Goal: Communication & Community: Answer question/provide support

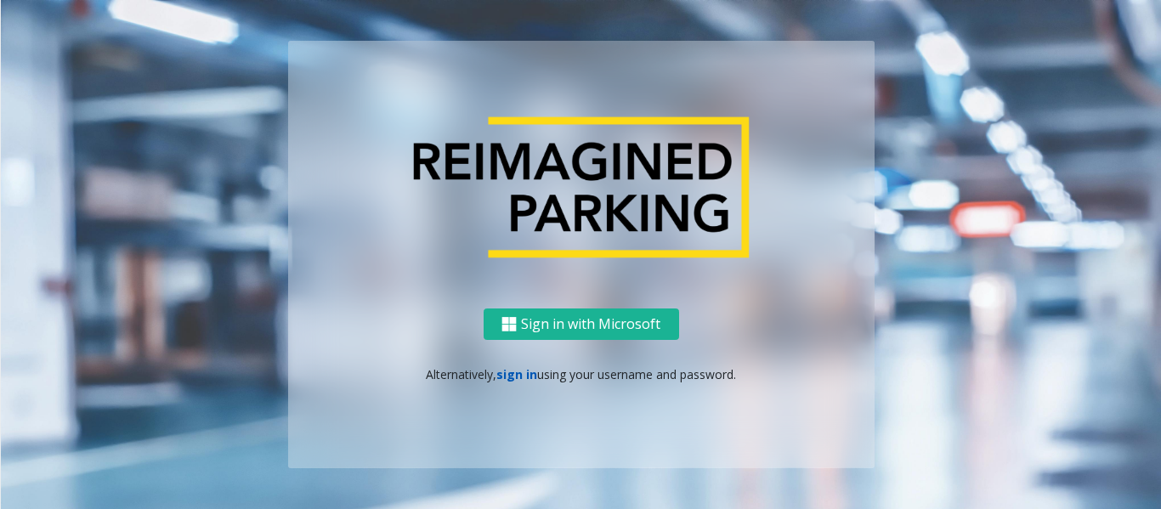
click at [519, 376] on link "sign in" at bounding box center [516, 374] width 41 height 16
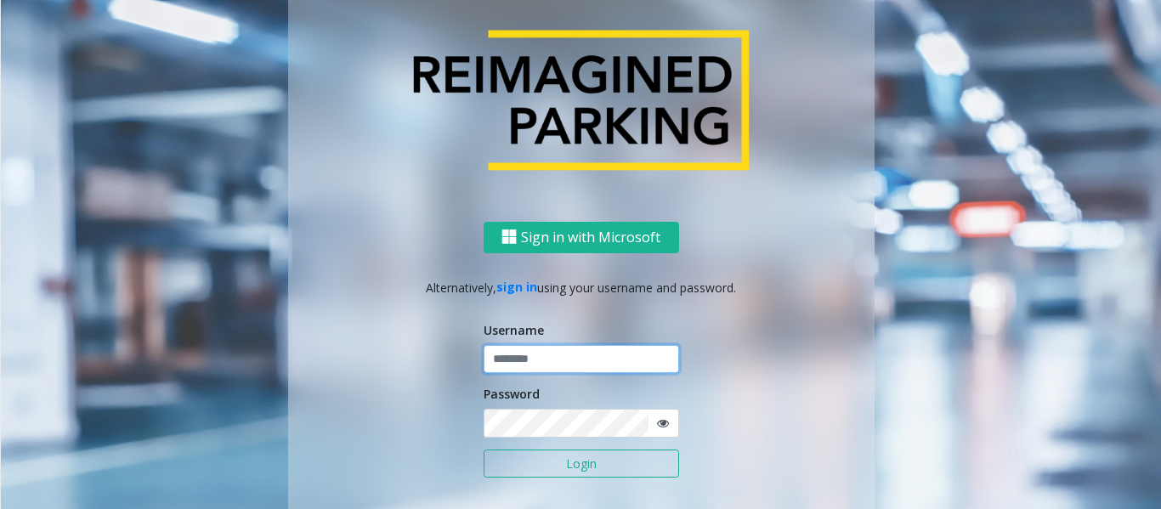
type input "*********"
click at [600, 467] on button "Login" at bounding box center [580, 463] width 195 height 29
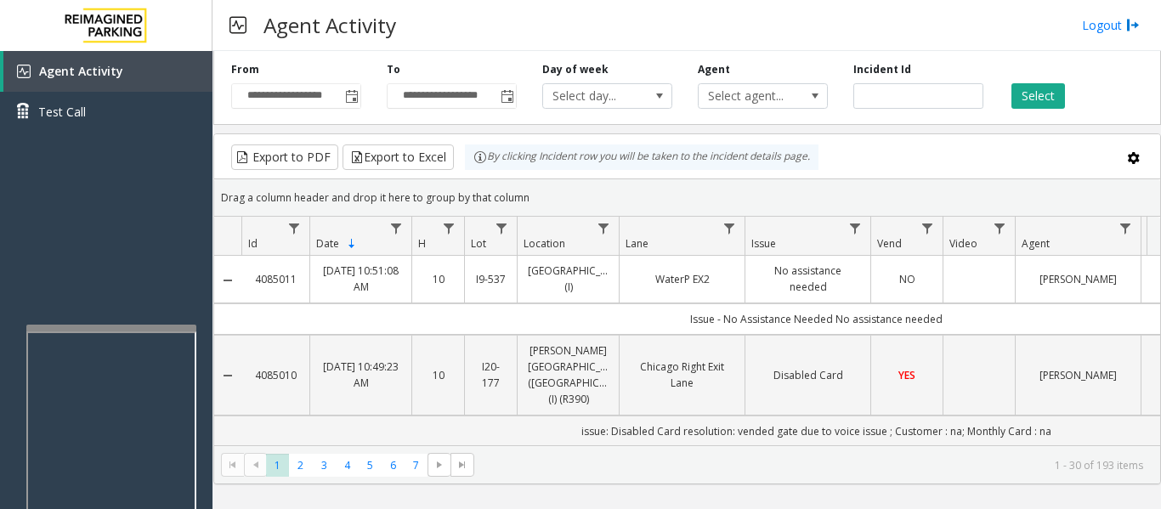
click at [177, 328] on div at bounding box center [111, 328] width 170 height 7
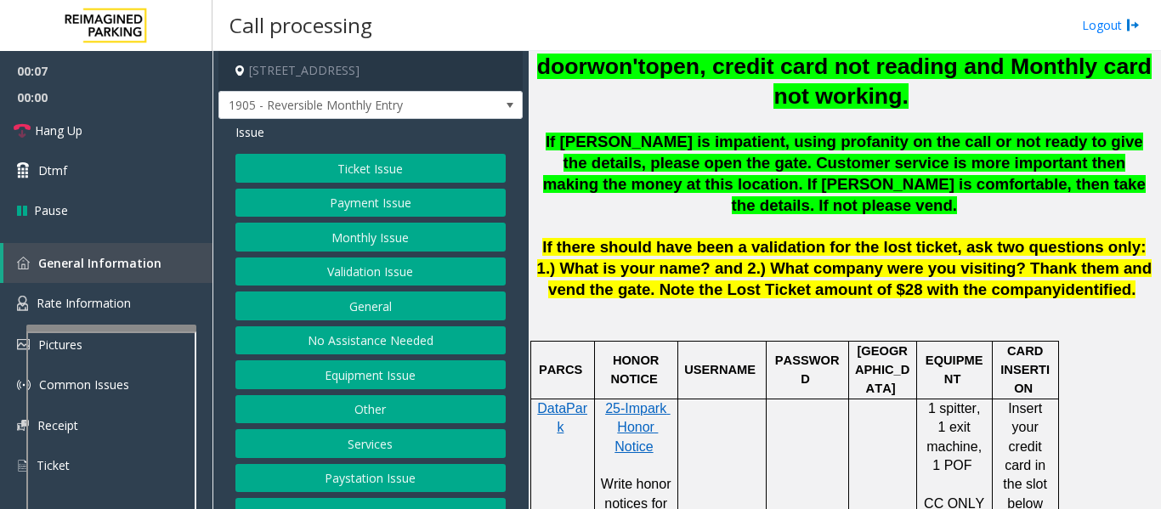
scroll to position [26, 0]
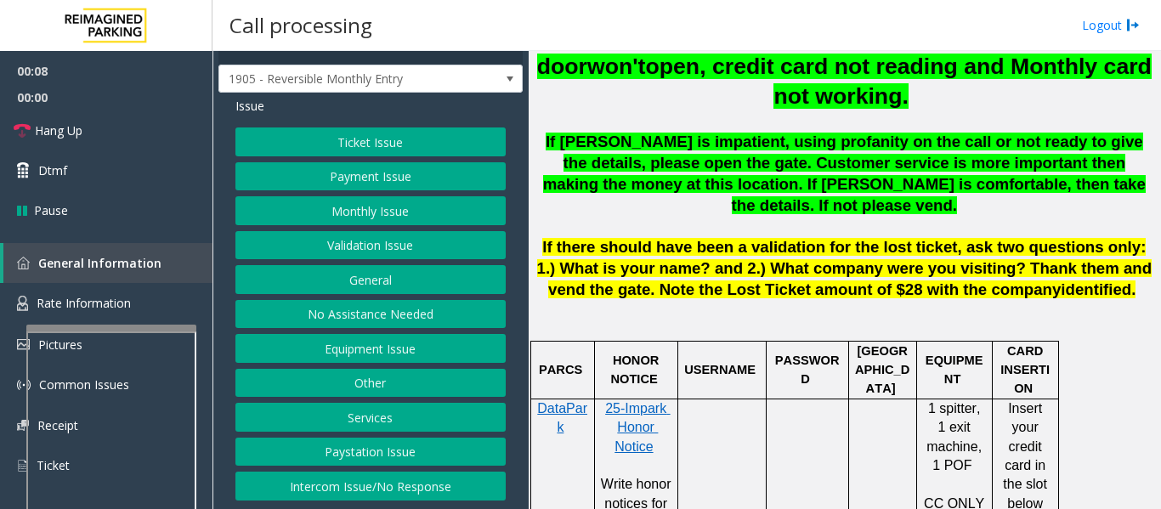
click at [415, 492] on button "Intercom Issue/No Response" at bounding box center [370, 486] width 270 height 29
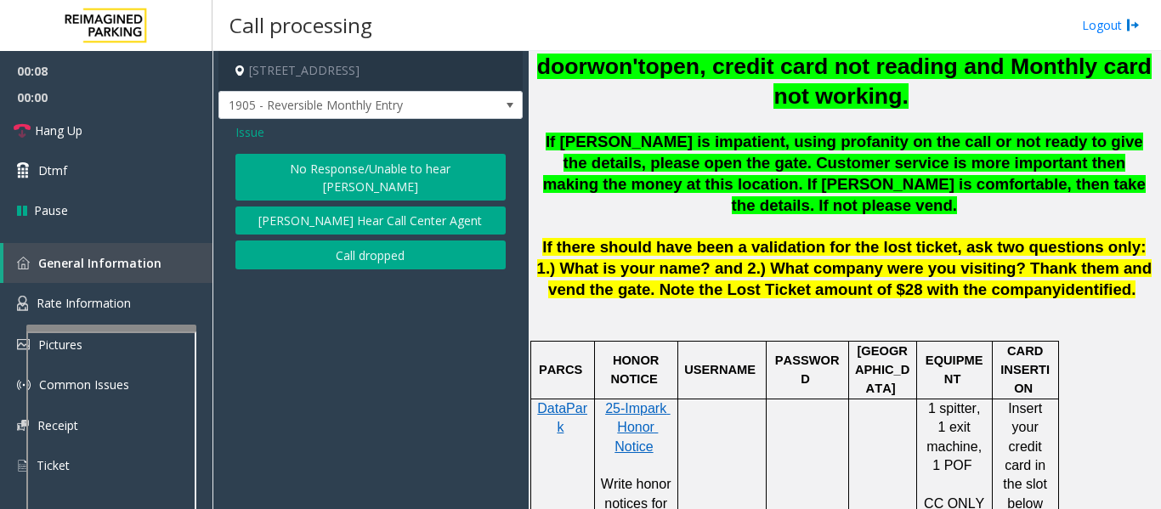
click at [353, 173] on button "No Response/Unable to hear [PERSON_NAME]" at bounding box center [370, 177] width 270 height 47
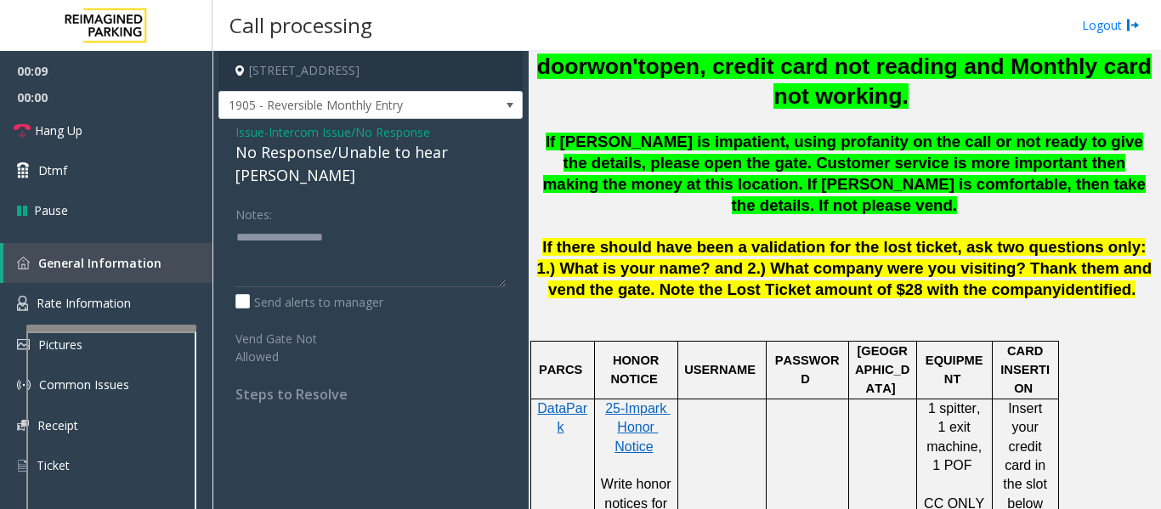
click at [344, 151] on div "No Response/Unable to hear [PERSON_NAME]" at bounding box center [370, 164] width 270 height 46
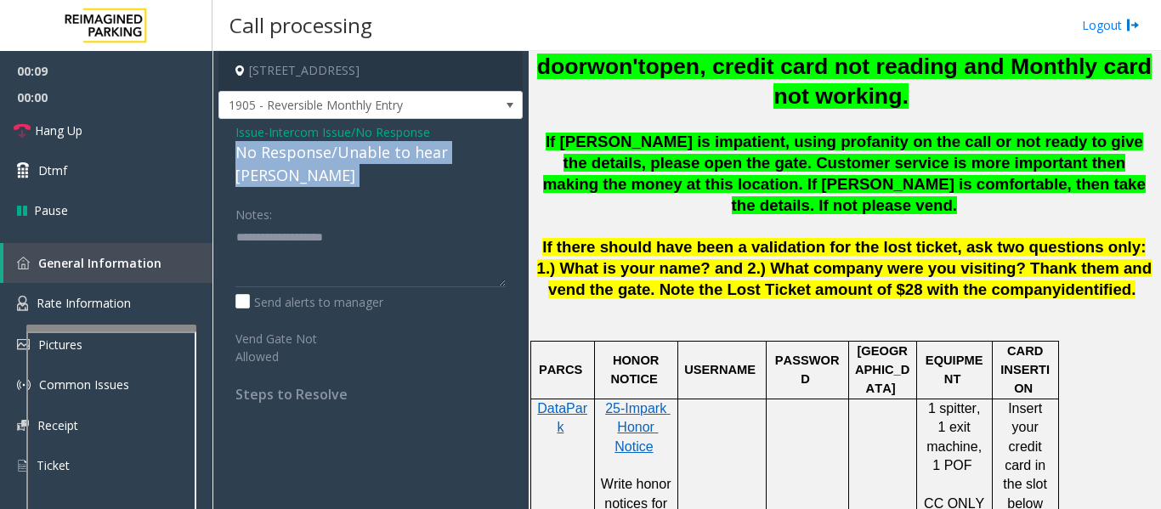
click at [344, 151] on div "No Response/Unable to hear [PERSON_NAME]" at bounding box center [370, 164] width 270 height 46
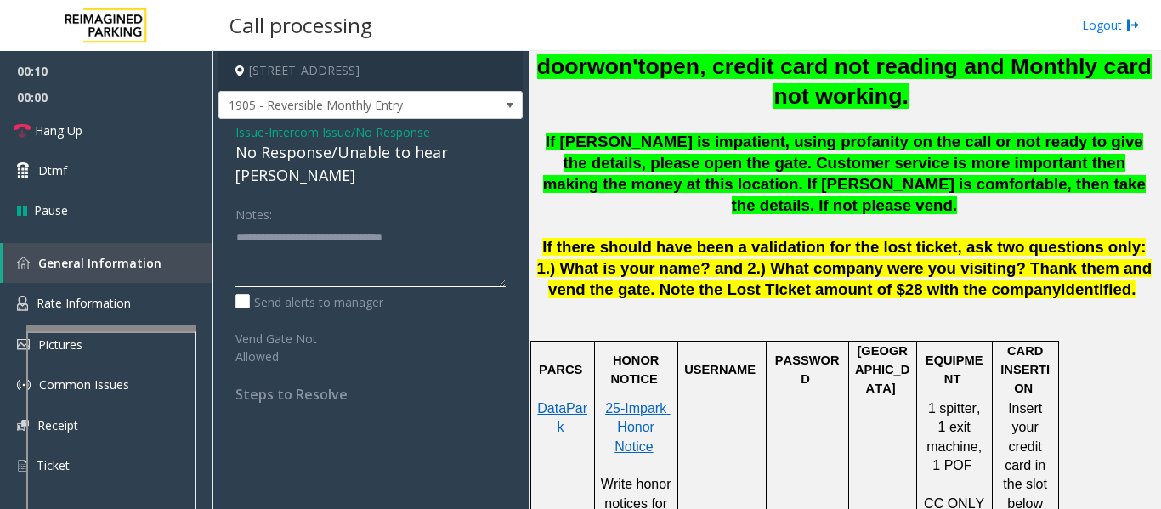
click at [458, 223] on textarea at bounding box center [370, 255] width 270 height 64
type textarea "**********"
click at [10, 112] on link "Hang Up" at bounding box center [106, 130] width 212 height 40
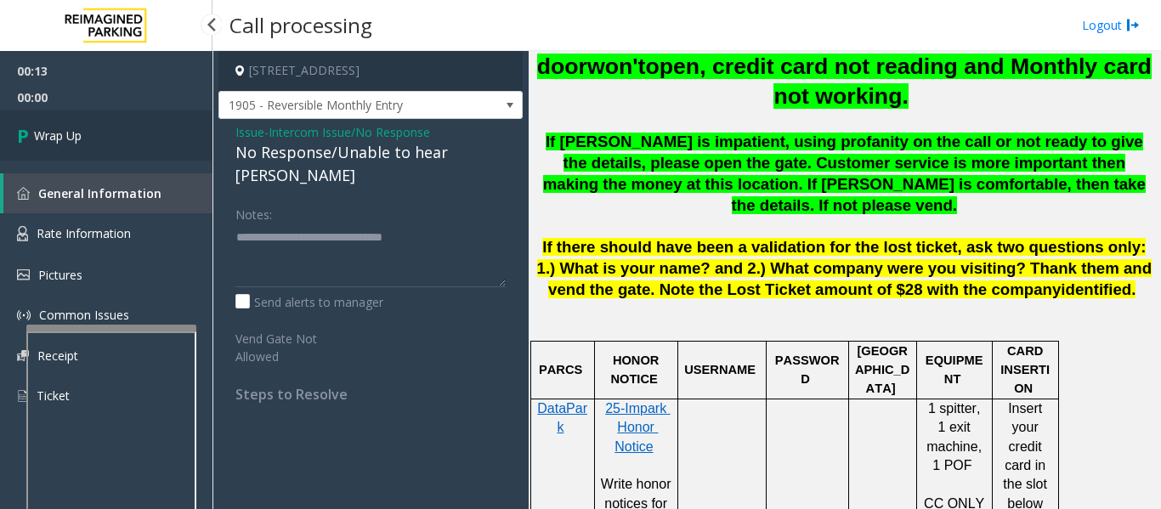
click at [40, 129] on span "Wrap Up" at bounding box center [58, 136] width 48 height 18
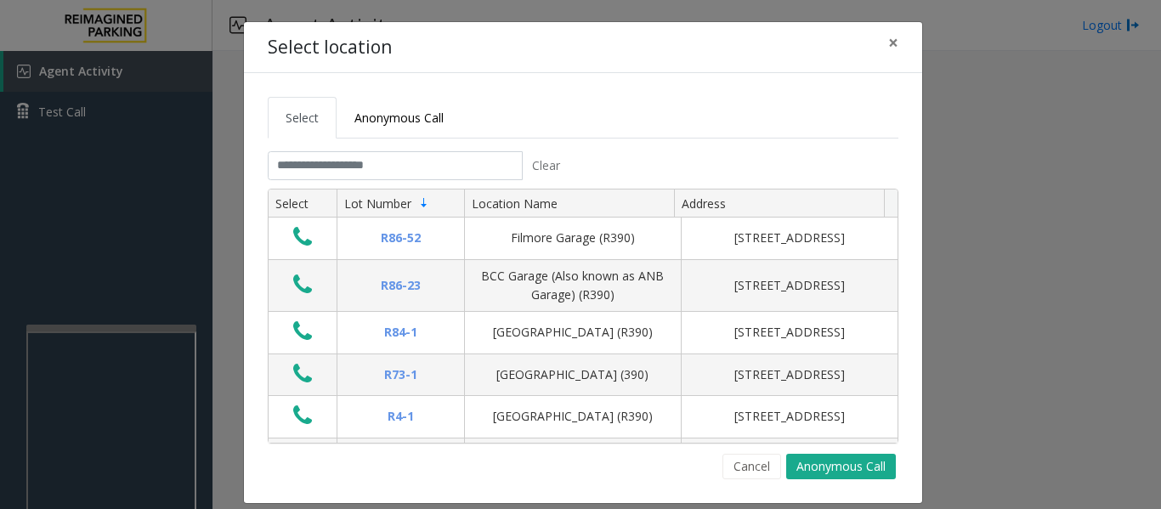
click at [393, 150] on tabset "Select Anonymous Call Clear Select Lot Number Location Name Address R86-52 Film…" at bounding box center [583, 288] width 630 height 382
click at [390, 159] on input "text" at bounding box center [395, 165] width 255 height 29
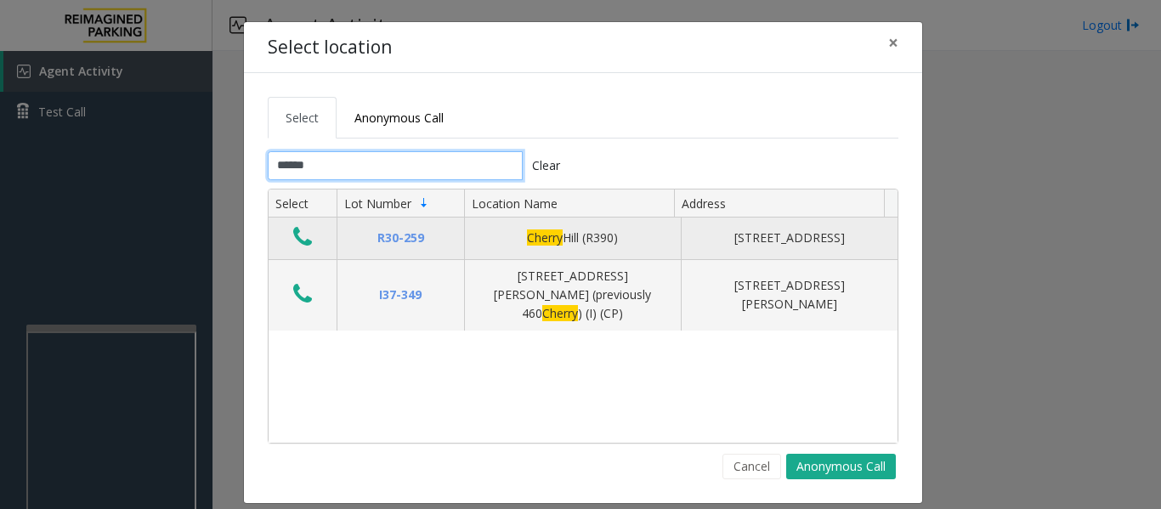
type input "******"
click at [297, 246] on icon "Data table" at bounding box center [302, 237] width 19 height 24
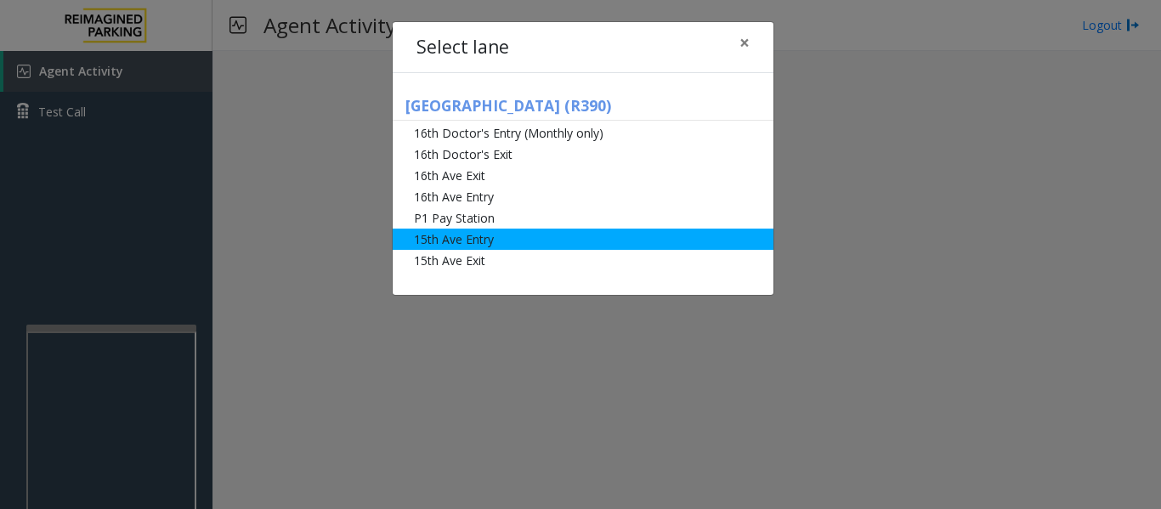
click at [501, 229] on li "15th Ave Entry" at bounding box center [583, 239] width 381 height 21
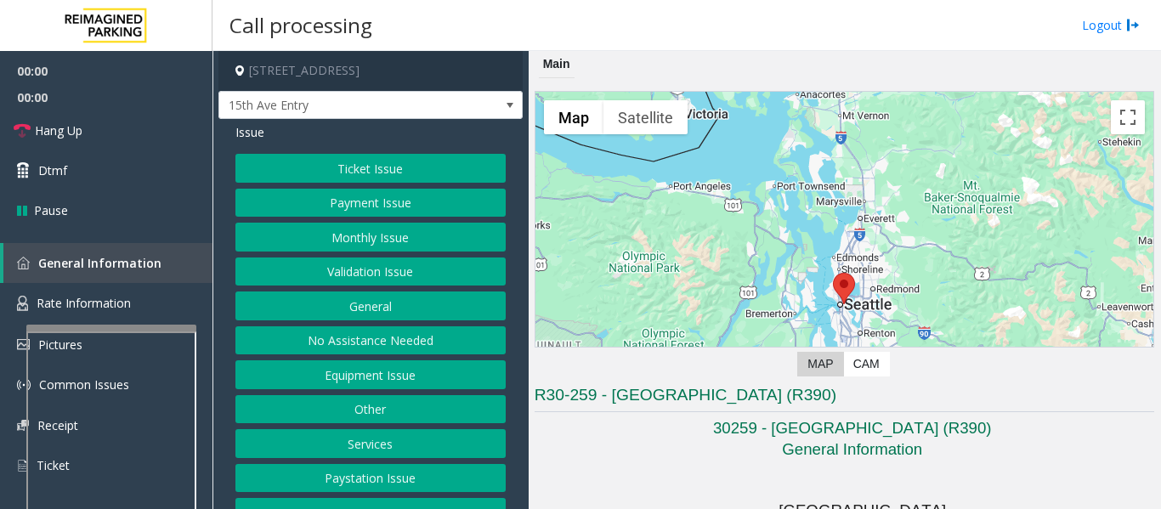
scroll to position [510, 0]
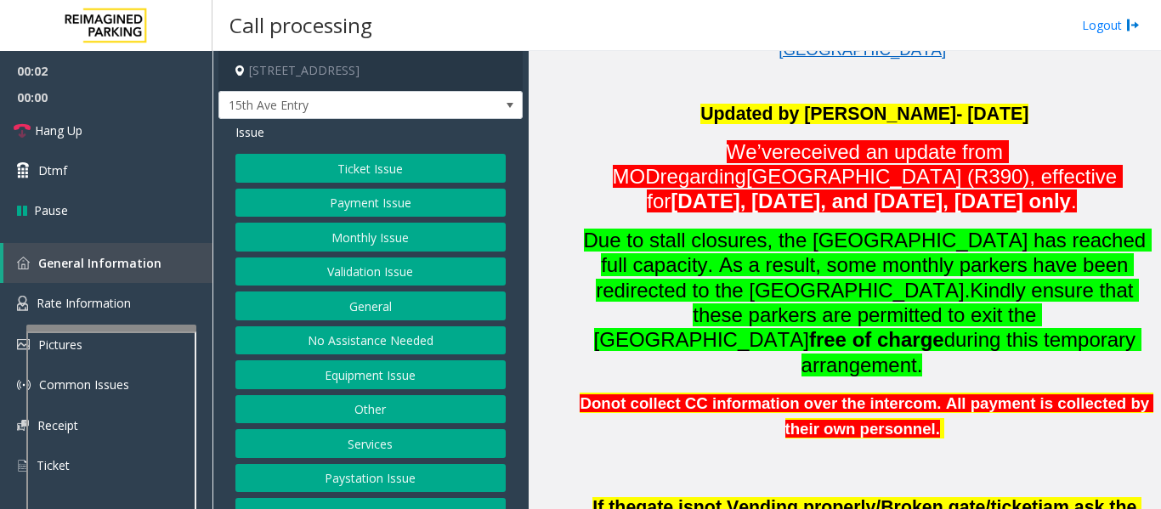
click at [306, 230] on button "Monthly Issue" at bounding box center [370, 237] width 270 height 29
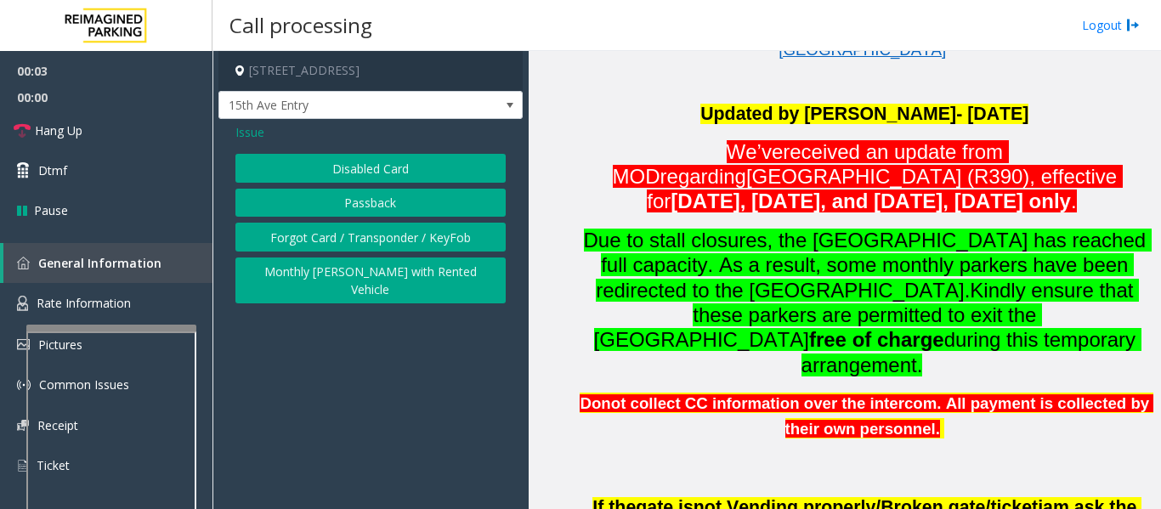
click at [336, 166] on button "Disabled Card" at bounding box center [370, 168] width 270 height 29
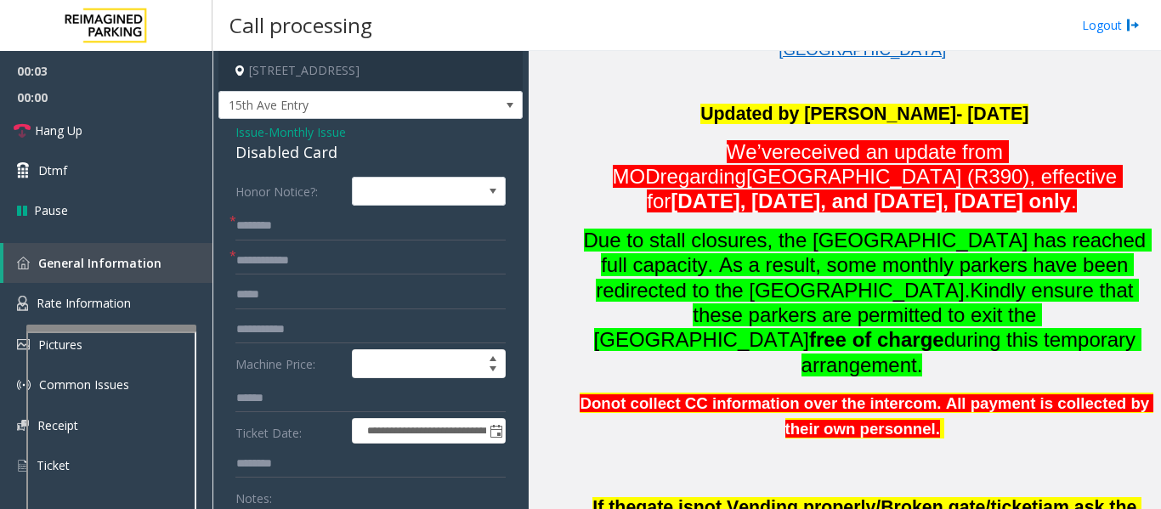
click at [263, 149] on div "Disabled Card" at bounding box center [370, 152] width 270 height 23
copy div "Disabled Card"
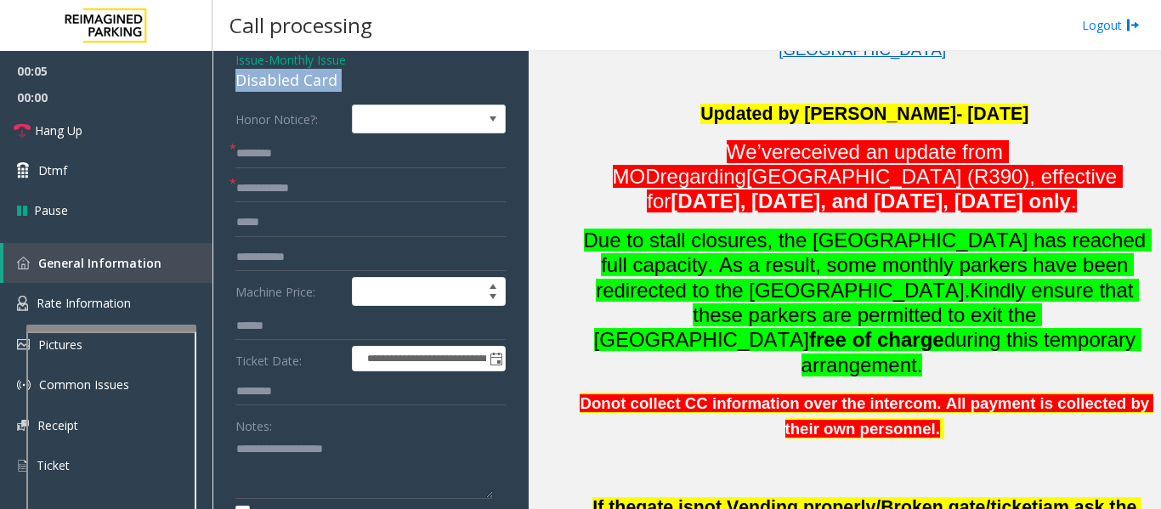
scroll to position [170, 0]
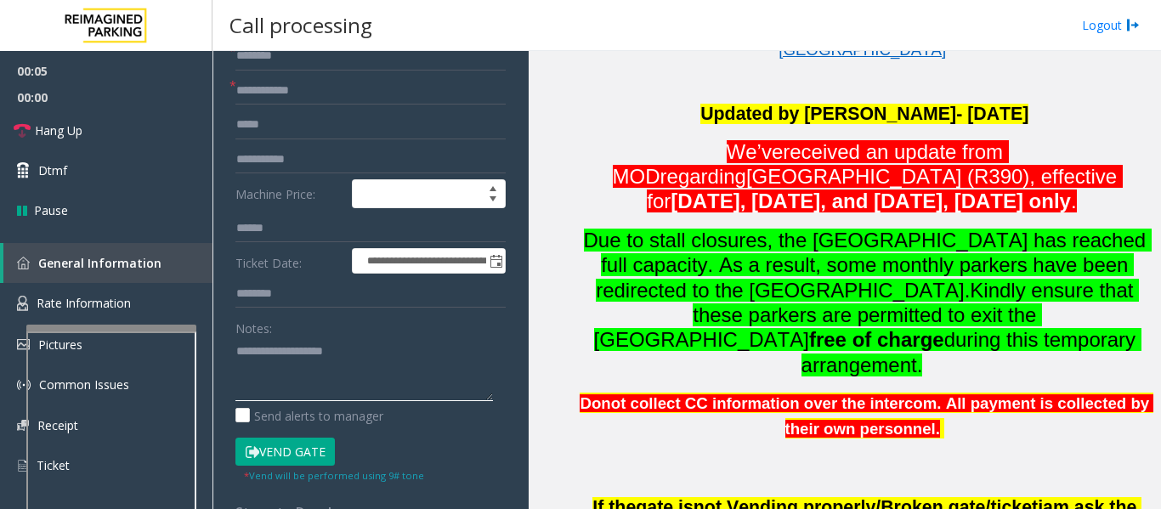
click at [299, 370] on textarea at bounding box center [363, 369] width 257 height 64
paste textarea "**********"
type textarea "**********"
click at [302, 98] on input "text" at bounding box center [370, 90] width 270 height 29
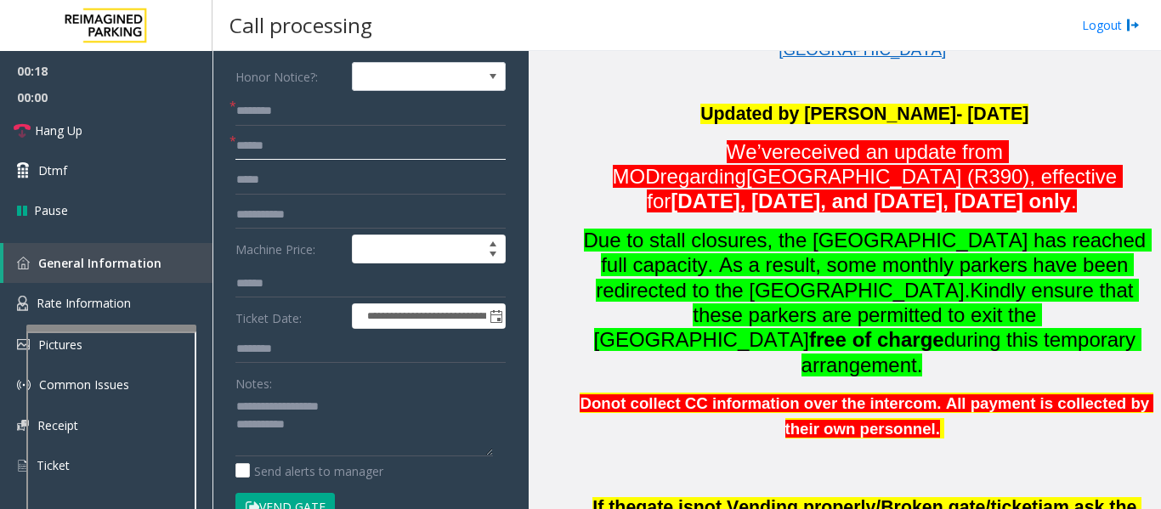
scroll to position [85, 0]
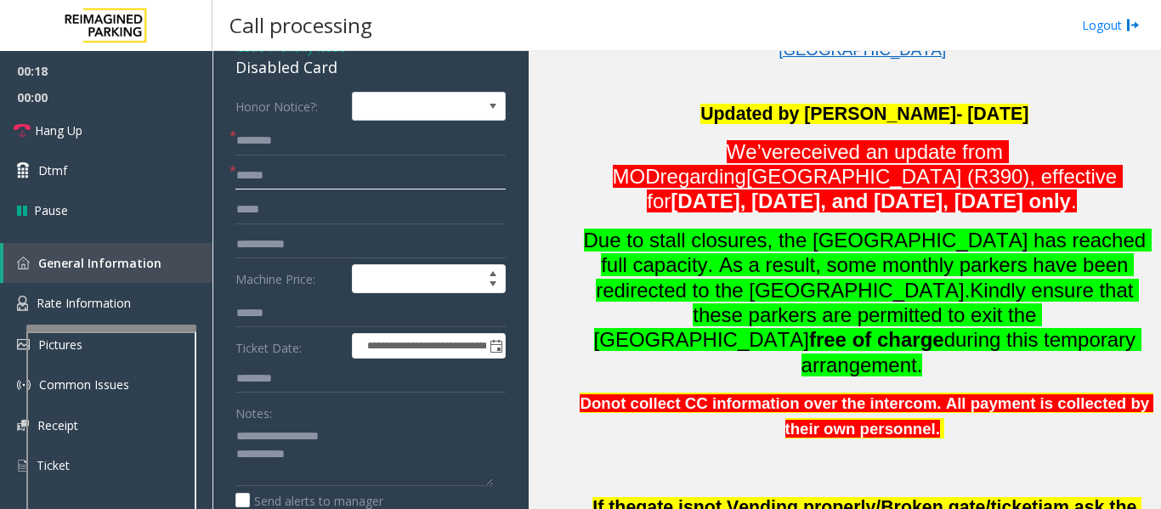
type input "******"
click at [307, 147] on input "text" at bounding box center [370, 141] width 270 height 29
type input "**"
click at [334, 466] on textarea at bounding box center [363, 454] width 257 height 64
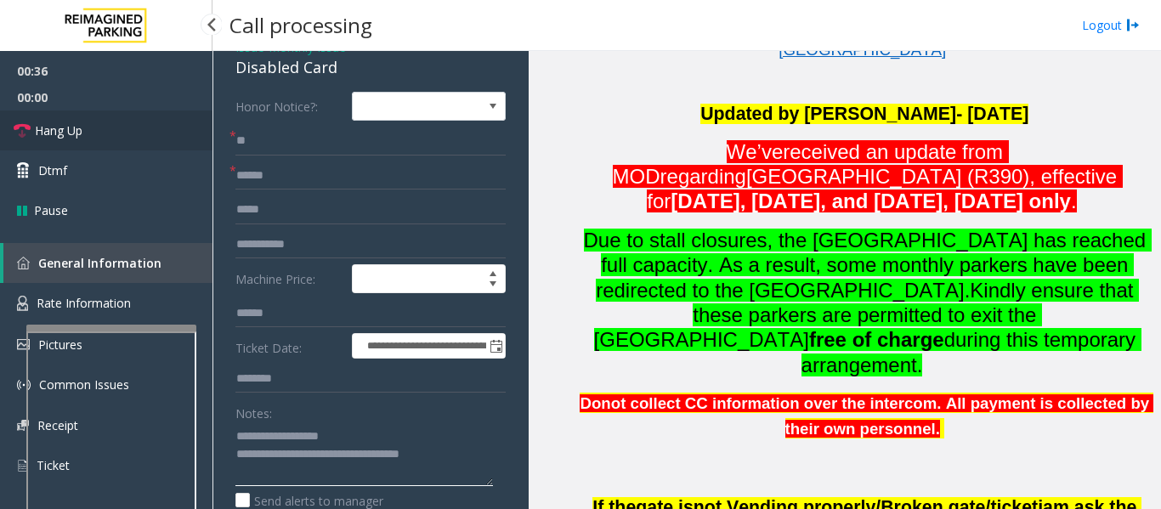
type textarea "**********"
click at [107, 137] on link "Hang Up" at bounding box center [106, 130] width 212 height 40
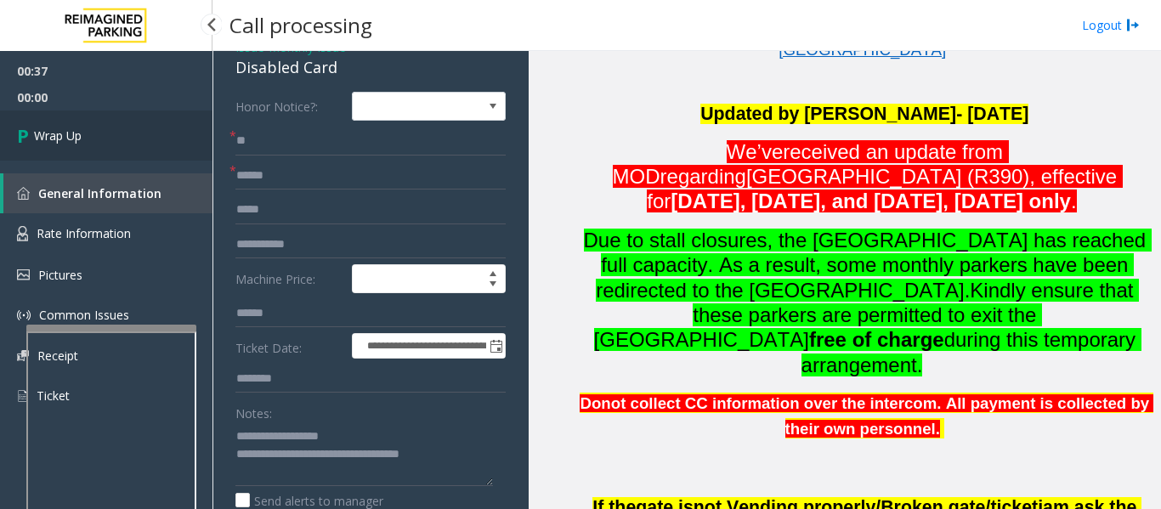
click at [65, 140] on span "Wrap Up" at bounding box center [58, 136] width 48 height 18
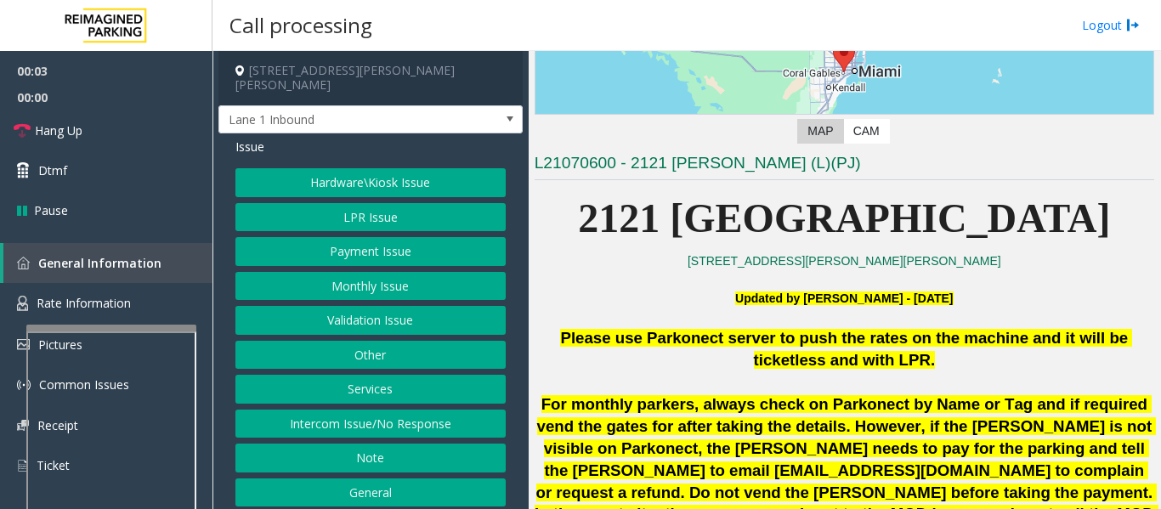
scroll to position [595, 0]
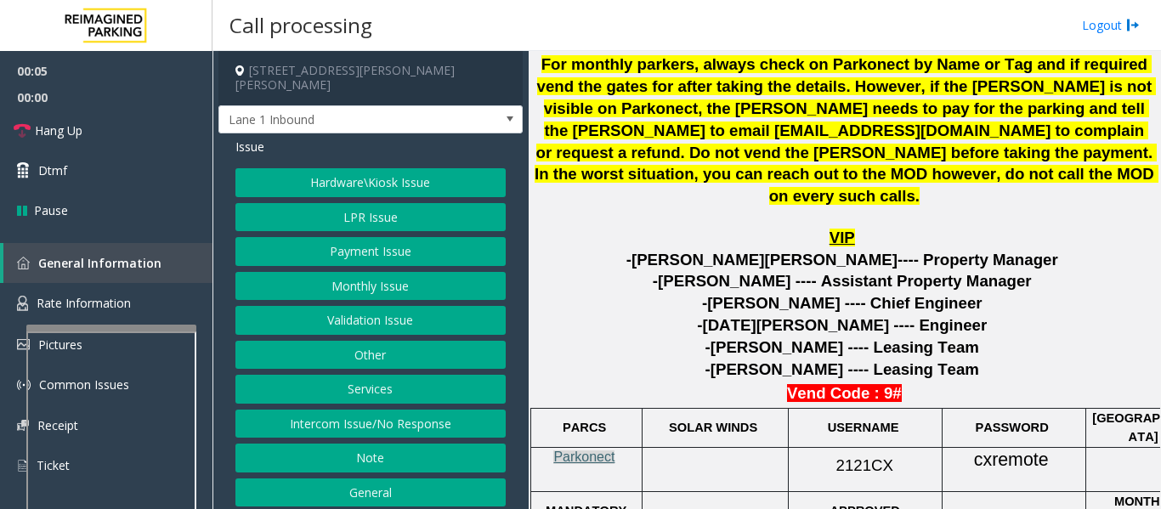
click at [585, 449] on span "Parkonect" at bounding box center [583, 456] width 61 height 14
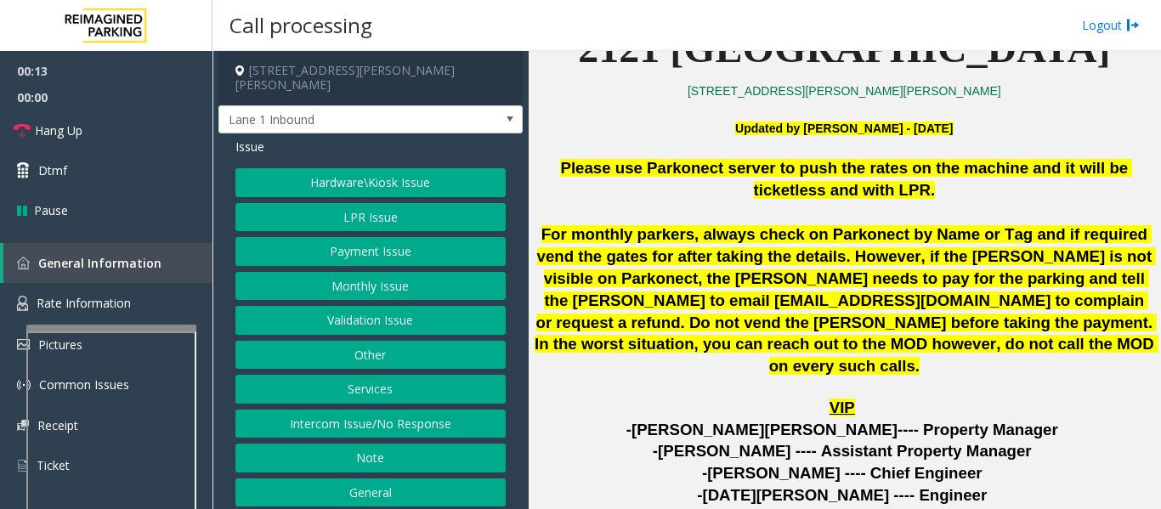
scroll to position [850, 0]
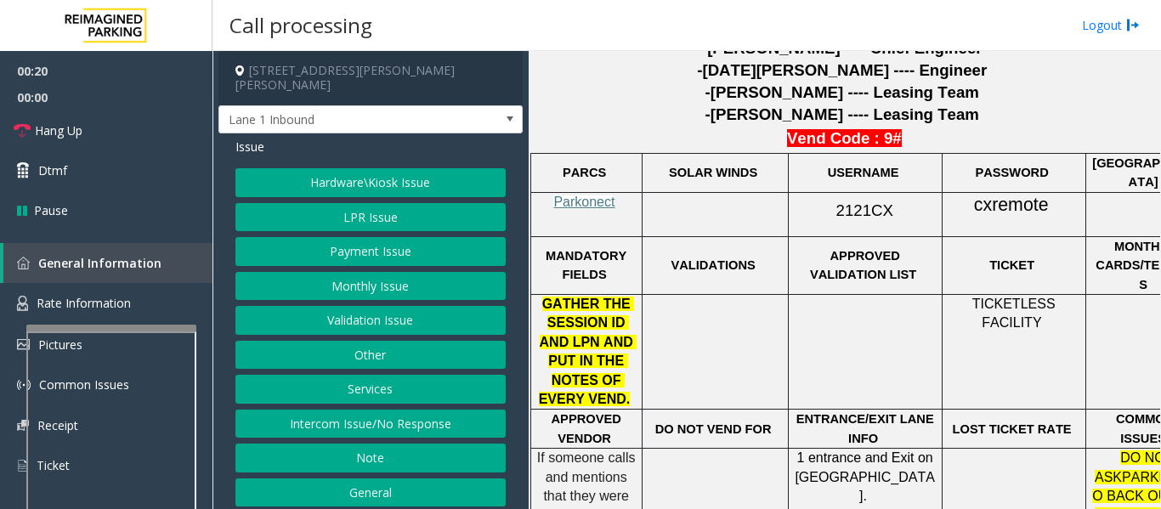
click at [402, 203] on button "LPR Issue" at bounding box center [370, 217] width 270 height 29
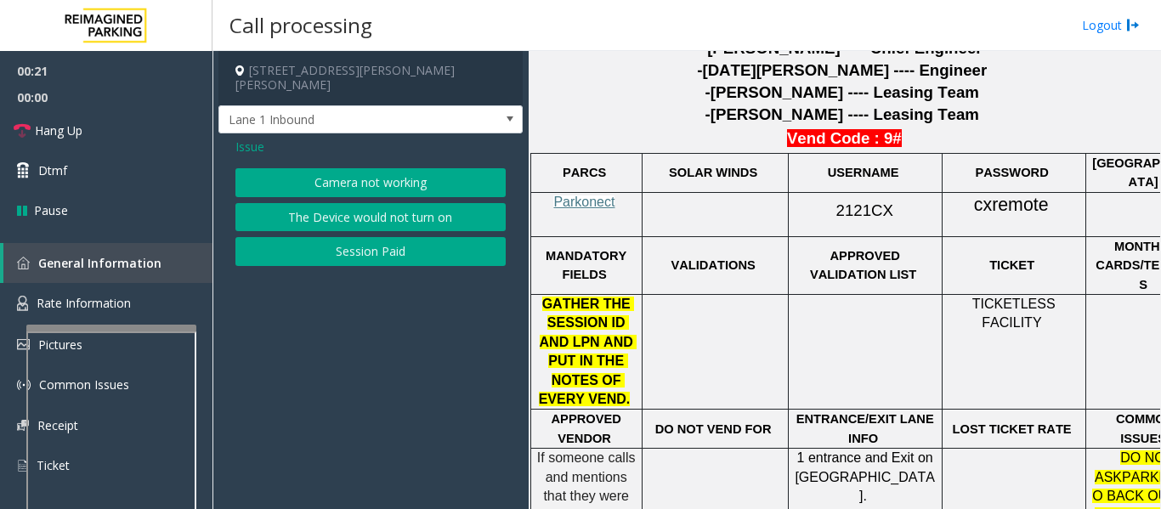
click at [364, 173] on button "Camera not working" at bounding box center [370, 182] width 270 height 29
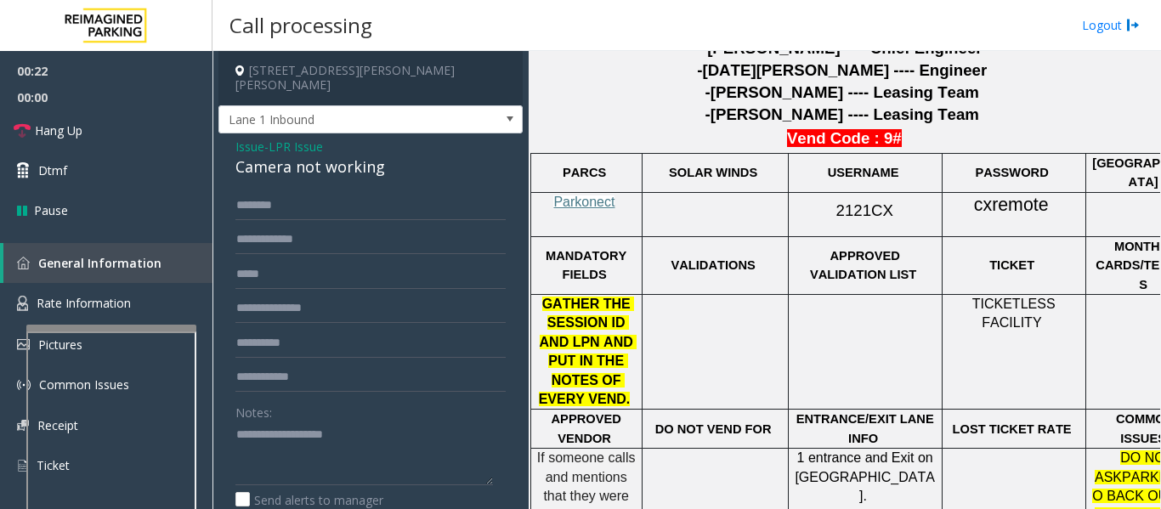
click at [336, 155] on div "Camera not working" at bounding box center [370, 166] width 270 height 23
copy div "Camera not working"
click at [297, 421] on textarea at bounding box center [363, 453] width 257 height 64
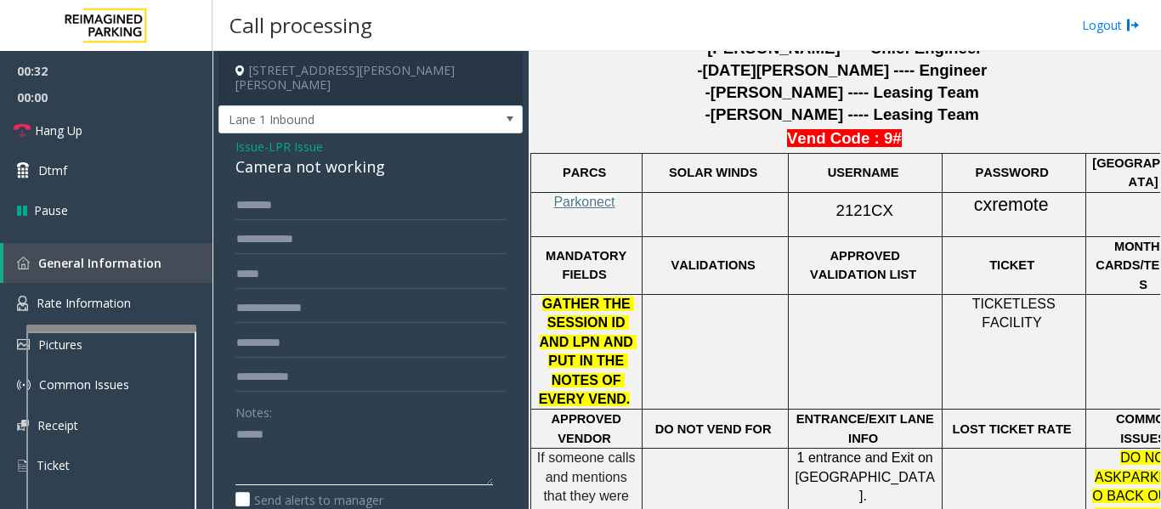
paste textarea "**********"
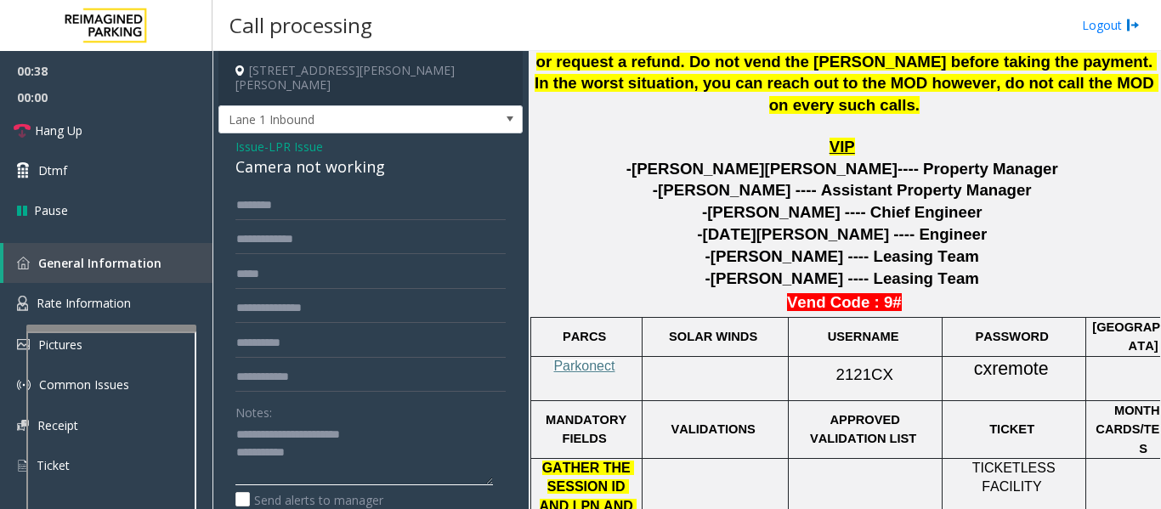
scroll to position [510, 0]
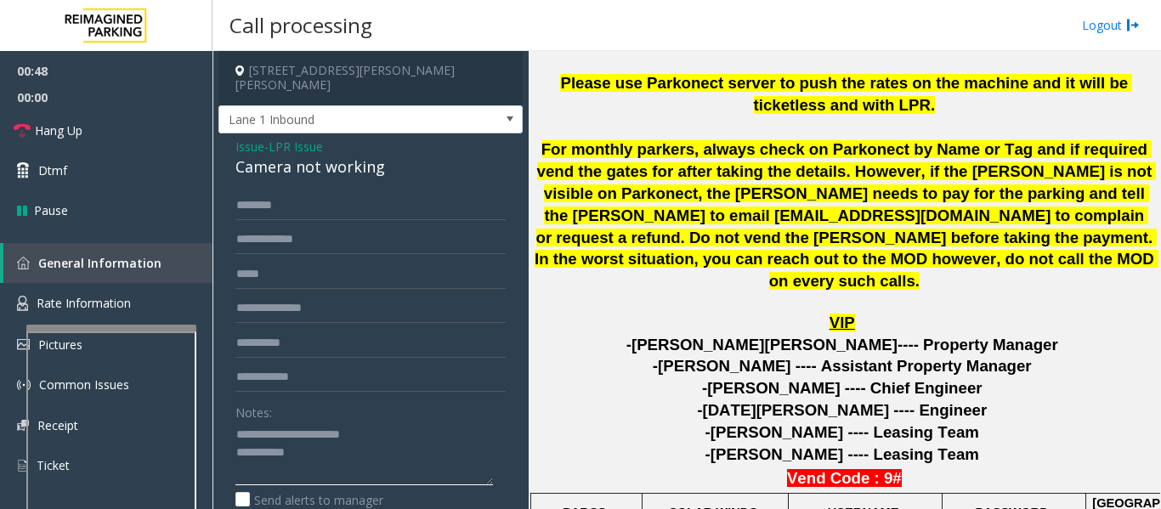
click at [360, 456] on textarea at bounding box center [363, 453] width 257 height 64
type textarea "**********"
click at [293, 197] on input "text" at bounding box center [370, 205] width 270 height 29
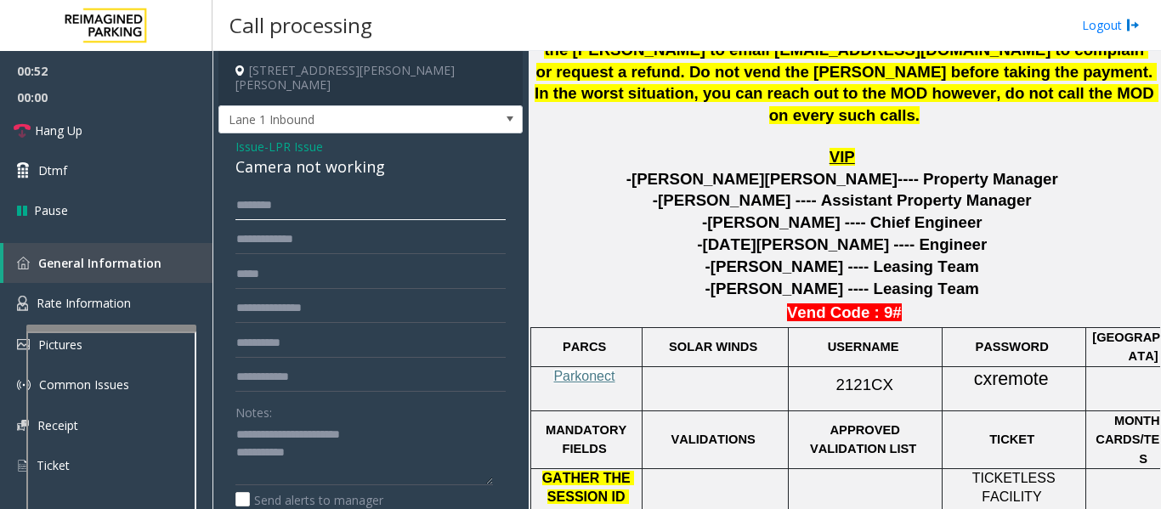
scroll to position [680, 0]
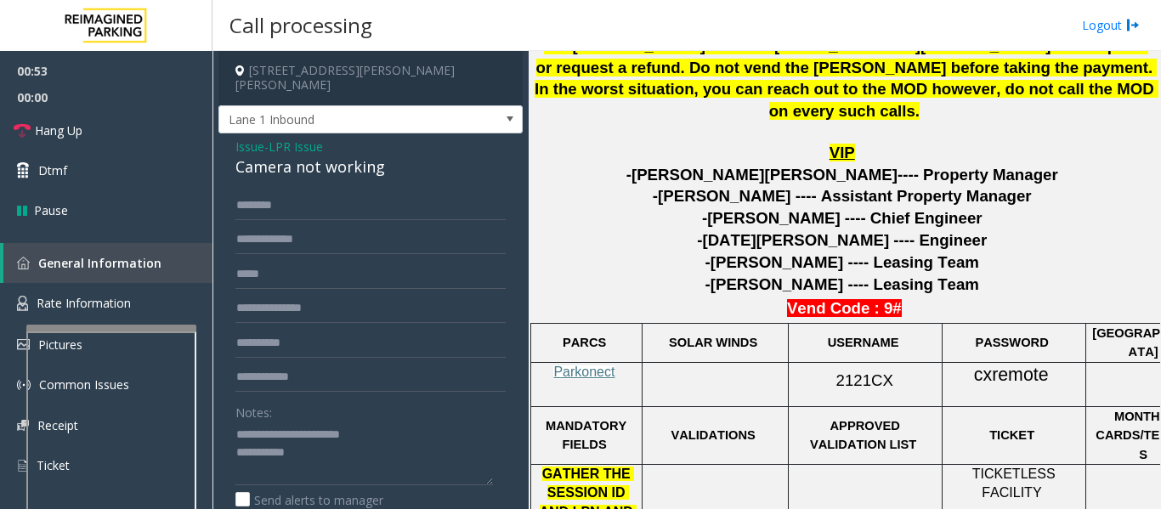
click at [836, 371] on span "2121CX" at bounding box center [864, 380] width 57 height 18
click at [319, 191] on input "text" at bounding box center [370, 205] width 270 height 29
click at [291, 238] on input "text" at bounding box center [370, 240] width 270 height 29
type input "******"
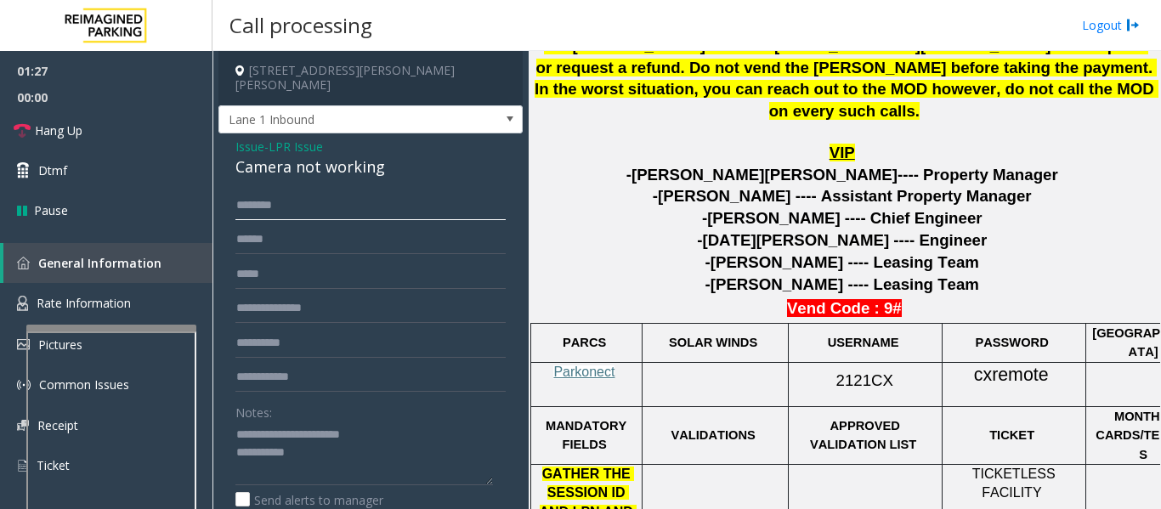
click at [308, 191] on input "text" at bounding box center [370, 205] width 270 height 29
click at [1019, 364] on span "cxremote" at bounding box center [1011, 374] width 75 height 21
drag, startPoint x: 261, startPoint y: 189, endPoint x: 269, endPoint y: 189, distance: 8.5
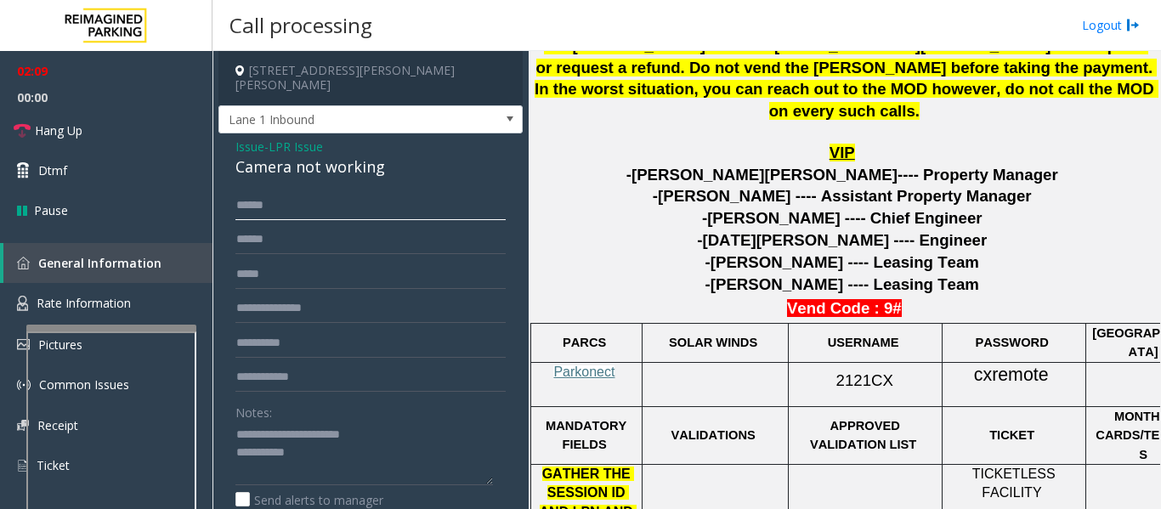
click at [262, 191] on input "*****" at bounding box center [370, 205] width 270 height 29
drag, startPoint x: 251, startPoint y: 185, endPoint x: 354, endPoint y: 206, distance: 104.8
click at [251, 191] on input "*****" at bounding box center [370, 205] width 270 height 29
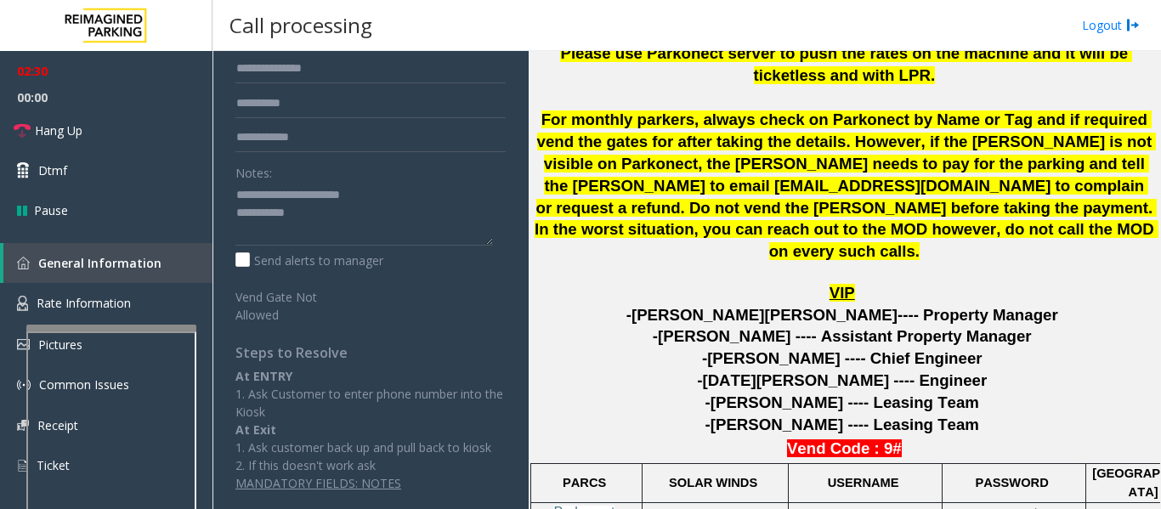
scroll to position [510, 0]
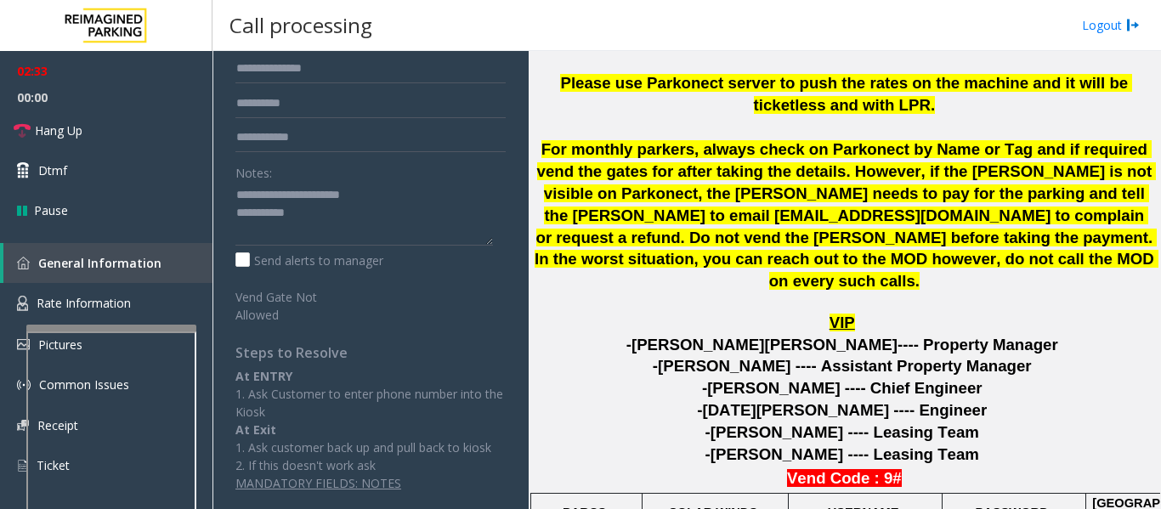
type input "******"
click at [354, 211] on textarea at bounding box center [363, 214] width 257 height 64
click at [114, 136] on link "Hang Up" at bounding box center [106, 130] width 212 height 40
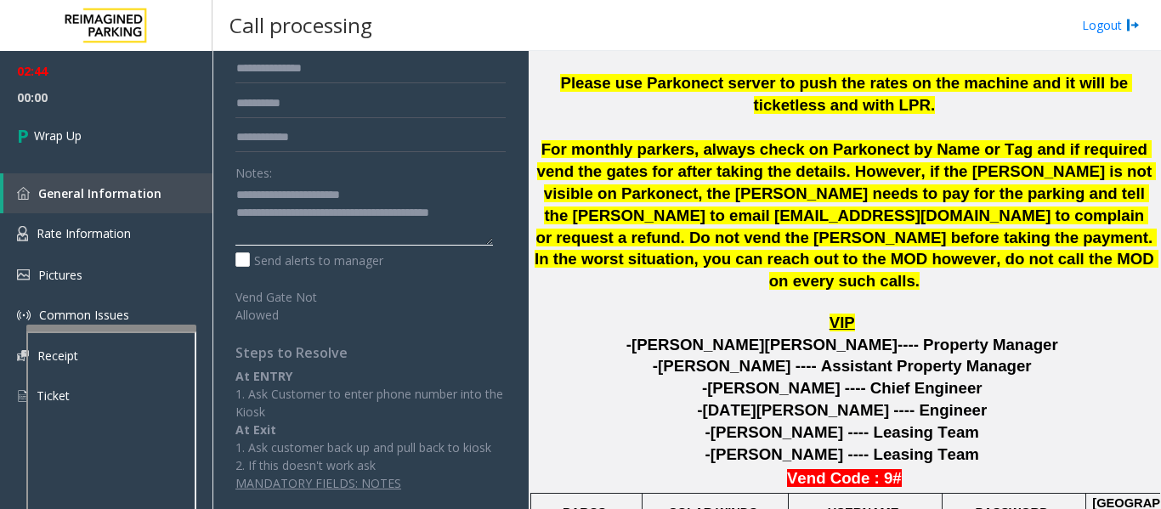
click at [294, 192] on textarea at bounding box center [363, 214] width 257 height 64
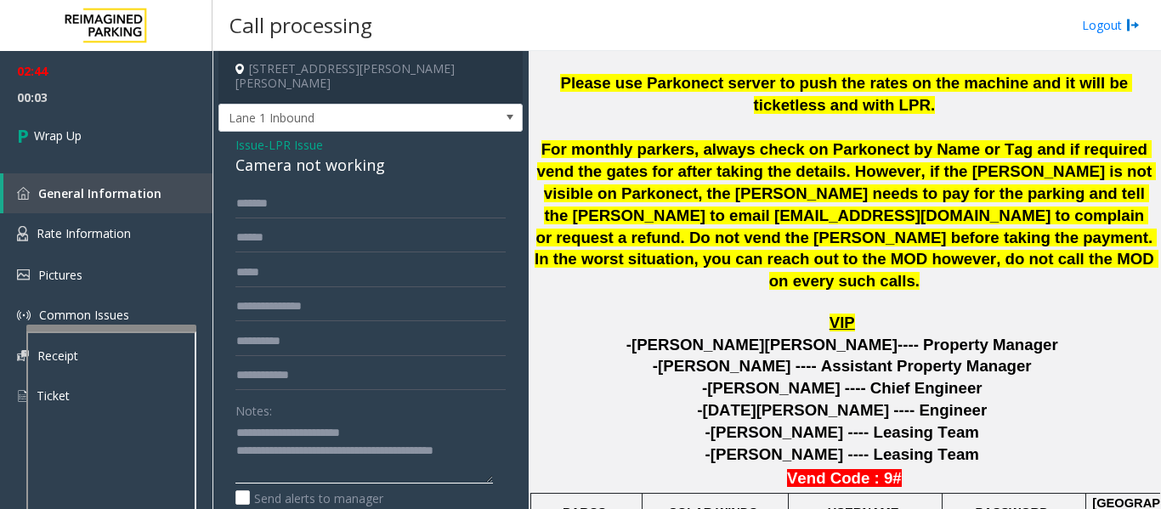
scroll to position [0, 0]
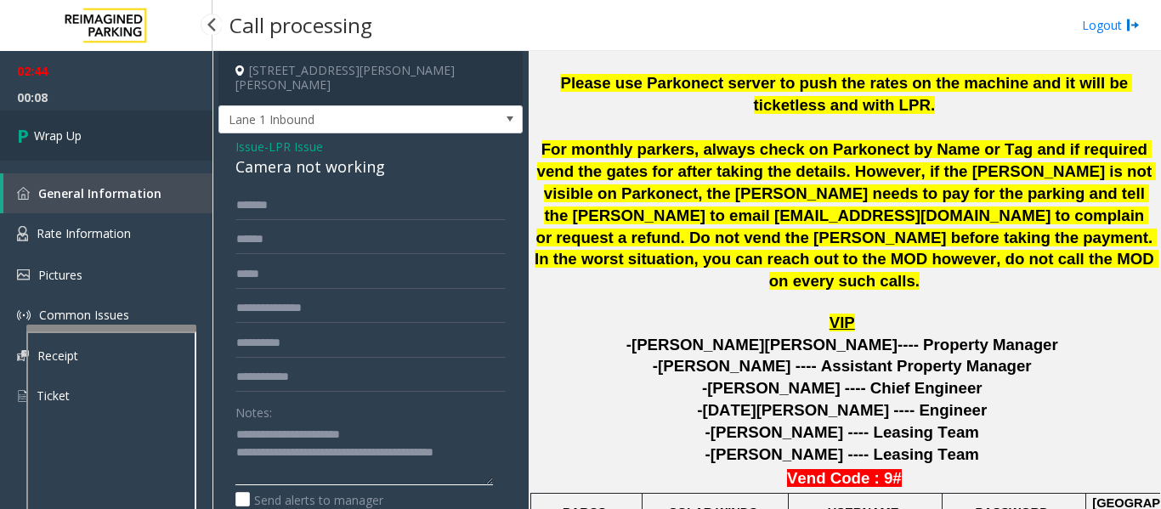
type textarea "**********"
click at [35, 143] on span "Wrap Up" at bounding box center [58, 136] width 48 height 18
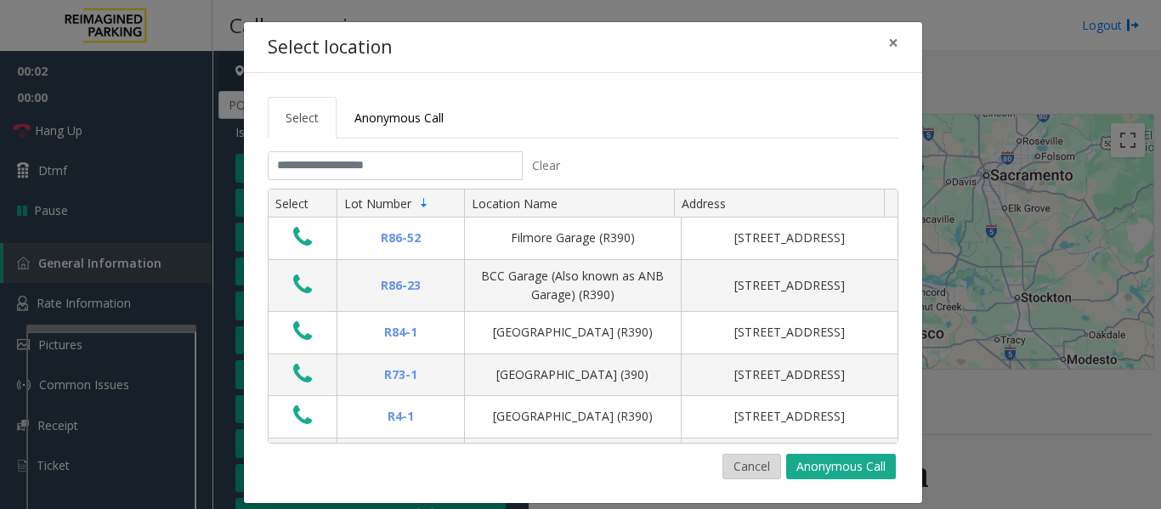
click at [752, 471] on button "Cancel" at bounding box center [751, 466] width 59 height 25
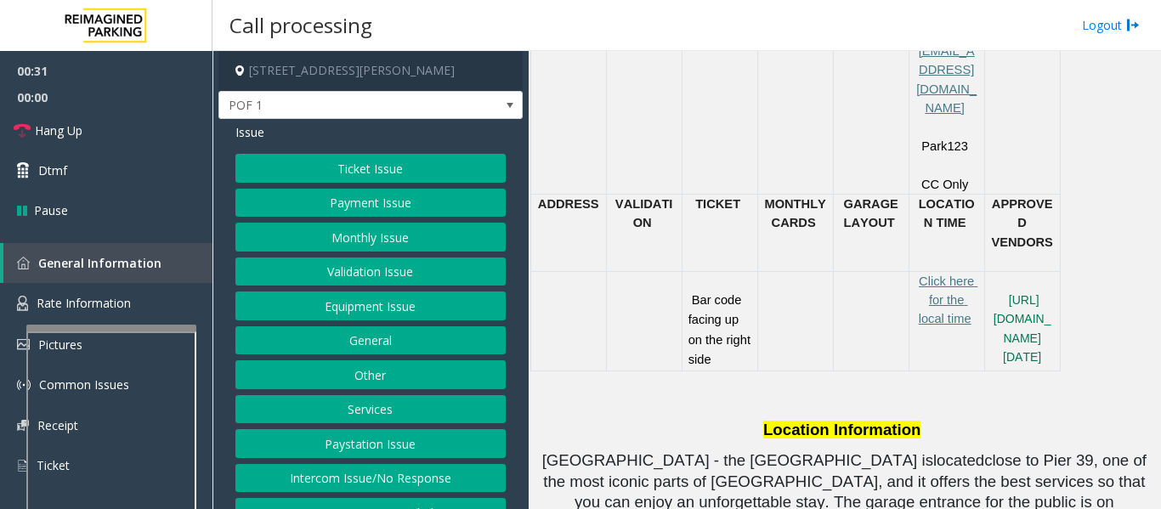
scroll to position [935, 0]
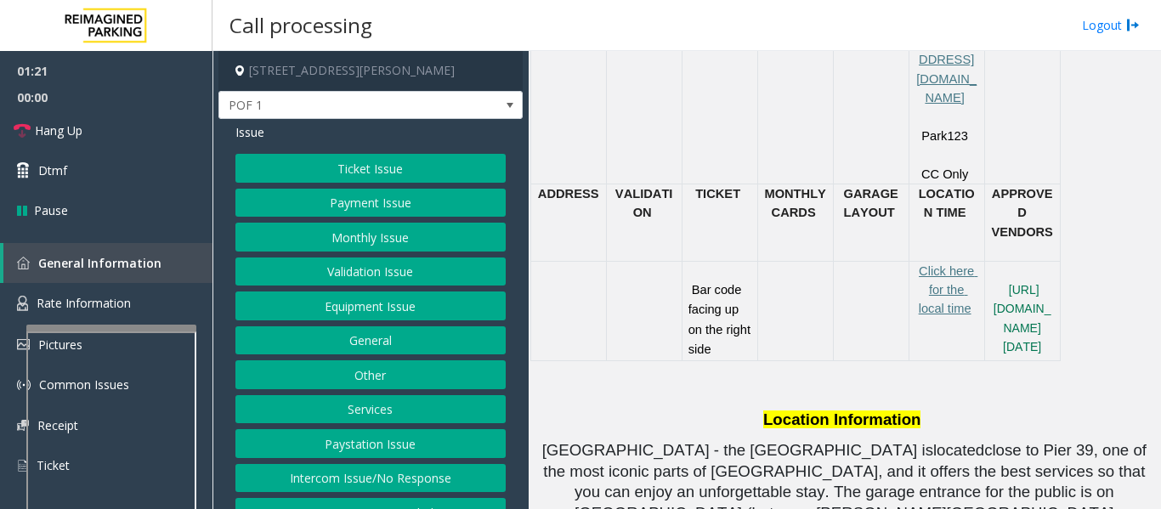
click at [423, 298] on button "Equipment Issue" at bounding box center [370, 305] width 270 height 29
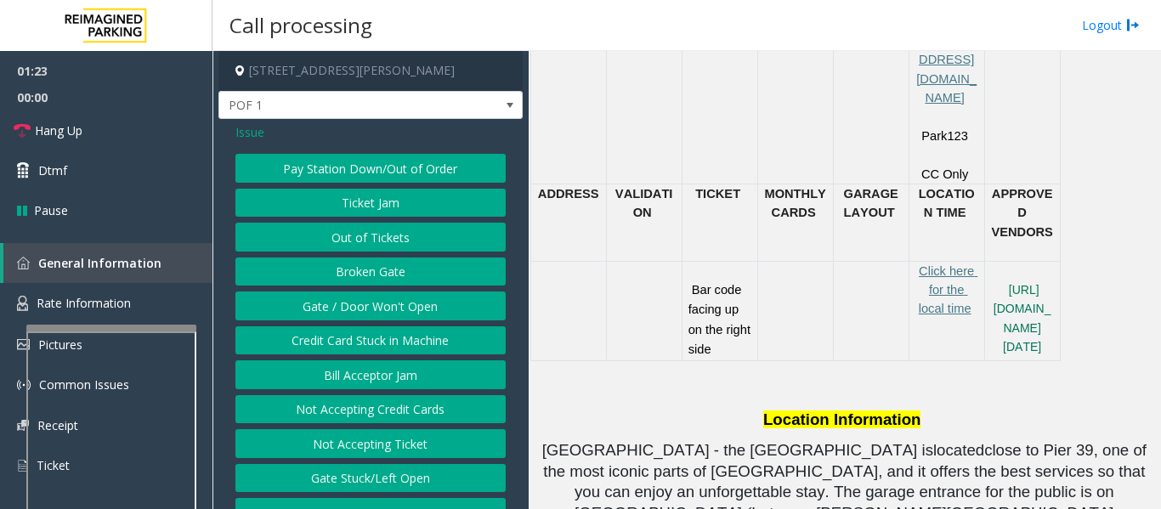
click at [259, 134] on span "Issue" at bounding box center [249, 132] width 29 height 18
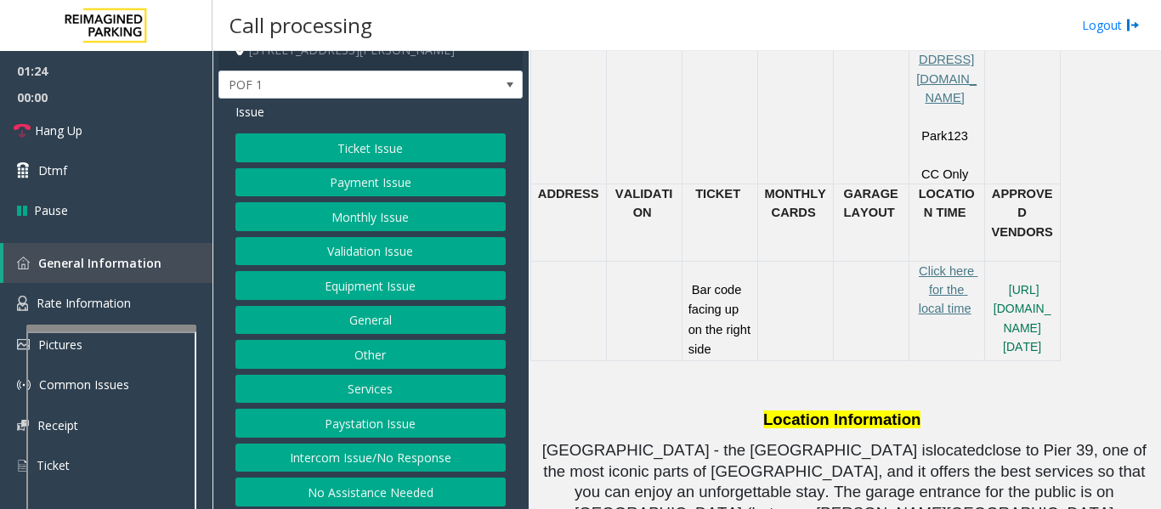
scroll to position [26, 0]
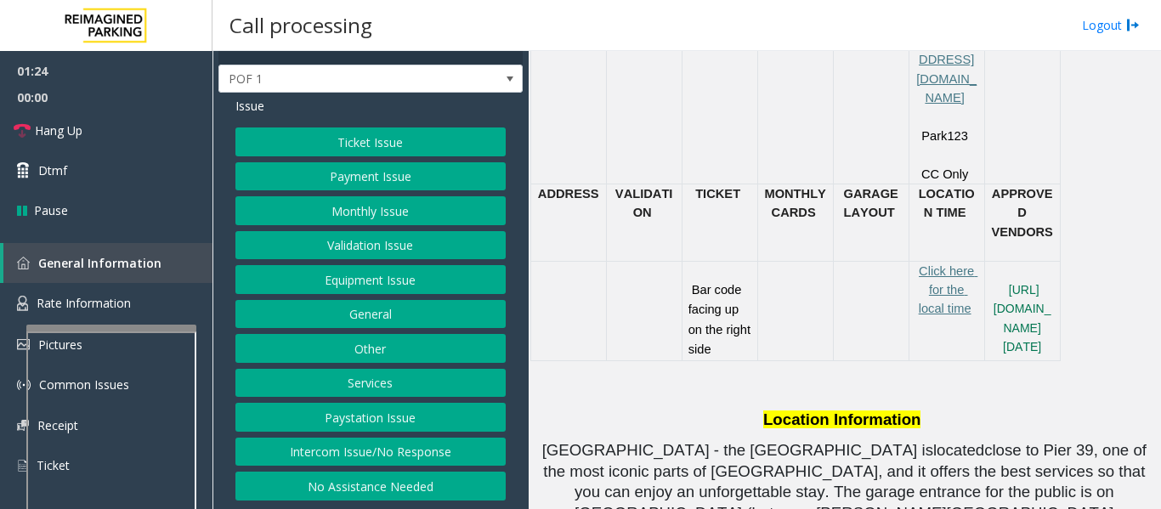
click at [366, 449] on button "Intercom Issue/No Response" at bounding box center [370, 452] width 270 height 29
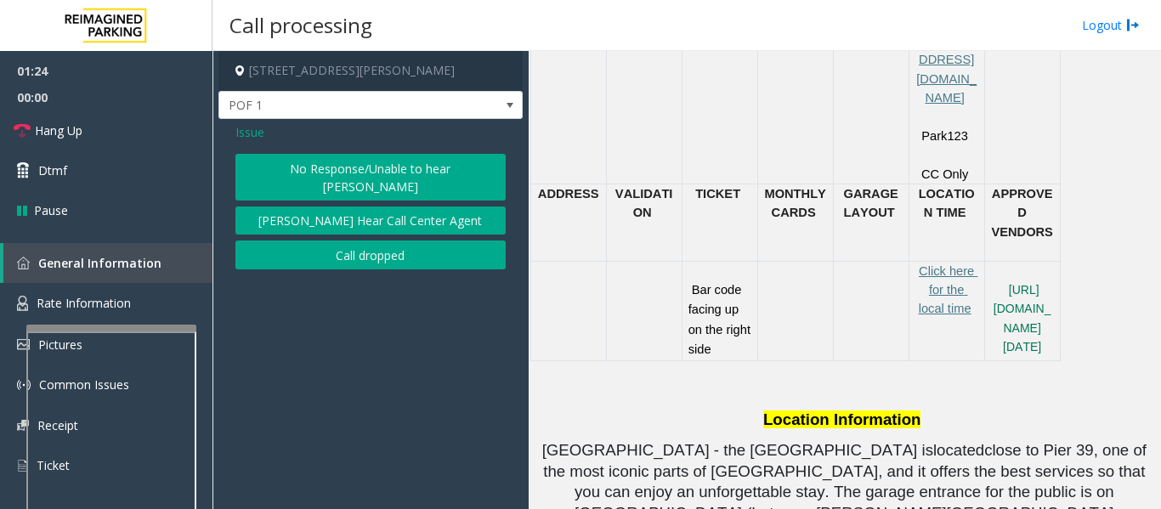
scroll to position [0, 0]
click at [418, 206] on button "Parker Cannot Hear Call Center Agent" at bounding box center [370, 220] width 270 height 29
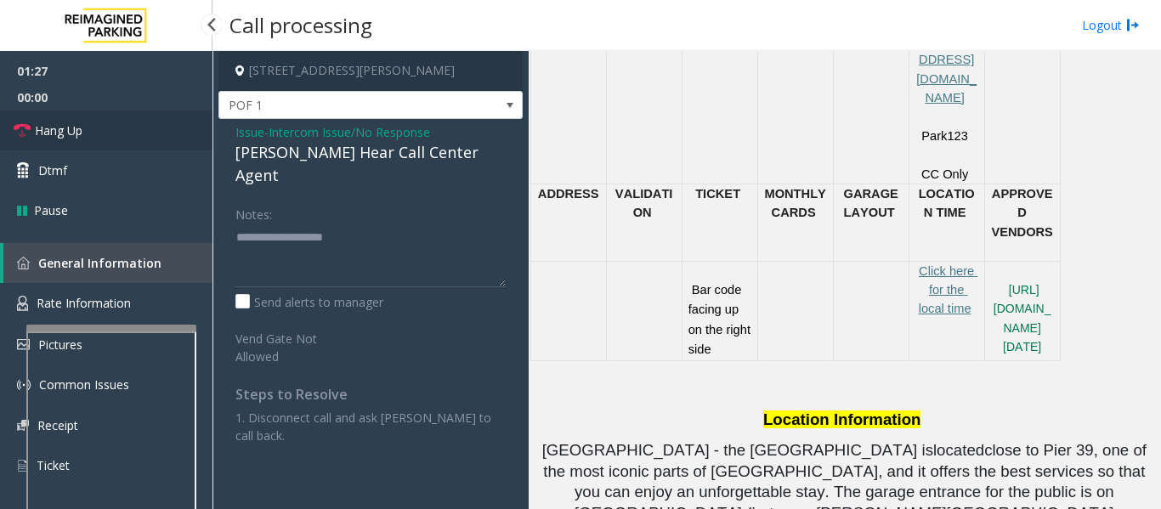
click at [115, 139] on link "Hang Up" at bounding box center [106, 130] width 212 height 40
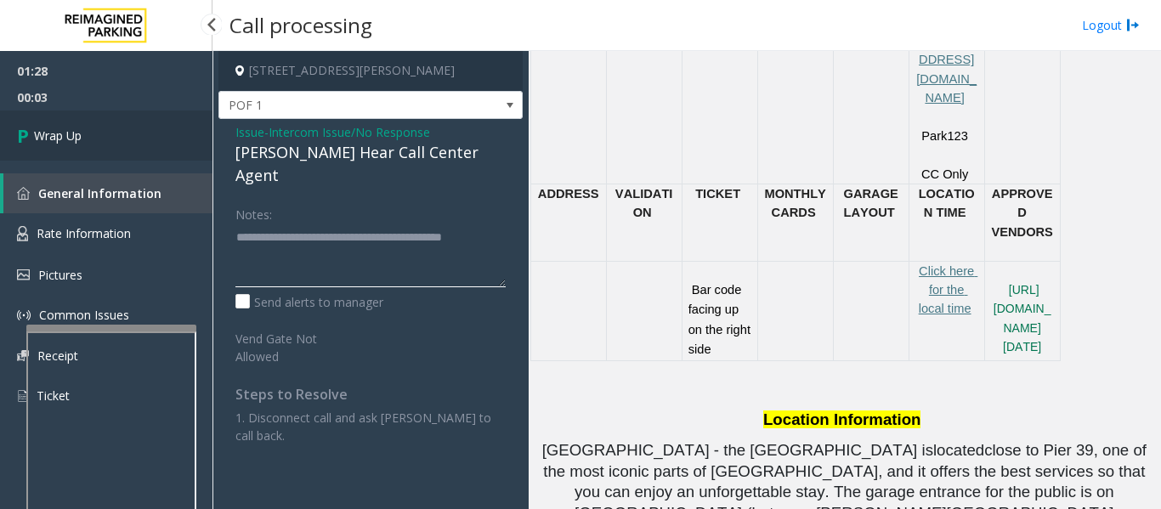
type textarea "**********"
click at [104, 139] on link "Wrap Up" at bounding box center [106, 135] width 212 height 50
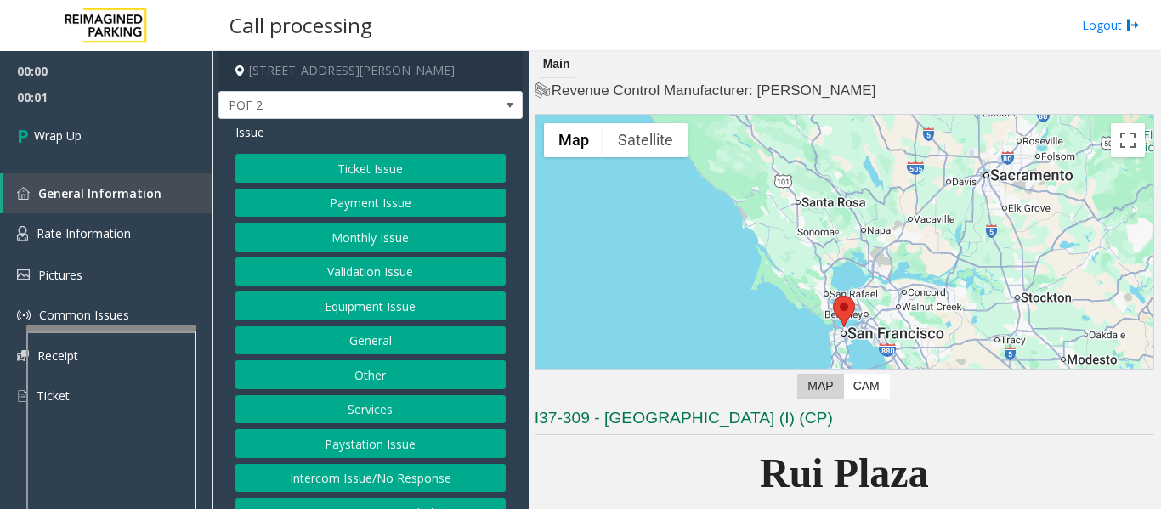
click at [398, 486] on button "Intercom Issue/No Response" at bounding box center [370, 478] width 270 height 29
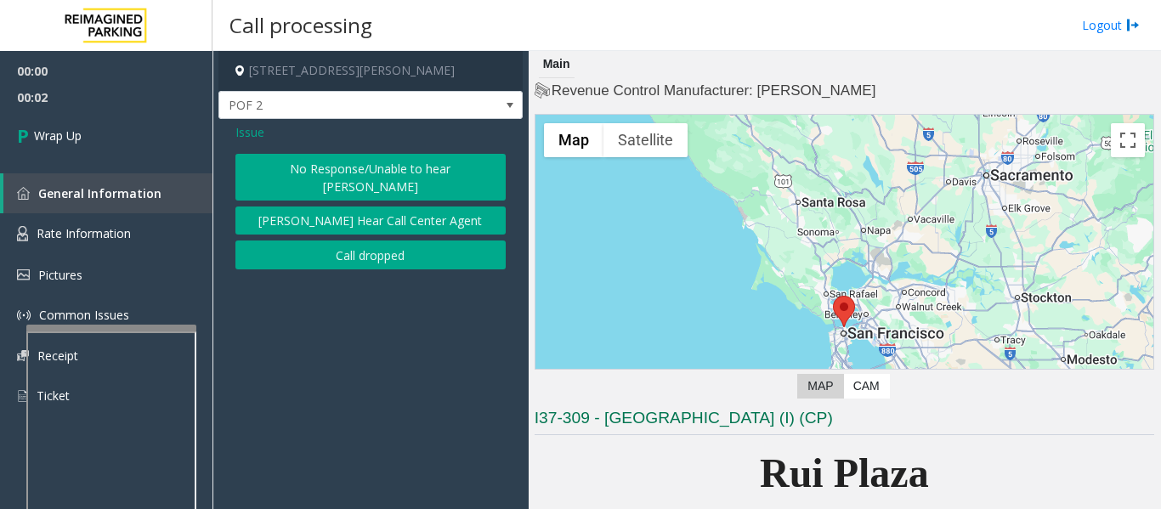
click at [336, 240] on button "Call dropped" at bounding box center [370, 254] width 270 height 29
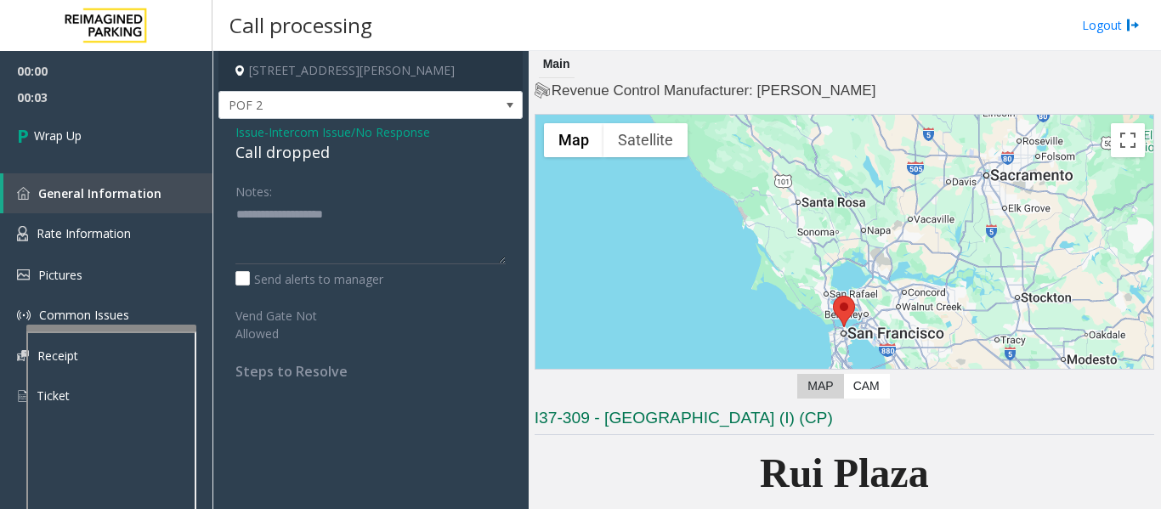
click at [316, 150] on div "Call dropped" at bounding box center [370, 152] width 270 height 23
type textarea "**********"
click at [124, 165] on div "00:00 00:04 Wrap Up General Information Rate Information Pictures Common Issues…" at bounding box center [106, 240] width 212 height 379
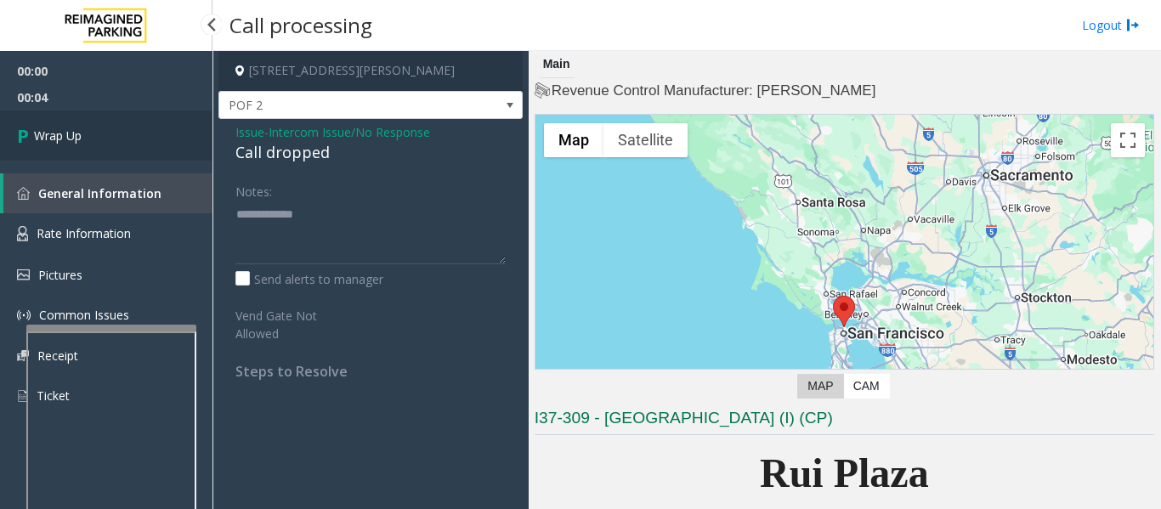
click at [105, 147] on link "Wrap Up" at bounding box center [106, 135] width 212 height 50
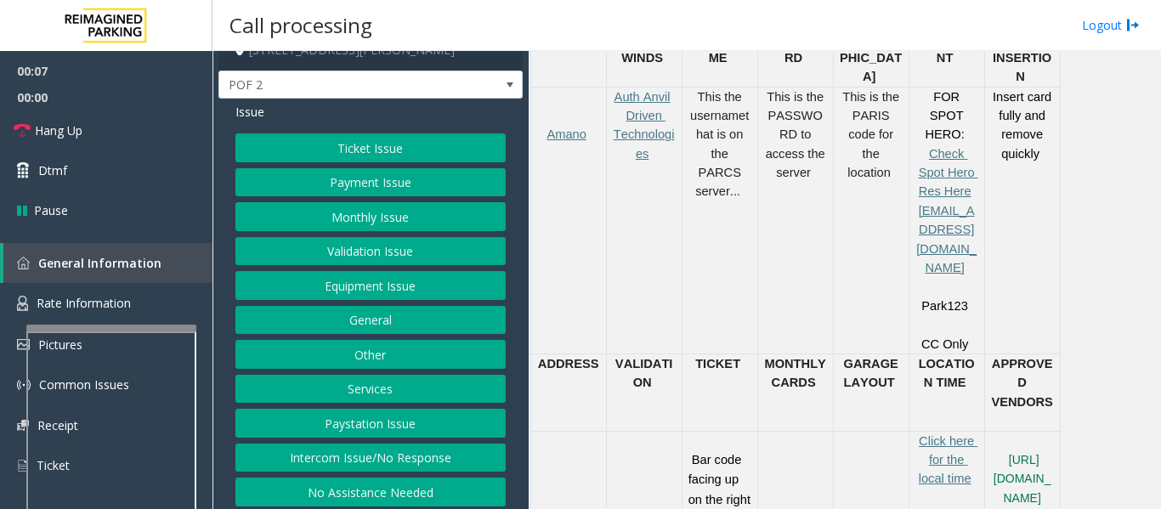
scroll to position [26, 0]
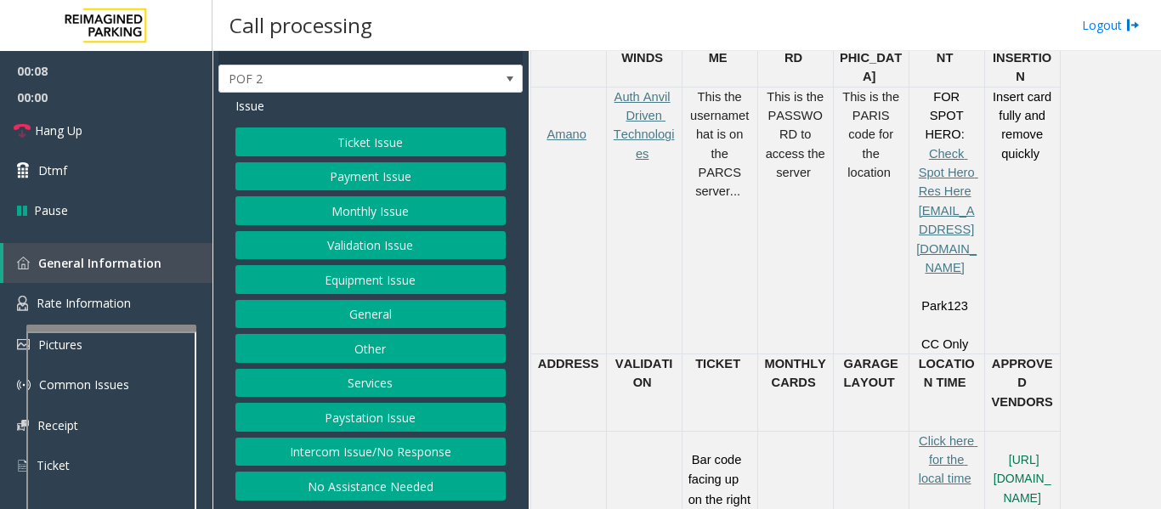
click at [381, 449] on button "Intercom Issue/No Response" at bounding box center [370, 452] width 270 height 29
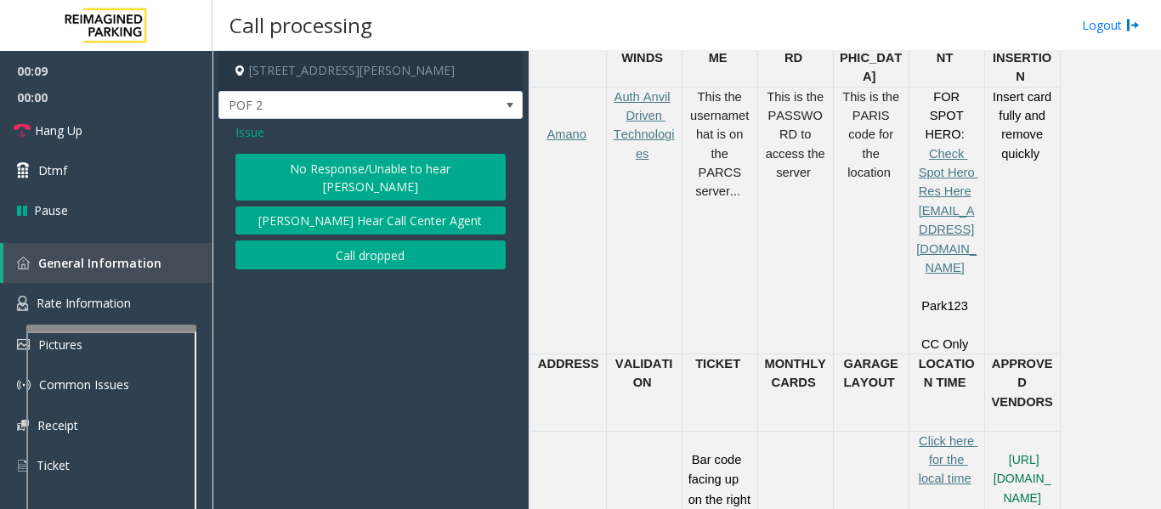
click at [389, 171] on button "No Response/Unable to hear parker" at bounding box center [370, 177] width 270 height 47
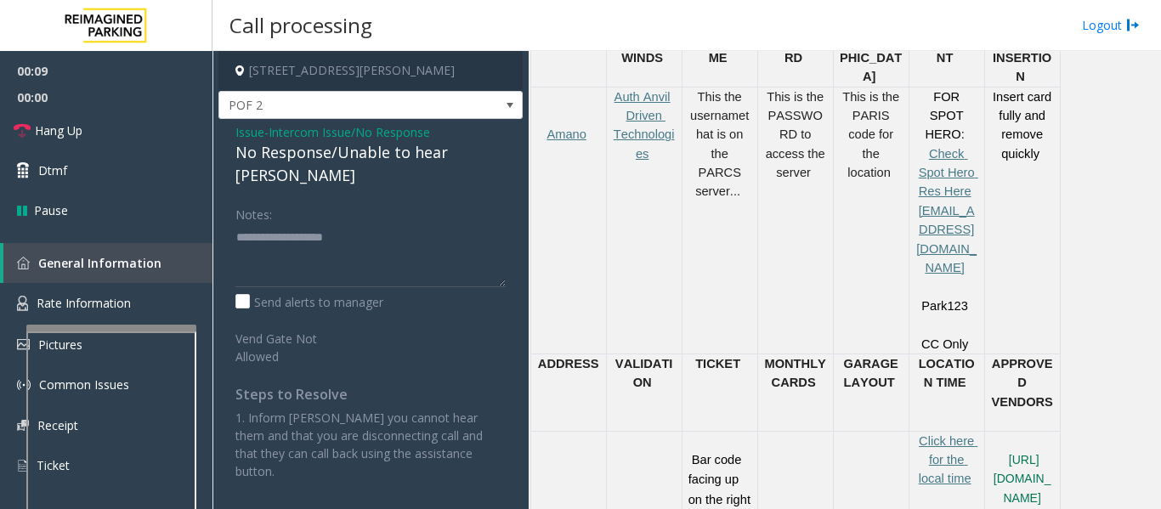
click at [372, 156] on div "No Response/Unable to hear parker" at bounding box center [370, 164] width 270 height 46
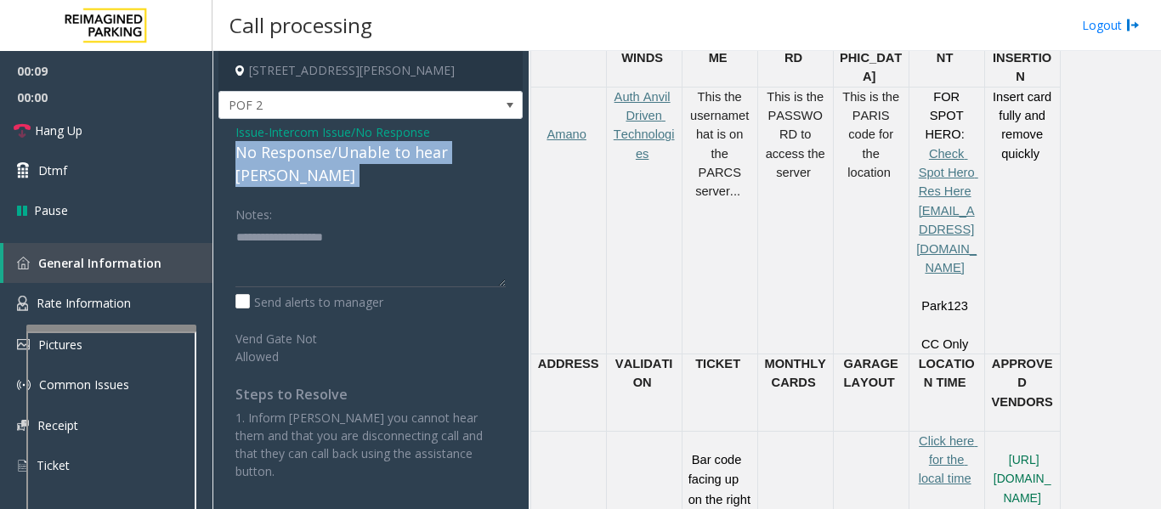
click at [372, 156] on div "No Response/Unable to hear parker" at bounding box center [370, 164] width 270 height 46
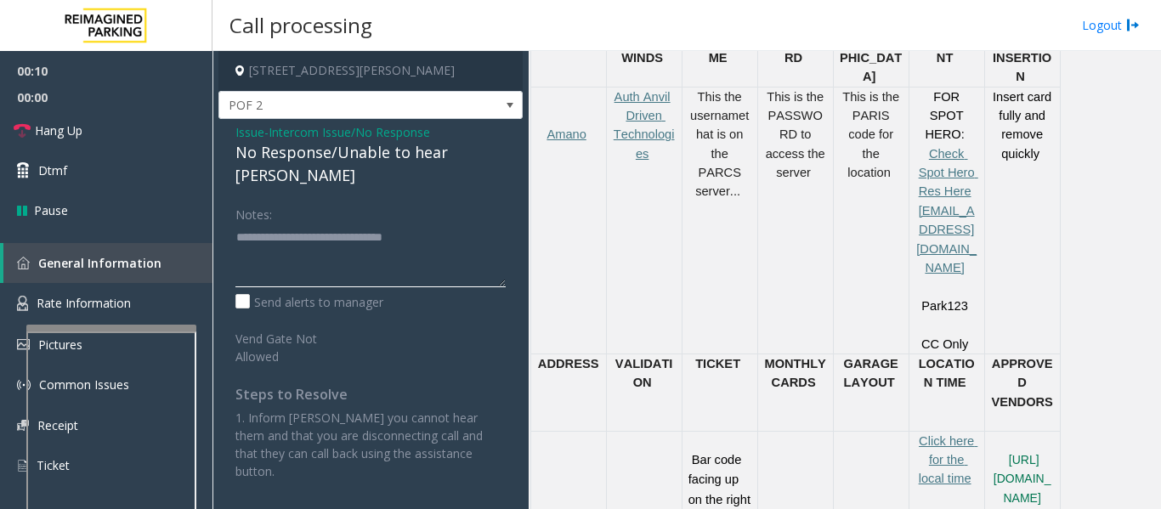
click at [458, 223] on textarea at bounding box center [370, 255] width 270 height 64
type textarea "**********"
click at [28, 127] on icon at bounding box center [22, 130] width 17 height 17
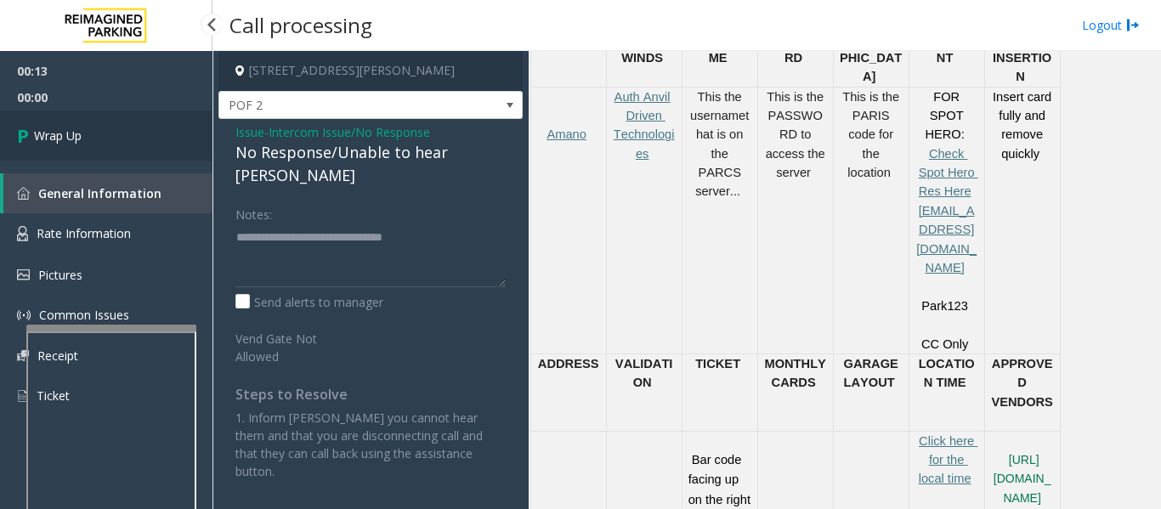
click at [57, 155] on link "Wrap Up" at bounding box center [106, 135] width 212 height 50
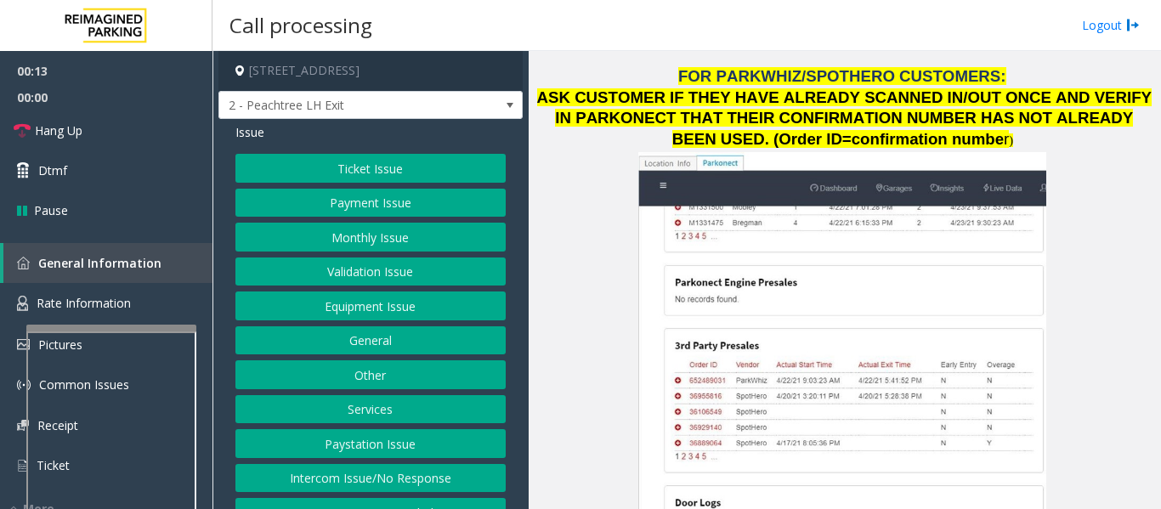
scroll to position [2209, 0]
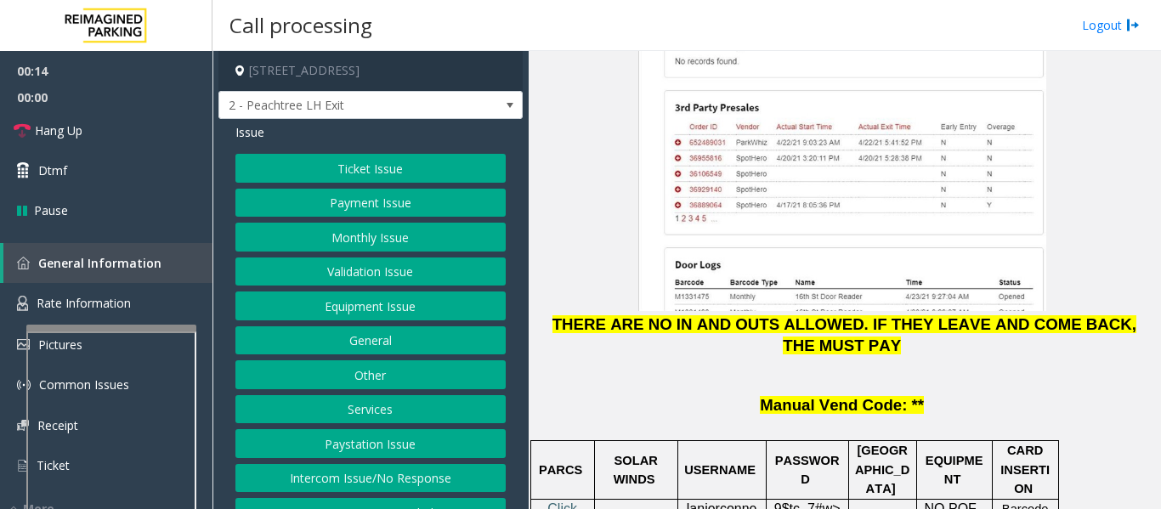
click at [314, 217] on button "Payment Issue" at bounding box center [370, 203] width 270 height 29
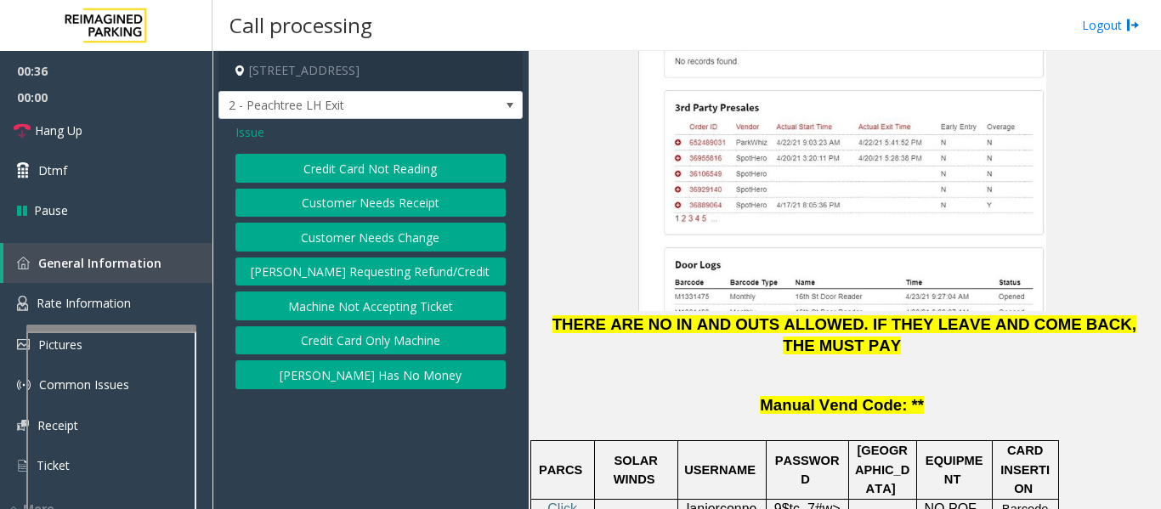
click at [359, 167] on button "Credit Card Not Reading" at bounding box center [370, 168] width 270 height 29
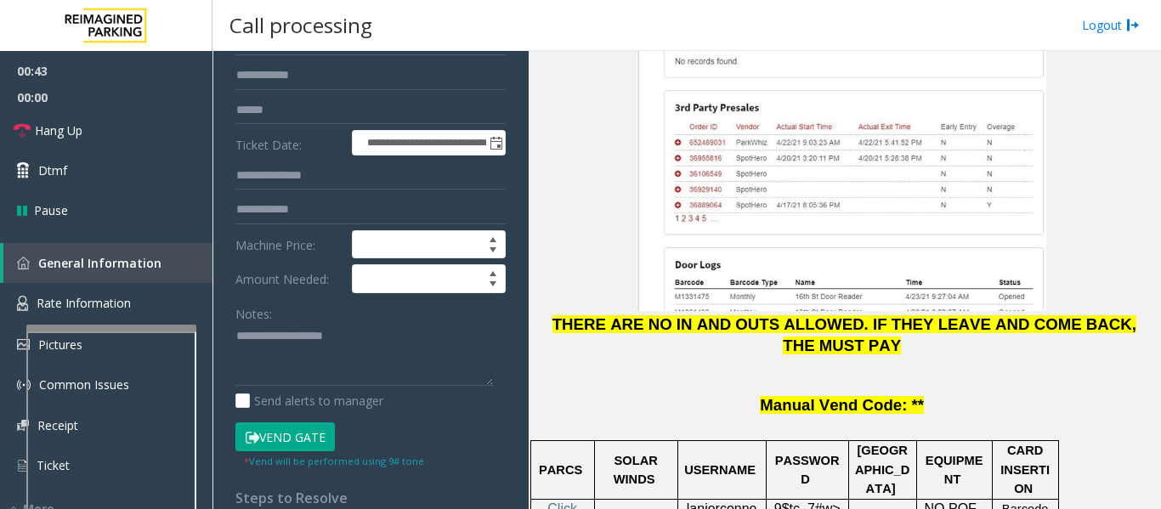
scroll to position [340, 0]
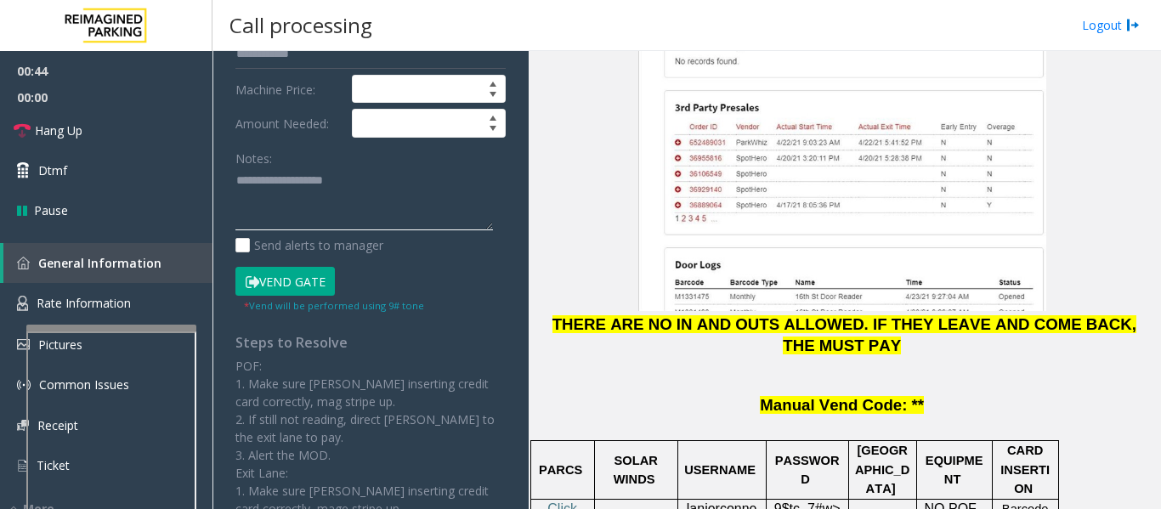
click at [327, 225] on textarea at bounding box center [363, 199] width 257 height 64
paste textarea
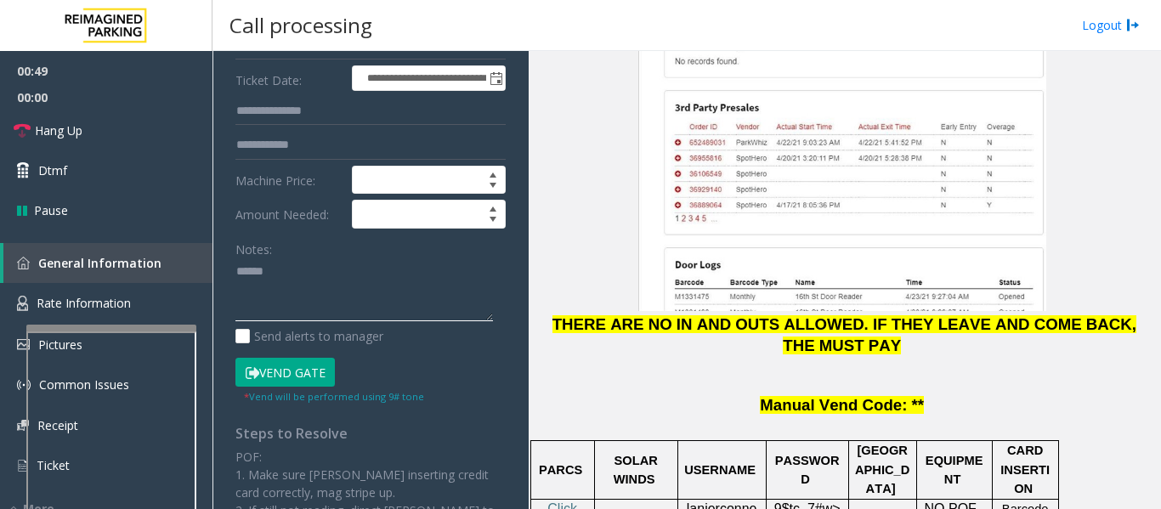
scroll to position [85, 0]
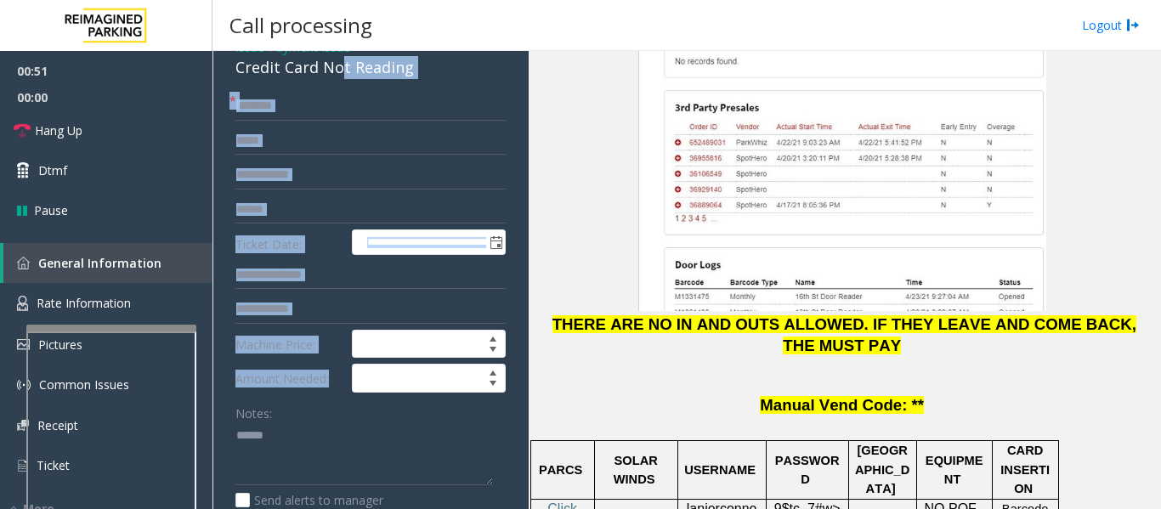
drag, startPoint x: 336, startPoint y: 77, endPoint x: 389, endPoint y: 443, distance: 369.9
click at [389, 443] on div "**********" at bounding box center [370, 465] width 304 height 862
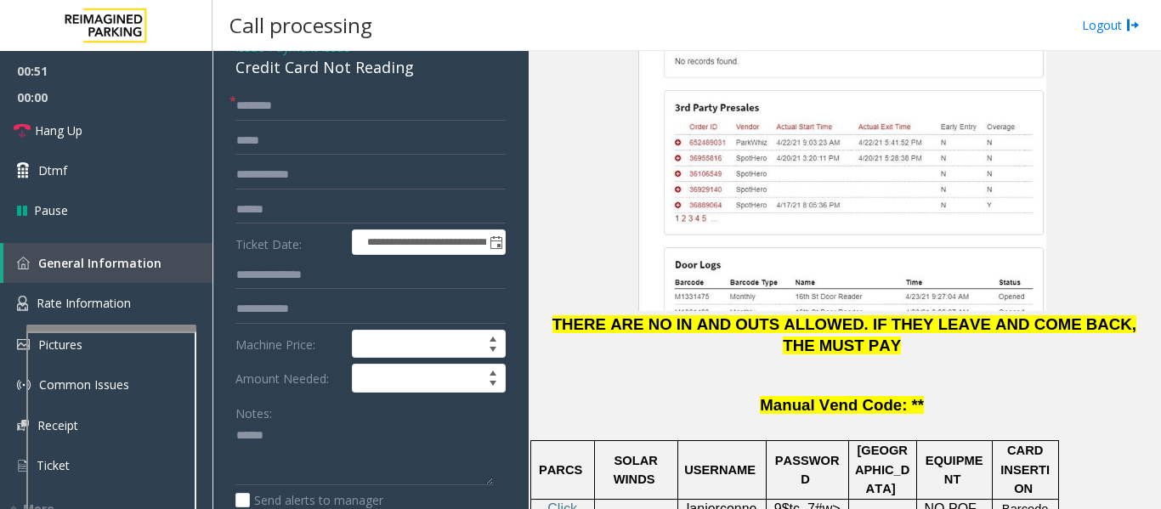
click at [387, 426] on div "Notes:" at bounding box center [370, 442] width 270 height 88
click at [256, 79] on div "Credit Card Not Reading" at bounding box center [370, 67] width 270 height 23
click at [441, 447] on textarea at bounding box center [363, 454] width 257 height 64
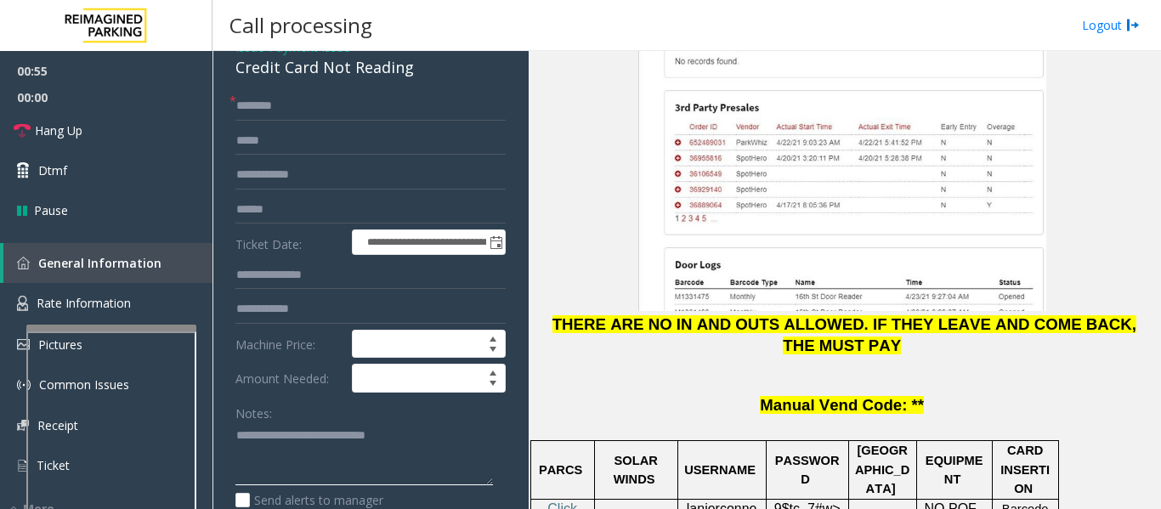
click at [443, 444] on textarea at bounding box center [363, 454] width 257 height 64
type textarea "**********"
click at [358, 484] on textarea at bounding box center [363, 454] width 257 height 64
click at [358, 472] on textarea at bounding box center [363, 454] width 257 height 64
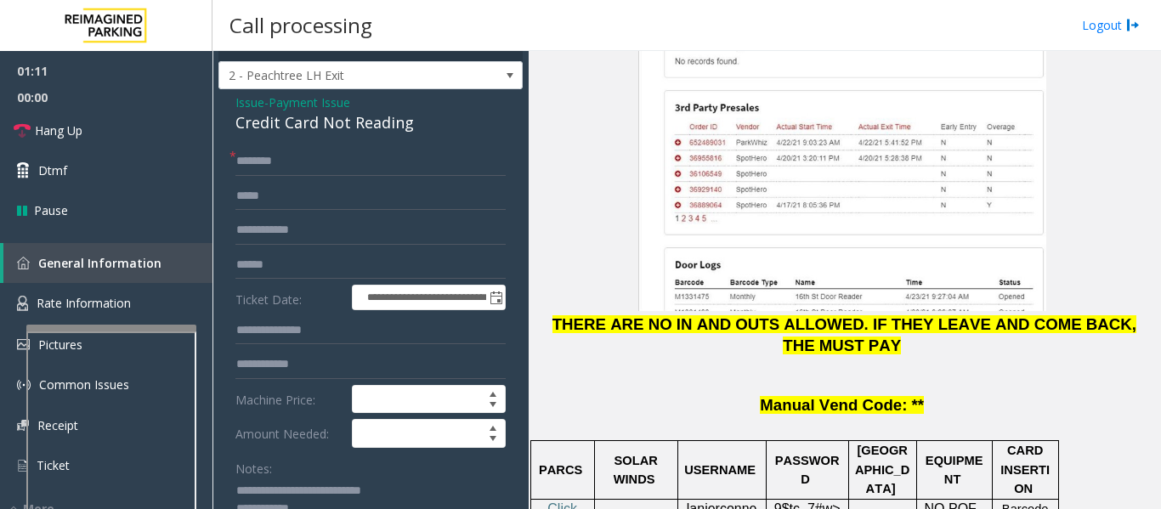
scroll to position [0, 0]
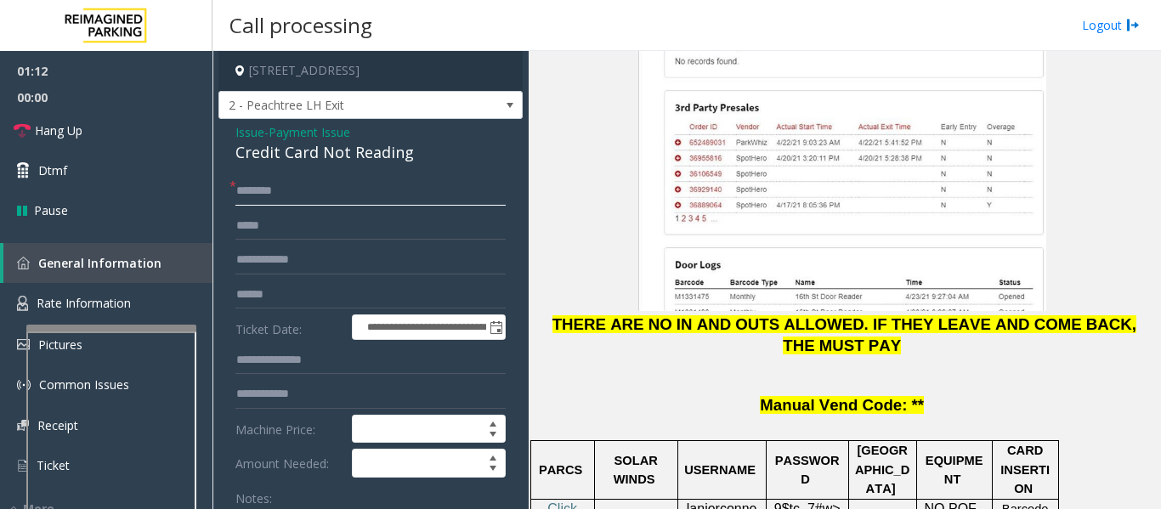
click at [404, 206] on input "text" at bounding box center [370, 191] width 270 height 29
type input "****"
click at [329, 309] on input "text" at bounding box center [370, 294] width 270 height 29
type input "**********"
click at [711, 501] on span "lanierconnect" at bounding box center [721, 518] width 71 height 34
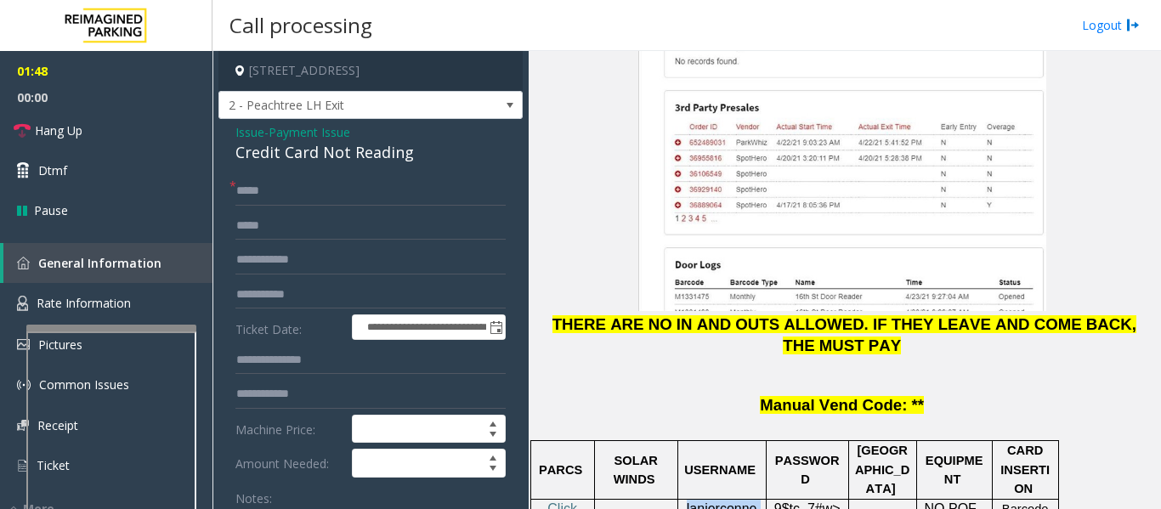
click at [711, 501] on span "lanierconnect" at bounding box center [721, 518] width 71 height 34
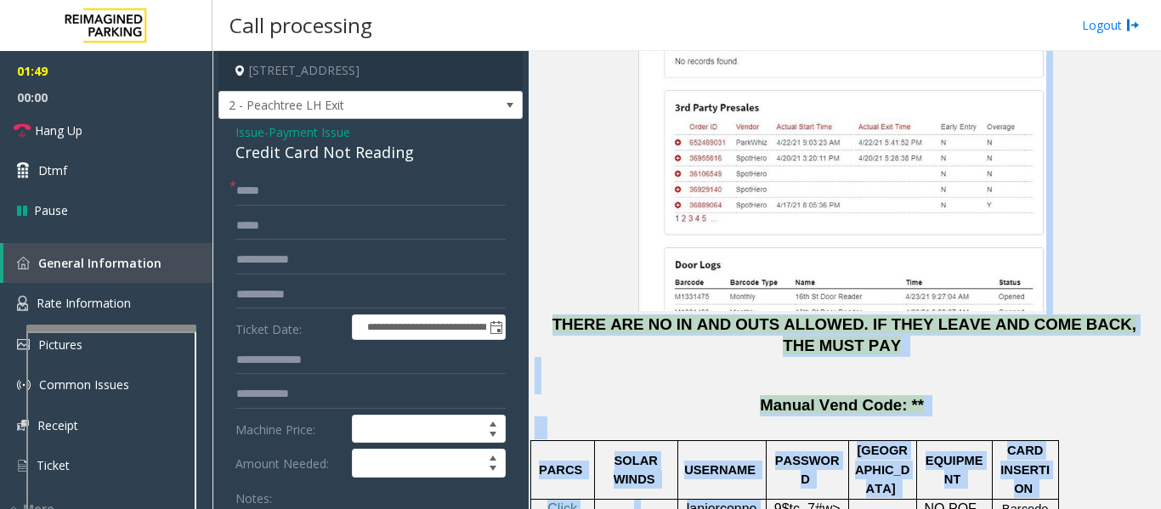
drag, startPoint x: 711, startPoint y: 405, endPoint x: 1982, endPoint y: 167, distance: 1293.0
click at [1160, 167] on html "**********" at bounding box center [580, 254] width 1161 height 509
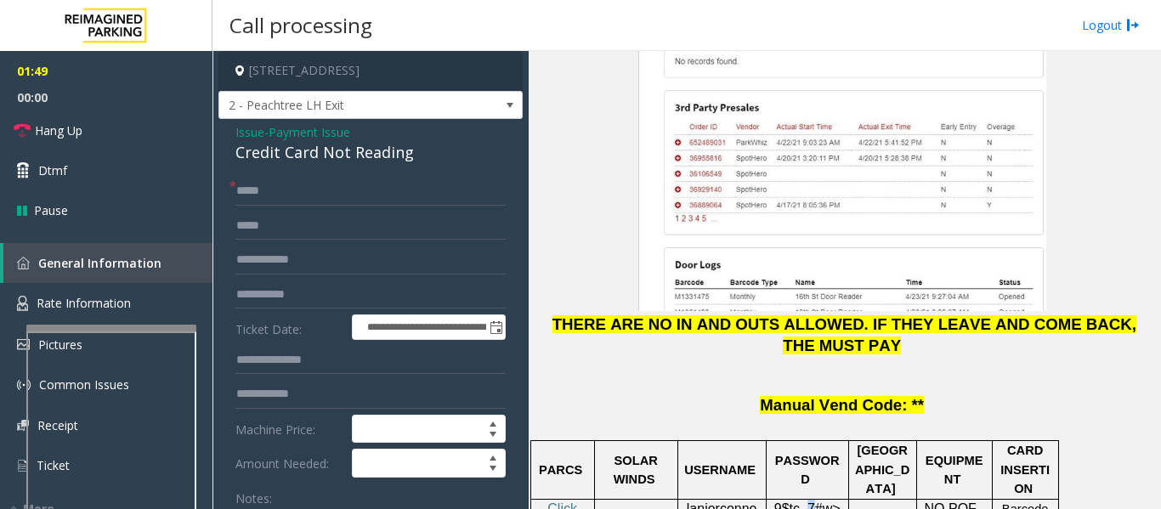
click at [812, 500] on p "9$tc_7#w> eTNkaMy" at bounding box center [807, 519] width 70 height 38
click at [736, 501] on span "lanierconnect" at bounding box center [721, 518] width 71 height 34
click at [257, 206] on input "****" at bounding box center [370, 191] width 270 height 29
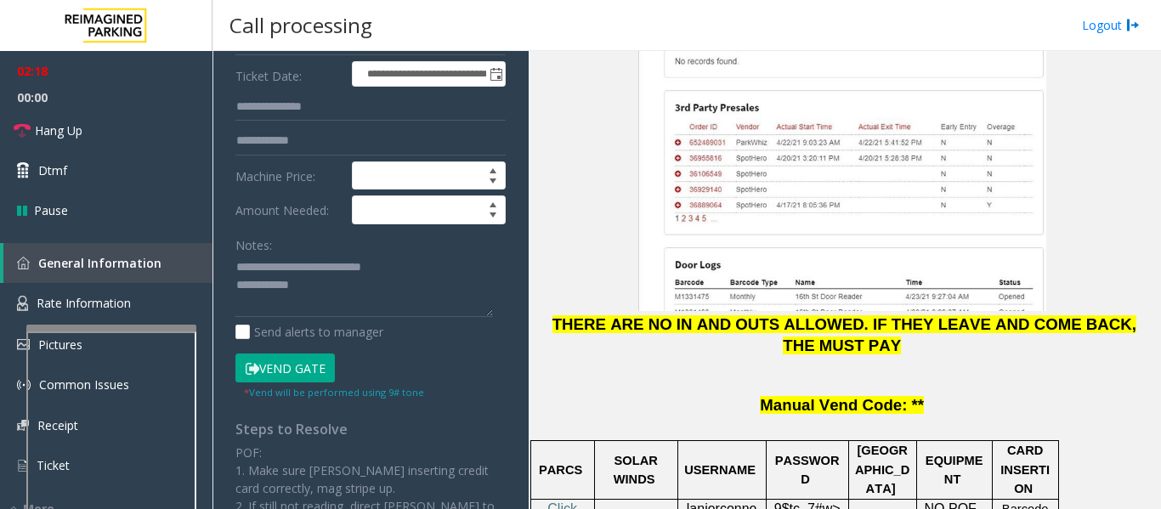
scroll to position [255, 0]
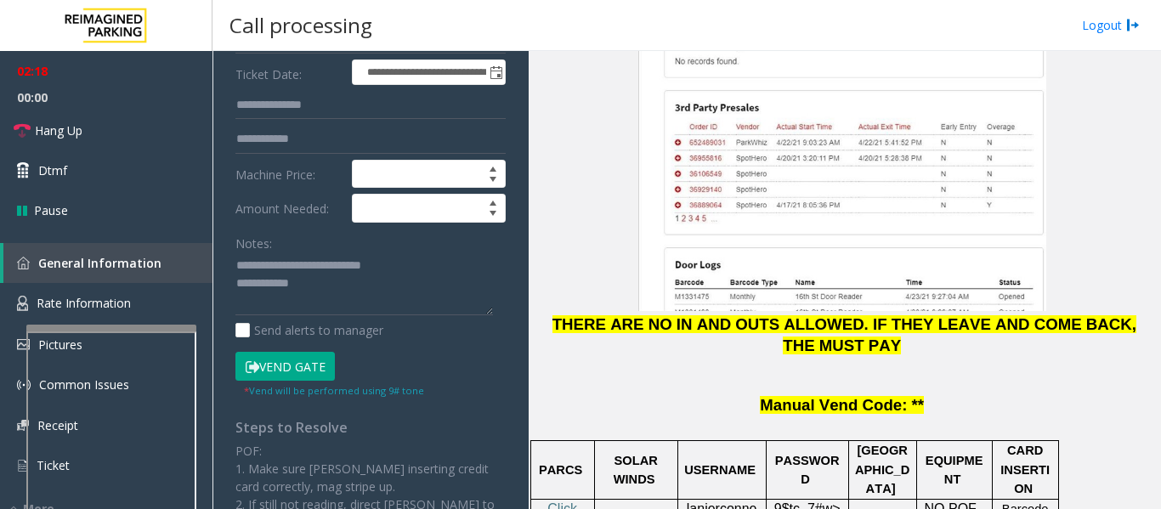
type input "****"
click at [317, 376] on button "Vend Gate" at bounding box center [284, 366] width 99 height 29
click at [363, 296] on textarea at bounding box center [363, 284] width 257 height 64
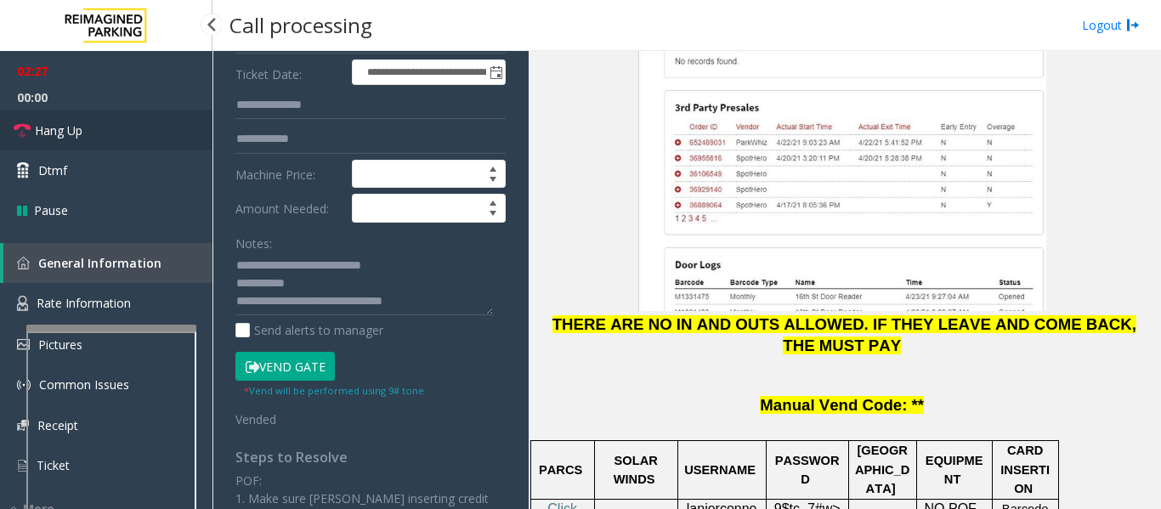
click at [48, 124] on span "Hang Up" at bounding box center [59, 130] width 48 height 18
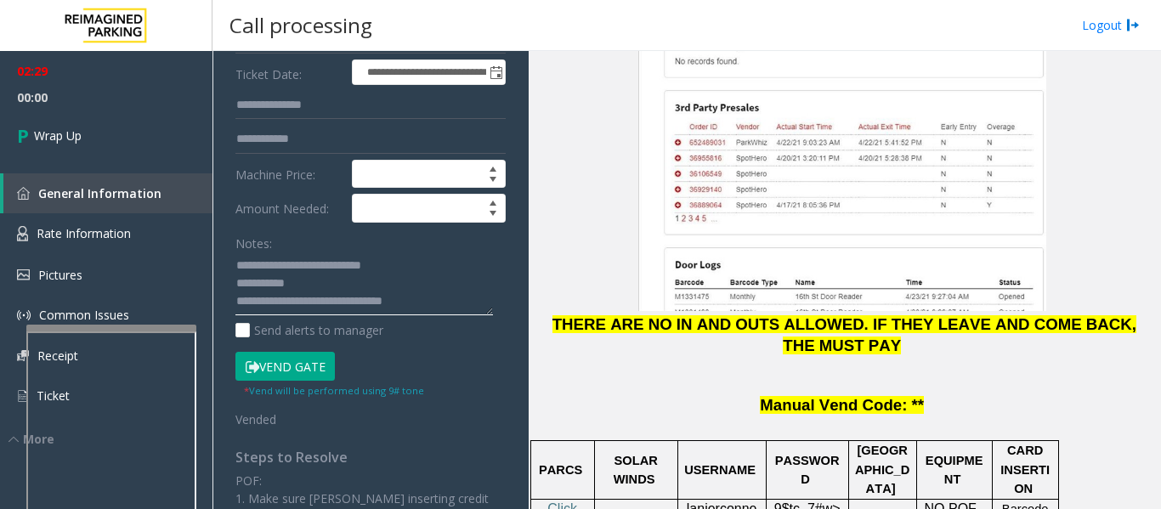
click at [238, 313] on textarea at bounding box center [363, 284] width 257 height 64
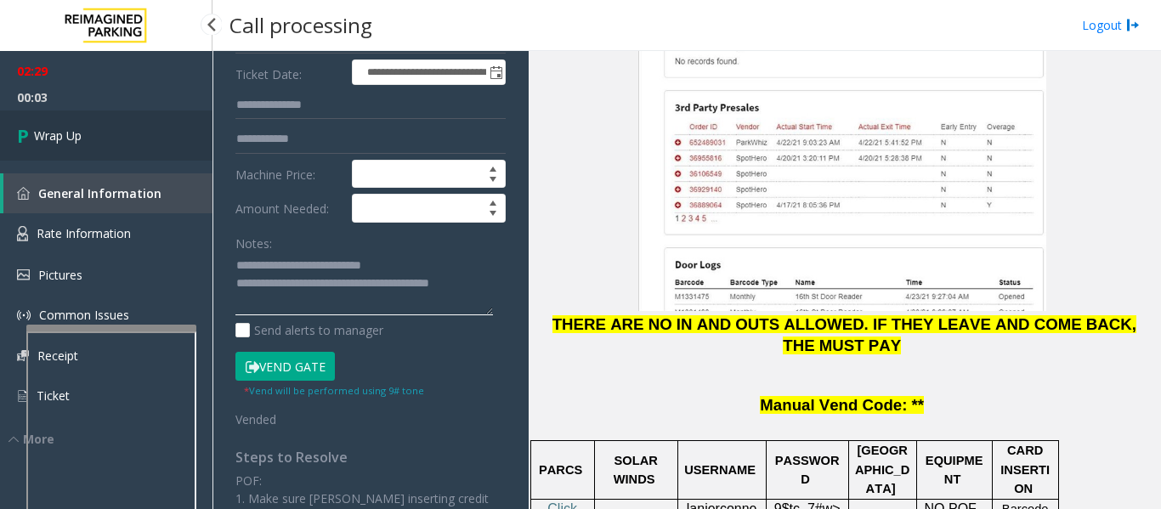
type textarea "**********"
click at [128, 143] on link "Wrap Up" at bounding box center [106, 135] width 212 height 50
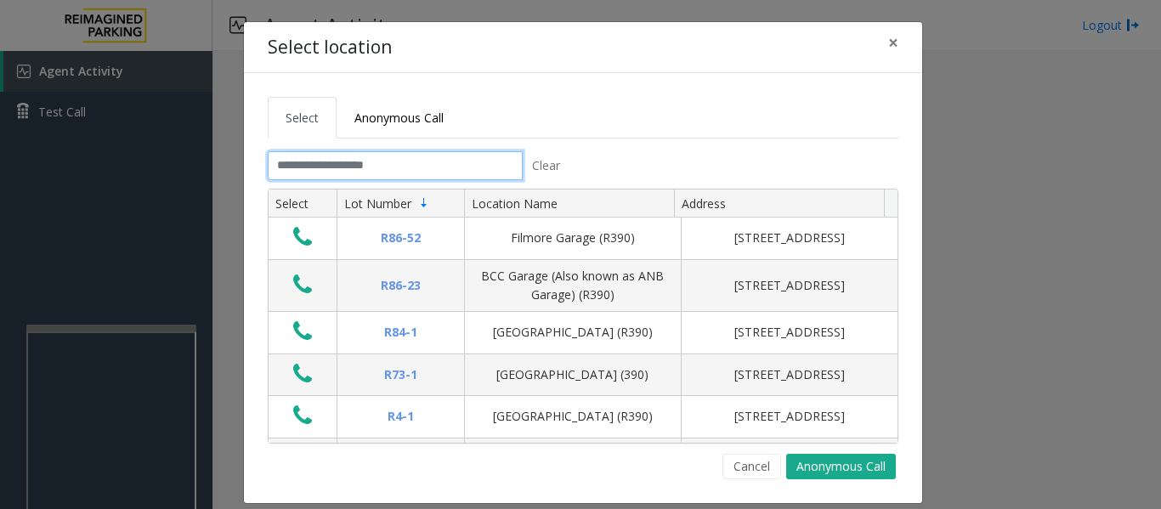
click at [377, 160] on input "text" at bounding box center [395, 165] width 255 height 29
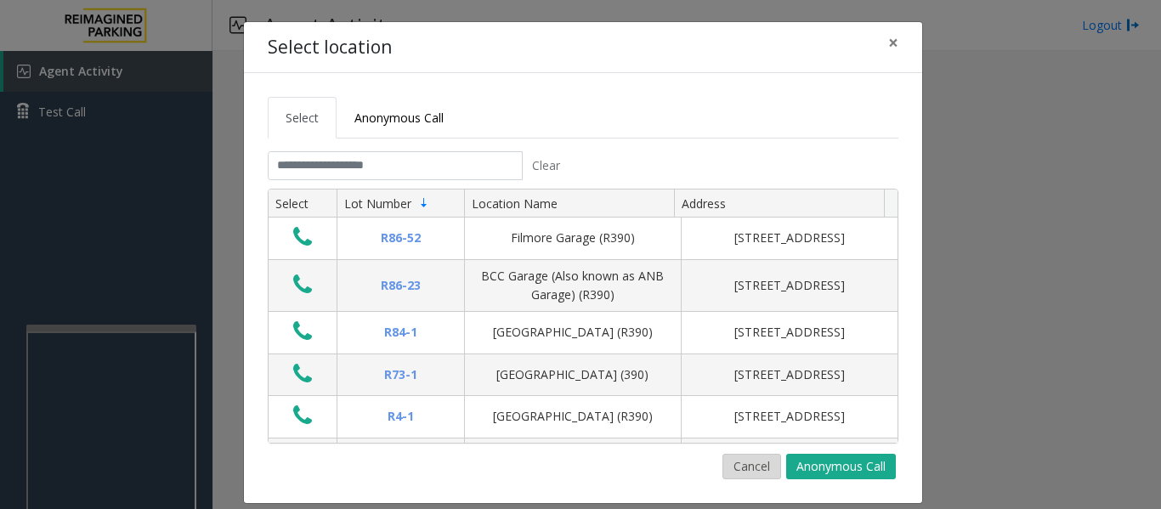
click at [754, 462] on button "Cancel" at bounding box center [751, 466] width 59 height 25
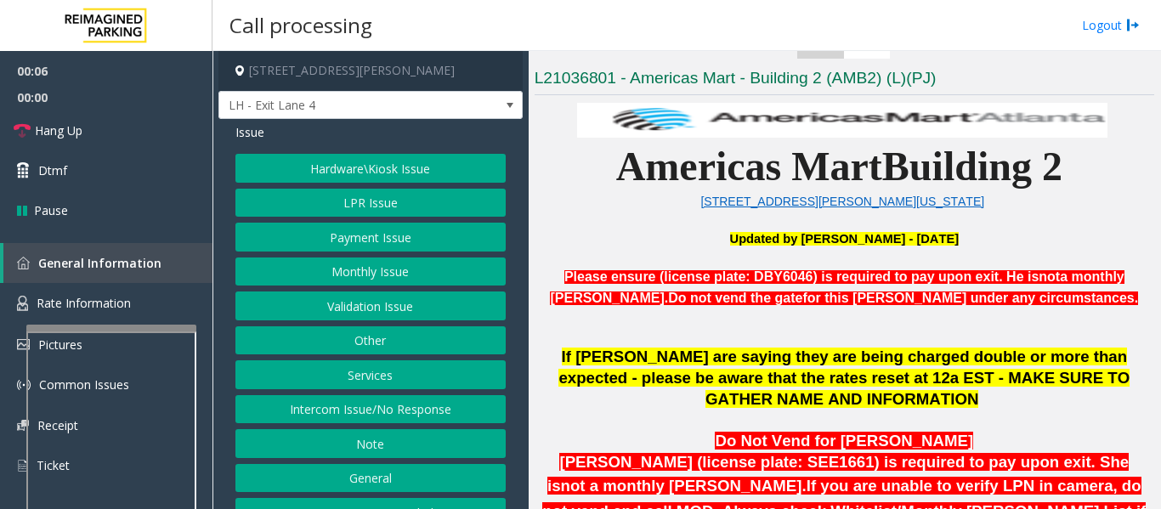
scroll to position [595, 0]
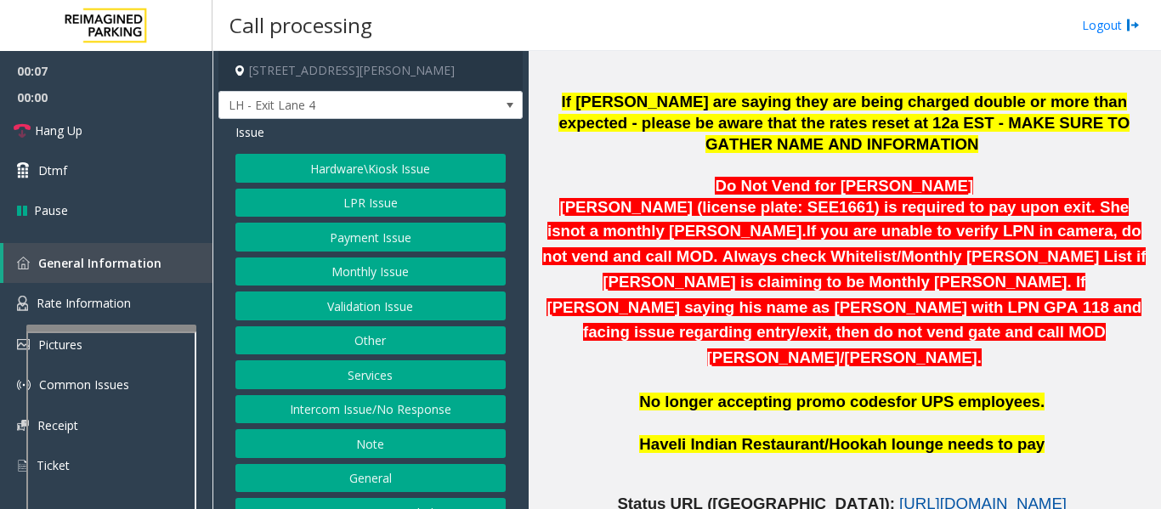
click at [981, 494] on span "https://www.parkjockey.com/en-us/manage/1633/status" at bounding box center [982, 503] width 167 height 18
click at [395, 167] on button "Hardware\Kiosk Issue" at bounding box center [370, 168] width 270 height 29
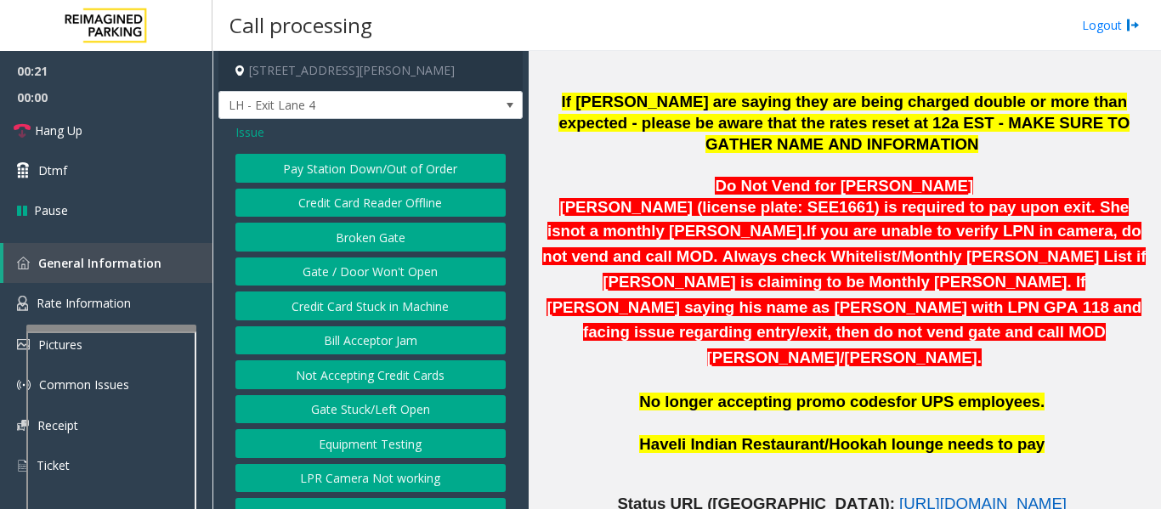
click at [365, 268] on button "Gate / Door Won't Open" at bounding box center [370, 271] width 270 height 29
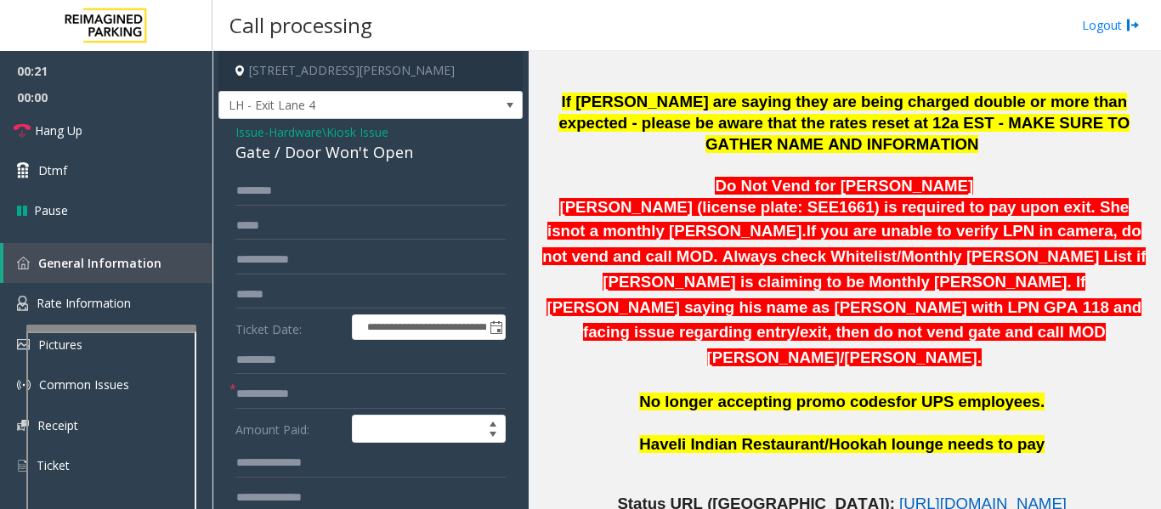
click at [353, 149] on div "Gate / Door Won't Open" at bounding box center [370, 152] width 270 height 23
copy div "Gate / Door Won't Open"
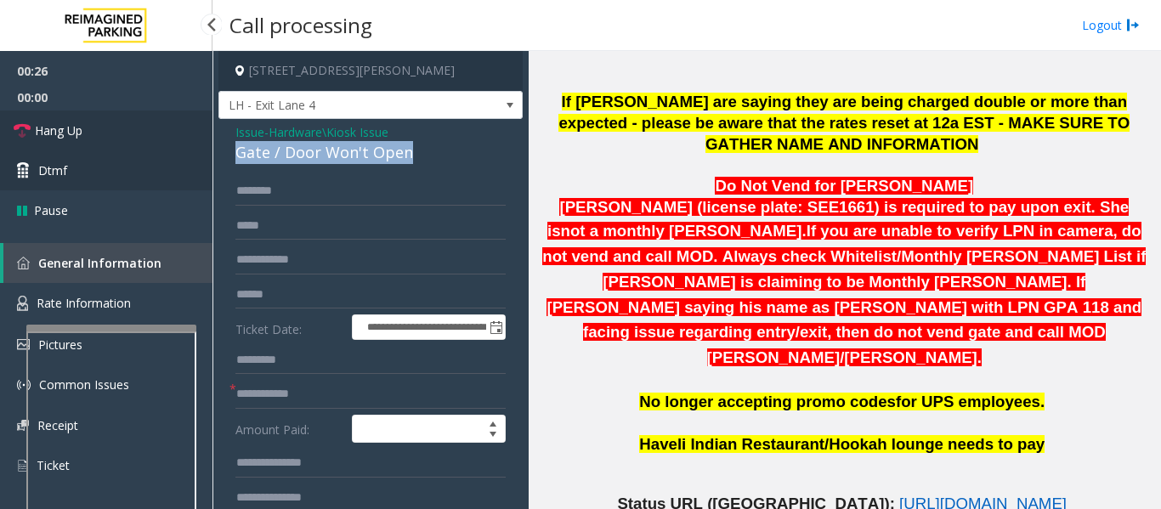
drag, startPoint x: 144, startPoint y: 114, endPoint x: 183, endPoint y: 152, distance: 54.1
click at [144, 114] on link "Hang Up" at bounding box center [106, 130] width 212 height 40
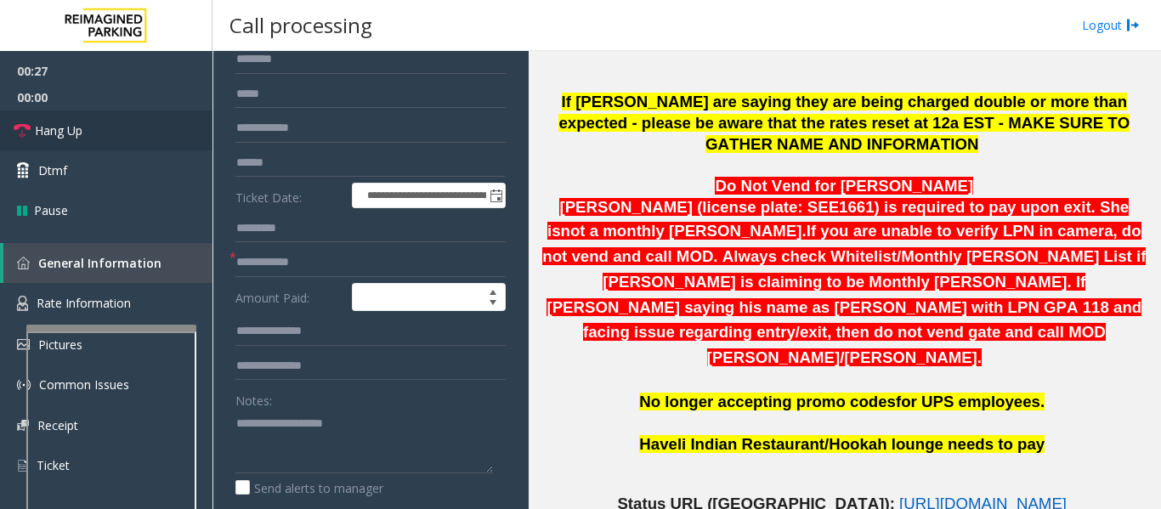
scroll to position [340, 0]
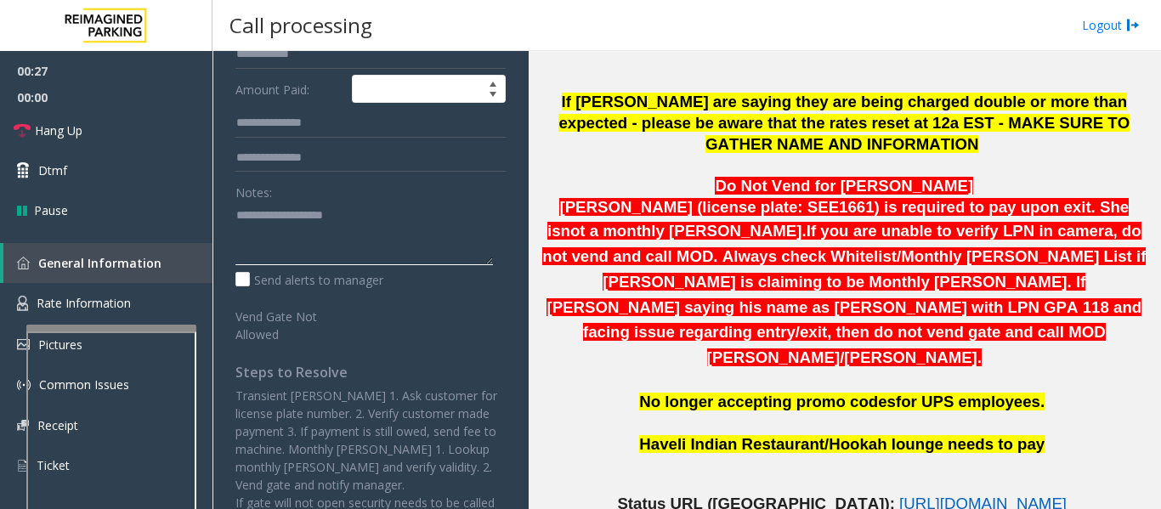
click at [291, 251] on textarea at bounding box center [363, 233] width 257 height 64
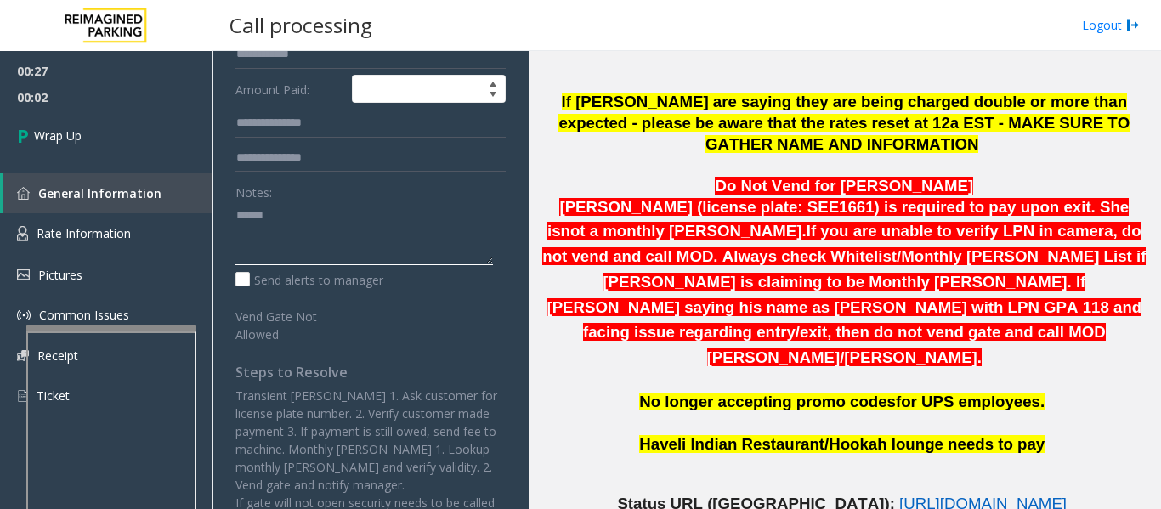
paste textarea "**********"
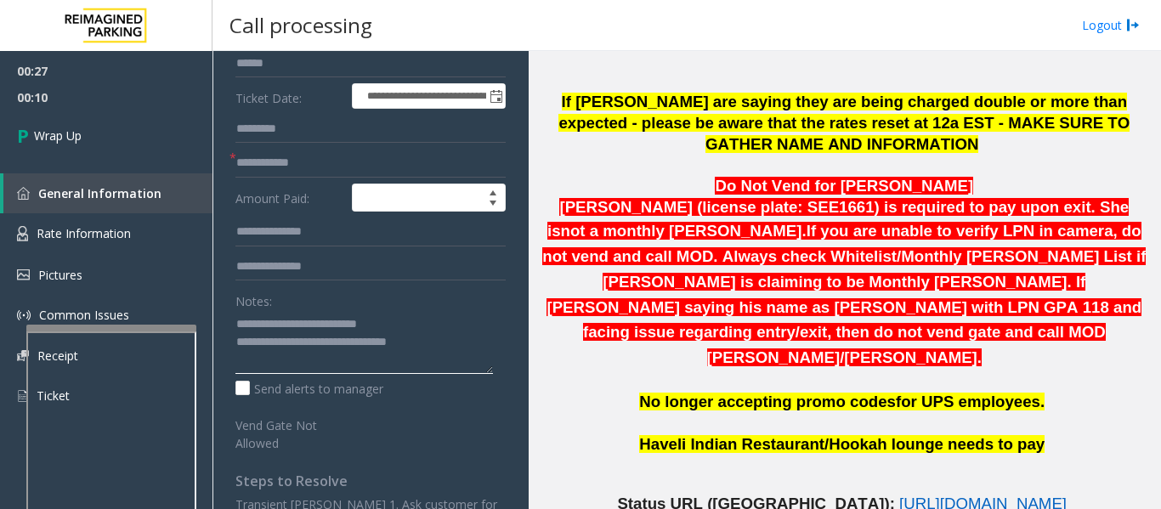
scroll to position [0, 0]
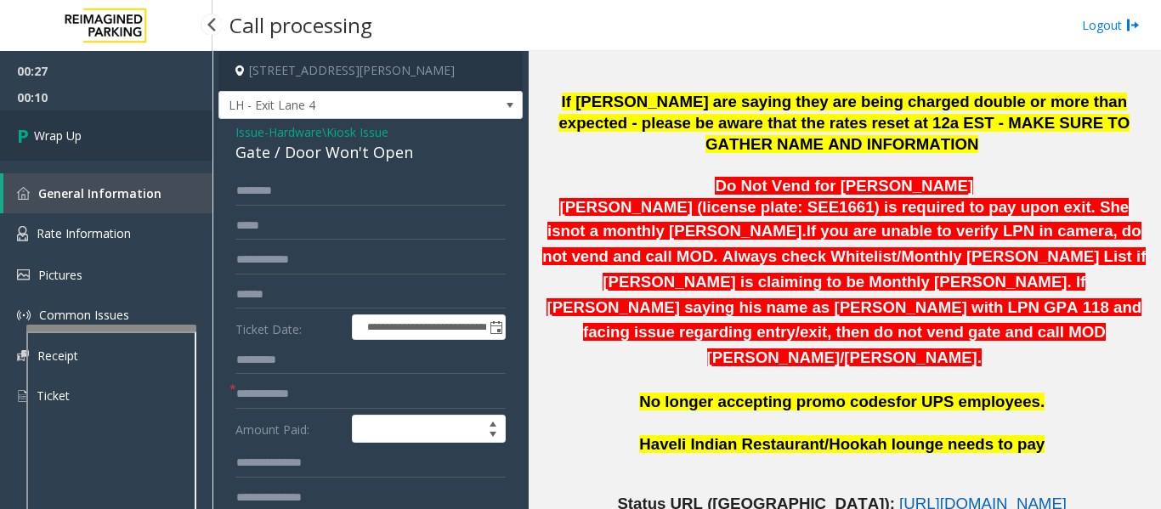
type textarea "**********"
click at [126, 128] on link "Wrap Up" at bounding box center [106, 135] width 212 height 50
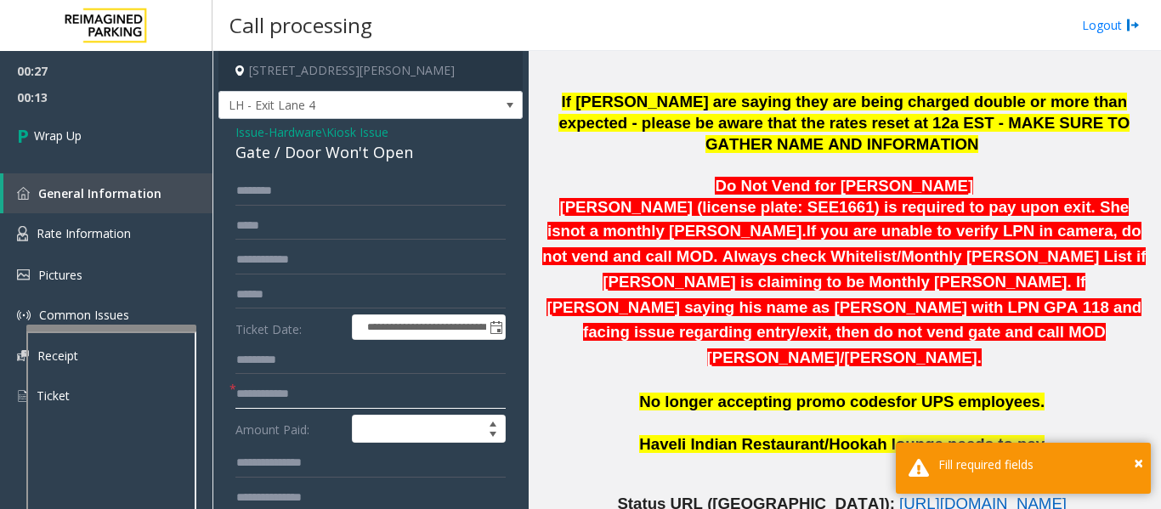
click at [309, 404] on input "text" at bounding box center [370, 394] width 270 height 29
type input "**"
click at [26, 99] on span "00:15" at bounding box center [106, 97] width 212 height 26
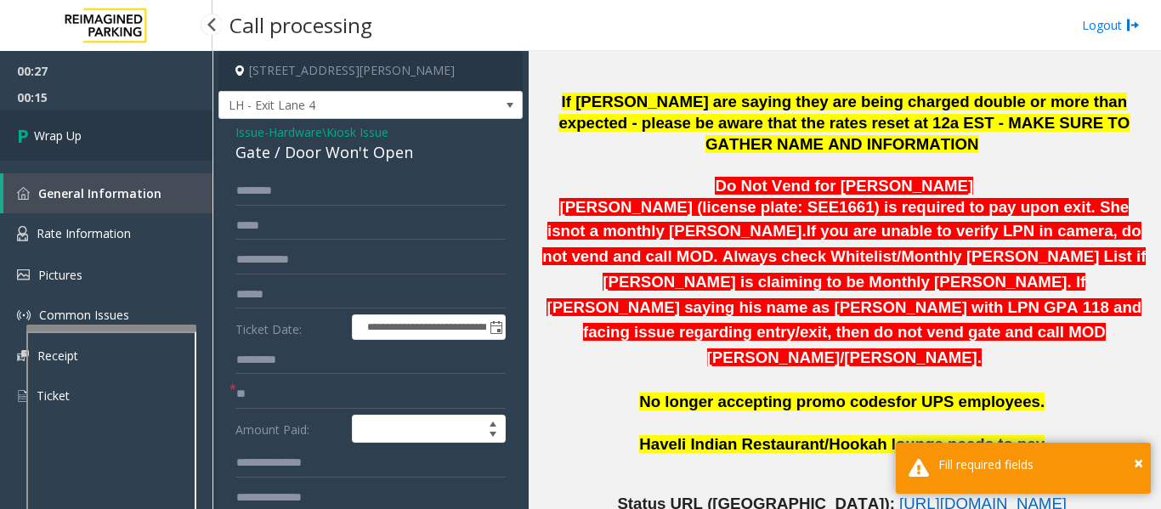
click at [42, 127] on span "Wrap Up" at bounding box center [58, 136] width 48 height 18
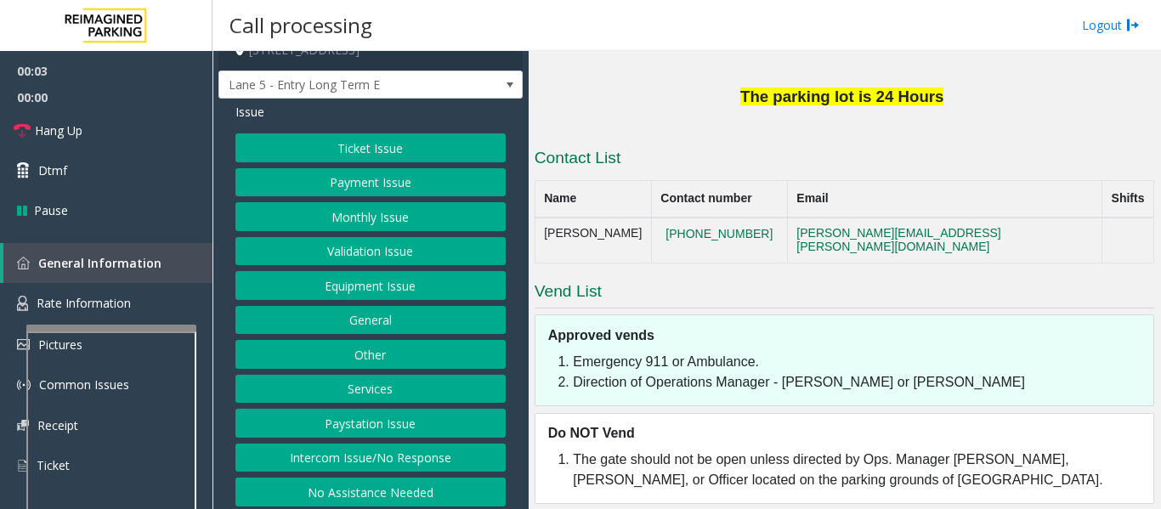
scroll to position [26, 0]
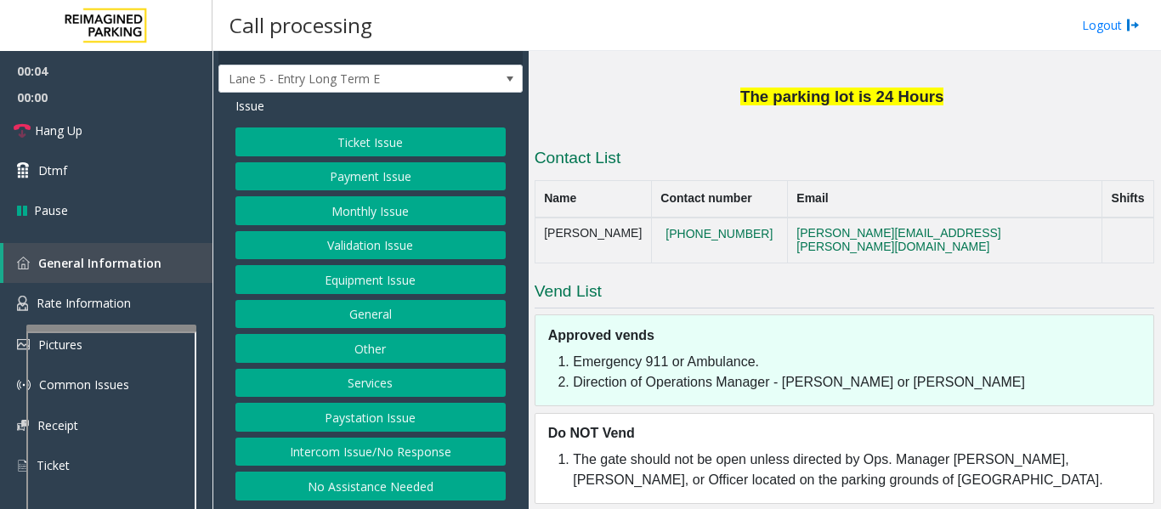
click at [351, 451] on button "Intercom Issue/No Response" at bounding box center [370, 452] width 270 height 29
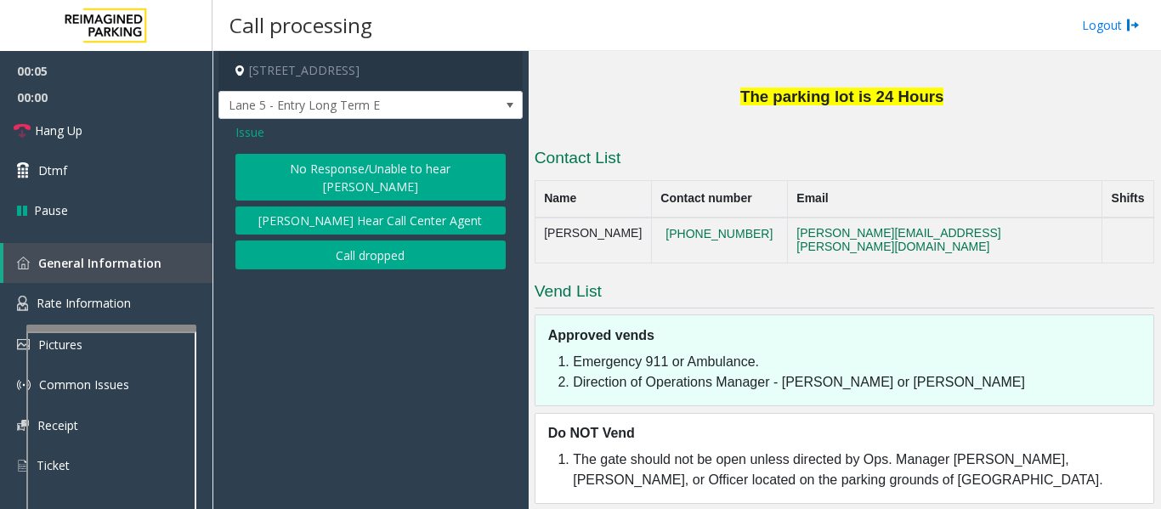
click at [442, 159] on button "No Response/Unable to hear [PERSON_NAME]" at bounding box center [370, 177] width 270 height 47
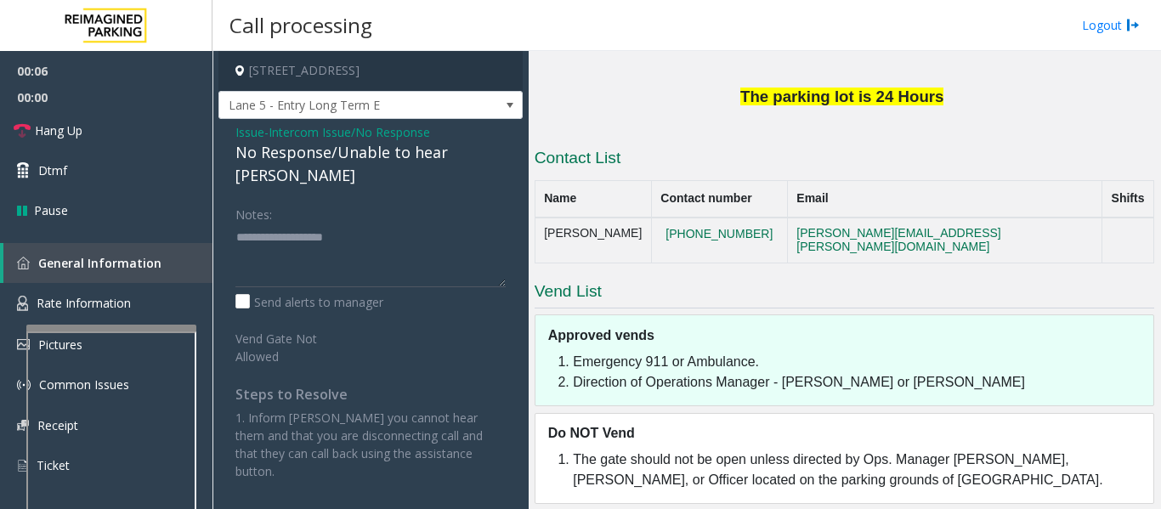
click at [445, 149] on div "No Response/Unable to hear [PERSON_NAME]" at bounding box center [370, 164] width 270 height 46
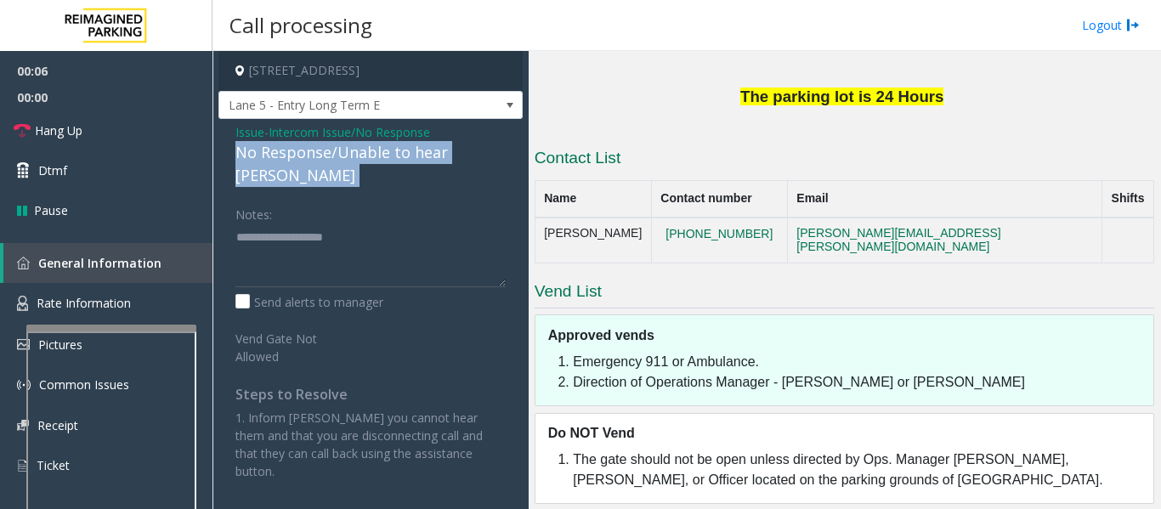
click at [445, 149] on div "No Response/Unable to hear [PERSON_NAME]" at bounding box center [370, 164] width 270 height 46
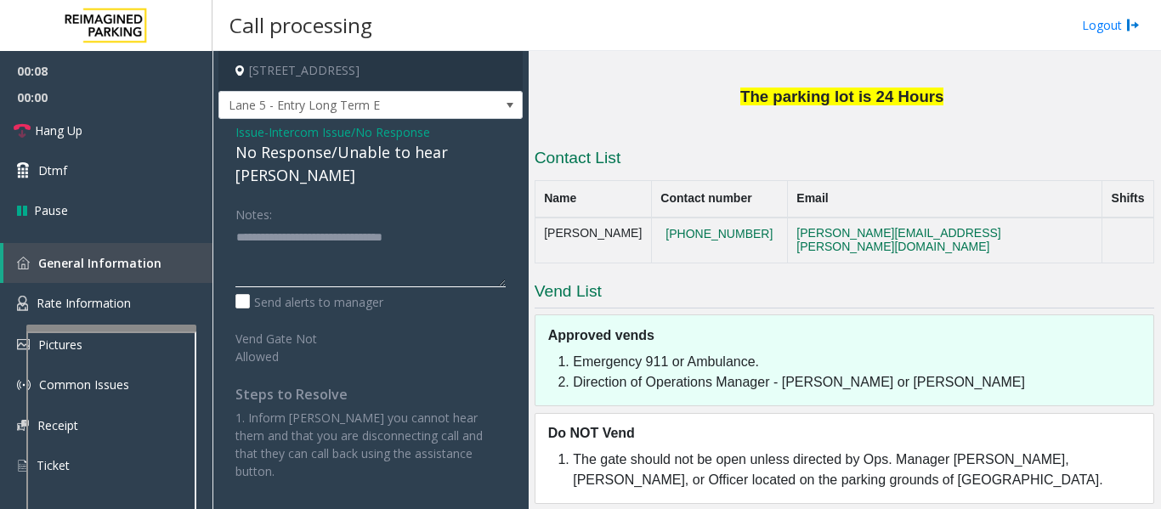
click at [447, 223] on textarea at bounding box center [370, 255] width 270 height 64
type textarea "**********"
click at [18, 129] on icon at bounding box center [22, 130] width 17 height 17
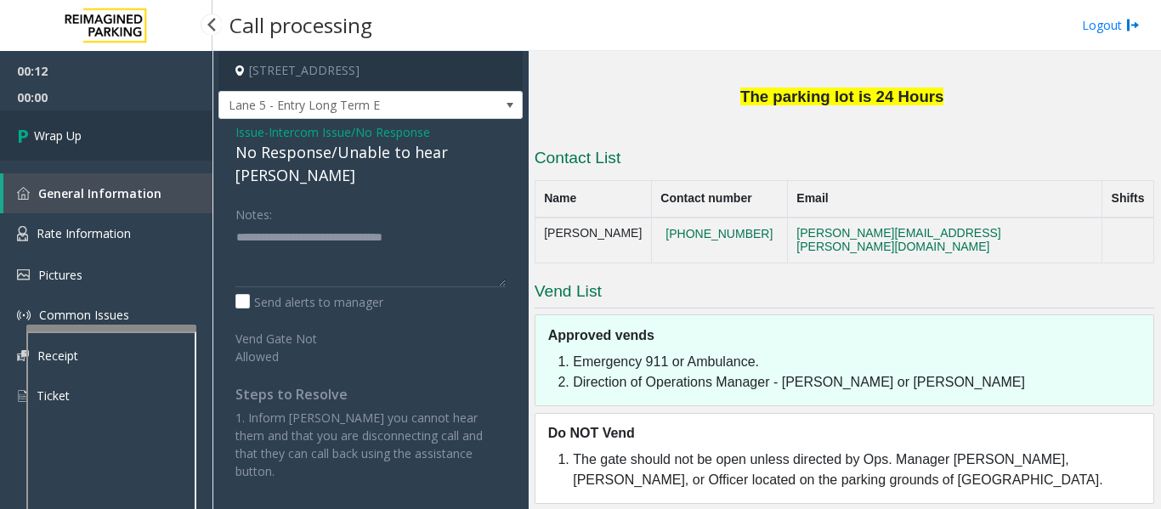
click at [18, 129] on icon at bounding box center [25, 135] width 17 height 28
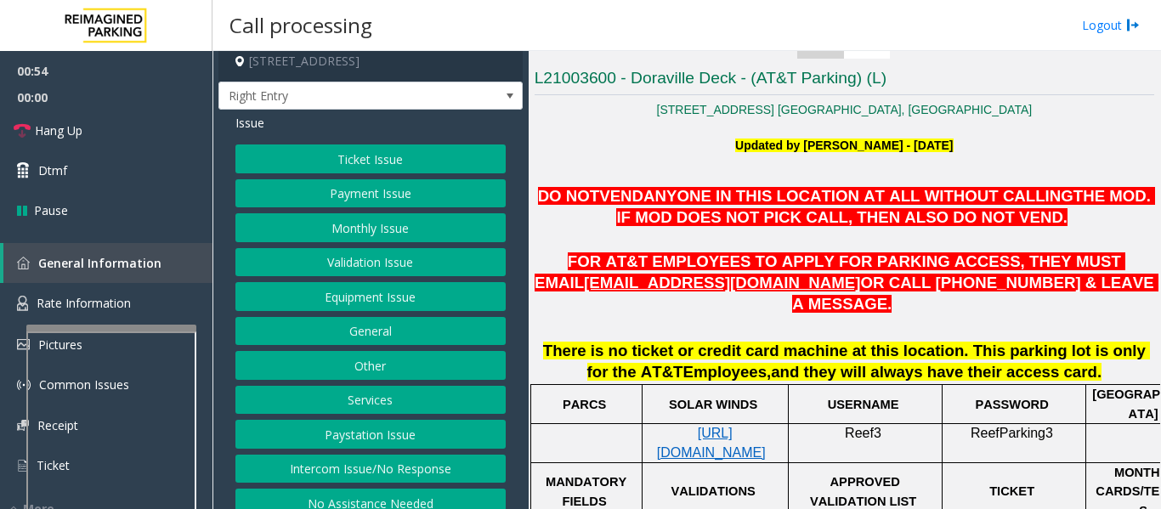
scroll to position [26, 0]
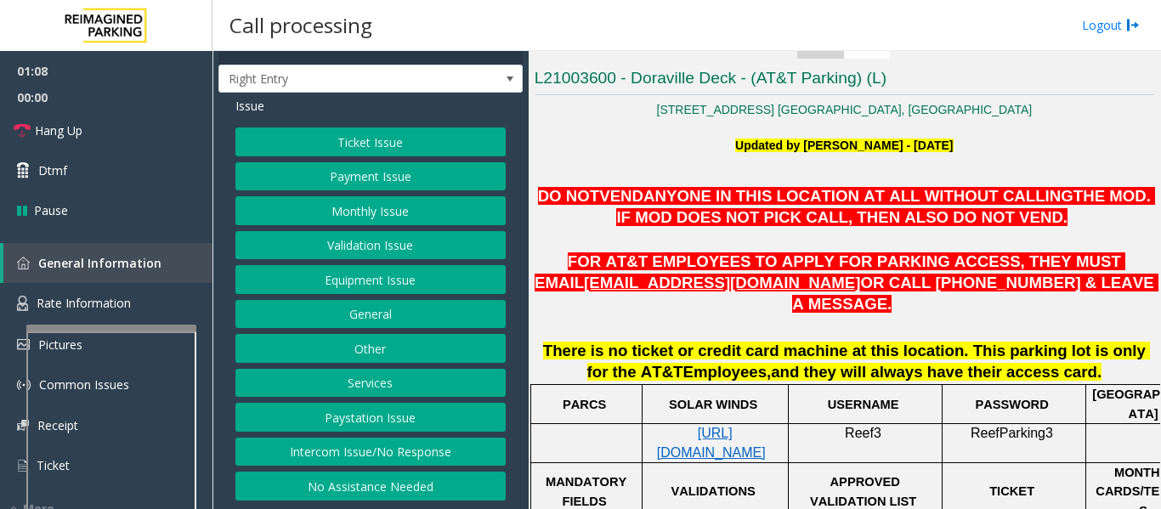
click at [365, 447] on button "Intercom Issue/No Response" at bounding box center [370, 452] width 270 height 29
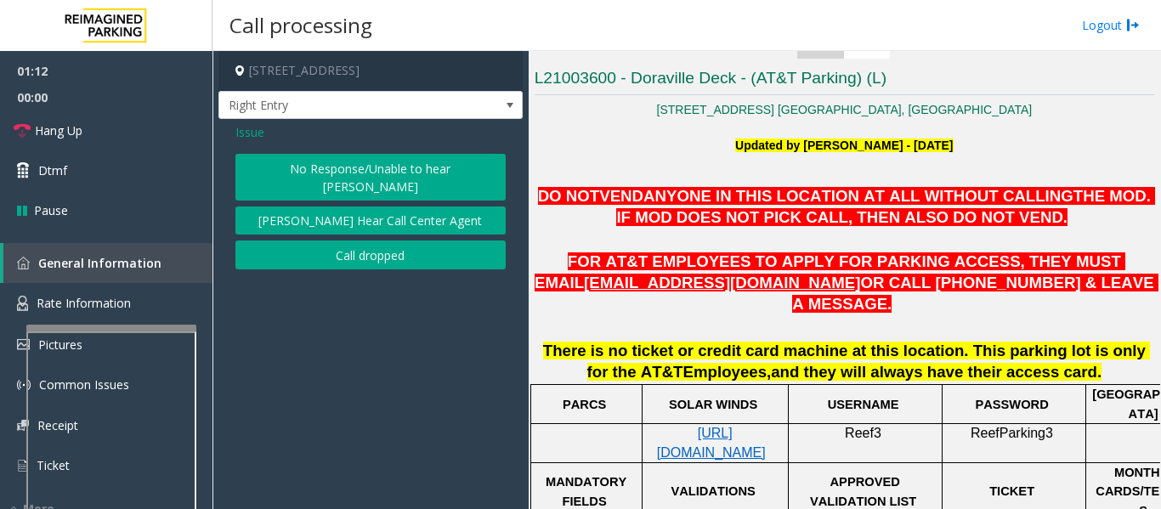
click at [413, 164] on button "No Response/Unable to hear [PERSON_NAME]" at bounding box center [370, 177] width 270 height 47
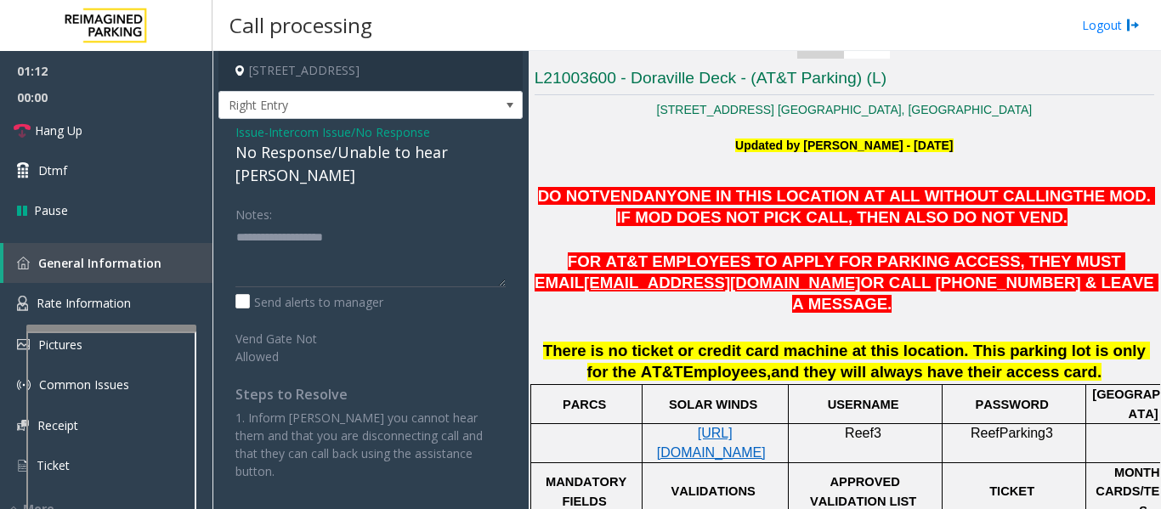
click at [373, 154] on div "No Response/Unable to hear [PERSON_NAME]" at bounding box center [370, 164] width 270 height 46
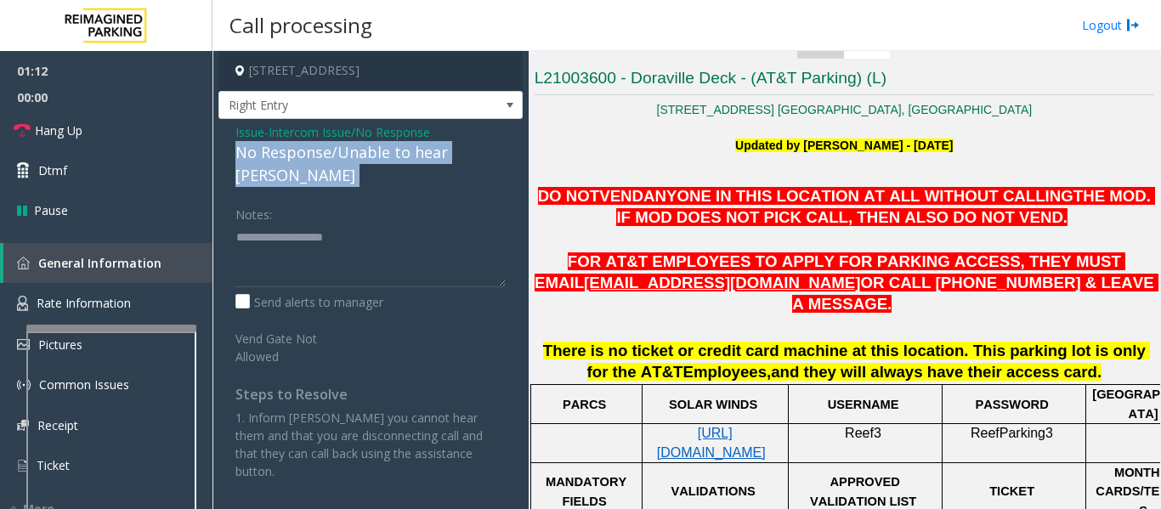
click at [373, 154] on div "No Response/Unable to hear [PERSON_NAME]" at bounding box center [370, 164] width 270 height 46
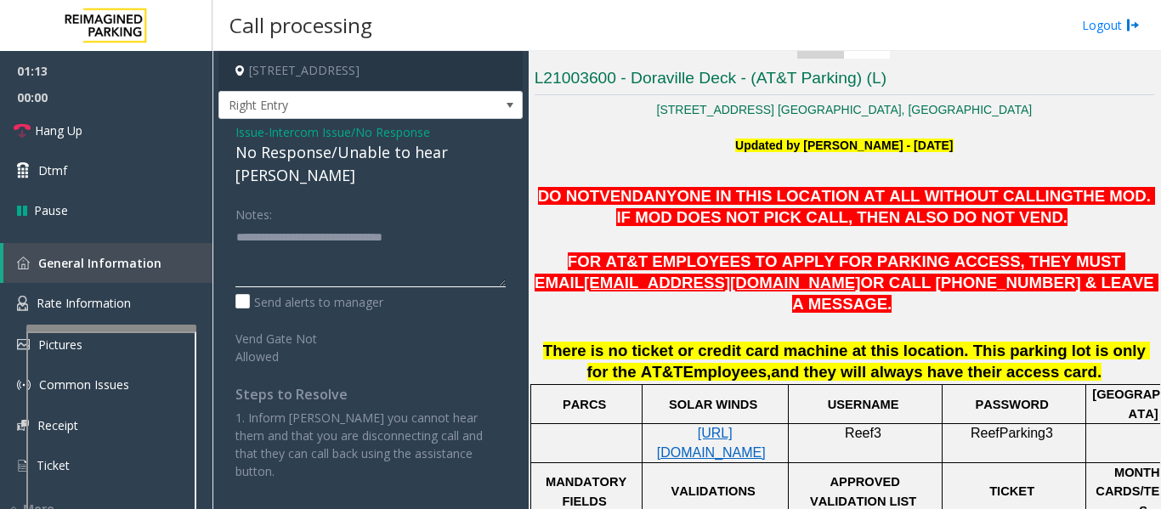
click at [449, 223] on textarea at bounding box center [370, 255] width 270 height 64
type textarea "**********"
click at [27, 127] on icon at bounding box center [22, 130] width 17 height 17
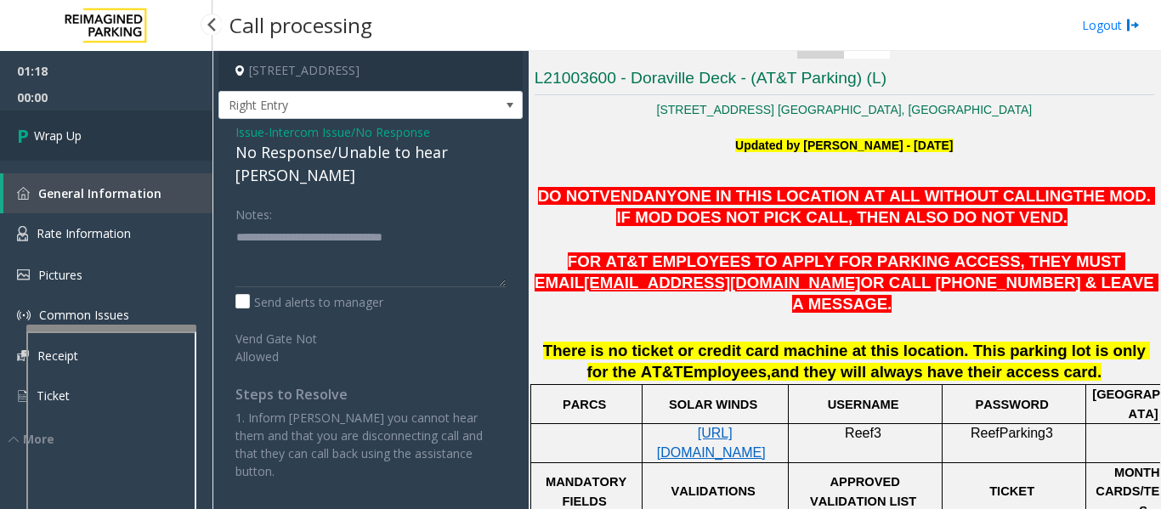
click at [2, 144] on link "Wrap Up" at bounding box center [106, 135] width 212 height 50
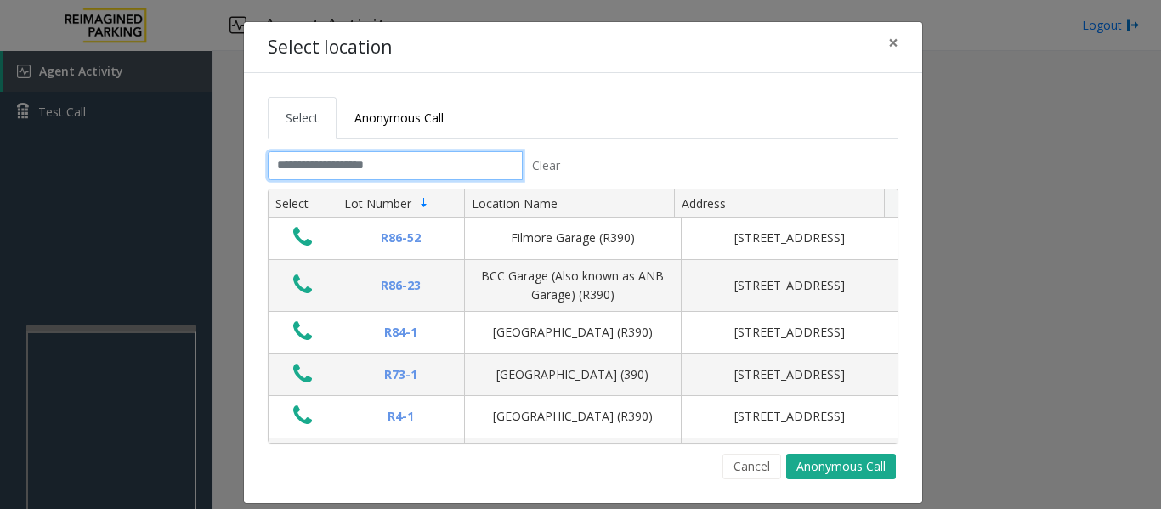
click at [460, 161] on input "text" at bounding box center [395, 165] width 255 height 29
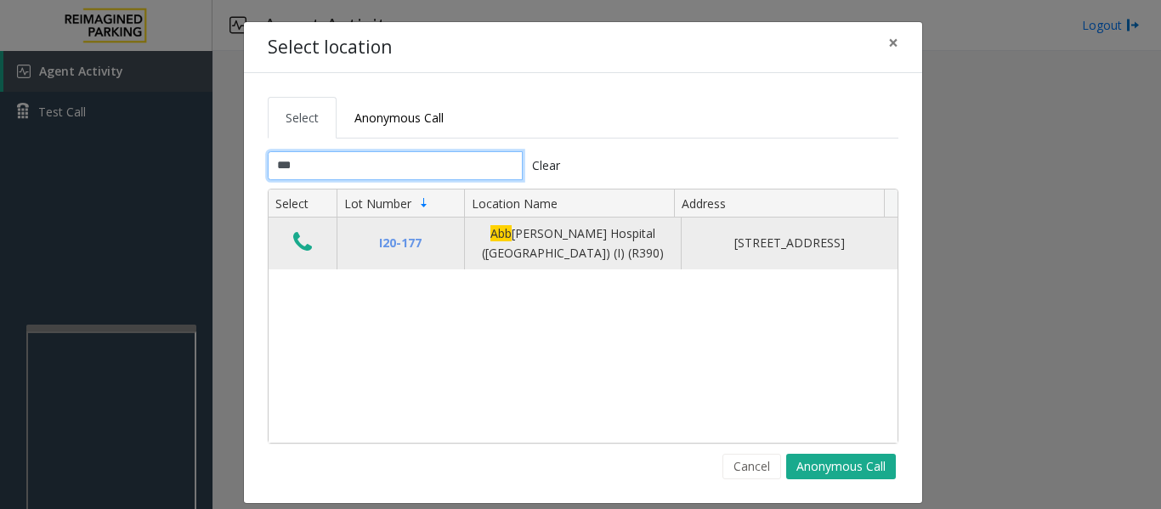
type input "***"
click at [295, 247] on icon "Data table" at bounding box center [302, 242] width 19 height 24
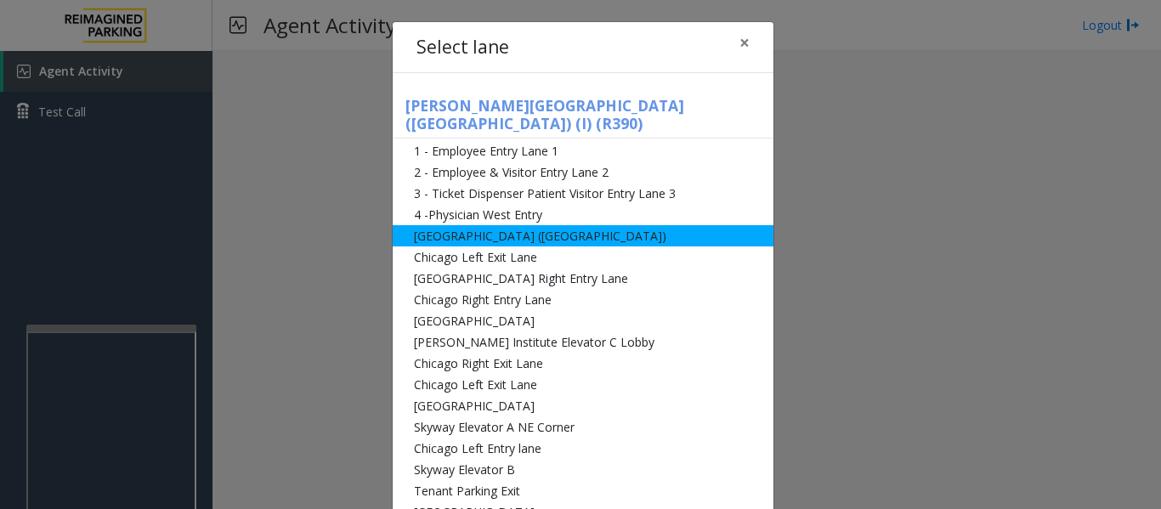
click at [457, 225] on li "[GEOGRAPHIC_DATA] ([GEOGRAPHIC_DATA])" at bounding box center [583, 235] width 381 height 21
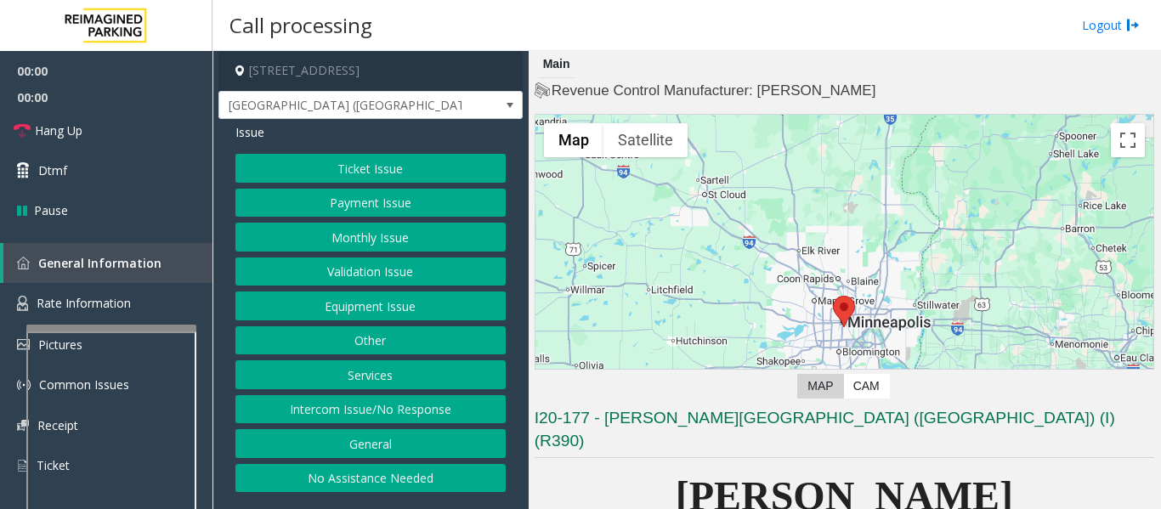
scroll to position [340, 0]
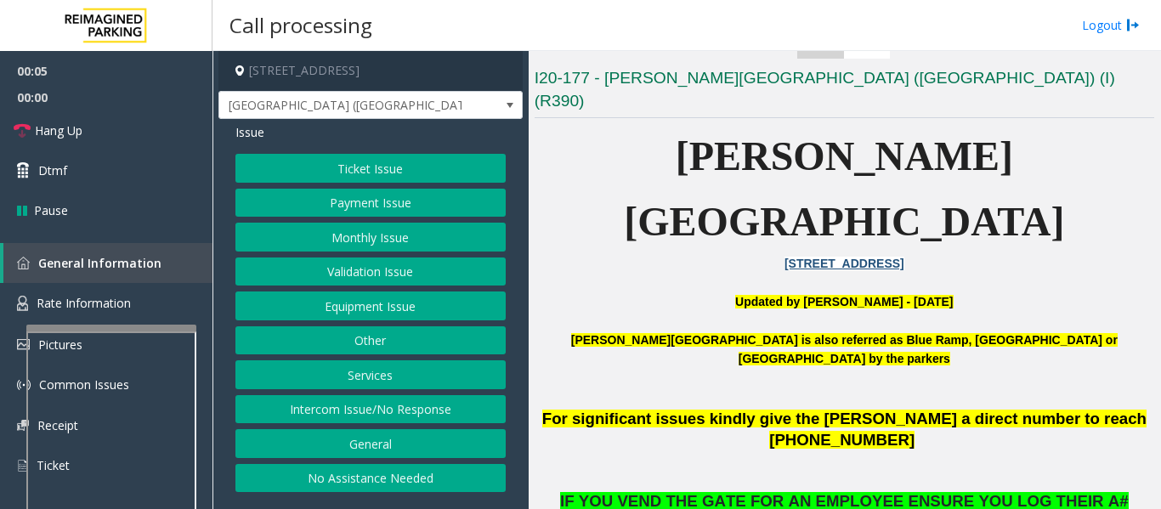
click at [428, 164] on button "Ticket Issue" at bounding box center [370, 168] width 270 height 29
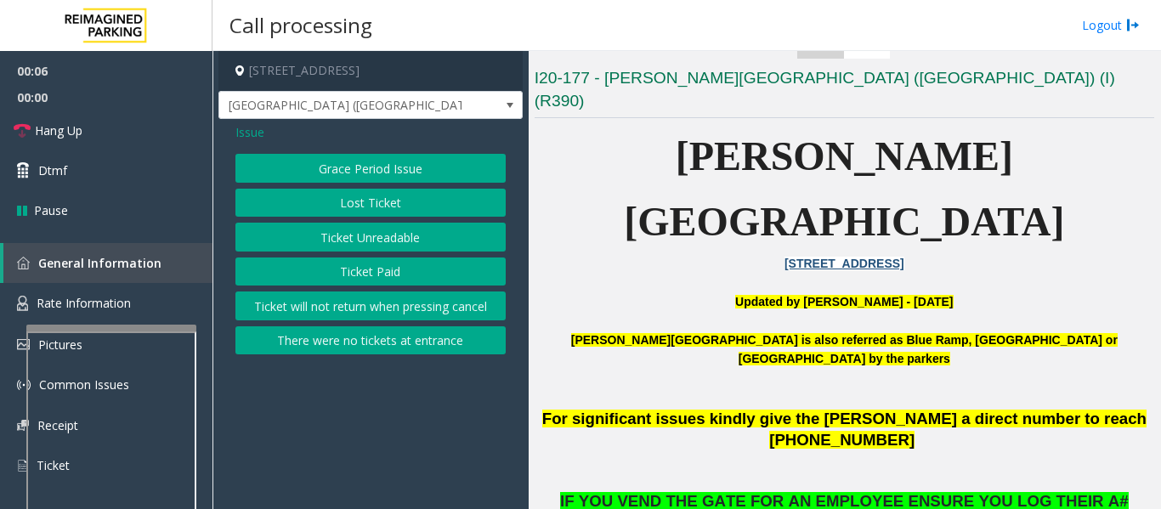
click at [390, 249] on button "Ticket Unreadable" at bounding box center [370, 237] width 270 height 29
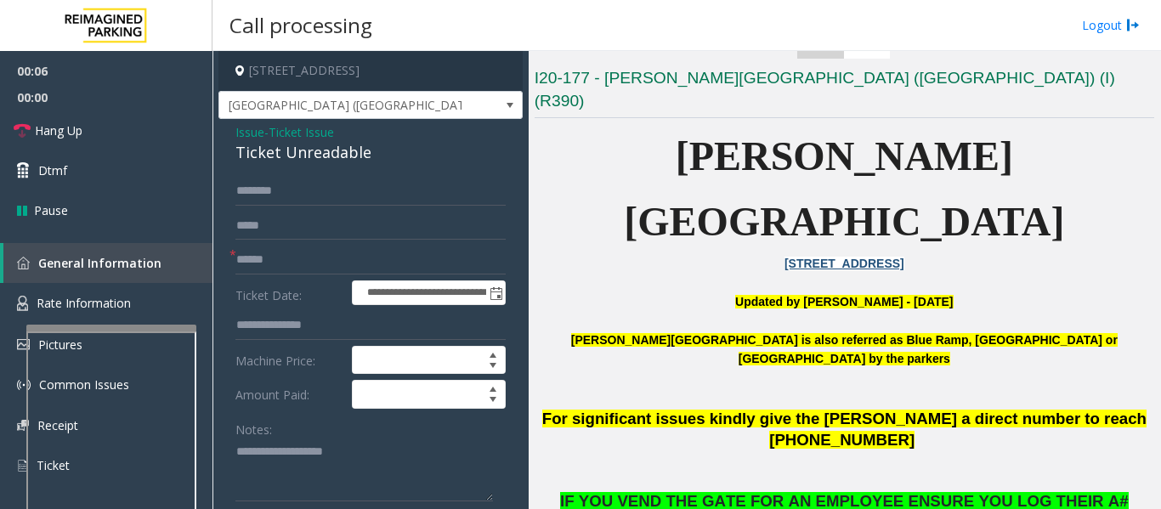
click at [317, 158] on div "Ticket Unreadable" at bounding box center [370, 152] width 270 height 23
copy div "Ticket Unreadable"
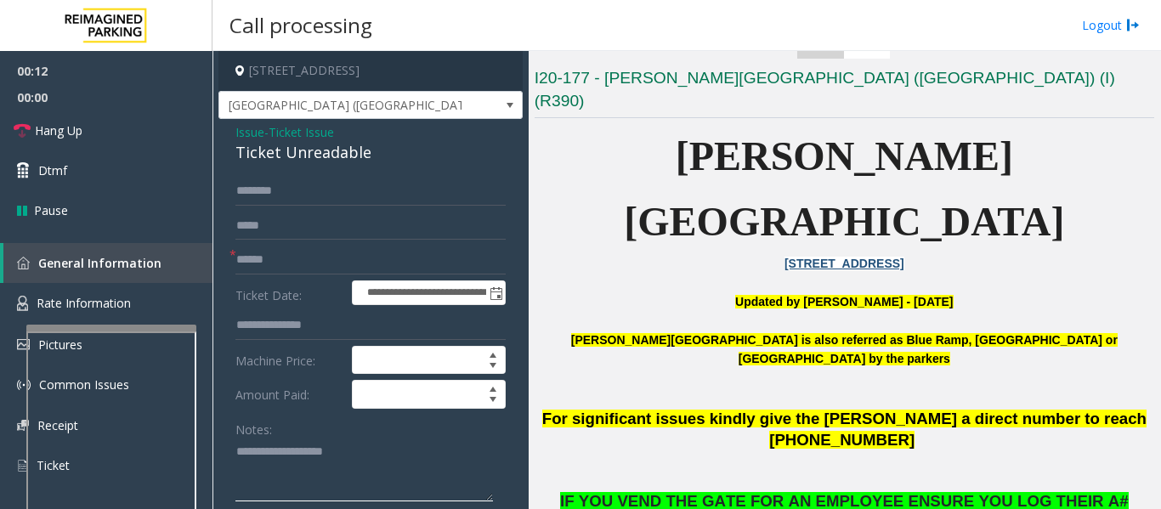
click at [267, 452] on textarea at bounding box center [363, 470] width 257 height 64
paste textarea "**********"
type textarea "**********"
click at [393, 269] on input "text" at bounding box center [370, 260] width 270 height 29
type input "*********"
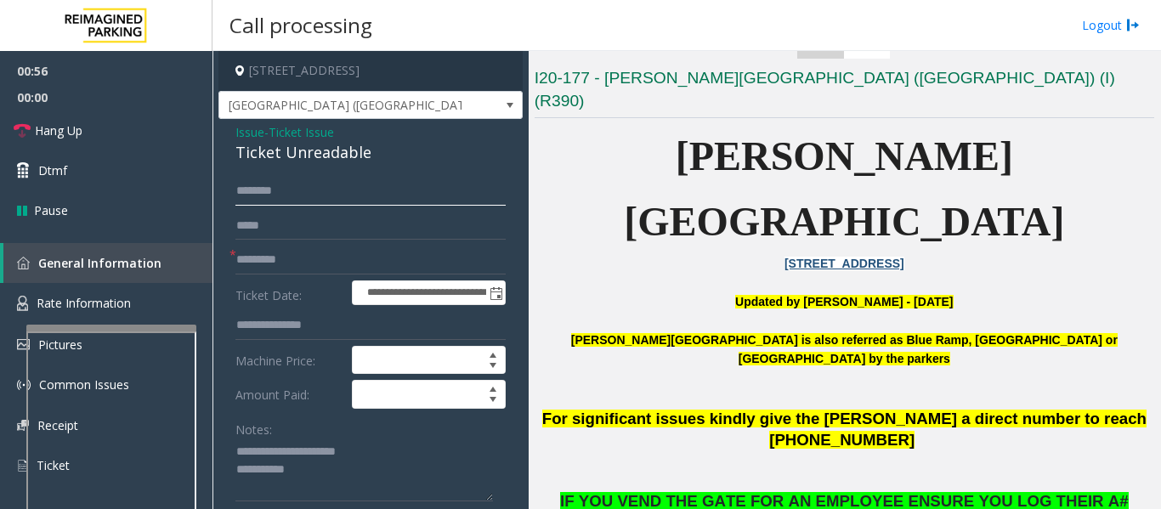
click at [333, 185] on input "text" at bounding box center [370, 191] width 270 height 29
type input "*"
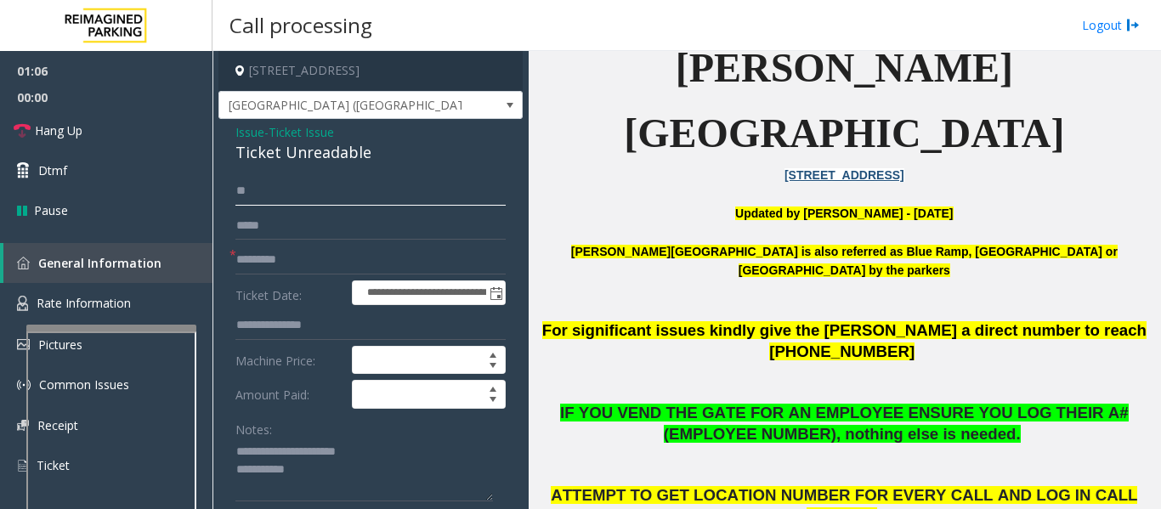
scroll to position [510, 0]
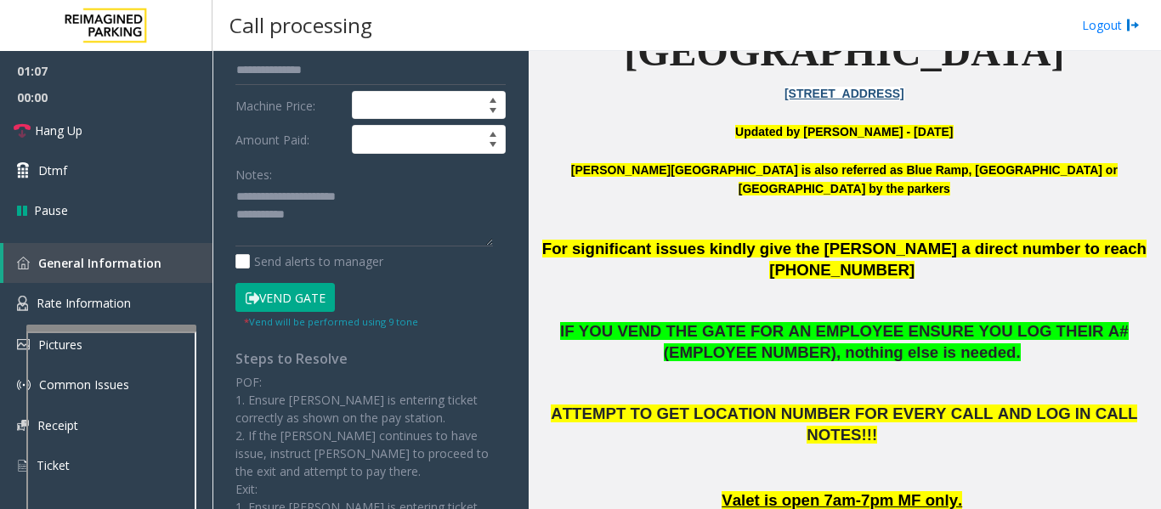
click at [313, 297] on button "Vend Gate" at bounding box center [284, 297] width 99 height 29
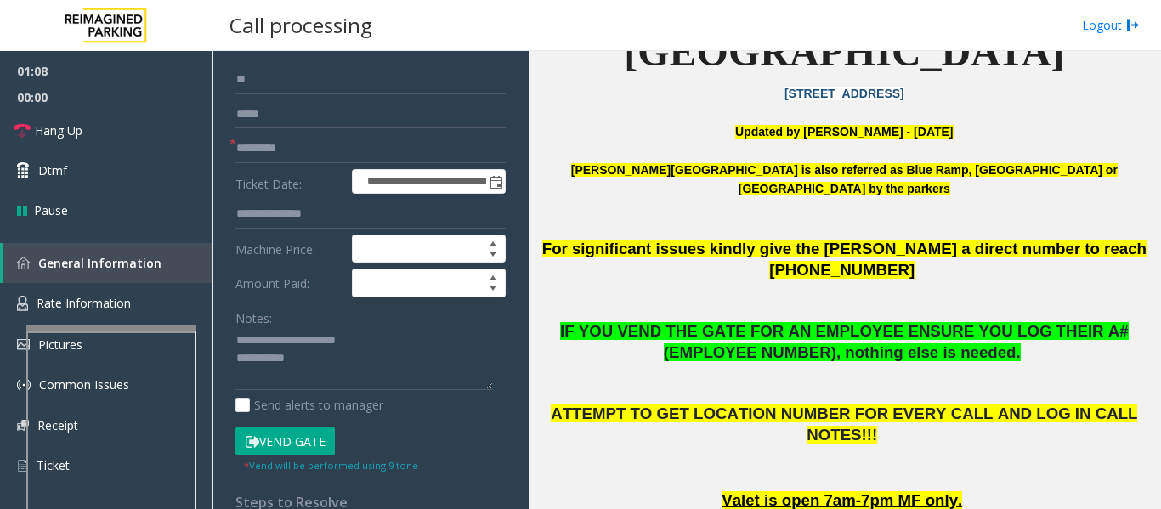
scroll to position [0, 0]
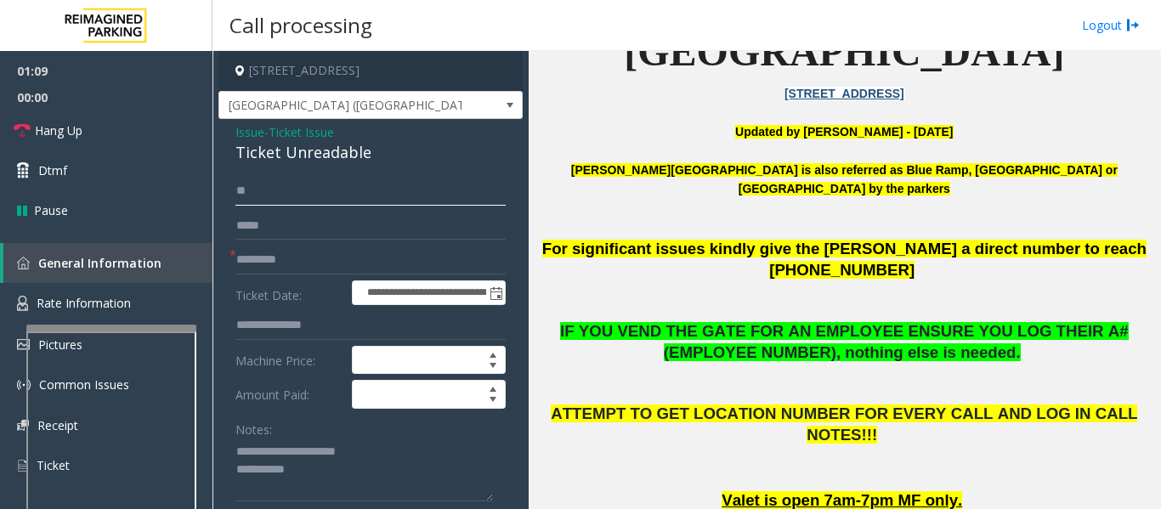
click at [273, 192] on input "**" at bounding box center [370, 191] width 270 height 29
type input "********"
click at [411, 469] on textarea at bounding box center [363, 470] width 257 height 64
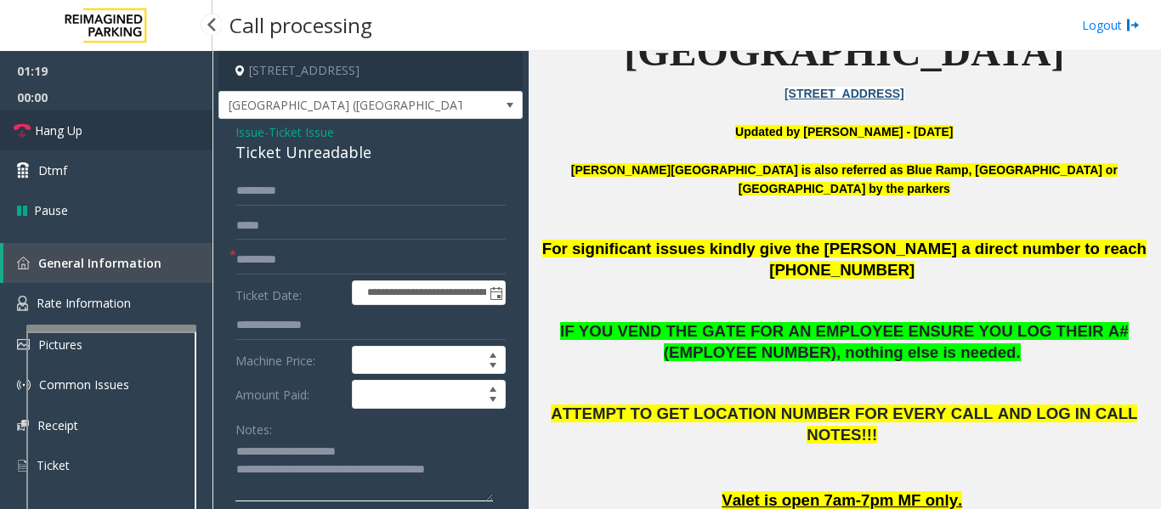
type textarea "**********"
click at [16, 133] on icon at bounding box center [22, 130] width 17 height 17
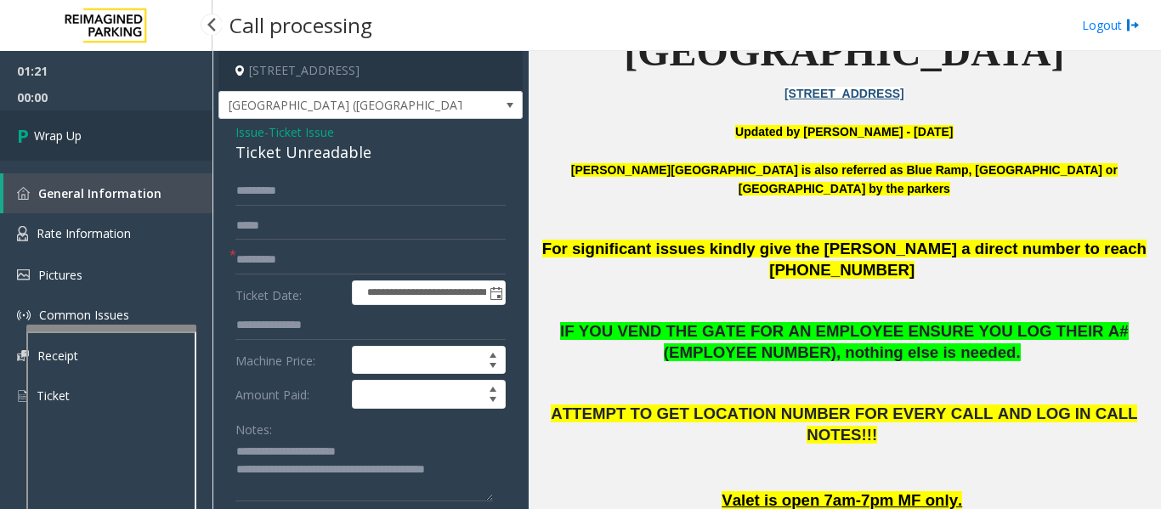
click at [29, 131] on icon at bounding box center [25, 135] width 17 height 28
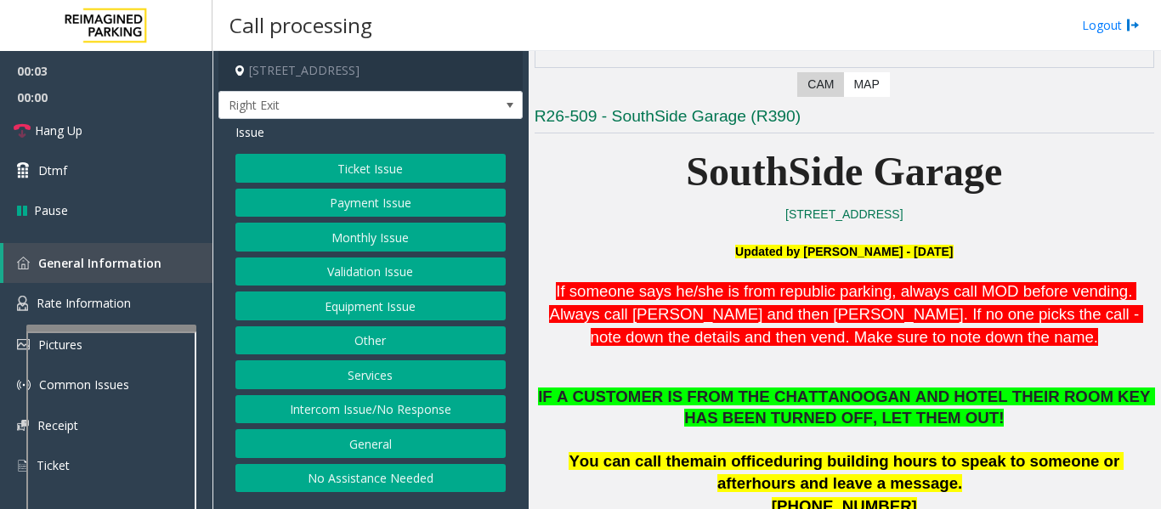
scroll to position [425, 0]
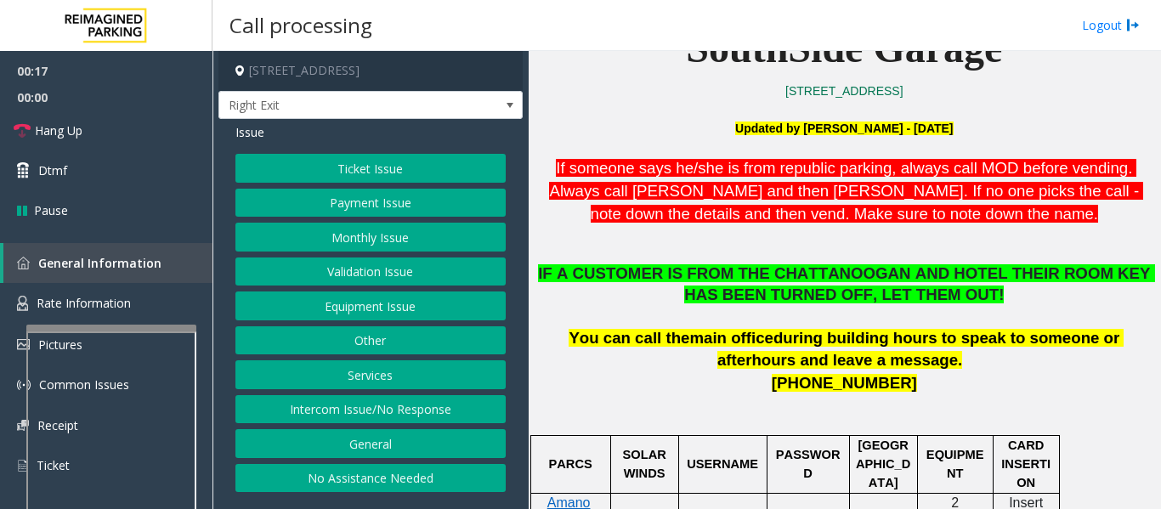
click at [419, 167] on button "Ticket Issue" at bounding box center [370, 168] width 270 height 29
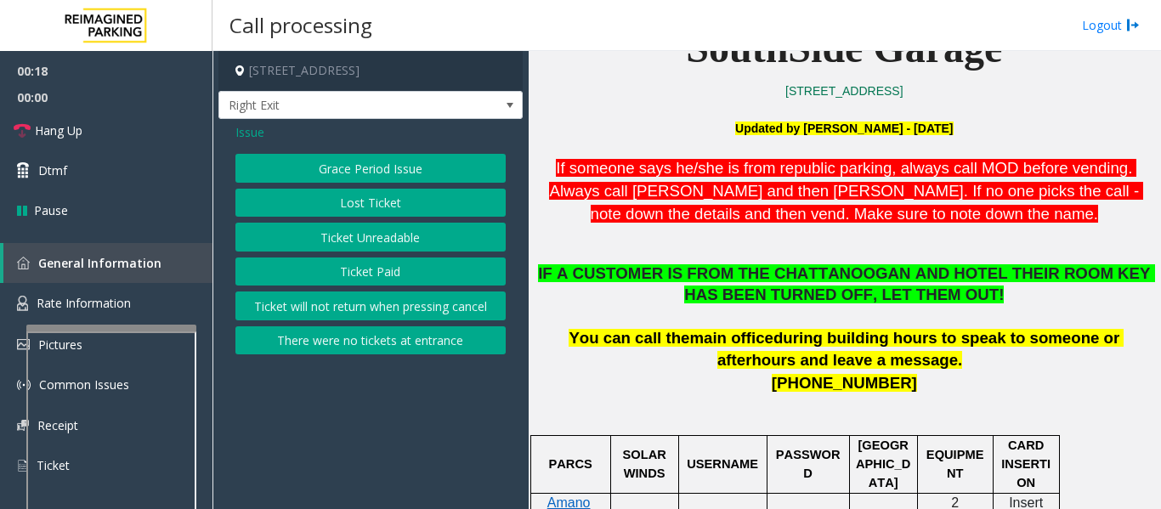
click at [405, 266] on button "Ticket Paid" at bounding box center [370, 271] width 270 height 29
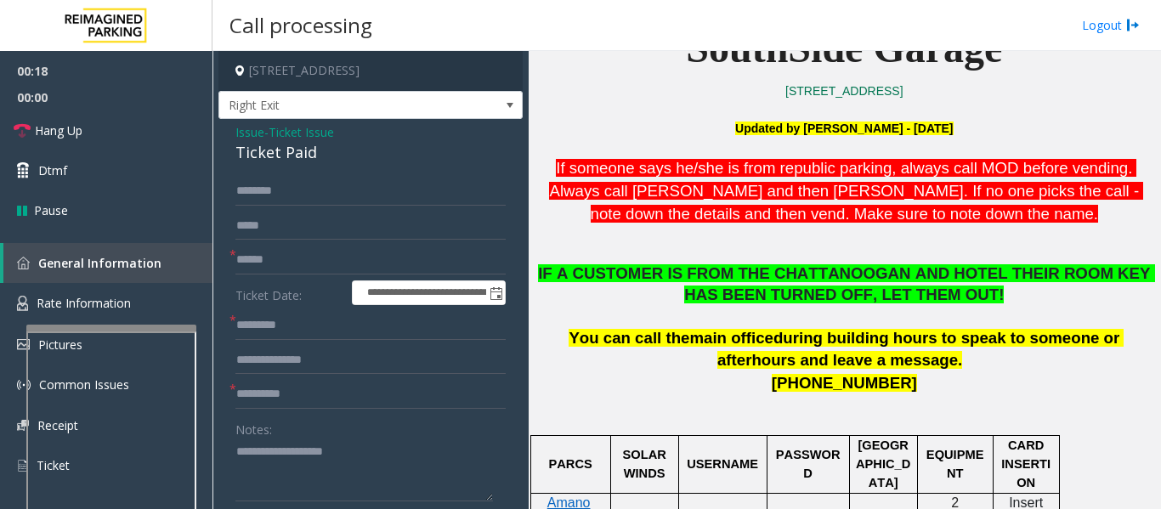
click at [294, 158] on div "Ticket Paid" at bounding box center [370, 152] width 270 height 23
copy div "Ticket Paid"
click at [24, 141] on link "Hang Up" at bounding box center [106, 130] width 212 height 40
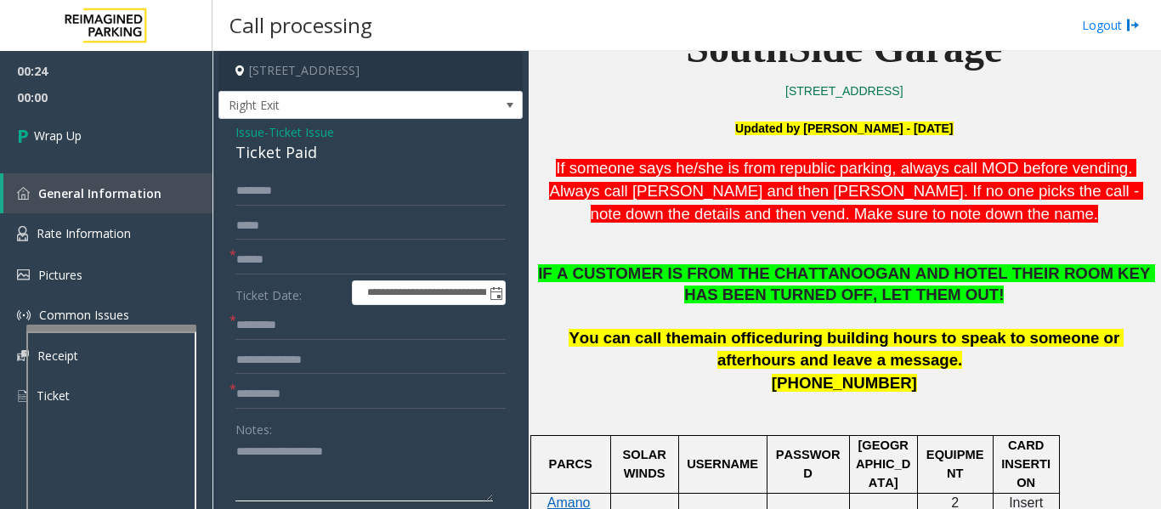
click at [325, 455] on textarea at bounding box center [363, 470] width 257 height 64
paste textarea "**********"
type textarea "**********"
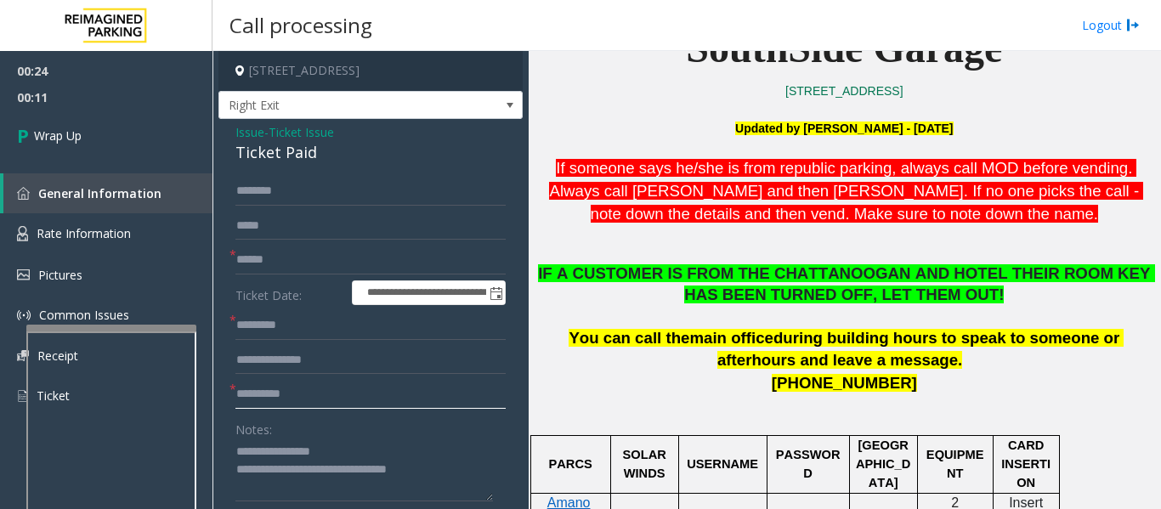
click at [318, 406] on input "text" at bounding box center [370, 394] width 270 height 29
type input "**"
click at [327, 325] on input "text" at bounding box center [370, 325] width 270 height 29
type input "**"
click at [354, 266] on input "text" at bounding box center [370, 260] width 270 height 29
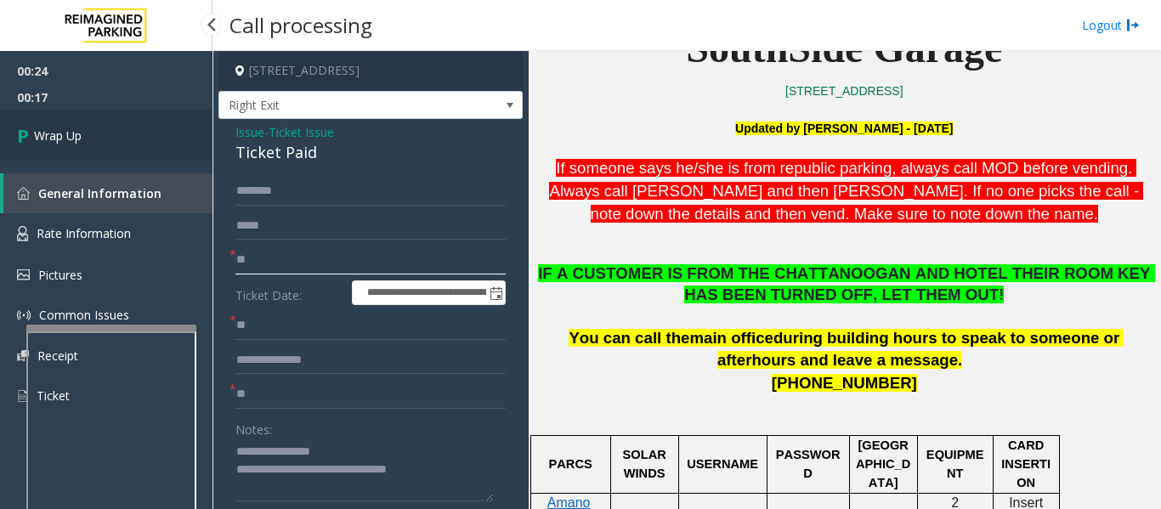
type input "**"
click at [151, 115] on link "Wrap Up" at bounding box center [106, 135] width 212 height 50
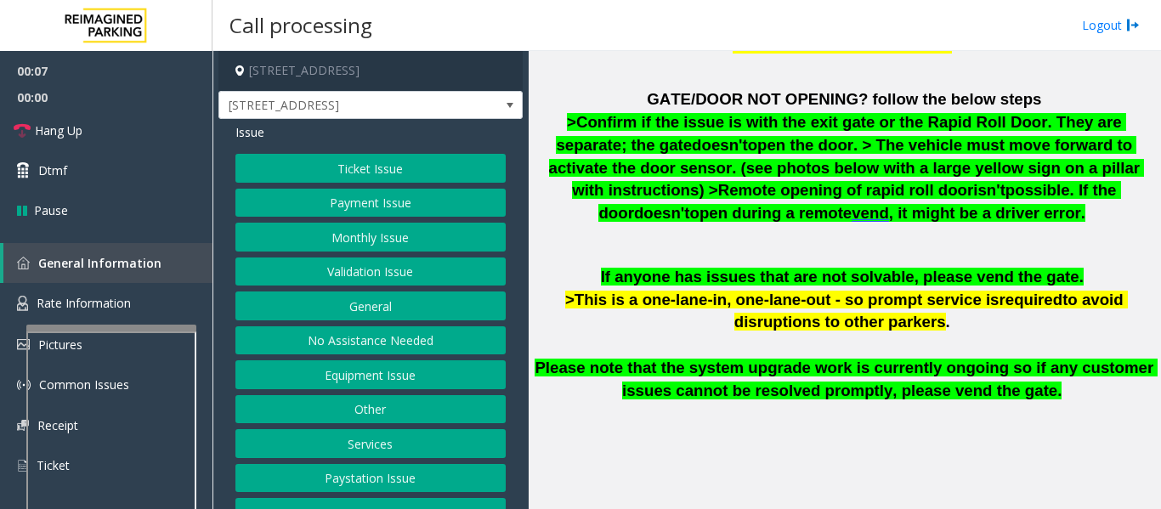
scroll to position [26, 0]
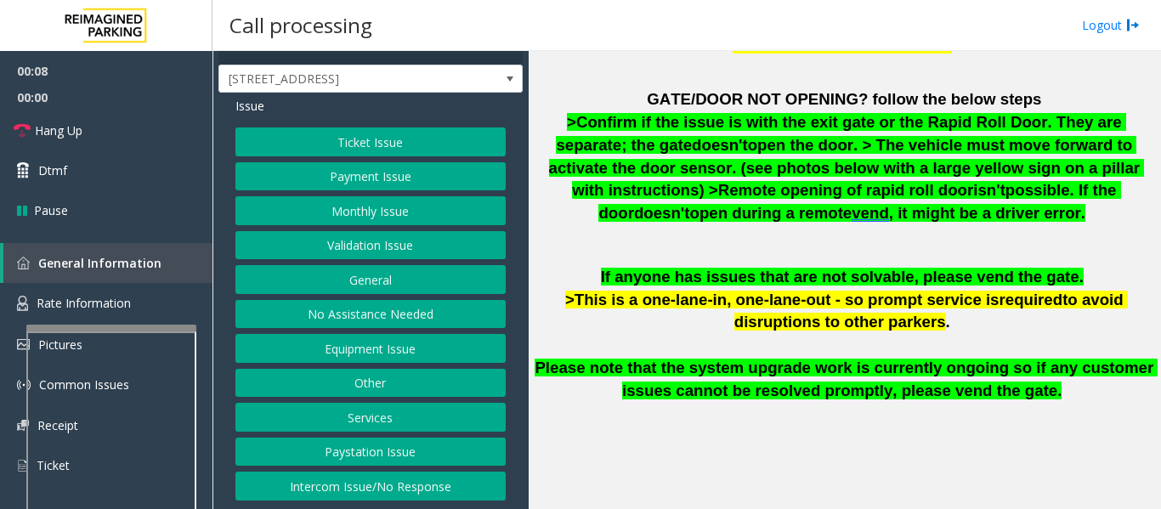
click at [413, 494] on button "Intercom Issue/No Response" at bounding box center [370, 486] width 270 height 29
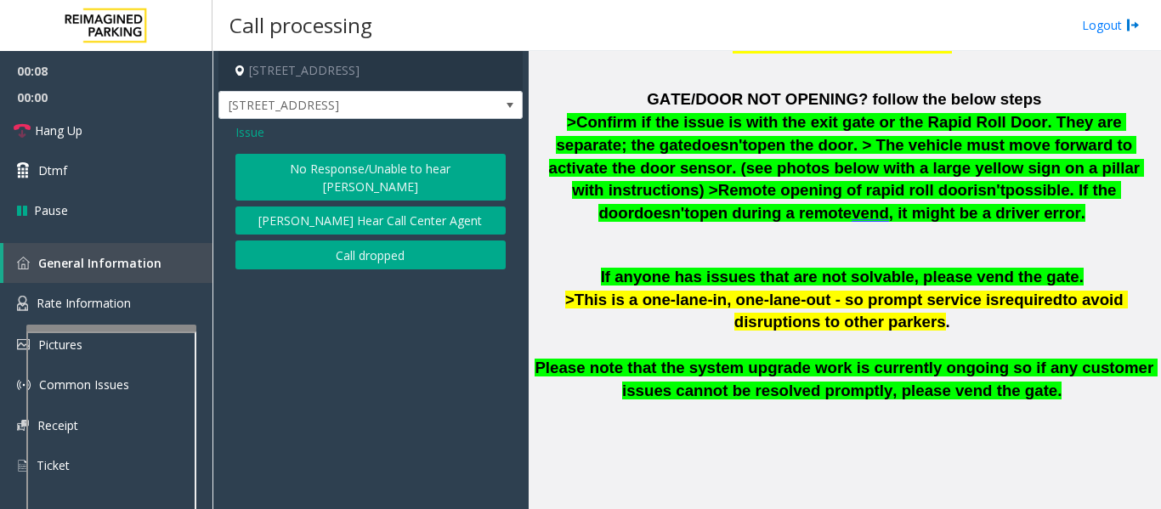
scroll to position [0, 0]
click at [251, 139] on span "Issue" at bounding box center [249, 132] width 29 height 18
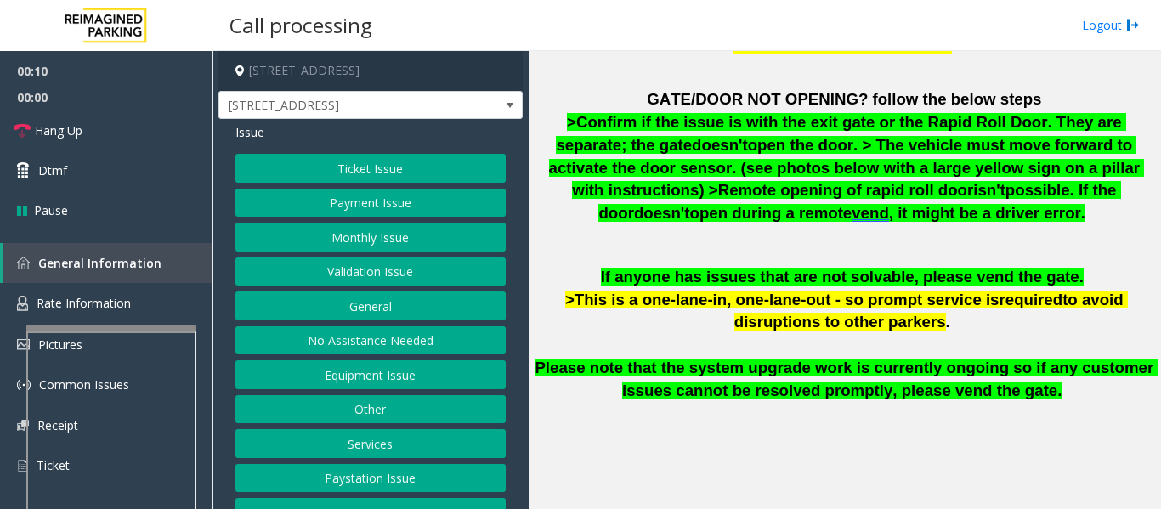
click at [355, 338] on button "No Assistance Needed" at bounding box center [370, 340] width 270 height 29
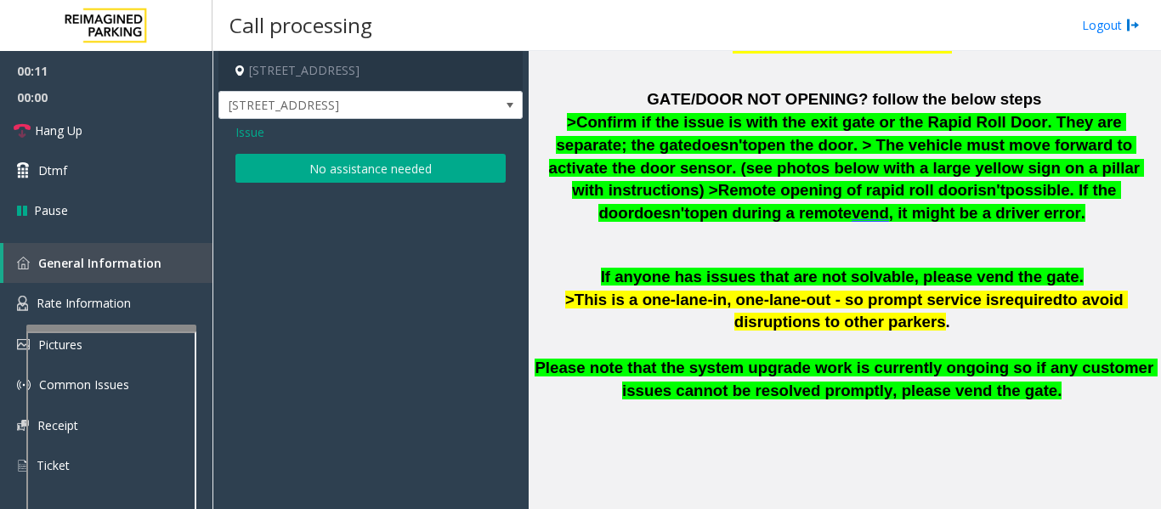
click at [424, 179] on button "No assistance needed" at bounding box center [370, 168] width 270 height 29
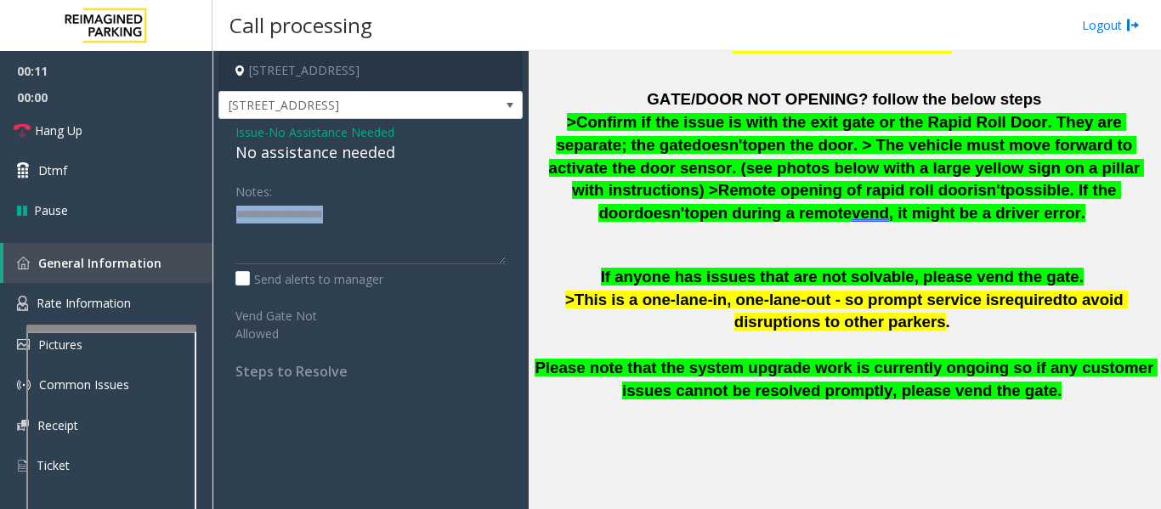
click at [424, 179] on div "Notes:" at bounding box center [370, 221] width 270 height 88
click at [367, 163] on div "No assistance needed" at bounding box center [370, 152] width 270 height 23
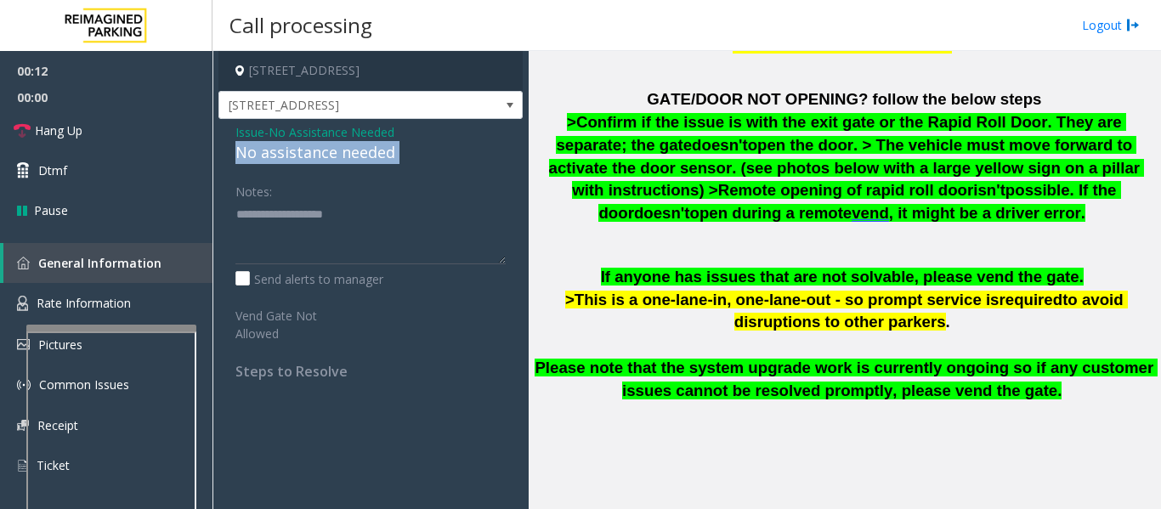
click at [367, 163] on div "No assistance needed" at bounding box center [370, 152] width 270 height 23
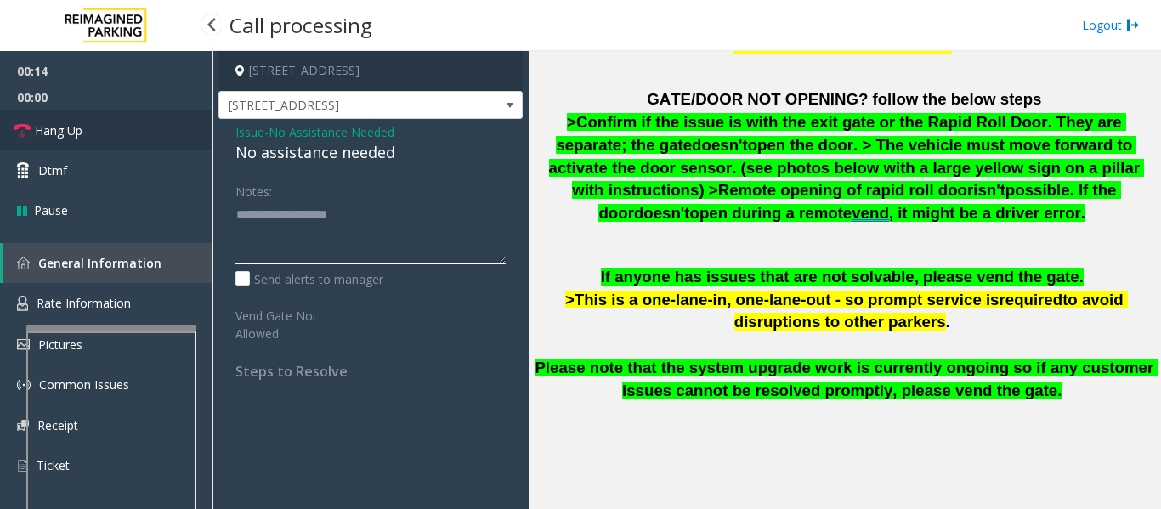
type textarea "**********"
click at [72, 131] on span "Hang Up" at bounding box center [59, 130] width 48 height 18
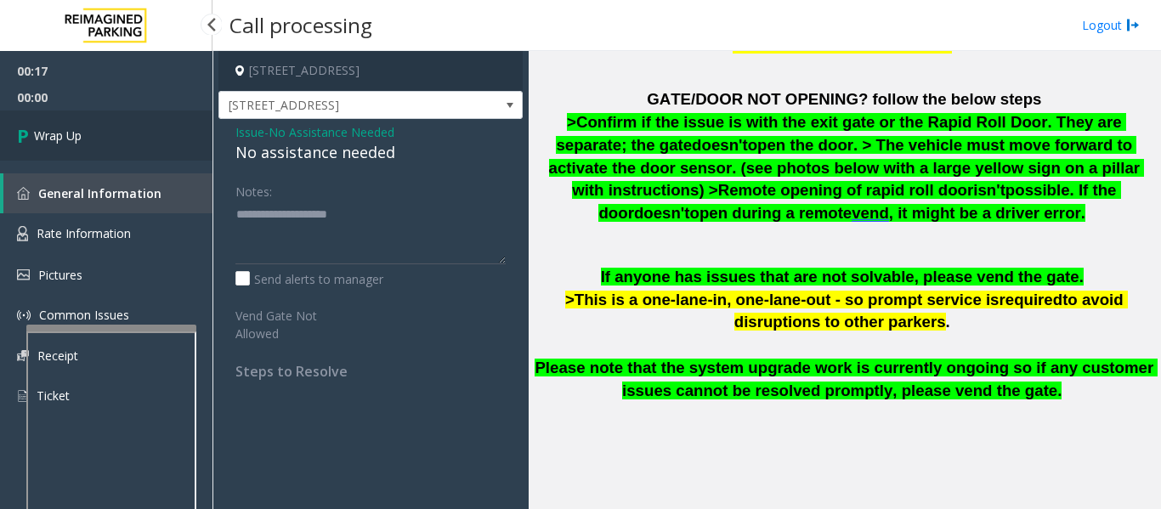
click at [83, 132] on link "Wrap Up" at bounding box center [106, 135] width 212 height 50
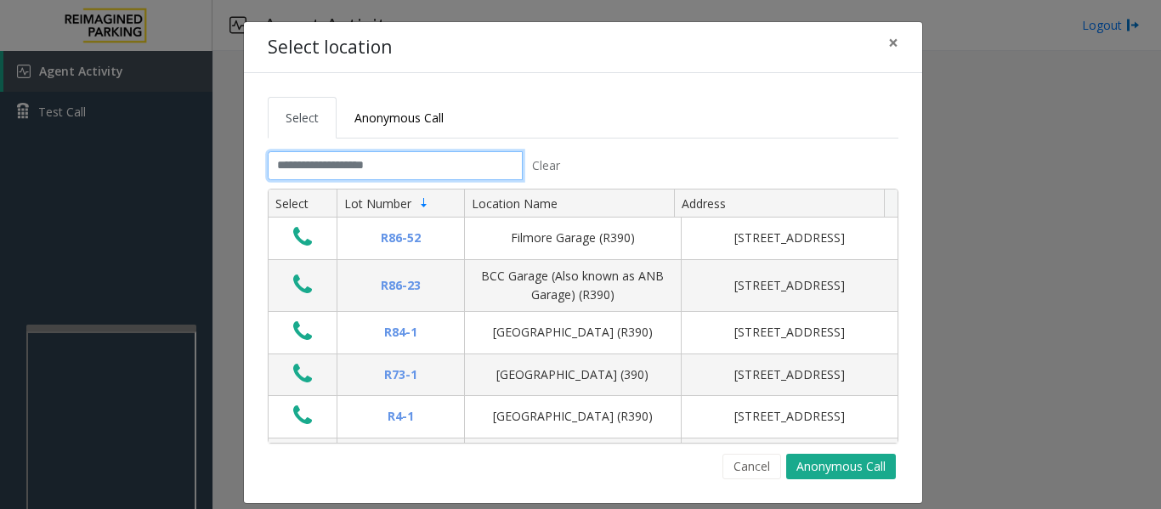
click at [479, 163] on input "text" at bounding box center [395, 165] width 255 height 29
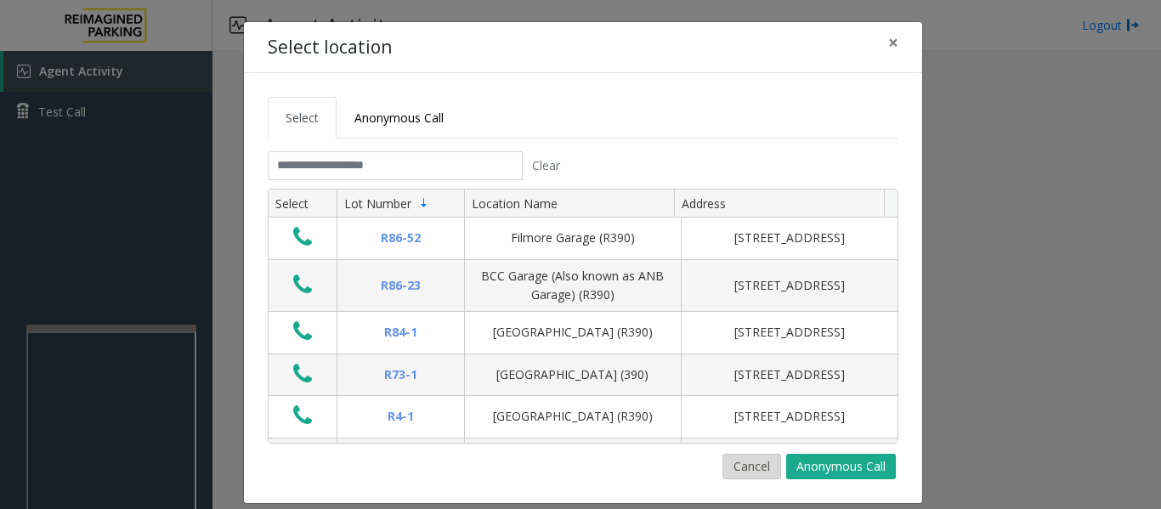
click at [737, 468] on button "Cancel" at bounding box center [751, 466] width 59 height 25
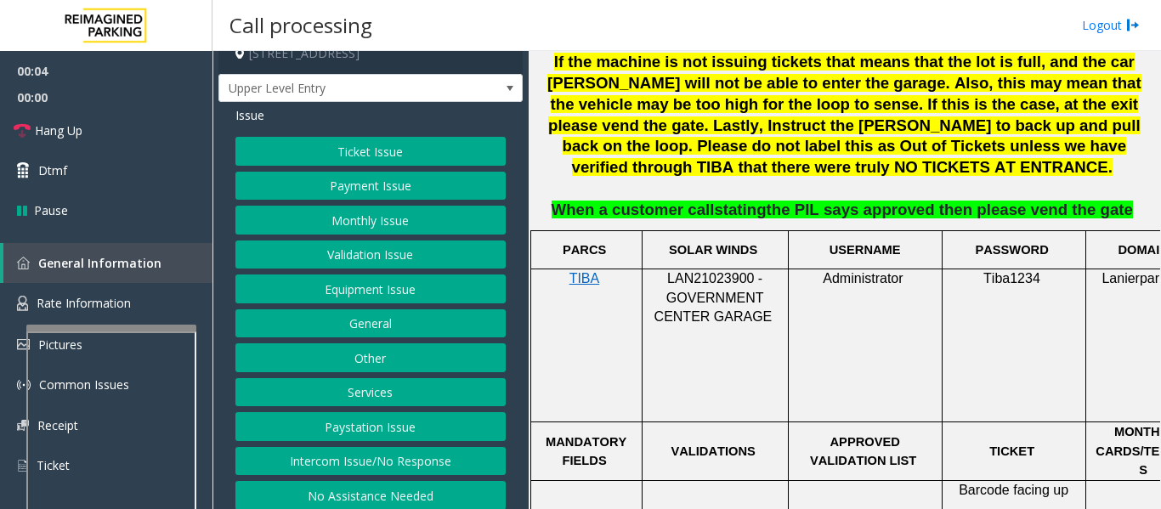
scroll to position [26, 0]
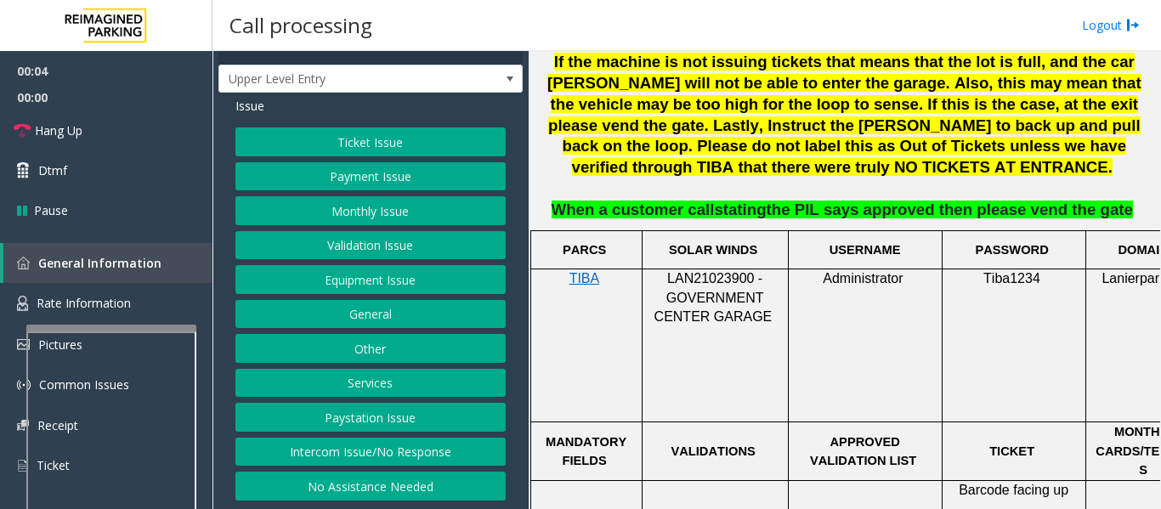
click at [416, 447] on button "Intercom Issue/No Response" at bounding box center [370, 452] width 270 height 29
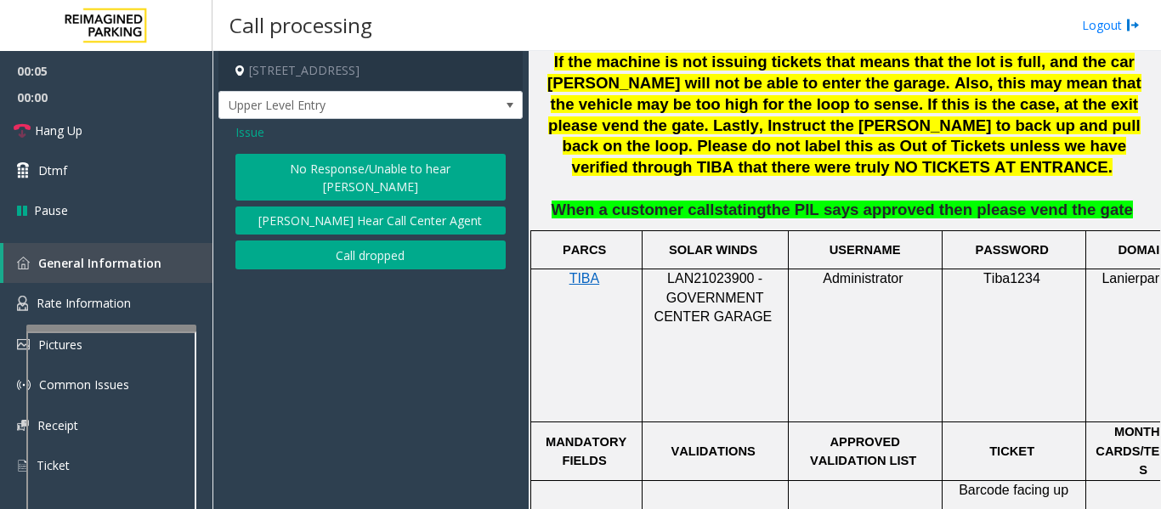
scroll to position [0, 0]
click at [359, 157] on button "No Response/Unable to hear parker" at bounding box center [370, 177] width 270 height 47
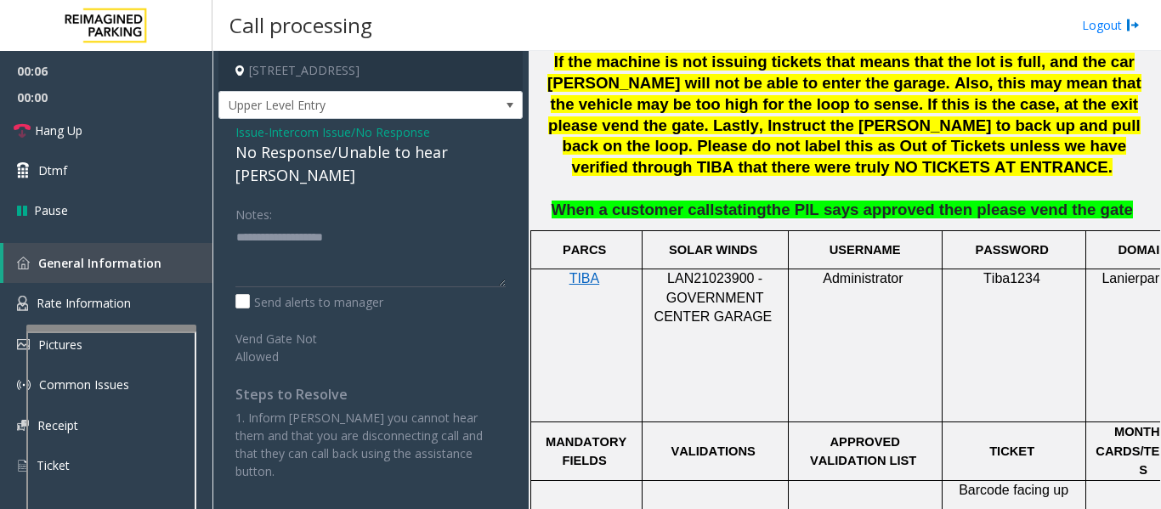
click at [451, 166] on div "Issue - Intercom Issue/No Response No Response/Unable to hear parker Notes: Sen…" at bounding box center [370, 308] width 304 height 378
click at [452, 154] on div "No Response/Unable to hear parker" at bounding box center [370, 164] width 270 height 46
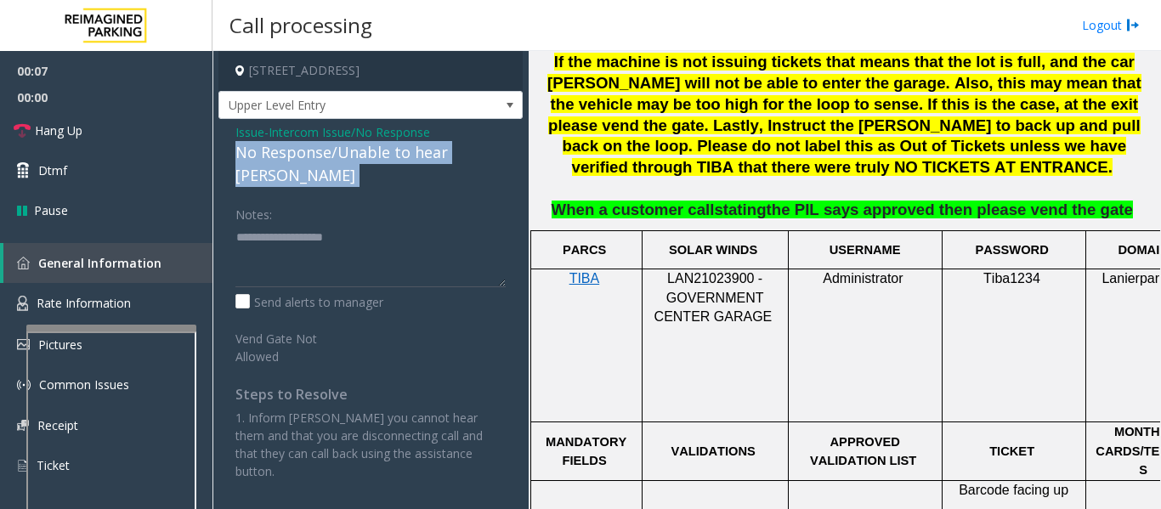
drag, startPoint x: 452, startPoint y: 154, endPoint x: 321, endPoint y: 134, distance: 132.3
click at [444, 154] on div "No Response/Unable to hear parker" at bounding box center [370, 164] width 270 height 46
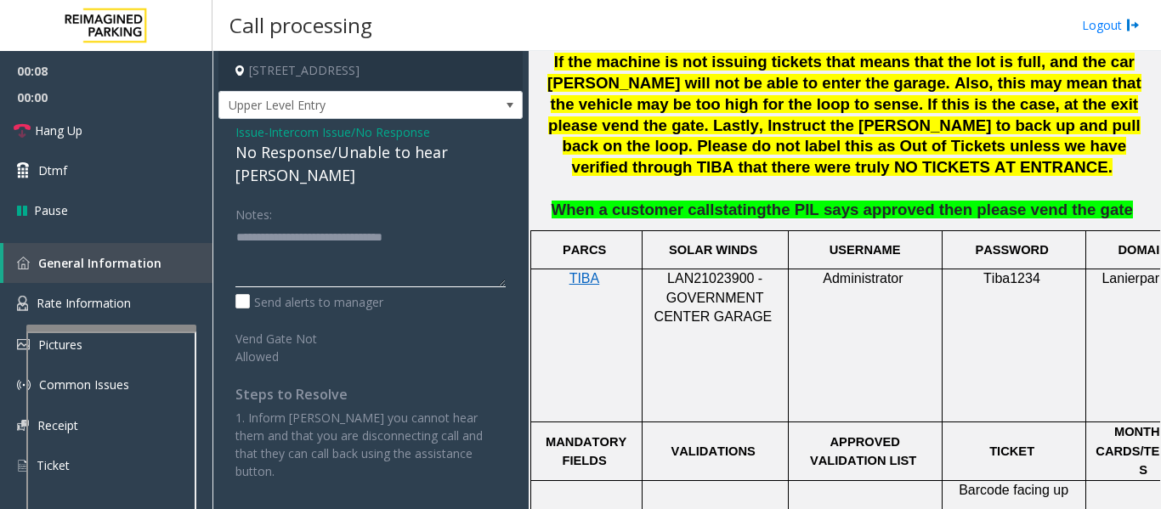
click at [494, 223] on textarea at bounding box center [370, 255] width 270 height 64
type textarea "**********"
click at [67, 137] on span "Hang Up" at bounding box center [59, 130] width 48 height 18
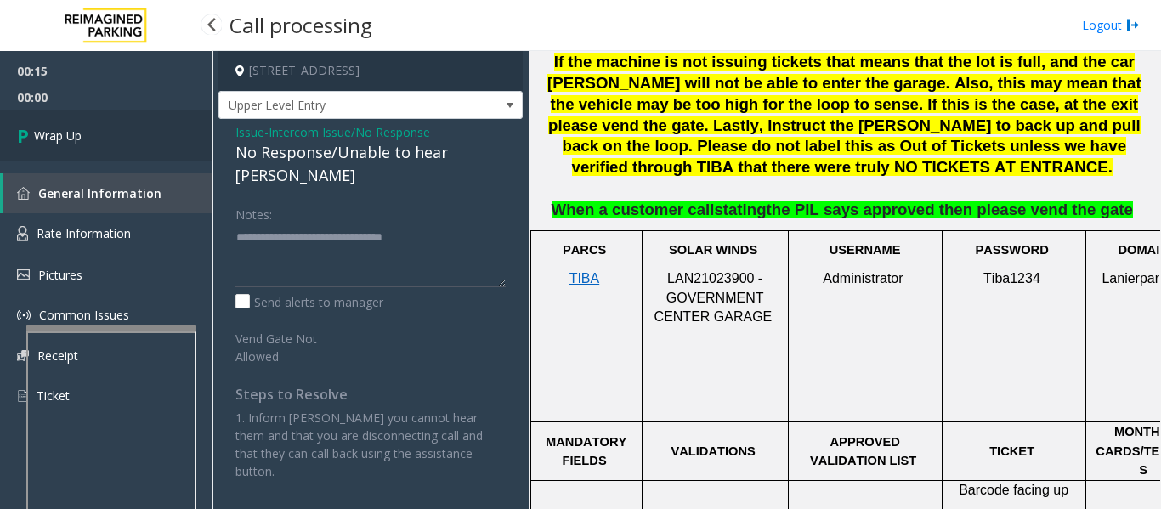
click at [67, 137] on span "Wrap Up" at bounding box center [58, 136] width 48 height 18
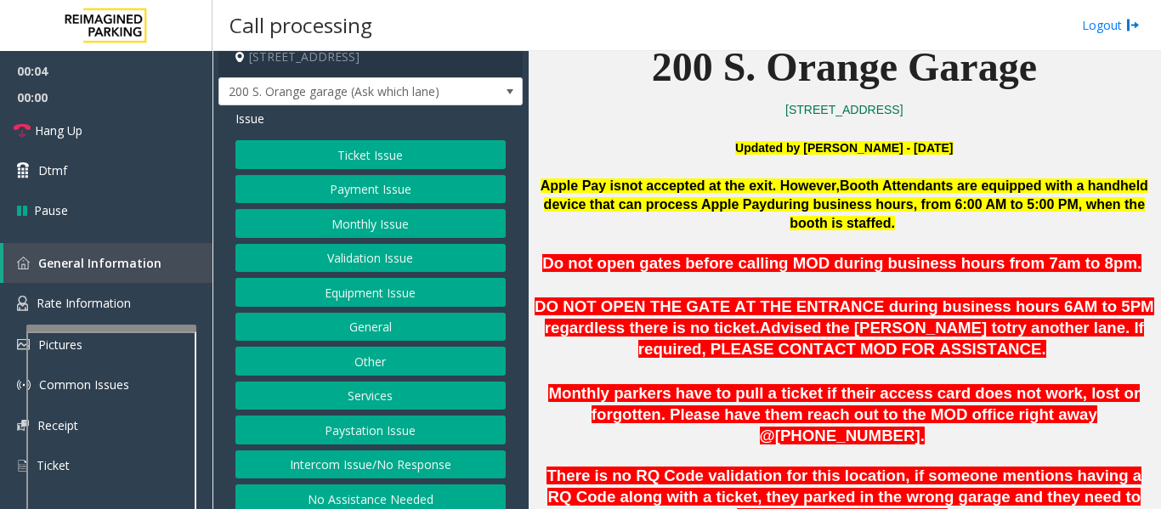
scroll to position [26, 0]
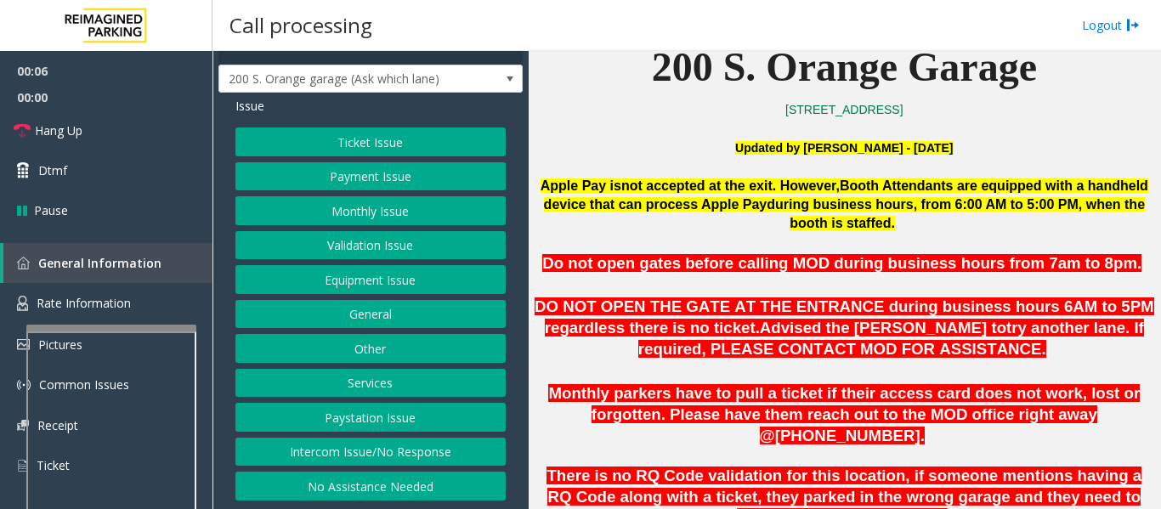
click at [398, 449] on button "Intercom Issue/No Response" at bounding box center [370, 452] width 270 height 29
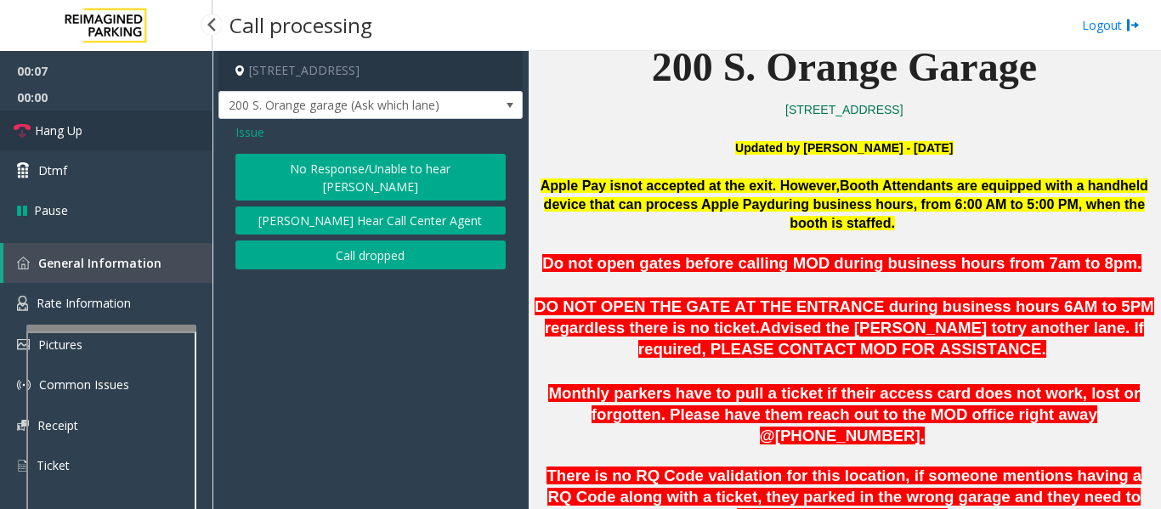
click at [62, 131] on span "Hang Up" at bounding box center [59, 130] width 48 height 18
click at [261, 132] on span "Issue" at bounding box center [249, 132] width 29 height 18
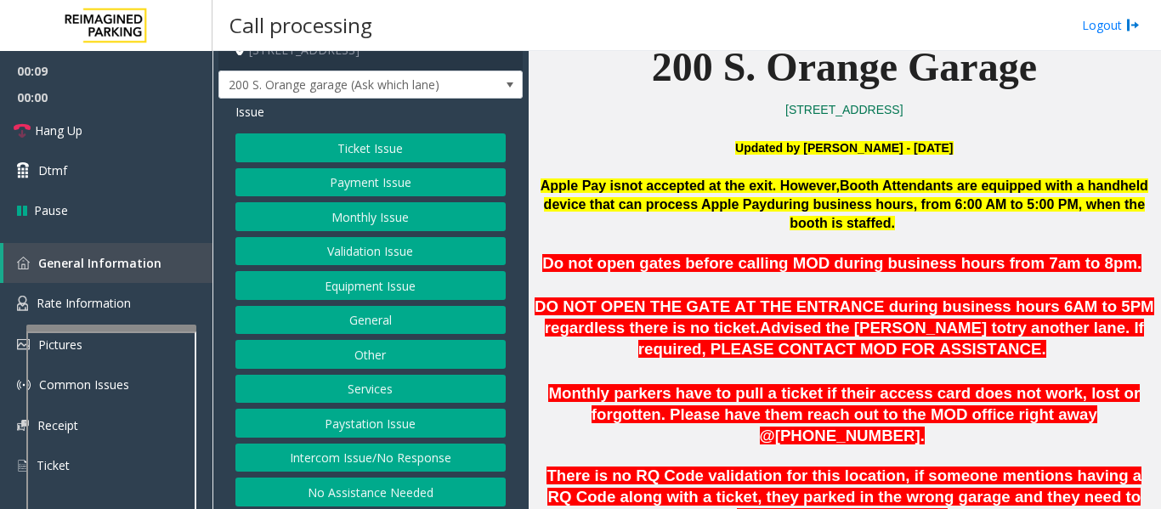
scroll to position [26, 0]
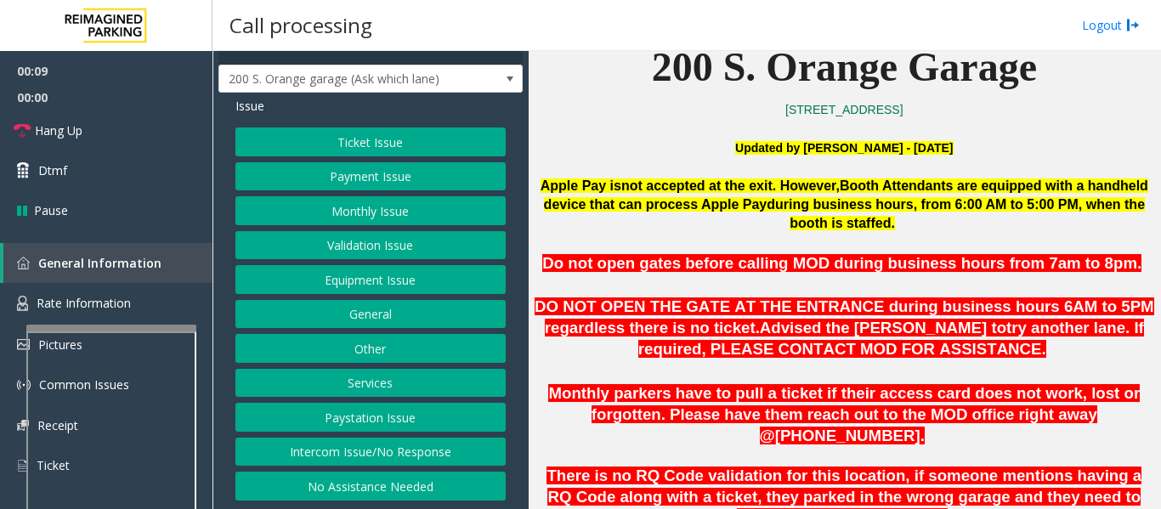
click at [388, 263] on div "Ticket Issue Payment Issue Monthly Issue Validation Issue Equipment Issue Gener…" at bounding box center [370, 313] width 270 height 373
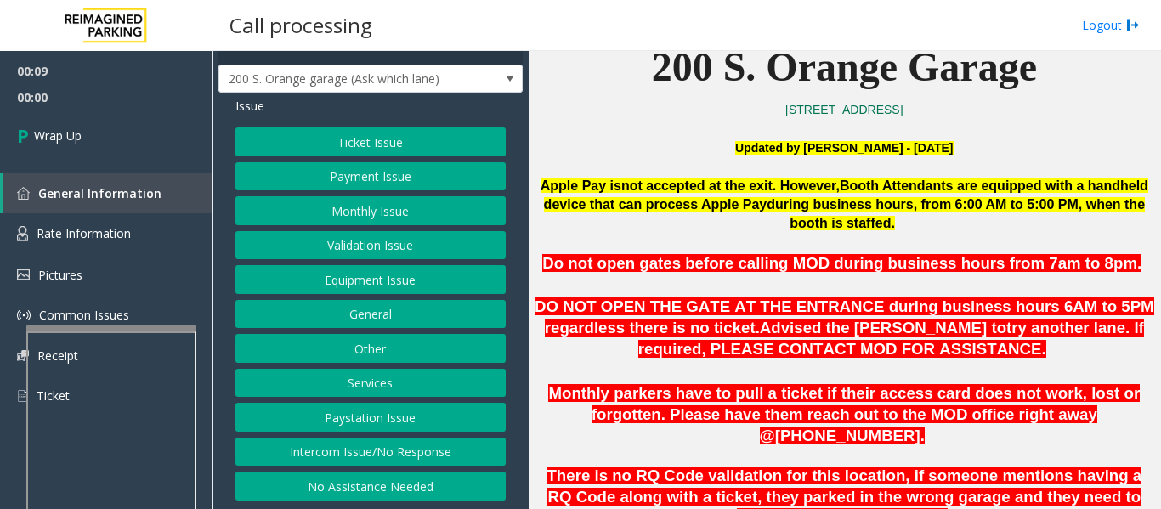
click at [387, 274] on button "Equipment Issue" at bounding box center [370, 279] width 270 height 29
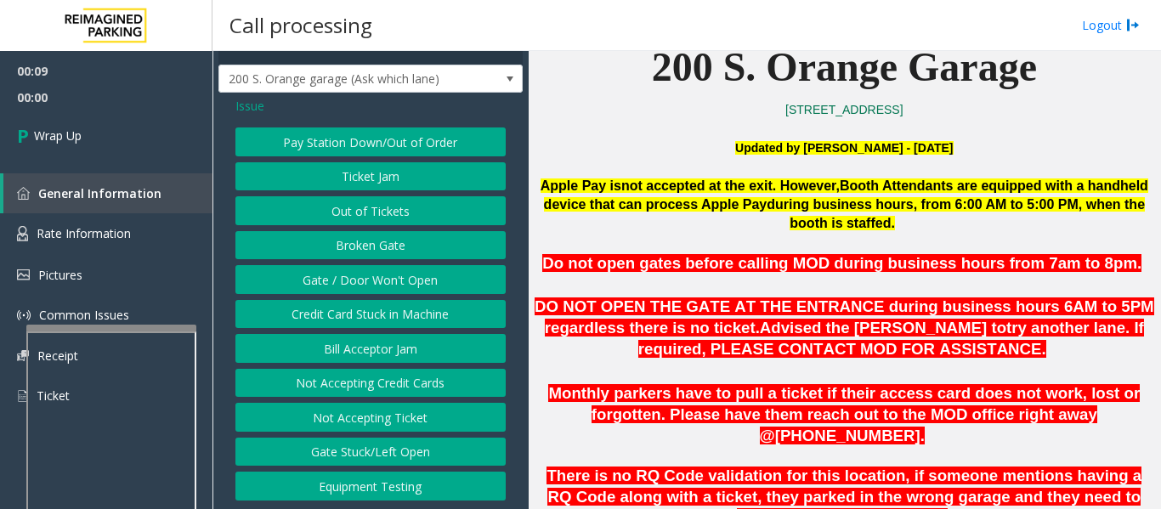
click at [355, 263] on div "Pay Station Down/Out of Order Ticket Jam Out of Tickets Broken Gate Gate / Door…" at bounding box center [370, 313] width 270 height 373
click at [355, 269] on button "Gate / Door Won't Open" at bounding box center [370, 279] width 270 height 29
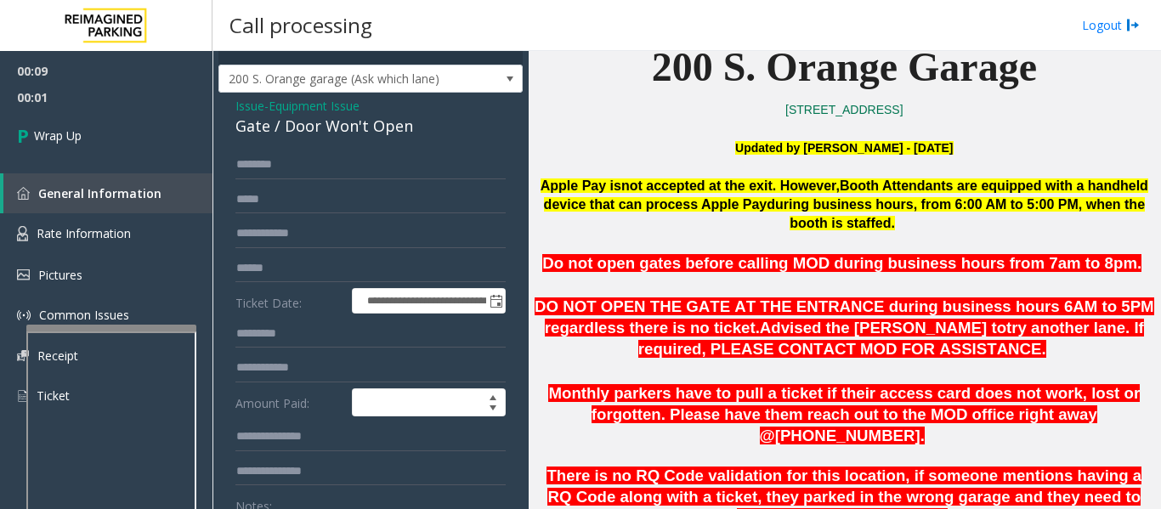
click at [313, 120] on div "Gate / Door Won't Open" at bounding box center [370, 126] width 270 height 23
copy div "Gate / Door Won't Open"
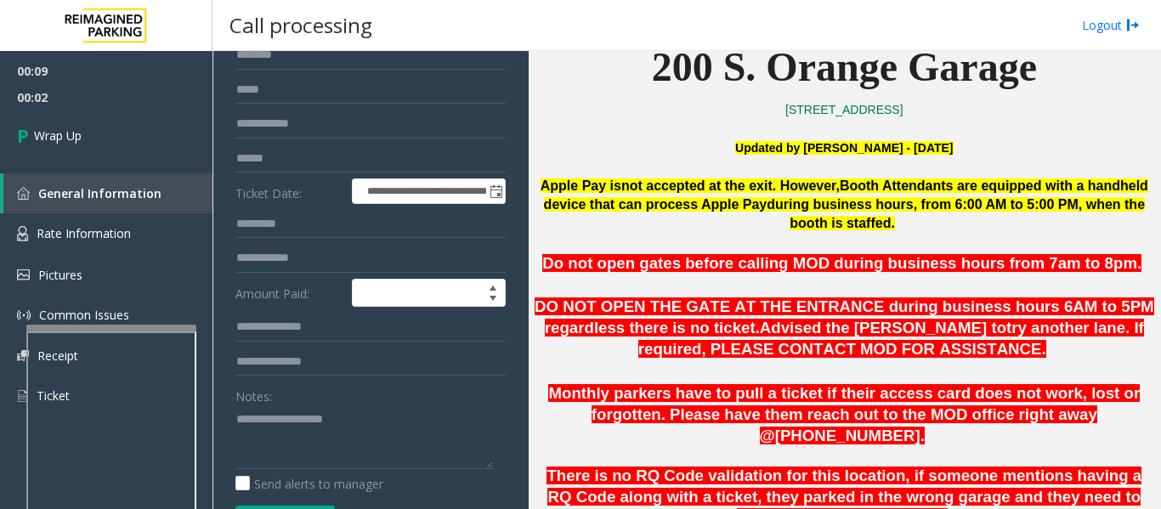
scroll to position [281, 0]
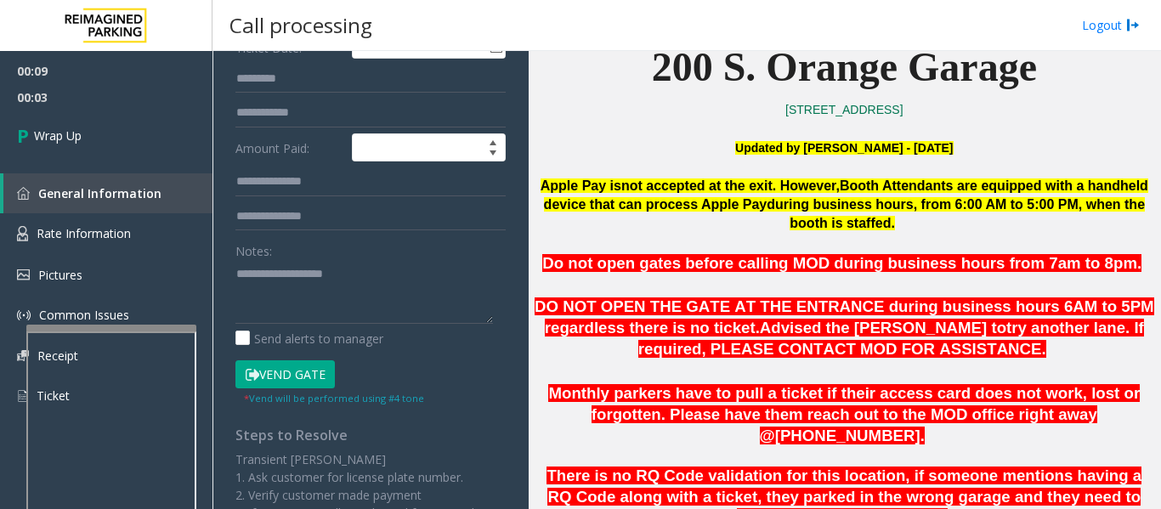
drag, startPoint x: 299, startPoint y: 252, endPoint x: 302, endPoint y: 271, distance: 19.0
click at [300, 252] on div "Notes:" at bounding box center [370, 280] width 270 height 88
click at [301, 277] on textarea at bounding box center [363, 292] width 257 height 64
paste textarea "**********"
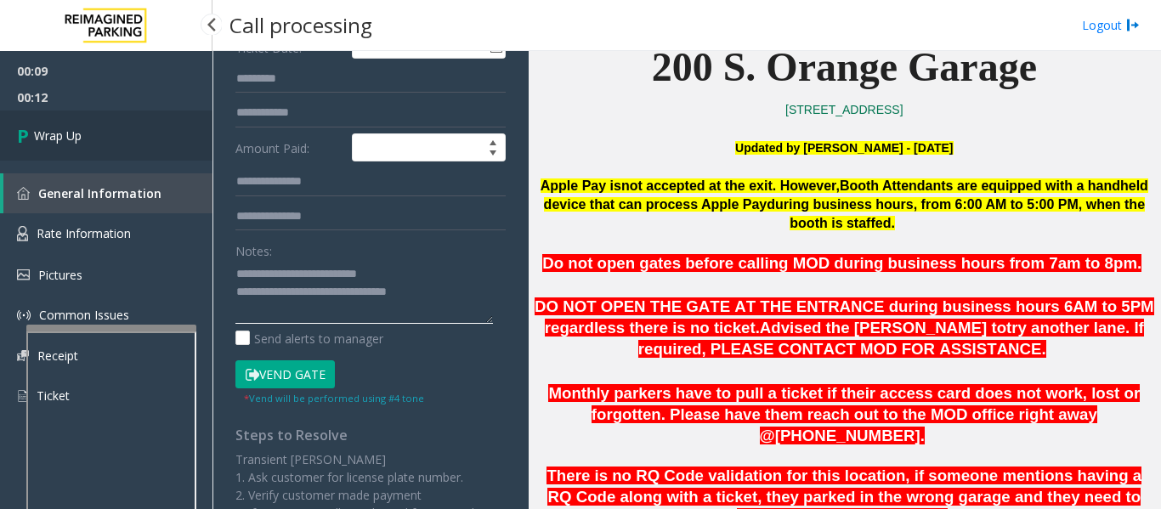
type textarea "**********"
click at [99, 133] on link "Wrap Up" at bounding box center [106, 135] width 212 height 50
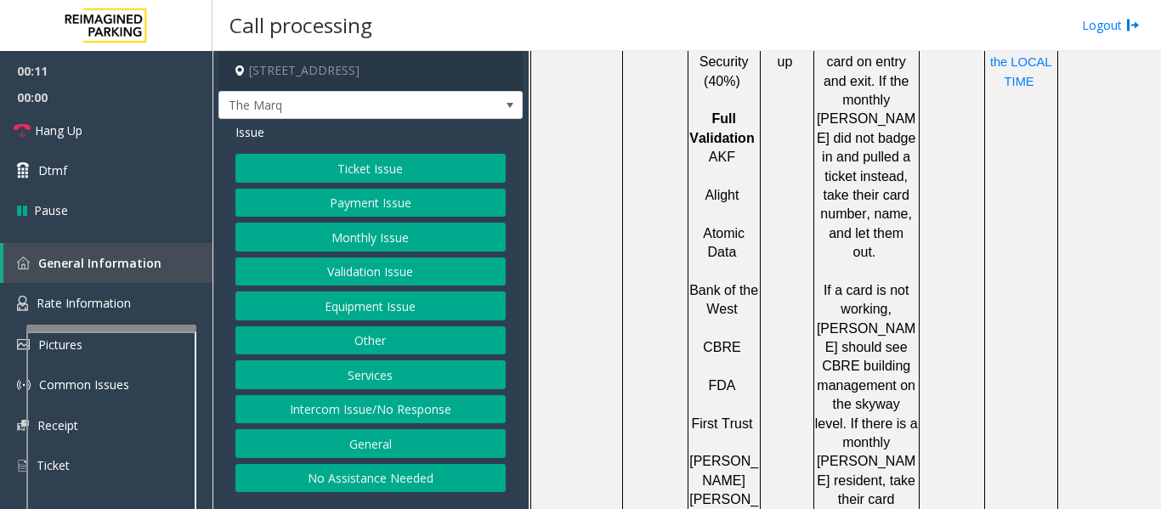
scroll to position [6, 0]
click at [327, 416] on button "Intercom Issue/No Response" at bounding box center [370, 409] width 270 height 29
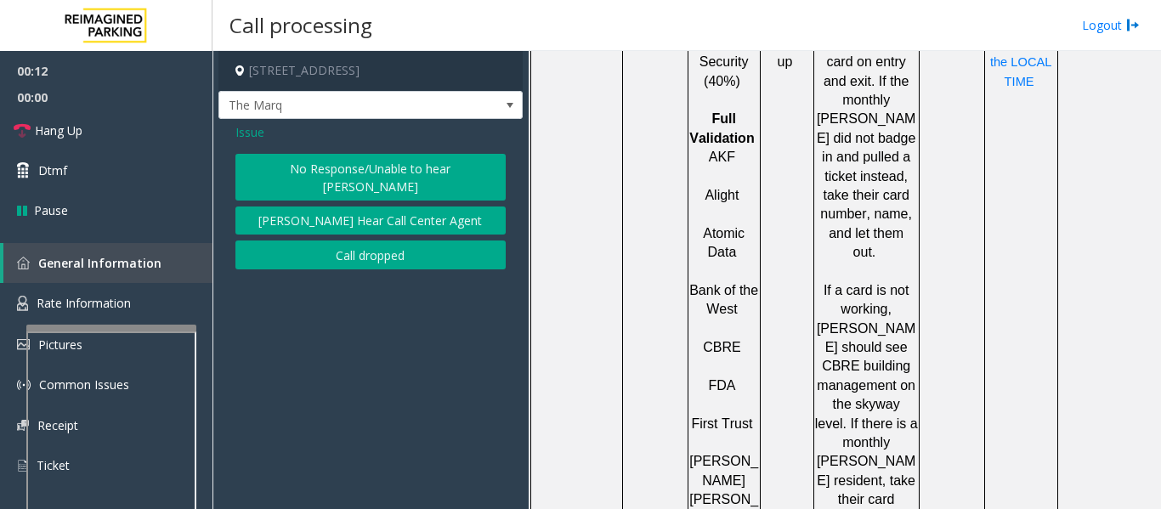
click at [344, 181] on button "No Response/Unable to hear parker" at bounding box center [370, 177] width 270 height 47
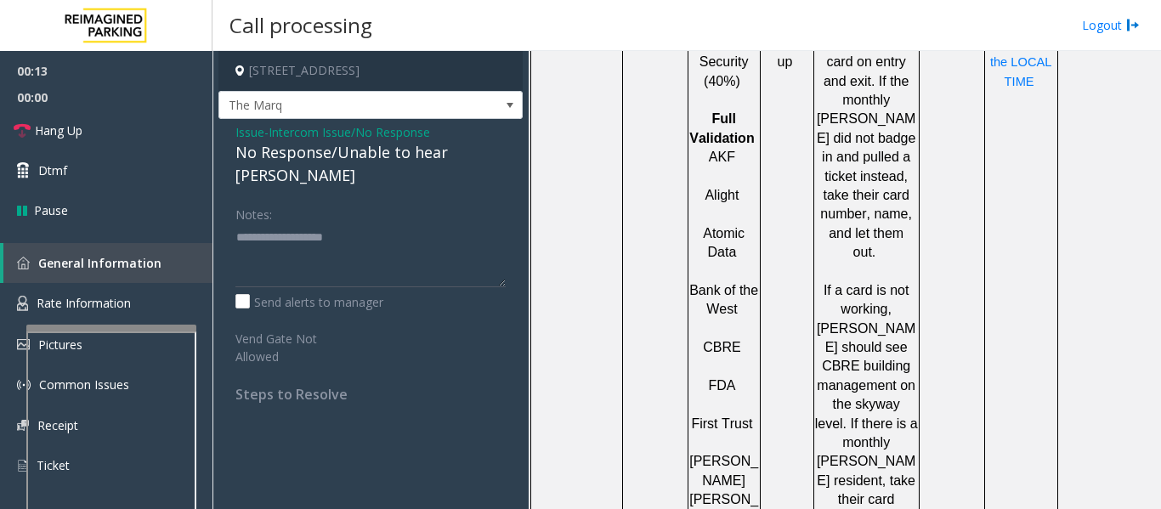
click at [342, 165] on div "No Response/Unable to hear parker" at bounding box center [370, 164] width 270 height 46
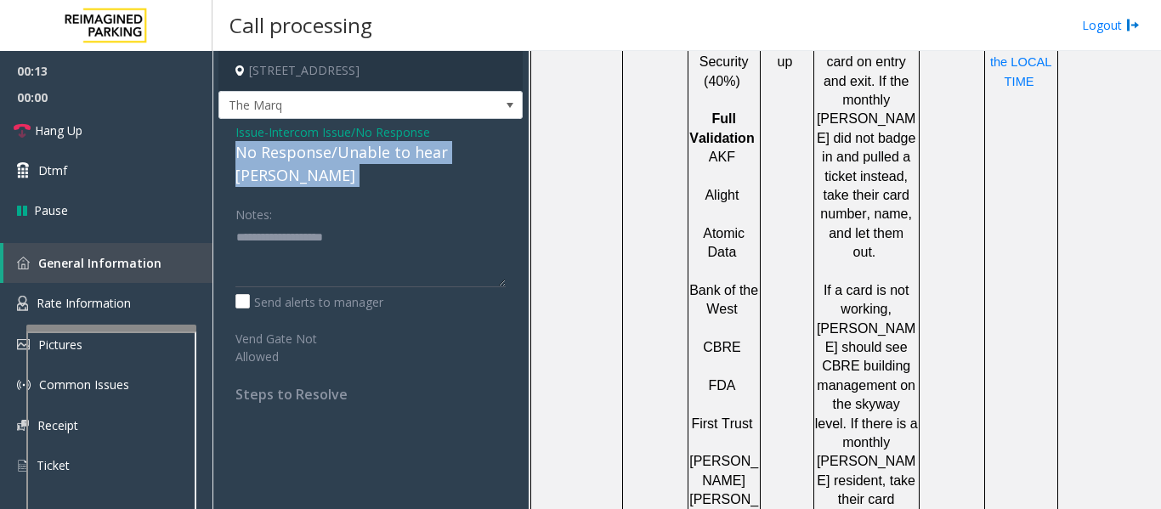
click at [342, 165] on div "No Response/Unable to hear parker" at bounding box center [370, 164] width 270 height 46
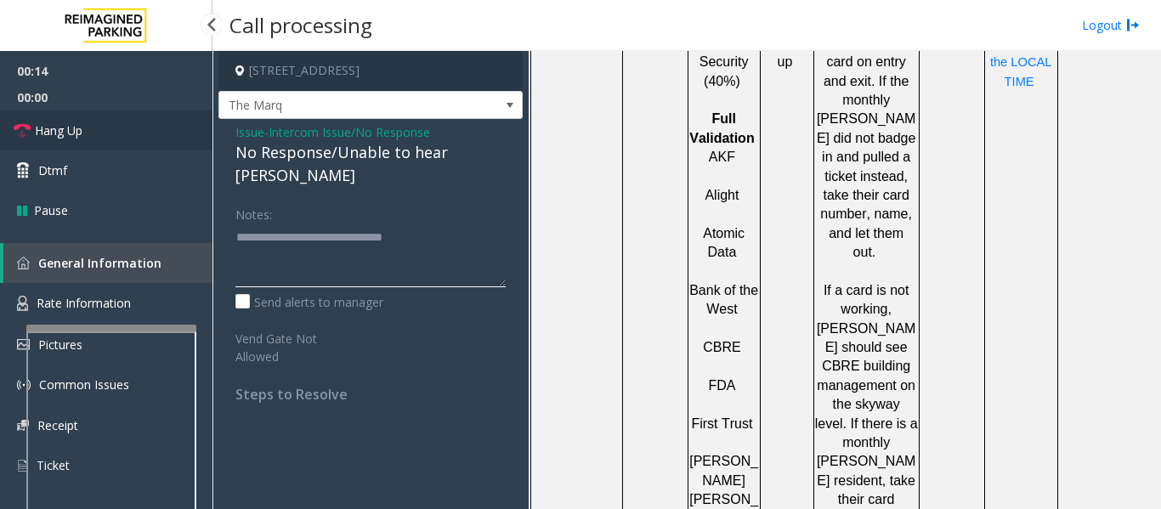
type textarea "**********"
click at [0, 113] on link "Hang Up" at bounding box center [106, 130] width 212 height 40
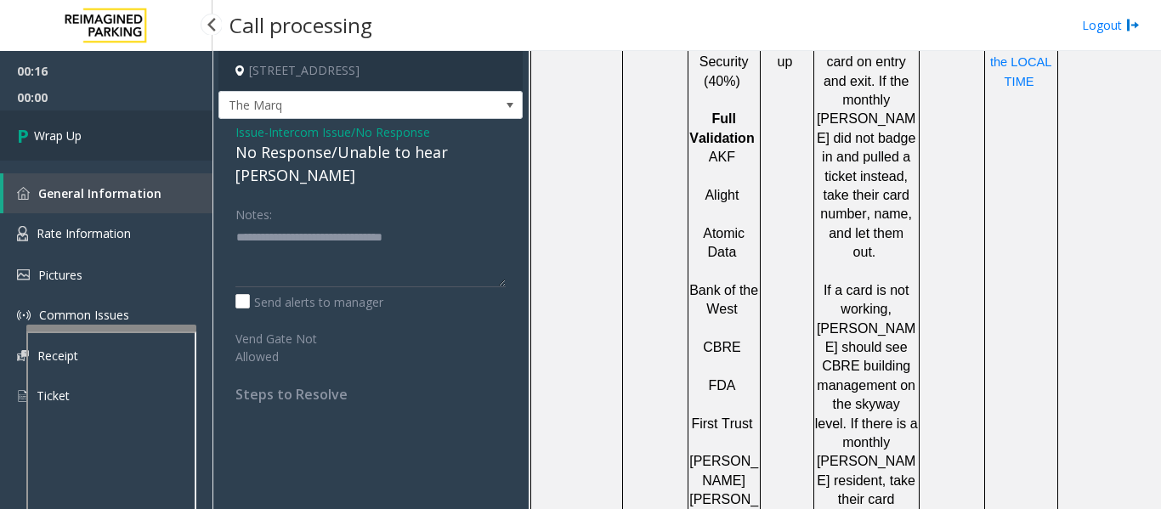
click at [100, 126] on link "Wrap Up" at bounding box center [106, 135] width 212 height 50
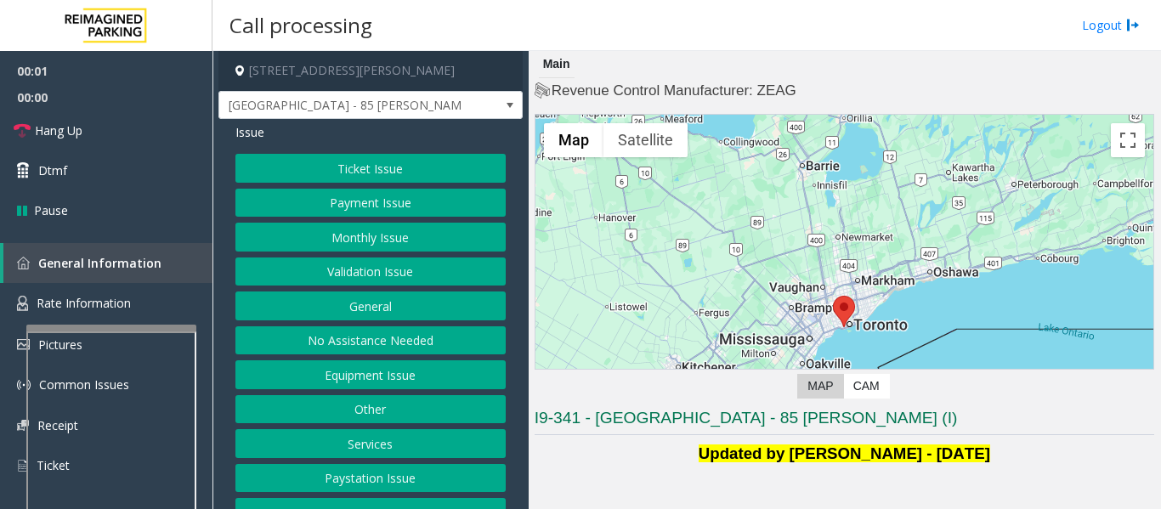
click at [455, 272] on button "Validation Issue" at bounding box center [370, 271] width 270 height 29
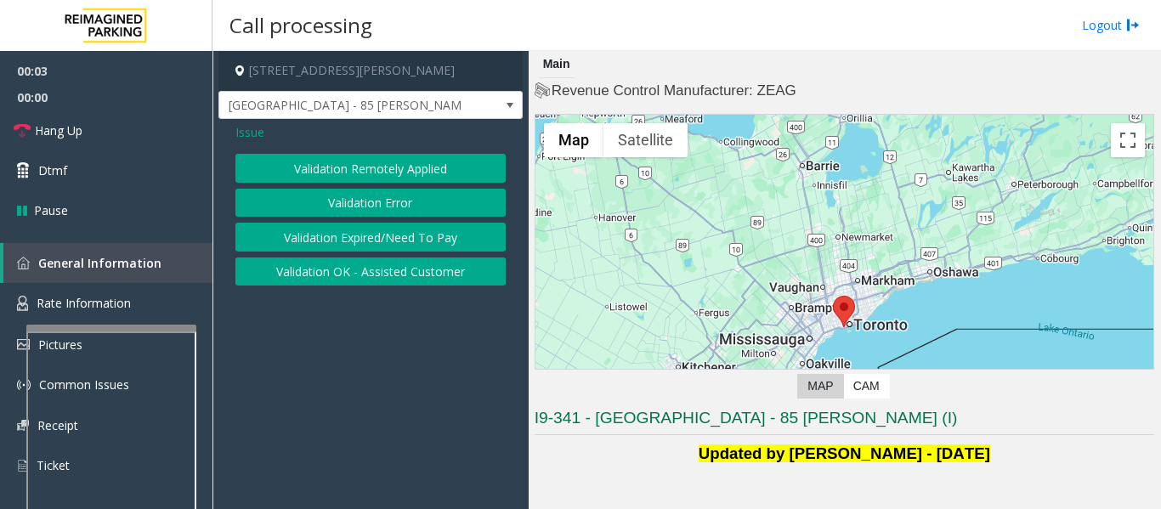
click at [409, 206] on button "Validation Error" at bounding box center [370, 203] width 270 height 29
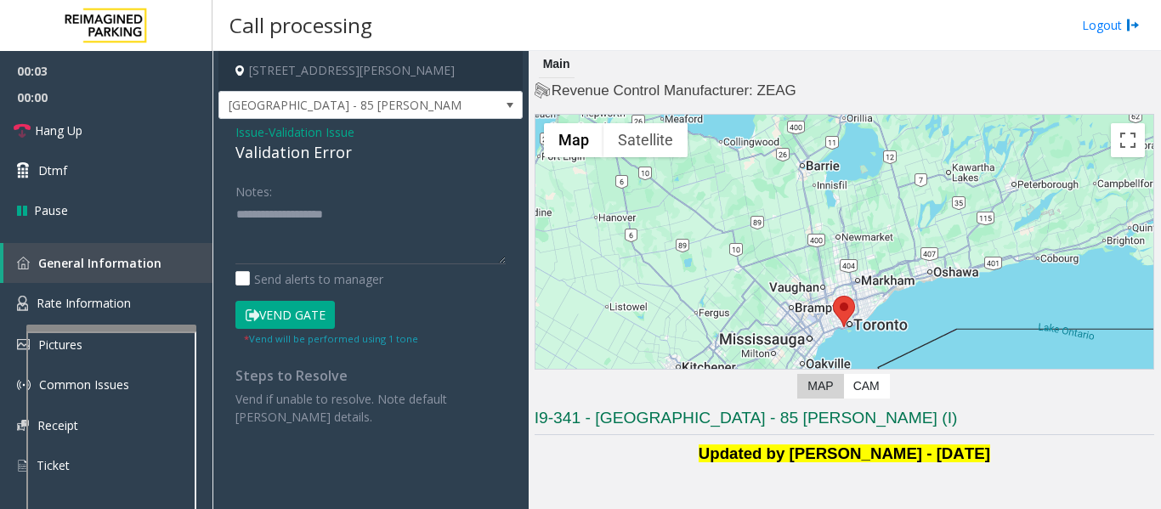
click at [290, 159] on div "Validation Error" at bounding box center [370, 152] width 270 height 23
copy div "Validation Error"
click at [303, 228] on textarea at bounding box center [370, 232] width 270 height 64
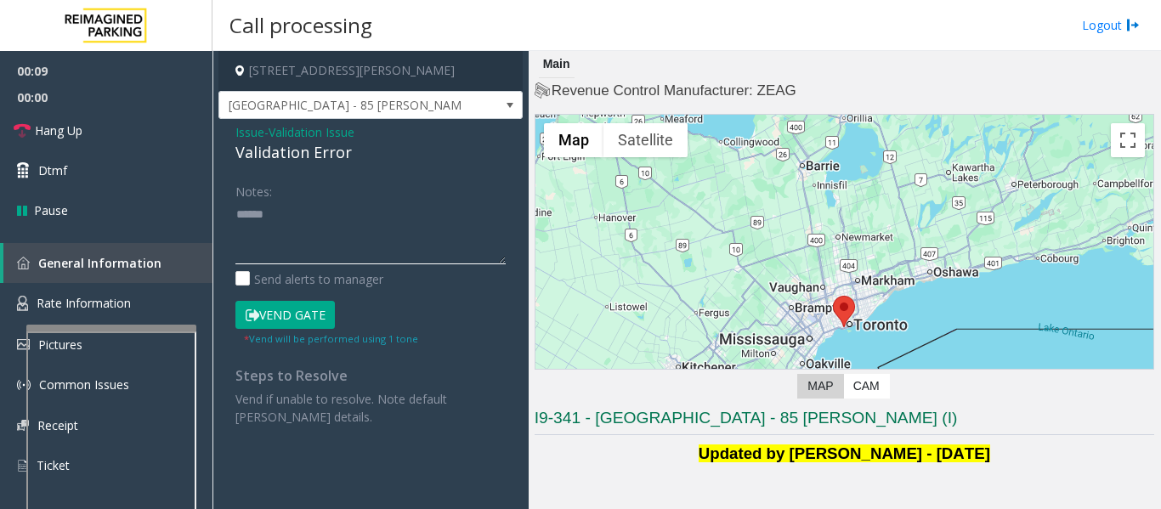
paste textarea "**********"
click at [398, 256] on textarea at bounding box center [370, 232] width 270 height 64
click at [388, 212] on textarea at bounding box center [370, 232] width 270 height 64
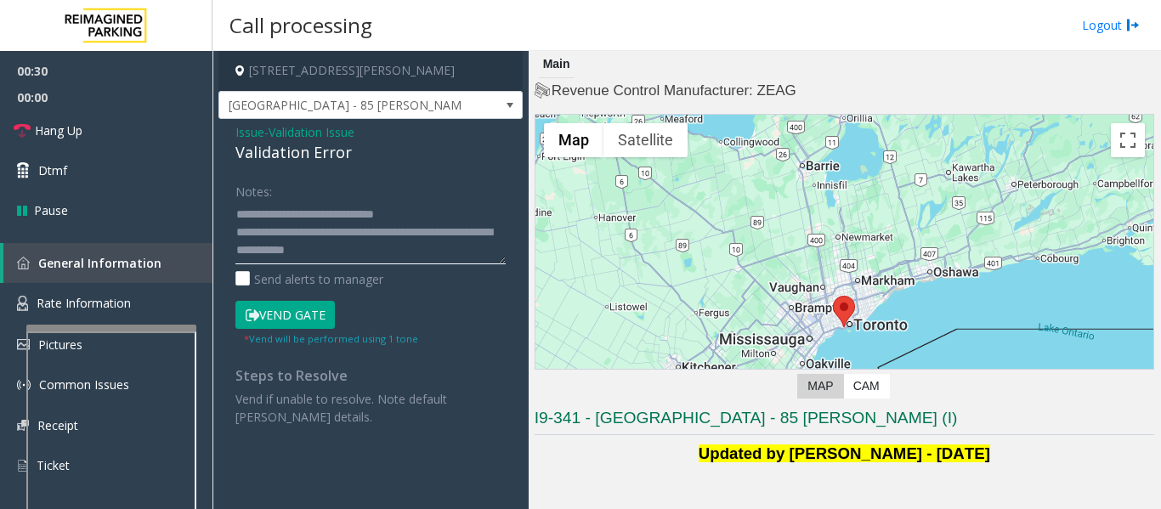
drag, startPoint x: 419, startPoint y: 247, endPoint x: 451, endPoint y: 248, distance: 32.3
click at [421, 247] on textarea at bounding box center [370, 232] width 270 height 64
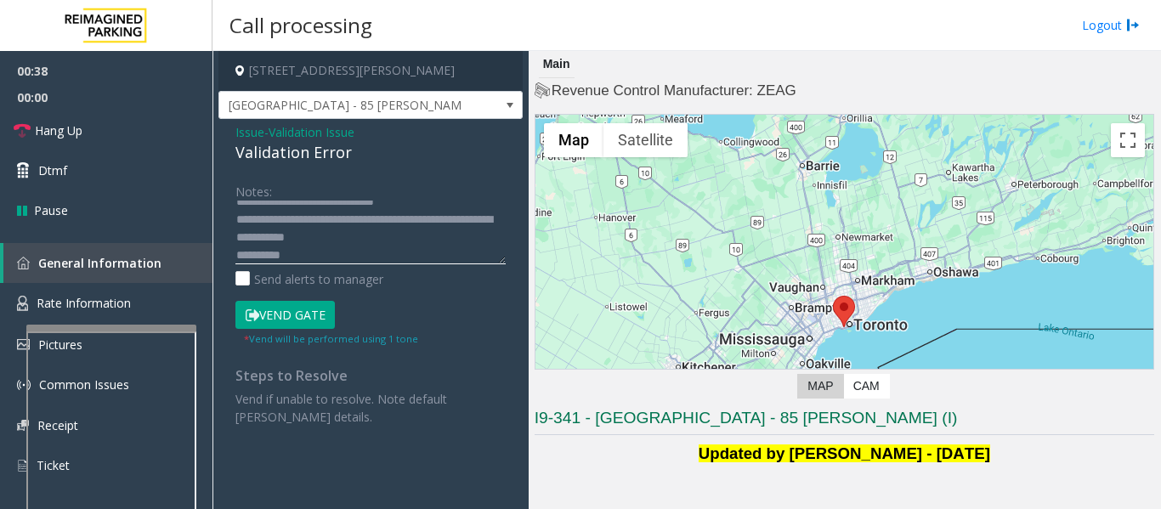
click at [456, 246] on textarea at bounding box center [370, 232] width 270 height 64
click at [448, 237] on textarea at bounding box center [370, 232] width 270 height 64
click at [376, 238] on textarea at bounding box center [370, 232] width 270 height 64
click at [349, 246] on textarea at bounding box center [370, 232] width 270 height 64
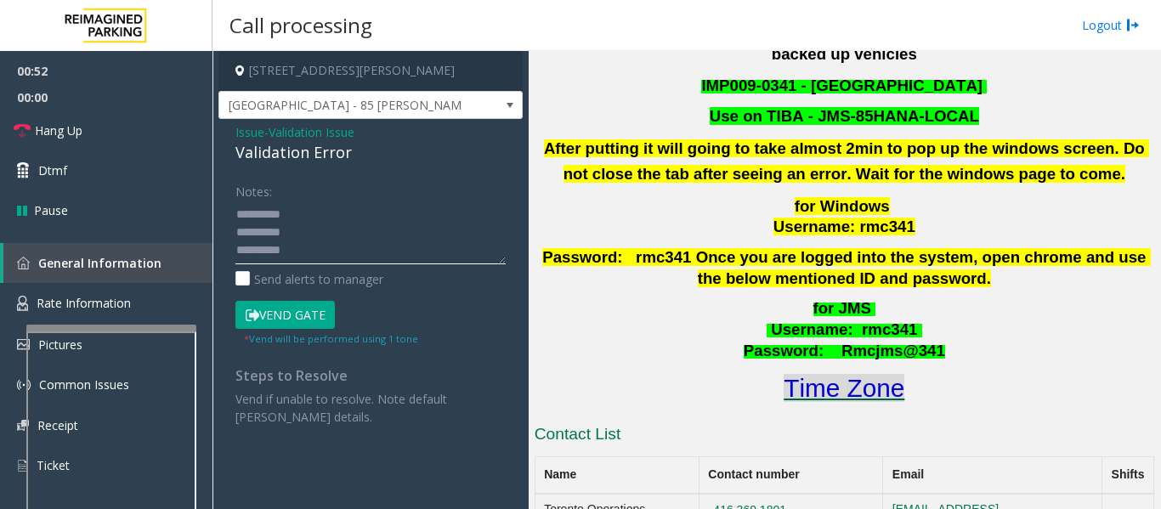
scroll to position [595, 0]
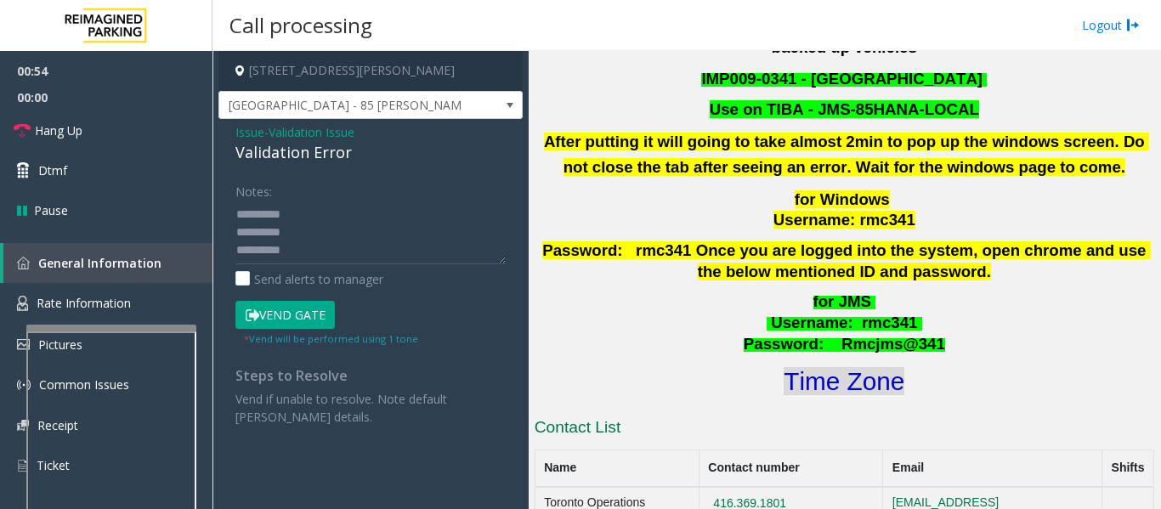
click at [877, 367] on font "Time Zone" at bounding box center [843, 381] width 121 height 28
click at [378, 248] on textarea at bounding box center [370, 232] width 270 height 64
click at [400, 220] on textarea at bounding box center [370, 232] width 270 height 64
click at [409, 224] on textarea at bounding box center [370, 232] width 270 height 64
click at [410, 221] on textarea at bounding box center [370, 232] width 270 height 64
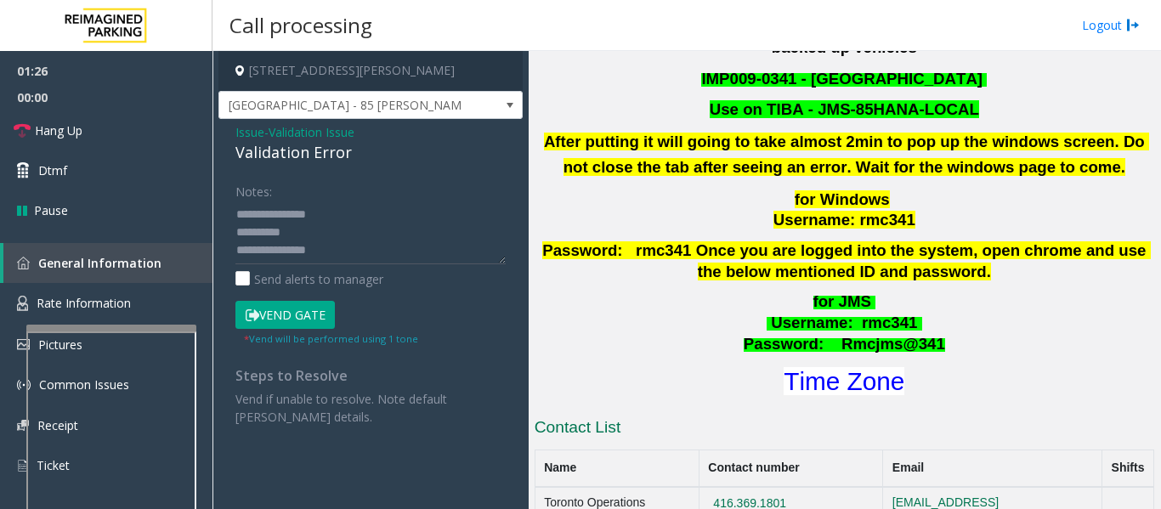
click at [297, 302] on button "Vend Gate" at bounding box center [284, 315] width 99 height 29
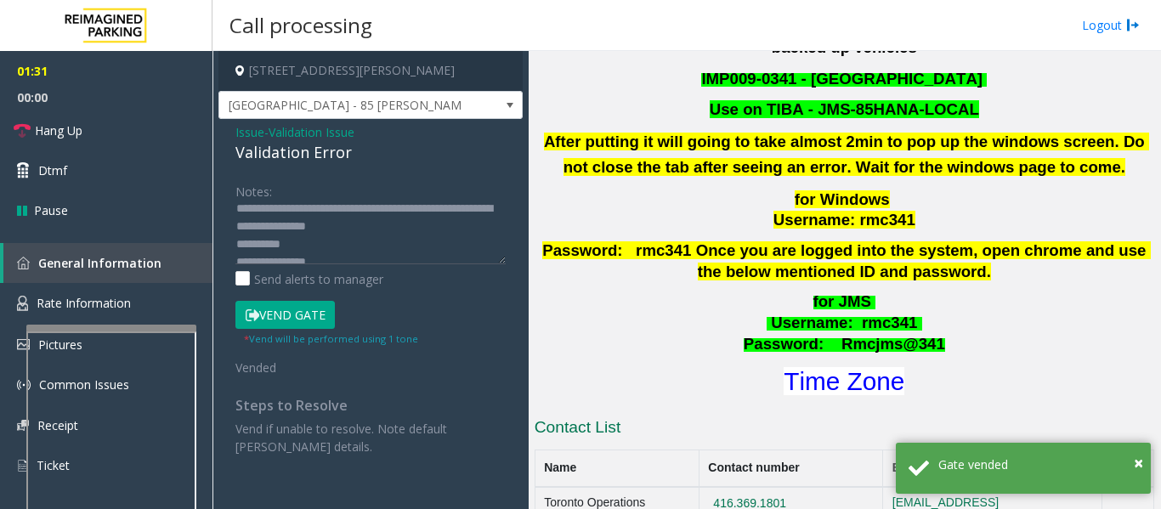
scroll to position [36, 0]
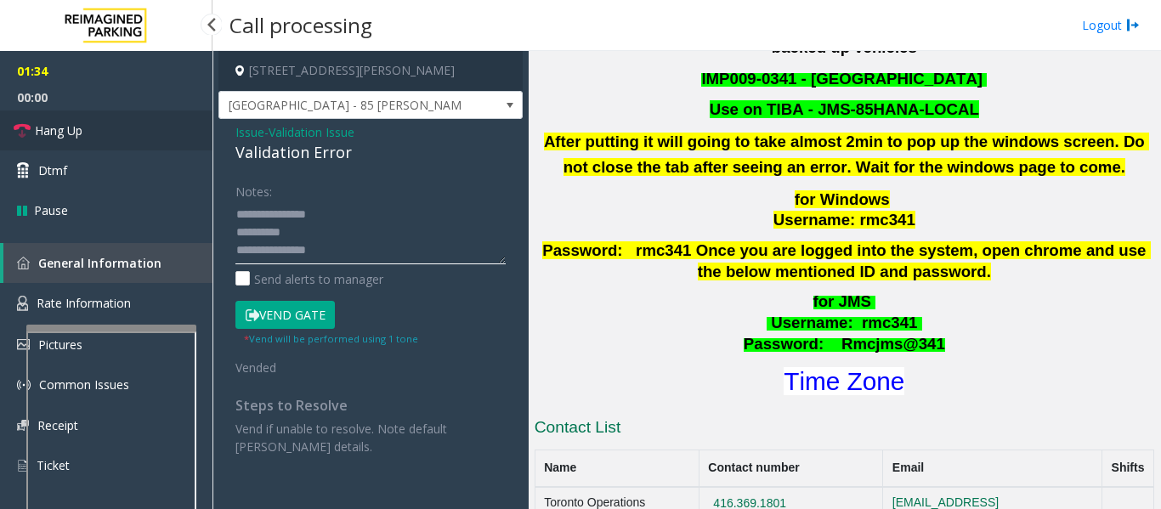
type textarea "**********"
click at [156, 136] on link "Hang Up" at bounding box center [106, 130] width 212 height 40
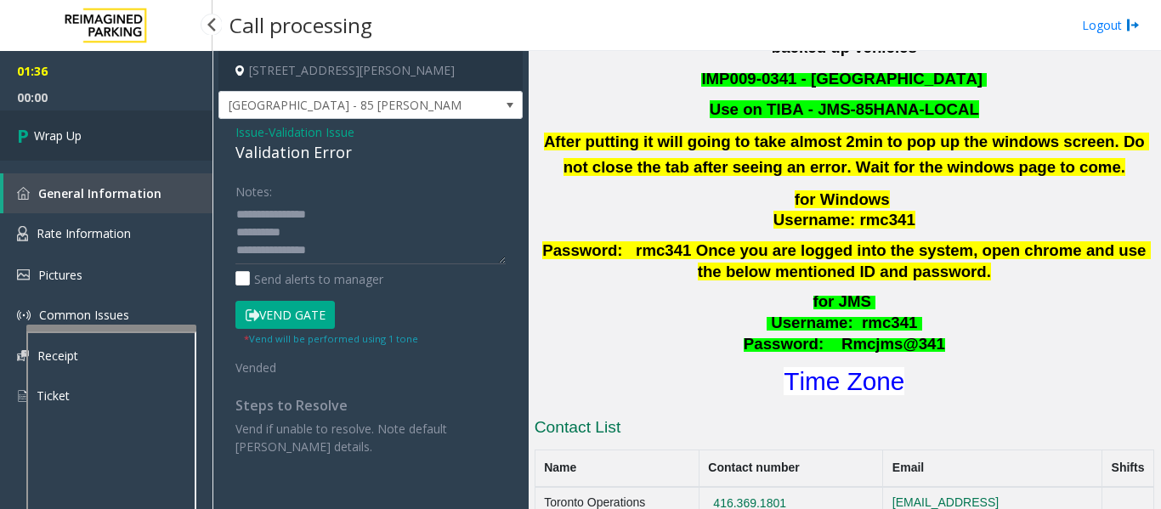
click at [87, 154] on link "Wrap Up" at bounding box center [106, 135] width 212 height 50
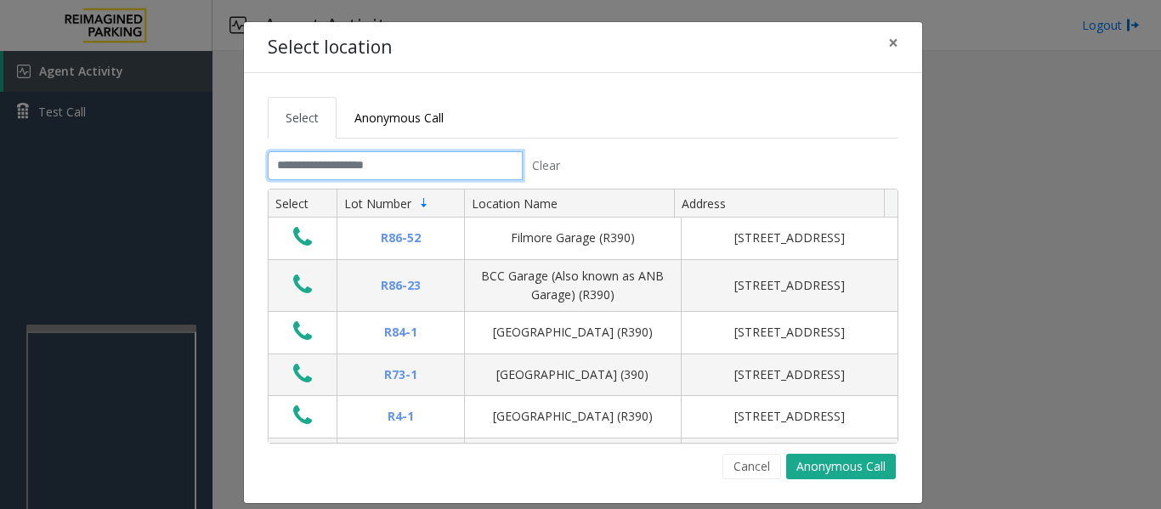
click at [284, 167] on input "text" at bounding box center [395, 165] width 255 height 29
click at [298, 179] on input "text" at bounding box center [395, 165] width 255 height 29
click at [399, 173] on input "text" at bounding box center [395, 165] width 255 height 29
click at [441, 161] on input "text" at bounding box center [395, 165] width 255 height 29
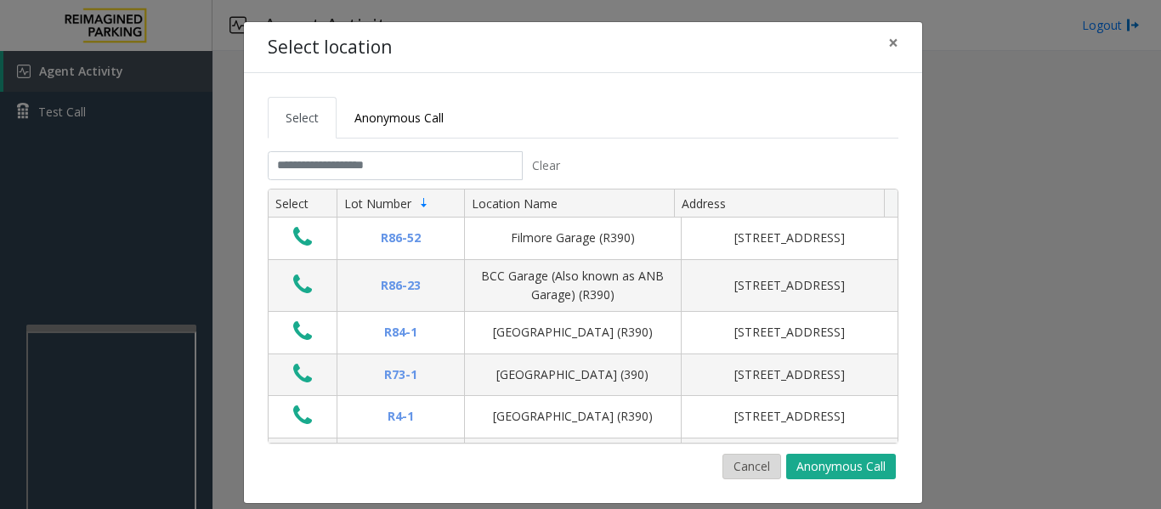
click at [737, 471] on button "Cancel" at bounding box center [751, 466] width 59 height 25
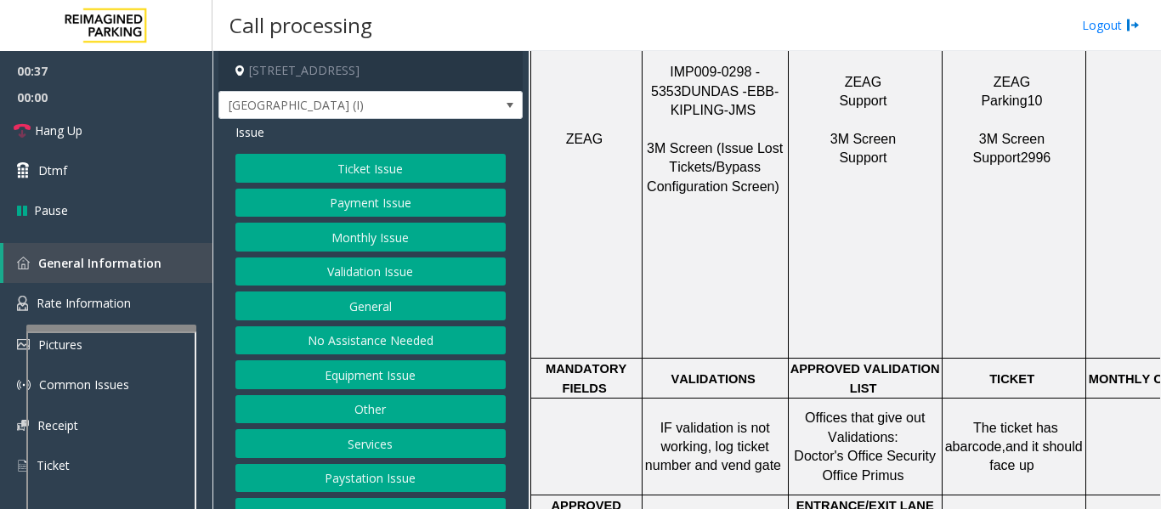
scroll to position [1104, 0]
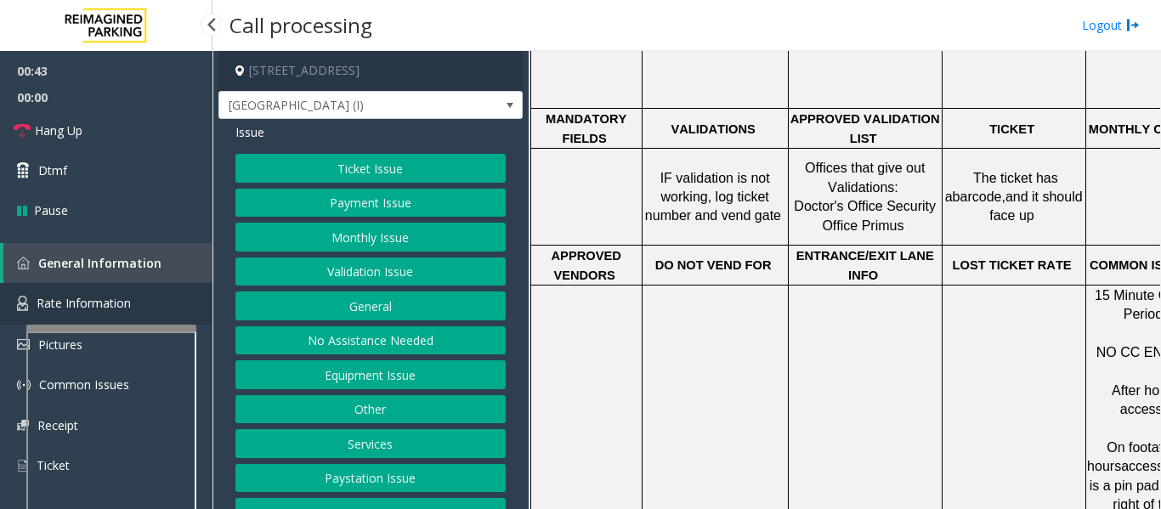
click at [93, 310] on span "Rate Information" at bounding box center [84, 303] width 94 height 16
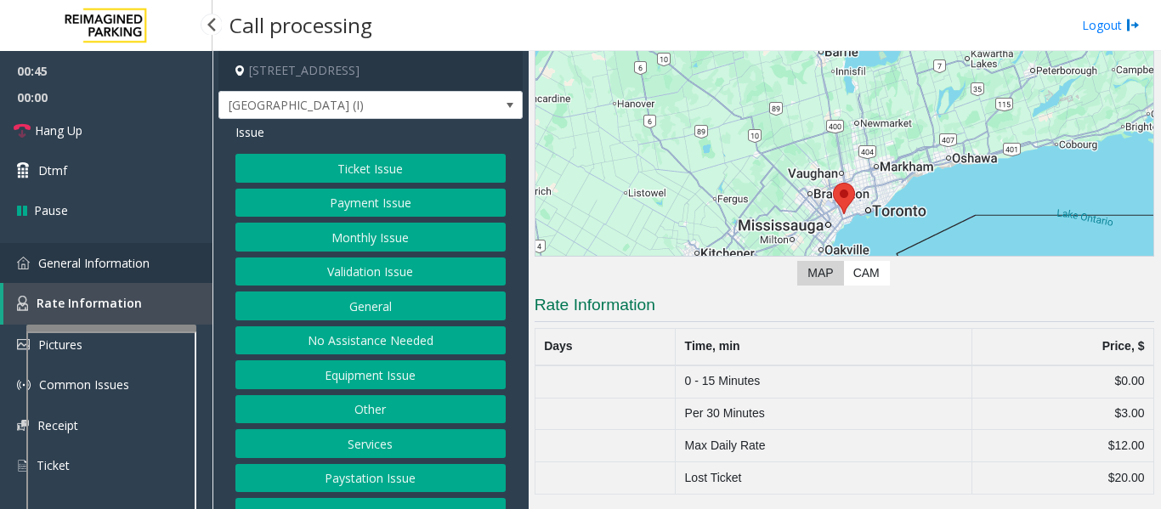
click at [108, 272] on link "General Information" at bounding box center [106, 263] width 212 height 40
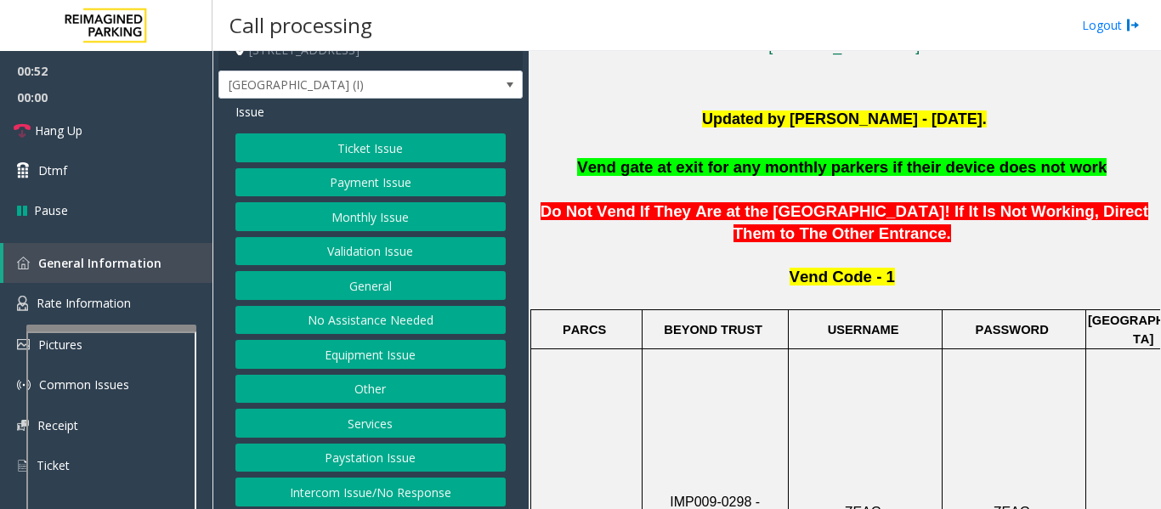
scroll to position [26, 0]
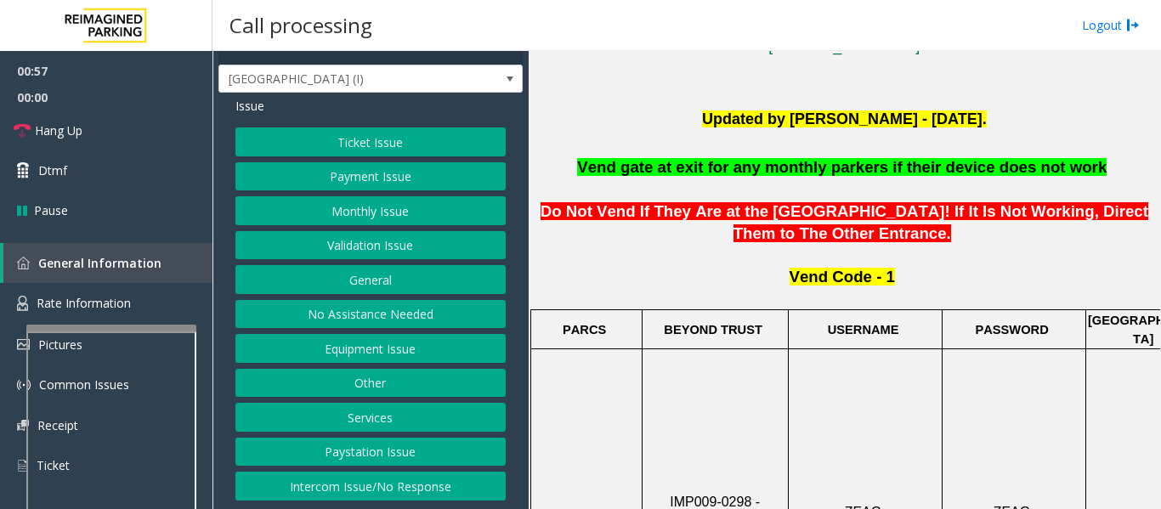
click at [426, 492] on button "Intercom Issue/No Response" at bounding box center [370, 486] width 270 height 29
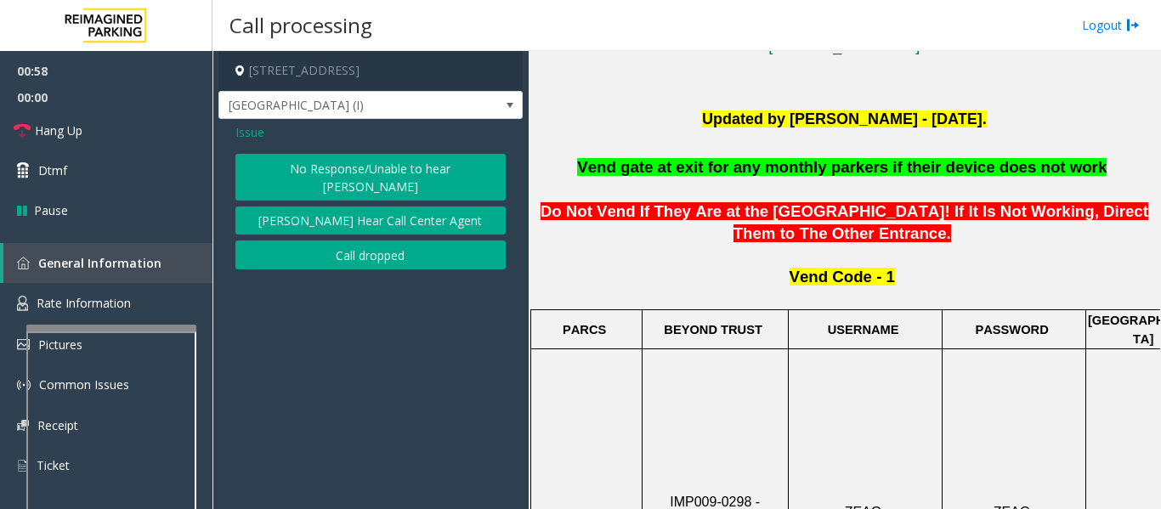
click at [365, 163] on button "No Response/Unable to hear parker" at bounding box center [370, 177] width 270 height 47
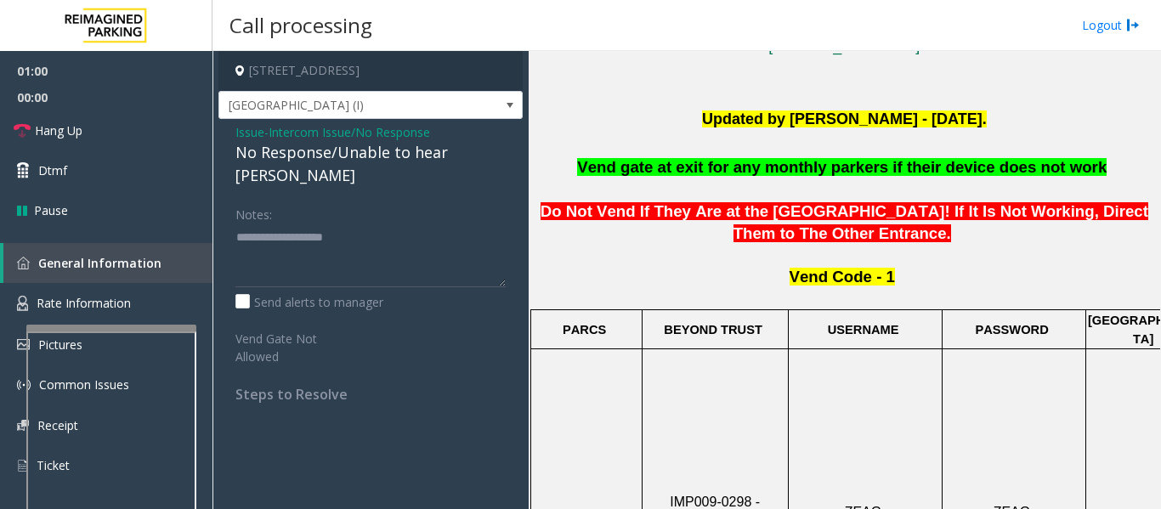
click at [245, 122] on div "Issue - Intercom Issue/No Response No Response/Unable to hear parker Notes: Sen…" at bounding box center [370, 269] width 304 height 301
click at [245, 127] on span "Issue" at bounding box center [249, 132] width 29 height 18
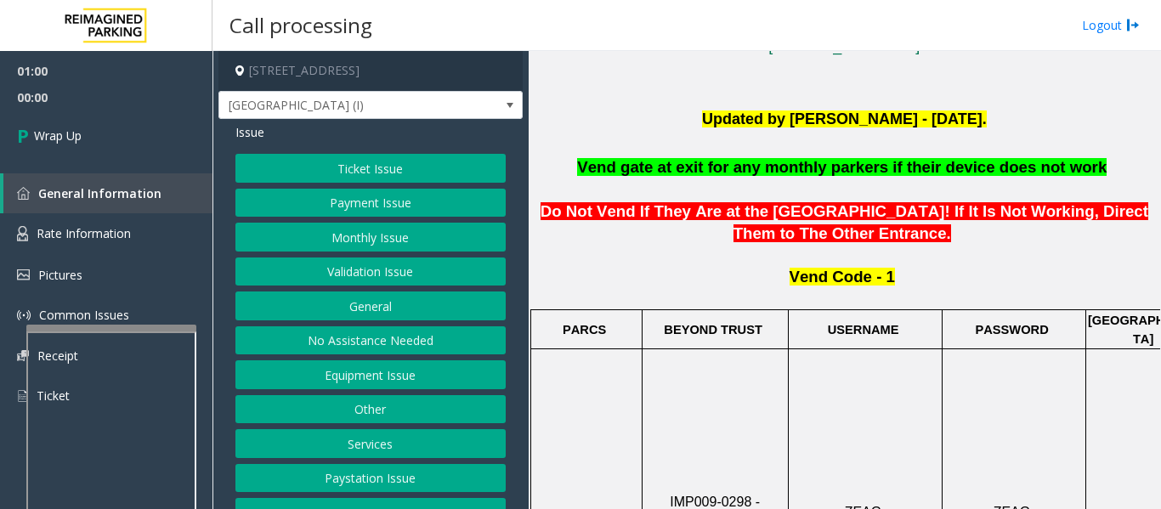
scroll to position [26, 0]
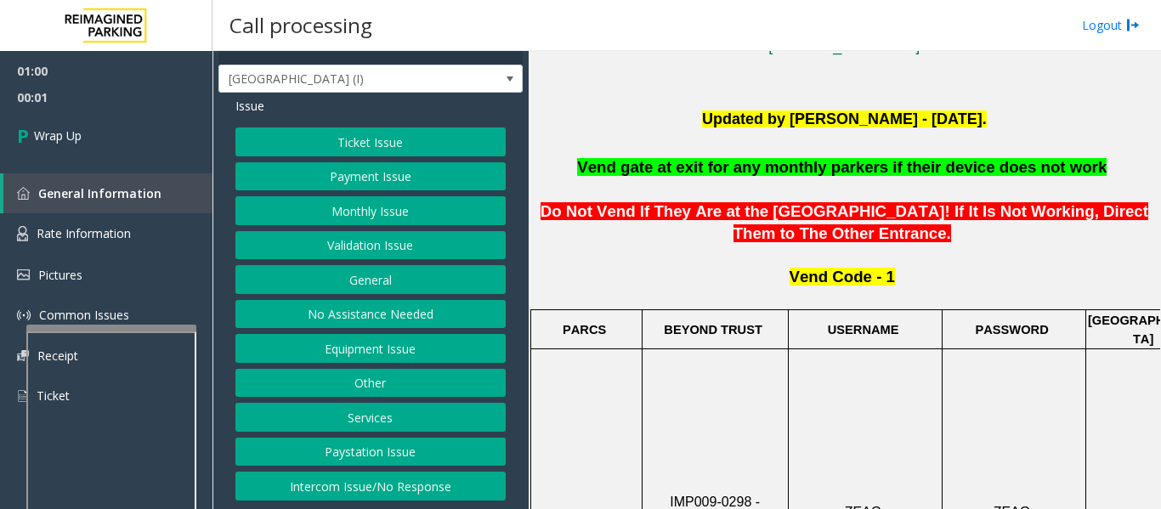
click at [379, 477] on button "Intercom Issue/No Response" at bounding box center [370, 486] width 270 height 29
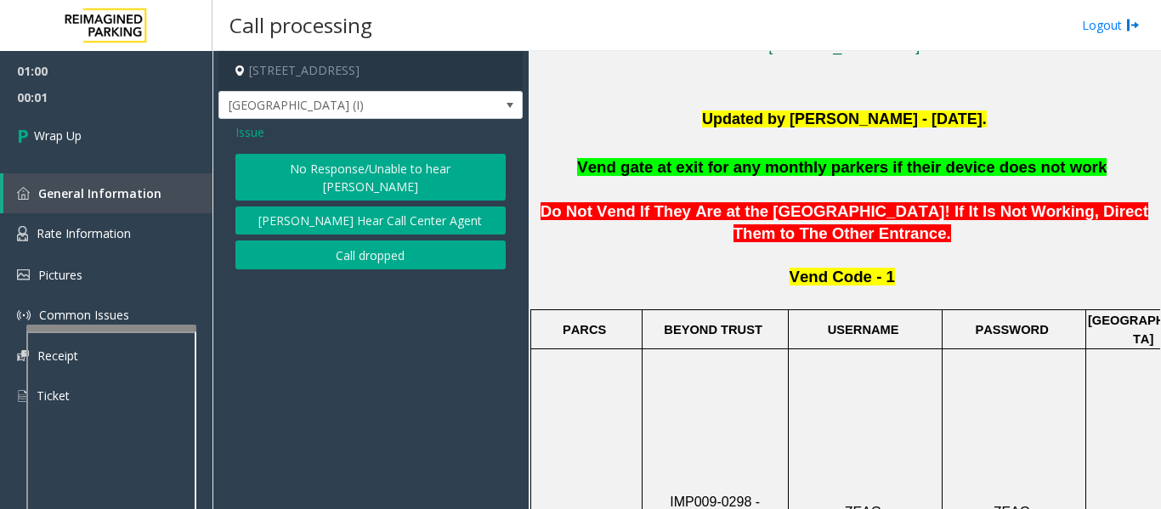
scroll to position [0, 0]
click at [395, 240] on button "Call dropped" at bounding box center [370, 254] width 270 height 29
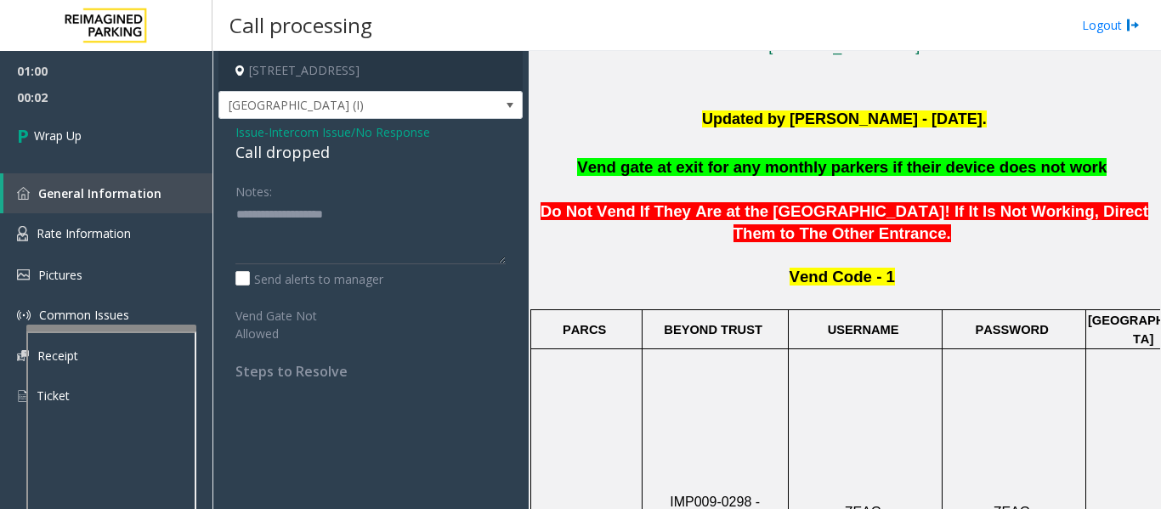
click at [301, 151] on div "Call dropped" at bounding box center [370, 152] width 270 height 23
type textarea "**********"
click at [147, 127] on link "Wrap Up" at bounding box center [106, 135] width 212 height 50
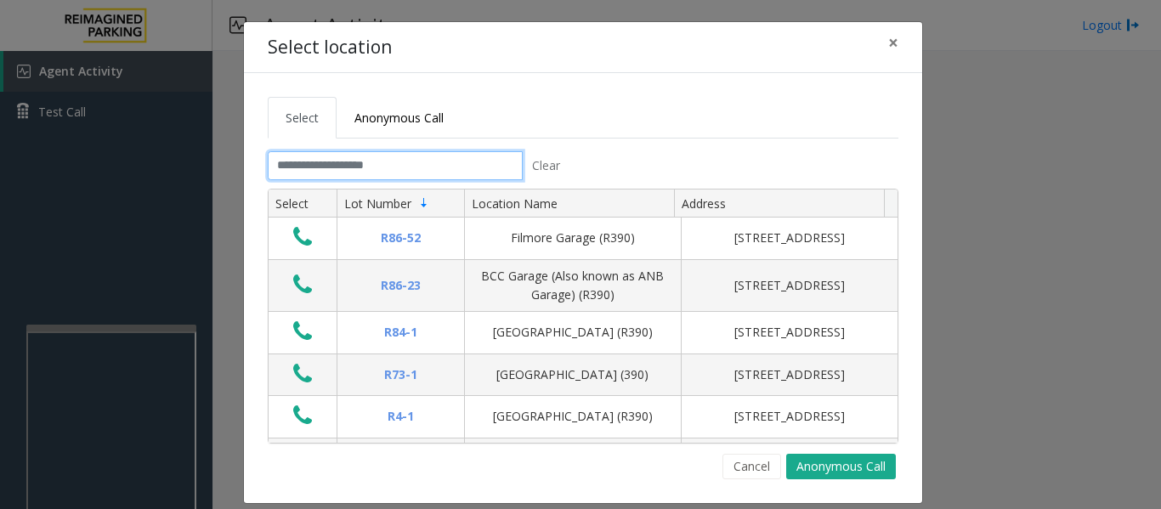
click at [360, 164] on input "text" at bounding box center [395, 165] width 255 height 29
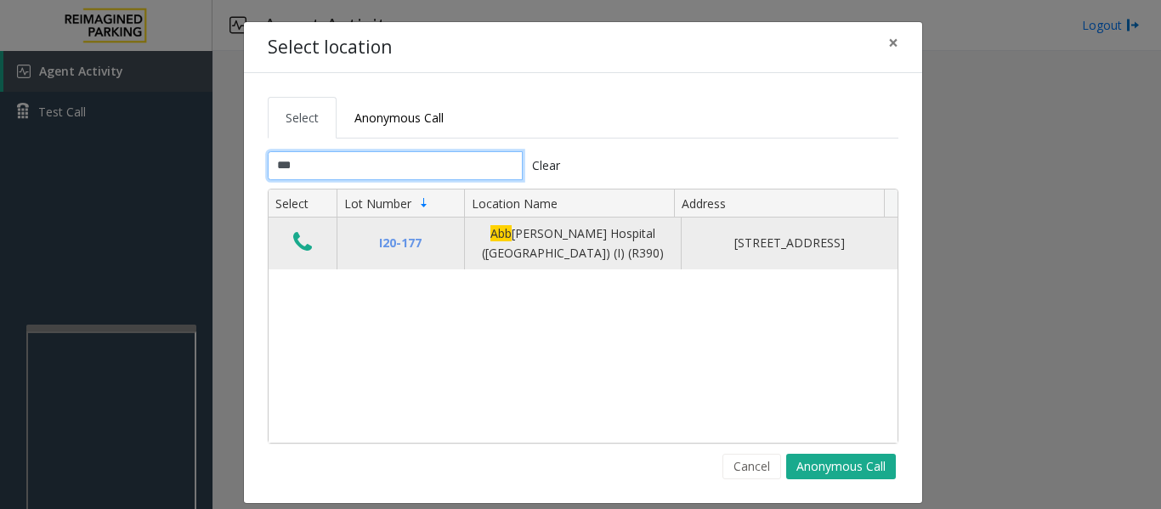
type input "***"
click at [293, 248] on icon "Data table" at bounding box center [302, 242] width 19 height 24
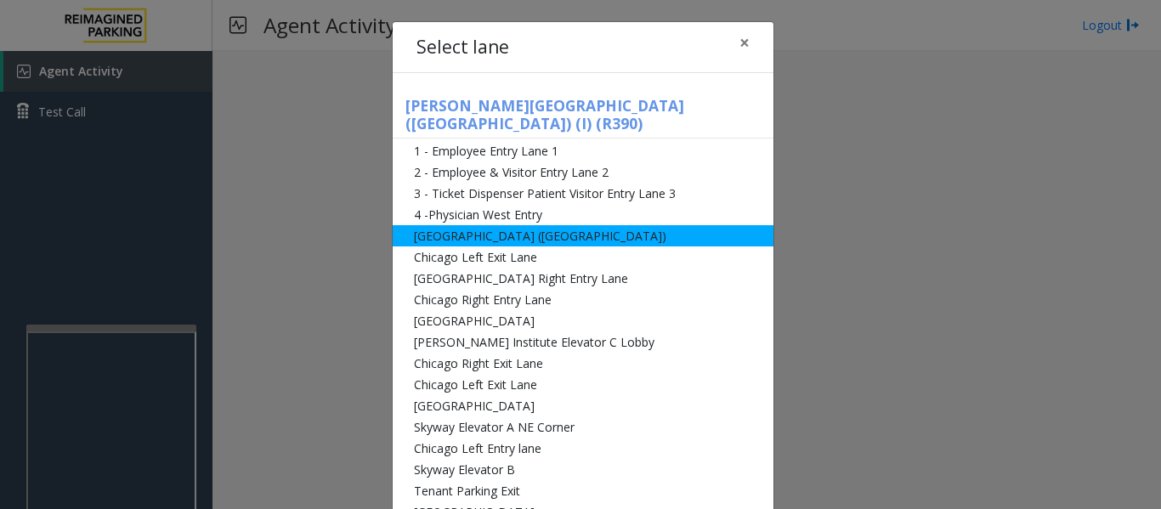
click at [471, 225] on li "Abbot Hospital (Main Hospital)" at bounding box center [583, 235] width 381 height 21
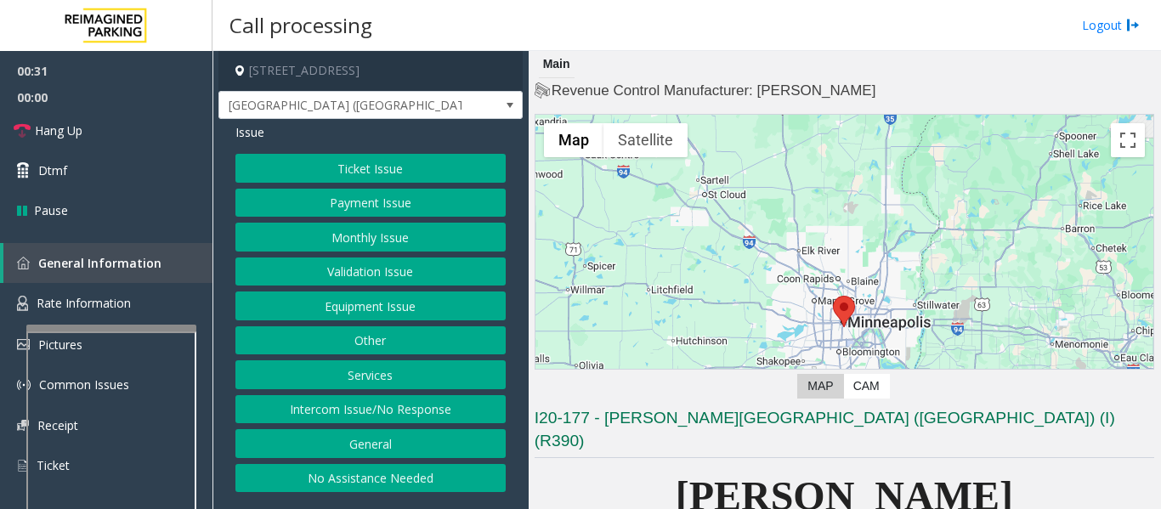
click at [370, 405] on button "Intercom Issue/No Response" at bounding box center [370, 409] width 270 height 29
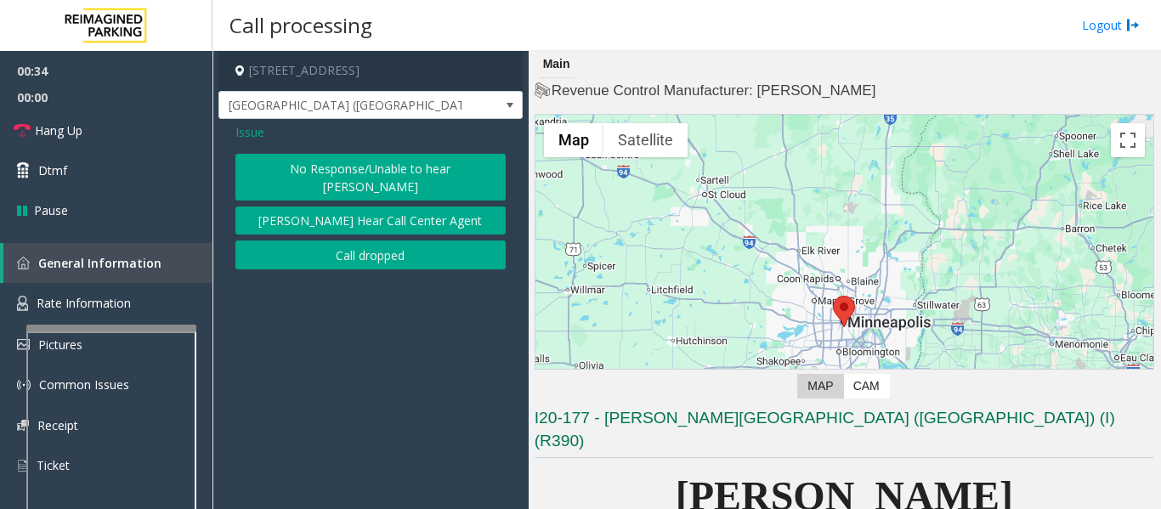
click at [421, 178] on button "No Response/Unable to hear parker" at bounding box center [370, 177] width 270 height 47
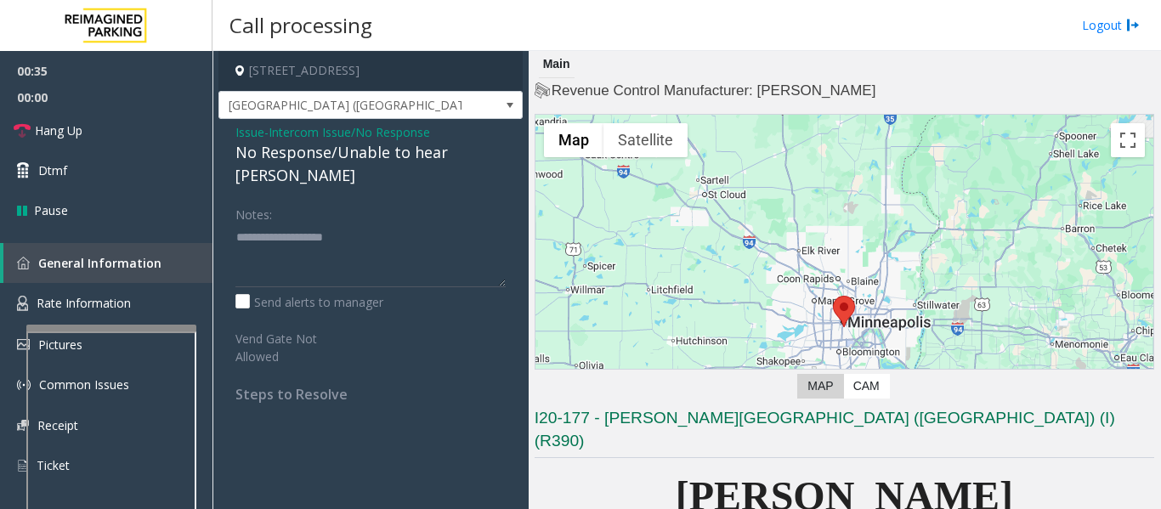
click at [307, 152] on div "No Response/Unable to hear parker" at bounding box center [370, 164] width 270 height 46
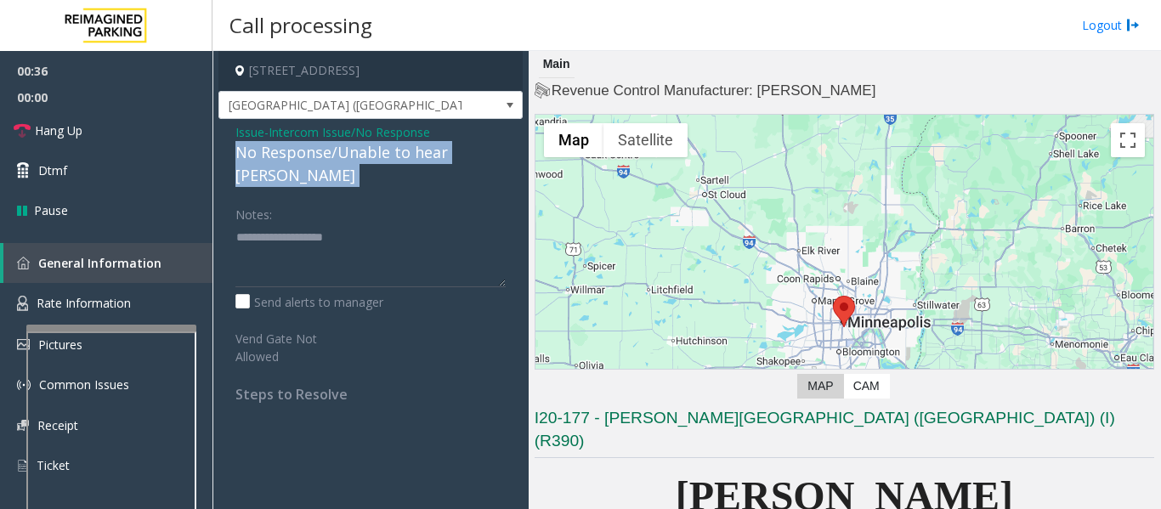
click at [307, 152] on div "No Response/Unable to hear parker" at bounding box center [370, 164] width 270 height 46
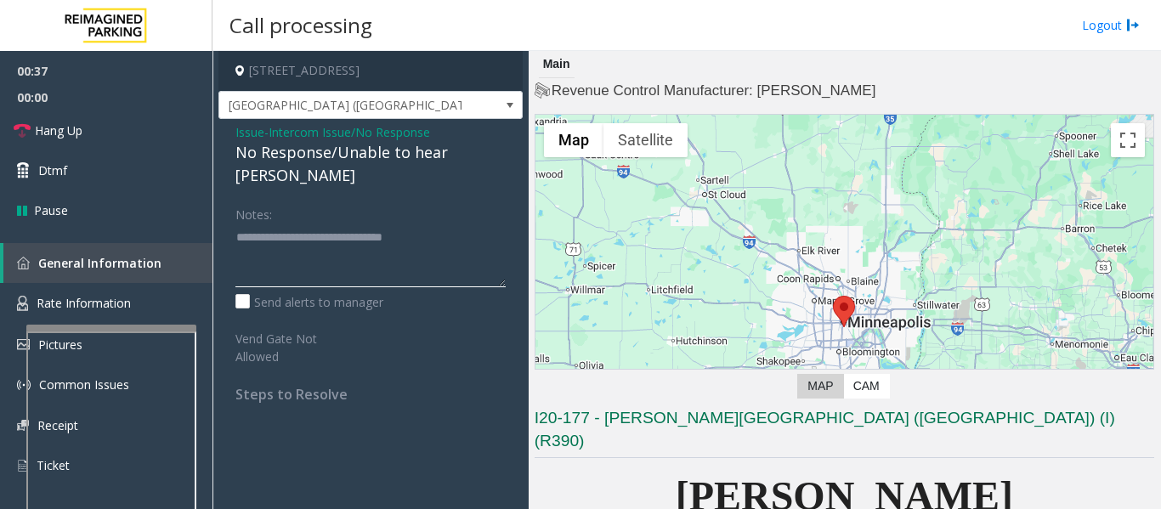
click at [432, 223] on textarea at bounding box center [370, 255] width 270 height 64
type textarea "**********"
click at [40, 134] on span "Hang Up" at bounding box center [59, 130] width 48 height 18
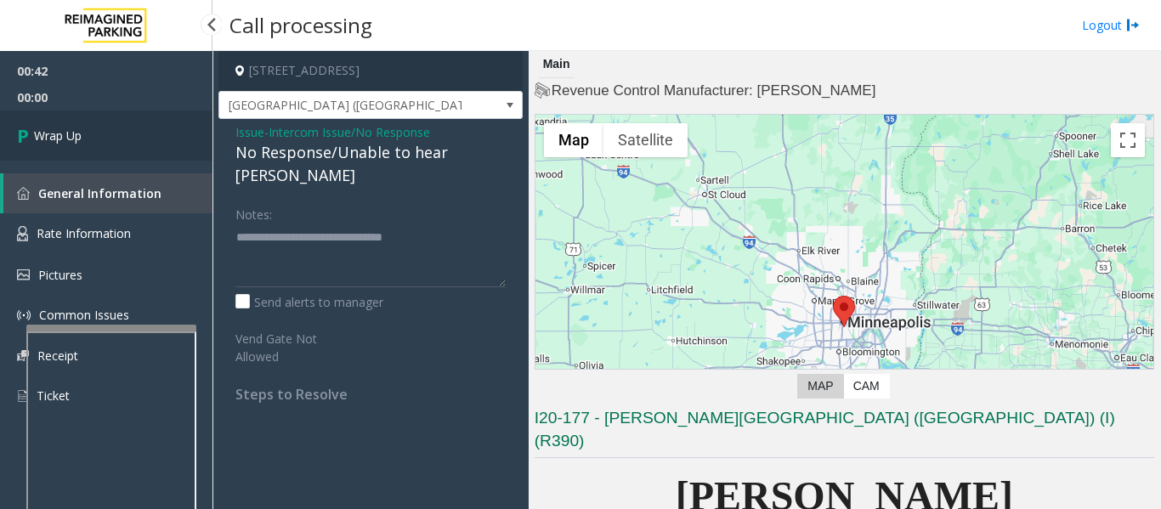
click at [44, 139] on span "Wrap Up" at bounding box center [58, 136] width 48 height 18
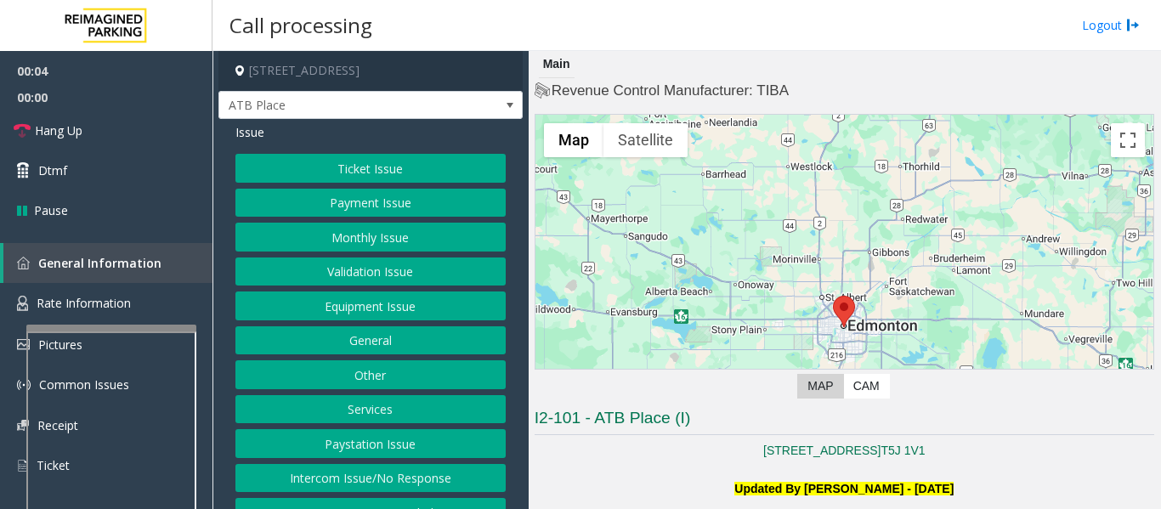
scroll to position [340, 0]
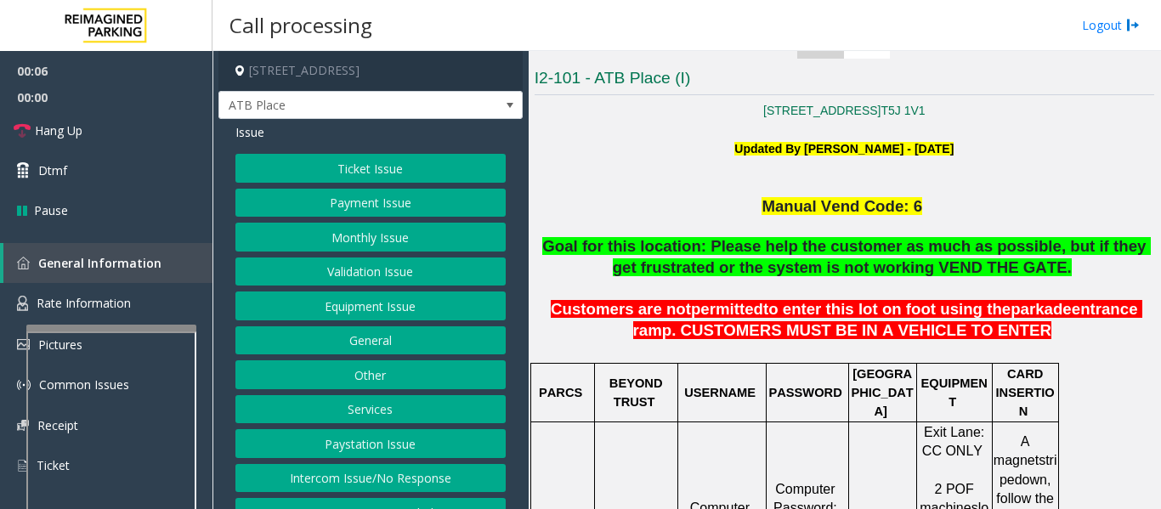
click at [381, 177] on button "Ticket Issue" at bounding box center [370, 168] width 270 height 29
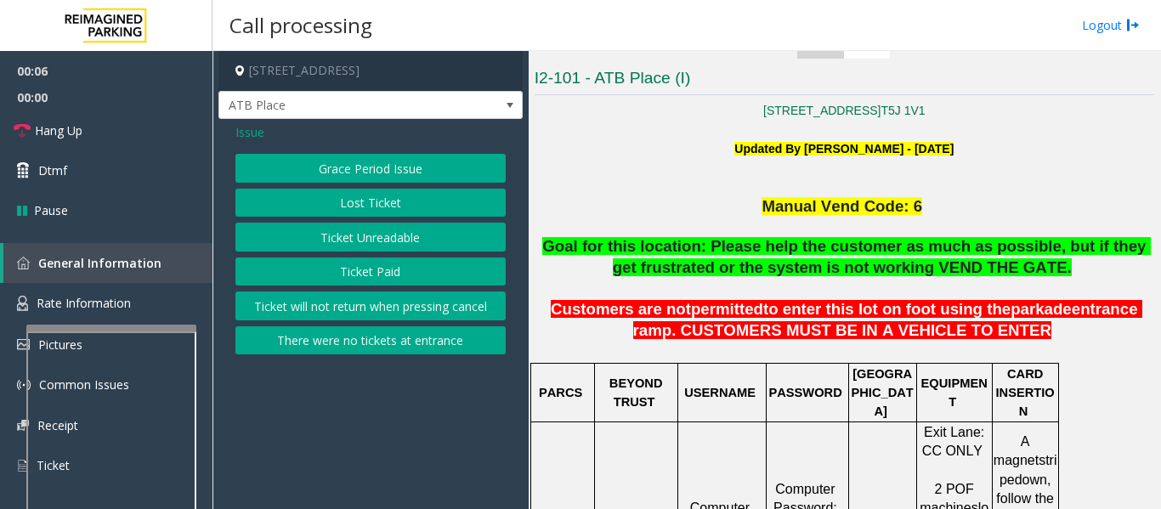
click at [363, 230] on button "Ticket Unreadable" at bounding box center [370, 237] width 270 height 29
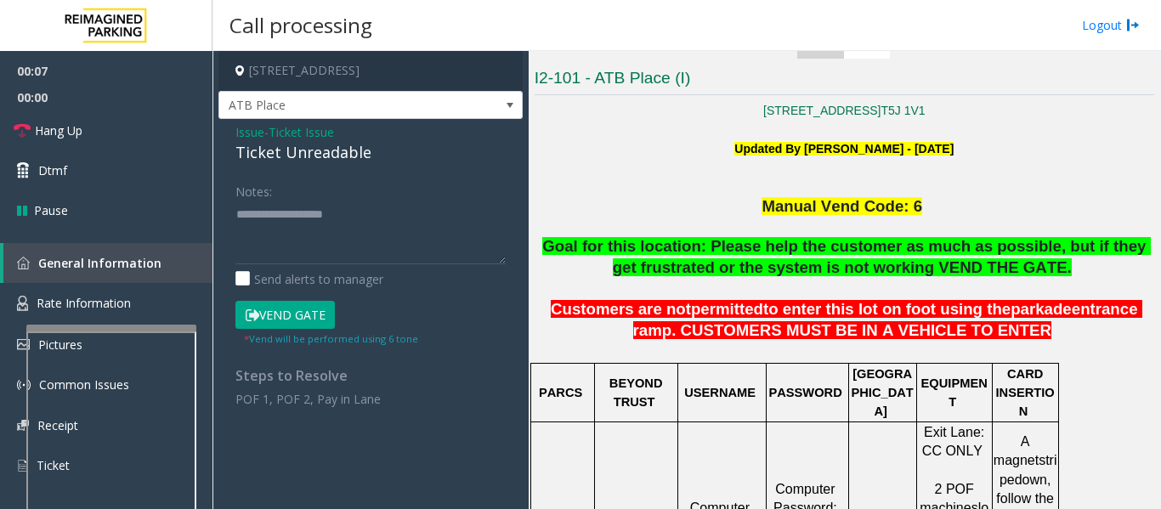
scroll to position [765, 0]
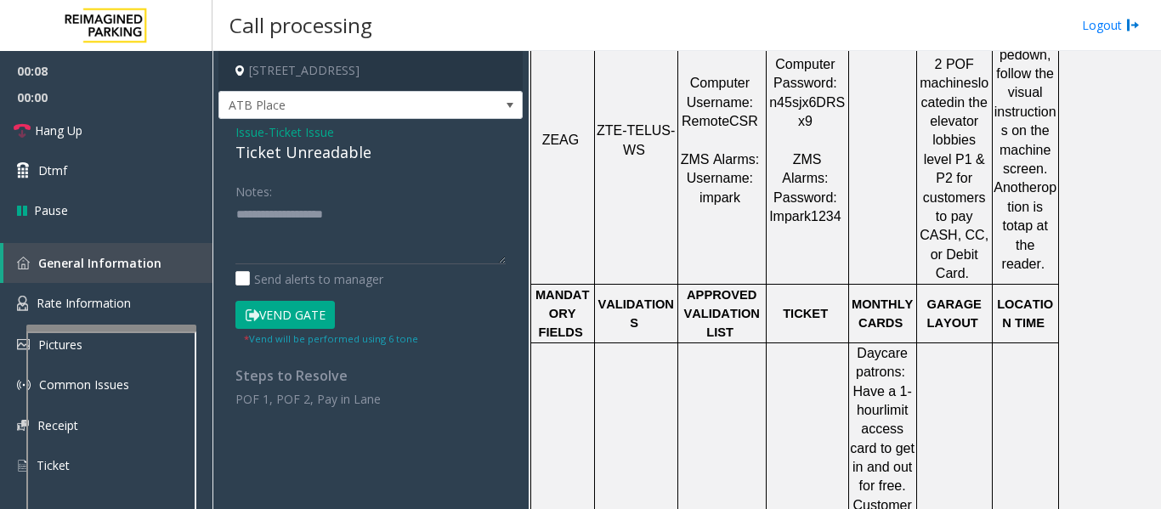
click at [641, 123] on span "ZTE-TELUS-WS" at bounding box center [635, 139] width 78 height 33
copy p "ZTE-TELUS-WS"
click at [334, 224] on textarea at bounding box center [370, 232] width 270 height 64
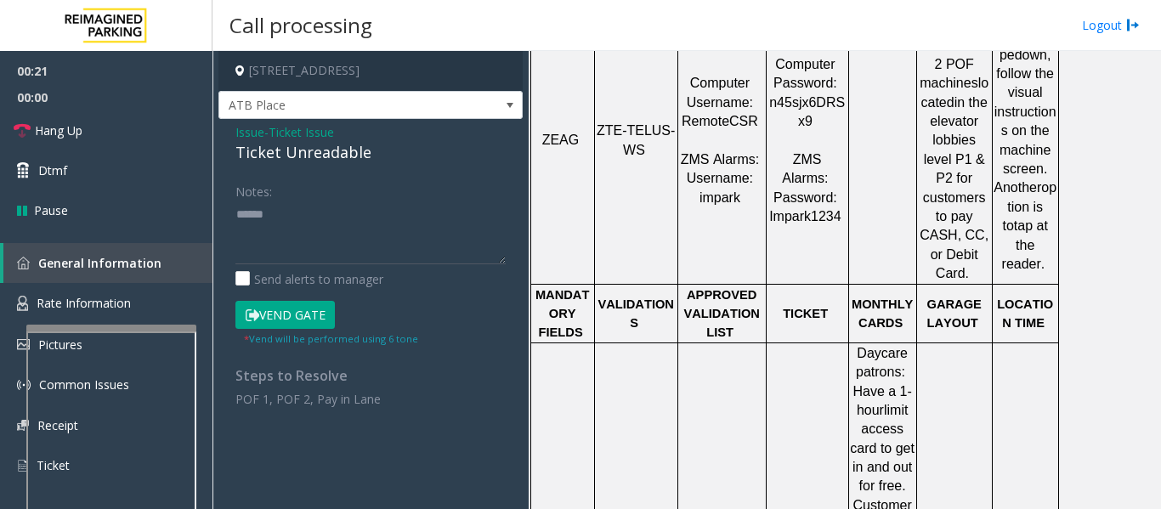
click at [312, 147] on div "Ticket Unreadable" at bounding box center [370, 152] width 270 height 23
copy div "Ticket Unreadable"
click at [313, 217] on textarea at bounding box center [370, 232] width 270 height 64
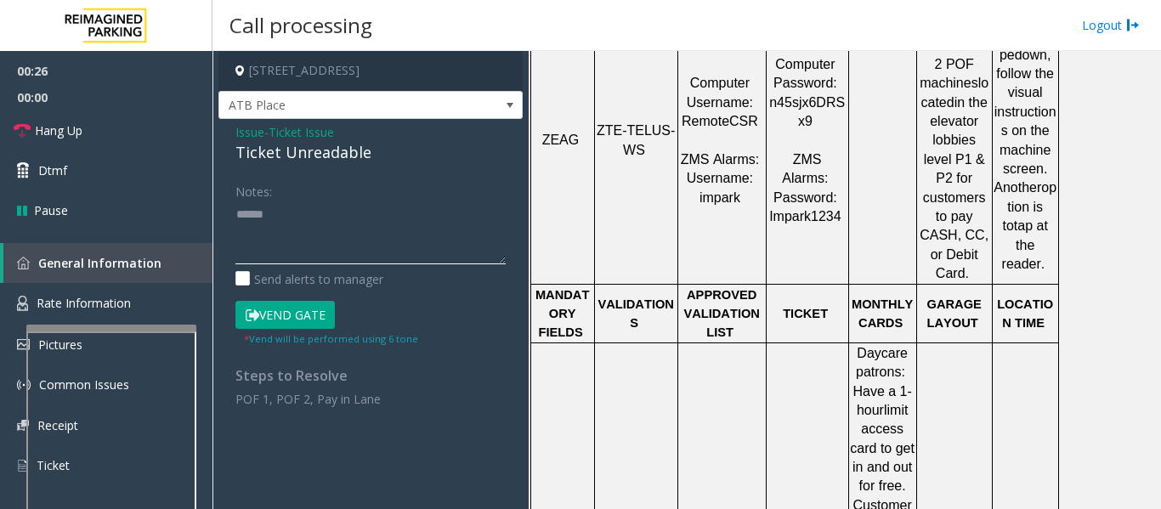
paste textarea "**********"
drag, startPoint x: 236, startPoint y: 225, endPoint x: 330, endPoint y: 247, distance: 96.0
click at [236, 225] on textarea at bounding box center [370, 232] width 270 height 64
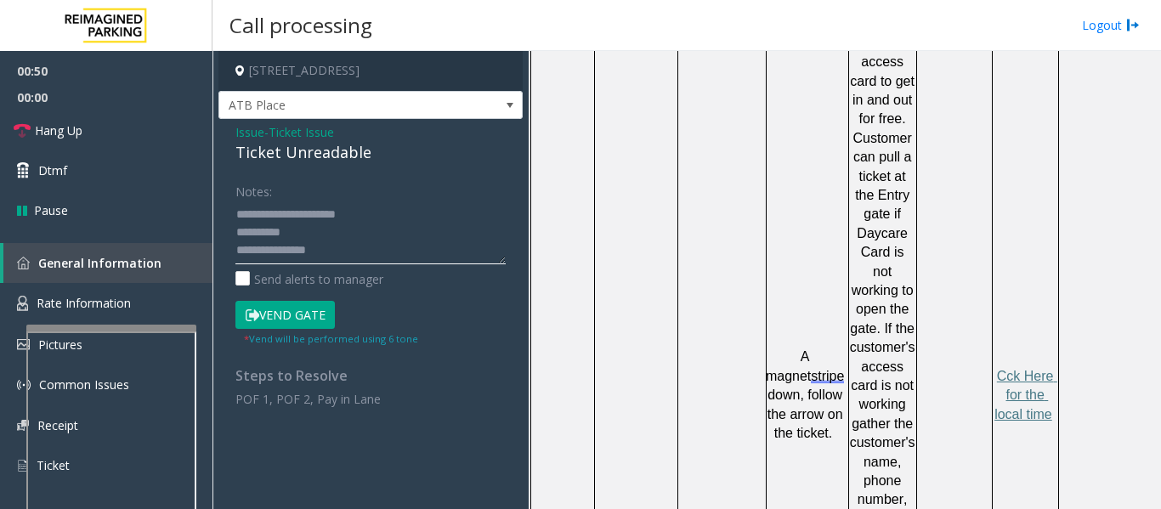
scroll to position [1274, 0]
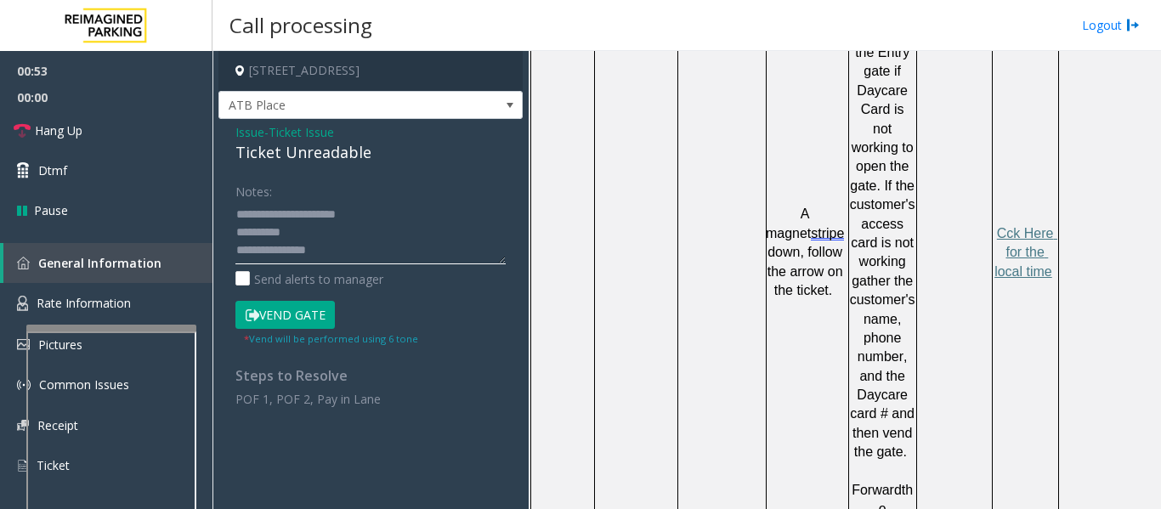
click at [411, 252] on textarea at bounding box center [370, 232] width 270 height 64
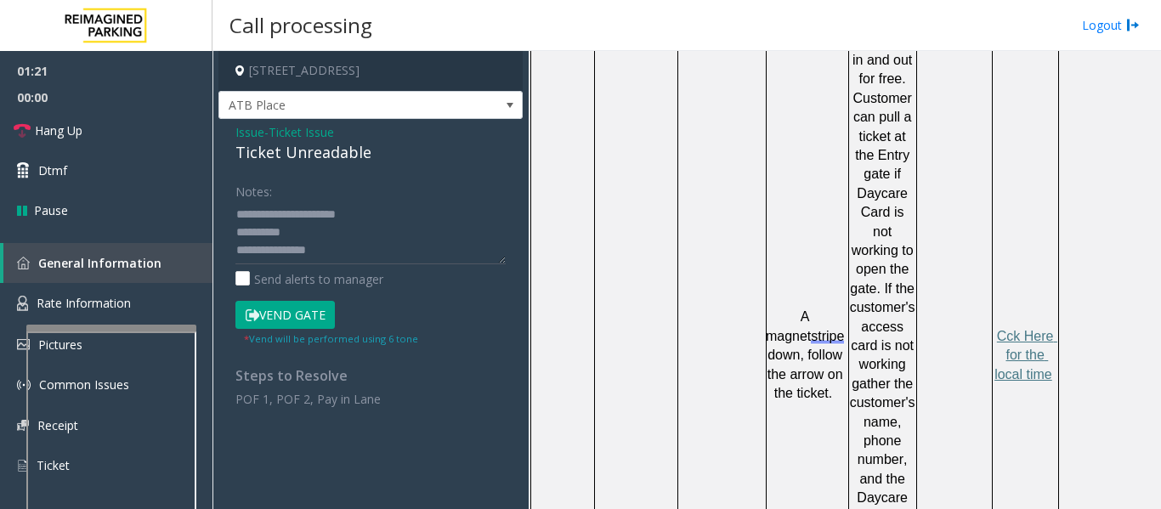
scroll to position [1019, 0]
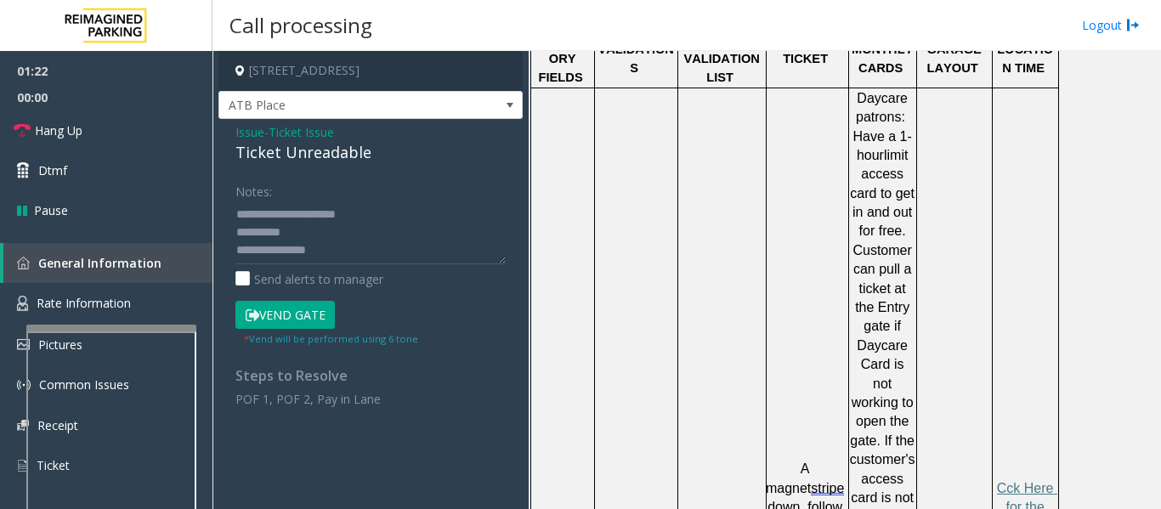
click at [302, 313] on button "Vend Gate" at bounding box center [284, 315] width 99 height 29
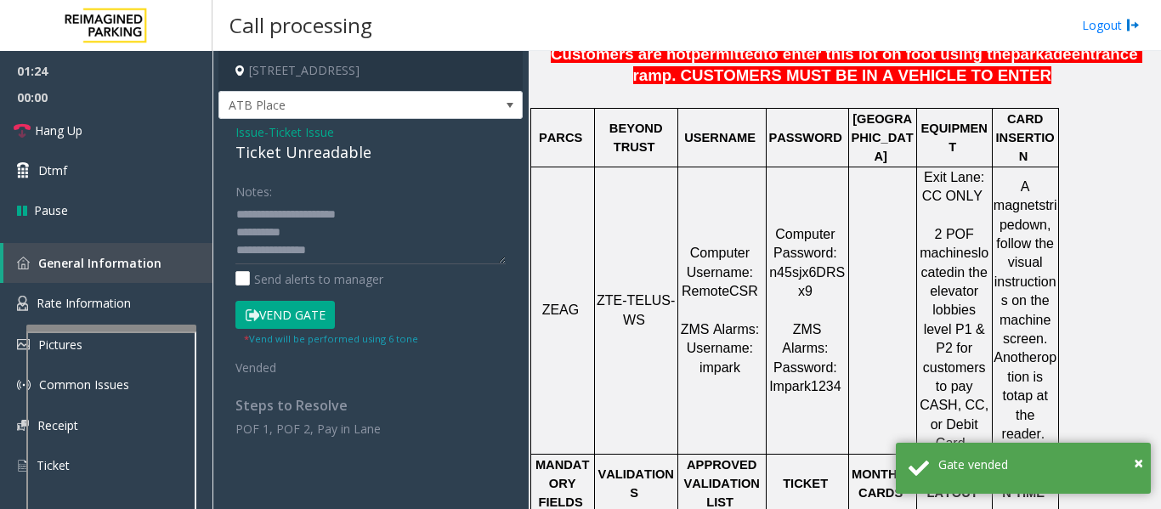
scroll to position [340, 0]
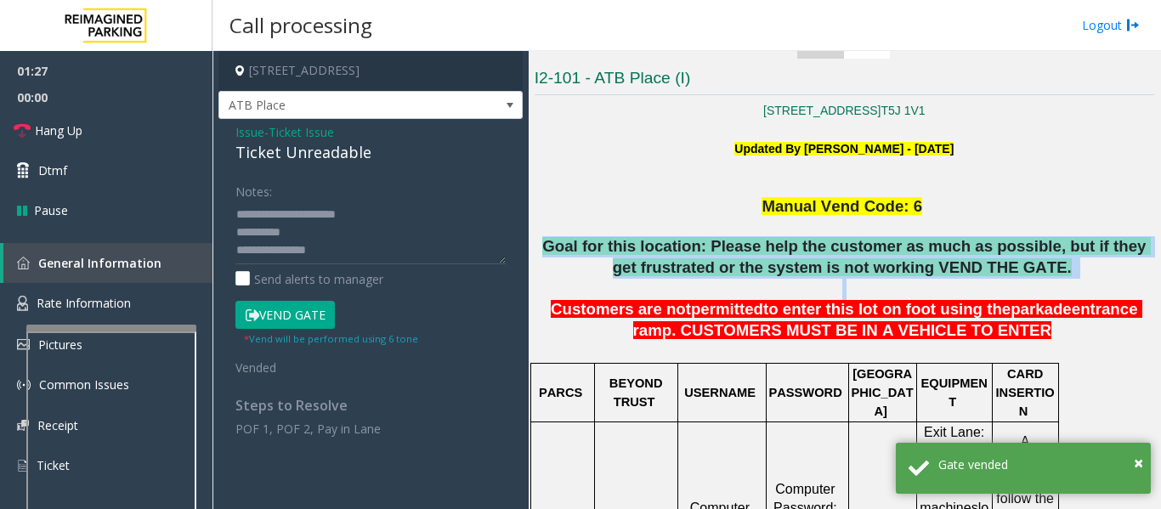
drag, startPoint x: 568, startPoint y: 240, endPoint x: 1051, endPoint y: 280, distance: 485.1
click at [1051, 280] on p "Goal for this location: Please help the customer as much as possible, but if th…" at bounding box center [843, 267] width 619 height 63
click at [1051, 283] on p "Goal for this location: Please help the customer as much as possible, but if th…" at bounding box center [843, 267] width 619 height 63
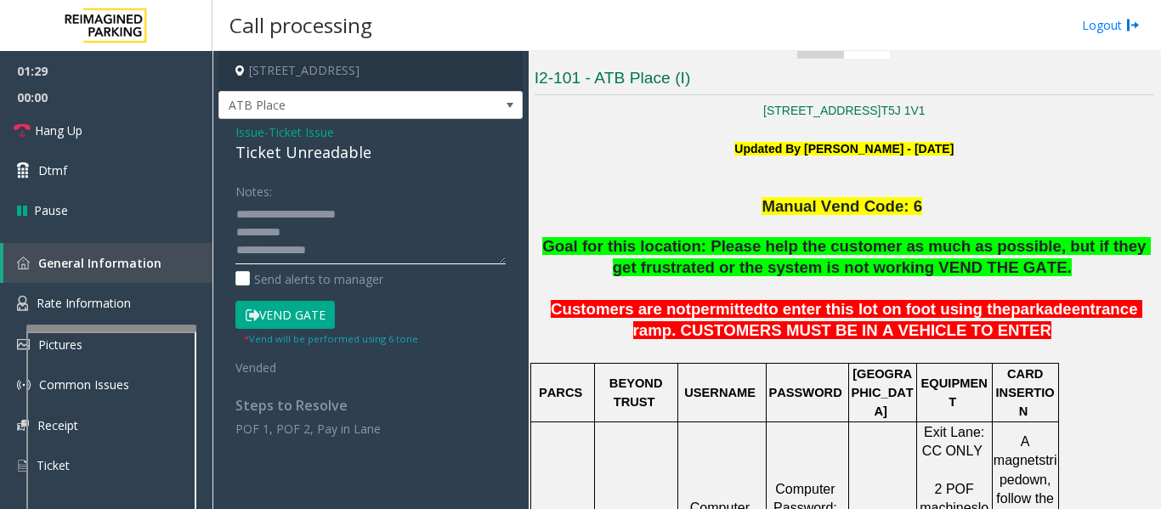
click at [376, 254] on textarea at bounding box center [370, 232] width 270 height 64
click at [364, 248] on textarea at bounding box center [370, 232] width 270 height 64
click at [487, 251] on textarea at bounding box center [370, 232] width 270 height 64
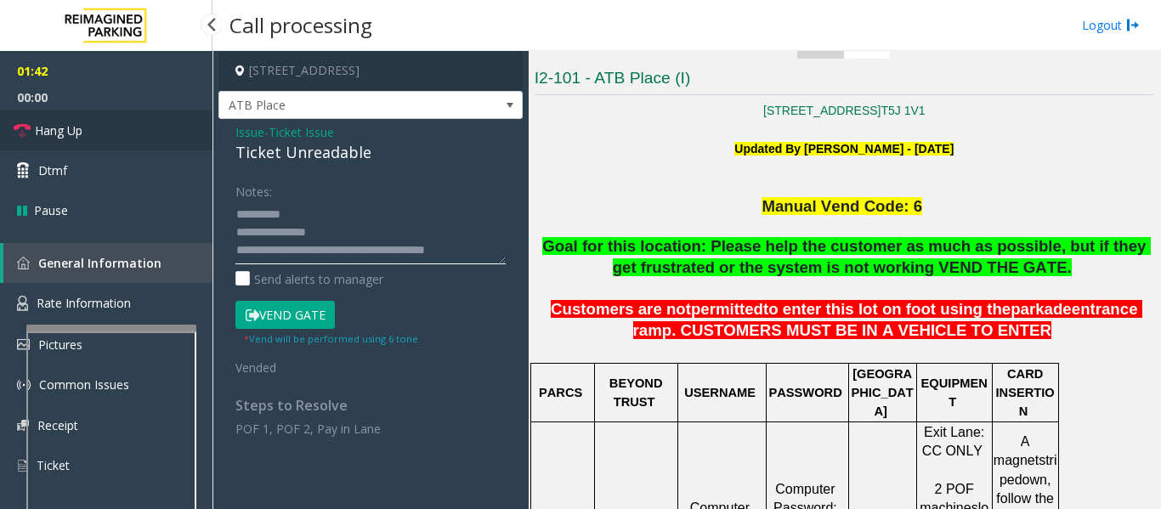
type textarea "**********"
click at [58, 133] on span "Hang Up" at bounding box center [59, 130] width 48 height 18
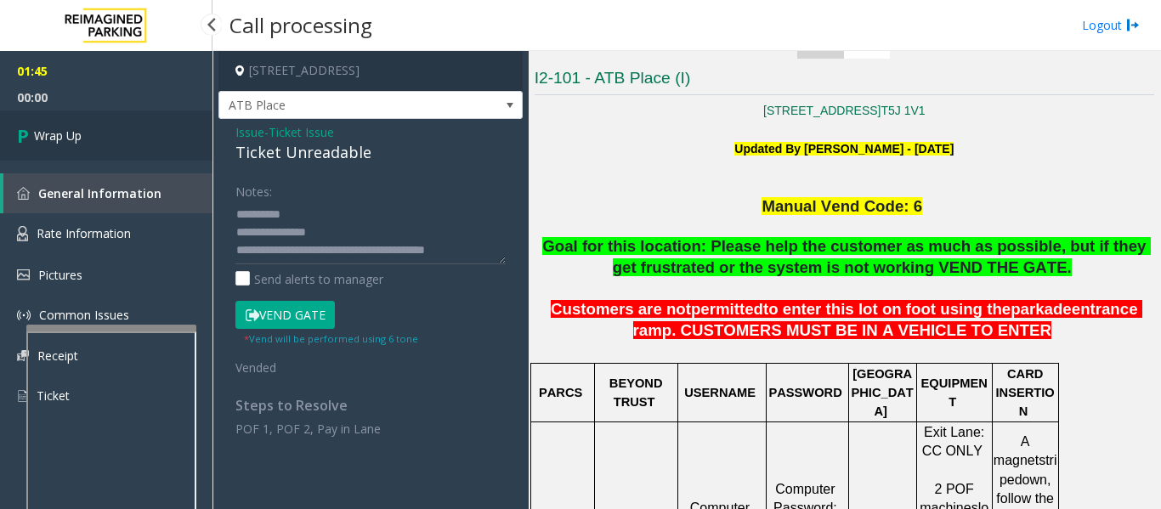
click at [0, 129] on link "Wrap Up" at bounding box center [106, 135] width 212 height 50
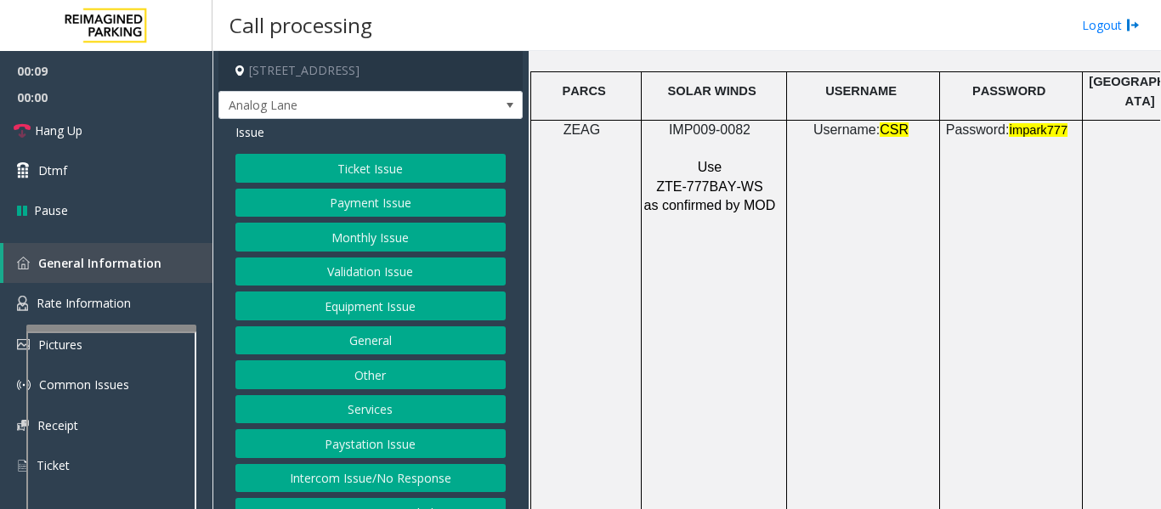
scroll to position [2294, 0]
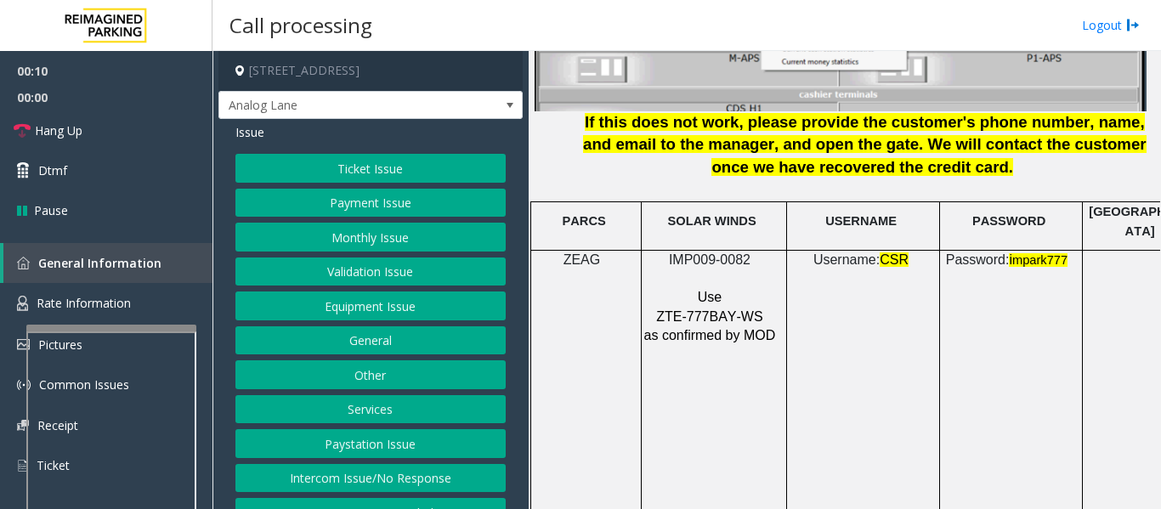
click at [711, 252] on span "IMP009-0082" at bounding box center [710, 259] width 82 height 14
copy p "IMP009-0082"
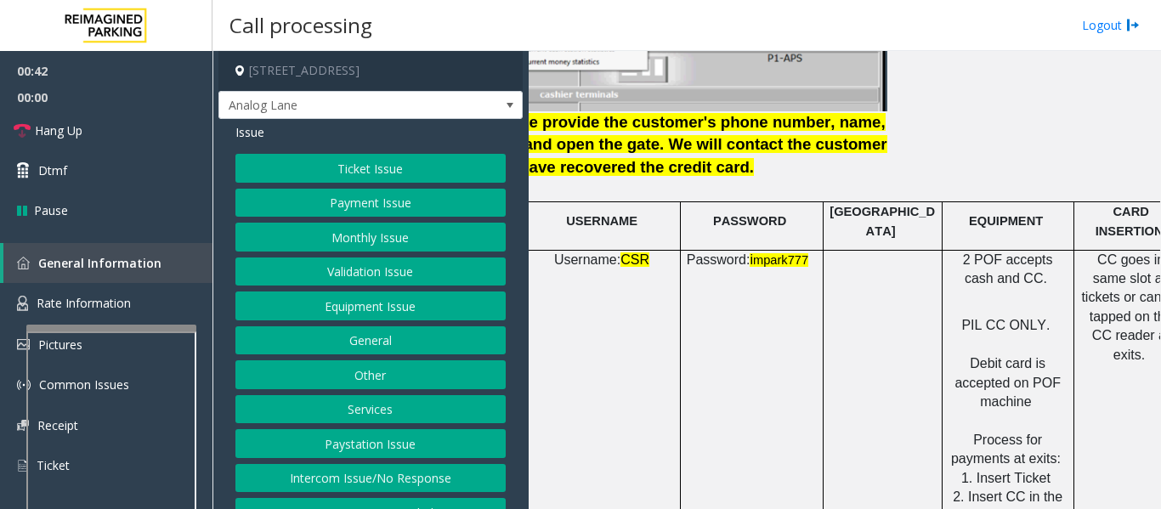
scroll to position [2294, 301]
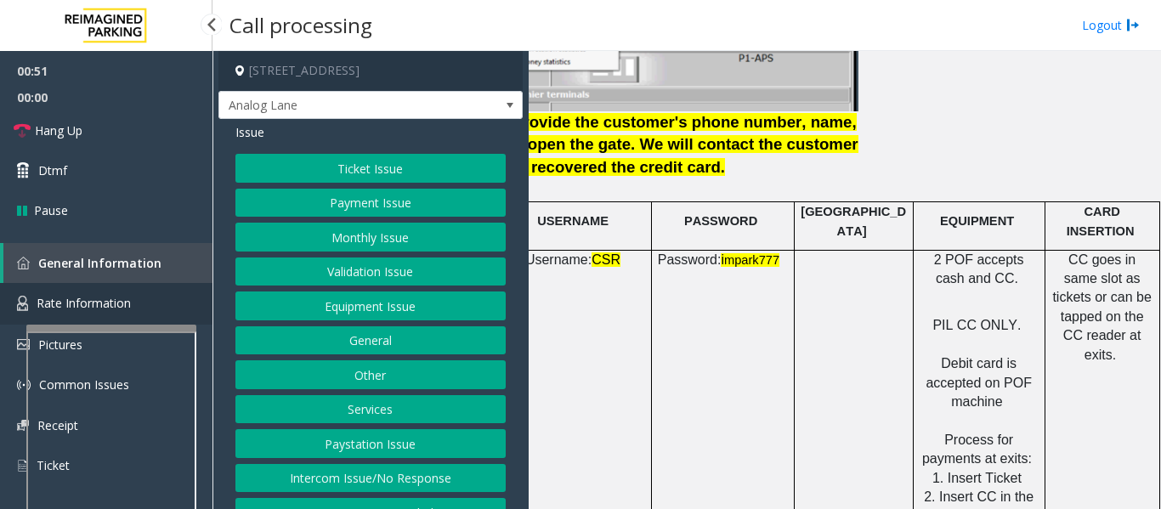
click at [127, 295] on span "Rate Information" at bounding box center [84, 303] width 94 height 16
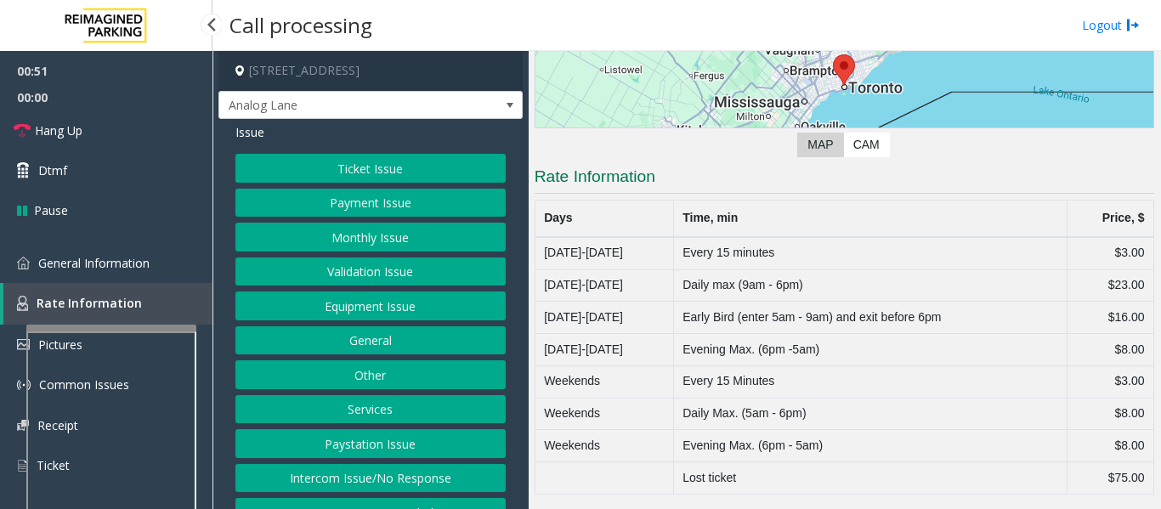
scroll to position [241, 0]
click at [126, 247] on link "General Information" at bounding box center [106, 263] width 212 height 40
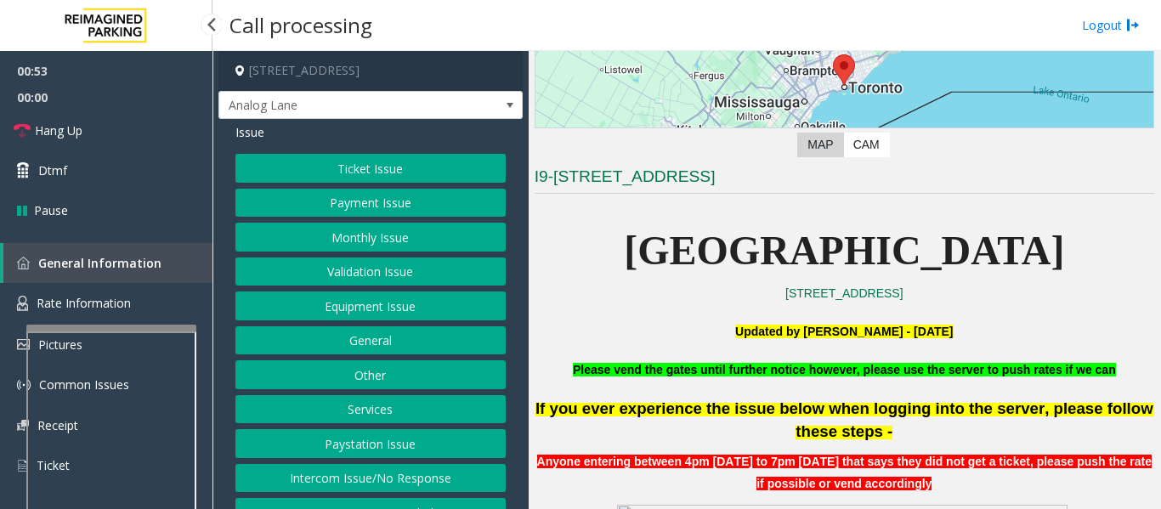
scroll to position [2294, 0]
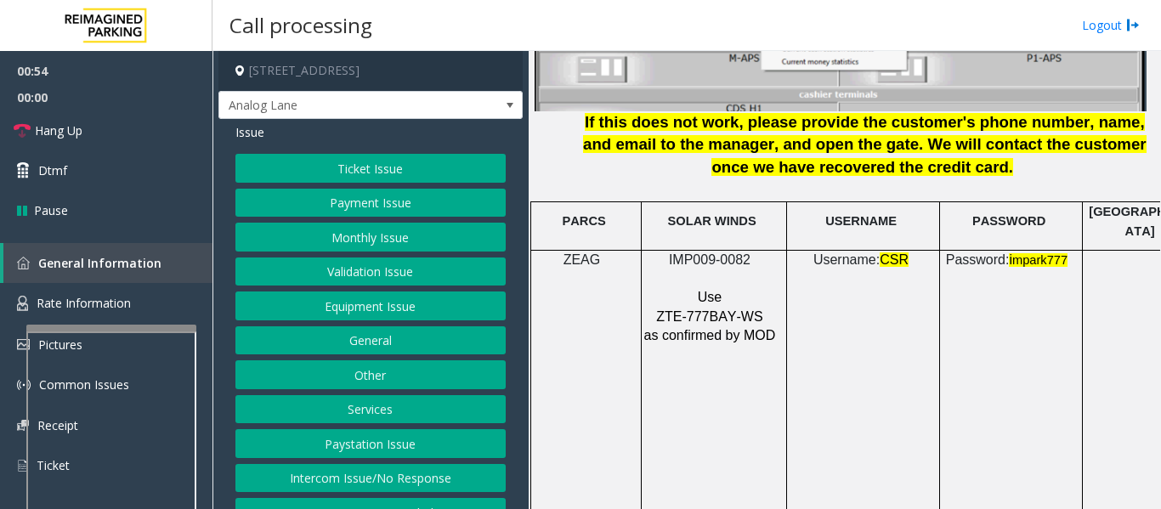
click at [398, 173] on button "Ticket Issue" at bounding box center [370, 168] width 270 height 29
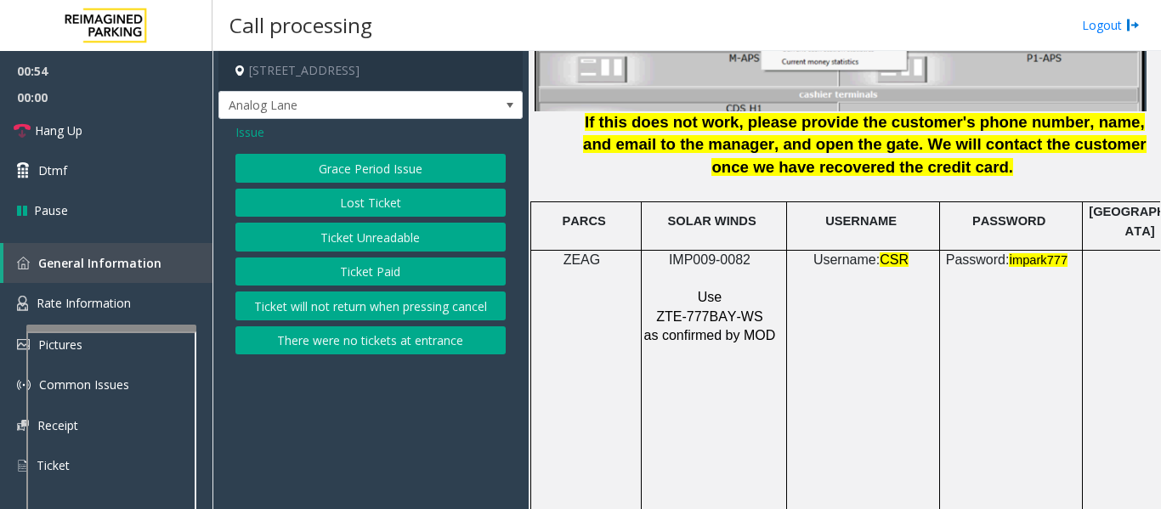
click at [359, 257] on button "Ticket Paid" at bounding box center [370, 271] width 270 height 29
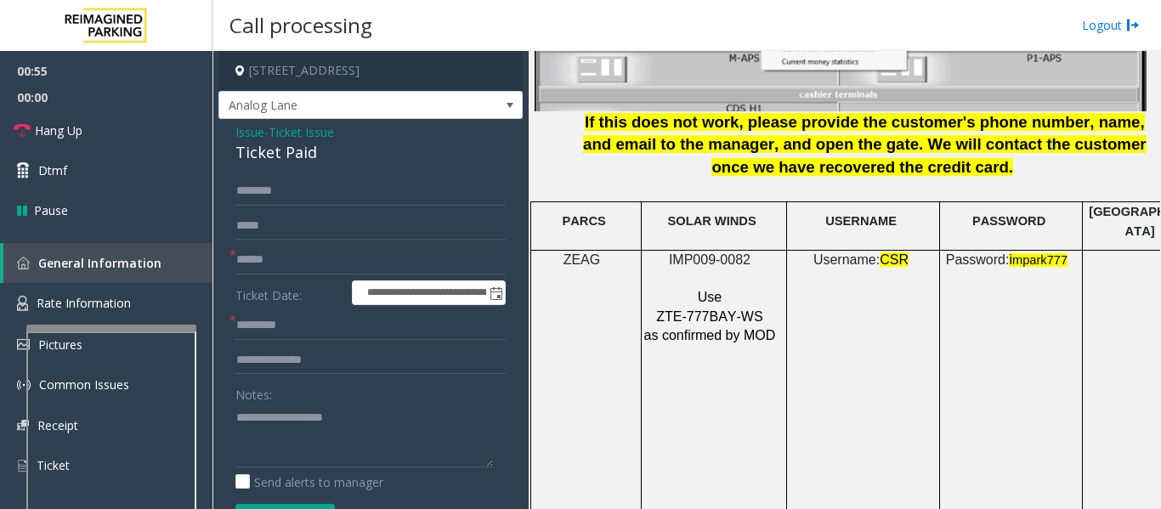
click at [250, 161] on div "Ticket Paid" at bounding box center [370, 152] width 270 height 23
copy div "Ticket Paid"
click at [285, 443] on textarea at bounding box center [363, 436] width 257 height 64
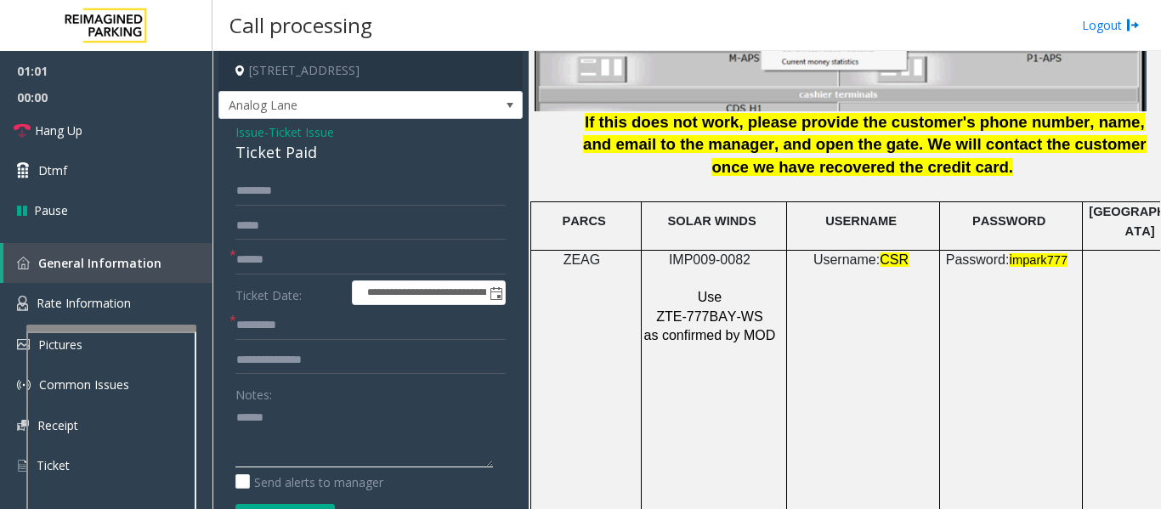
paste textarea "**********"
type textarea "**********"
click at [359, 249] on input "text" at bounding box center [370, 260] width 270 height 29
type input "********"
click at [335, 328] on input "text" at bounding box center [370, 325] width 270 height 29
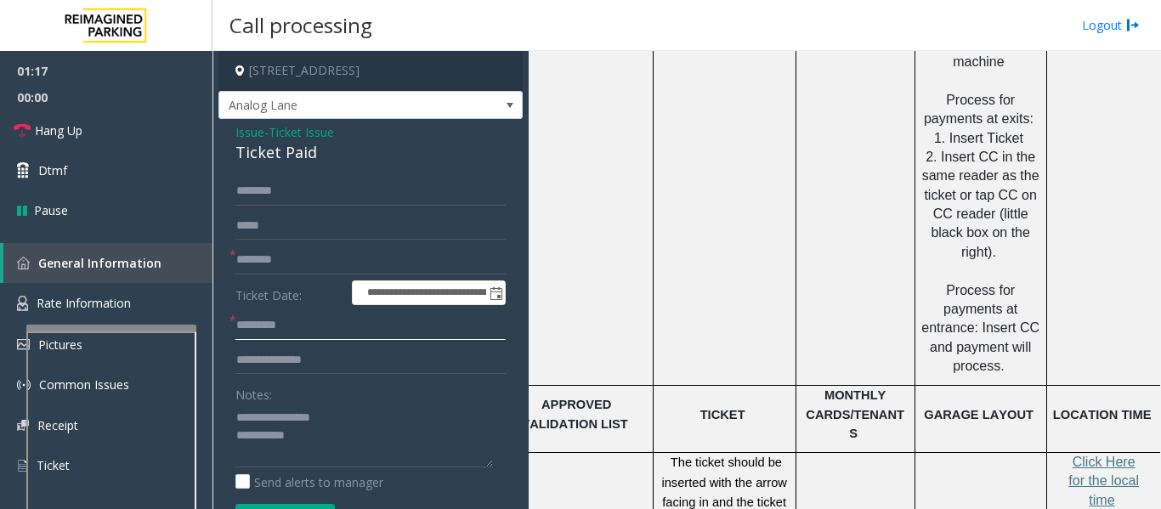
scroll to position [2634, 301]
click at [1071, 455] on span "Click Here for the local time" at bounding box center [1101, 481] width 71 height 53
click at [291, 317] on input "text" at bounding box center [370, 325] width 270 height 29
type input "*****"
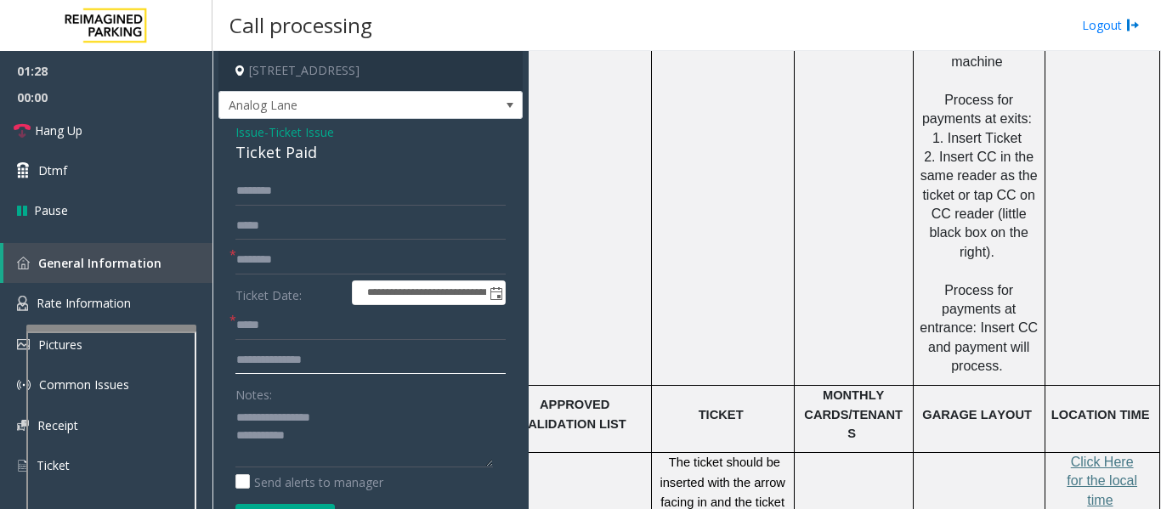
click at [262, 353] on input "text" at bounding box center [370, 360] width 270 height 29
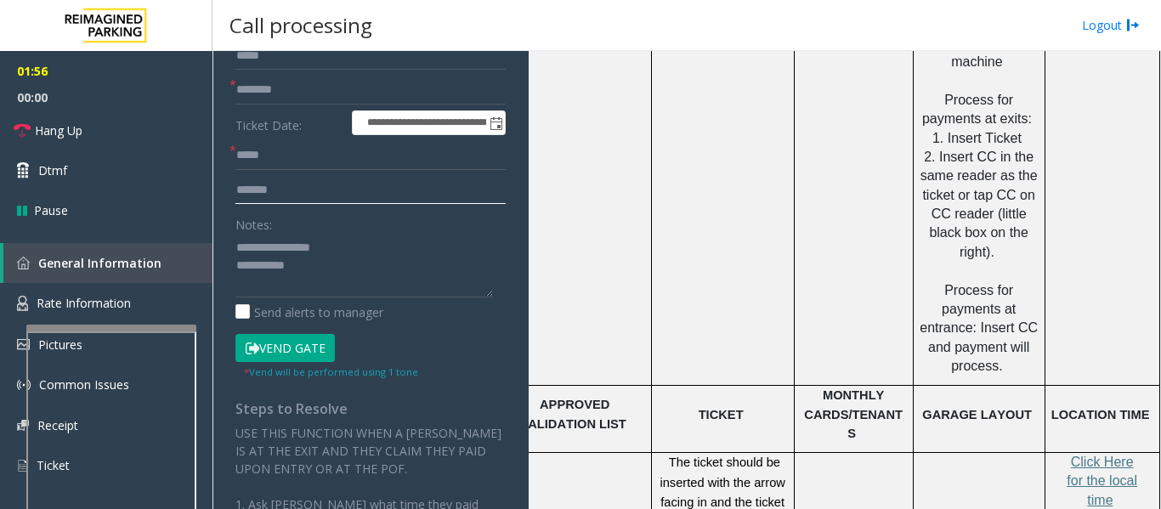
type input "*******"
click at [291, 349] on button "Vend Gate" at bounding box center [284, 348] width 99 height 29
click at [324, 276] on textarea at bounding box center [363, 266] width 257 height 64
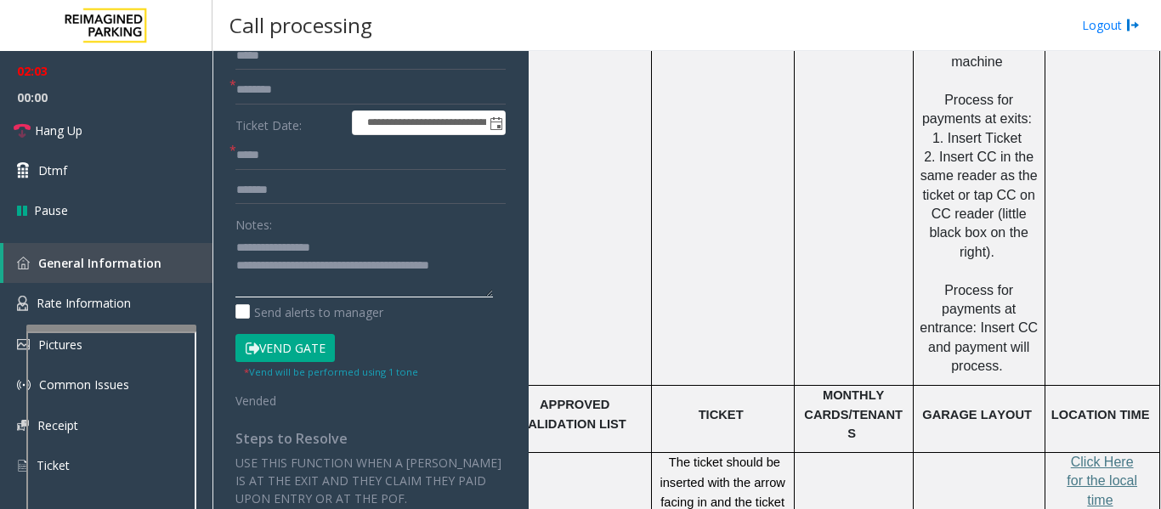
click at [389, 289] on textarea at bounding box center [363, 266] width 257 height 64
type textarea "**********"
click at [14, 145] on link "Hang Up" at bounding box center [106, 130] width 212 height 40
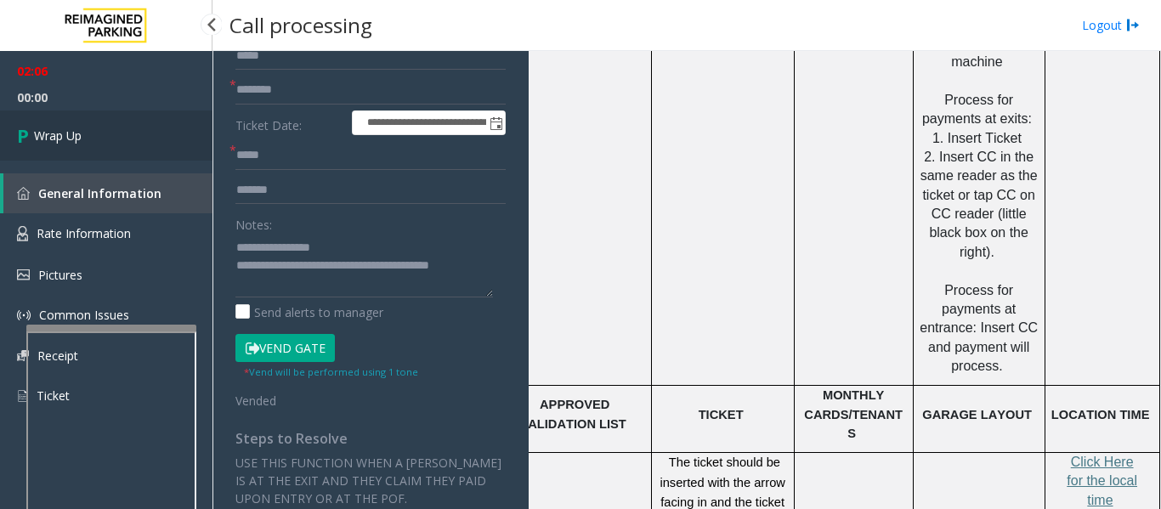
click at [24, 126] on icon at bounding box center [25, 135] width 17 height 28
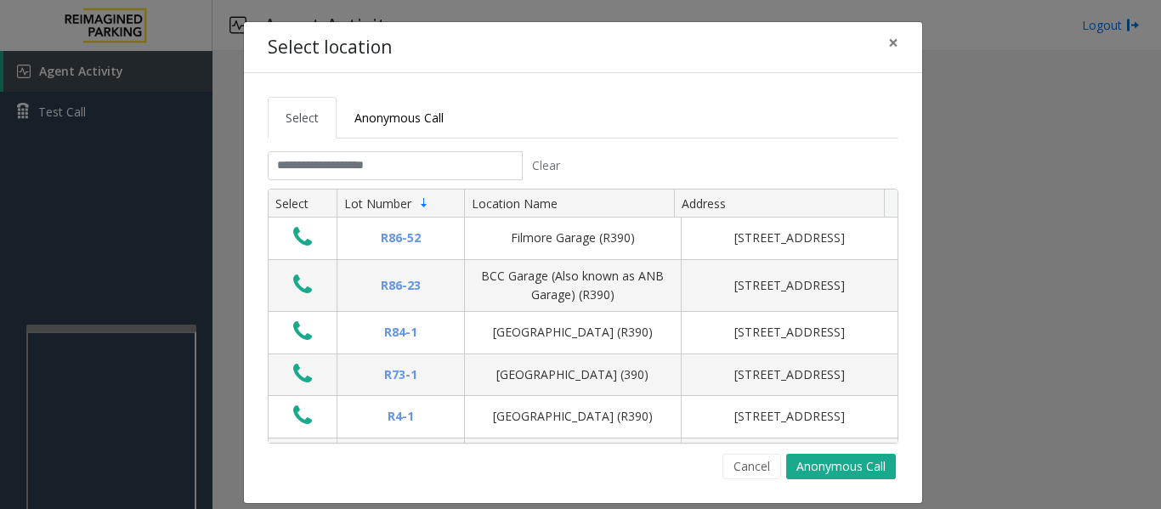
click at [743, 473] on button "Cancel" at bounding box center [751, 466] width 59 height 25
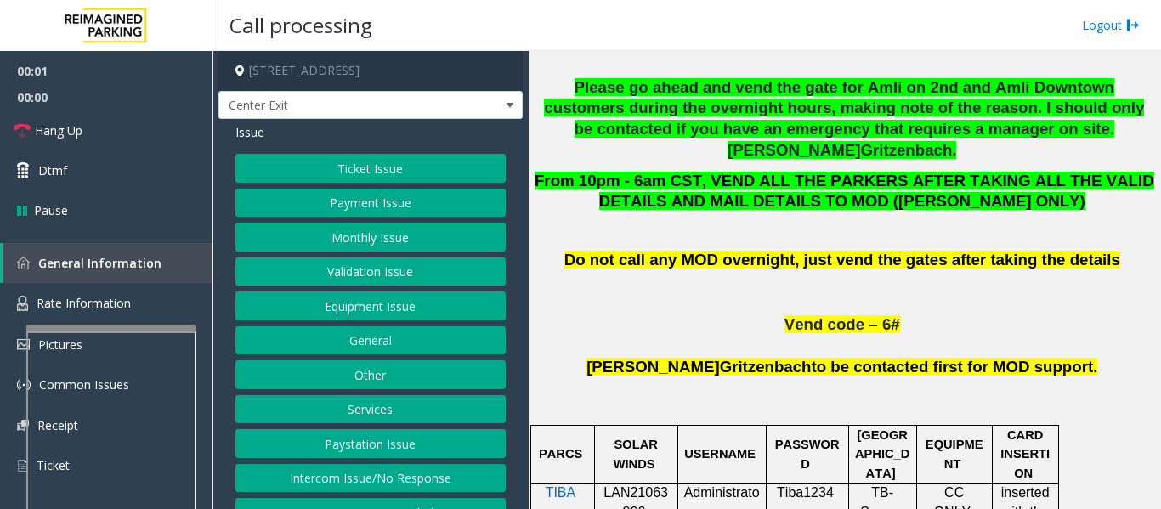
scroll to position [1019, 0]
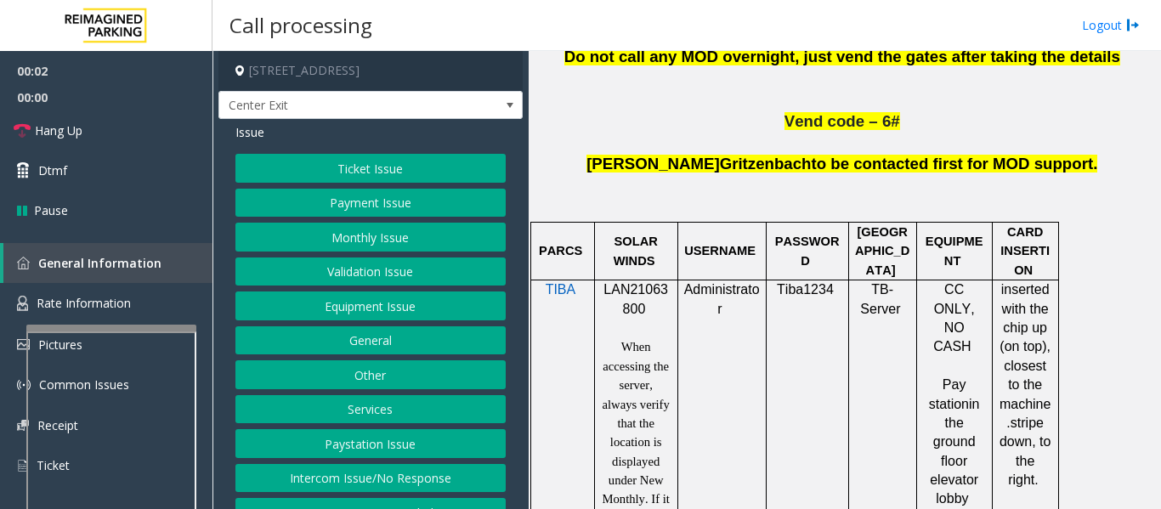
click at [633, 280] on p "LAN21063800" at bounding box center [636, 299] width 71 height 38
copy p "LAN21063800"
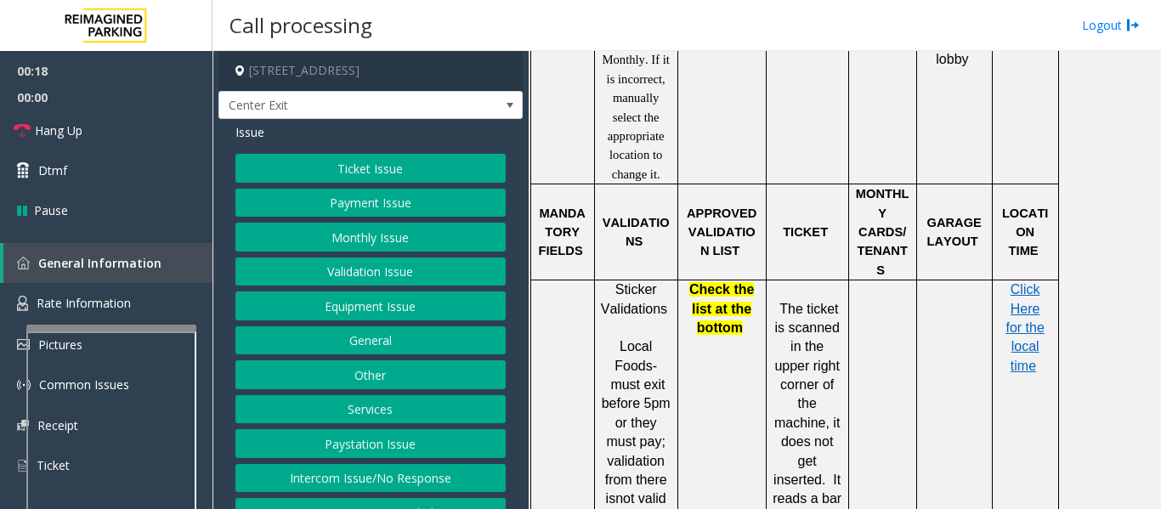
scroll to position [1614, 0]
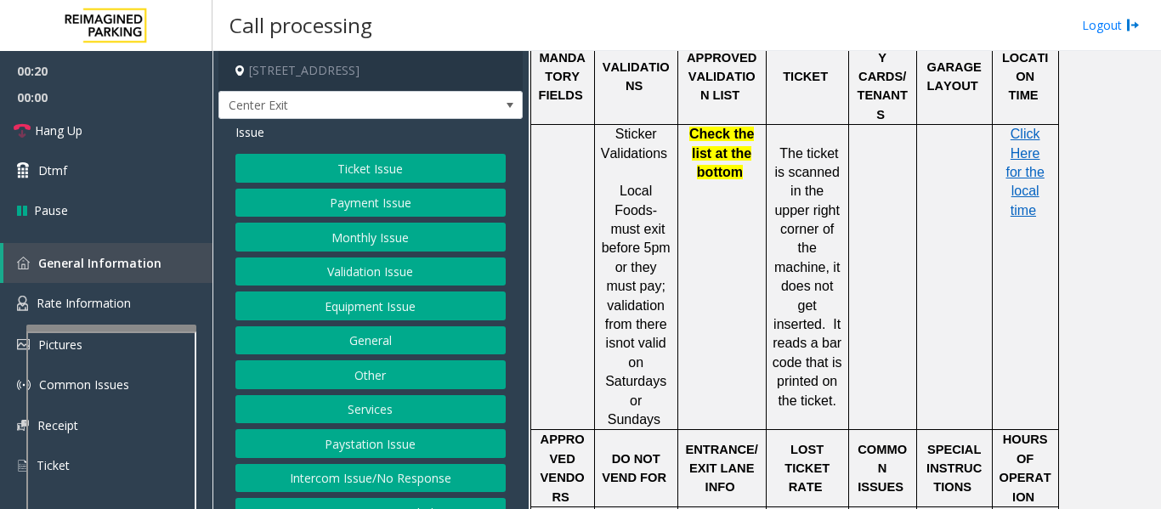
click at [256, 166] on button "Ticket Issue" at bounding box center [370, 168] width 270 height 29
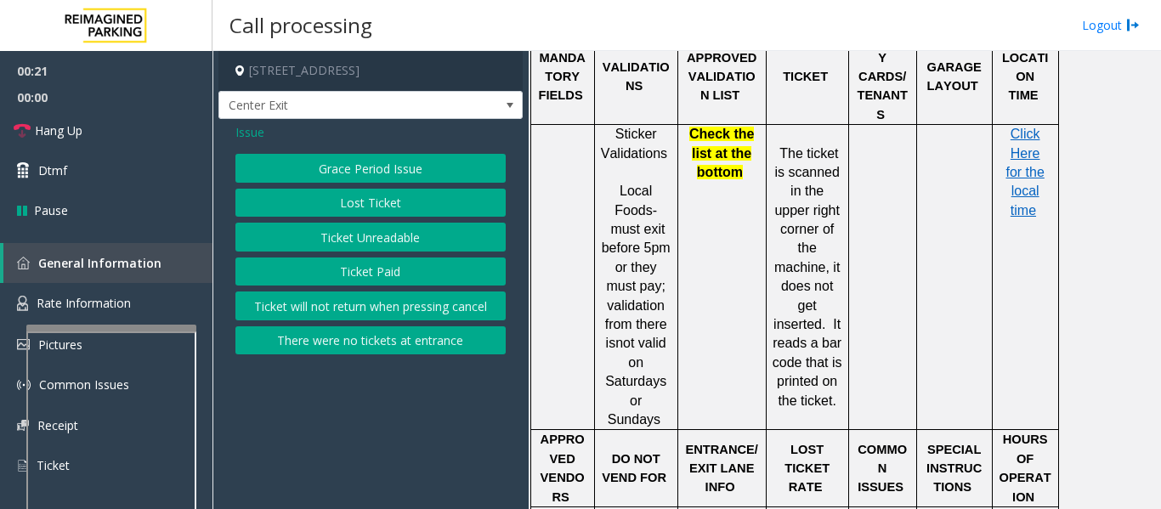
click at [299, 209] on button "Lost Ticket" at bounding box center [370, 203] width 270 height 29
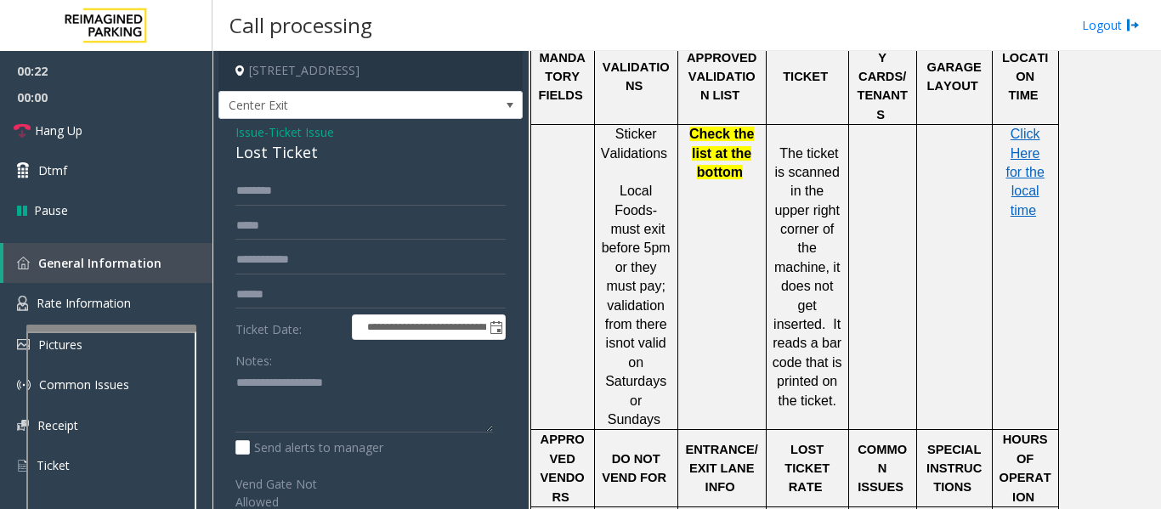
click at [263, 152] on div "Lost Ticket" at bounding box center [370, 152] width 270 height 23
copy div "Lost Ticket"
click at [341, 393] on textarea at bounding box center [363, 402] width 257 height 64
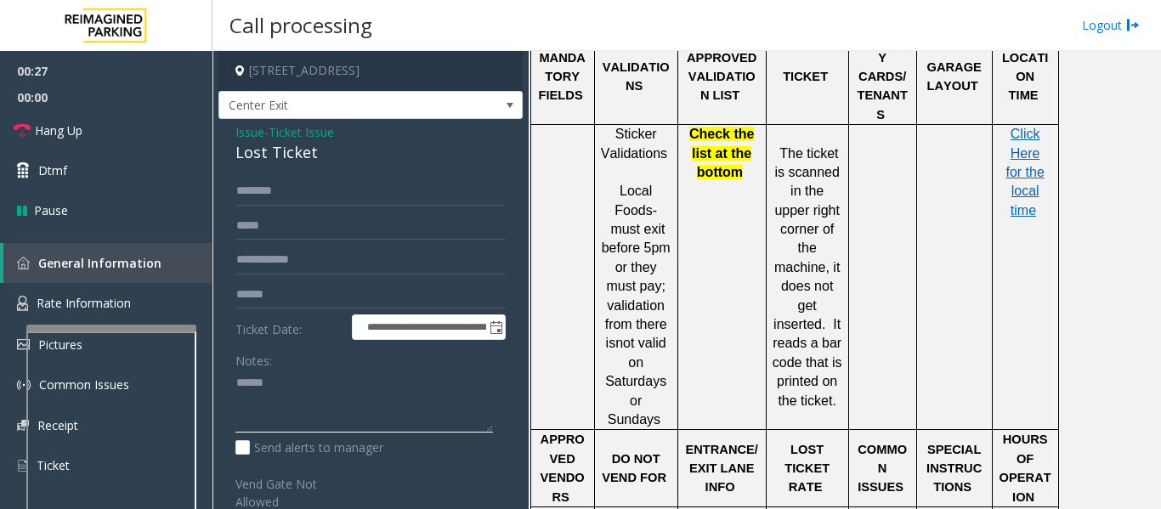
paste textarea "**********"
click at [322, 404] on textarea at bounding box center [363, 402] width 257 height 64
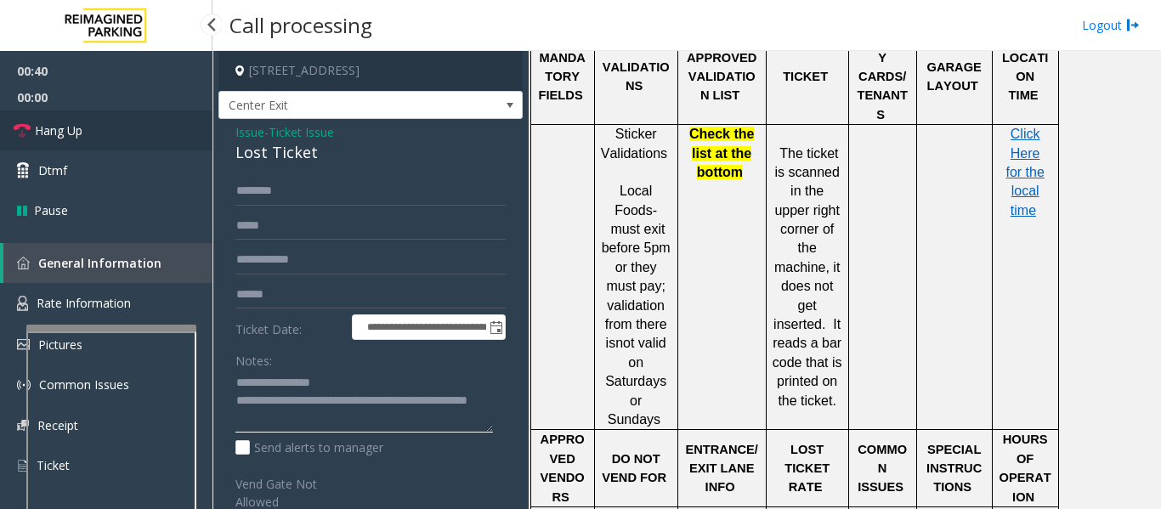
type textarea "**********"
click at [47, 137] on span "Hang Up" at bounding box center [59, 130] width 48 height 18
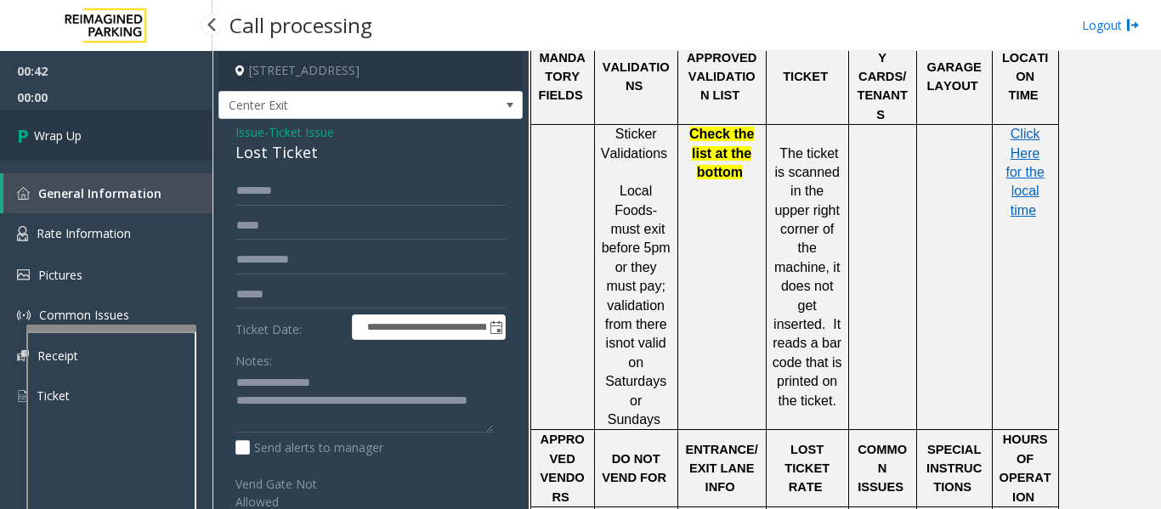
click at [54, 143] on span "Wrap Up" at bounding box center [58, 136] width 48 height 18
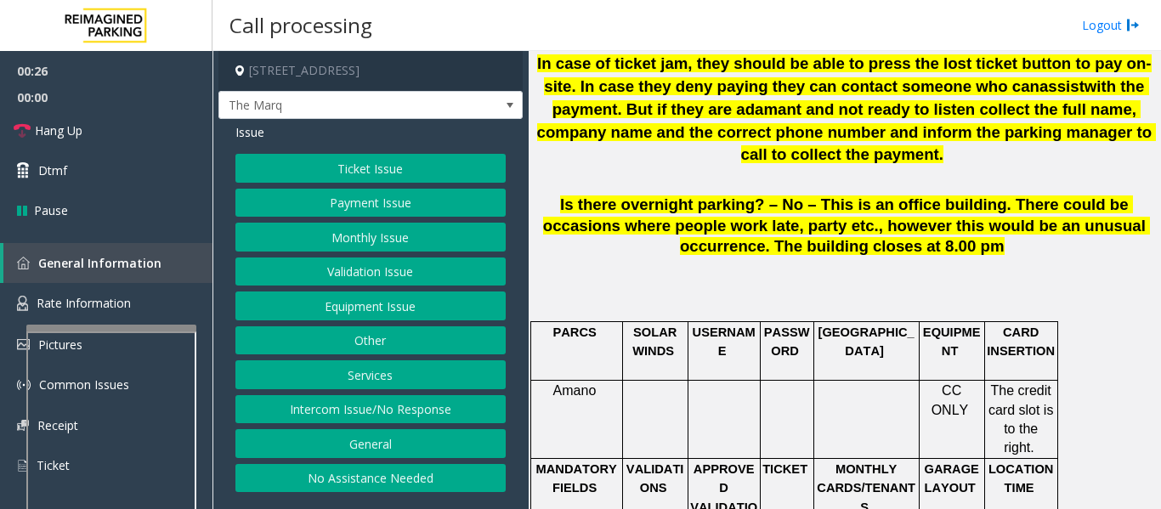
scroll to position [1359, 0]
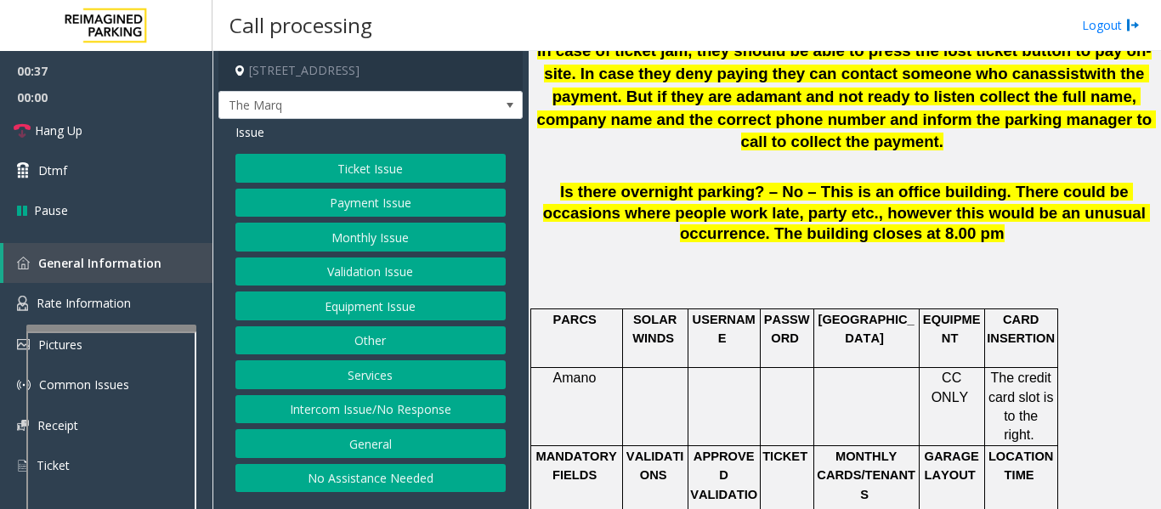
click at [449, 215] on button "Payment Issue" at bounding box center [370, 203] width 270 height 29
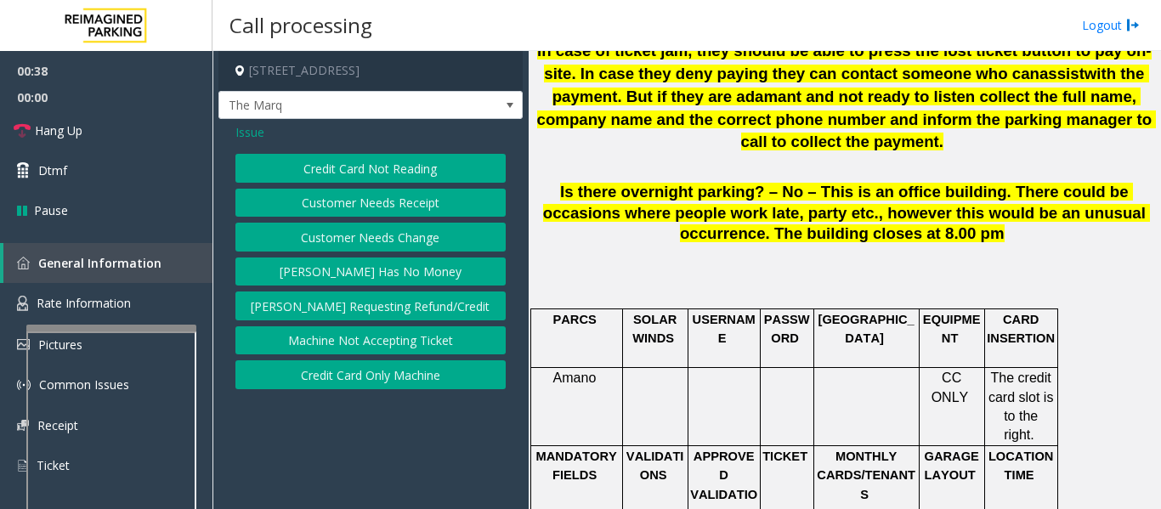
scroll to position [0, 0]
click at [427, 183] on button "Credit Card Not Reading" at bounding box center [370, 168] width 270 height 29
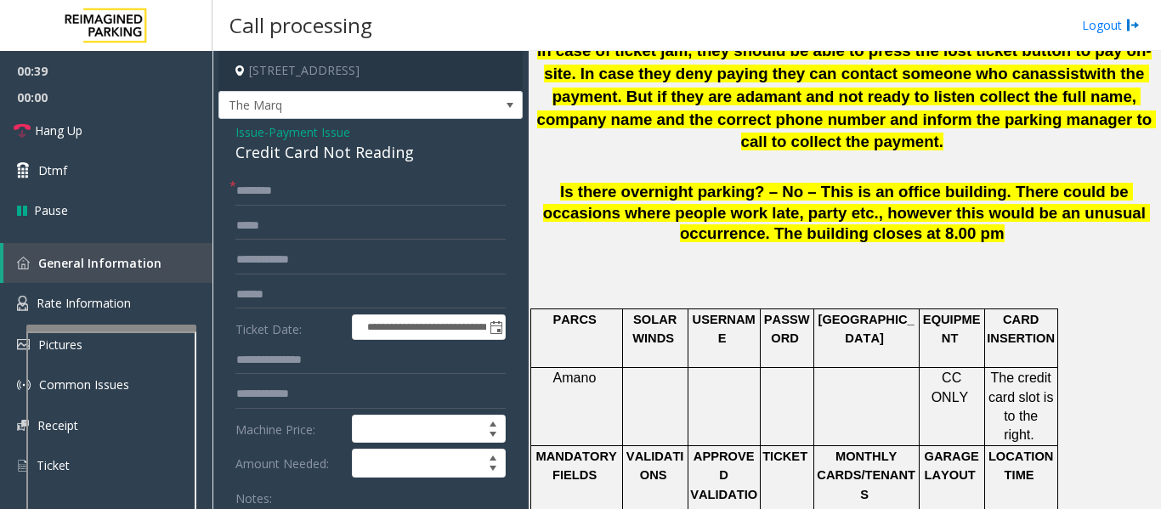
click at [337, 164] on div "Credit Card Not Reading" at bounding box center [370, 152] width 270 height 23
copy div "Credit Card Not Reading"
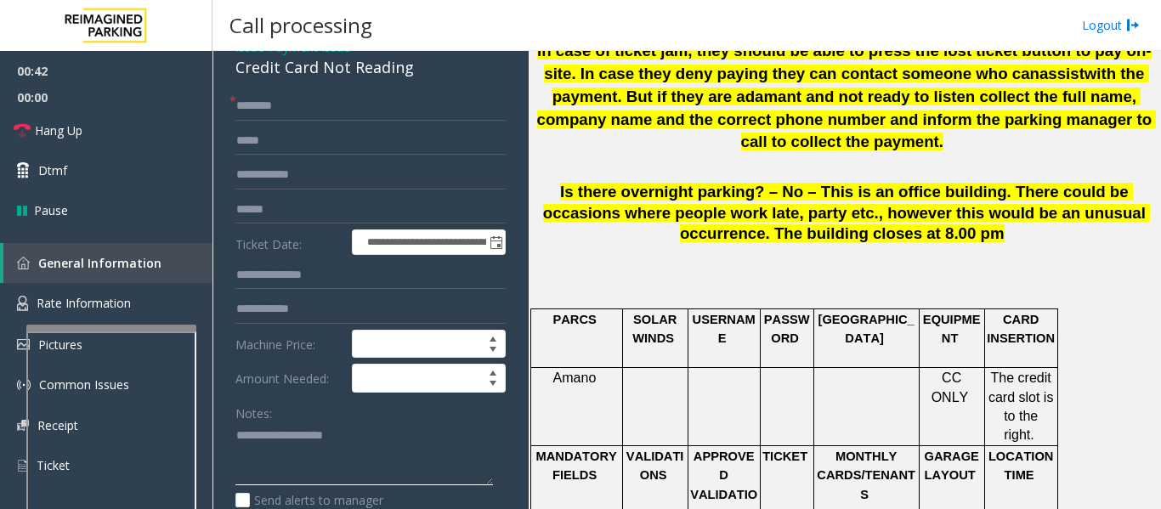
click at [325, 438] on textarea at bounding box center [363, 454] width 257 height 64
paste textarea "**********"
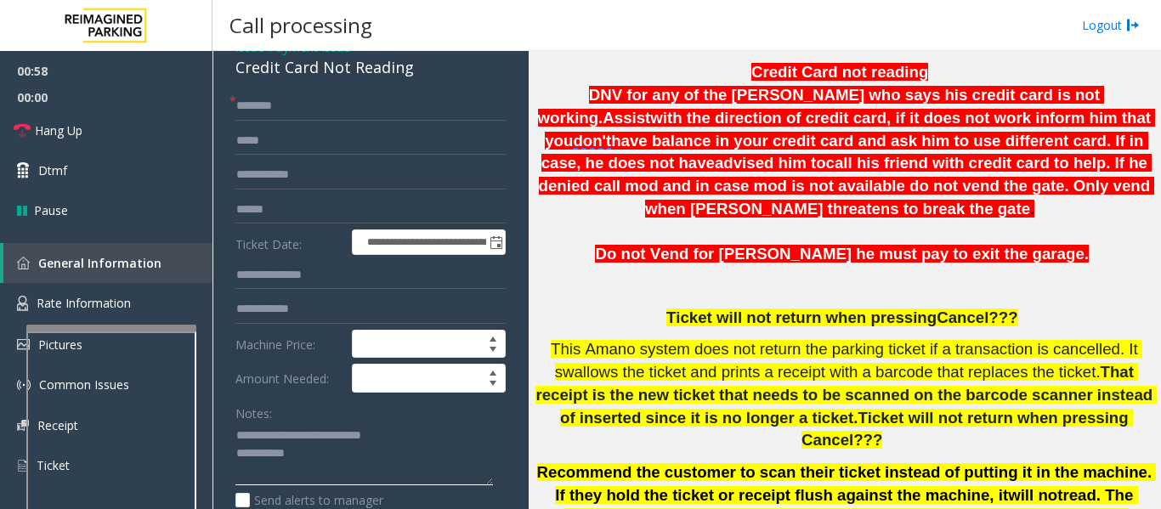
scroll to position [425, 0]
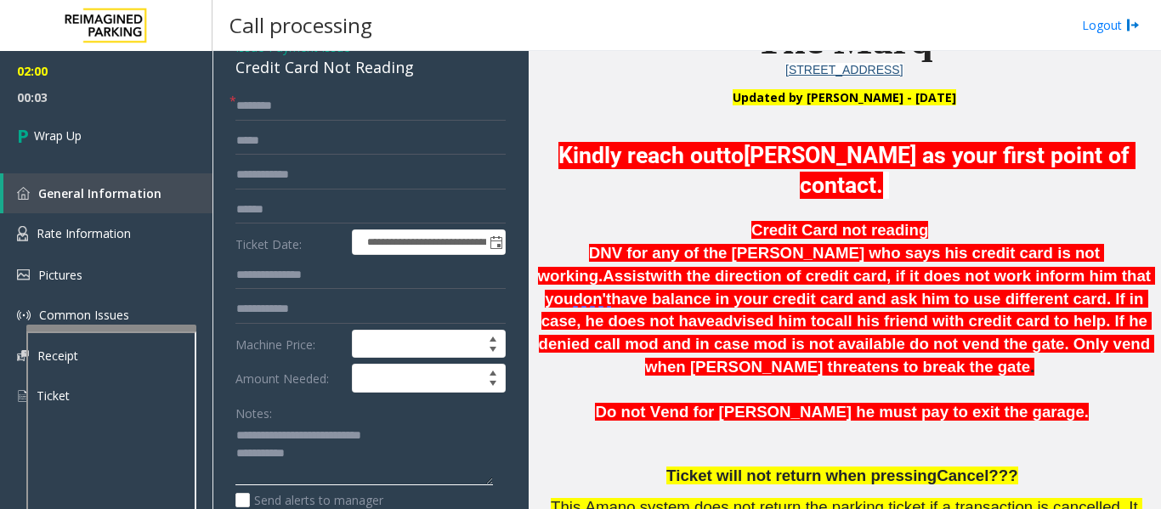
click at [340, 473] on textarea at bounding box center [363, 454] width 257 height 64
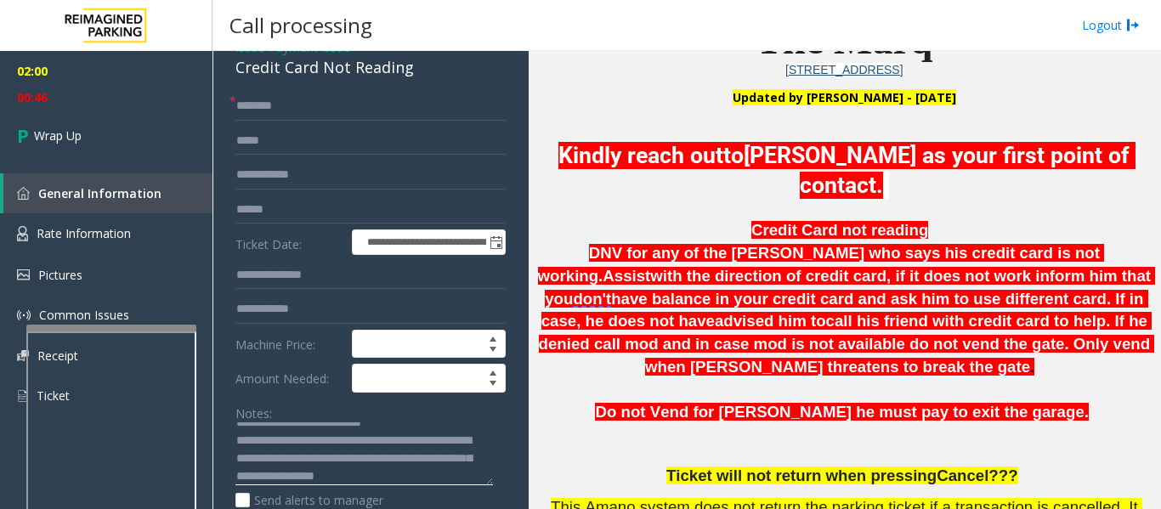
scroll to position [31, 0]
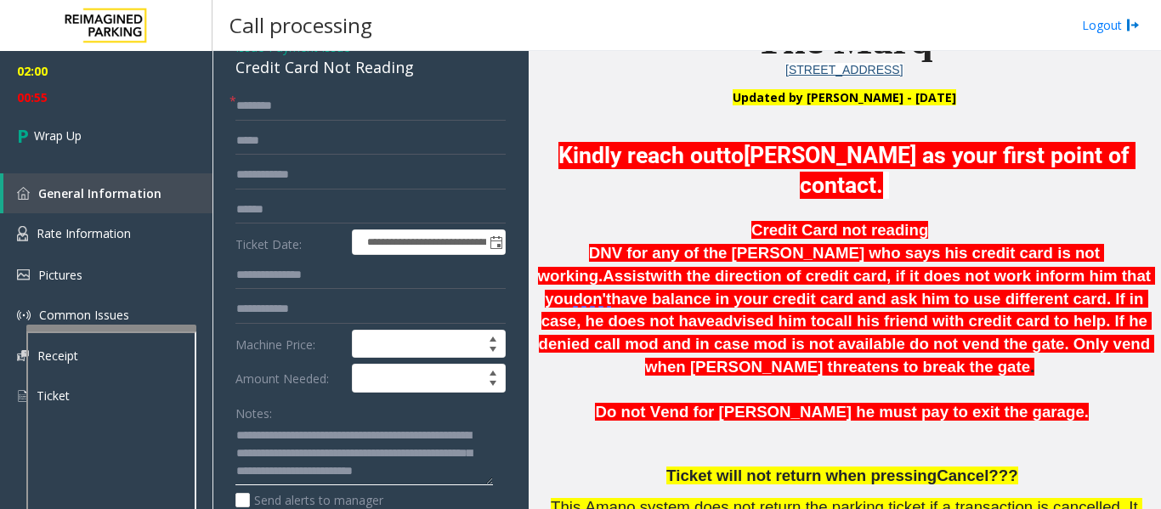
drag, startPoint x: 346, startPoint y: 455, endPoint x: 370, endPoint y: 472, distance: 30.4
type textarea "**********"
click at [134, 148] on link "Wrap Up" at bounding box center [106, 135] width 212 height 50
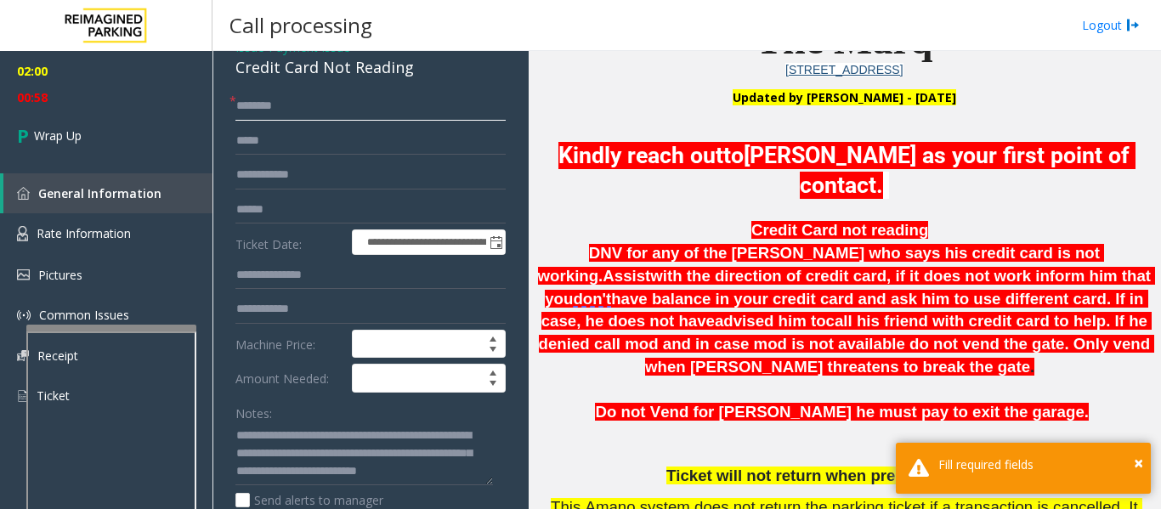
click at [237, 119] on input "text" at bounding box center [370, 106] width 270 height 29
type input "**"
click at [108, 131] on link "Wrap Up" at bounding box center [106, 135] width 212 height 50
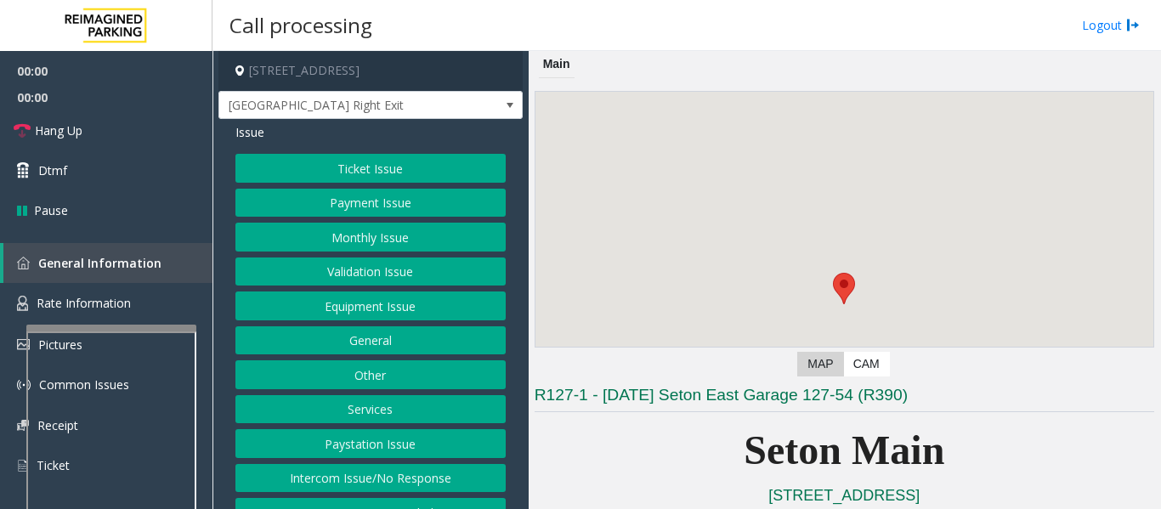
scroll to position [340, 0]
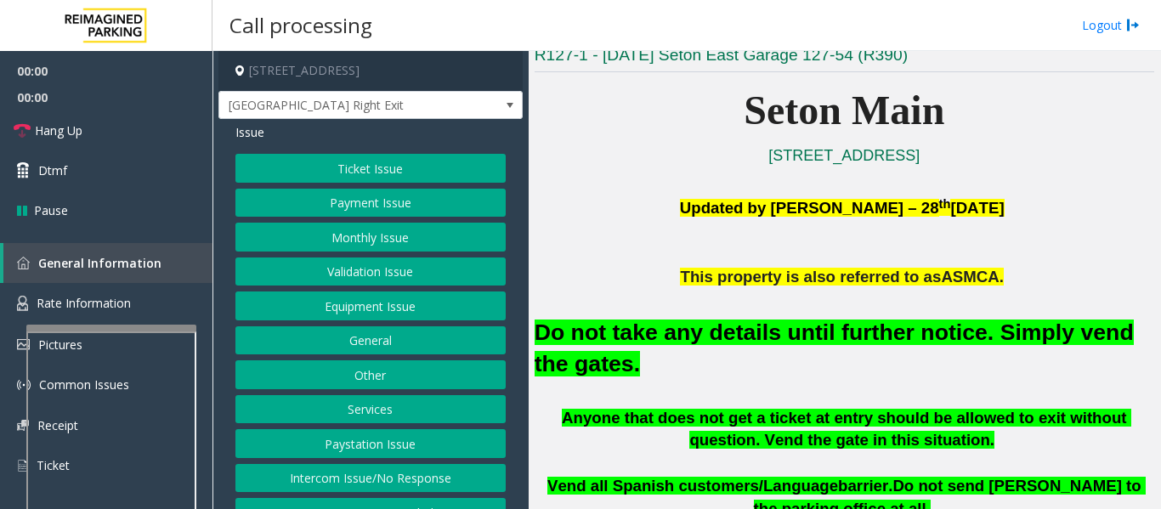
click at [302, 316] on button "Equipment Issue" at bounding box center [370, 305] width 270 height 29
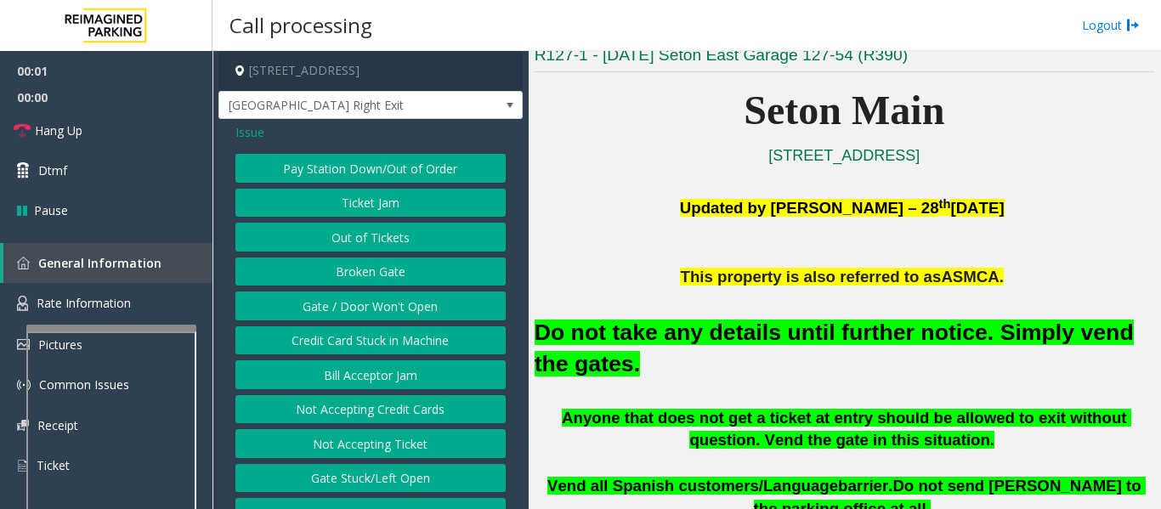
click at [313, 305] on button "Gate / Door Won't Open" at bounding box center [370, 305] width 270 height 29
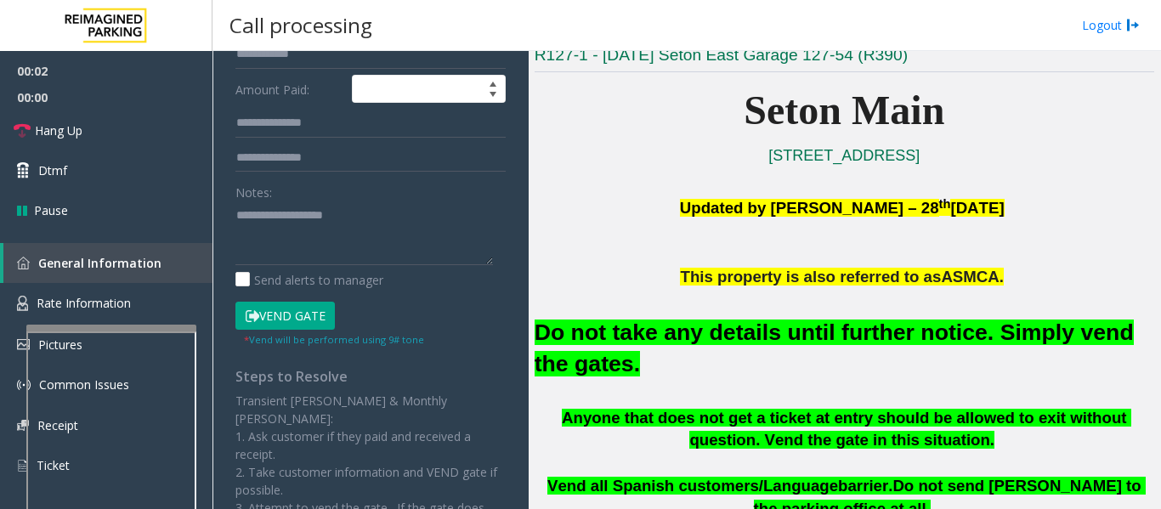
click at [676, 328] on font "Do not take any details until further notice. Simply vend the gates." at bounding box center [833, 347] width 599 height 57
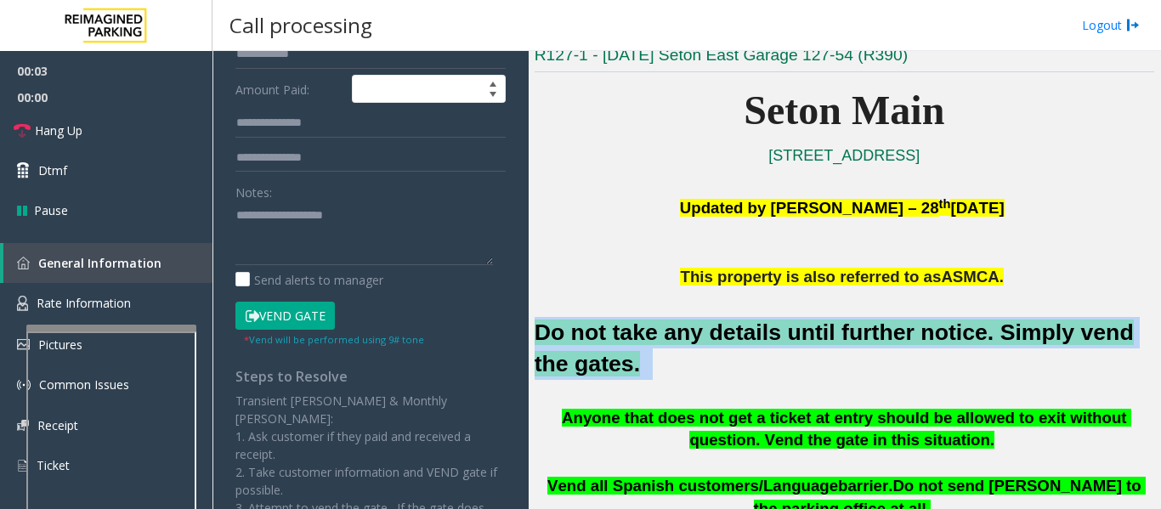
click at [676, 328] on font "Do not take any details until further notice. Simply vend the gates." at bounding box center [833, 347] width 599 height 57
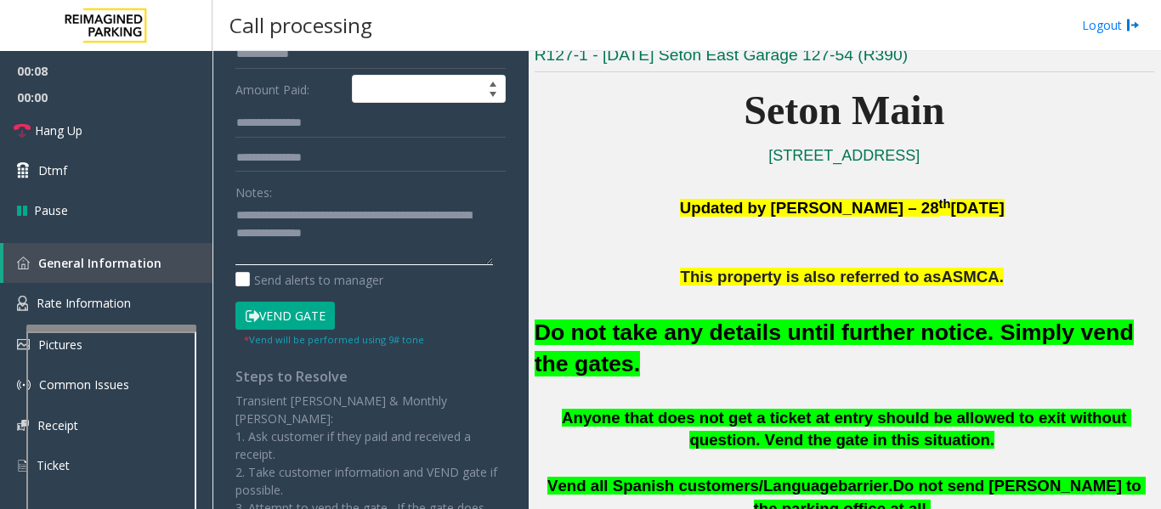
type textarea "**********"
click at [308, 311] on button "Vend Gate" at bounding box center [284, 316] width 99 height 29
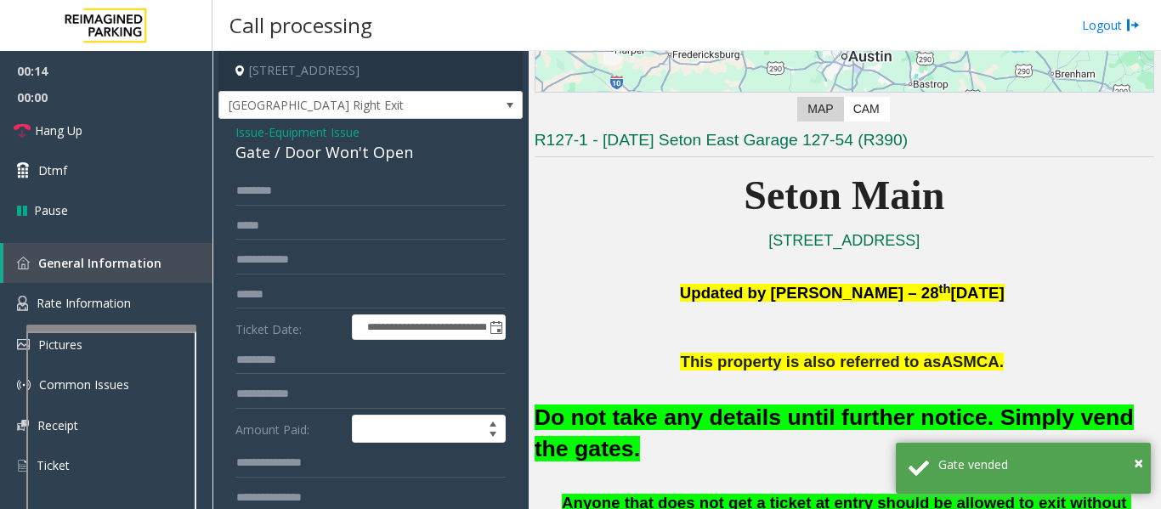
scroll to position [0, 0]
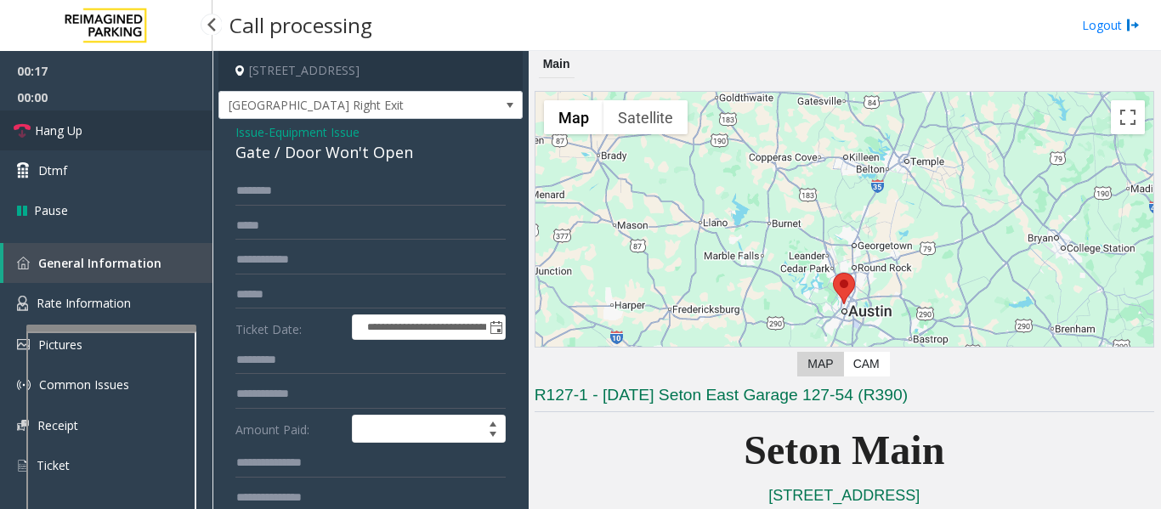
click at [31, 137] on link "Hang Up" at bounding box center [106, 130] width 212 height 40
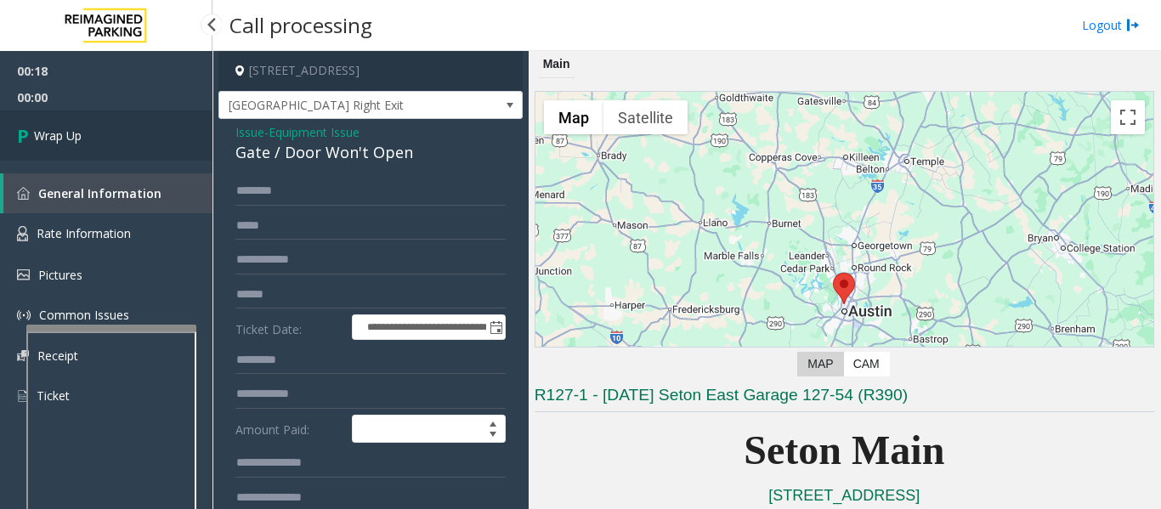
click at [88, 144] on link "Wrap Up" at bounding box center [106, 135] width 212 height 50
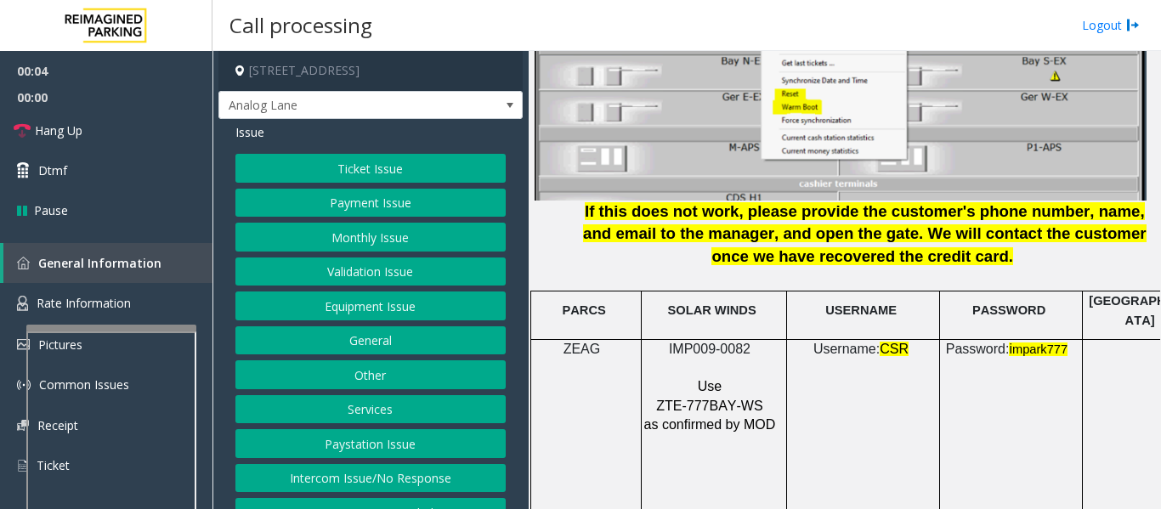
scroll to position [2209, 0]
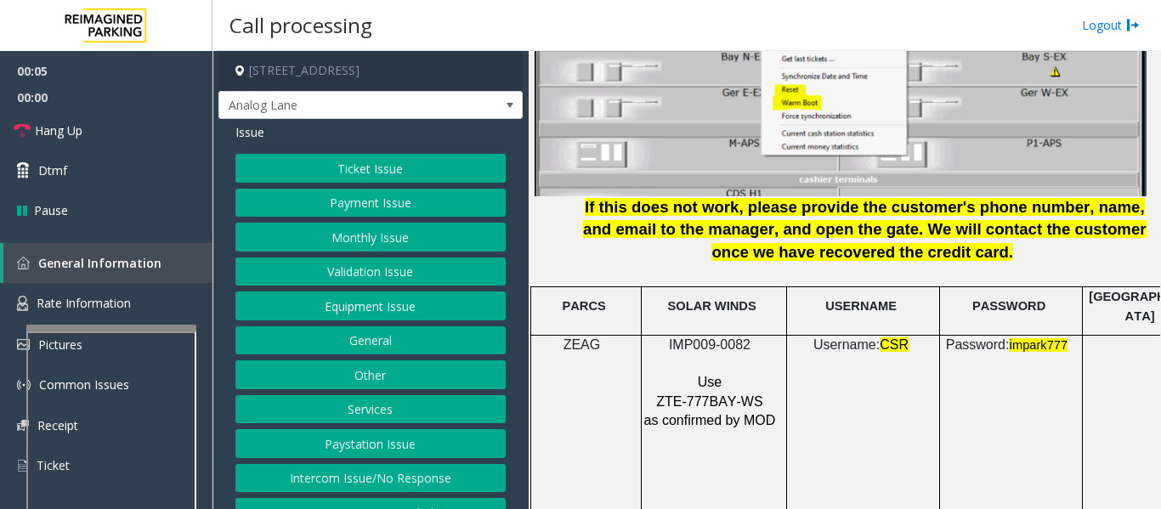
click at [739, 337] on span "IMP009-0082" at bounding box center [710, 344] width 82 height 14
copy p "IMP009-0082"
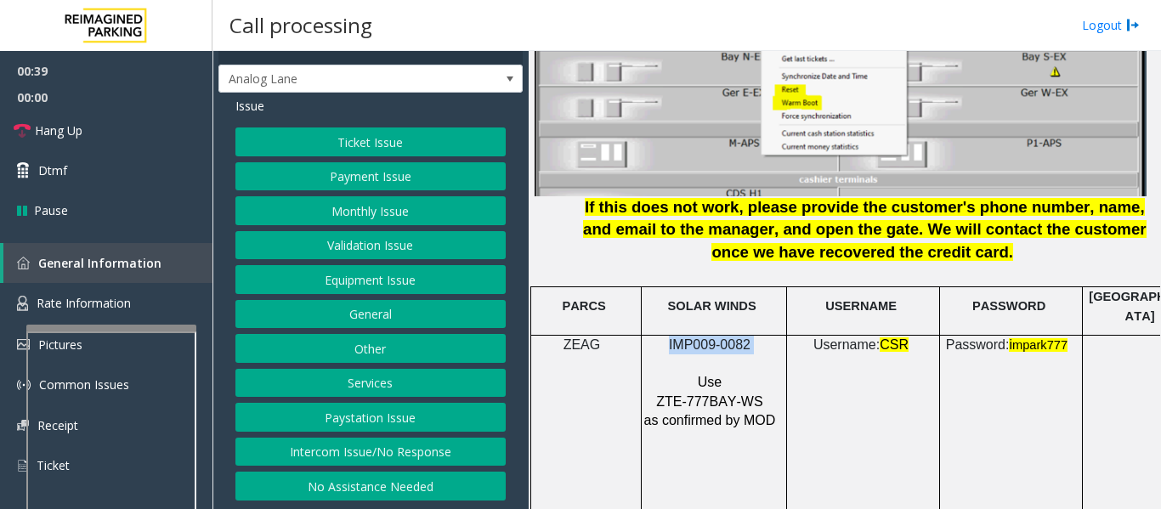
click at [429, 458] on button "Intercom Issue/No Response" at bounding box center [370, 452] width 270 height 29
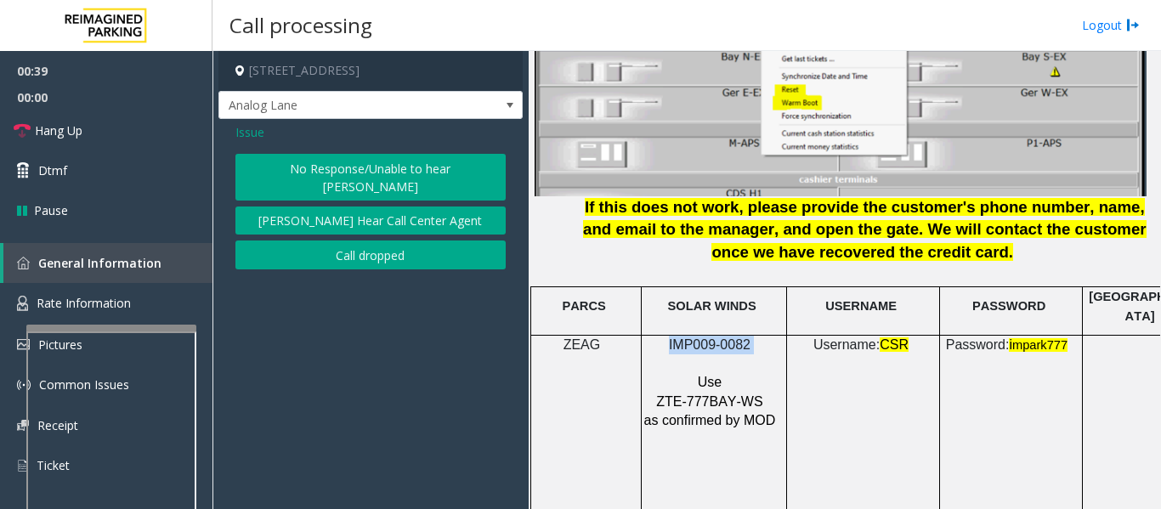
scroll to position [0, 0]
click at [385, 206] on button "Parker Cannot Hear Call Center Agent" at bounding box center [370, 220] width 270 height 29
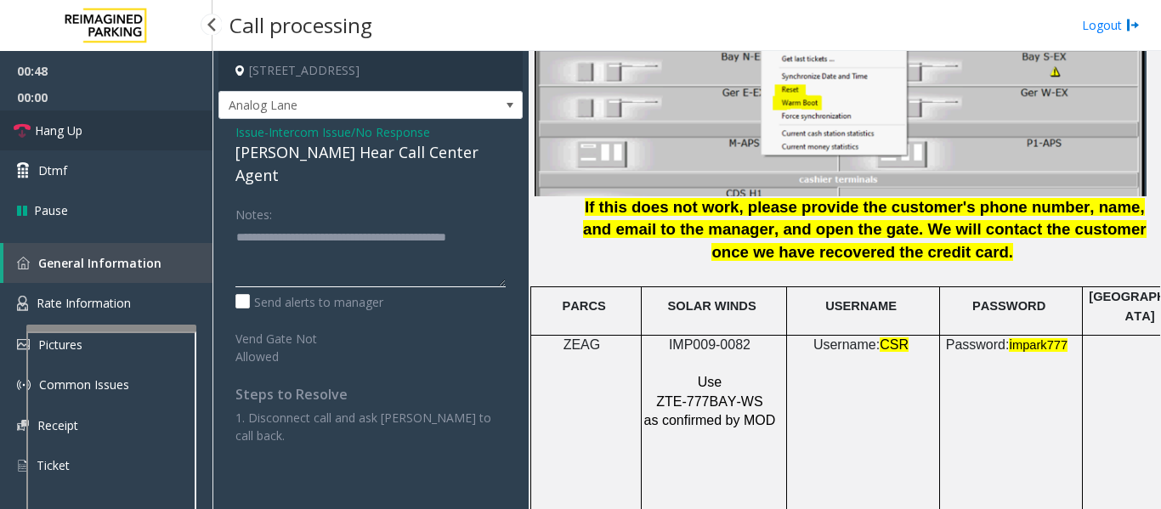
type textarea "**********"
drag, startPoint x: 144, startPoint y: 121, endPoint x: 142, endPoint y: 133, distance: 11.3
click at [146, 121] on link "Hang Up" at bounding box center [106, 130] width 212 height 40
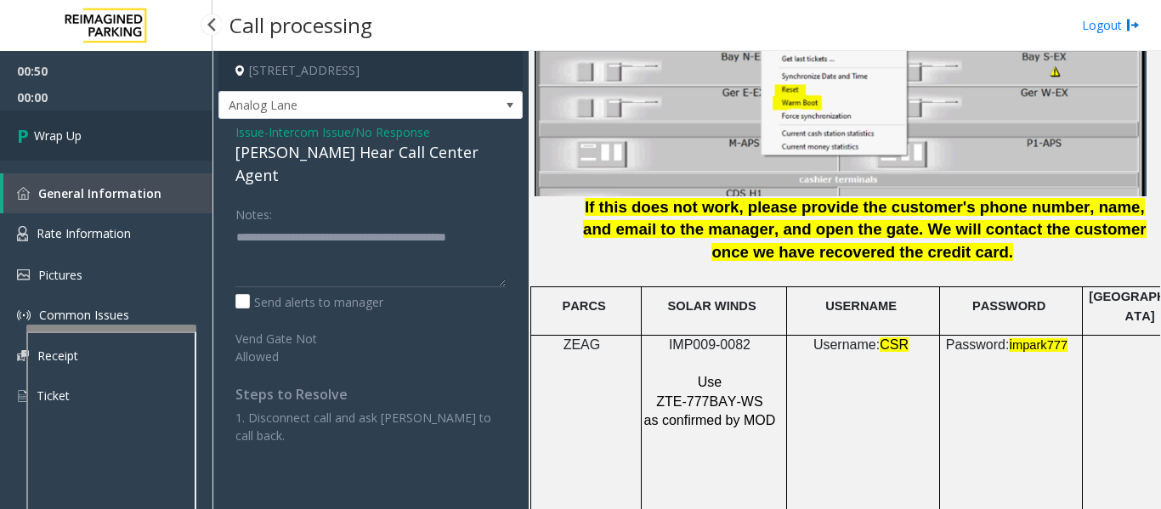
click at [118, 144] on link "Wrap Up" at bounding box center [106, 135] width 212 height 50
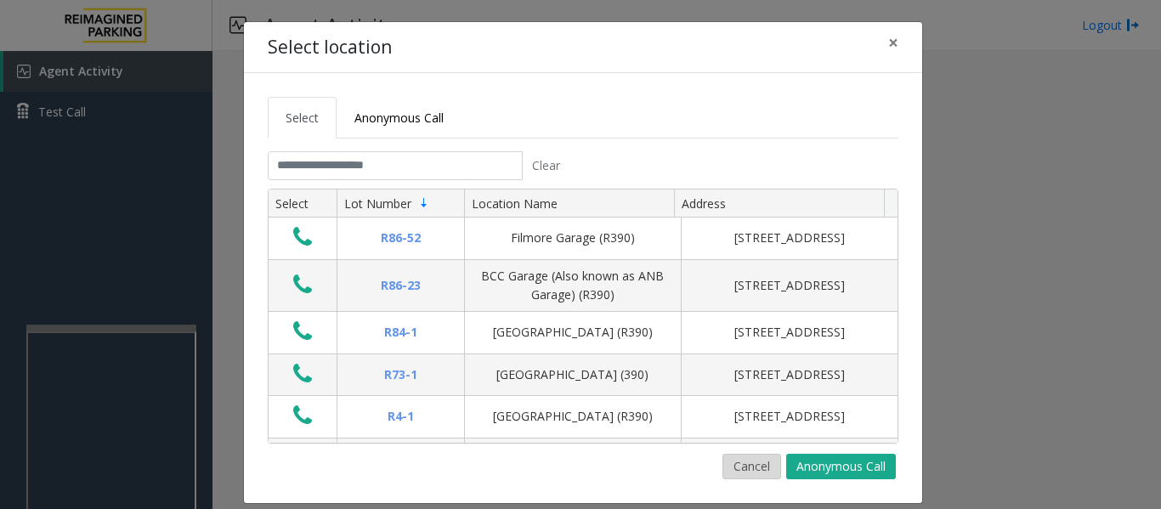
click at [746, 461] on button "Cancel" at bounding box center [751, 466] width 59 height 25
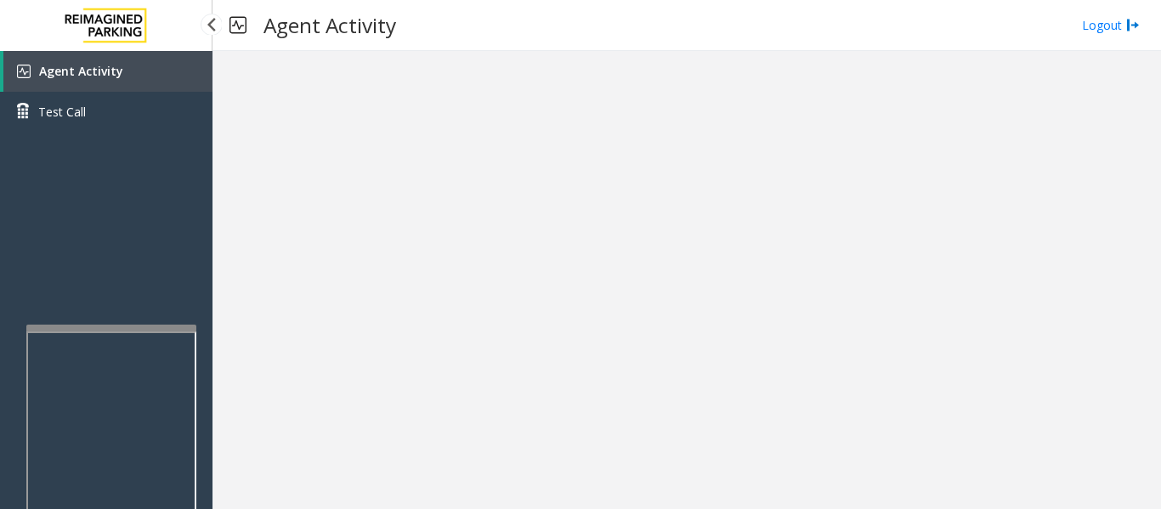
click at [159, 199] on app-root "Agent Activity Test Call × Close Powered by Umojo © 2025 Agent Activity Logout ×" at bounding box center [580, 254] width 1161 height 509
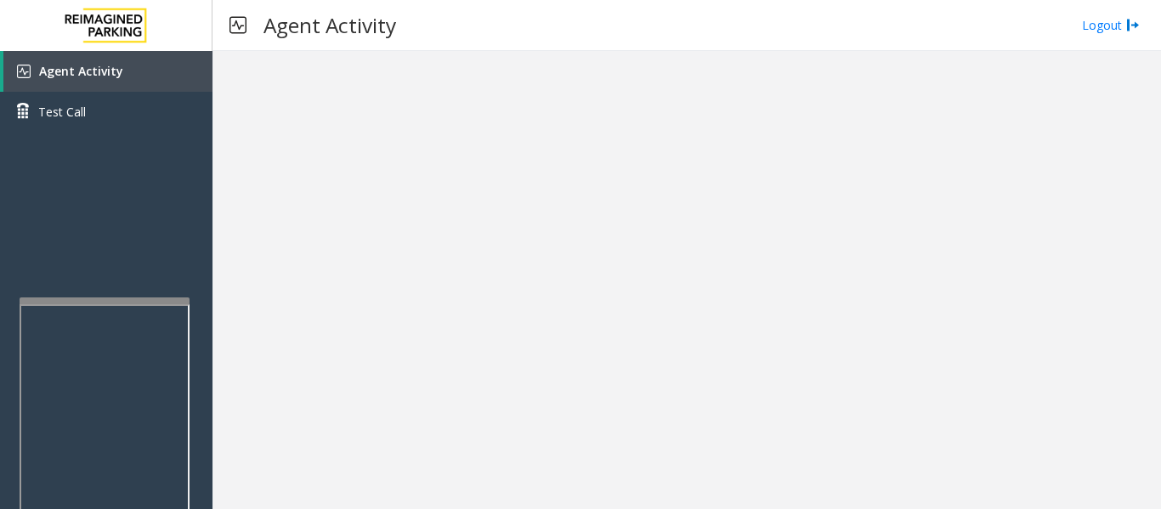
click at [137, 302] on div at bounding box center [105, 300] width 170 height 7
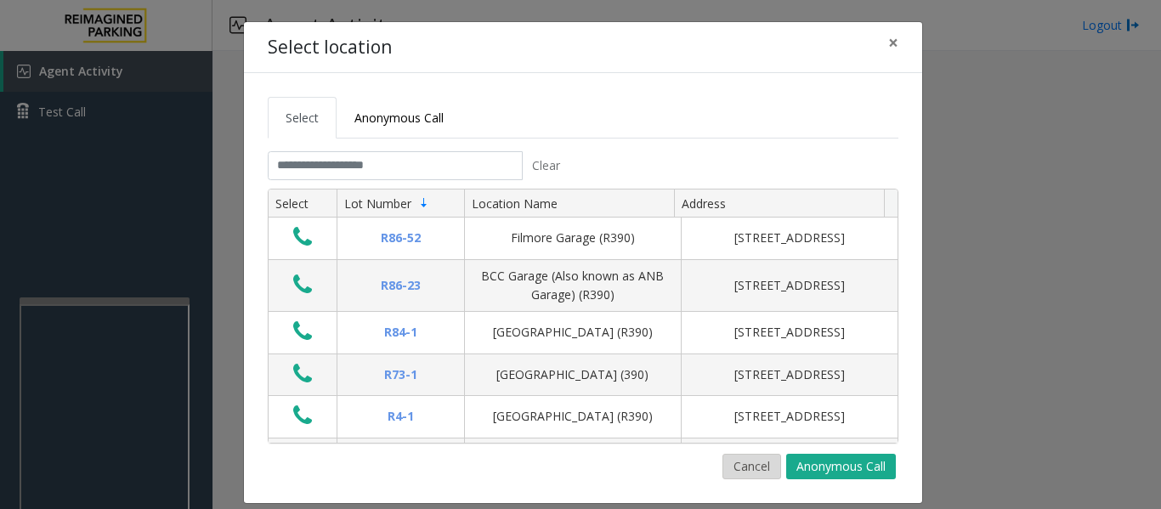
click at [733, 472] on button "Cancel" at bounding box center [751, 466] width 59 height 25
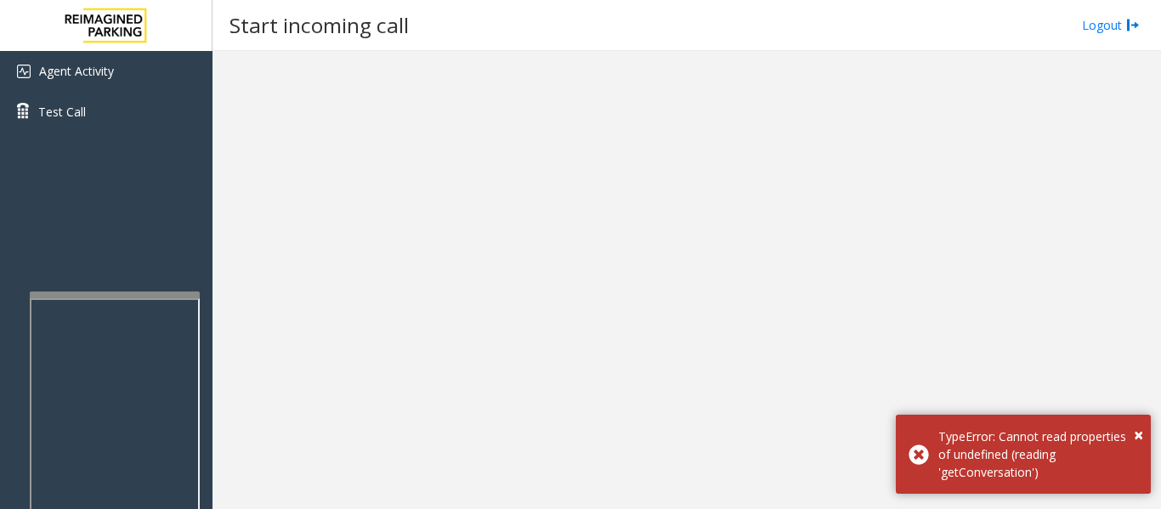
click at [190, 292] on div at bounding box center [115, 294] width 170 height 7
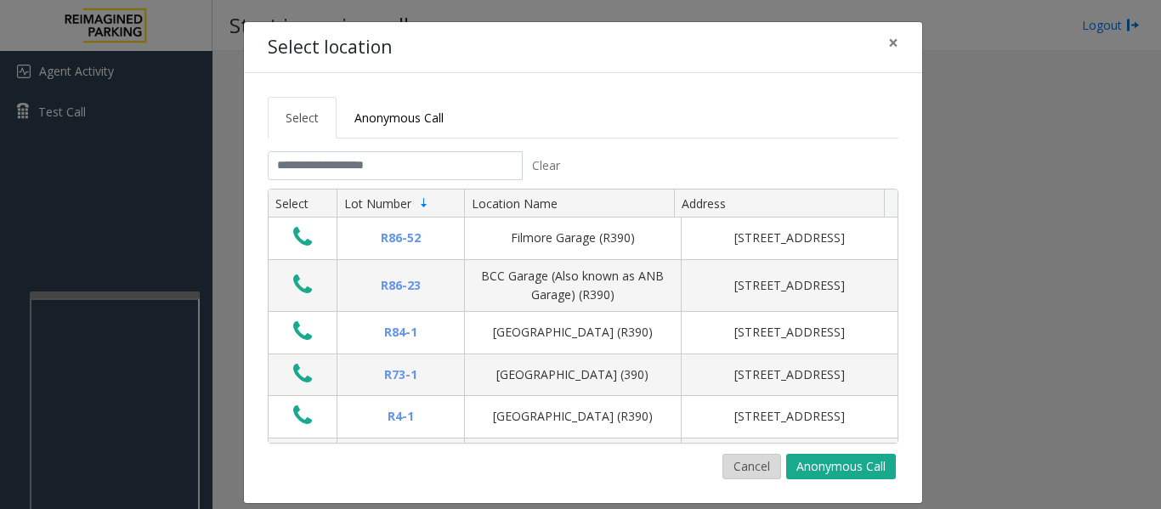
click at [760, 462] on button "Cancel" at bounding box center [751, 466] width 59 height 25
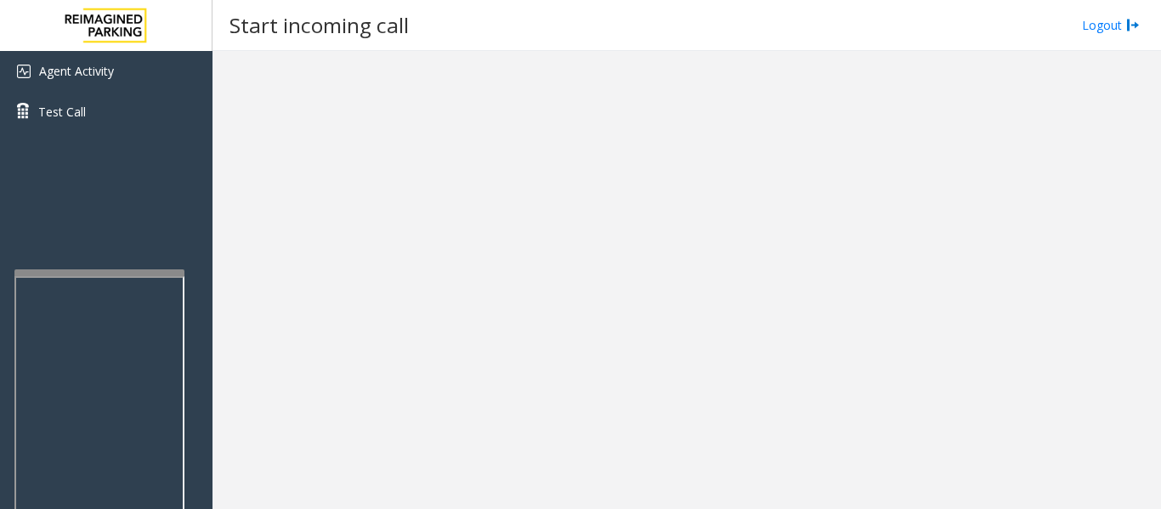
click at [135, 280] on div at bounding box center [99, 468] width 170 height 398
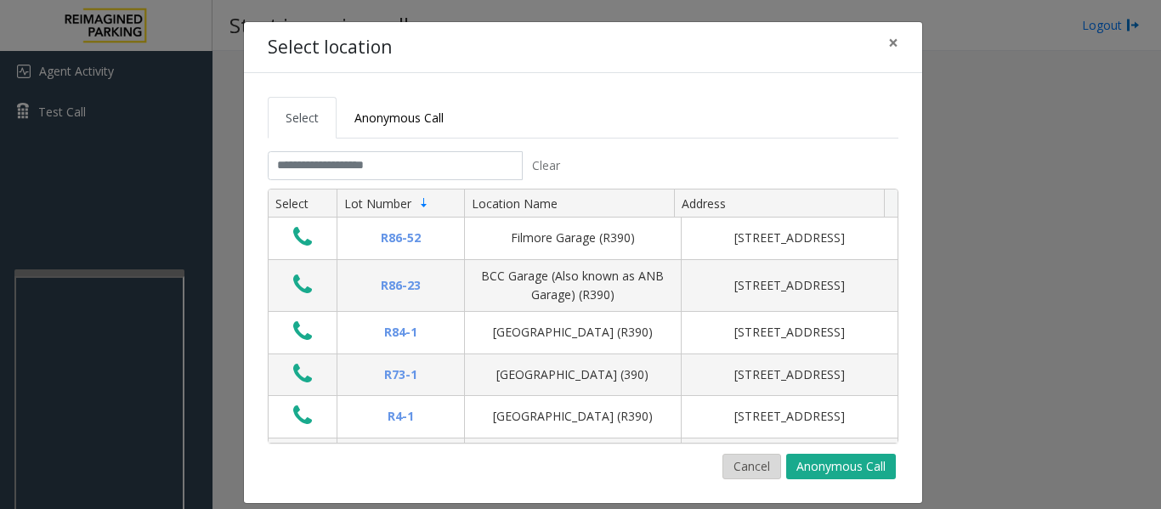
click at [756, 476] on button "Cancel" at bounding box center [751, 466] width 59 height 25
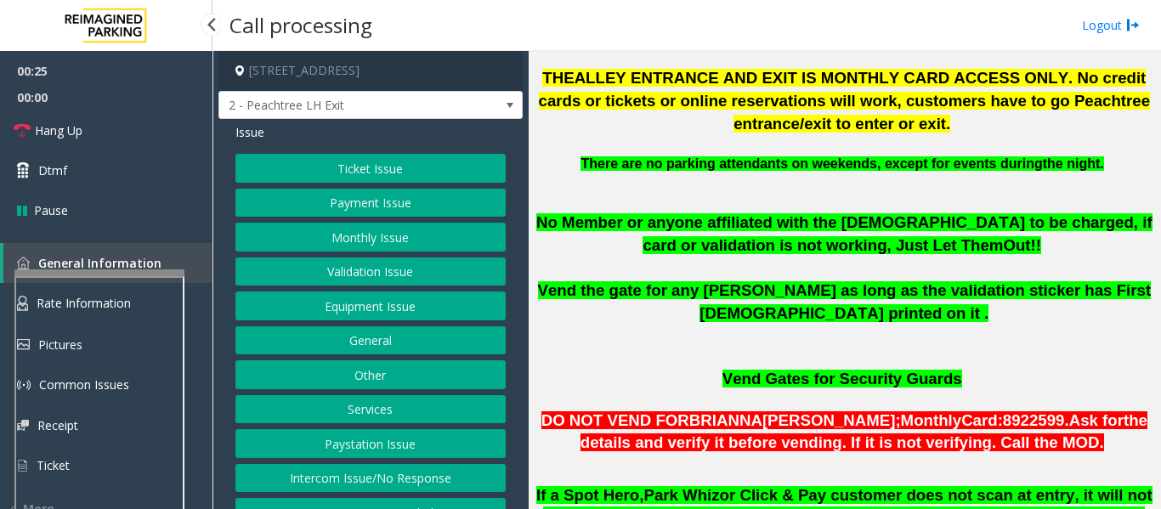
scroll to position [935, 0]
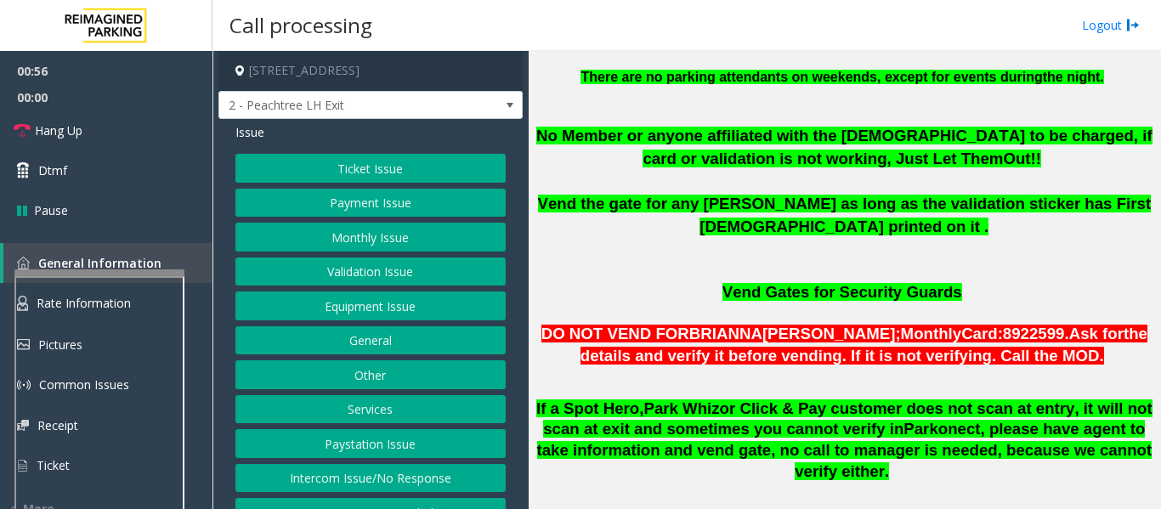
click at [268, 248] on button "Monthly Issue" at bounding box center [370, 237] width 270 height 29
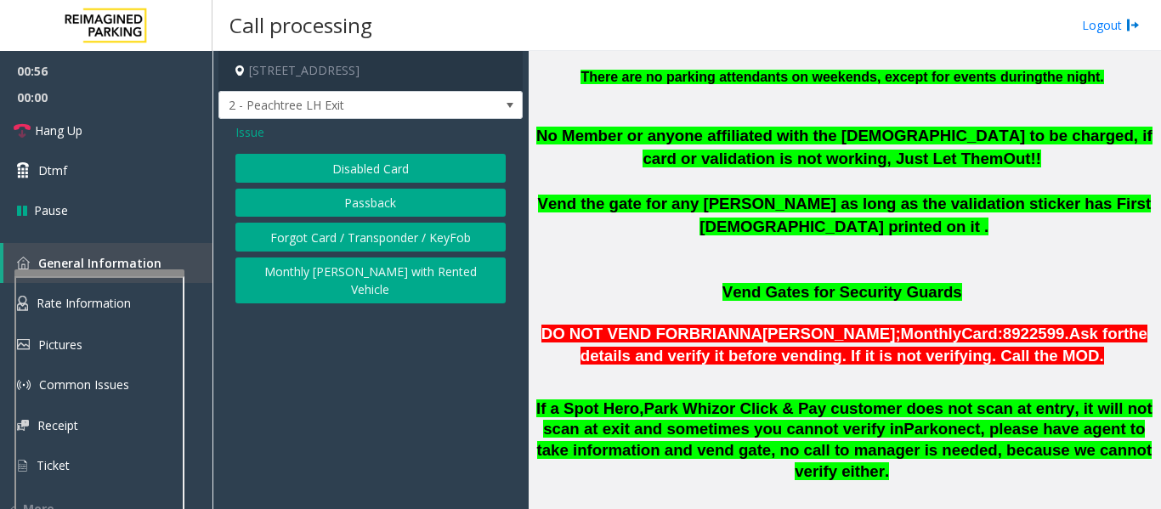
click at [323, 168] on button "Disabled Card" at bounding box center [370, 168] width 270 height 29
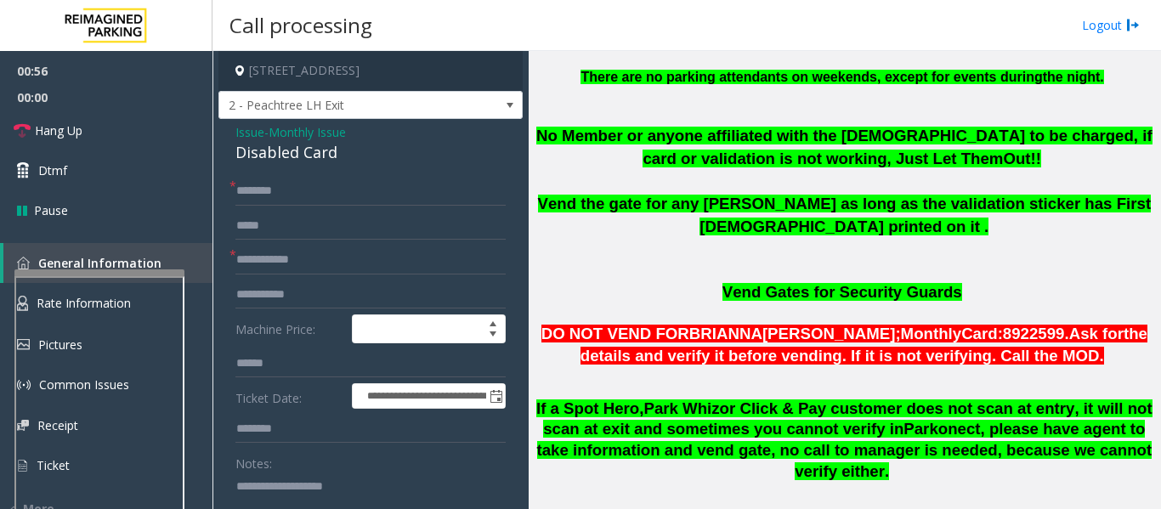
click at [301, 161] on div "Disabled Card" at bounding box center [370, 152] width 270 height 23
copy div "Disabled Card"
click at [307, 274] on input "text" at bounding box center [370, 260] width 270 height 29
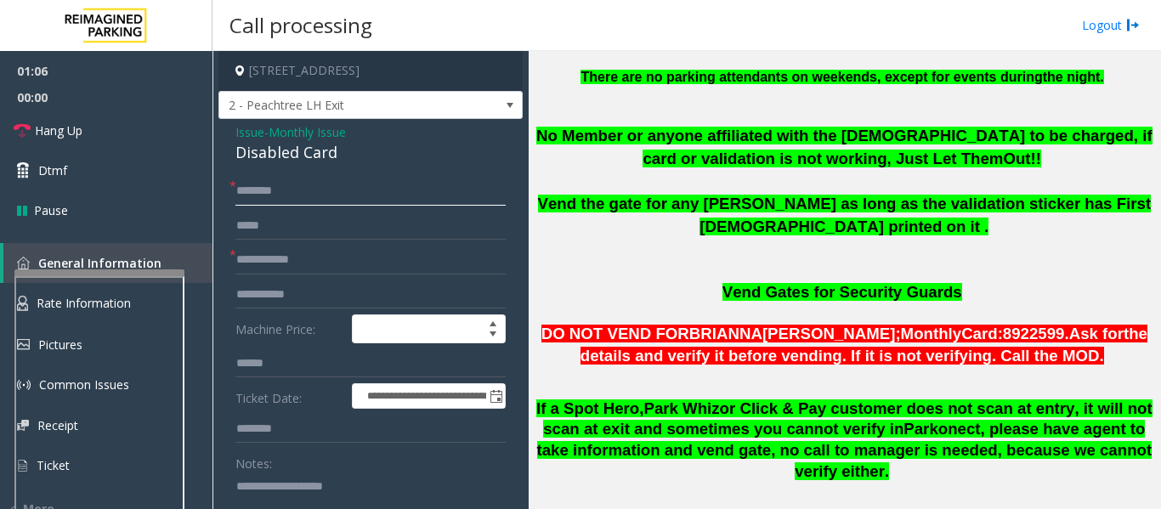
click at [375, 200] on input "text" at bounding box center [370, 191] width 270 height 29
type input "***"
click at [306, 268] on input "text" at bounding box center [370, 260] width 270 height 29
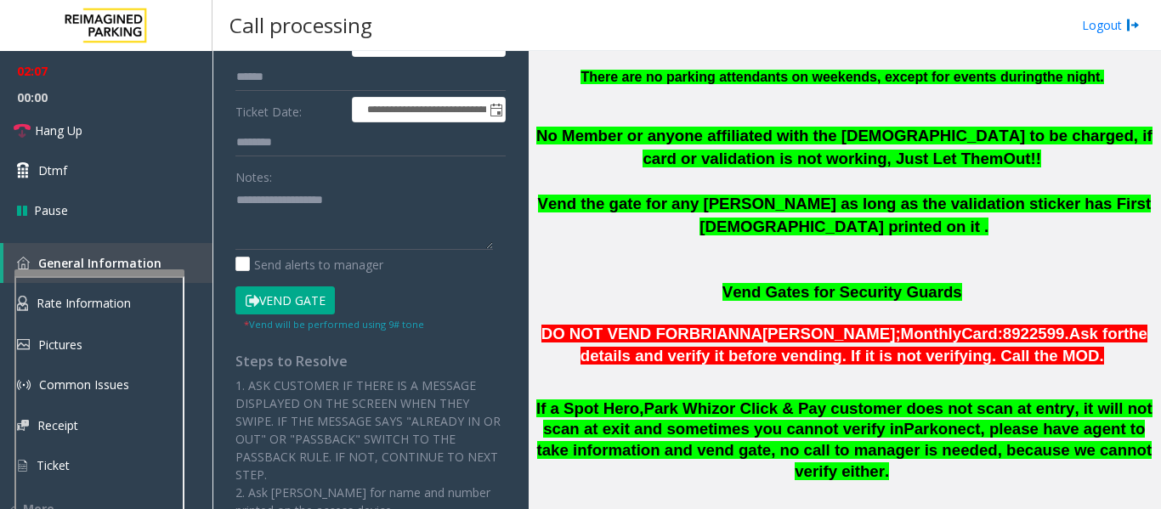
scroll to position [340, 0]
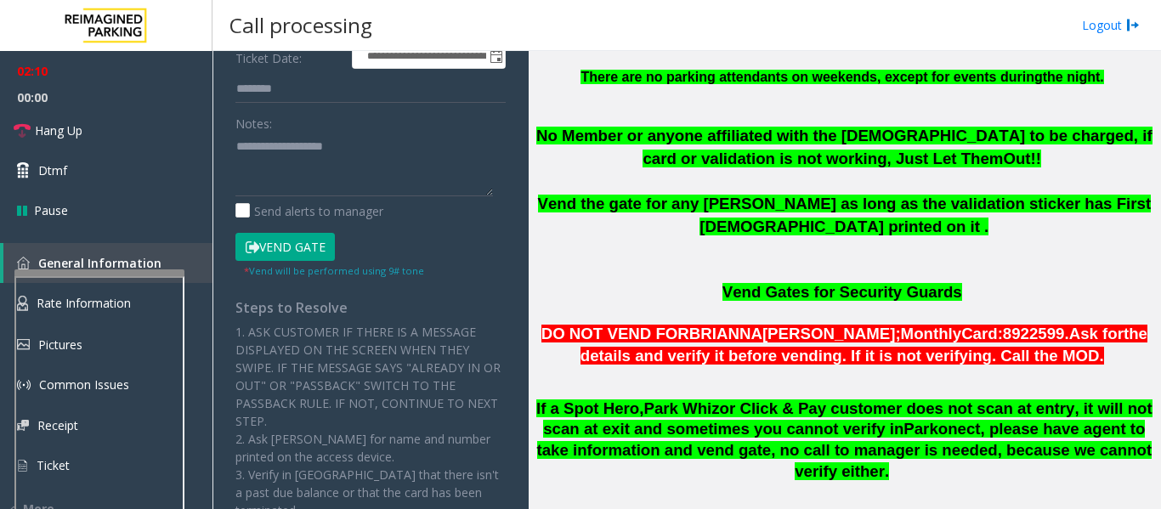
type input "**********"
click at [318, 259] on button "Vend Gate" at bounding box center [284, 247] width 99 height 29
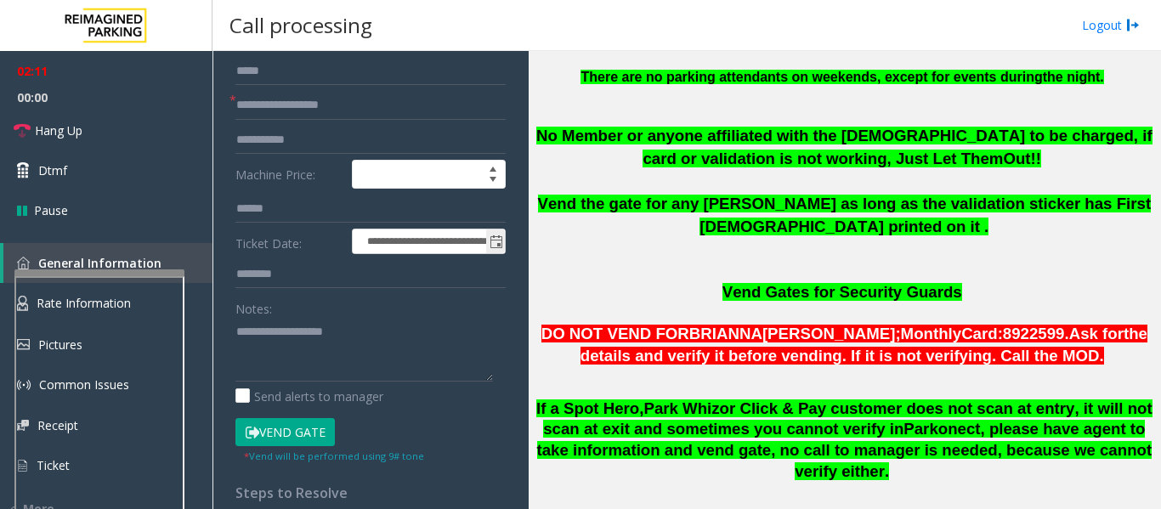
scroll to position [0, 0]
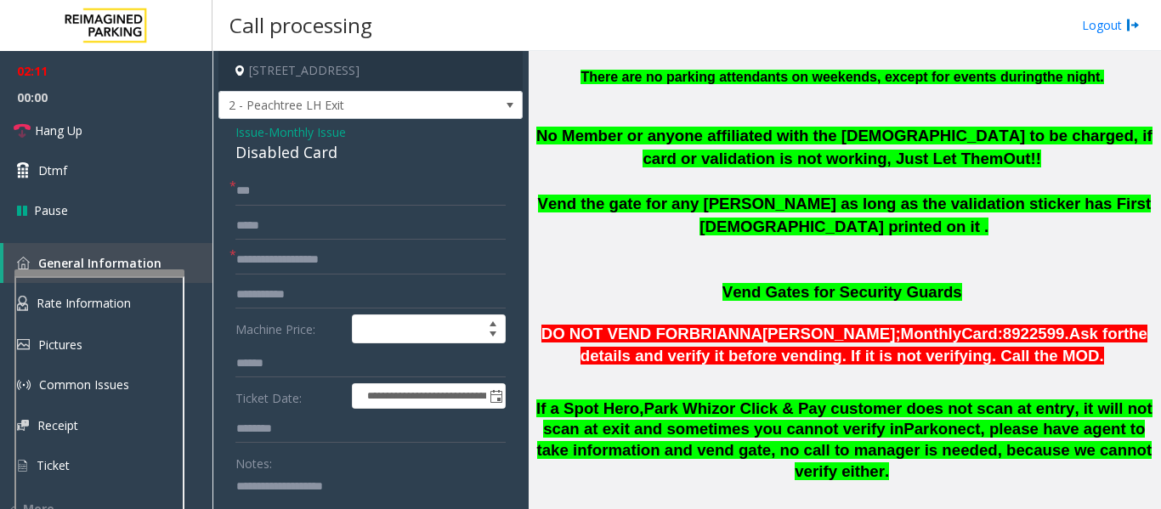
click at [316, 164] on div "Disabled Card" at bounding box center [370, 152] width 270 height 23
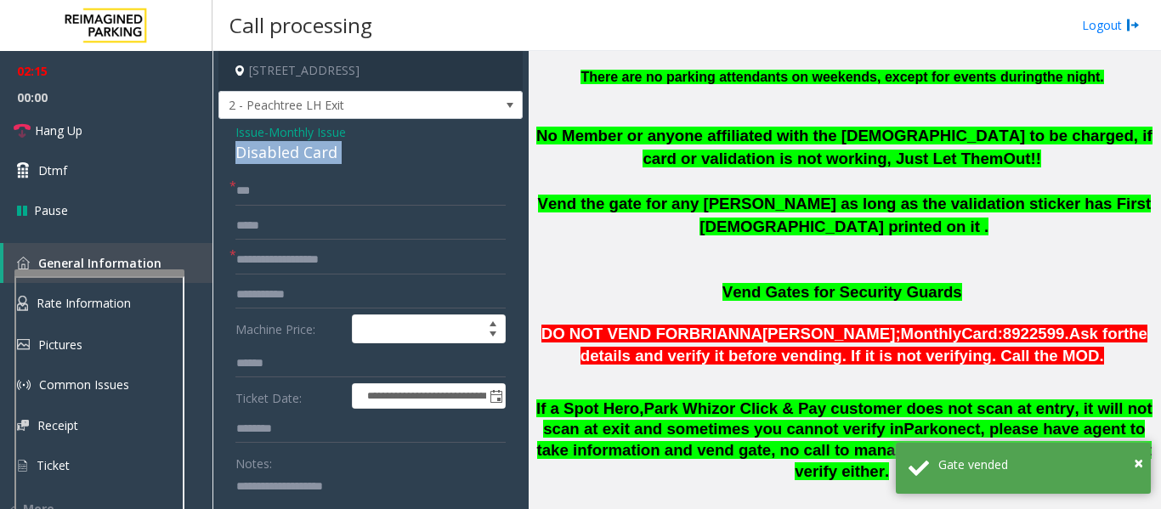
copy div "Disabled Card"
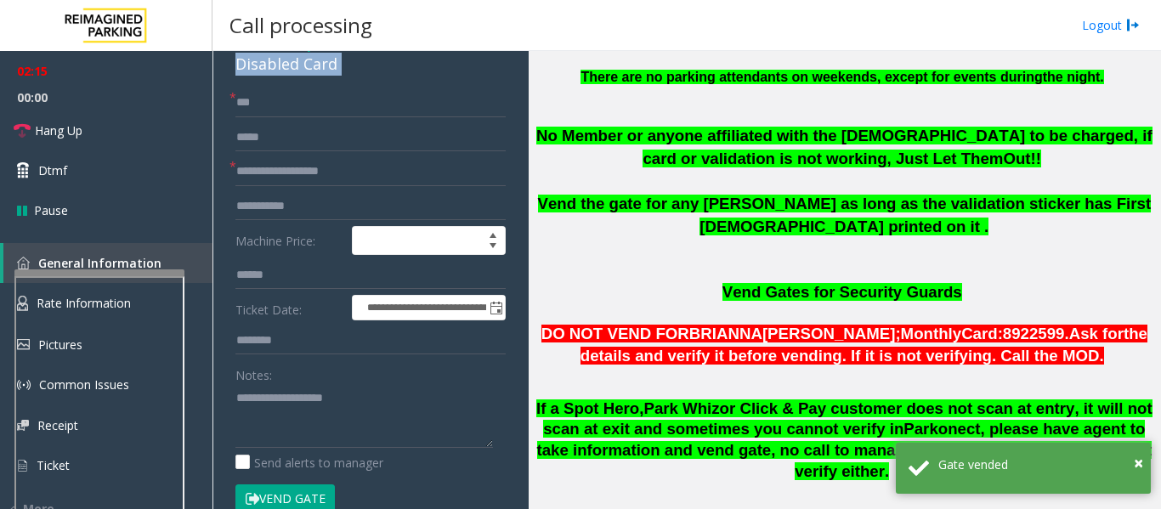
scroll to position [170, 0]
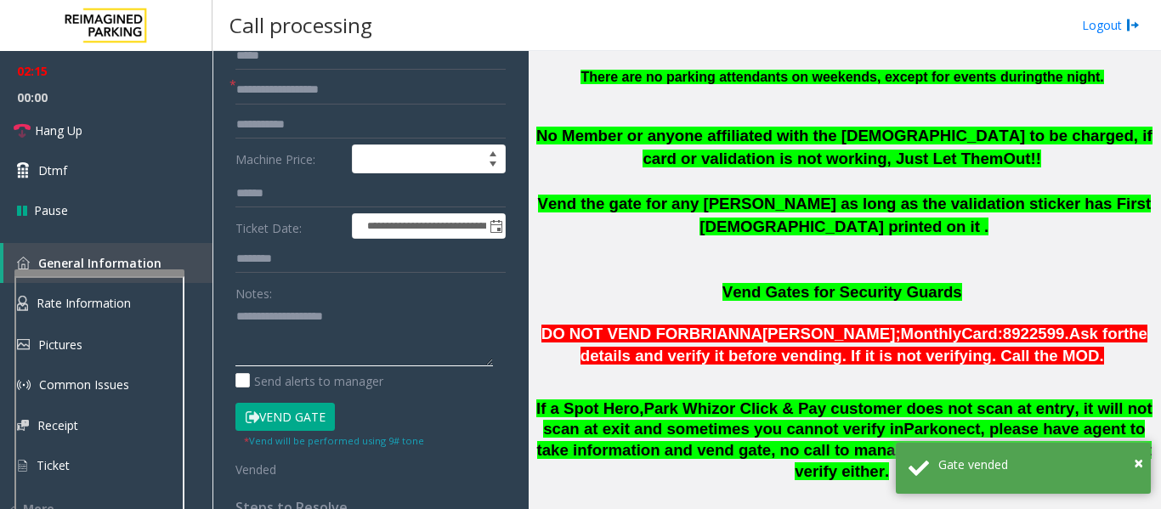
click at [296, 364] on textarea at bounding box center [363, 334] width 257 height 64
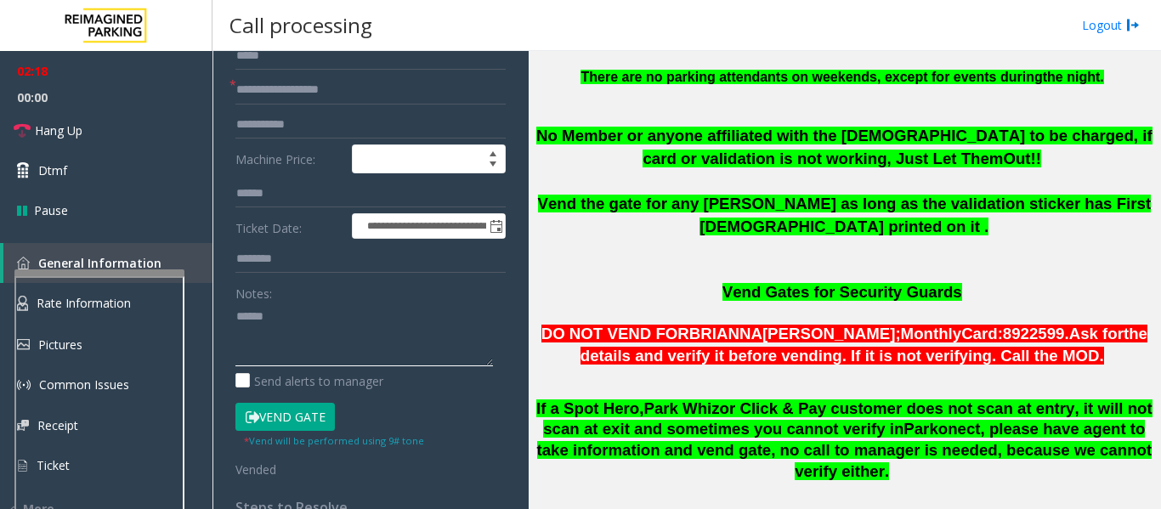
paste textarea "**********"
drag, startPoint x: 158, startPoint y: 118, endPoint x: 173, endPoint y: 136, distance: 23.5
click at [158, 118] on link "Hang Up" at bounding box center [106, 130] width 212 height 40
click at [273, 348] on textarea at bounding box center [363, 334] width 257 height 64
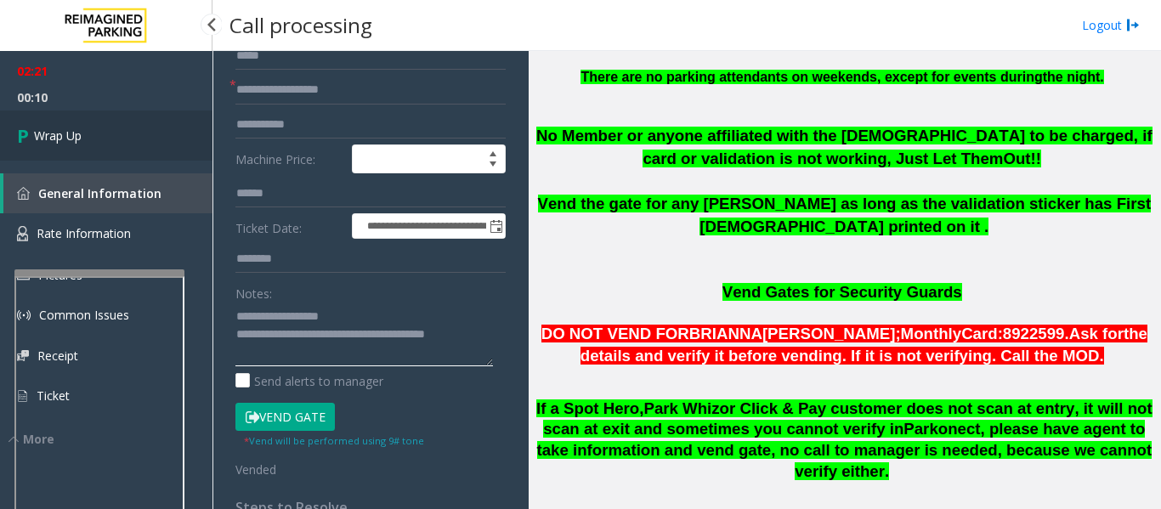
type textarea "**********"
click at [120, 138] on link "Wrap Up" at bounding box center [106, 135] width 212 height 50
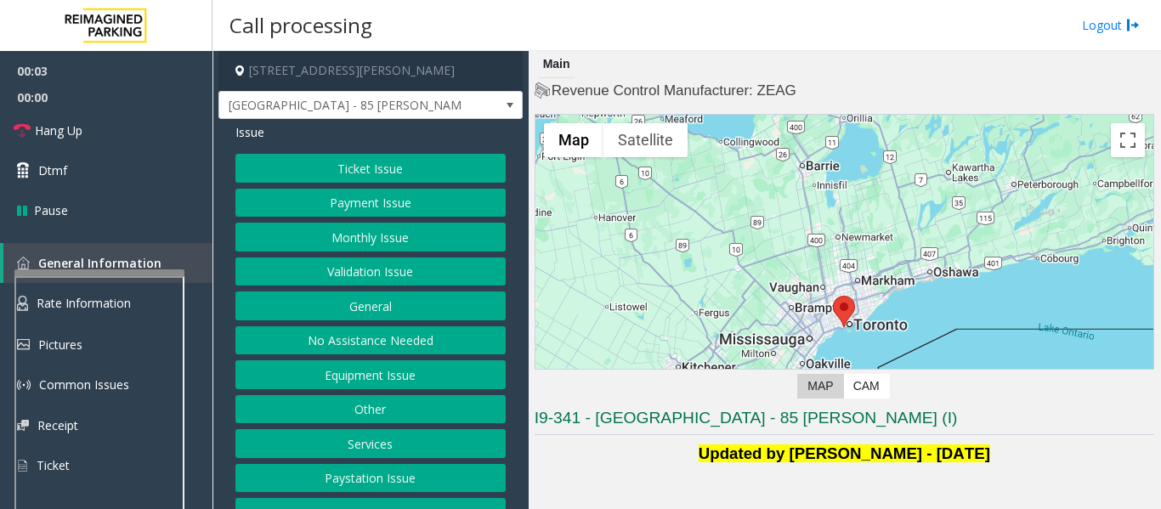
click at [395, 258] on button "Validation Issue" at bounding box center [370, 271] width 270 height 29
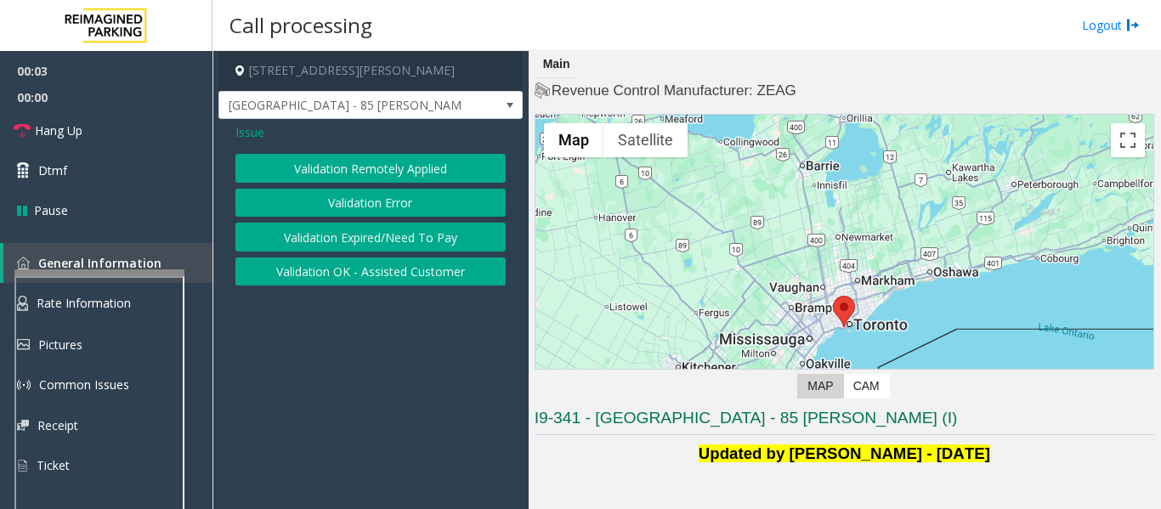
click at [407, 215] on button "Validation Error" at bounding box center [370, 203] width 270 height 29
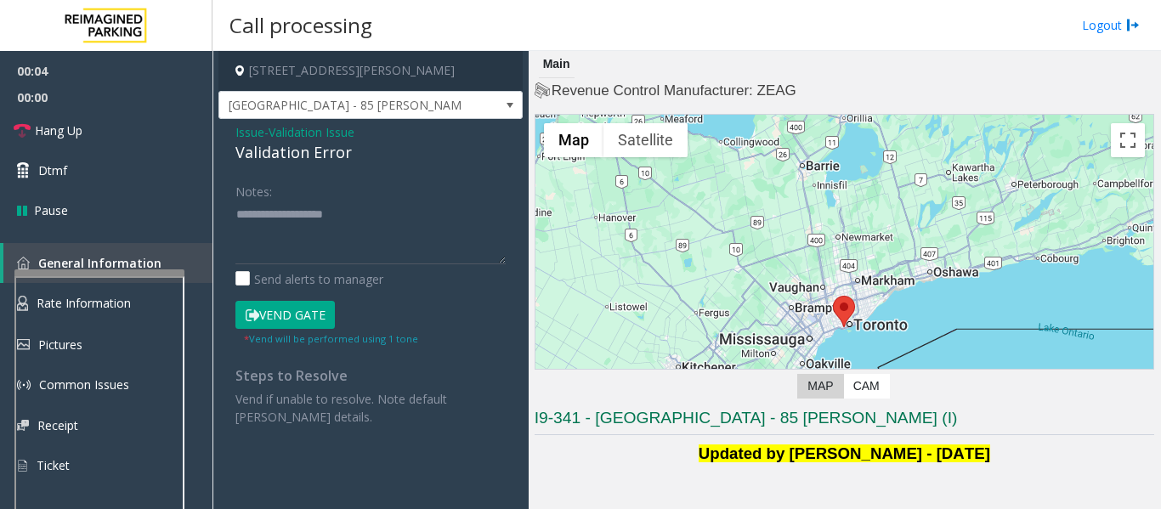
click at [287, 161] on div "Validation Error" at bounding box center [370, 152] width 270 height 23
copy div "Validation Error"
click at [353, 238] on textarea at bounding box center [370, 232] width 270 height 64
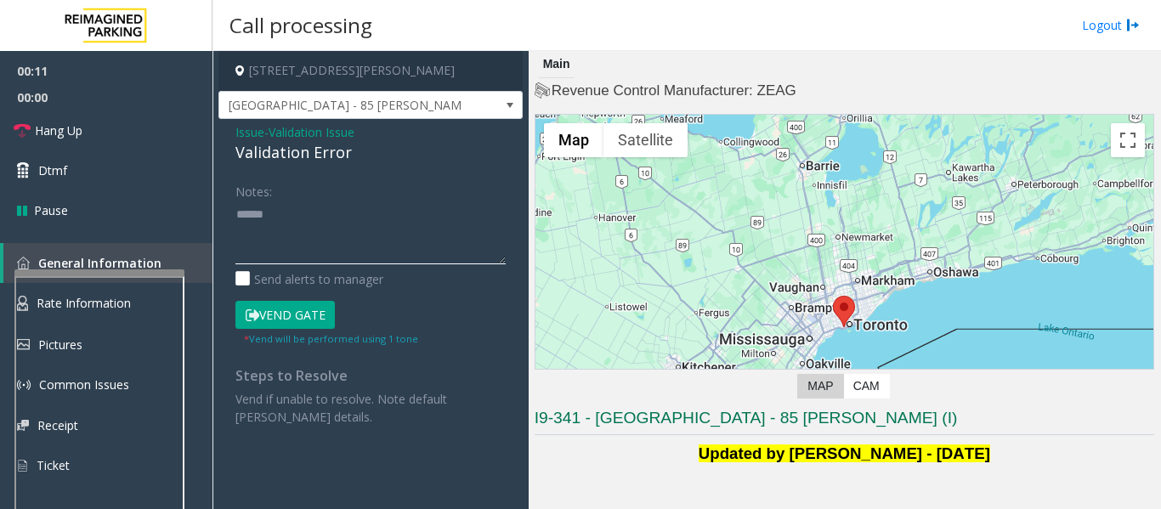
paste textarea "**********"
click at [404, 213] on textarea at bounding box center [370, 232] width 270 height 64
type textarea "**********"
click at [250, 132] on span "Issue" at bounding box center [249, 132] width 29 height 18
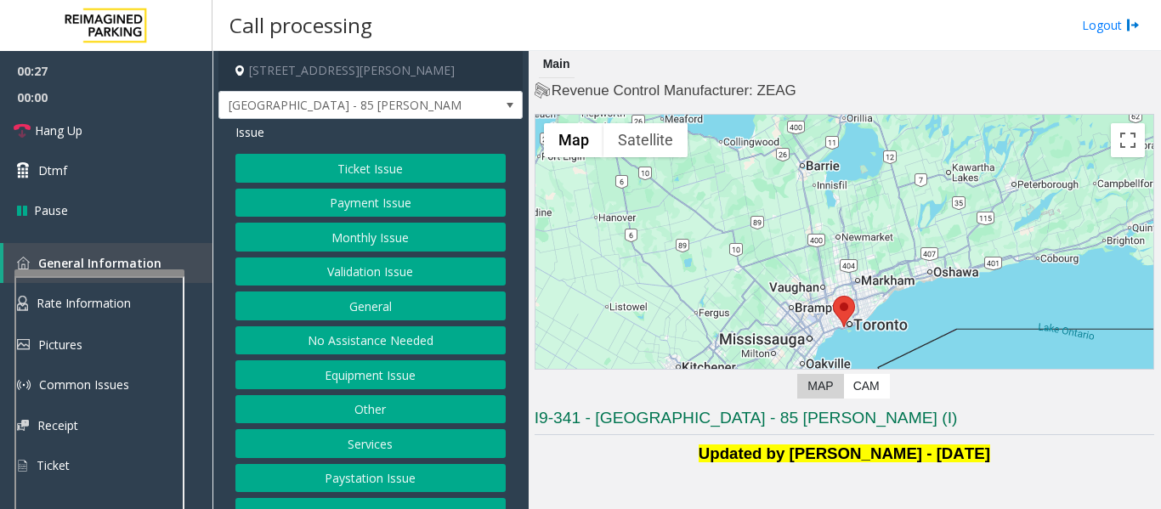
click at [344, 169] on button "Ticket Issue" at bounding box center [370, 168] width 270 height 29
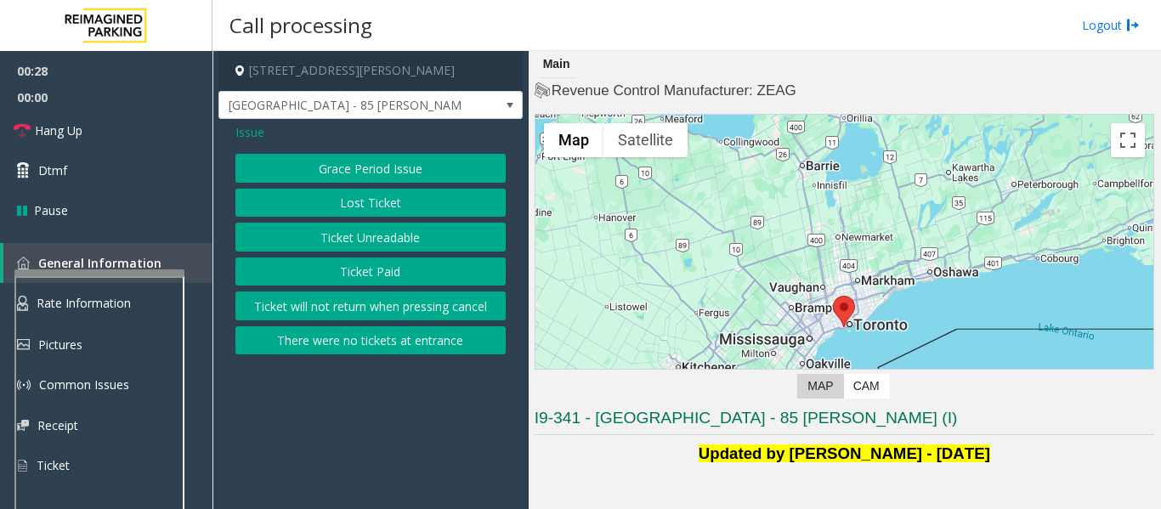
click at [340, 233] on button "Ticket Unreadable" at bounding box center [370, 237] width 270 height 29
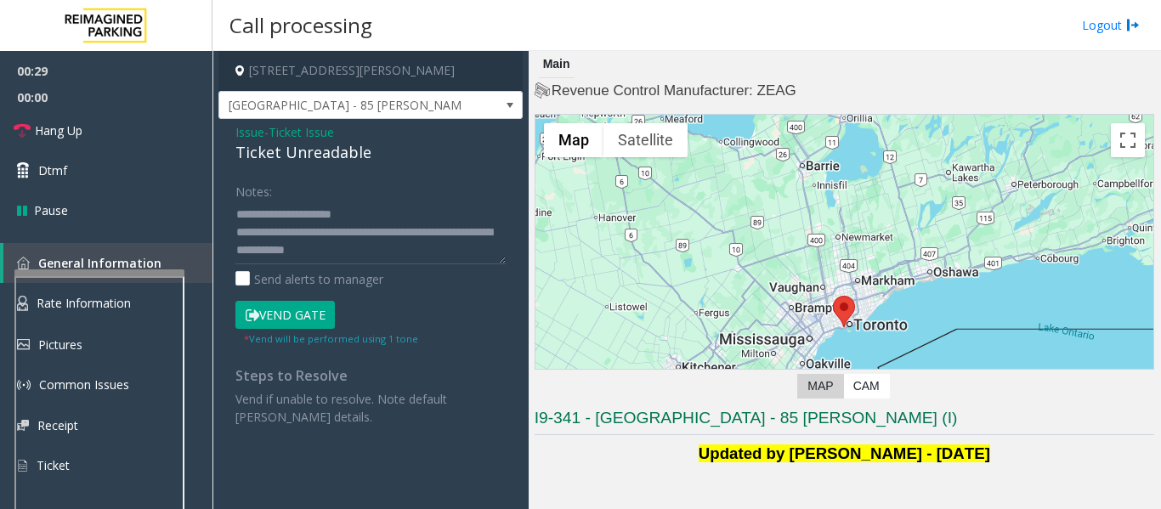
click at [309, 156] on div "Ticket Unreadable" at bounding box center [370, 152] width 270 height 23
copy div "Ticket Unreadable"
drag, startPoint x: 268, startPoint y: 213, endPoint x: 368, endPoint y: 213, distance: 99.4
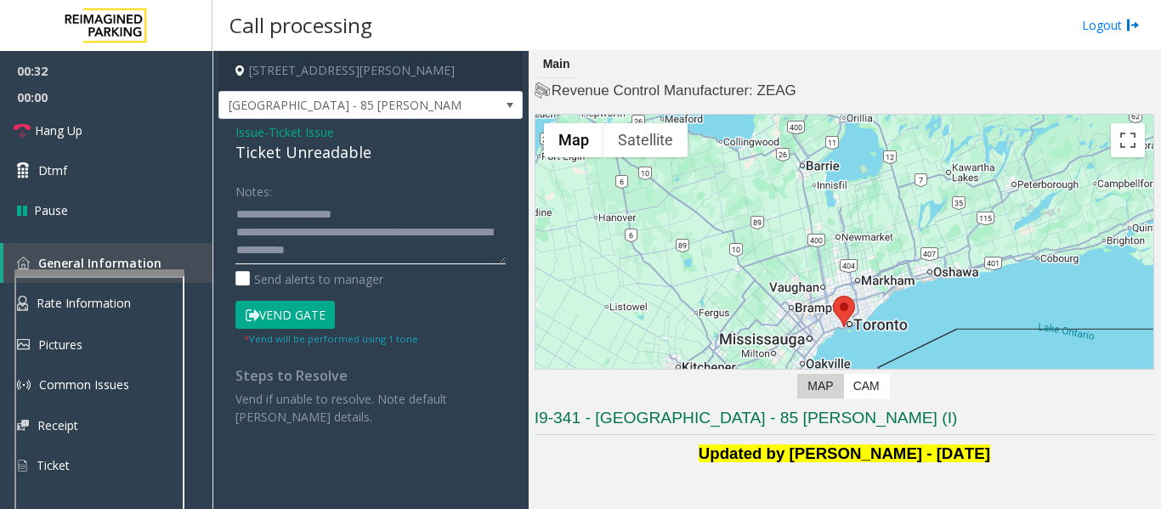
click at [368, 213] on textarea at bounding box center [370, 232] width 270 height 64
paste textarea "*"
drag, startPoint x: 237, startPoint y: 251, endPoint x: 389, endPoint y: 257, distance: 152.2
click at [389, 257] on textarea at bounding box center [370, 232] width 270 height 64
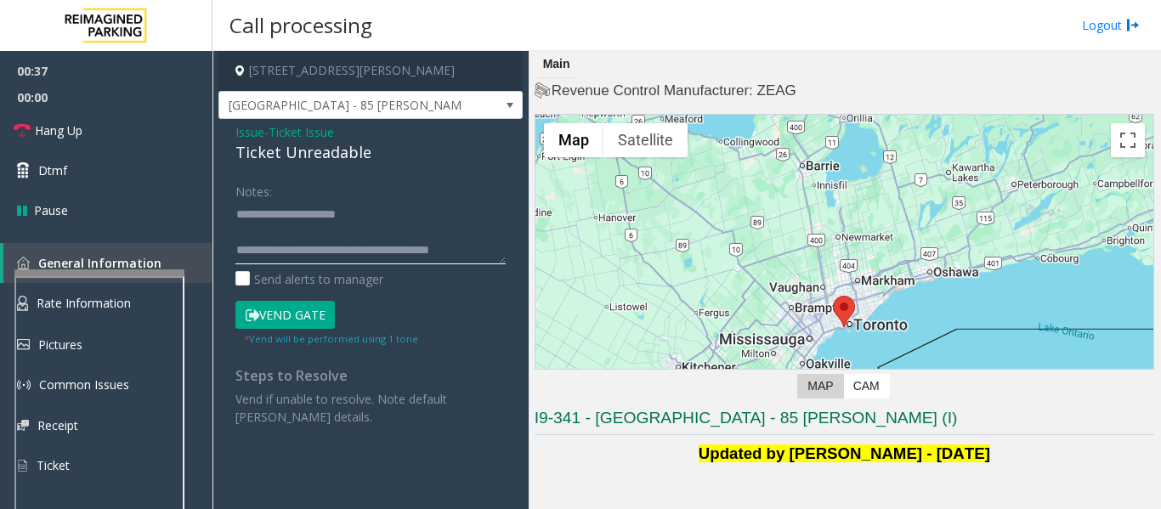
scroll to position [0, 0]
click at [381, 214] on textarea at bounding box center [370, 232] width 270 height 64
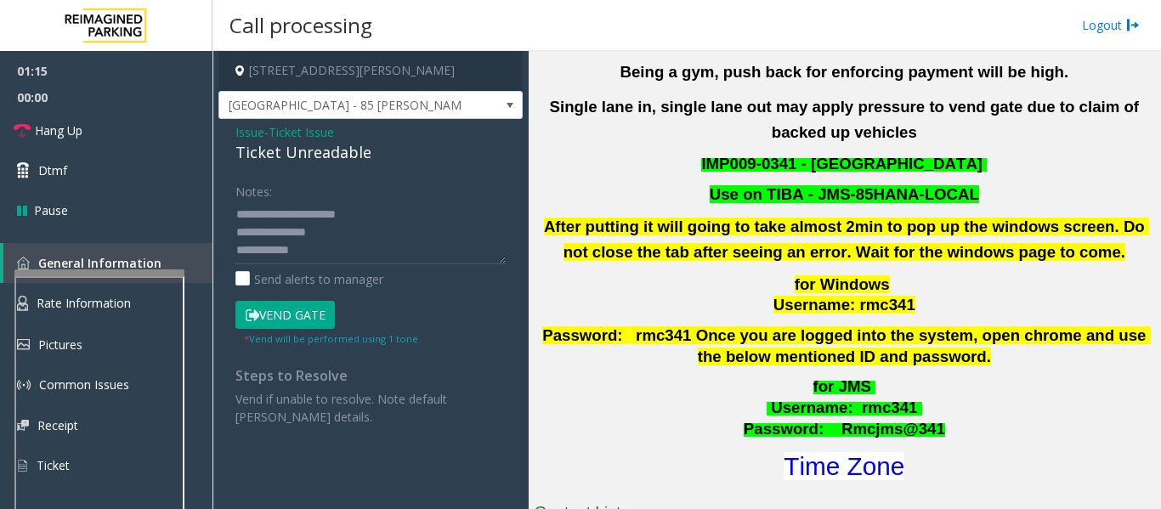
scroll to position [1182, 0]
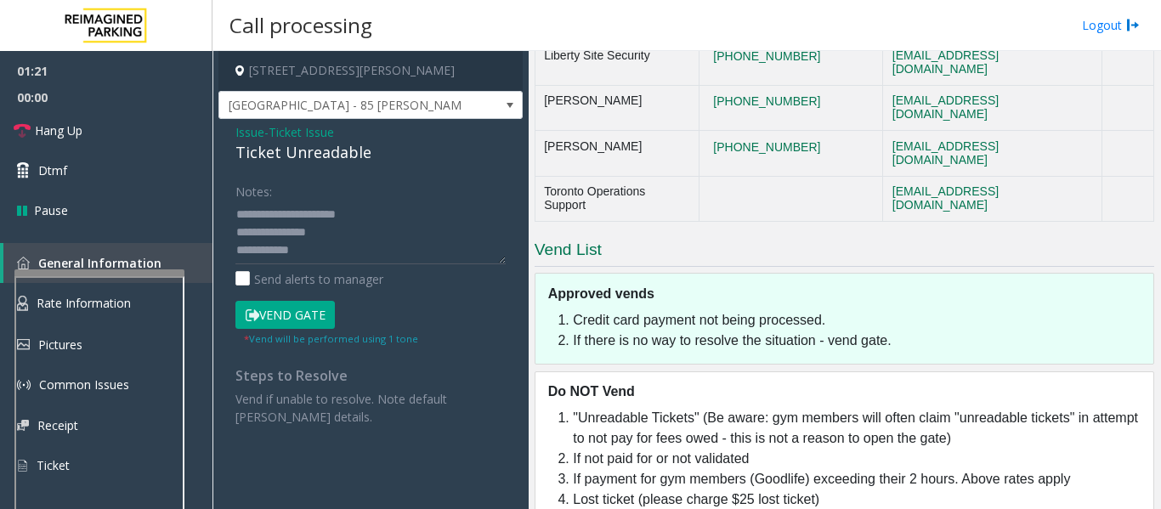
click at [321, 309] on button "Vend Gate" at bounding box center [284, 315] width 99 height 29
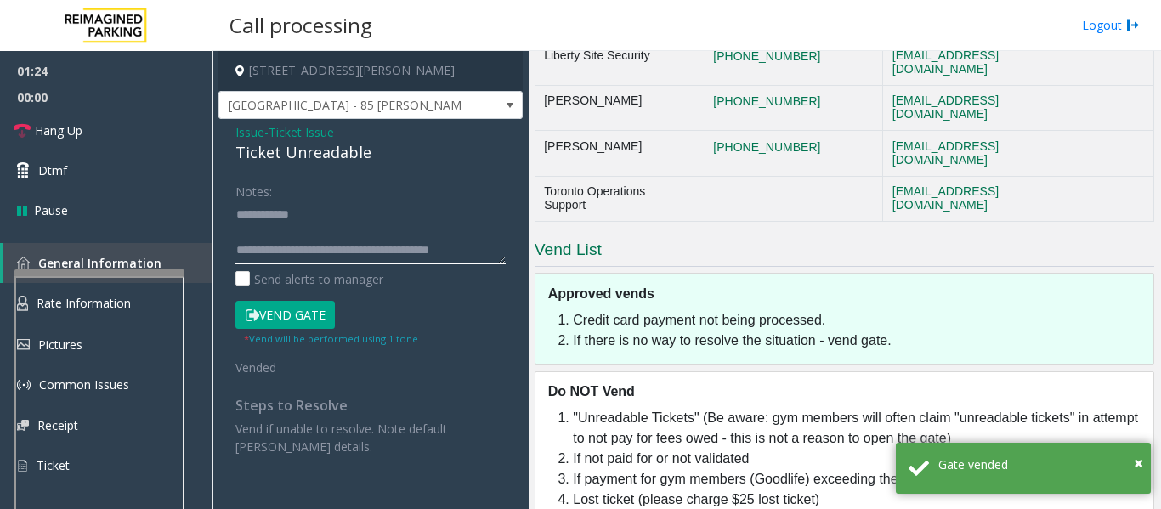
click at [237, 249] on textarea at bounding box center [370, 232] width 270 height 64
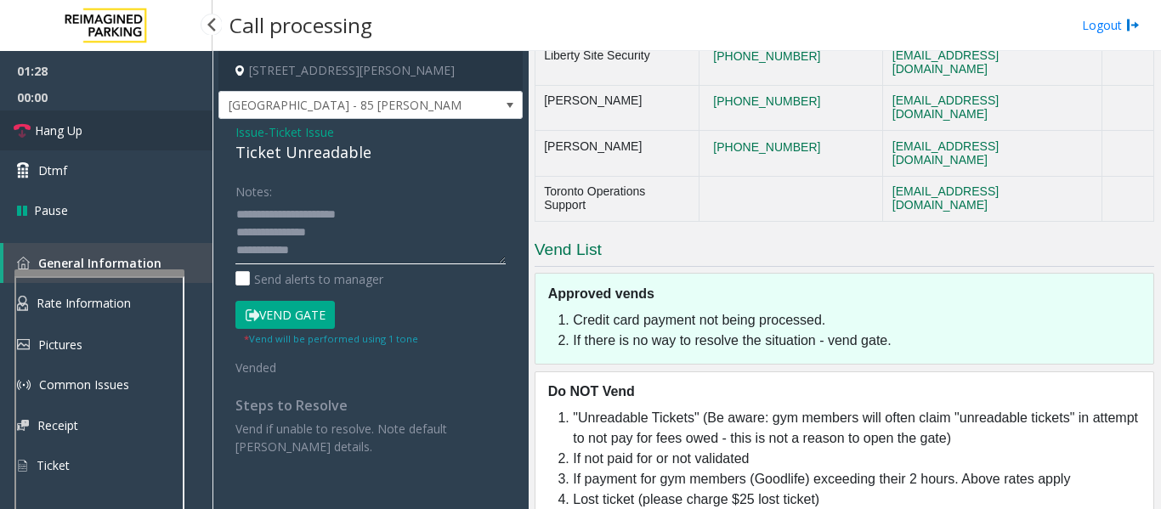
type textarea "**********"
click at [78, 136] on span "Hang Up" at bounding box center [59, 130] width 48 height 18
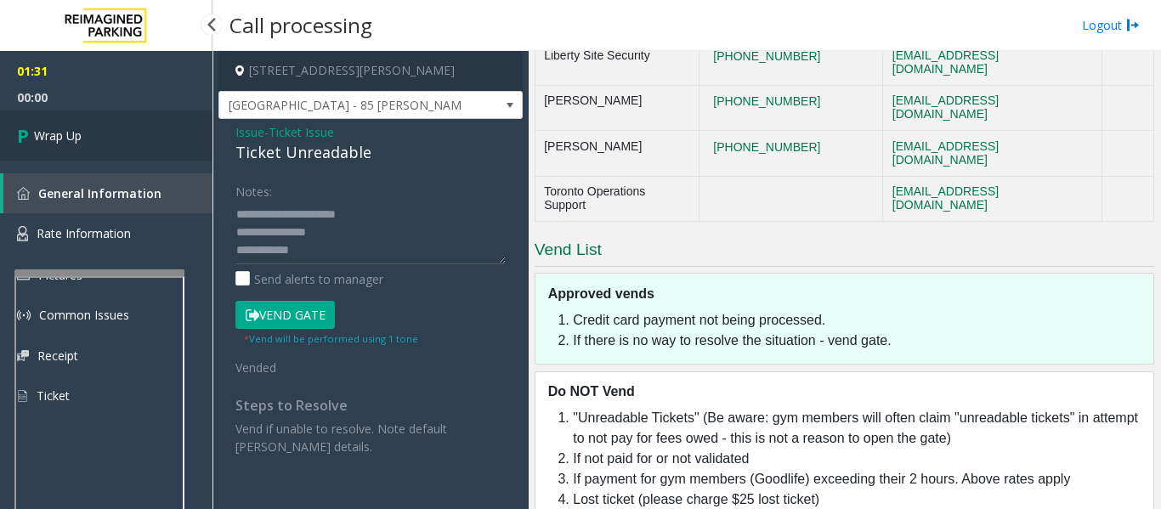
click at [3, 128] on link "Wrap Up" at bounding box center [106, 135] width 212 height 50
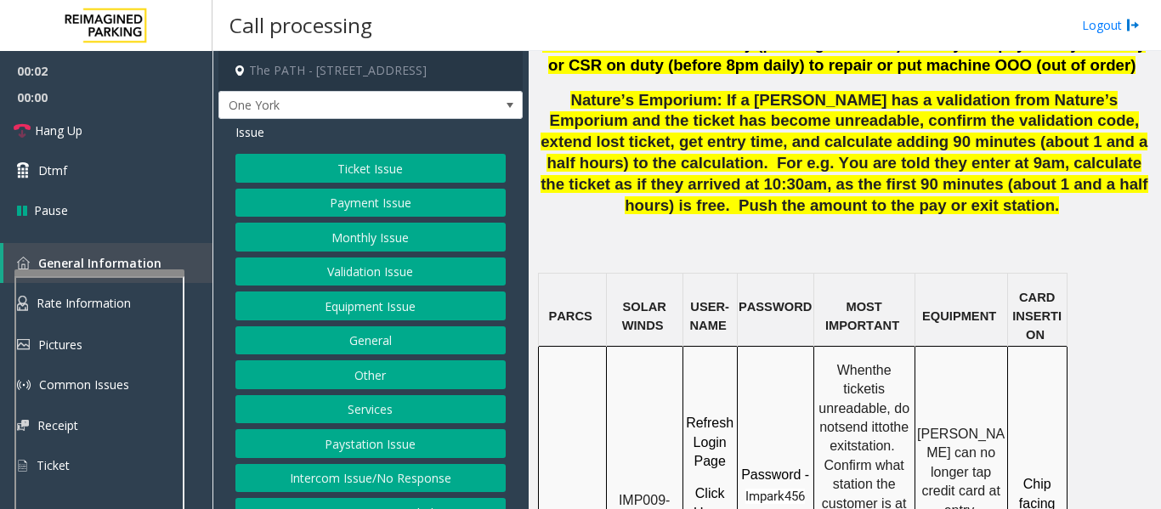
scroll to position [1359, 0]
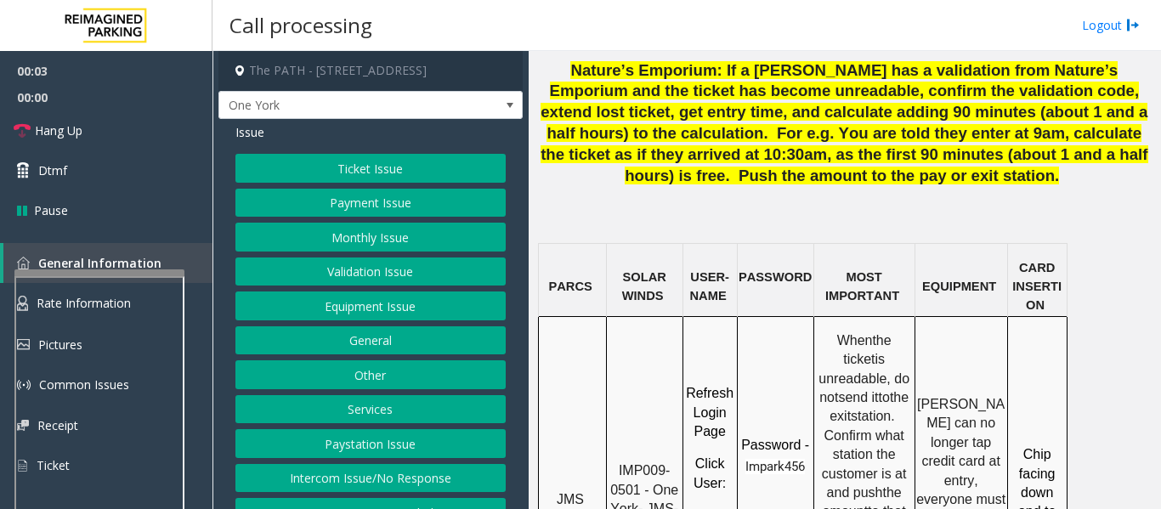
click at [653, 463] on span "IMP009-0501 - One York- JMS-1York-WS" at bounding box center [646, 498] width 72 height 71
drag, startPoint x: 615, startPoint y: 293, endPoint x: 644, endPoint y: 315, distance: 36.4
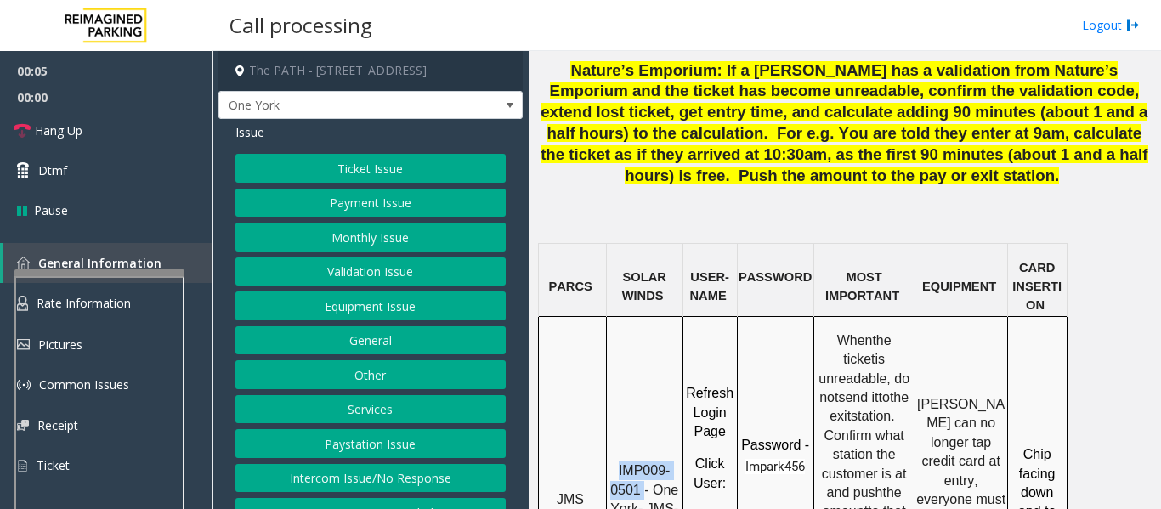
click at [644, 461] on p "IMP009-0501 - One York- JMS-1York-WS" at bounding box center [644, 499] width 74 height 76
copy span "IMP009-0501"
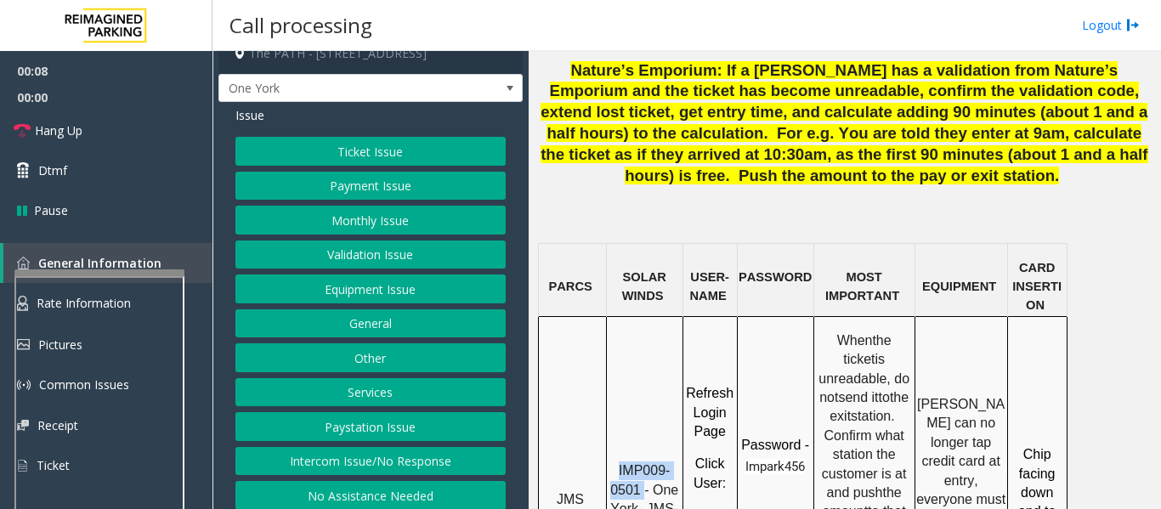
scroll to position [26, 0]
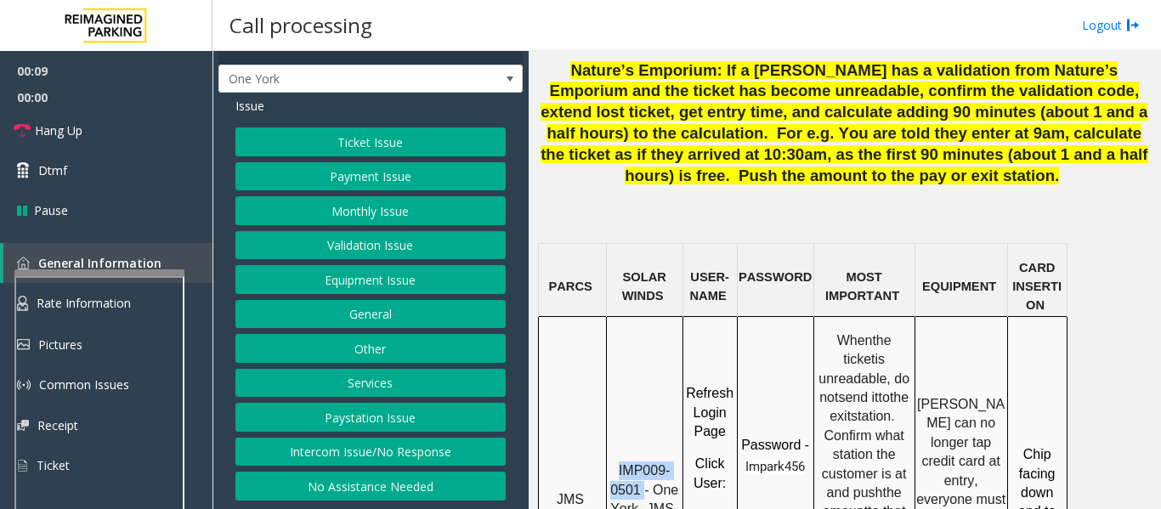
click at [357, 447] on button "Intercom Issue/No Response" at bounding box center [370, 452] width 270 height 29
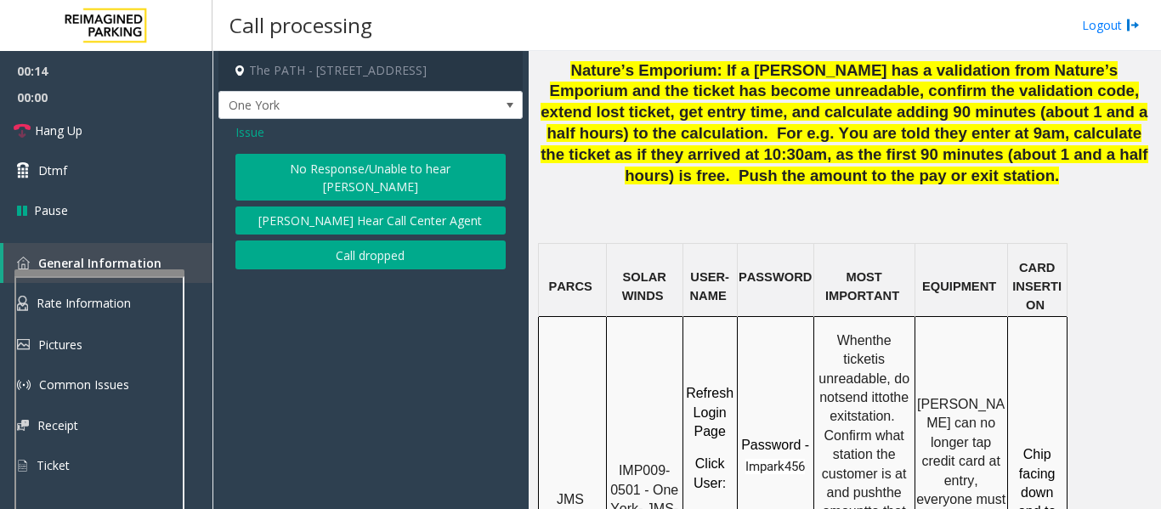
click at [250, 136] on span "Issue" at bounding box center [249, 132] width 29 height 18
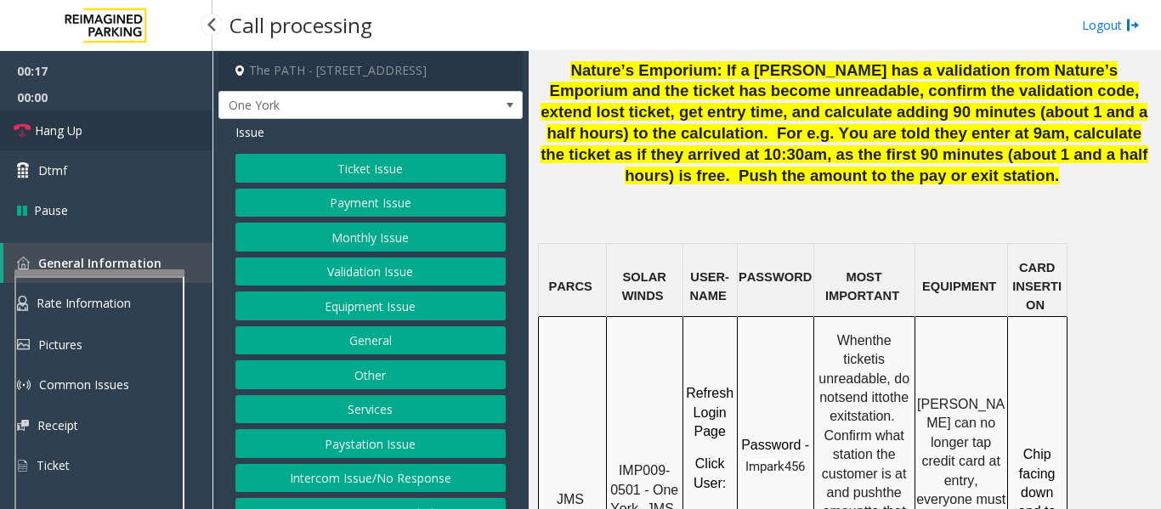
click at [121, 143] on link "Hang Up" at bounding box center [106, 130] width 212 height 40
click at [365, 310] on button "Equipment Issue" at bounding box center [370, 305] width 270 height 29
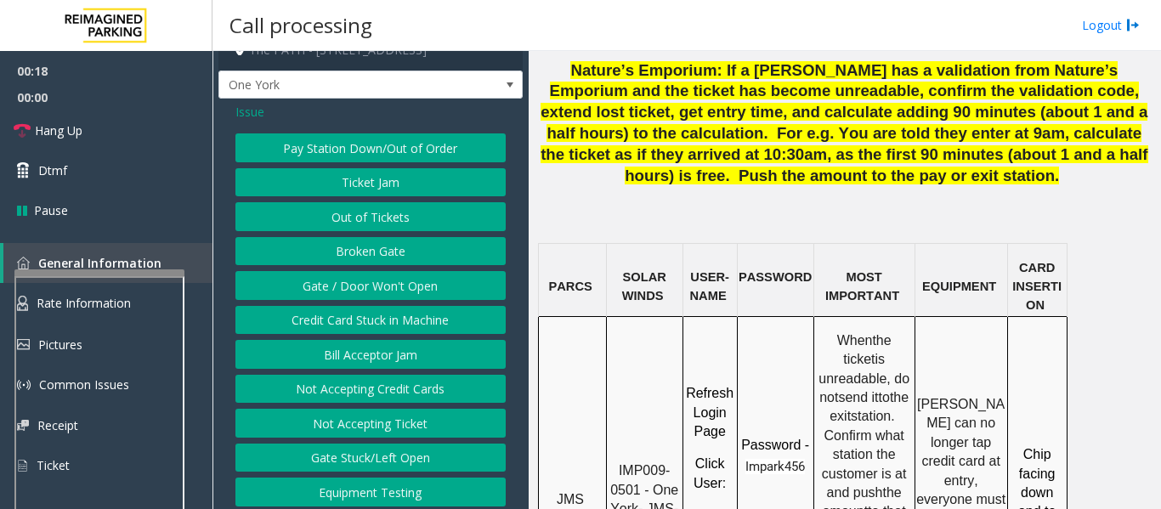
scroll to position [26, 0]
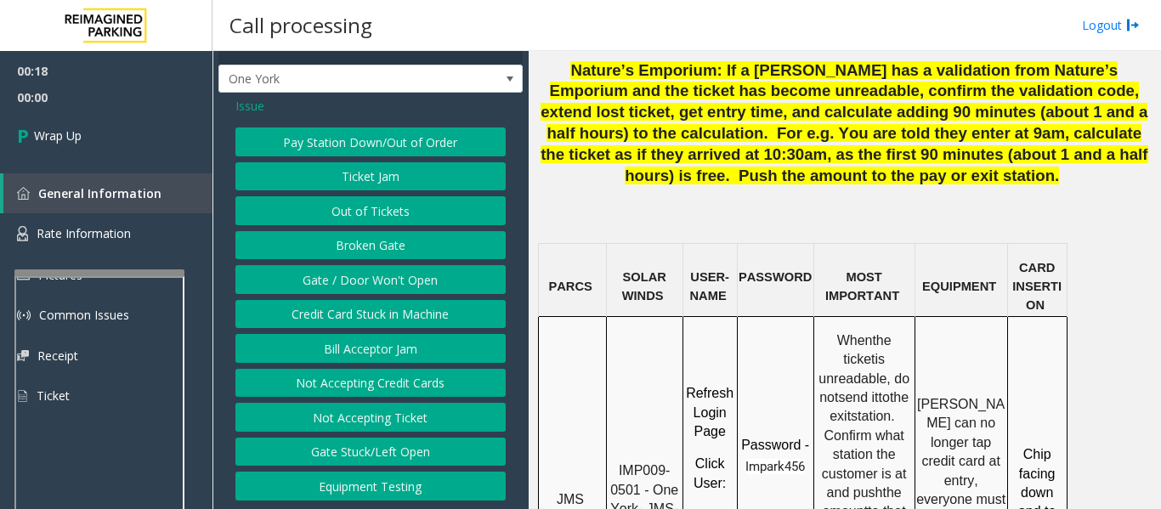
click at [376, 492] on button "Equipment Testing" at bounding box center [370, 486] width 270 height 29
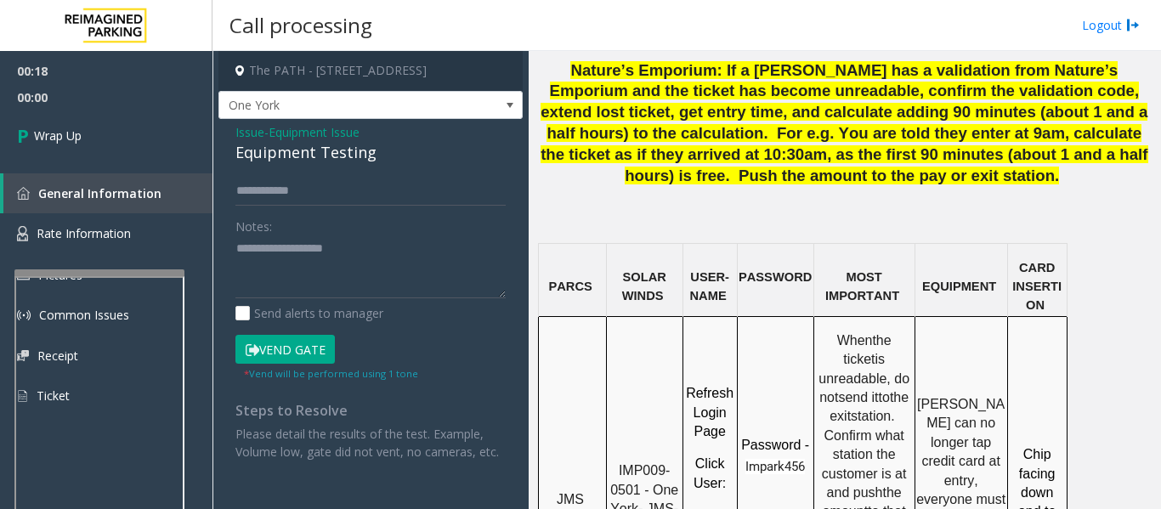
click at [283, 142] on div "Equipment Testing" at bounding box center [370, 152] width 270 height 23
type textarea "**********"
click at [200, 189] on link "General Information" at bounding box center [107, 193] width 209 height 40
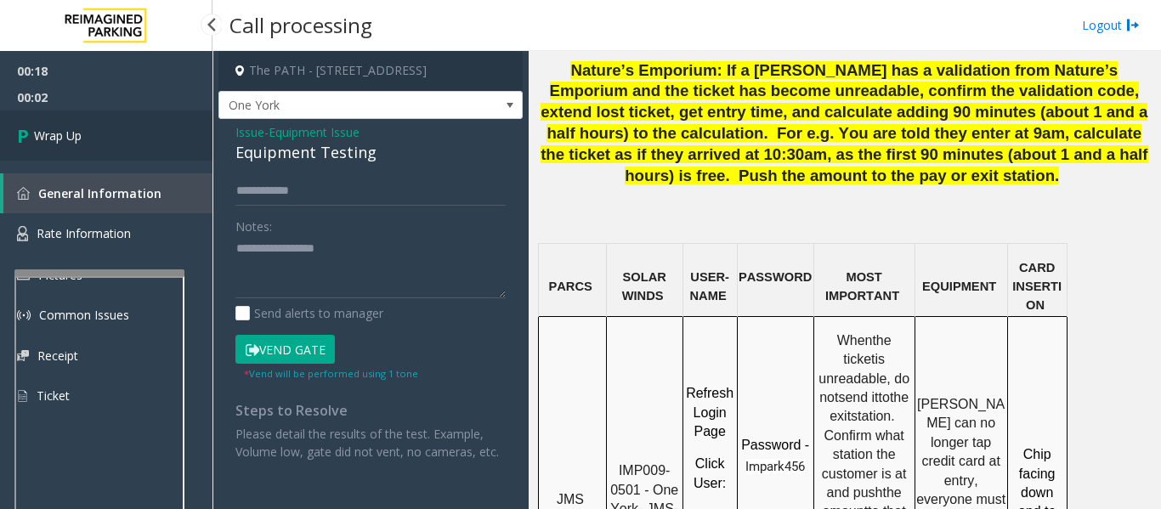
click at [151, 139] on link "Wrap Up" at bounding box center [106, 135] width 212 height 50
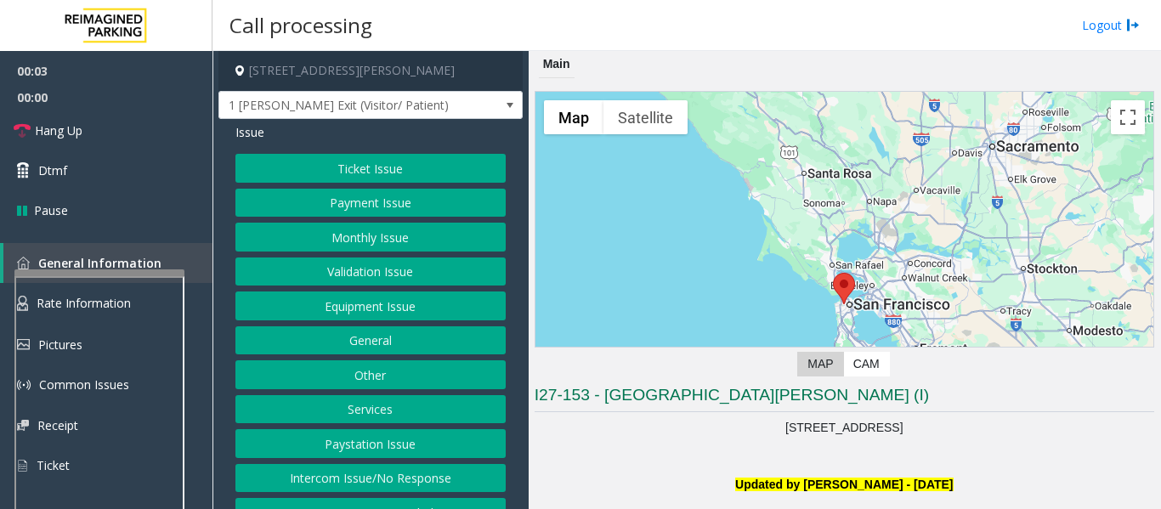
click at [448, 263] on button "Validation Issue" at bounding box center [370, 271] width 270 height 29
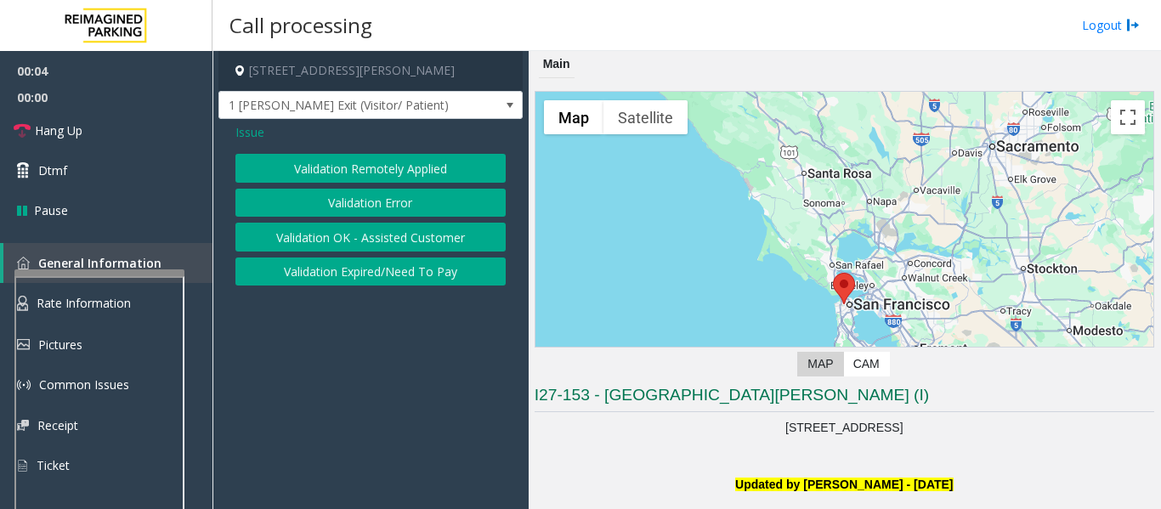
click at [415, 208] on button "Validation Error" at bounding box center [370, 203] width 270 height 29
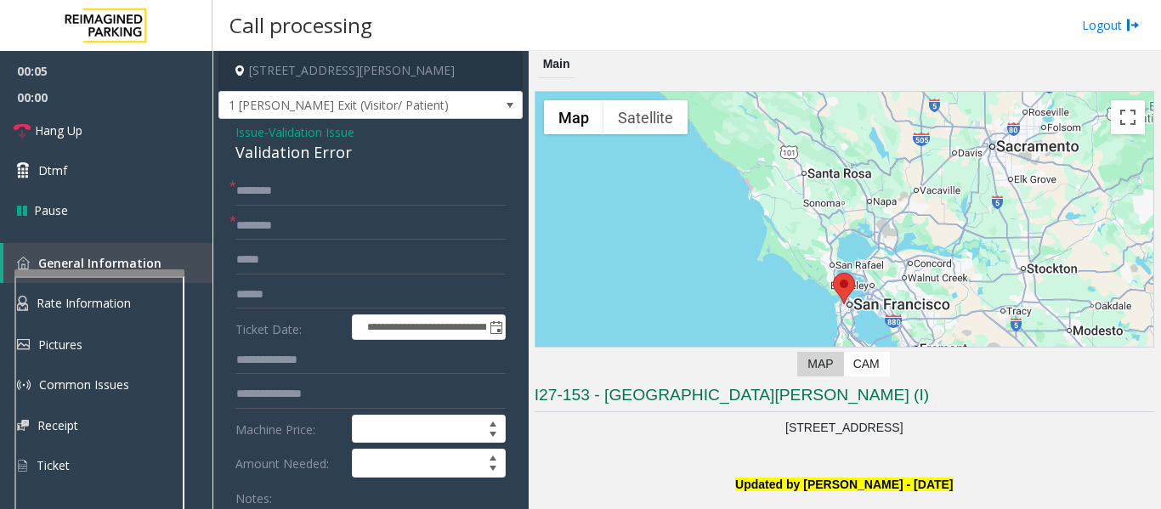
click at [315, 140] on span "Validation Issue" at bounding box center [311, 132] width 86 height 18
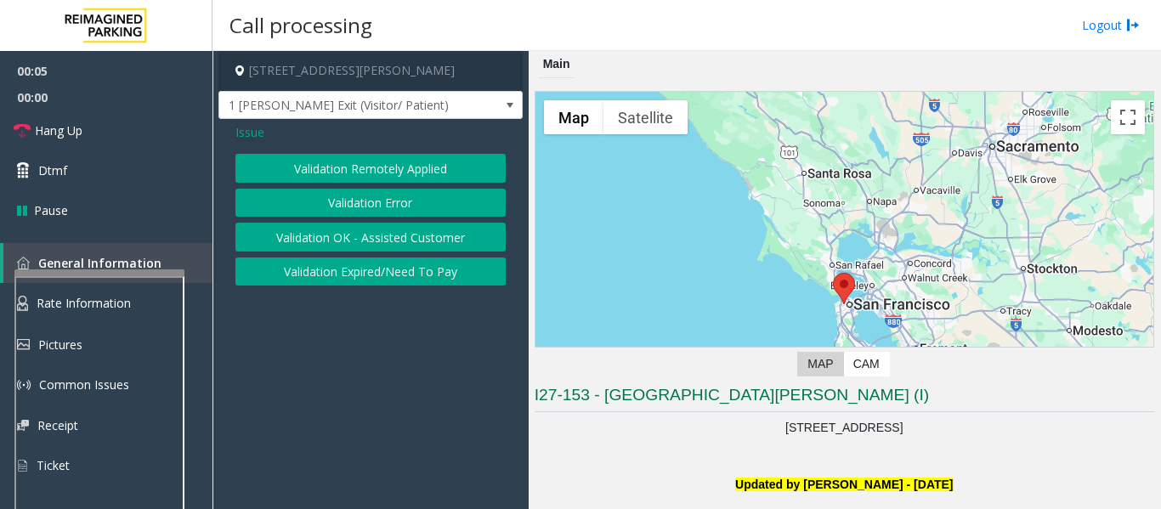
click at [315, 140] on div "Issue" at bounding box center [370, 132] width 270 height 18
click at [350, 211] on button "Validation Error" at bounding box center [370, 203] width 270 height 29
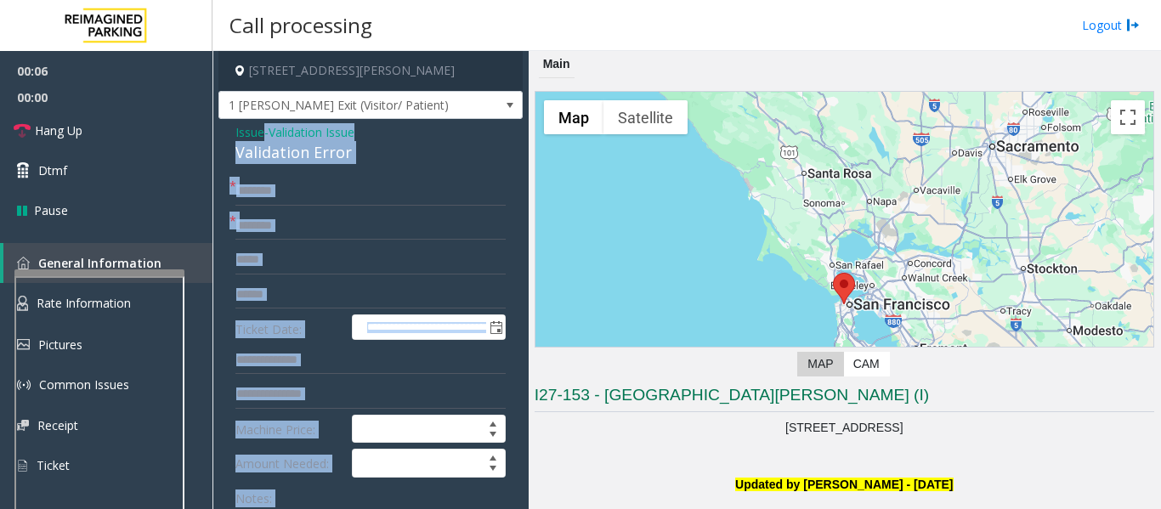
click at [291, 147] on div "Validation Error" at bounding box center [370, 152] width 270 height 23
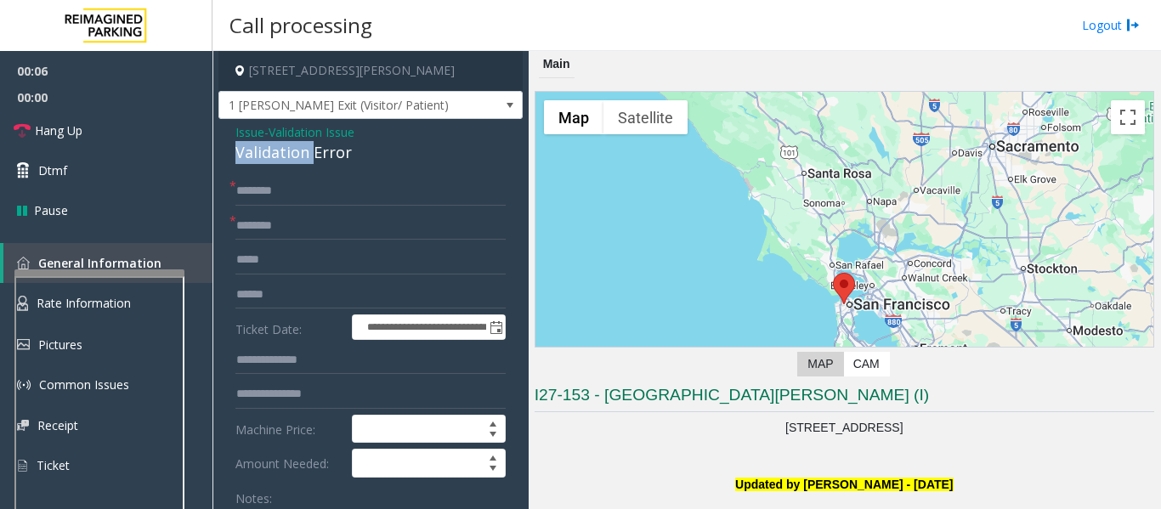
click at [291, 147] on div "Validation Error" at bounding box center [370, 152] width 270 height 23
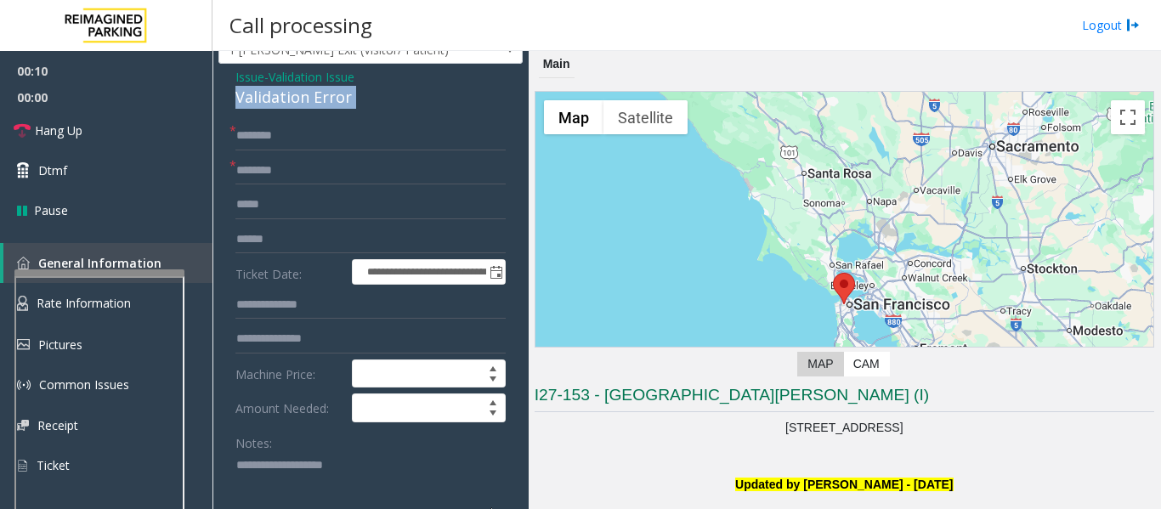
scroll to position [85, 0]
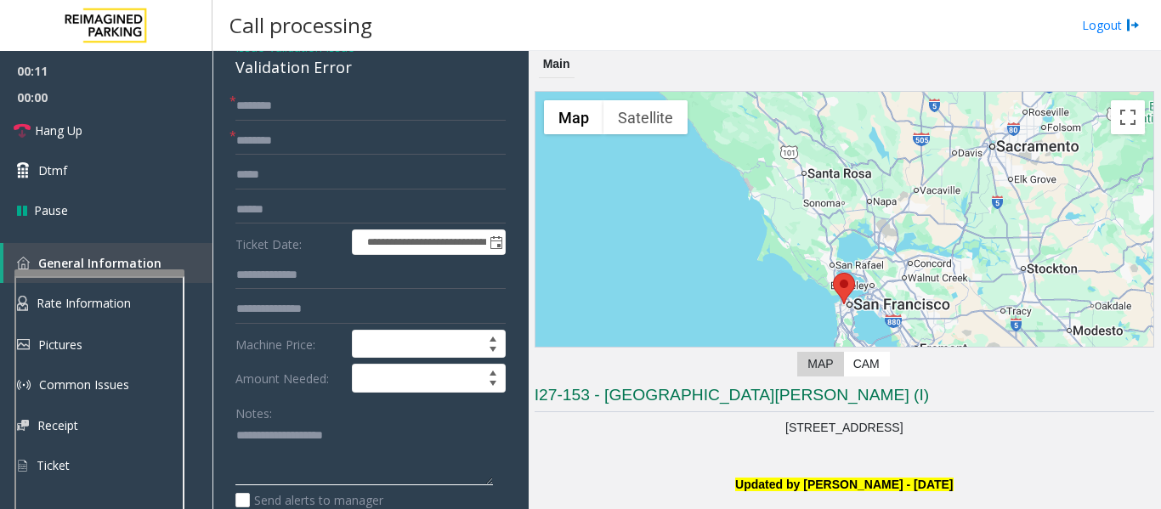
click at [291, 428] on textarea at bounding box center [363, 454] width 257 height 64
paste textarea "**********"
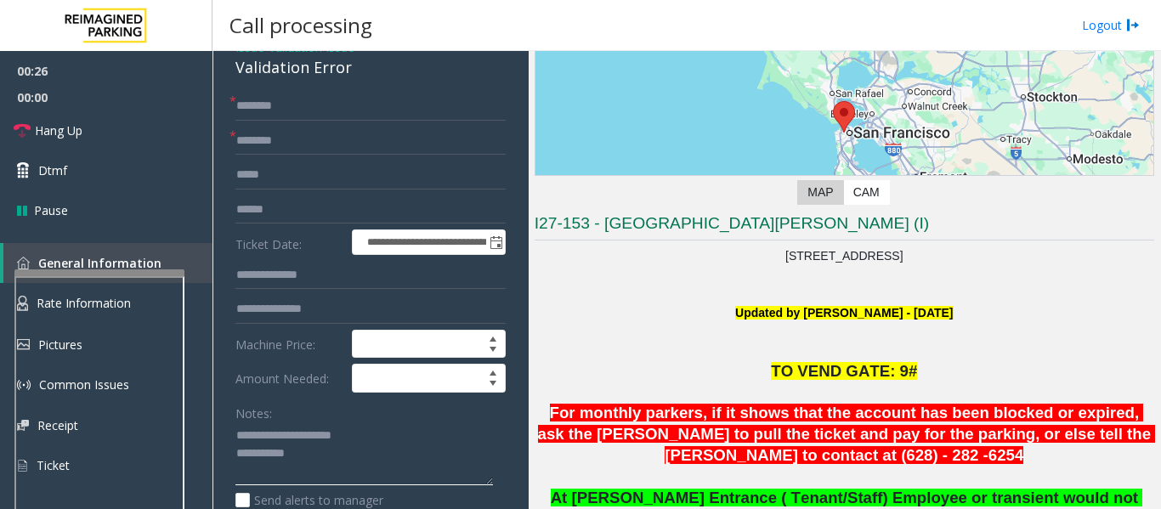
scroll to position [170, 0]
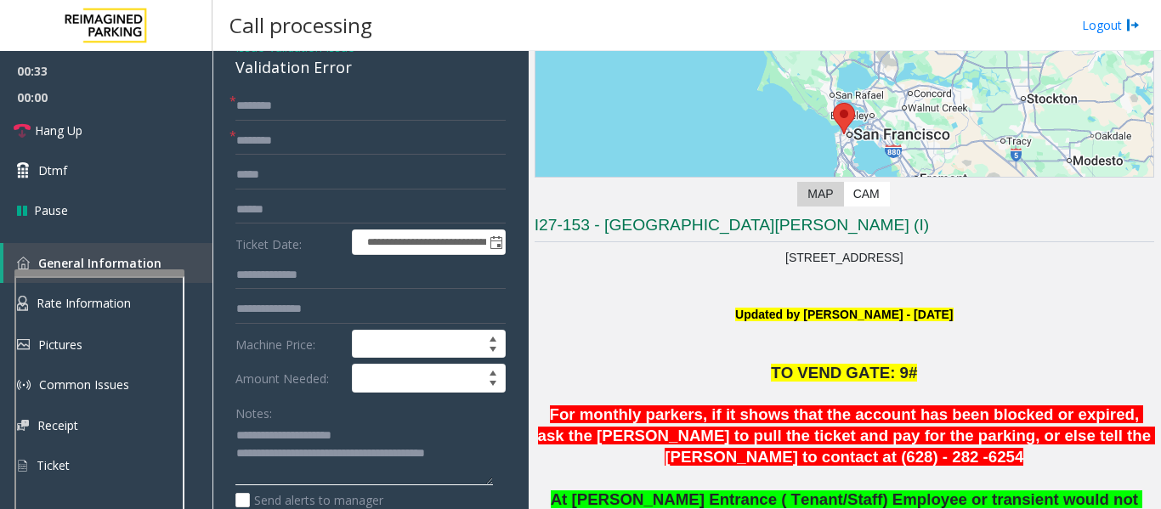
type textarea "**********"
drag, startPoint x: 604, startPoint y: 221, endPoint x: 782, endPoint y: 217, distance: 178.4
click at [782, 217] on h3 "I27-153 - St. Mary Medical Center (I)" at bounding box center [843, 228] width 619 height 28
type input "**********"
click at [385, 119] on input "text" at bounding box center [370, 106] width 270 height 29
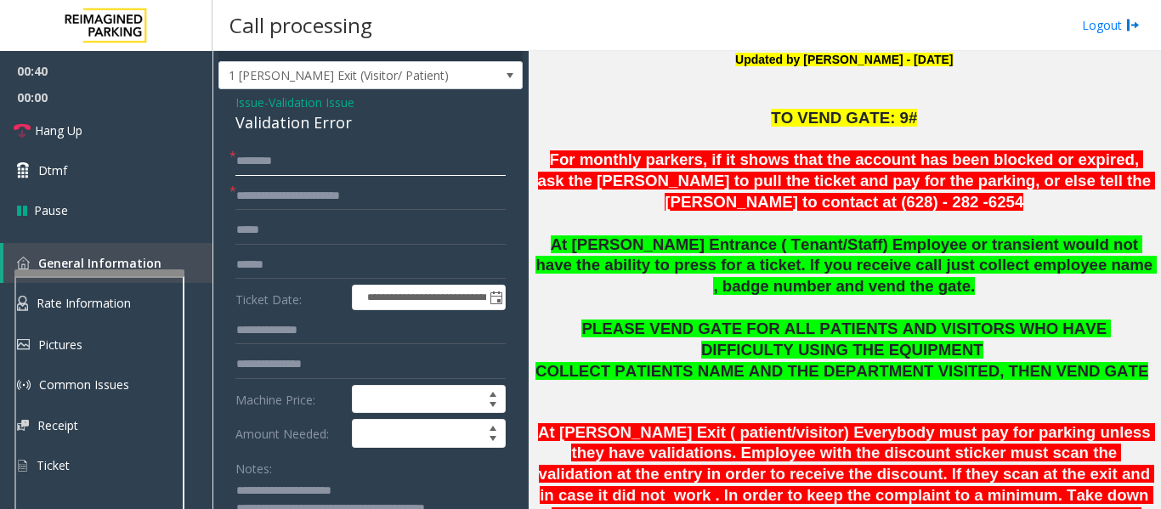
scroll to position [0, 0]
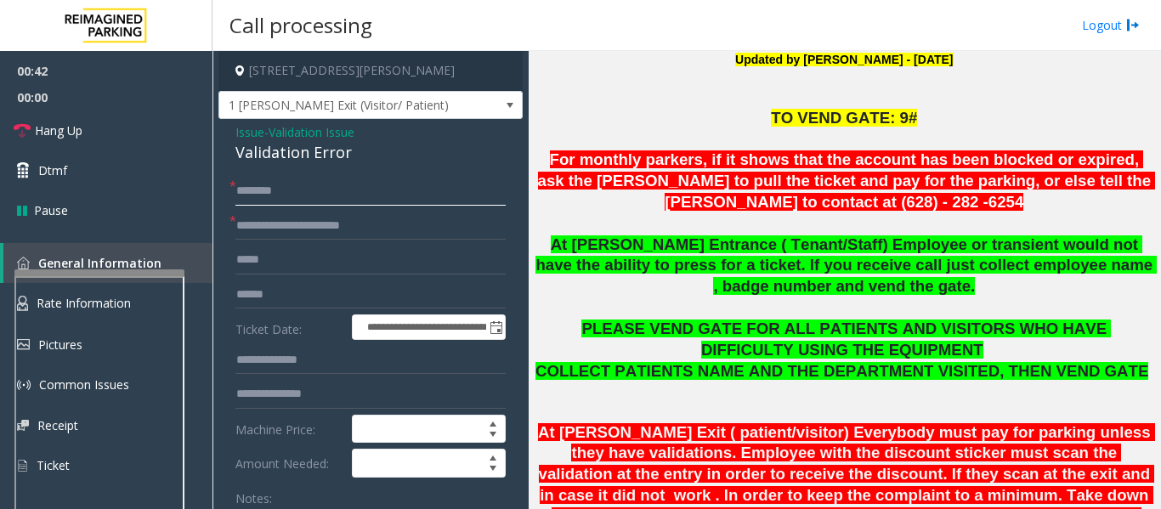
click at [346, 186] on input "text" at bounding box center [370, 191] width 270 height 29
type input "*****"
click at [303, 285] on input "text" at bounding box center [370, 294] width 270 height 29
type input "*******"
click at [335, 199] on input "*****" at bounding box center [370, 191] width 270 height 29
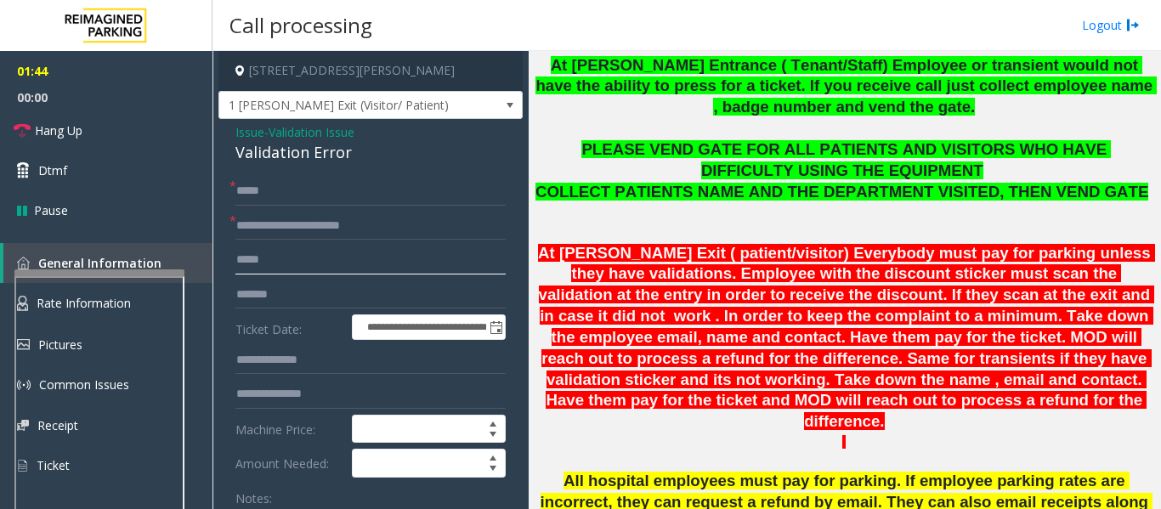
click at [425, 263] on input "text" at bounding box center [370, 260] width 270 height 29
click at [342, 257] on input "text" at bounding box center [370, 260] width 270 height 29
click at [297, 265] on input "text" at bounding box center [370, 260] width 270 height 29
click at [252, 268] on input "text" at bounding box center [370, 260] width 270 height 29
click at [42, 126] on span "Hang Up" at bounding box center [59, 130] width 48 height 18
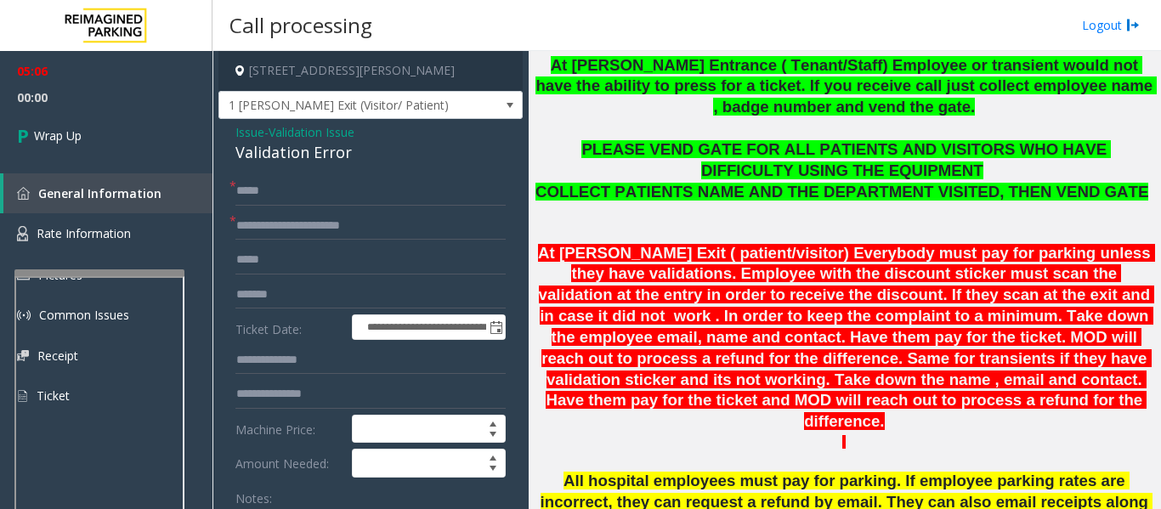
scroll to position [340, 0]
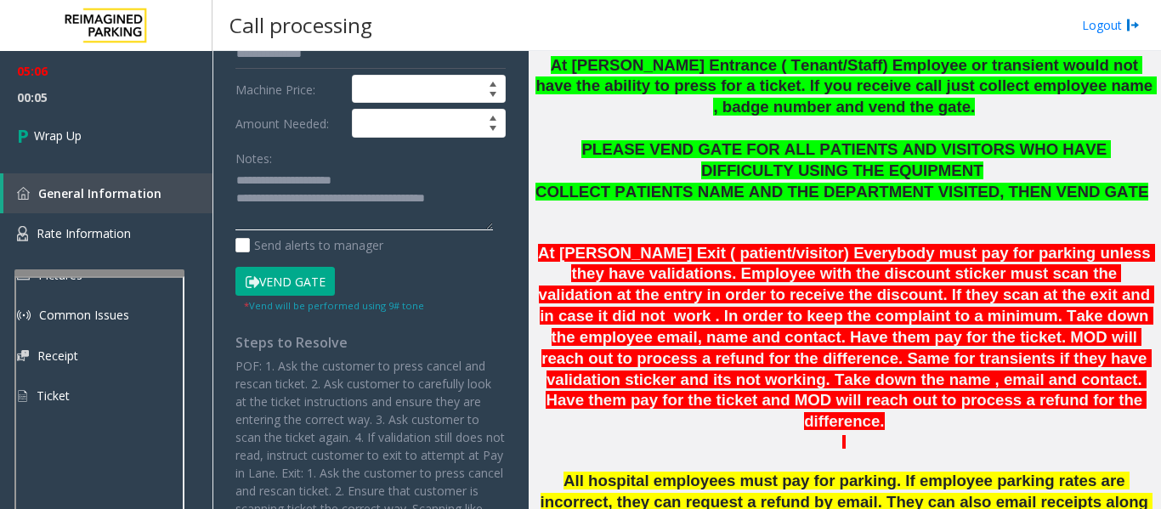
drag, startPoint x: 296, startPoint y: 199, endPoint x: 490, endPoint y: 206, distance: 194.7
click at [490, 206] on textarea at bounding box center [363, 199] width 257 height 64
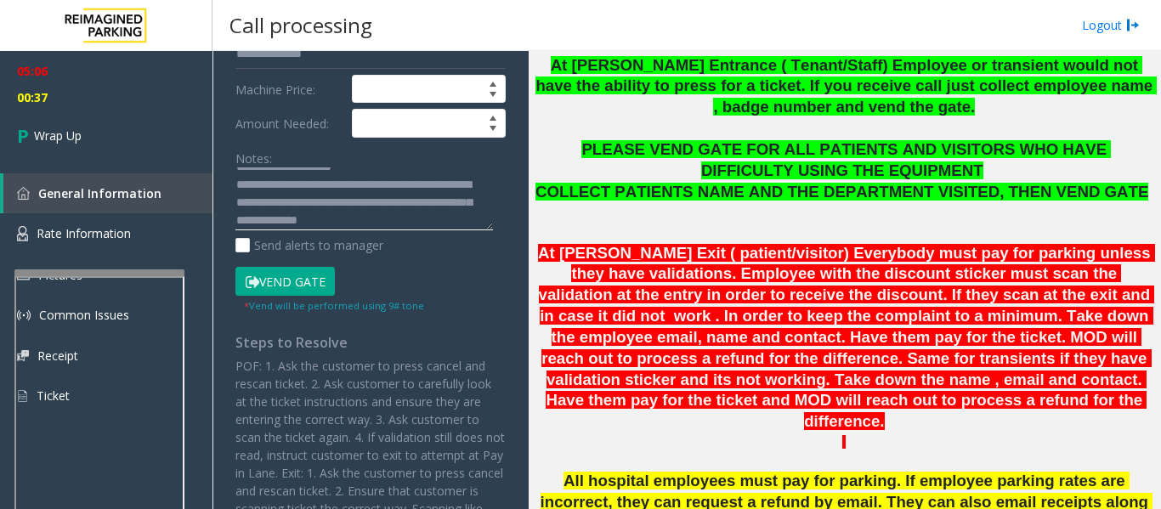
scroll to position [31, 0]
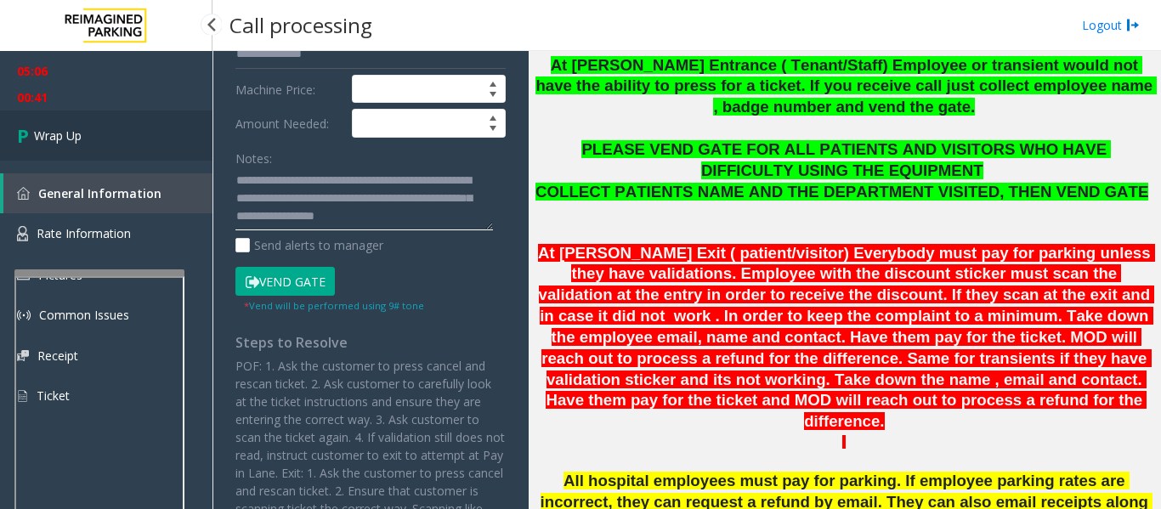
type textarea "**********"
click at [93, 122] on link "Wrap Up" at bounding box center [106, 135] width 212 height 50
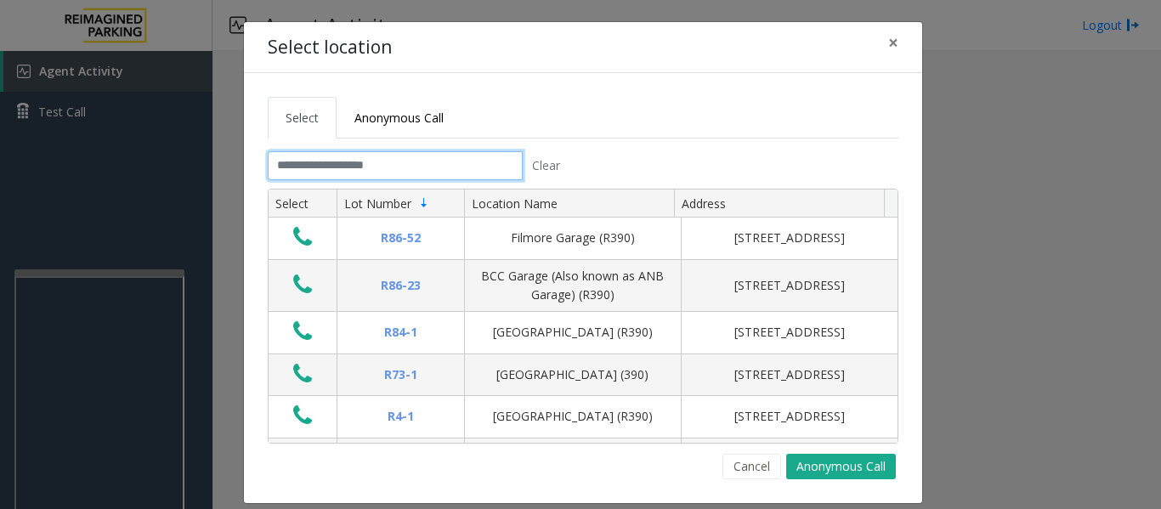
click at [421, 160] on input "text" at bounding box center [395, 165] width 255 height 29
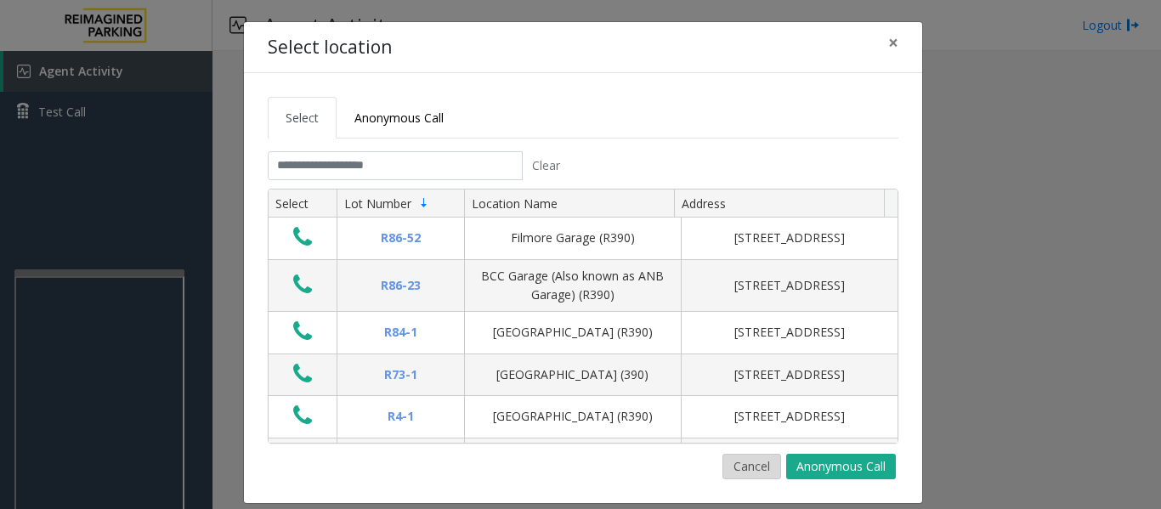
click at [762, 464] on button "Cancel" at bounding box center [751, 466] width 59 height 25
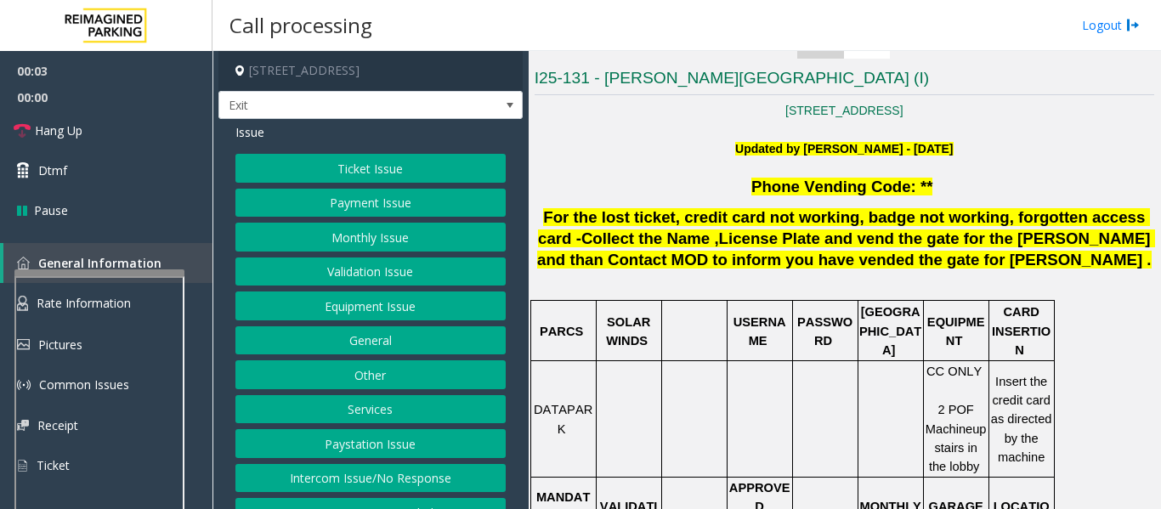
scroll to position [425, 0]
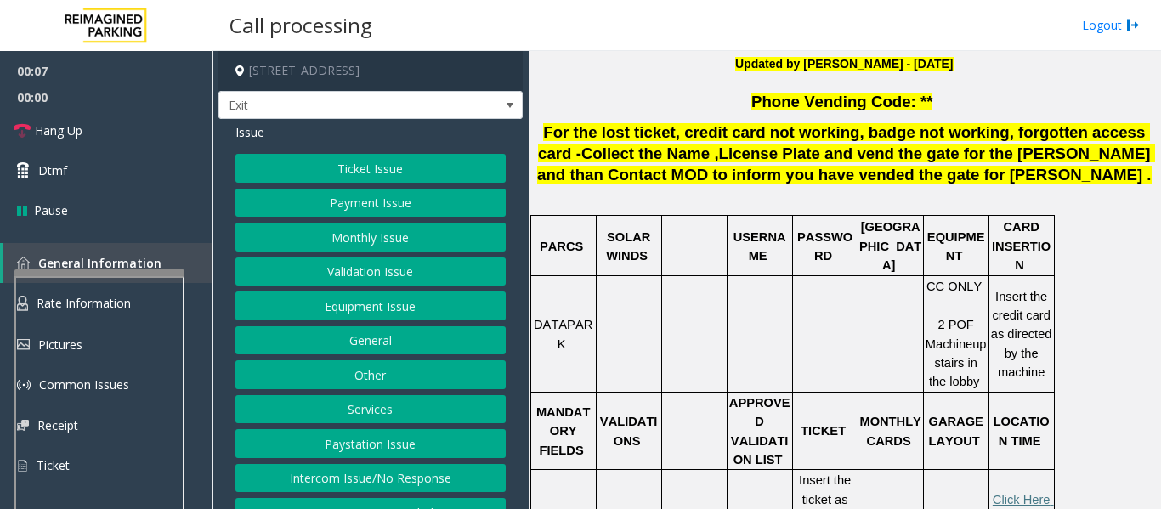
click at [425, 272] on button "Validation Issue" at bounding box center [370, 271] width 270 height 29
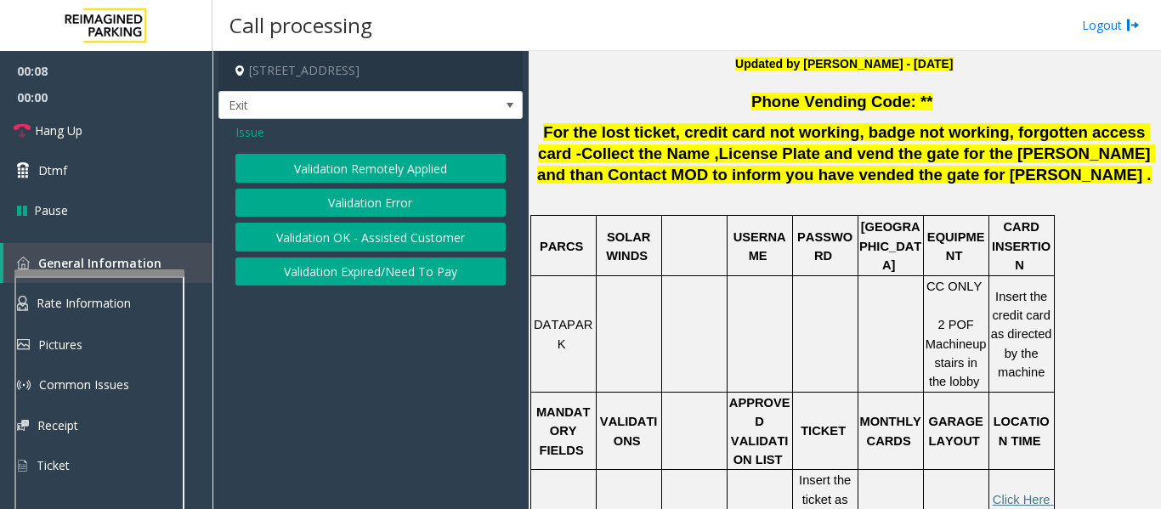
click at [429, 206] on button "Validation Error" at bounding box center [370, 203] width 270 height 29
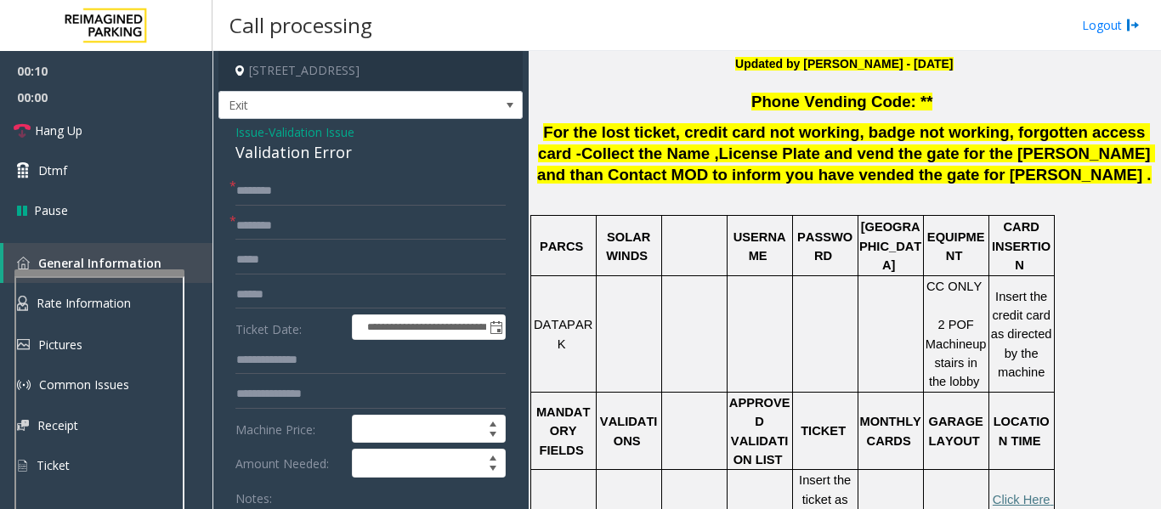
click at [337, 155] on div "Validation Error" at bounding box center [370, 152] width 270 height 23
copy div "Validation Error"
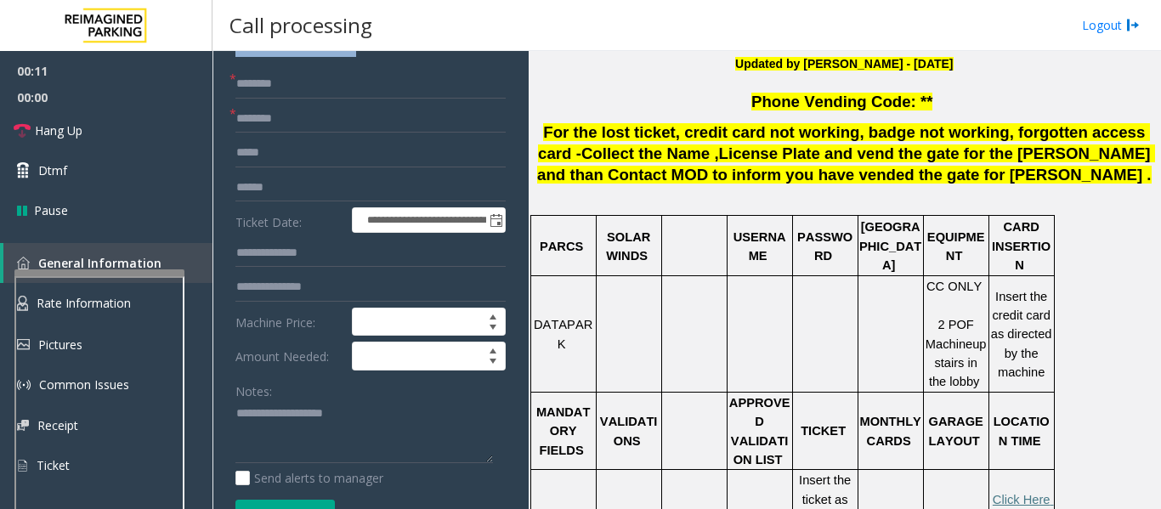
scroll to position [255, 0]
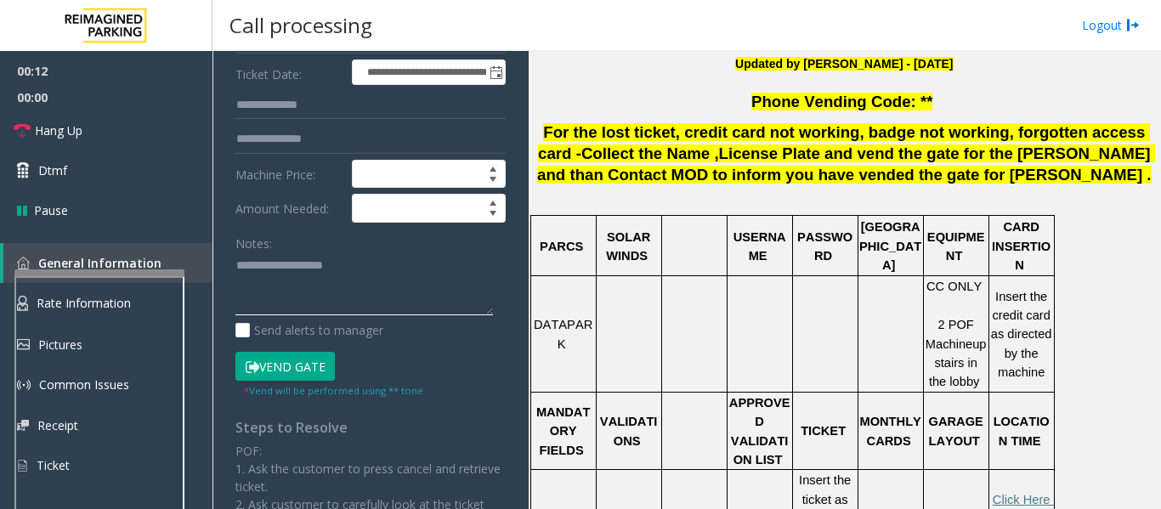
click at [355, 291] on textarea at bounding box center [363, 284] width 257 height 64
paste textarea "**********"
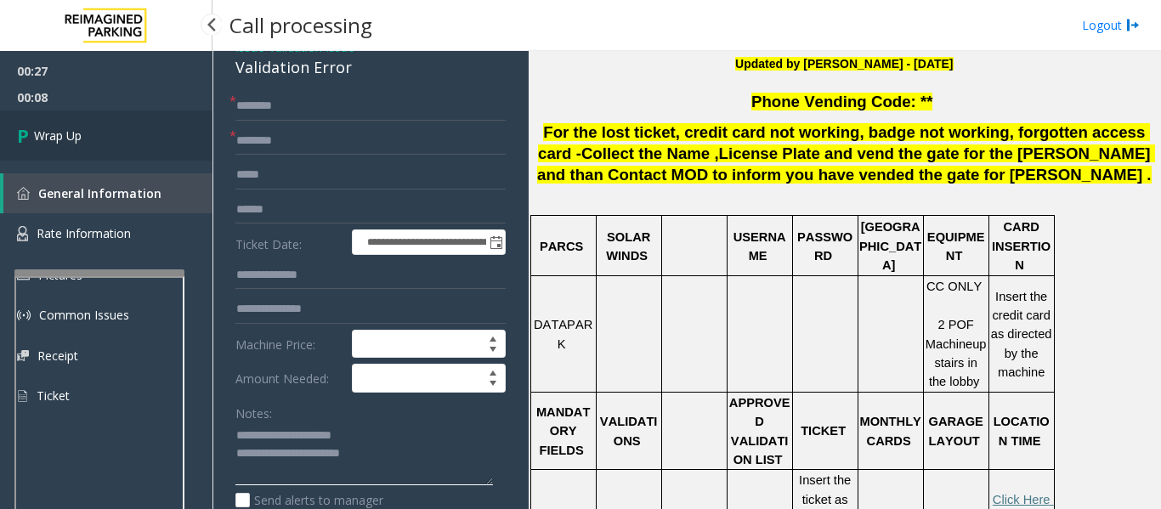
type textarea "**********"
click at [85, 141] on link "Wrap Up" at bounding box center [106, 135] width 212 height 50
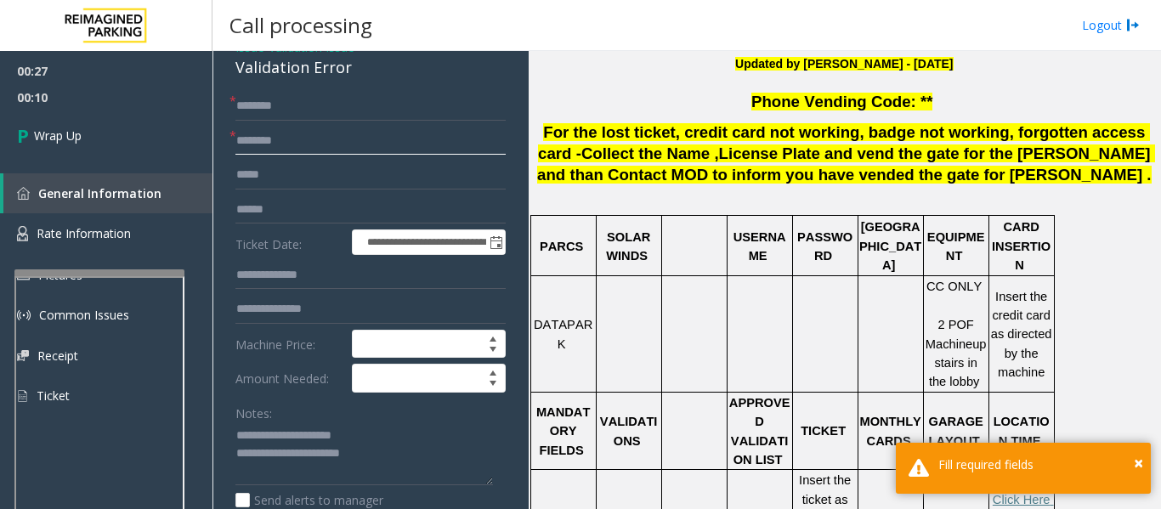
click at [262, 134] on input "text" at bounding box center [370, 141] width 270 height 29
type input "**"
click at [286, 104] on input "text" at bounding box center [370, 106] width 270 height 29
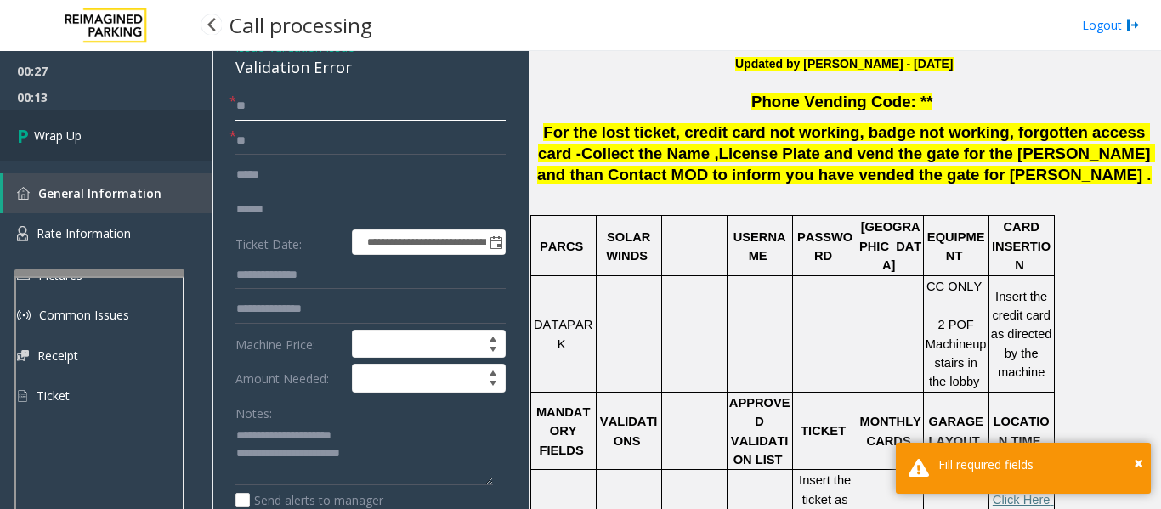
type input "**"
click at [160, 133] on link "Wrap Up" at bounding box center [106, 135] width 212 height 50
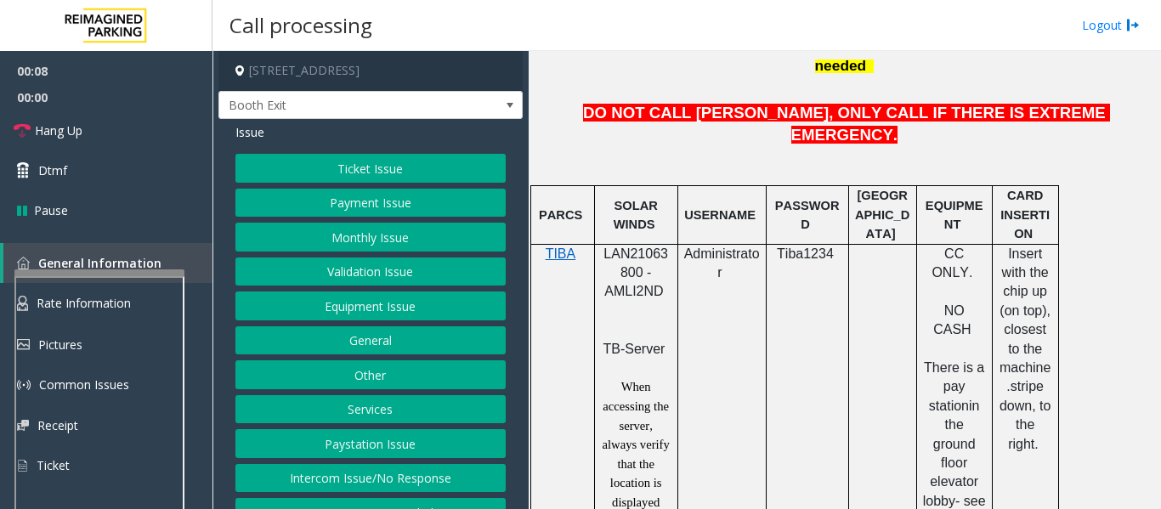
scroll to position [850, 0]
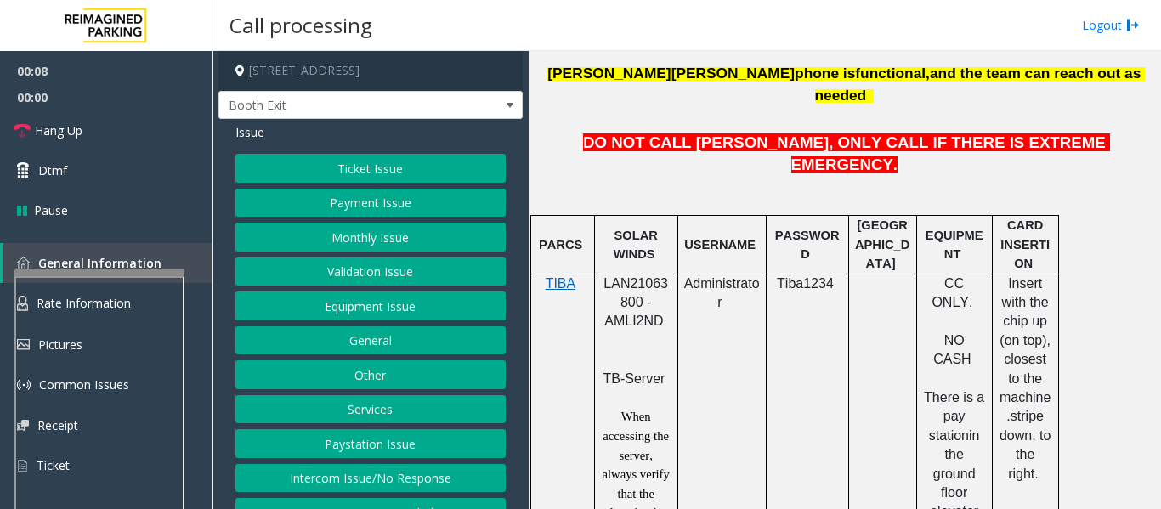
click at [613, 276] on span "LAN21063800 - AMLI2ND" at bounding box center [635, 302] width 65 height 53
copy span "LAN21063800"
click at [420, 285] on button "Validation Issue" at bounding box center [370, 271] width 270 height 29
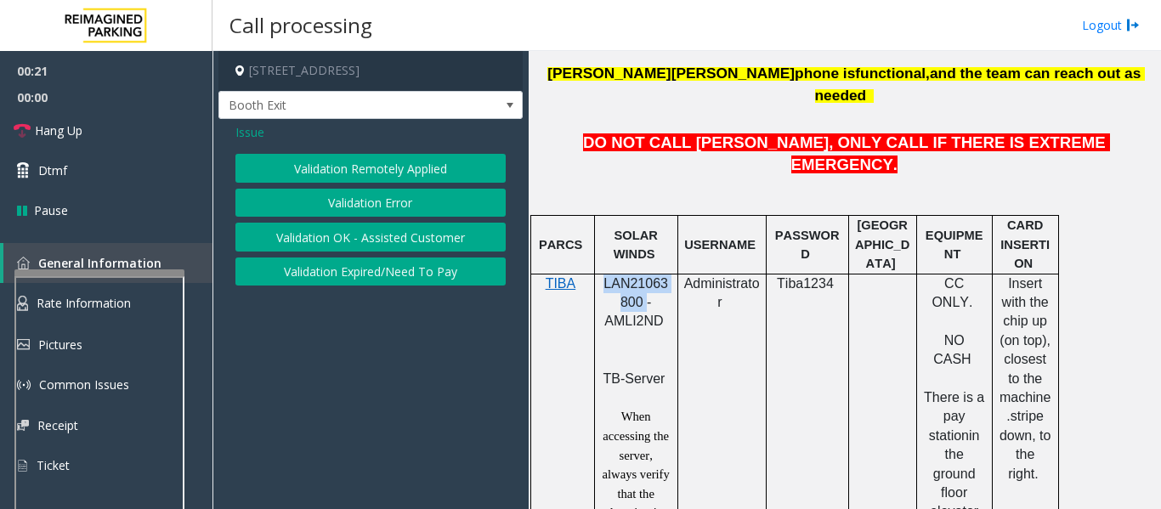
click at [391, 201] on button "Validation Error" at bounding box center [370, 203] width 270 height 29
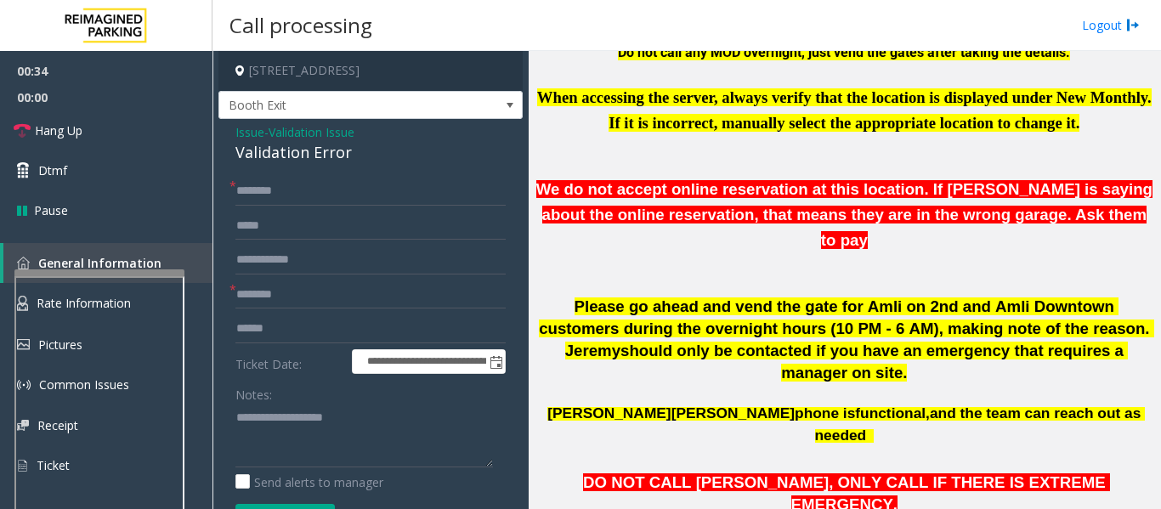
scroll to position [170, 0]
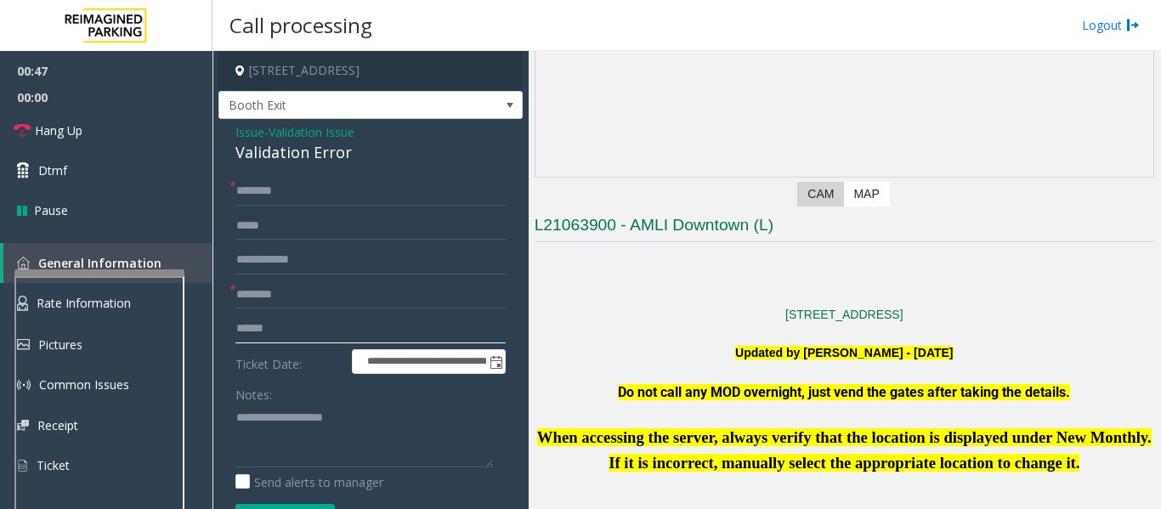
click at [292, 327] on input "text" at bounding box center [370, 328] width 270 height 29
drag, startPoint x: 304, startPoint y: 319, endPoint x: 370, endPoint y: 309, distance: 66.1
click at [304, 319] on input "text" at bounding box center [370, 328] width 270 height 29
type input "*******"
click at [461, 455] on textarea at bounding box center [363, 436] width 257 height 64
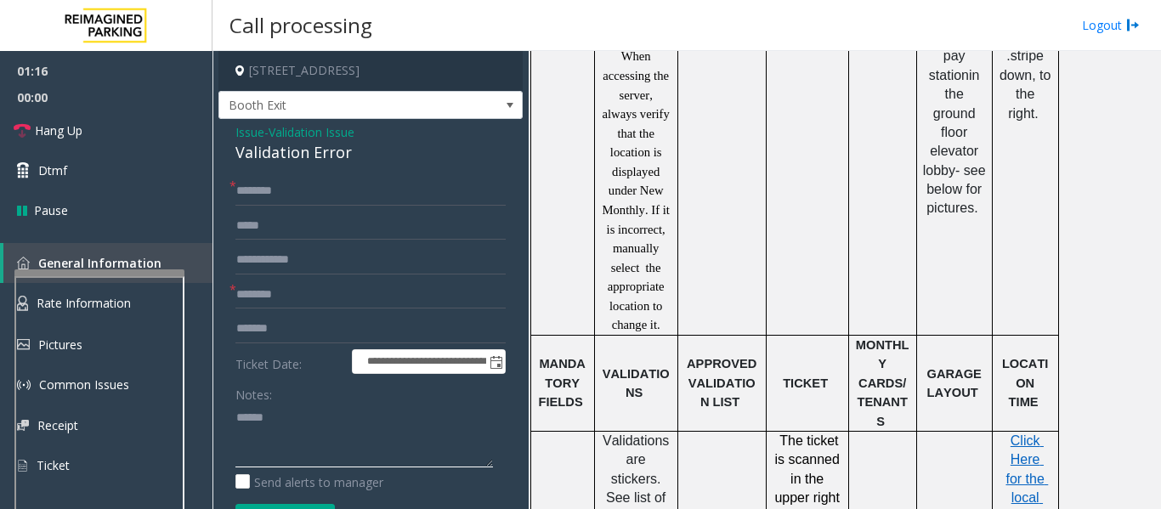
scroll to position [1444, 0]
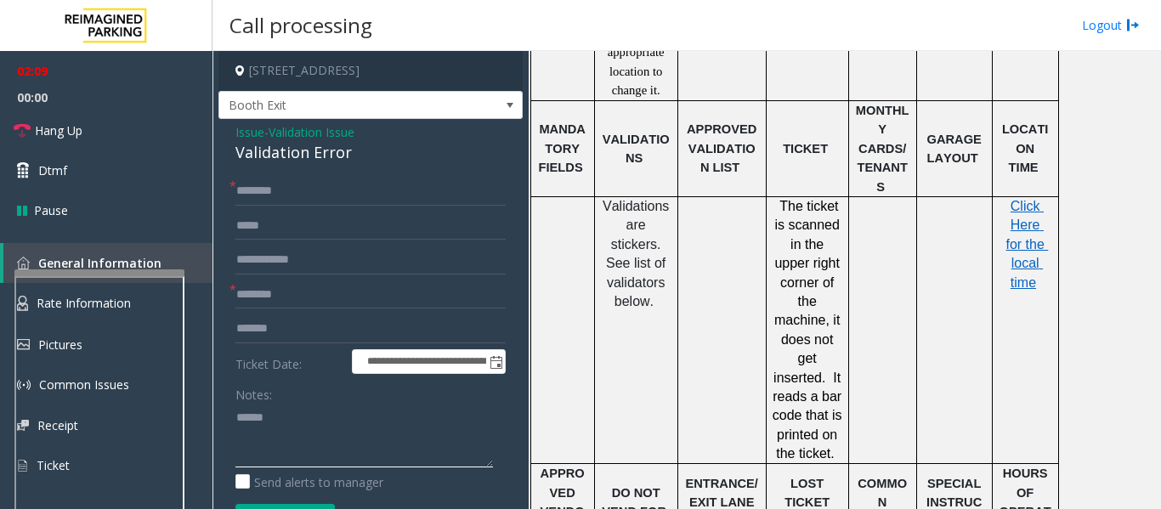
click at [352, 409] on textarea at bounding box center [363, 436] width 257 height 64
click at [1031, 199] on span "Click Here for the local time" at bounding box center [1026, 244] width 42 height 91
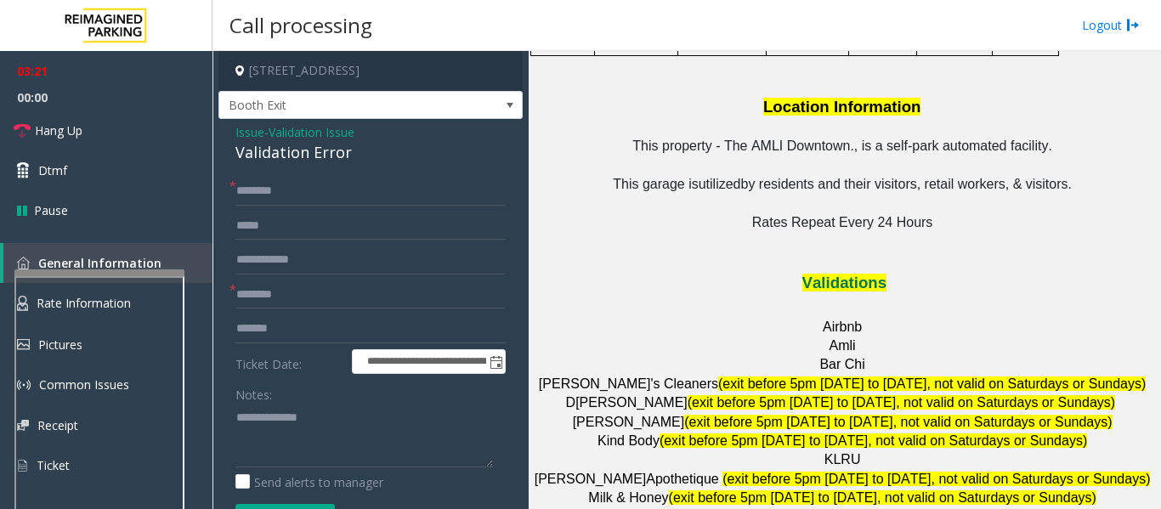
scroll to position [2209, 0]
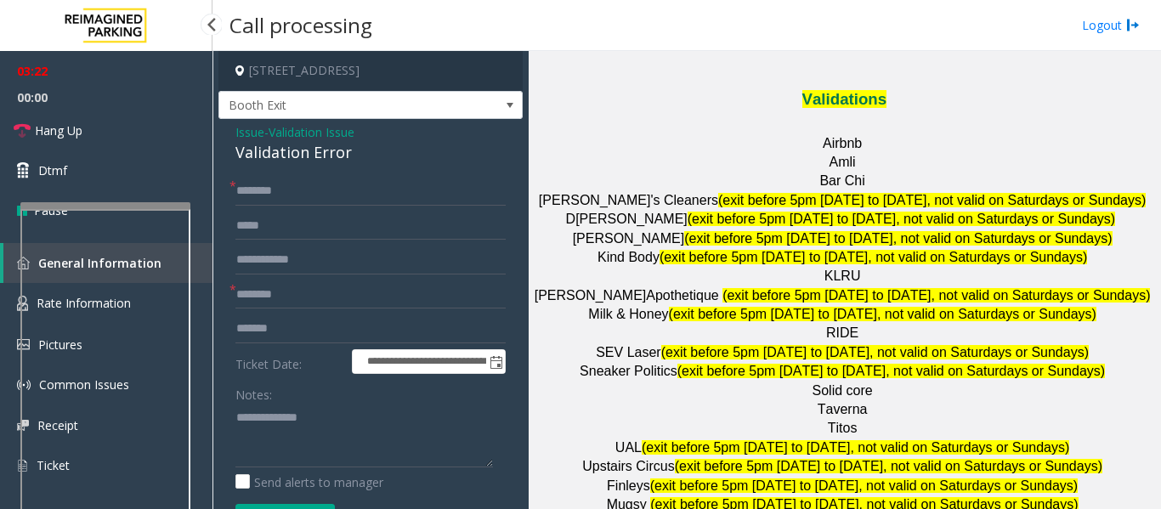
click at [137, 202] on div at bounding box center [105, 205] width 170 height 7
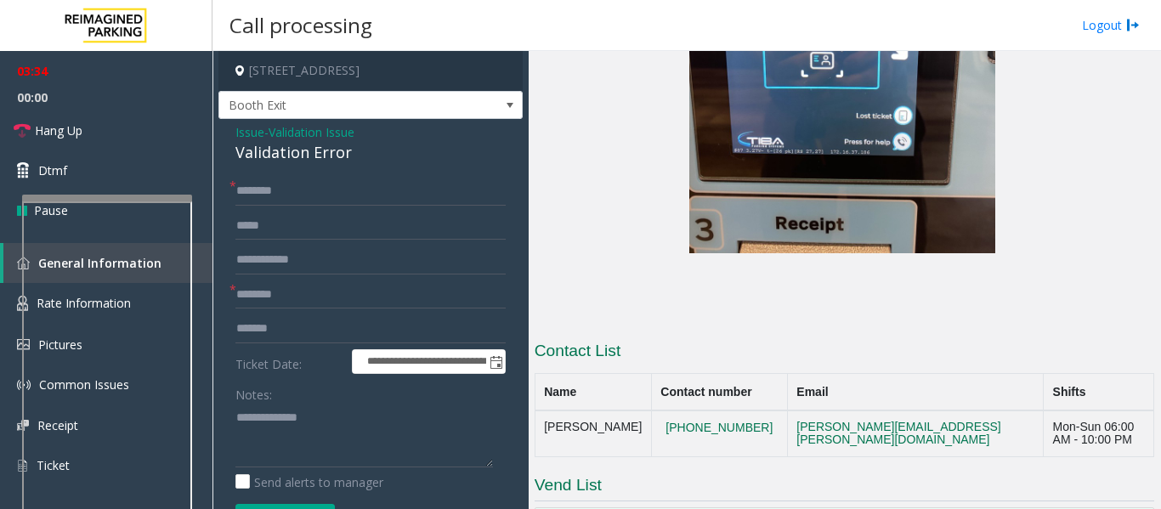
scroll to position [3243, 0]
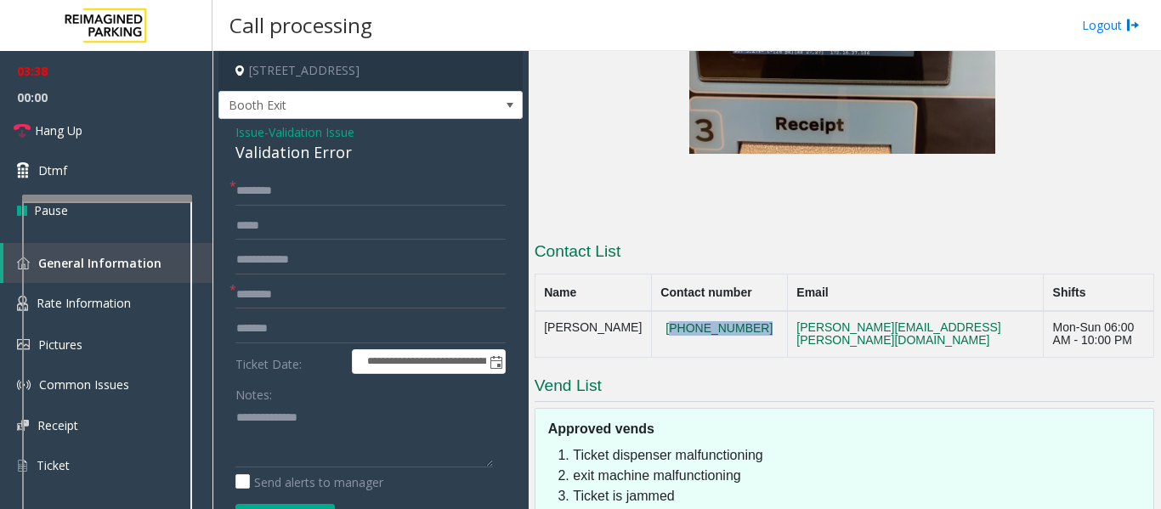
drag, startPoint x: 652, startPoint y: 144, endPoint x: 733, endPoint y: 178, distance: 87.9
click at [733, 311] on td "[PHONE_NUMBER]" at bounding box center [719, 334] width 136 height 46
copy button "[PHONE_NUMBER]"
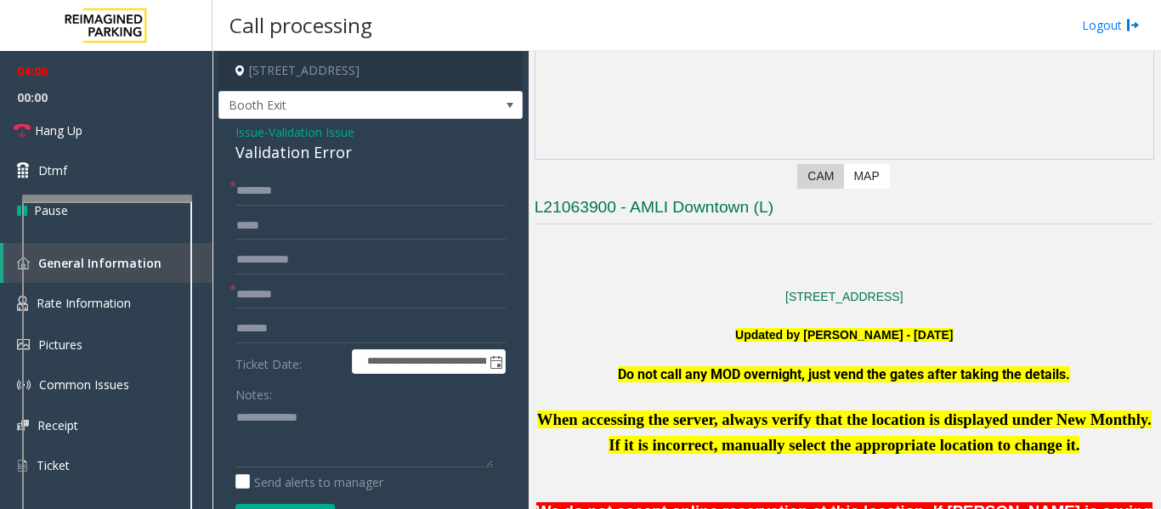
scroll to position [99, 0]
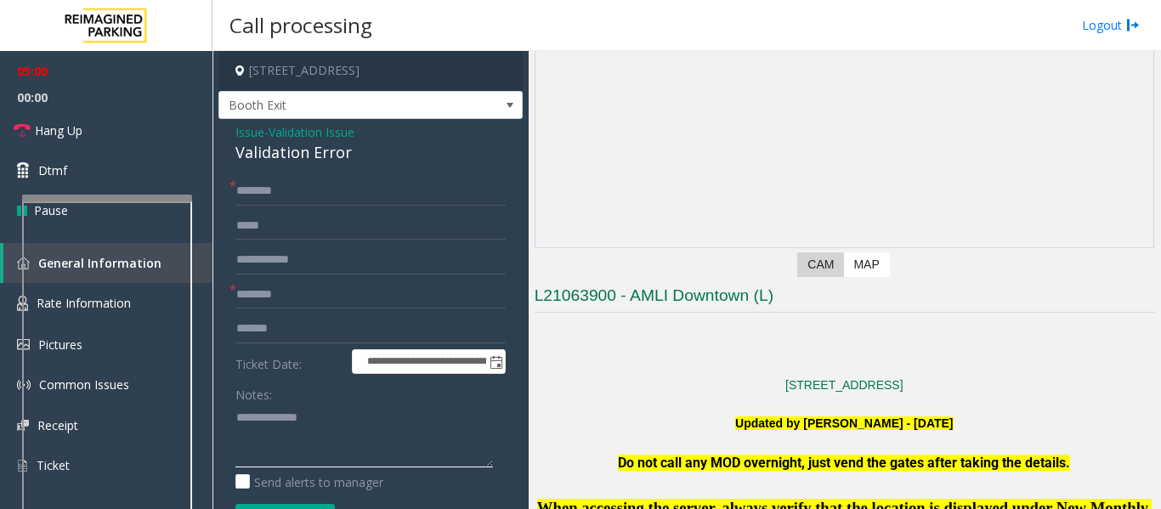
click at [281, 416] on textarea at bounding box center [363, 436] width 257 height 64
type textarea "**********"
click at [308, 196] on input "text" at bounding box center [370, 191] width 270 height 29
click at [299, 198] on input "text" at bounding box center [370, 191] width 270 height 29
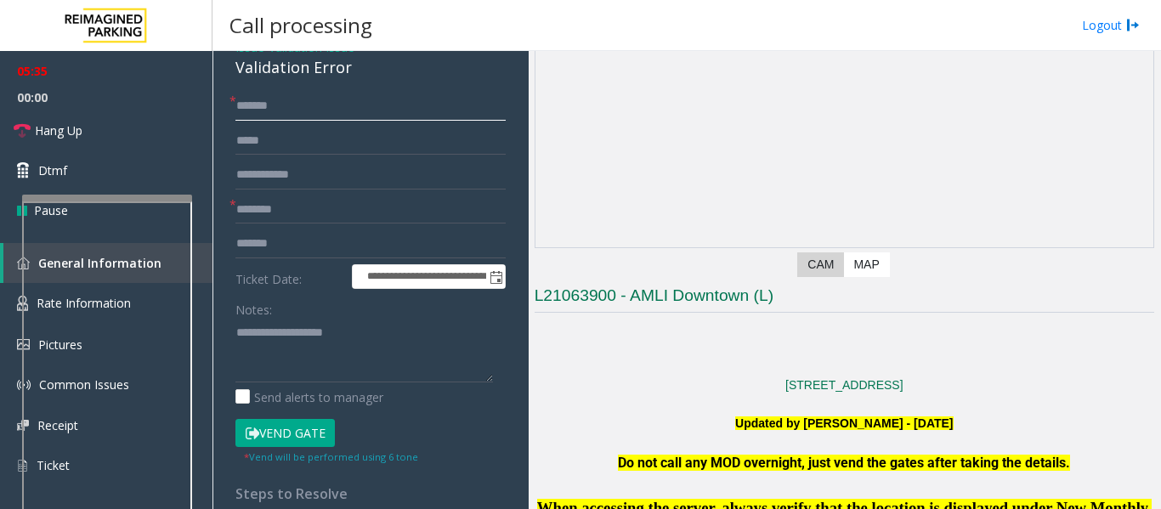
type input "******"
click at [299, 434] on button "Vend Gate" at bounding box center [284, 433] width 99 height 29
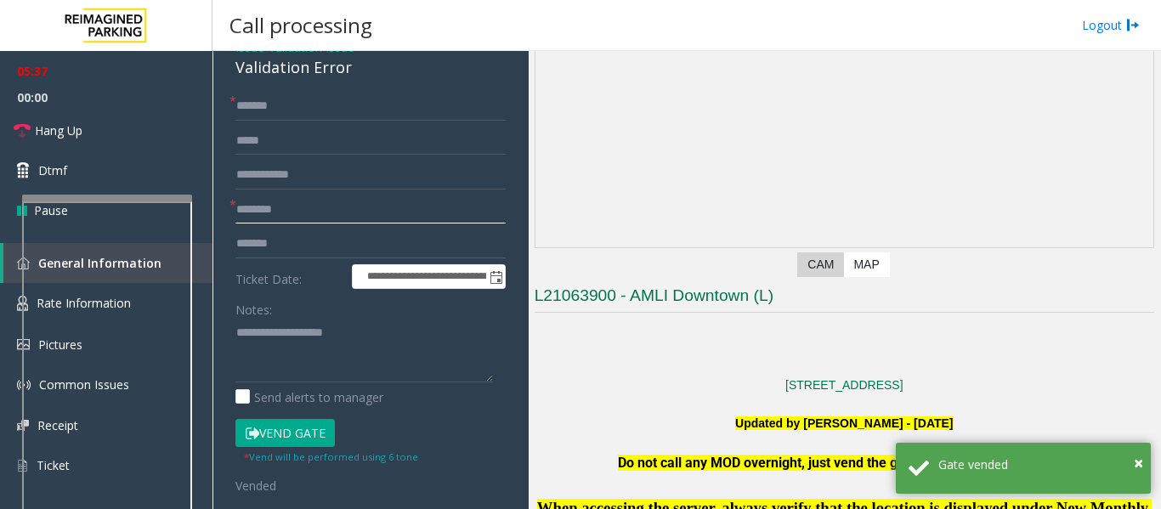
click at [324, 212] on input "text" at bounding box center [370, 209] width 270 height 29
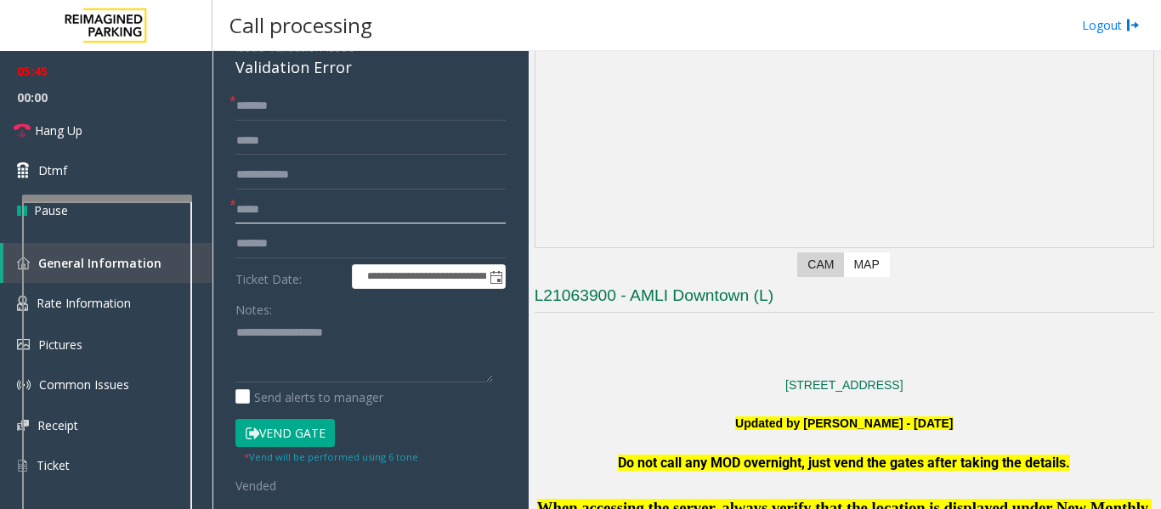
type input "****"
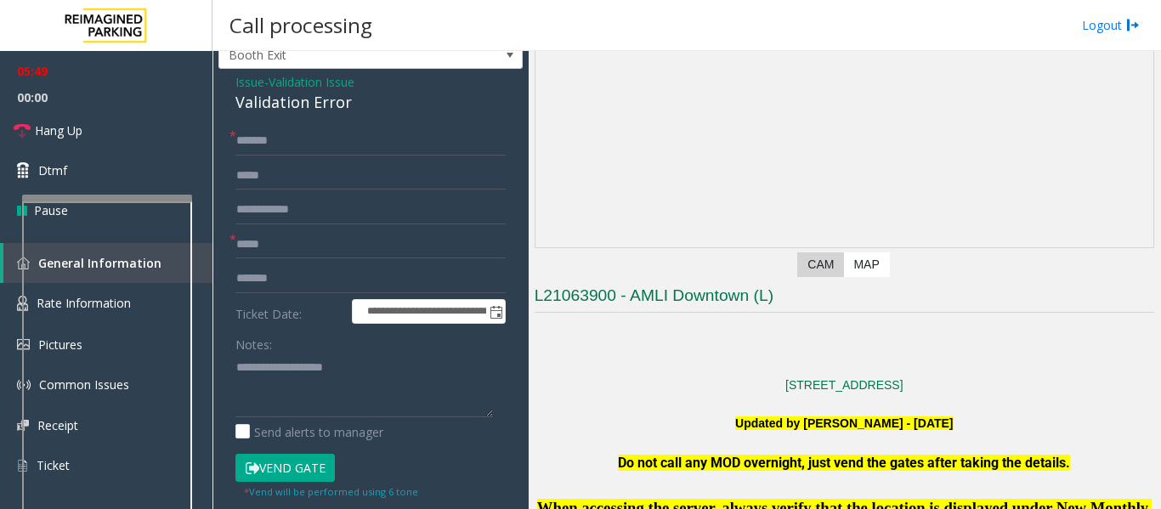
scroll to position [0, 0]
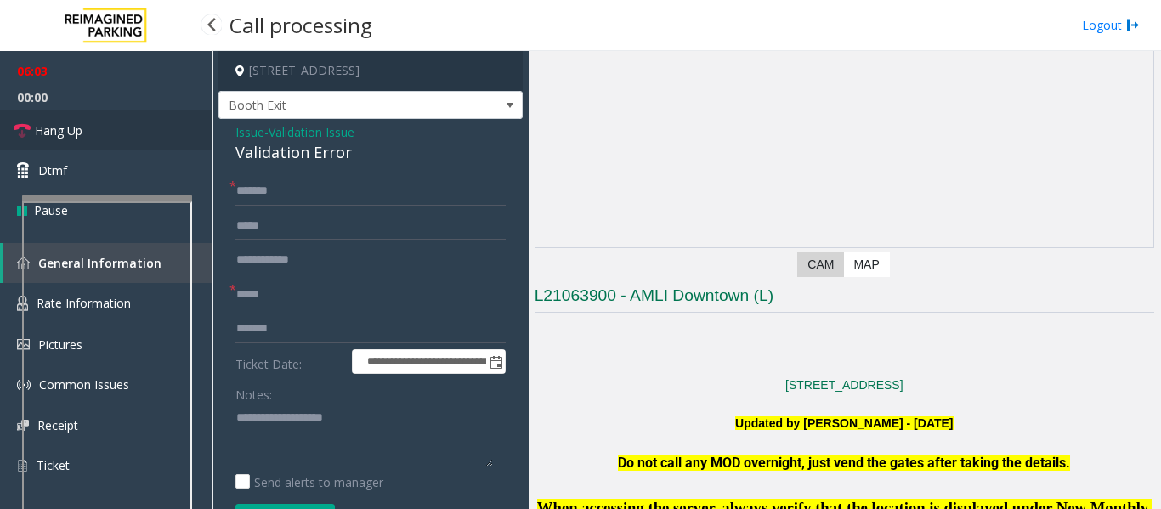
click at [138, 134] on link "Hang Up" at bounding box center [106, 130] width 212 height 40
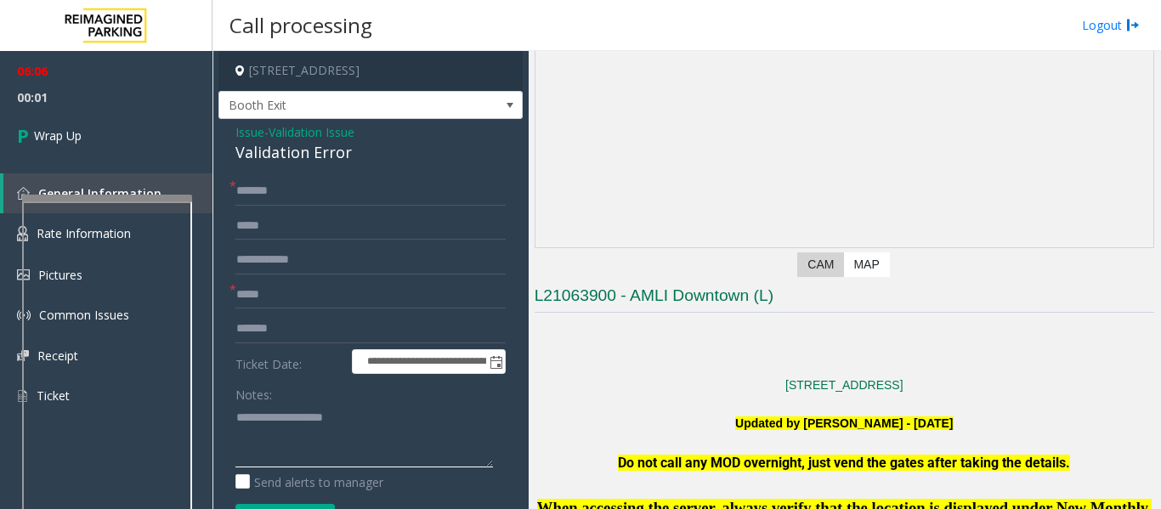
drag, startPoint x: 325, startPoint y: 418, endPoint x: 372, endPoint y: 420, distance: 46.8
click at [372, 420] on textarea at bounding box center [363, 436] width 257 height 64
click at [235, 422] on textarea at bounding box center [363, 436] width 257 height 64
click at [404, 416] on textarea at bounding box center [363, 436] width 257 height 64
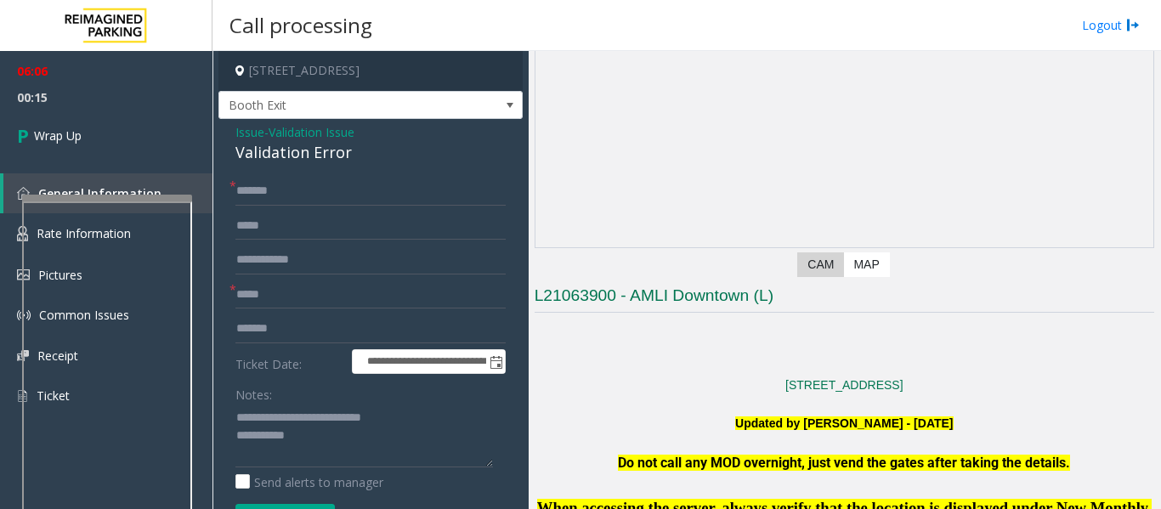
click at [328, 155] on div "Validation Error" at bounding box center [370, 152] width 270 height 23
copy div "Validation Error"
click at [268, 430] on textarea at bounding box center [363, 436] width 257 height 64
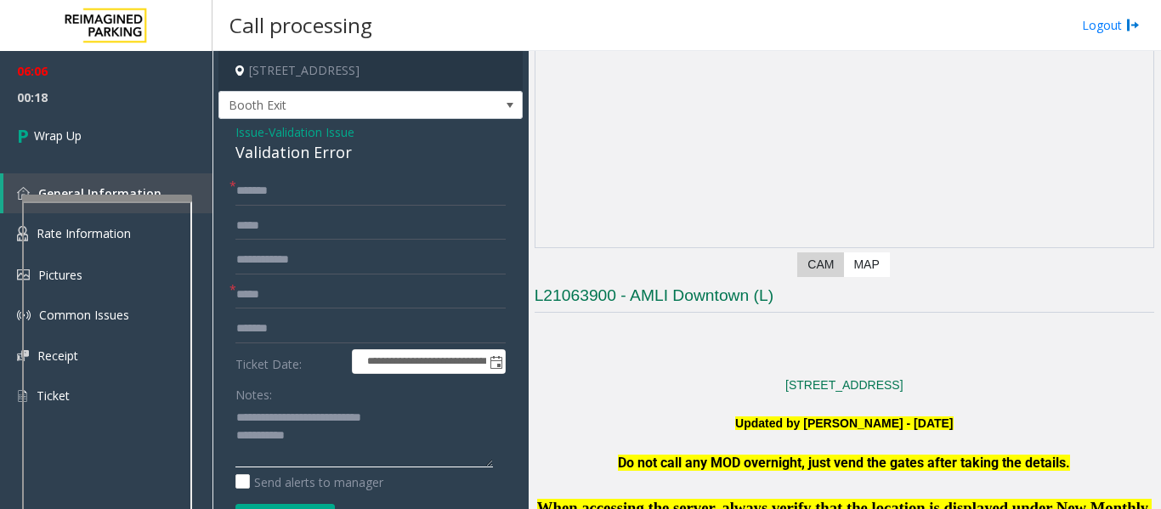
paste textarea "**********"
click at [297, 456] on textarea at bounding box center [363, 436] width 257 height 64
paste textarea "**********"
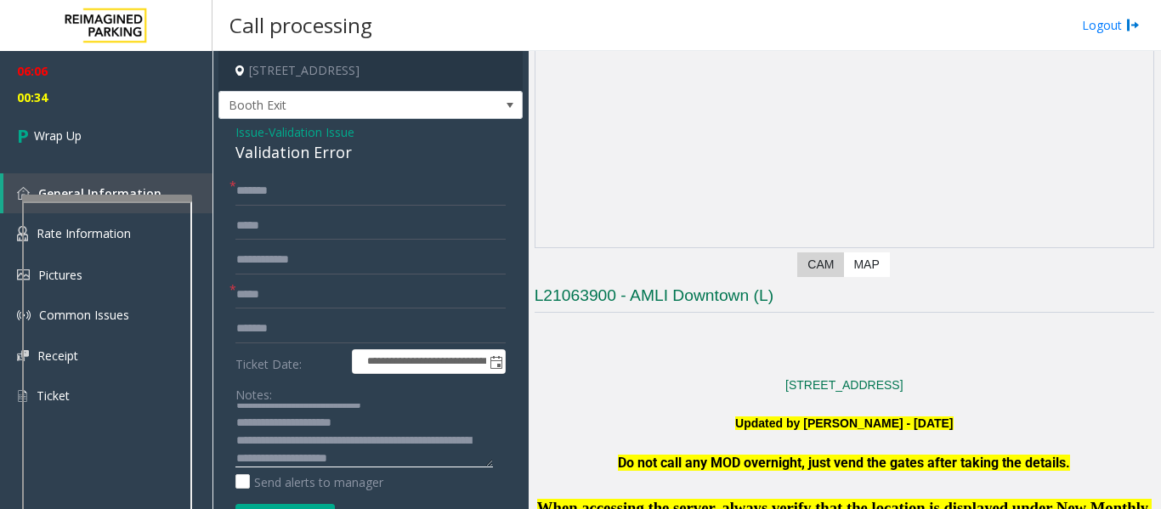
click at [451, 455] on textarea at bounding box center [363, 436] width 257 height 64
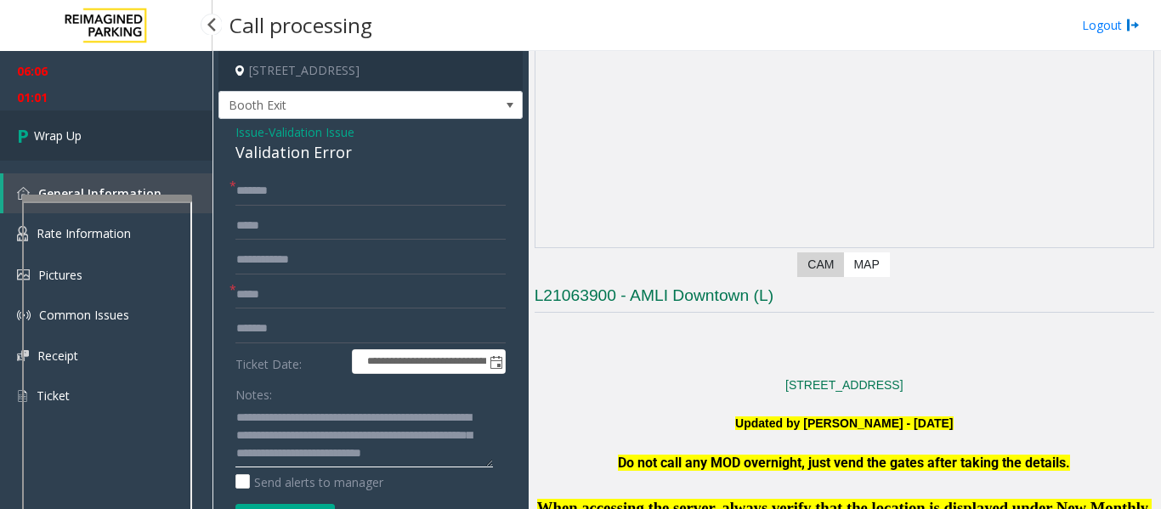
type textarea "**********"
click at [11, 118] on link "Wrap Up" at bounding box center [106, 135] width 212 height 50
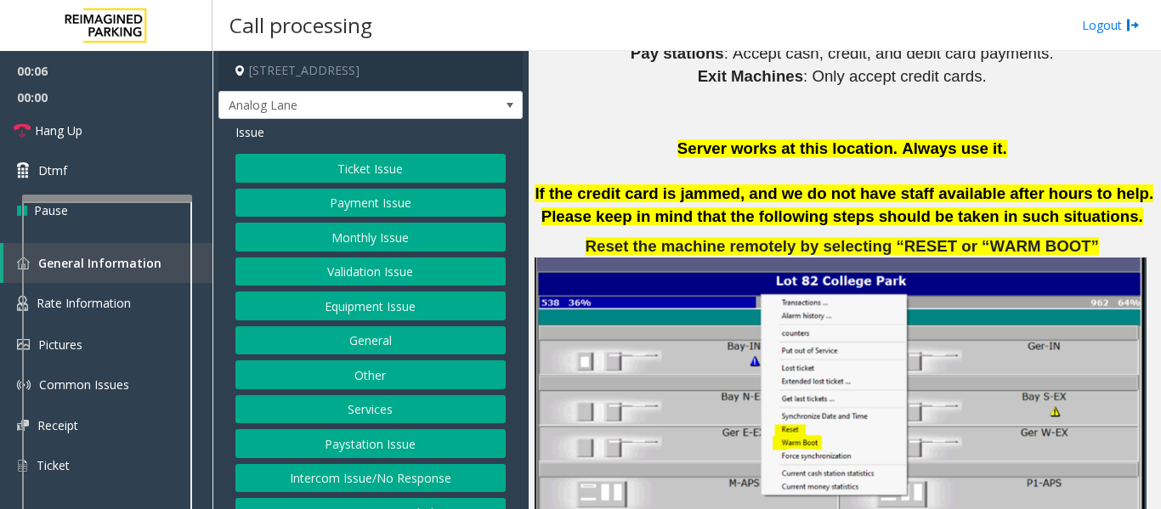
scroll to position [2209, 0]
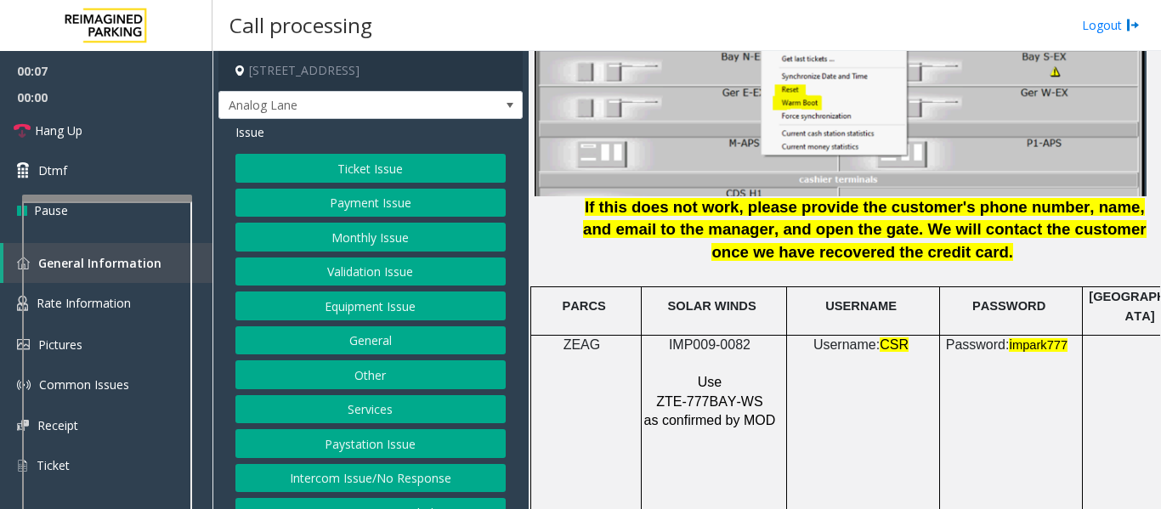
click at [723, 337] on span "IMP009-0082" at bounding box center [710, 344] width 82 height 14
copy p "IMP009-0082"
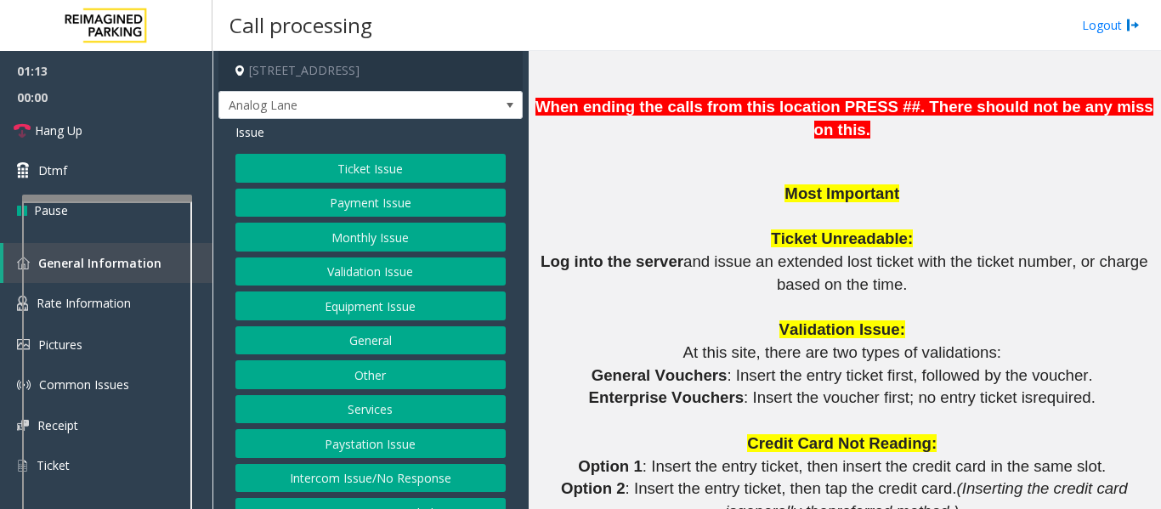
scroll to position [1189, 0]
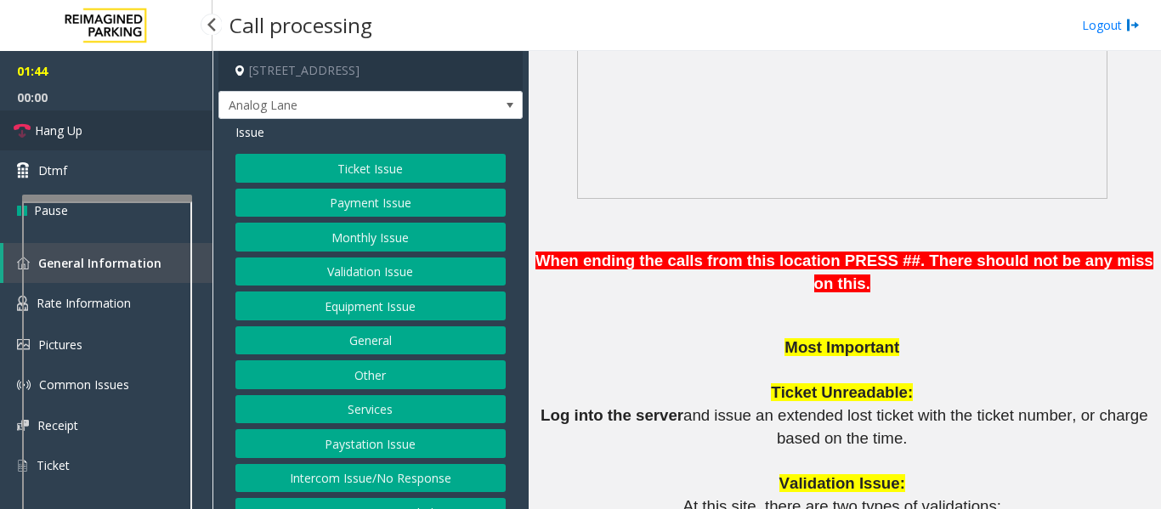
click at [77, 133] on span "Hang Up" at bounding box center [59, 130] width 48 height 18
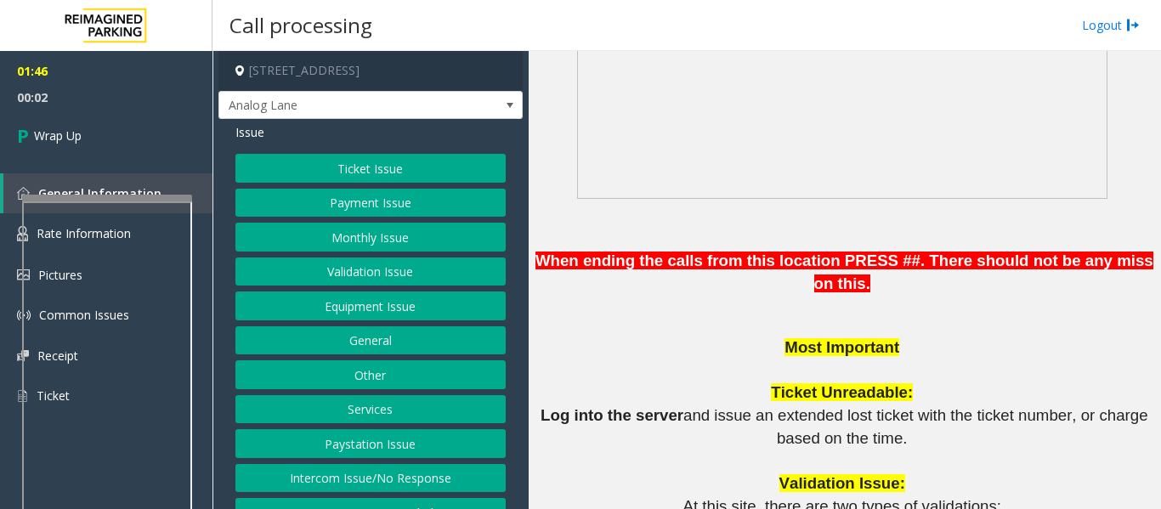
click at [386, 304] on button "Equipment Issue" at bounding box center [370, 305] width 270 height 29
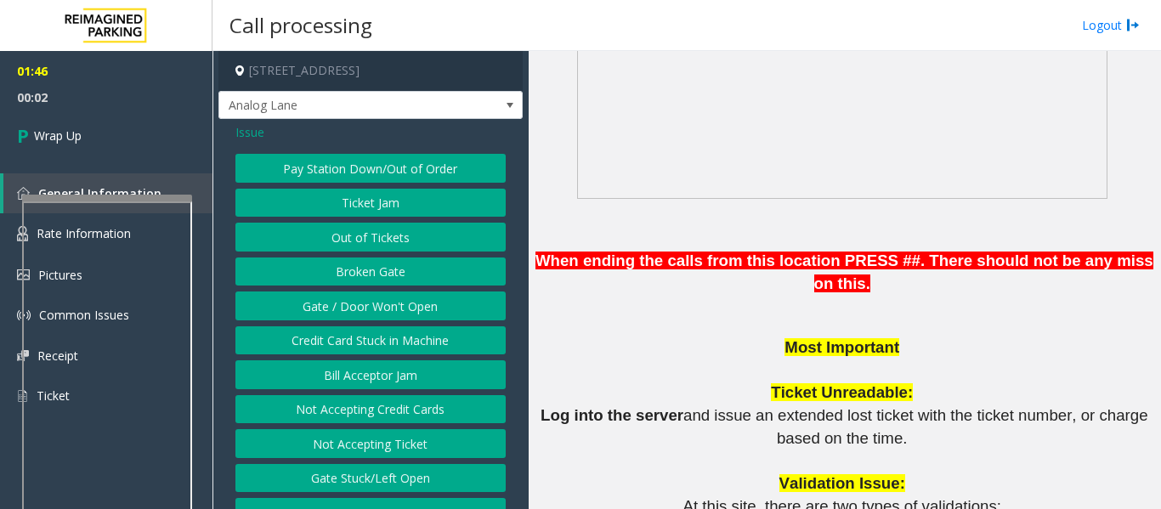
click at [247, 127] on span "Issue" at bounding box center [249, 132] width 29 height 18
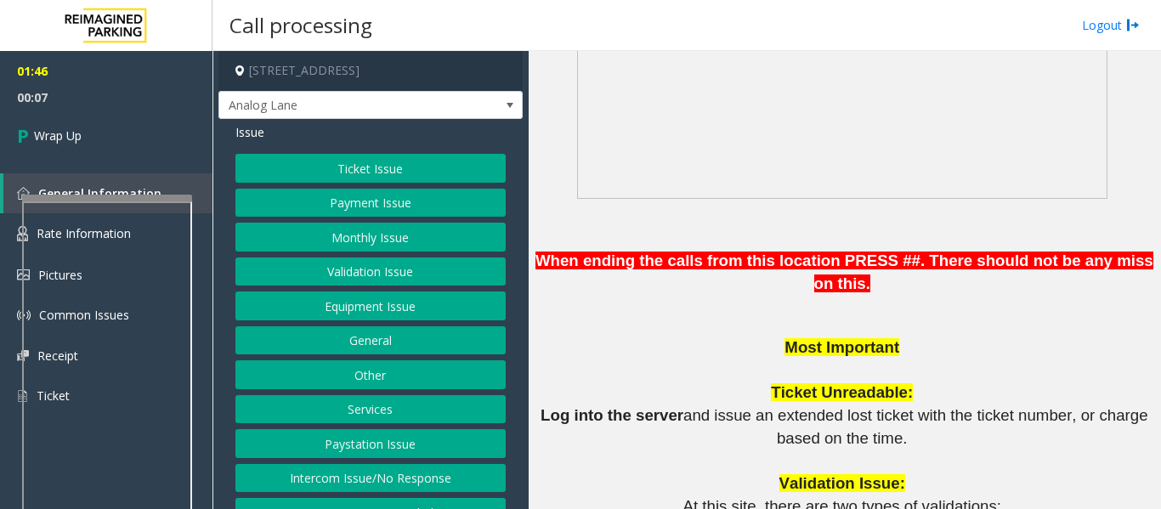
click at [354, 192] on button "Payment Issue" at bounding box center [370, 203] width 270 height 29
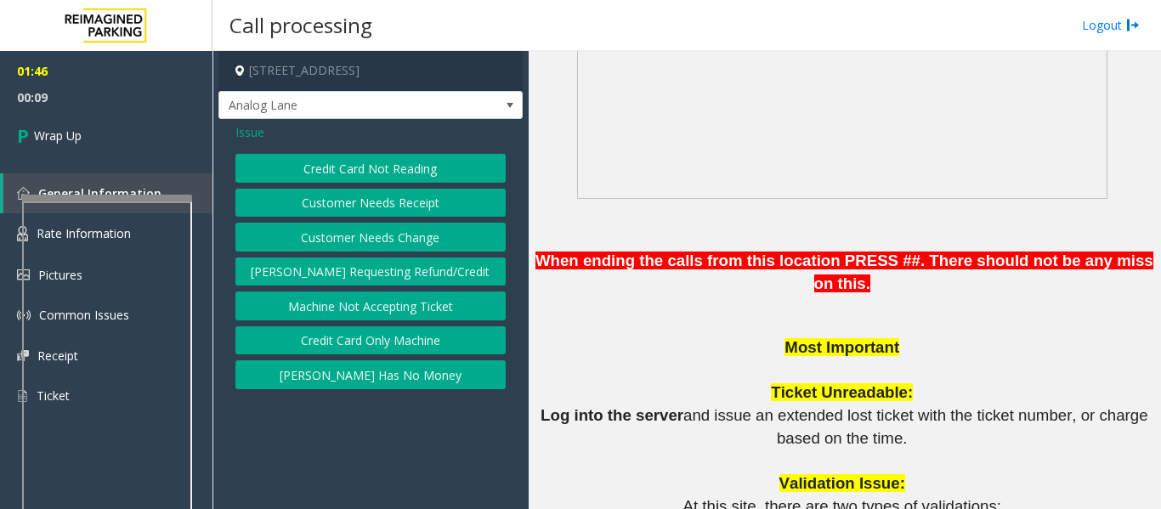
click at [251, 133] on span "Issue" at bounding box center [249, 132] width 29 height 18
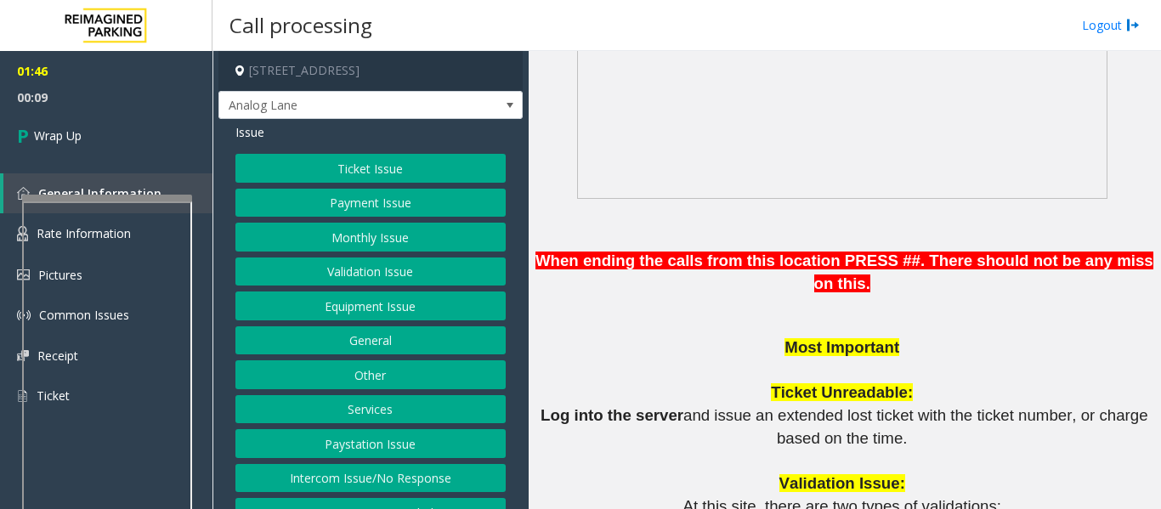
click at [311, 174] on button "Ticket Issue" at bounding box center [370, 168] width 270 height 29
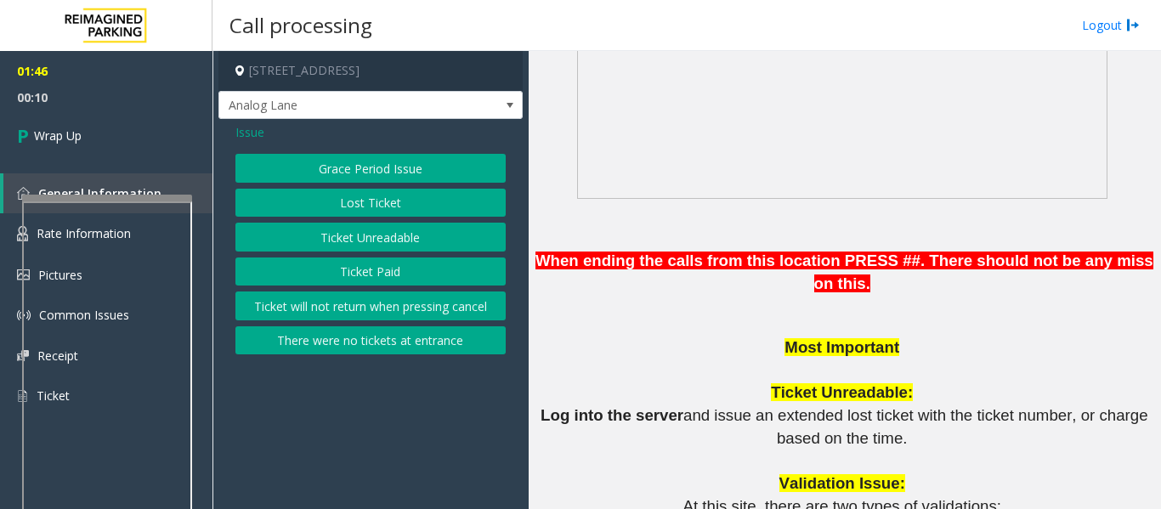
click at [330, 240] on button "Ticket Unreadable" at bounding box center [370, 237] width 270 height 29
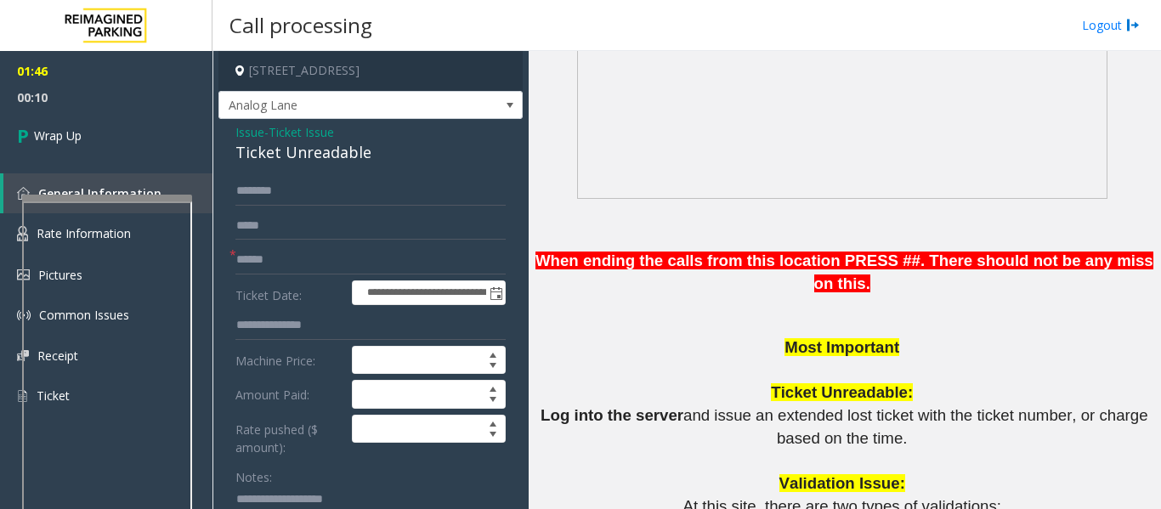
click at [240, 150] on div "Ticket Unreadable" at bounding box center [370, 152] width 270 height 23
click at [250, 269] on input "text" at bounding box center [370, 260] width 270 height 29
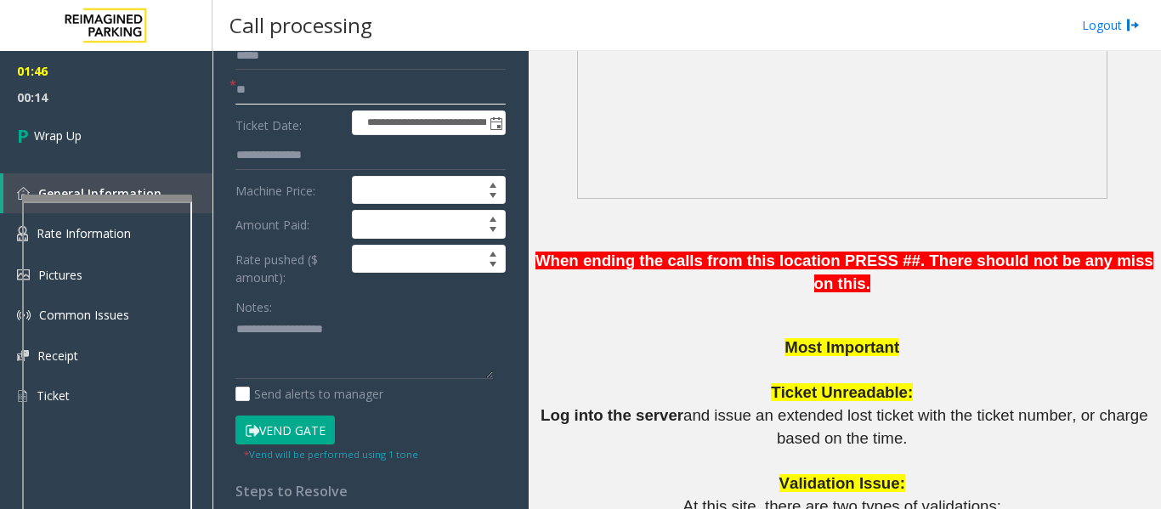
type input "**"
click at [282, 336] on textarea at bounding box center [363, 348] width 257 height 64
paste textarea "**********"
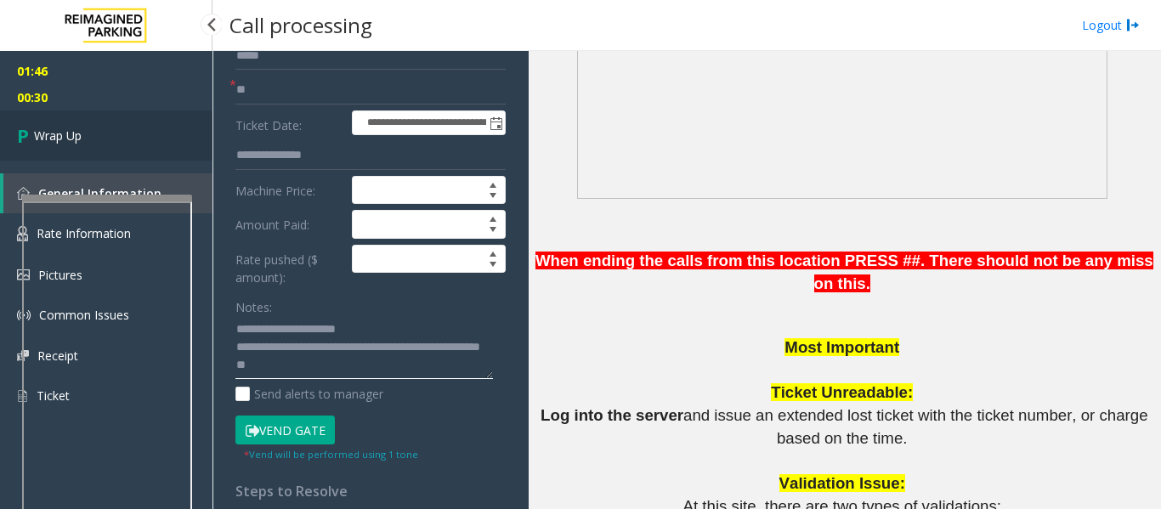
type textarea "**********"
click at [76, 130] on span "Wrap Up" at bounding box center [58, 136] width 48 height 18
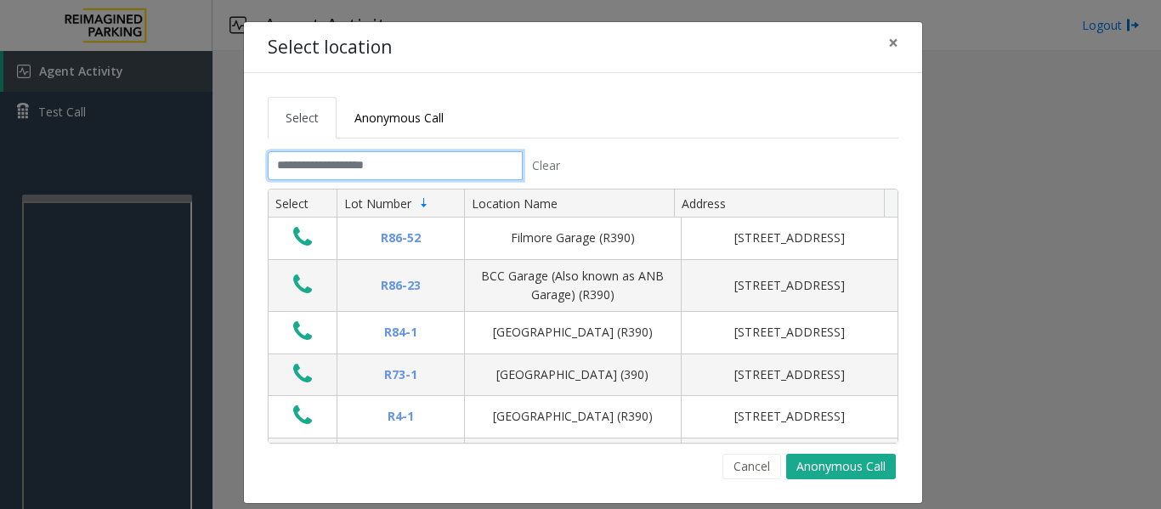
click at [466, 174] on input "text" at bounding box center [395, 165] width 255 height 29
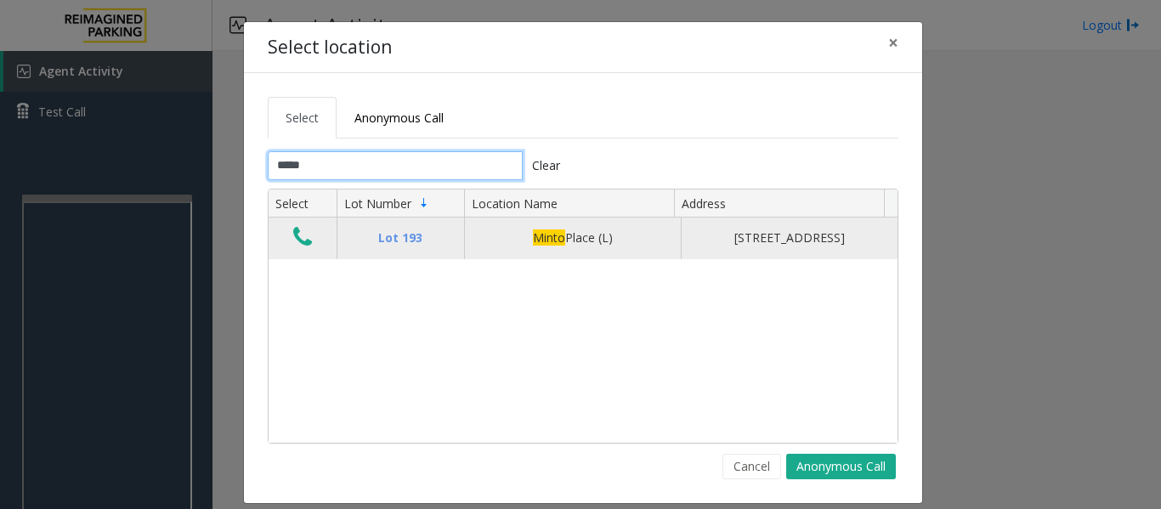
type input "*****"
click at [304, 246] on icon "Data table" at bounding box center [302, 237] width 19 height 24
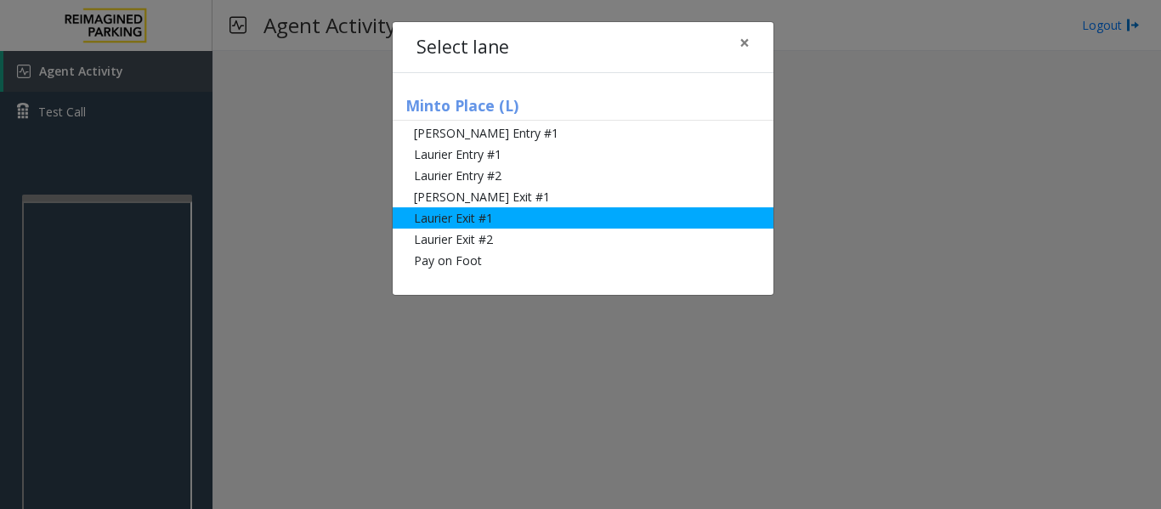
click at [463, 218] on li "Laurier Exit #1" at bounding box center [583, 217] width 381 height 21
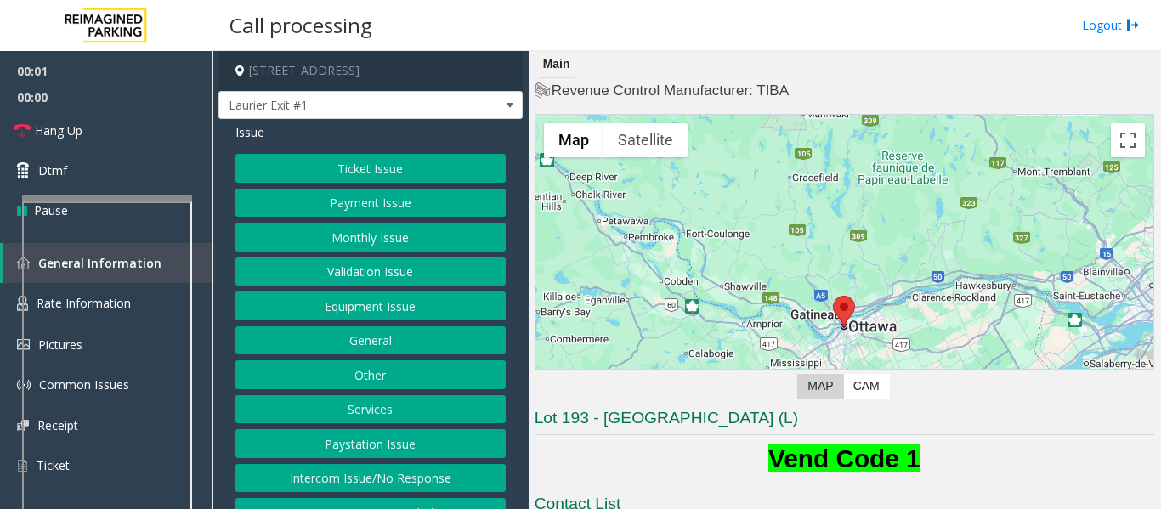
click at [374, 163] on button "Ticket Issue" at bounding box center [370, 168] width 270 height 29
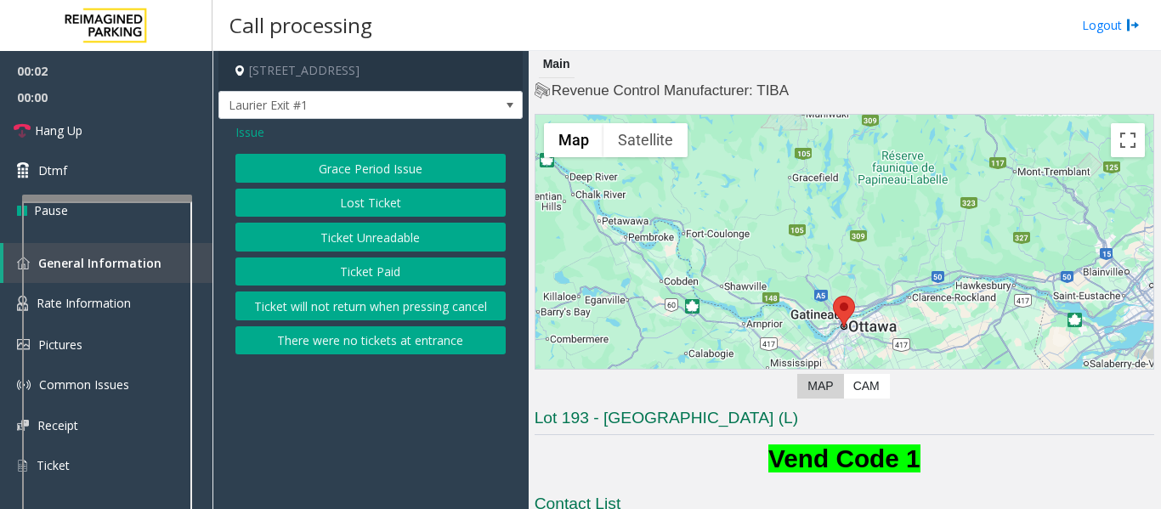
click at [373, 342] on button "There were no tickets at entrance" at bounding box center [370, 340] width 270 height 29
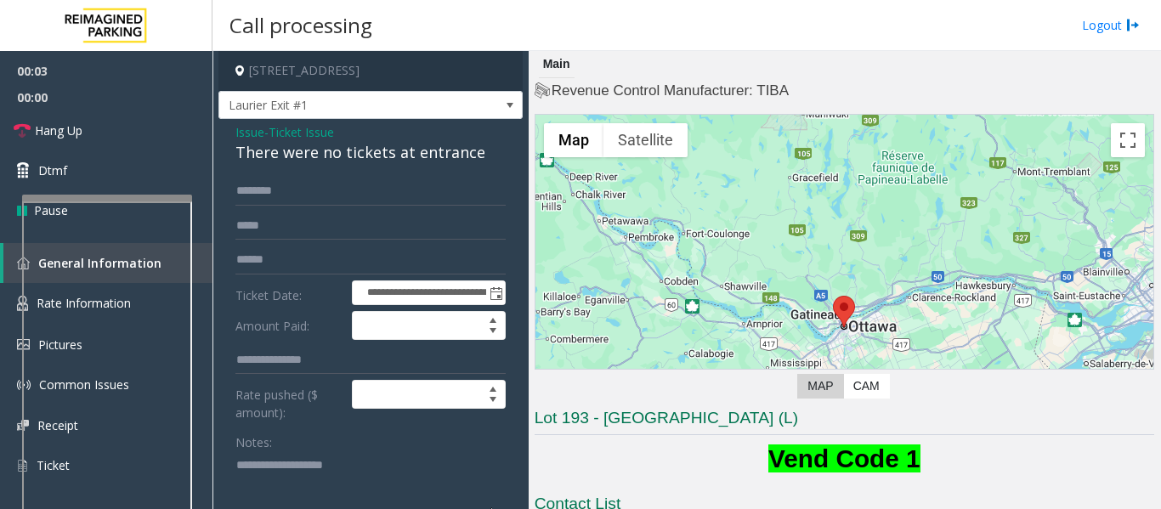
click at [305, 156] on div "There were no tickets at entrance" at bounding box center [370, 152] width 270 height 23
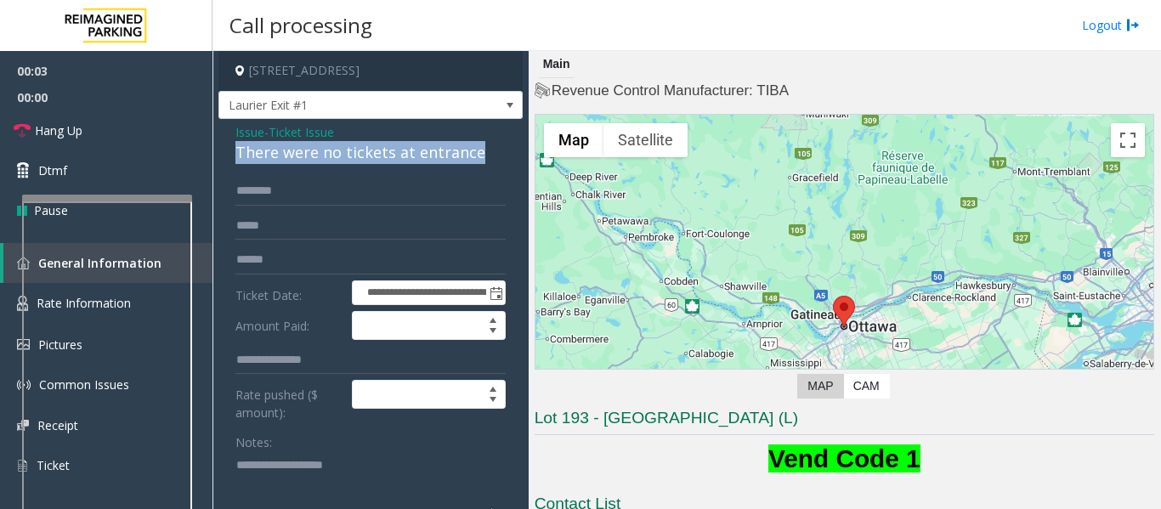
click at [305, 156] on div "There were no tickets at entrance" at bounding box center [370, 152] width 270 height 23
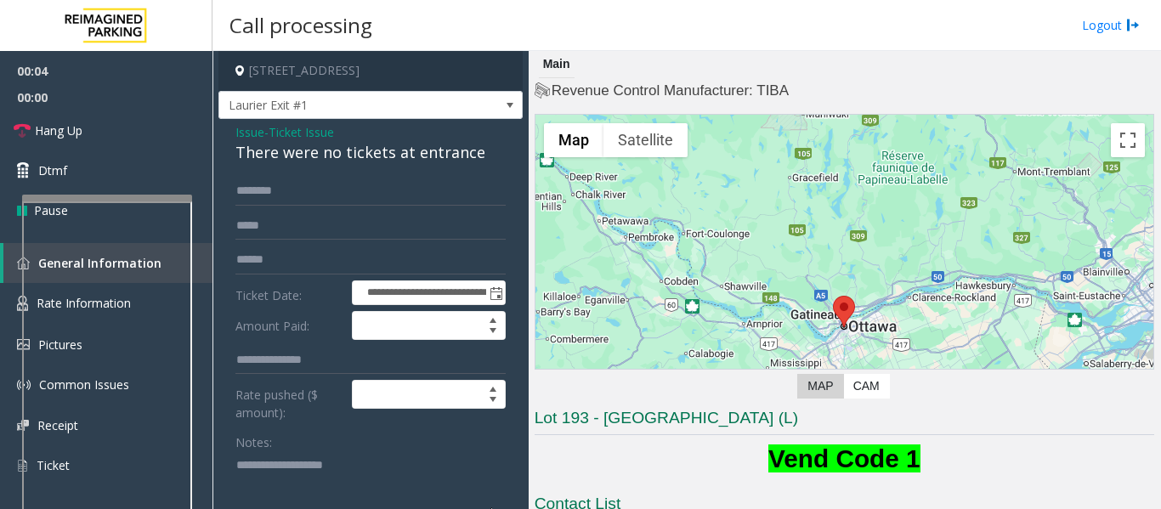
click at [338, 475] on textarea at bounding box center [363, 483] width 257 height 64
paste textarea "**********"
type textarea "**********"
click at [357, 191] on input "text" at bounding box center [370, 191] width 270 height 29
drag, startPoint x: 268, startPoint y: 189, endPoint x: 502, endPoint y: 211, distance: 235.5
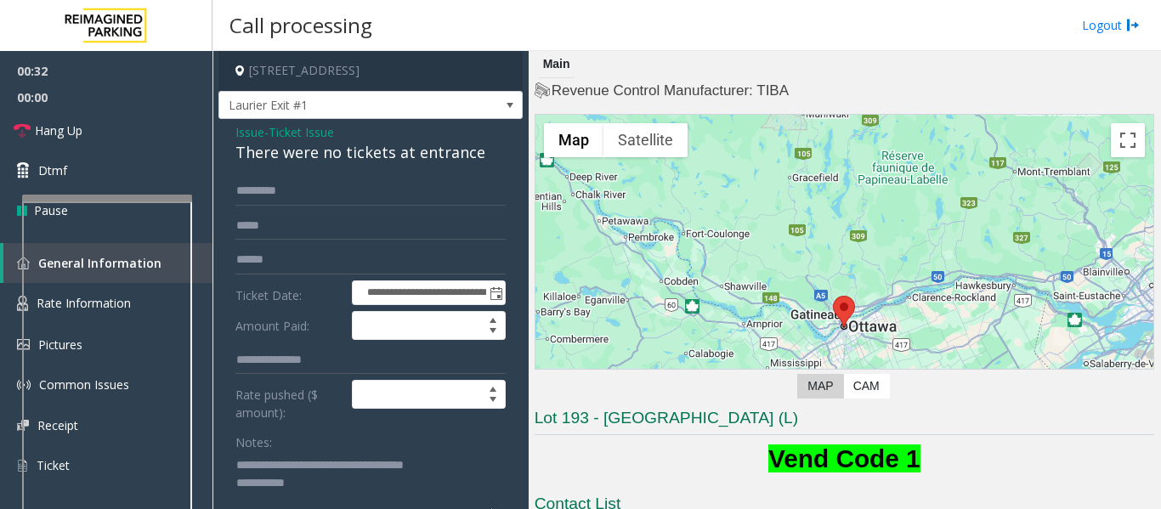
click at [285, 190] on input "********" at bounding box center [370, 191] width 270 height 29
type input "********"
click at [139, 128] on link "Hang Up" at bounding box center [106, 130] width 212 height 40
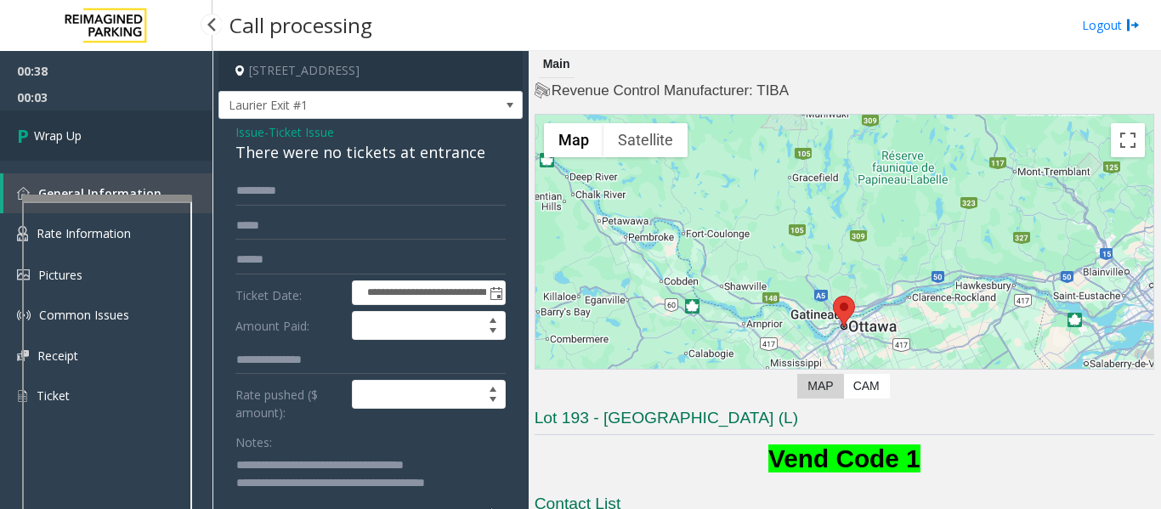
type textarea "**********"
click at [144, 137] on link "Wrap Up" at bounding box center [106, 135] width 212 height 50
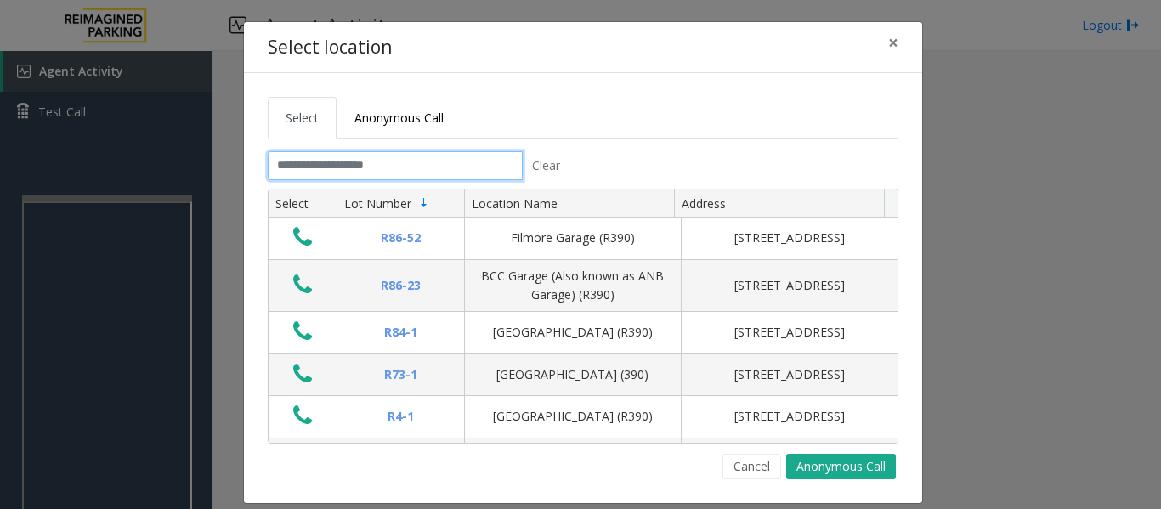
click at [343, 173] on input "text" at bounding box center [395, 165] width 255 height 29
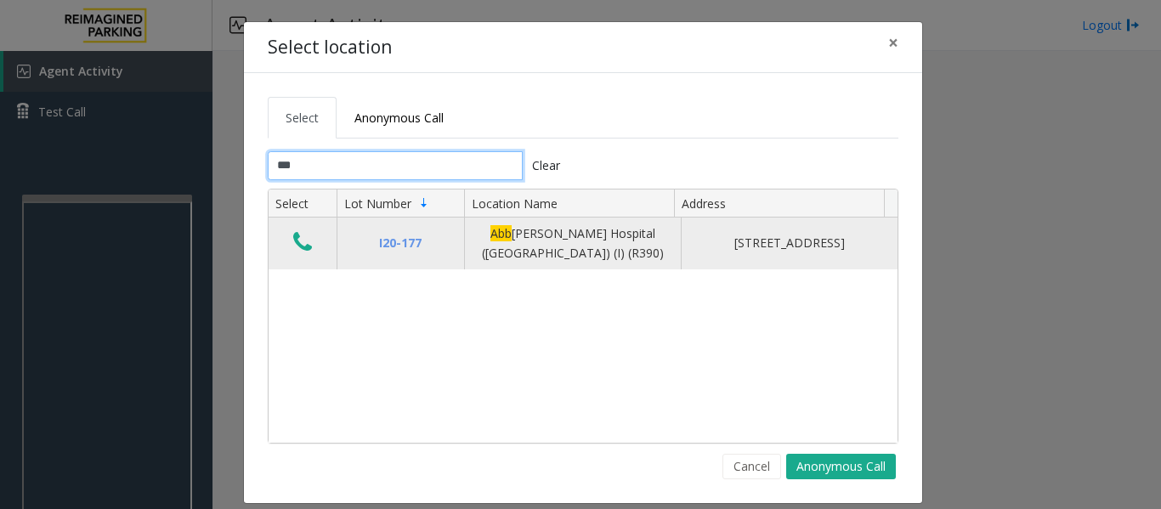
type input "***"
click at [293, 245] on icon "Data table" at bounding box center [302, 242] width 19 height 24
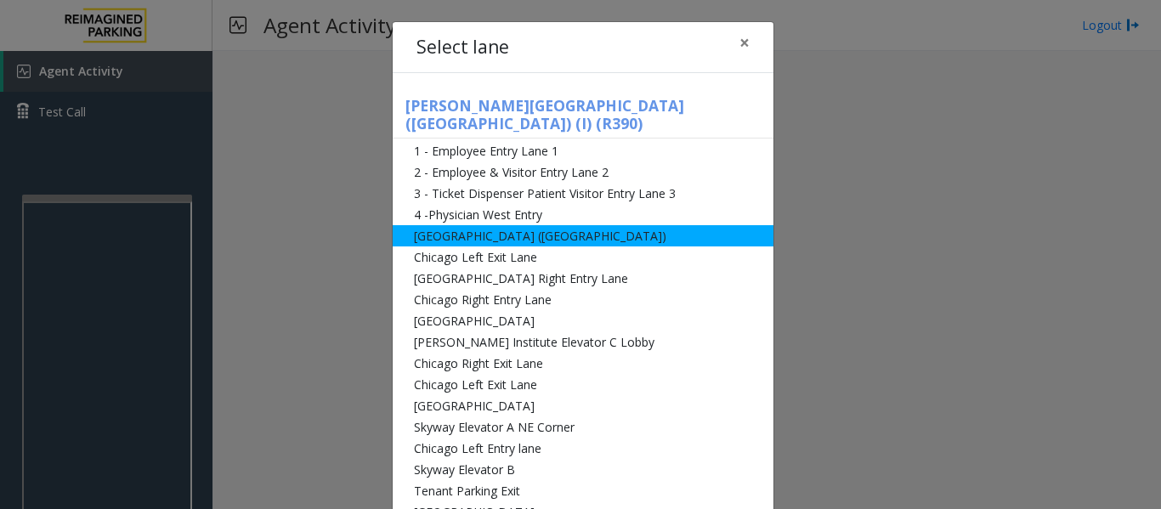
click at [476, 225] on li "[GEOGRAPHIC_DATA] ([GEOGRAPHIC_DATA])" at bounding box center [583, 235] width 381 height 21
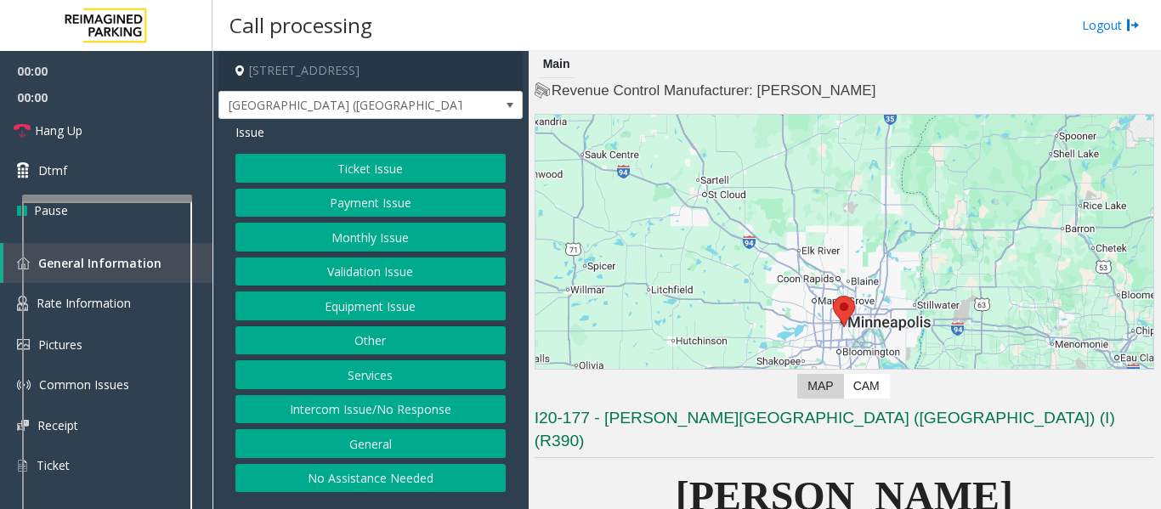
click at [455, 172] on button "Ticket Issue" at bounding box center [370, 168] width 270 height 29
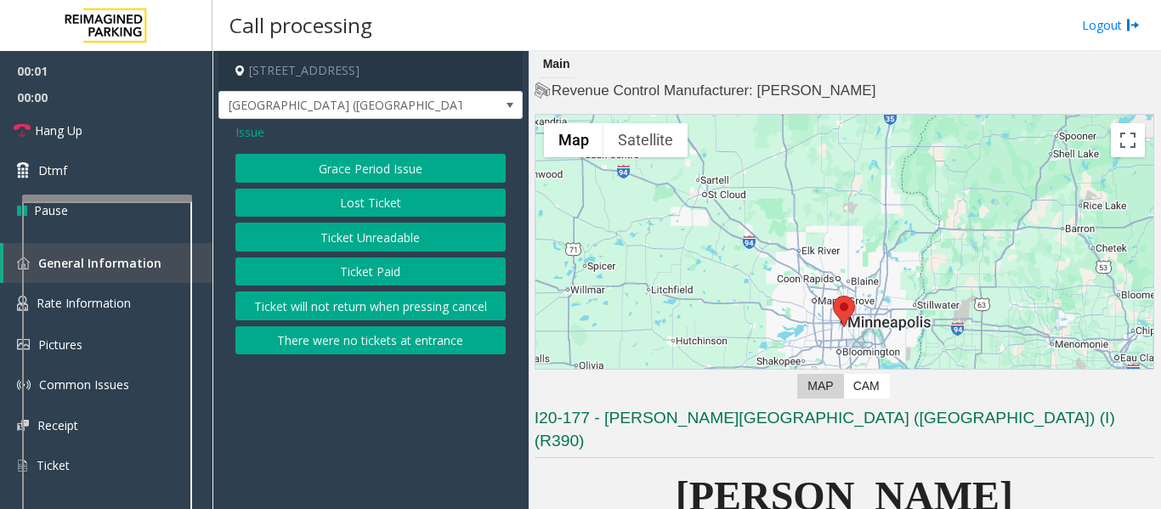
click at [438, 227] on button "Ticket Unreadable" at bounding box center [370, 237] width 270 height 29
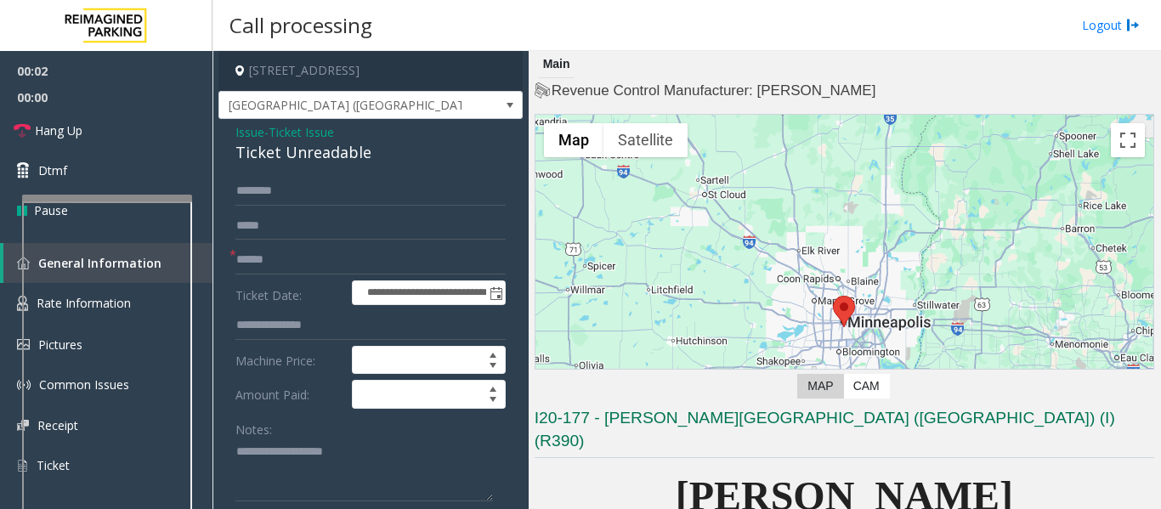
click at [293, 155] on div "Ticket Unreadable" at bounding box center [370, 152] width 270 height 23
copy div "Ticket Unreadable"
click at [292, 468] on textarea at bounding box center [363, 470] width 257 height 64
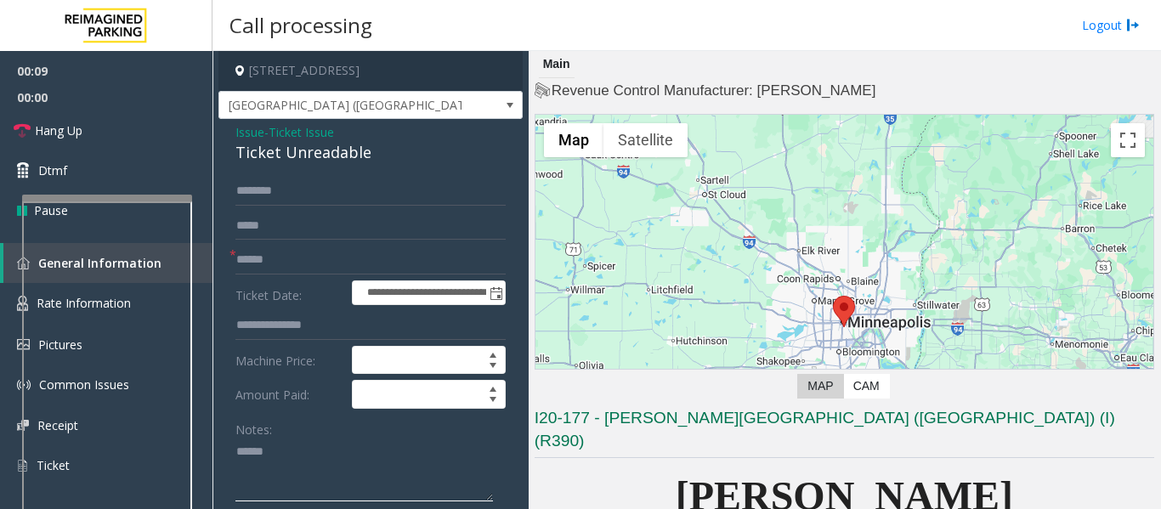
paste textarea "**********"
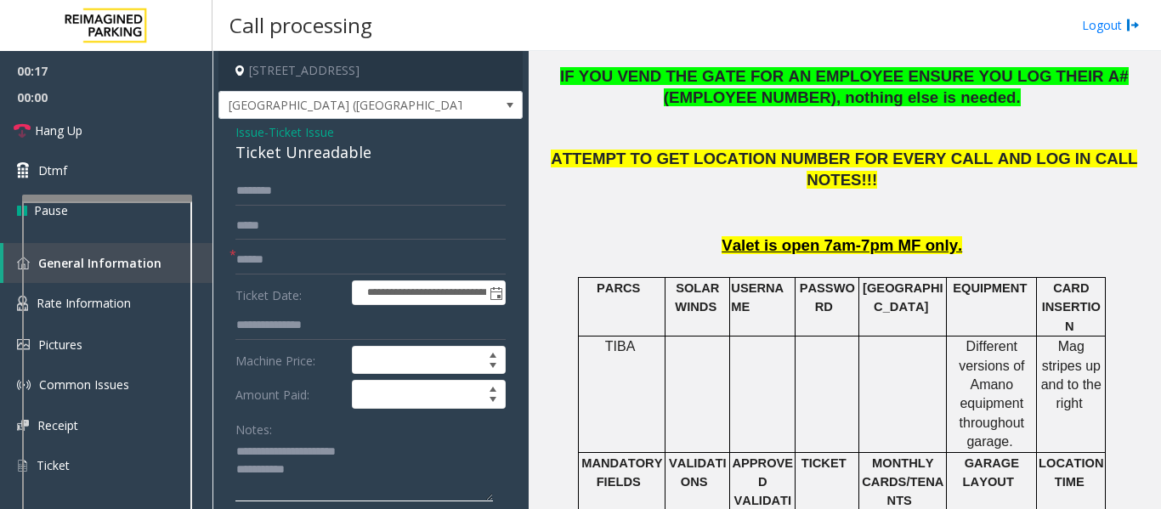
scroll to position [1104, 0]
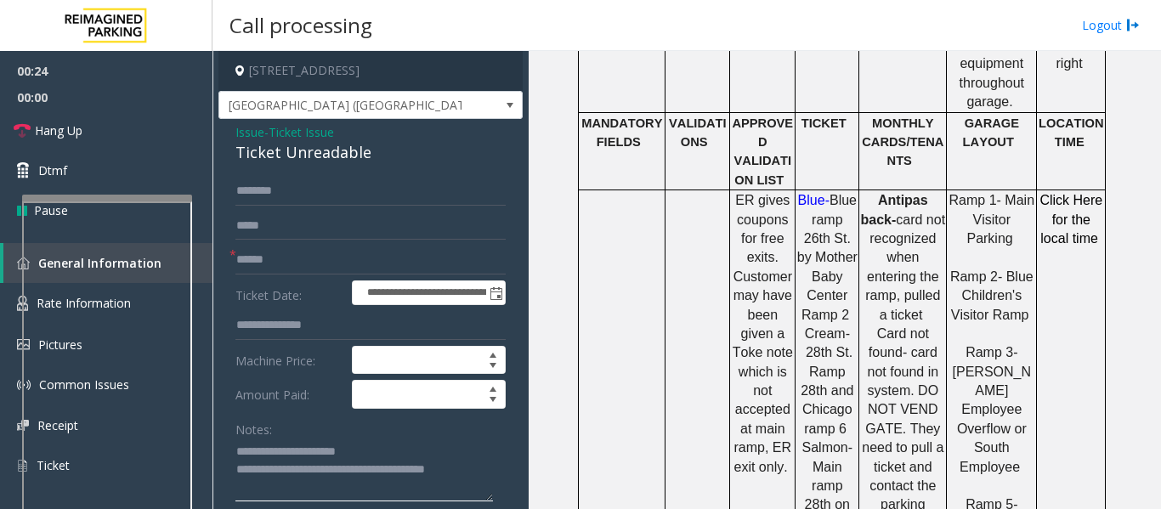
type textarea "**********"
click at [348, 189] on input "text" at bounding box center [370, 191] width 270 height 29
click at [268, 257] on input "text" at bounding box center [370, 260] width 270 height 29
type input "*********"
click at [284, 188] on input "text" at bounding box center [370, 191] width 270 height 29
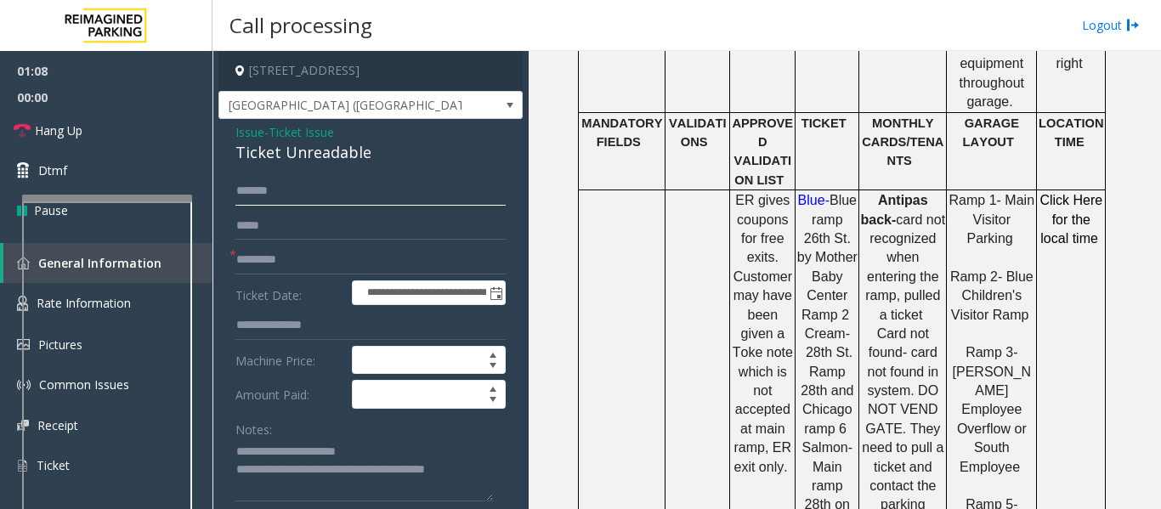
click at [327, 195] on input "******" at bounding box center [370, 191] width 270 height 29
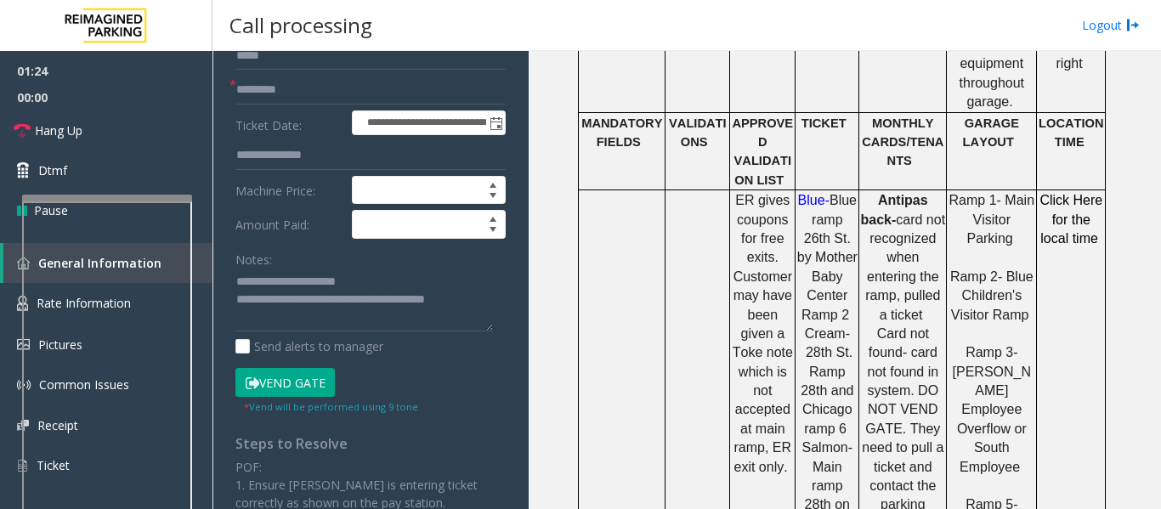
type input "******"
click at [327, 382] on button "Vend Gate" at bounding box center [284, 382] width 99 height 29
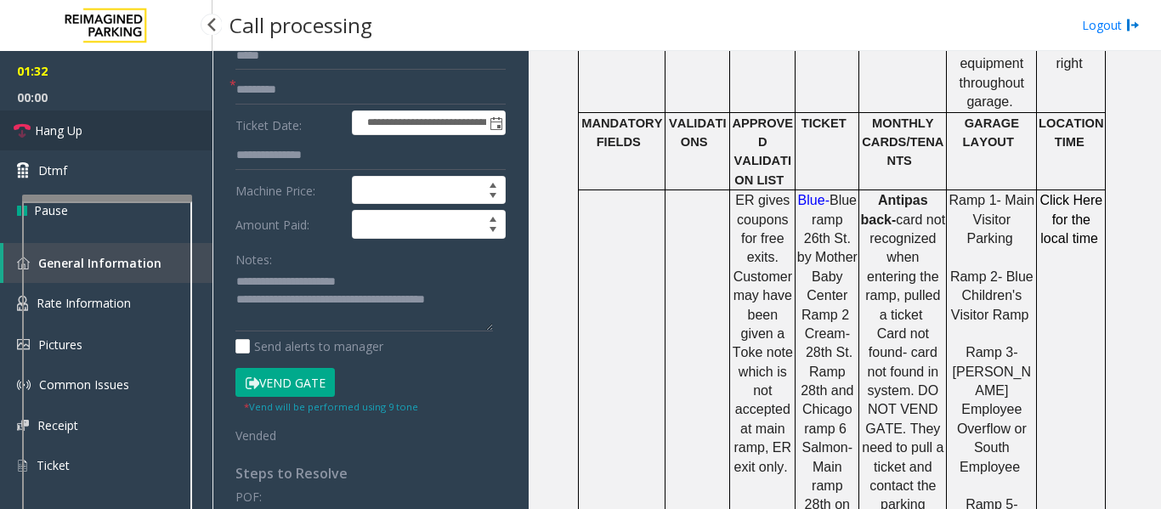
click at [132, 134] on link "Hang Up" at bounding box center [106, 130] width 212 height 40
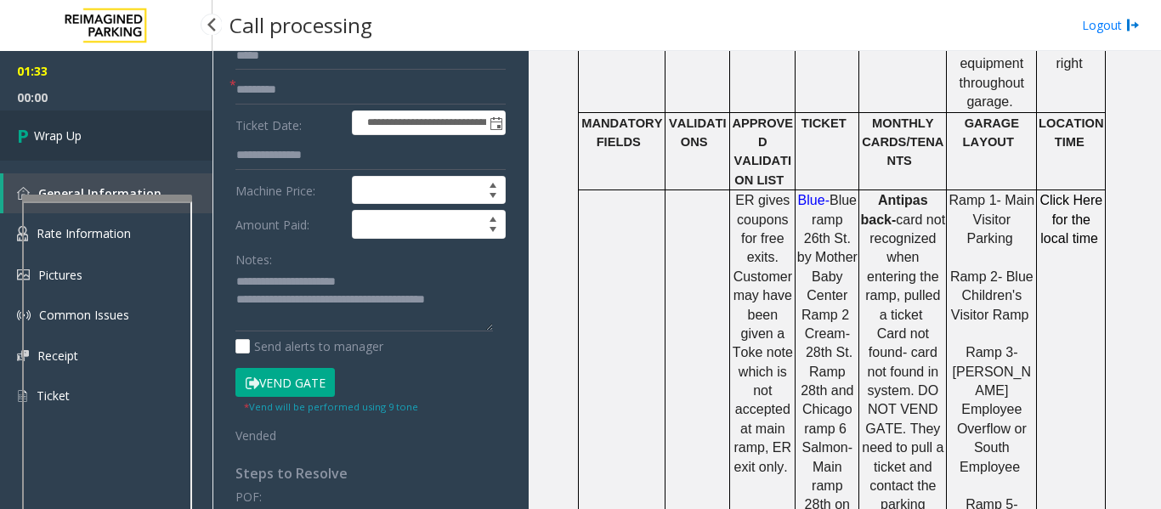
click at [89, 133] on link "Wrap Up" at bounding box center [106, 135] width 212 height 50
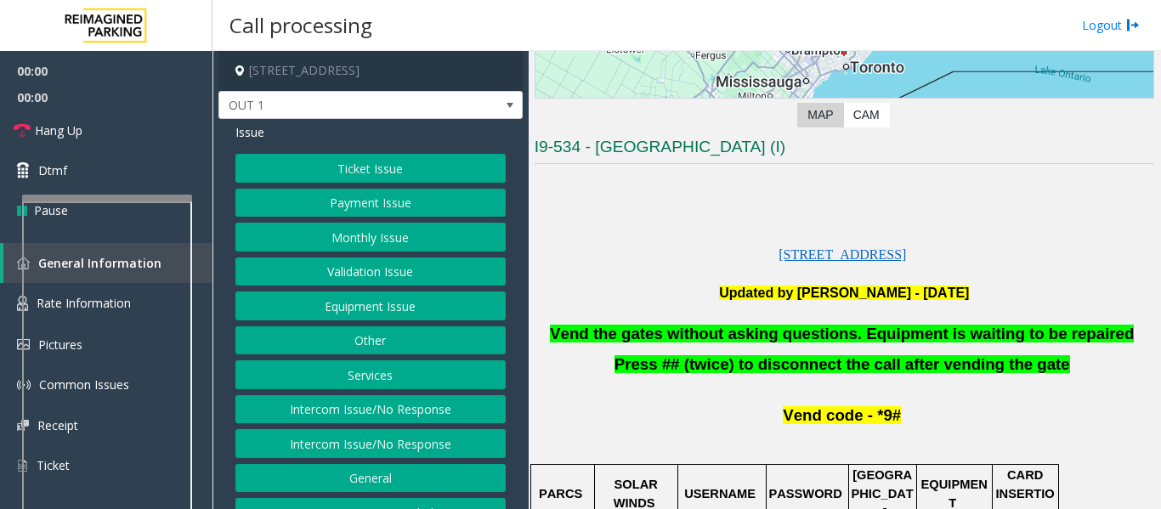
scroll to position [425, 0]
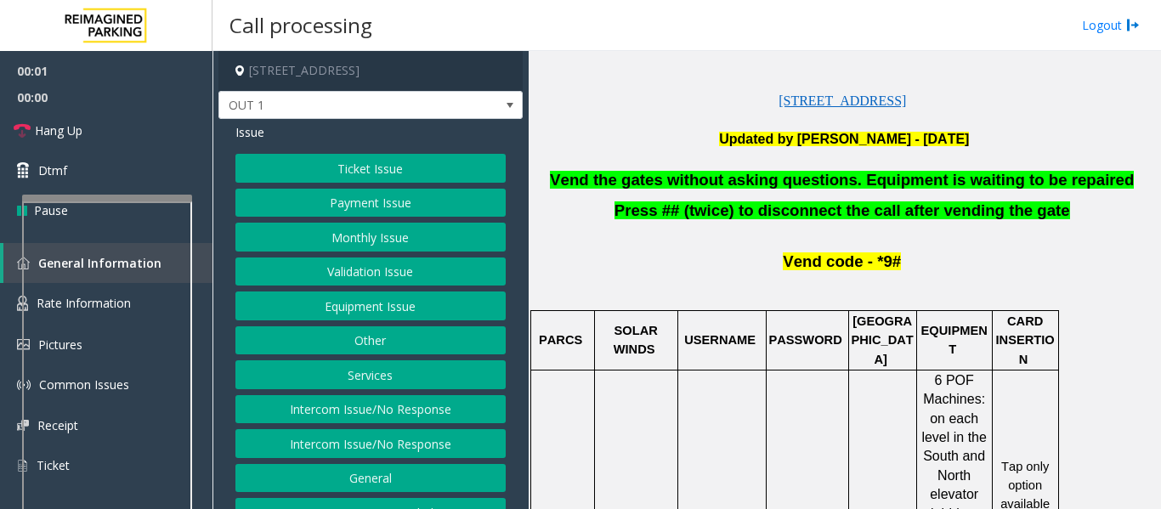
click at [352, 314] on button "Equipment Issue" at bounding box center [370, 305] width 270 height 29
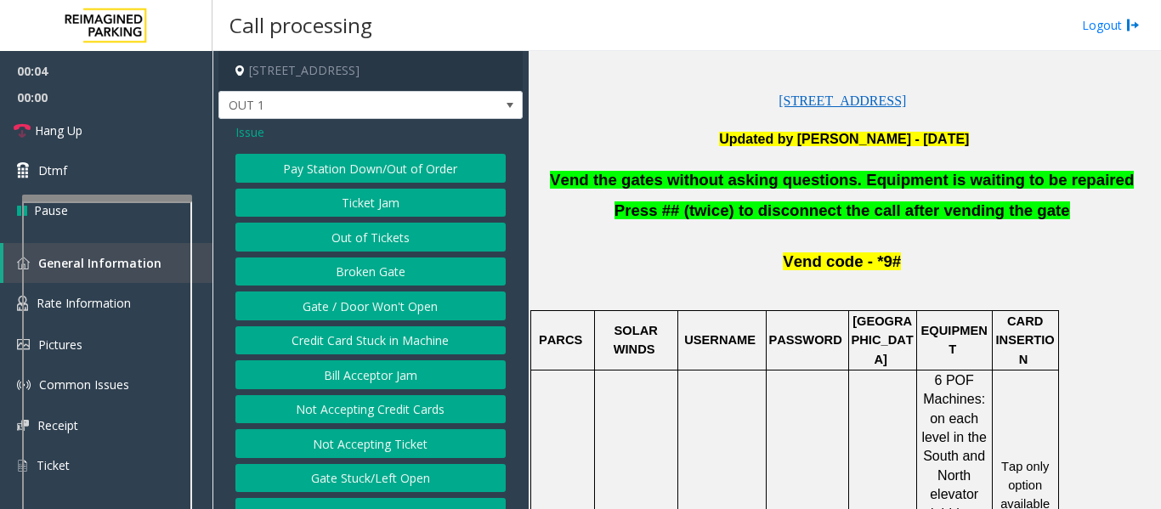
click at [365, 311] on button "Gate / Door Won't Open" at bounding box center [370, 305] width 270 height 29
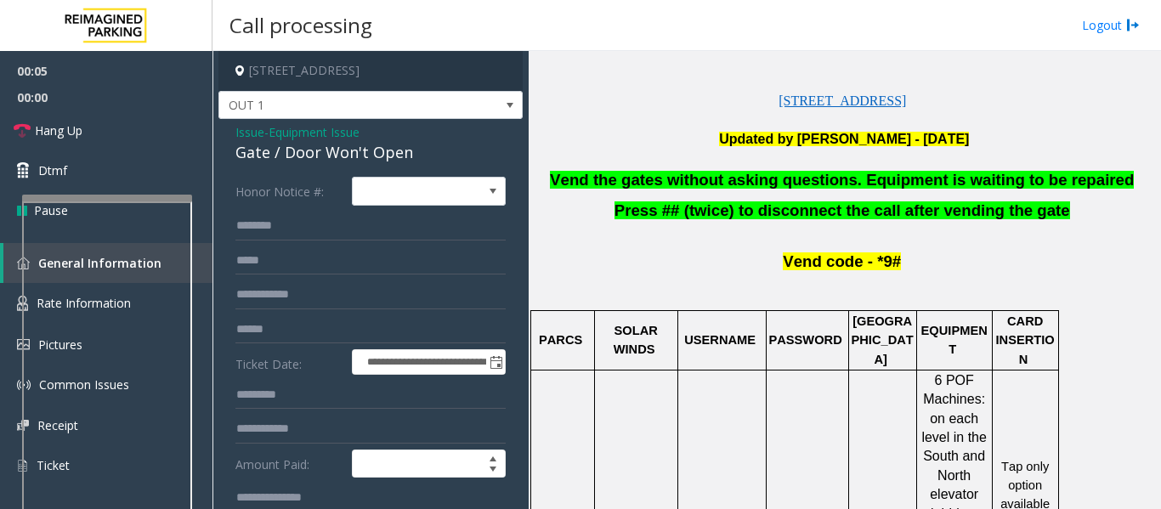
click at [370, 150] on div "Gate / Door Won't Open" at bounding box center [370, 152] width 270 height 23
copy div "Gate / Door Won't Open"
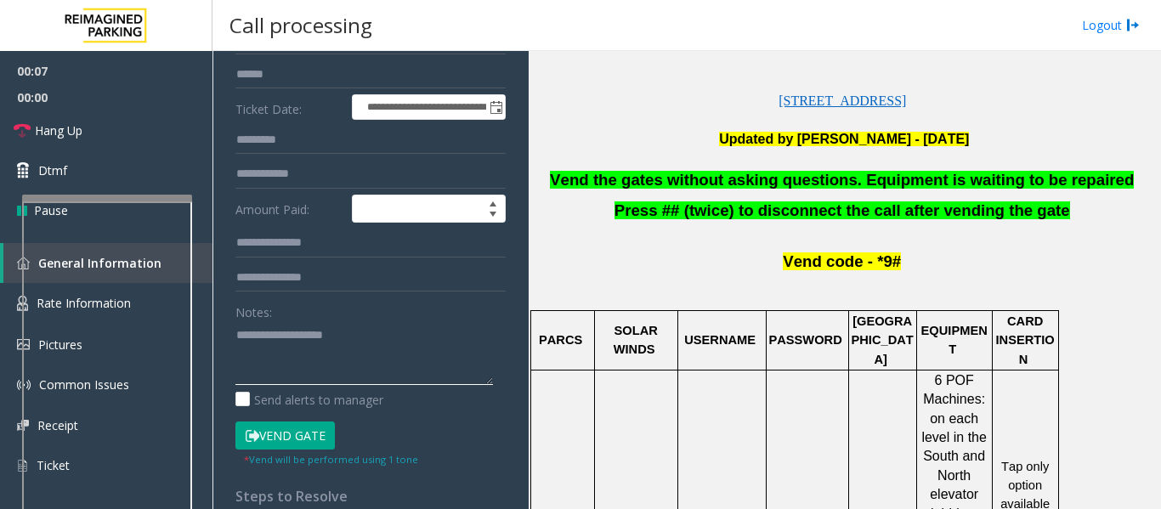
click at [355, 348] on textarea at bounding box center [363, 353] width 257 height 64
type textarea "*"
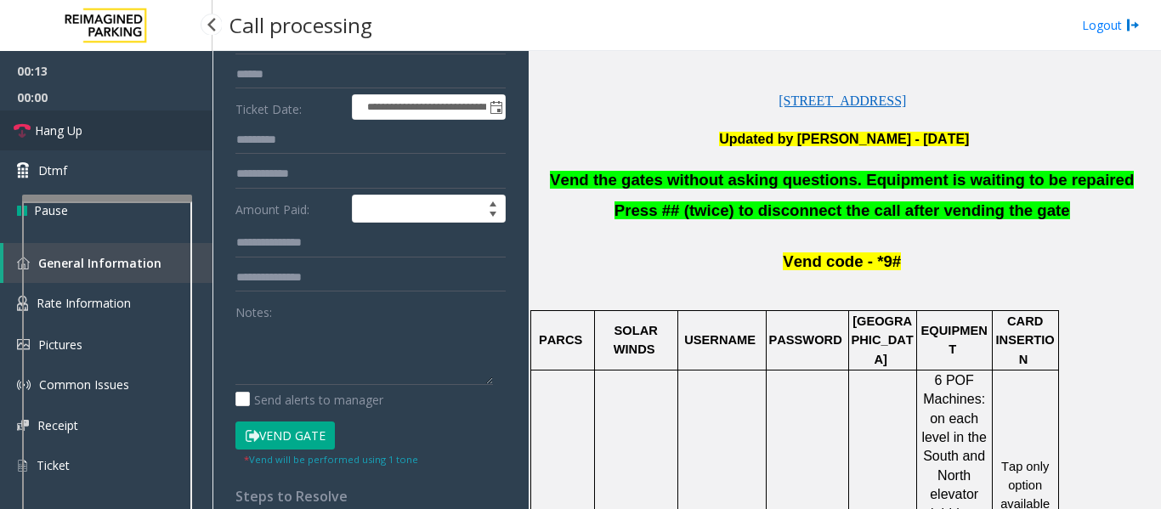
click at [140, 146] on link "Hang Up" at bounding box center [106, 130] width 212 height 40
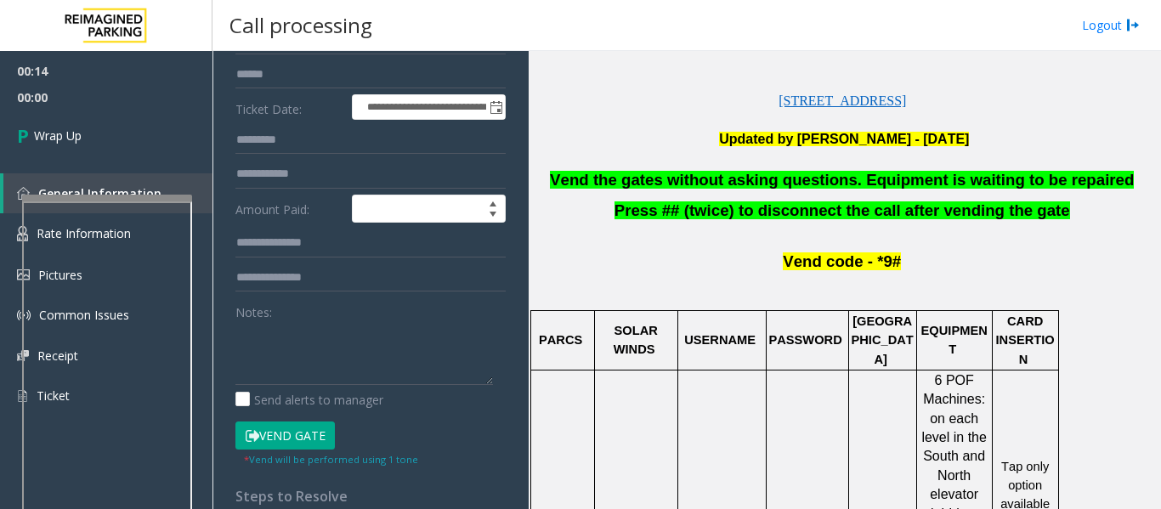
click at [634, 177] on span "Vend the gates without asking questions. Equipment is waiting to be repaired" at bounding box center [842, 180] width 584 height 18
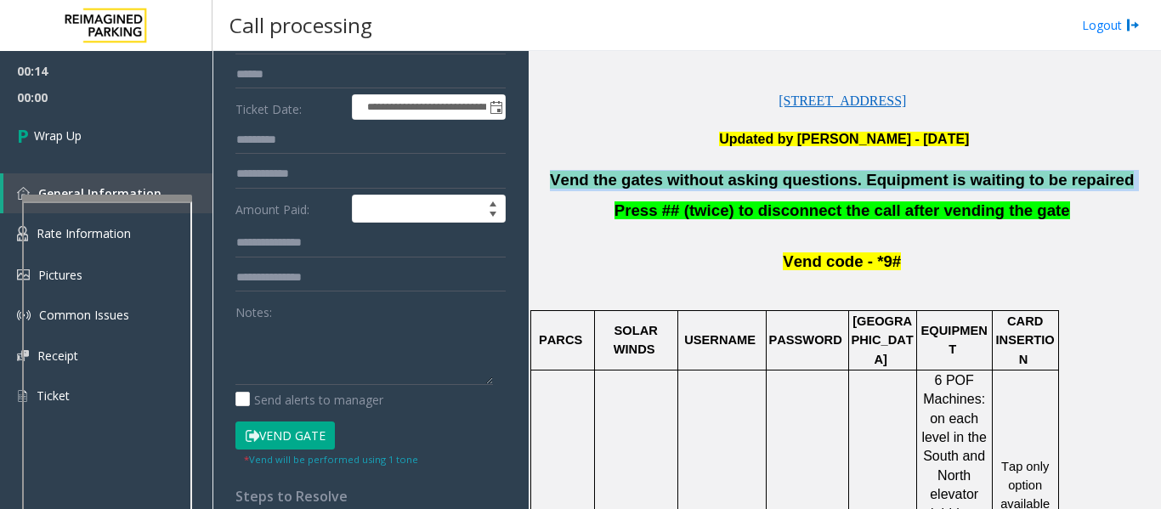
click at [634, 177] on span "Vend the gates without asking questions. Equipment is waiting to be repaired" at bounding box center [842, 180] width 584 height 18
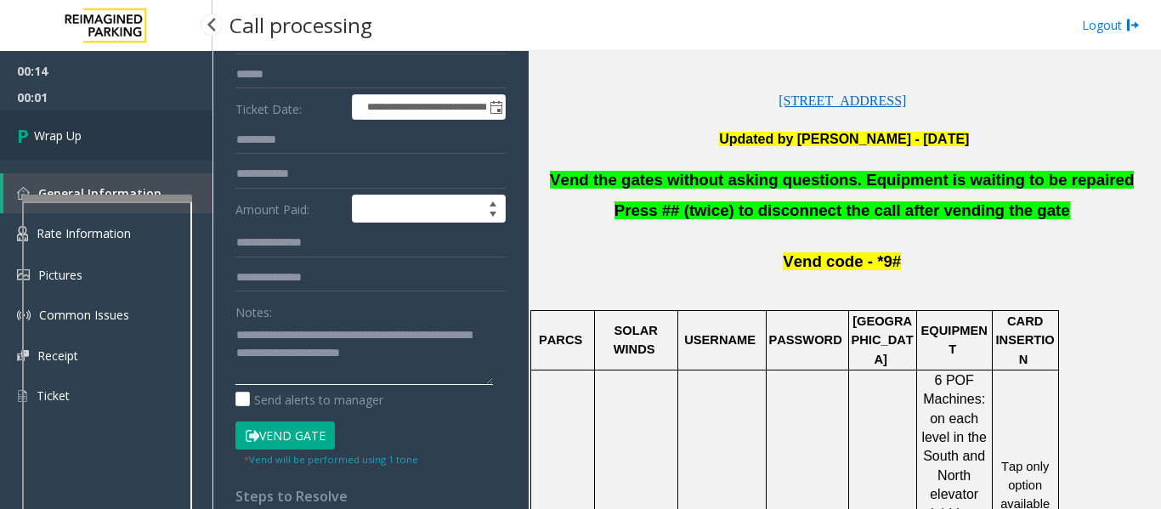
type textarea "**********"
click at [138, 141] on link "Wrap Up" at bounding box center [106, 135] width 212 height 50
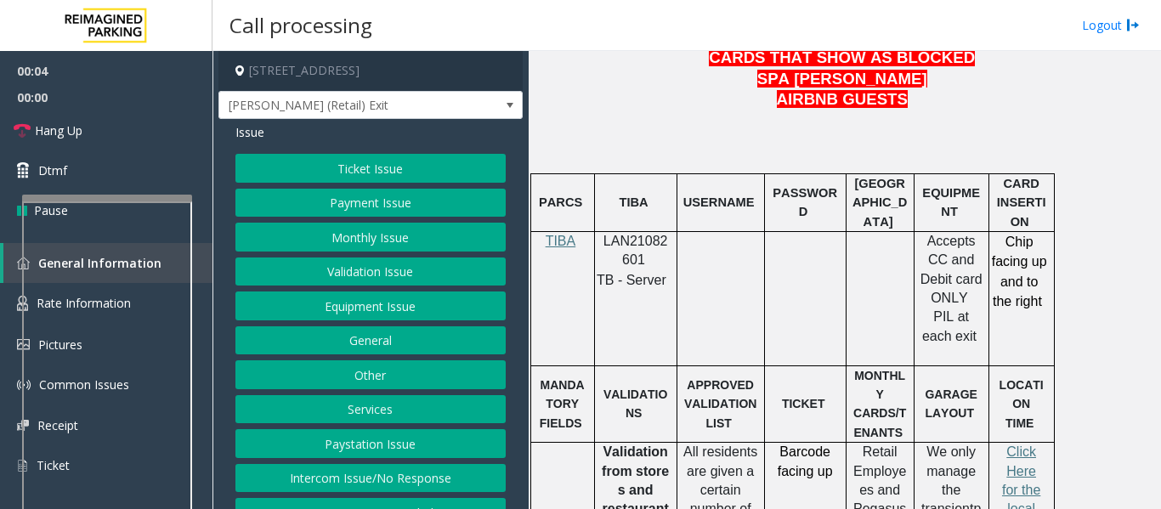
scroll to position [935, 0]
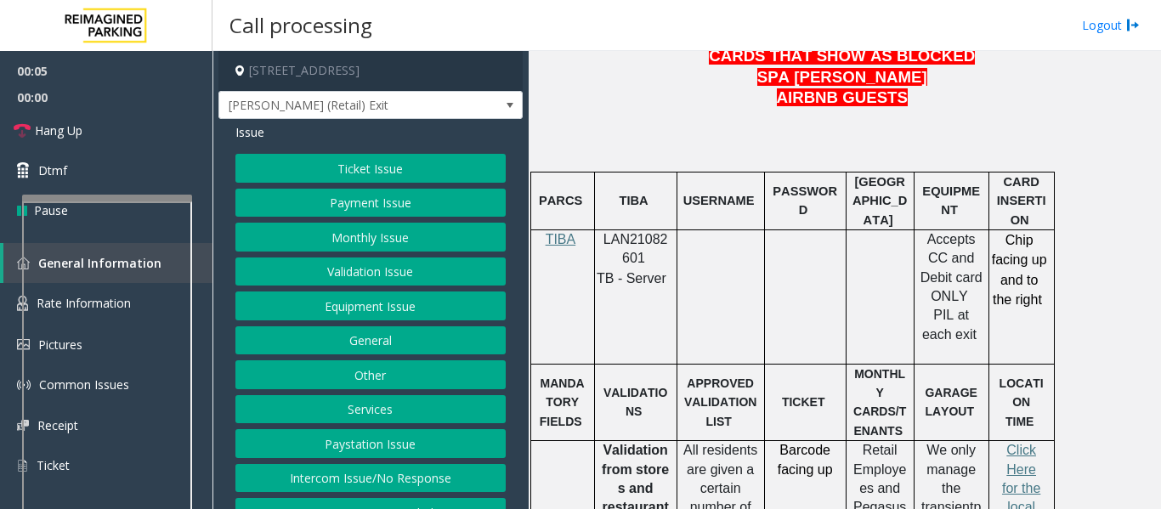
click at [631, 232] on span "LAN21082601" at bounding box center [635, 248] width 65 height 33
copy p "LAN21082601"
click at [347, 251] on button "Monthly Issue" at bounding box center [370, 237] width 270 height 29
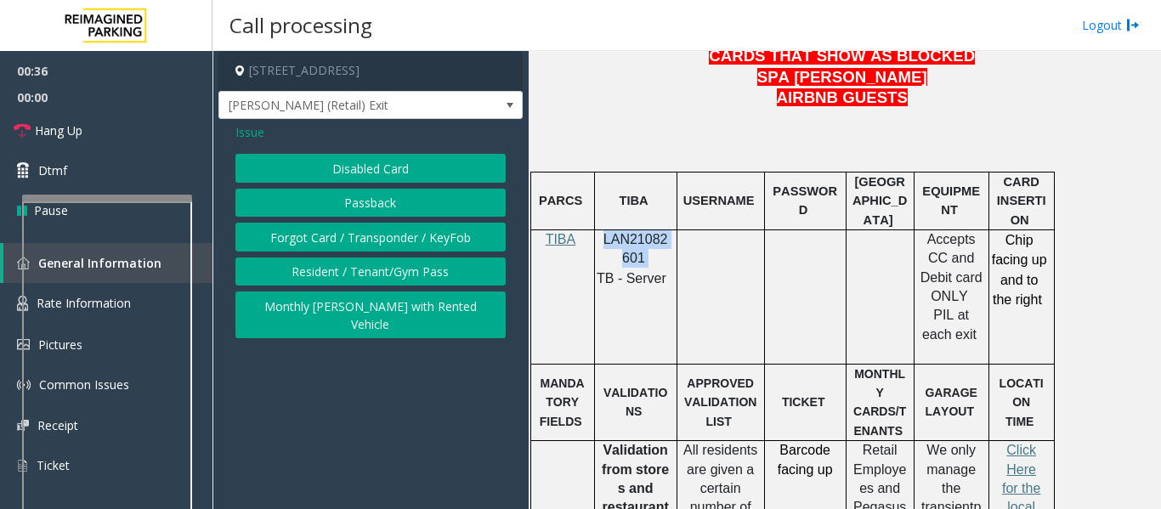
click at [386, 166] on button "Disabled Card" at bounding box center [370, 168] width 270 height 29
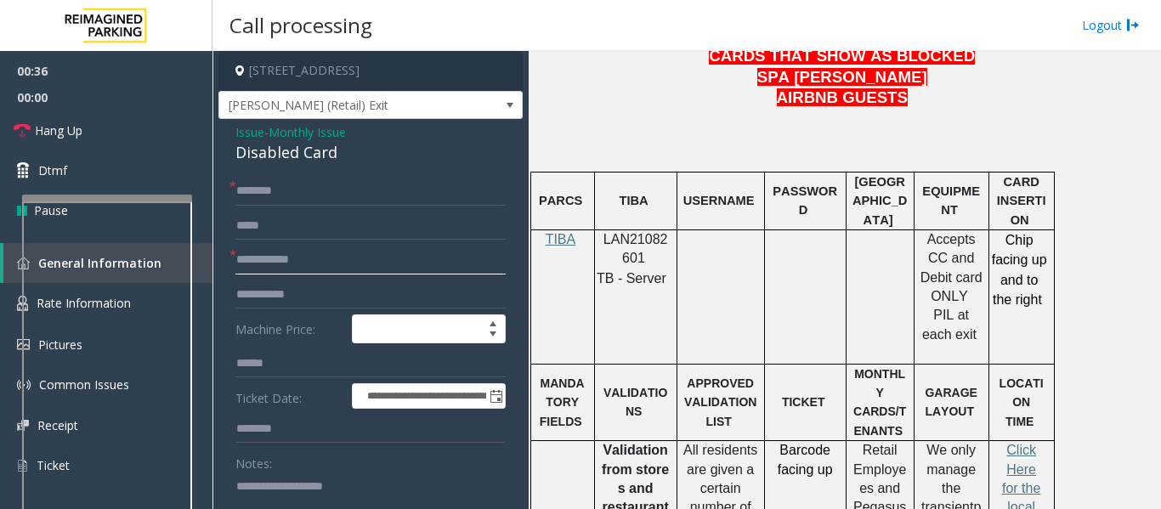
click at [268, 267] on input "text" at bounding box center [370, 260] width 270 height 29
type input "*****"
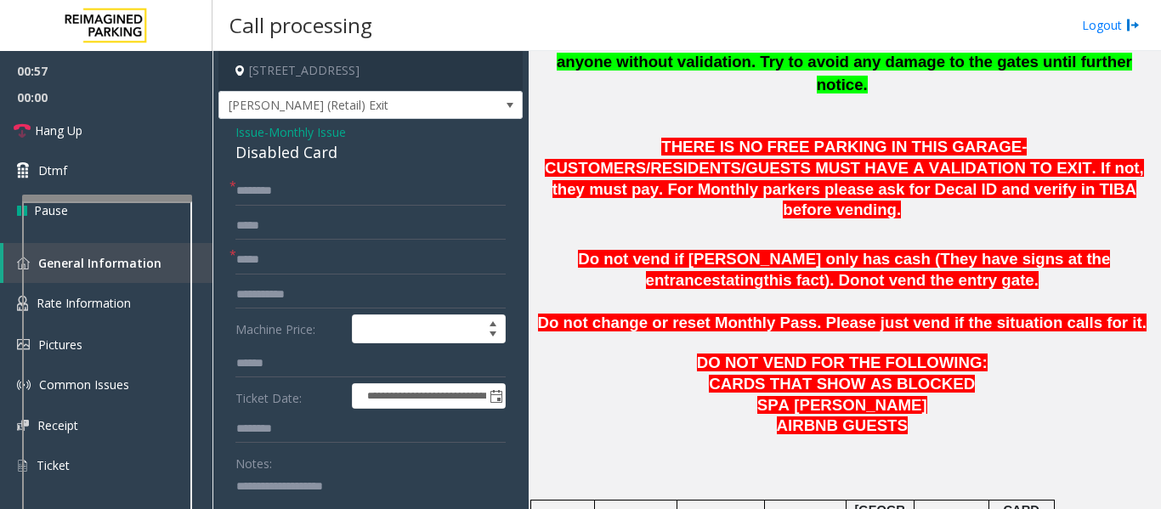
scroll to position [595, 0]
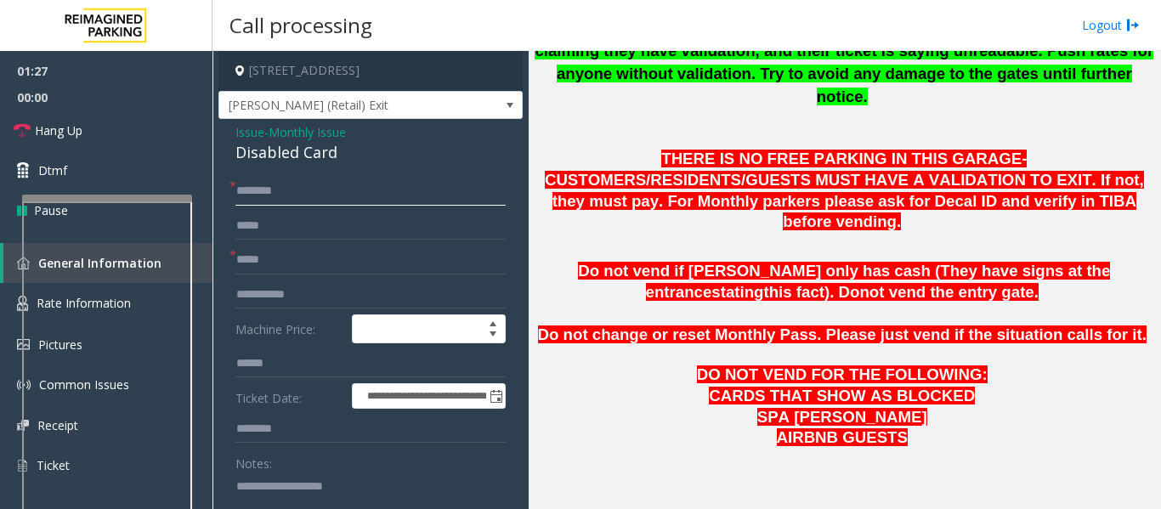
click at [244, 205] on input "text" at bounding box center [370, 191] width 270 height 29
type input "****"
click at [308, 164] on div "Disabled Card" at bounding box center [370, 152] width 270 height 23
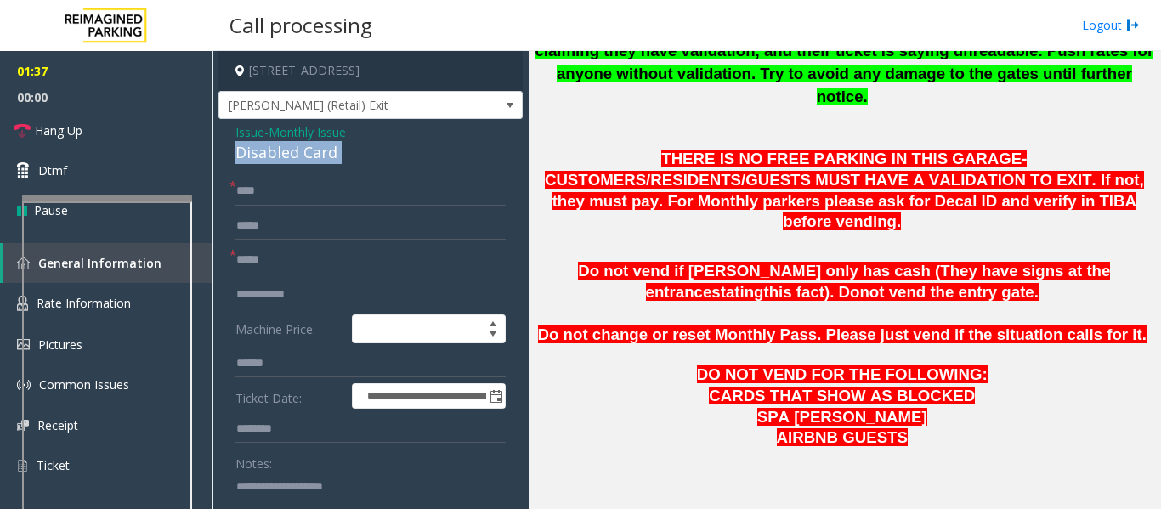
copy div "Disabled Card"
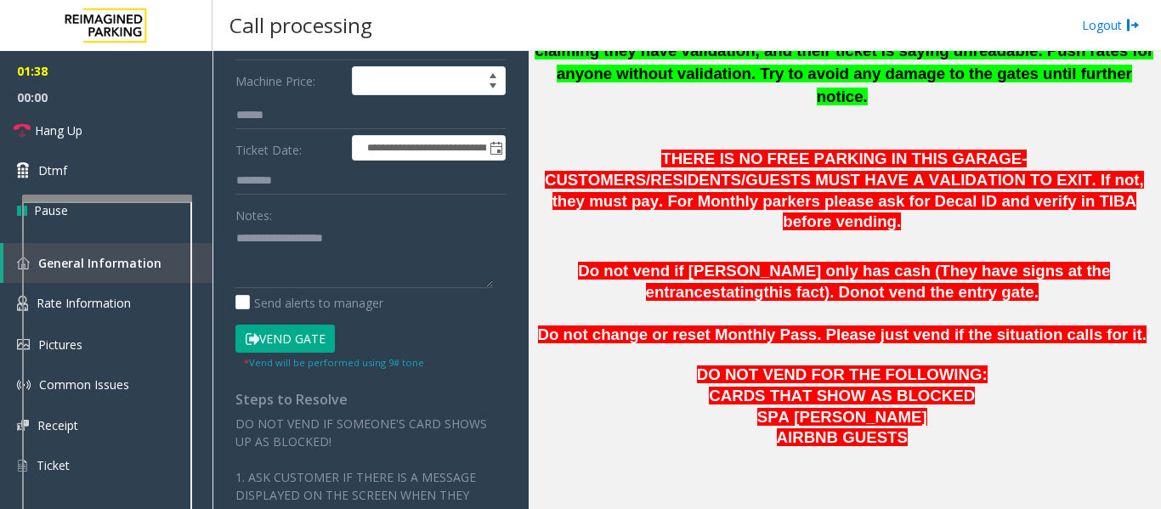
scroll to position [255, 0]
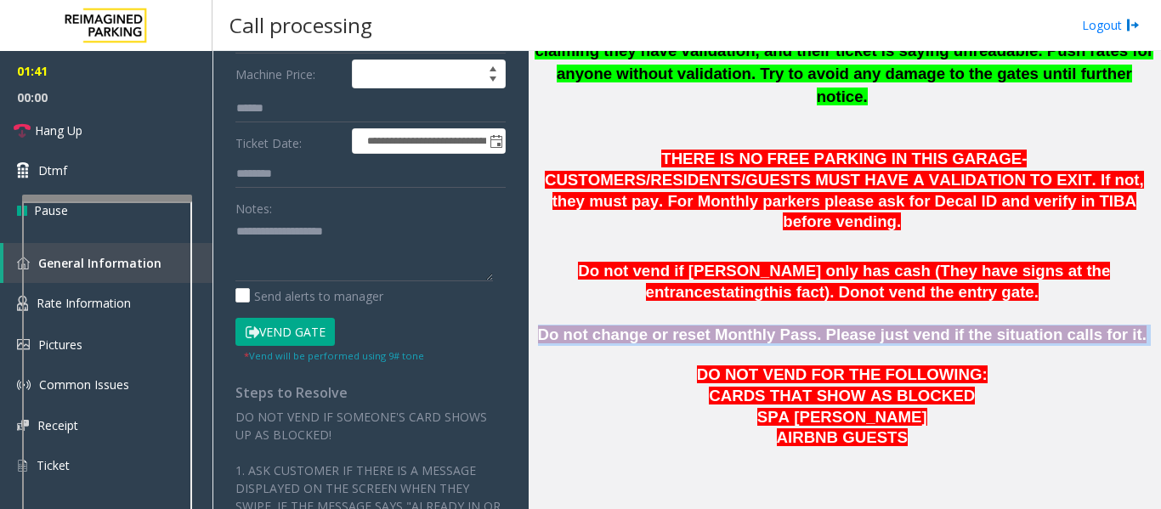
drag, startPoint x: 570, startPoint y: 288, endPoint x: 1192, endPoint y: 298, distance: 622.0
click at [1160, 298] on html "**********" at bounding box center [580, 254] width 1161 height 509
click at [274, 337] on button "Vend Gate" at bounding box center [284, 332] width 99 height 29
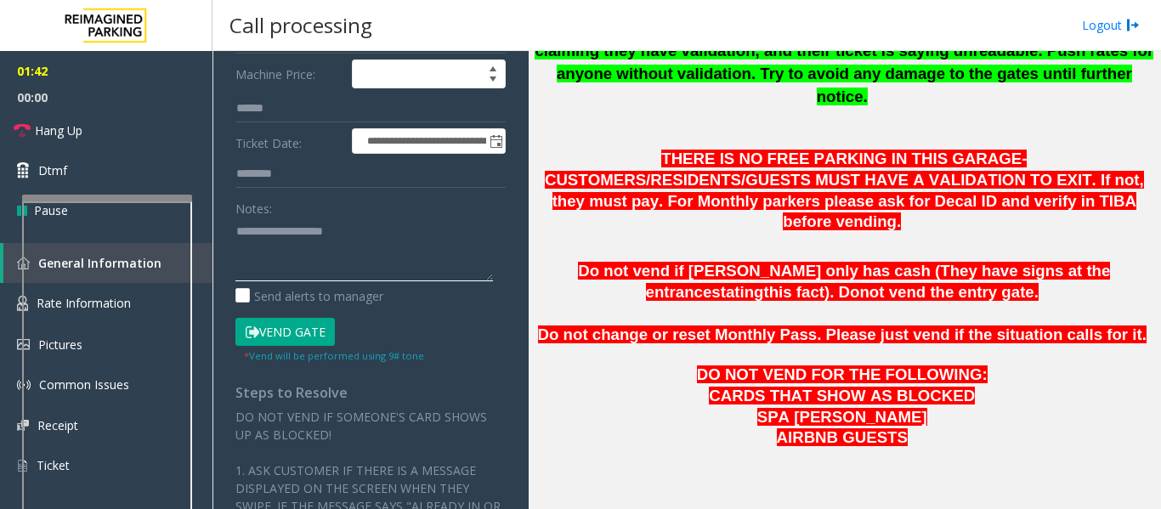
click at [301, 276] on textarea at bounding box center [363, 249] width 257 height 64
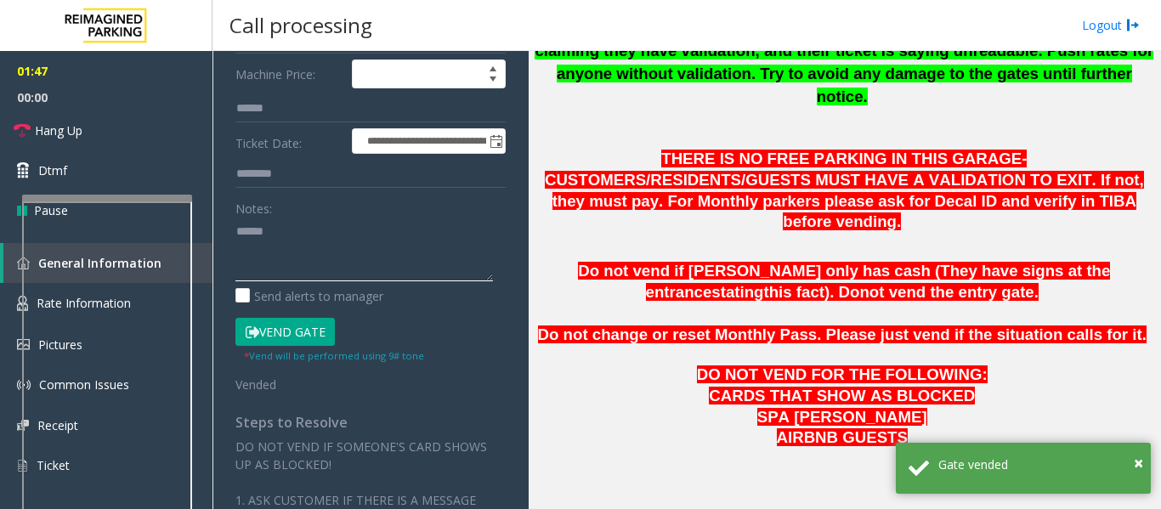
paste textarea "**********"
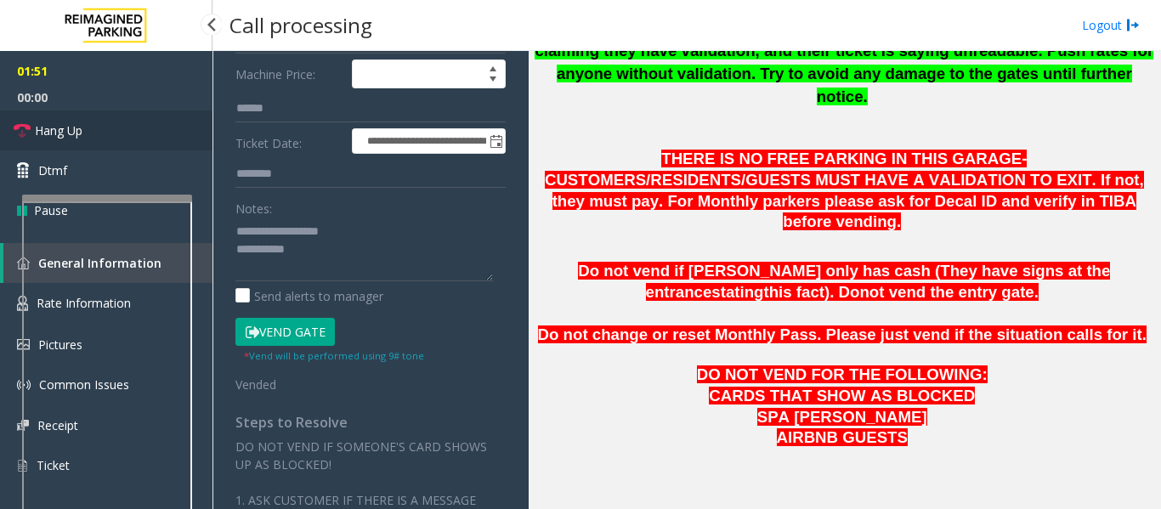
click at [113, 141] on link "Hang Up" at bounding box center [106, 130] width 212 height 40
click at [316, 256] on textarea at bounding box center [363, 249] width 257 height 64
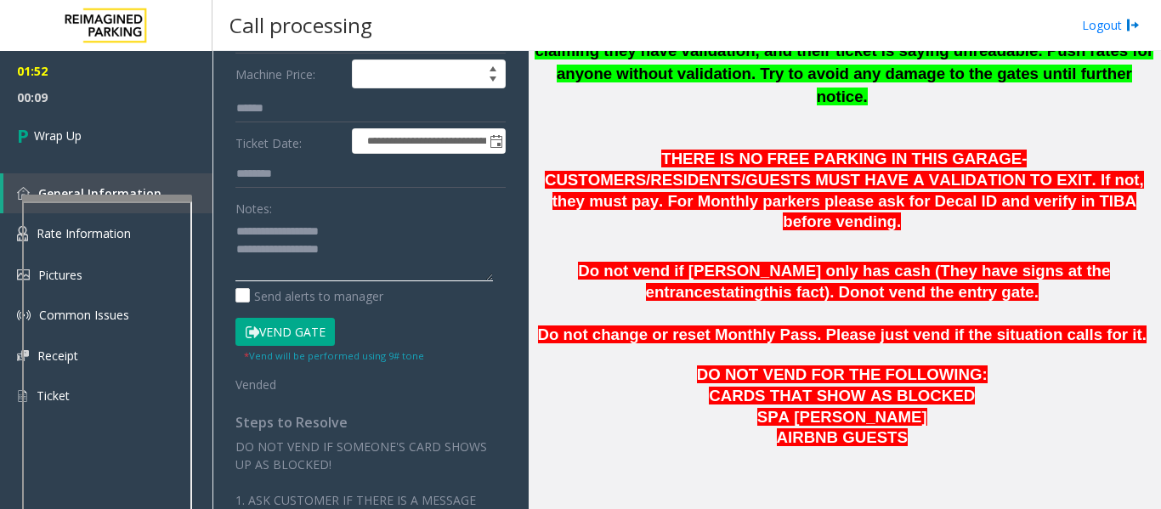
click at [360, 262] on textarea at bounding box center [363, 249] width 257 height 64
paste textarea "**********"
type textarea "**********"
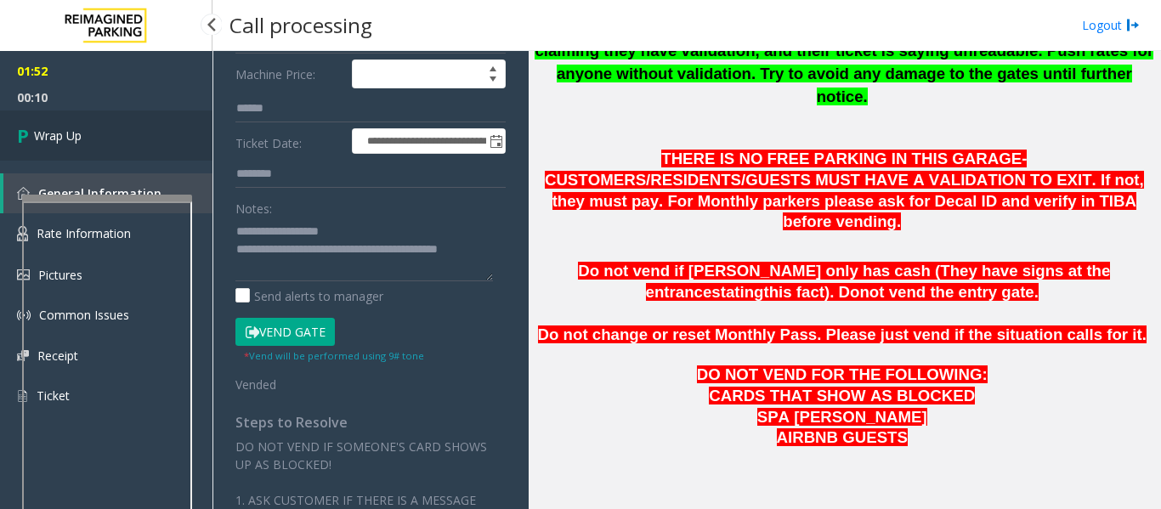
click at [98, 135] on link "Wrap Up" at bounding box center [106, 135] width 212 height 50
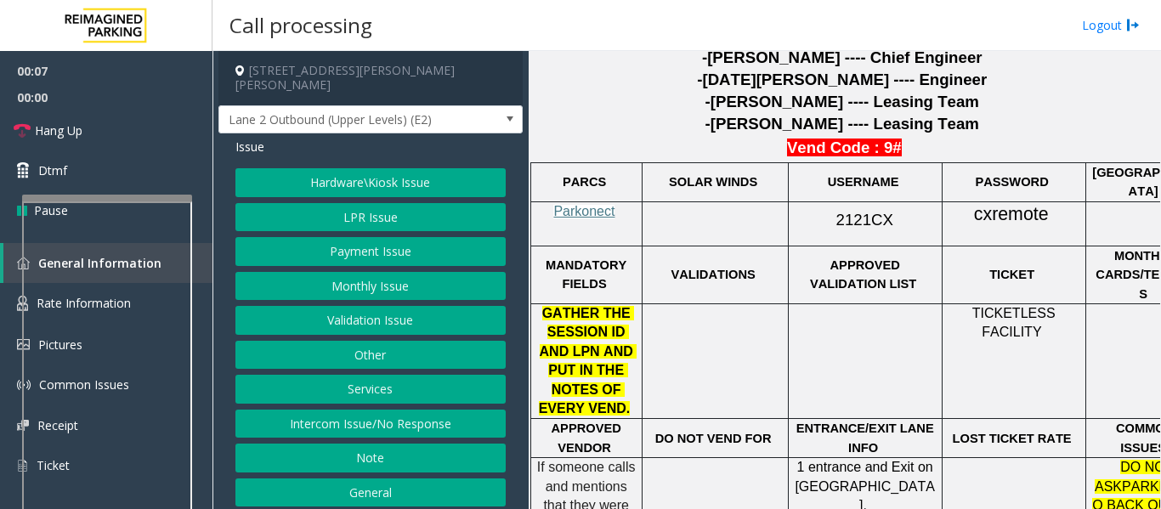
scroll to position [1019, 0]
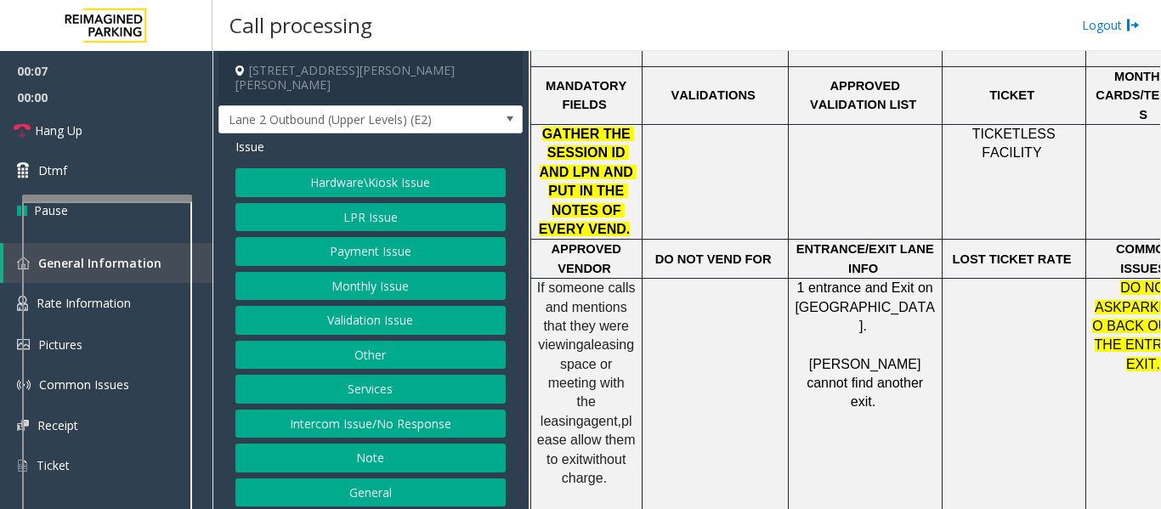
click at [360, 420] on button "Intercom Issue/No Response" at bounding box center [370, 423] width 270 height 29
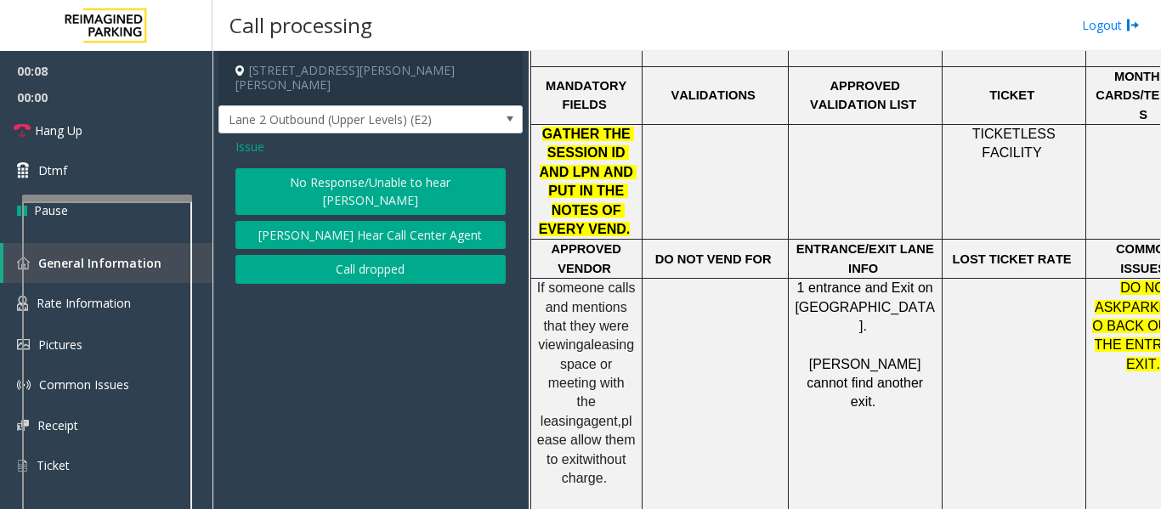
click at [393, 153] on div "Issue No Response/Unable to hear [PERSON_NAME] Cannot Hear Call Center Agent Ca…" at bounding box center [370, 212] width 304 height 159
click at [390, 168] on button "No Response/Unable to hear [PERSON_NAME]" at bounding box center [370, 191] width 270 height 47
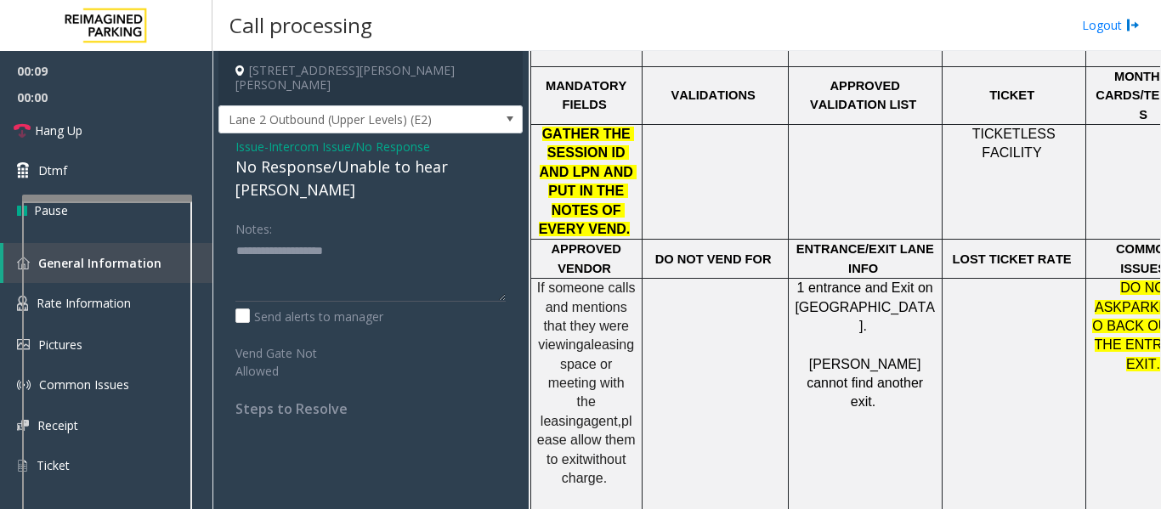
click at [383, 155] on div "No Response/Unable to hear [PERSON_NAME]" at bounding box center [370, 178] width 270 height 46
click at [382, 155] on div "No Response/Unable to hear [PERSON_NAME]" at bounding box center [370, 178] width 270 height 46
click at [381, 155] on div "No Response/Unable to hear [PERSON_NAME]" at bounding box center [370, 178] width 270 height 46
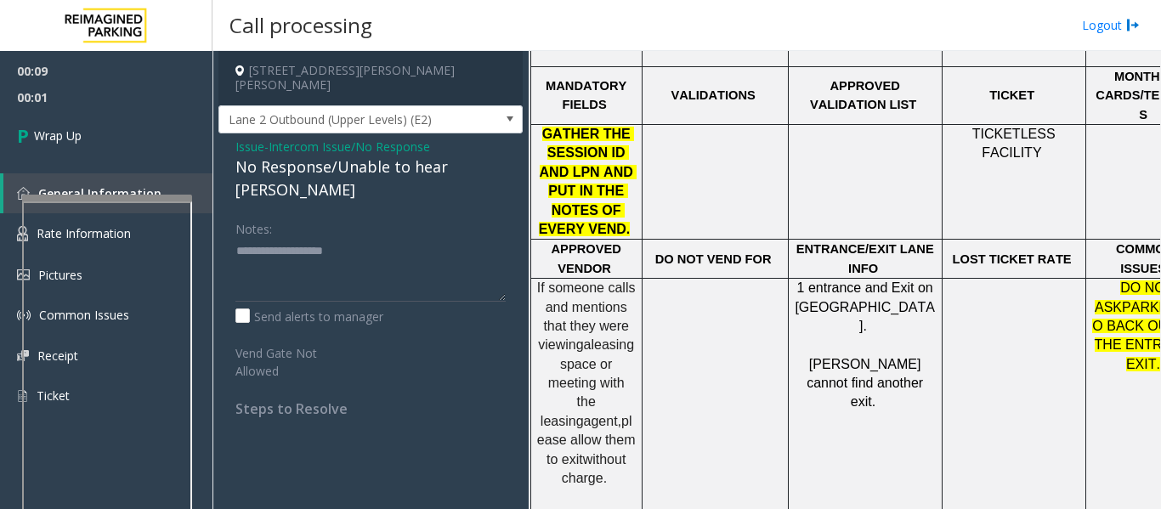
click at [248, 138] on span "Issue" at bounding box center [249, 147] width 29 height 18
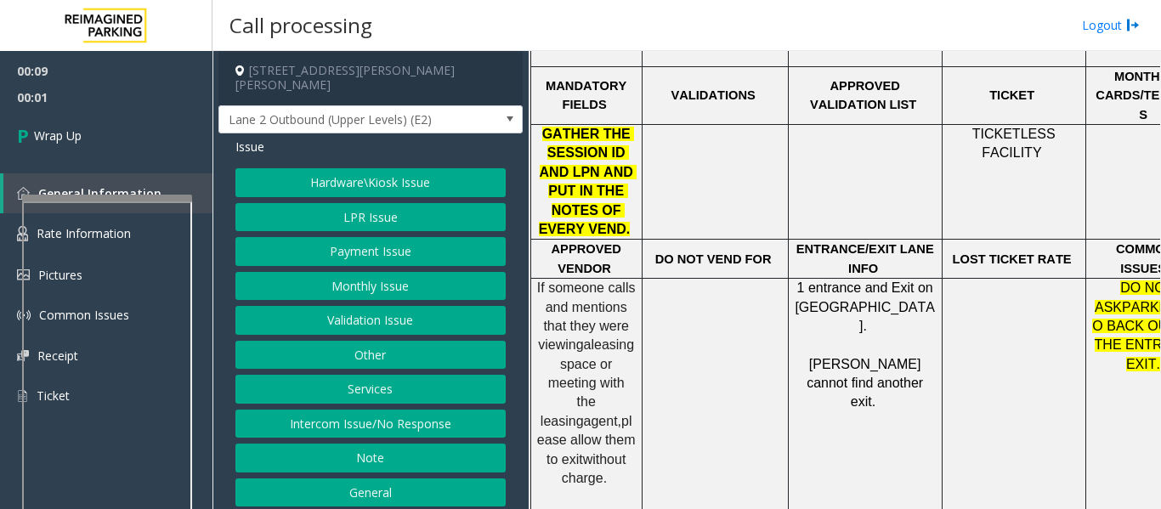
click at [344, 409] on button "Intercom Issue/No Response" at bounding box center [370, 423] width 270 height 29
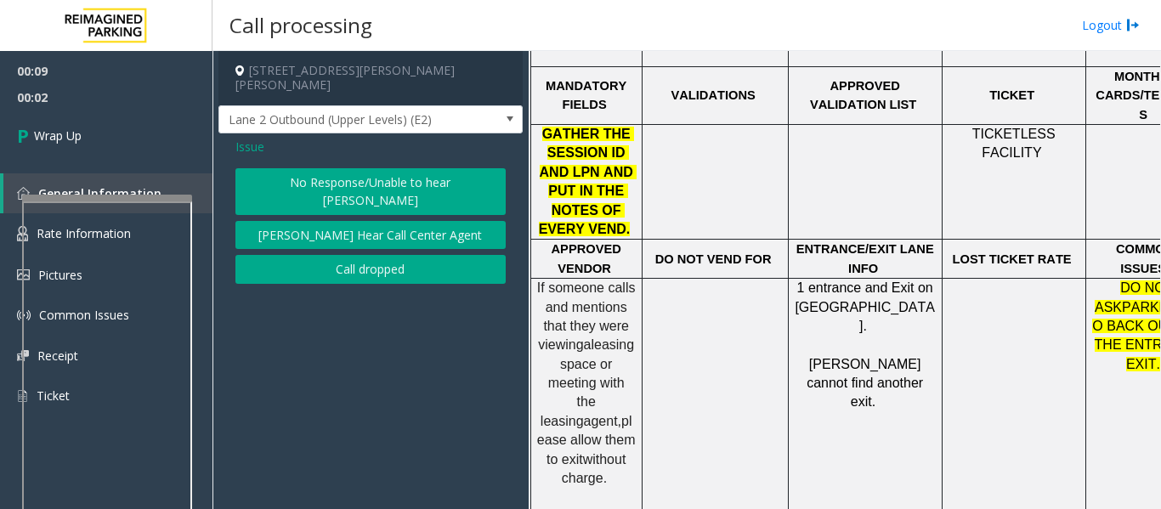
click at [377, 255] on button "Call dropped" at bounding box center [370, 269] width 270 height 29
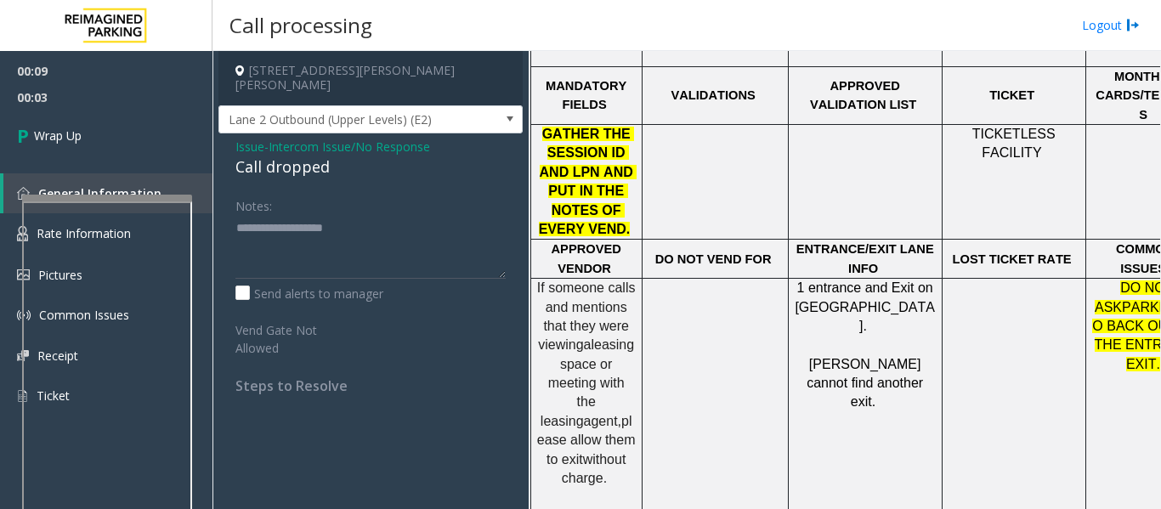
click at [294, 155] on div "Call dropped" at bounding box center [370, 166] width 270 height 23
drag, startPoint x: 322, startPoint y: 210, endPoint x: 330, endPoint y: 224, distance: 16.8
click at [330, 224] on textarea at bounding box center [370, 247] width 270 height 64
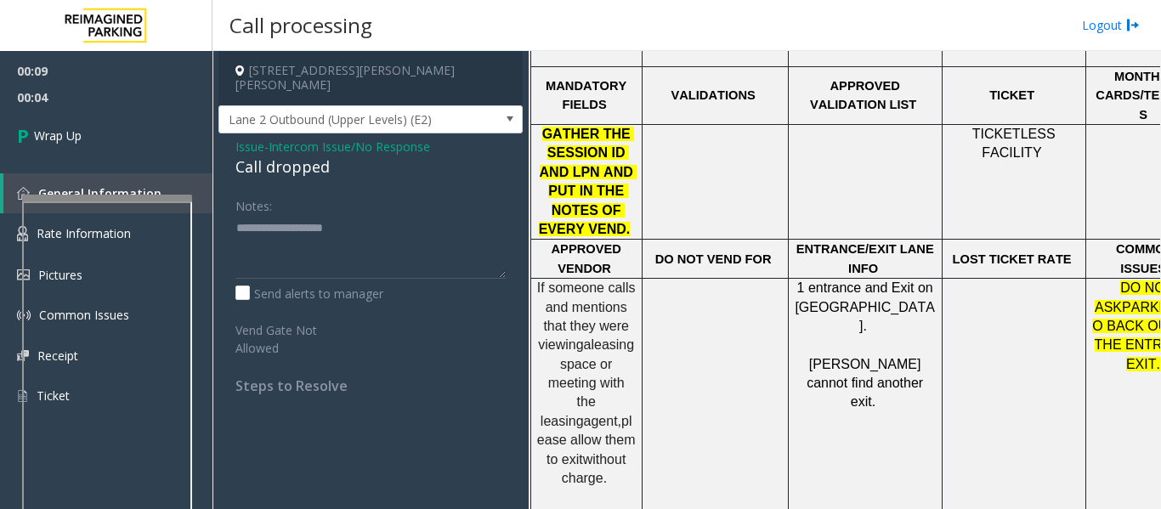
click at [302, 155] on div "Call dropped" at bounding box center [370, 166] width 270 height 23
type textarea "**********"
click at [121, 133] on link "Wrap Up" at bounding box center [106, 135] width 212 height 50
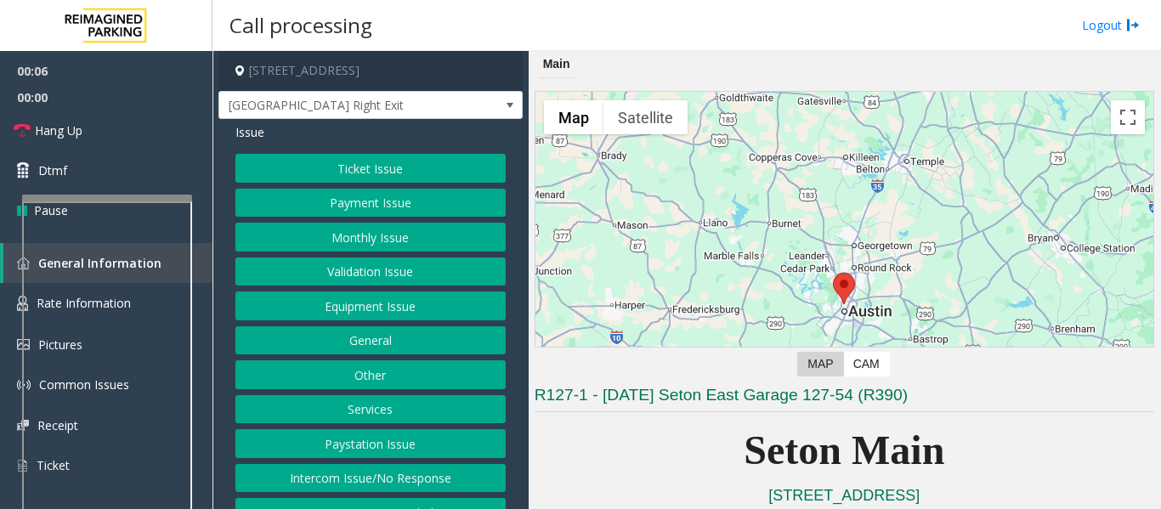
click at [412, 311] on button "Equipment Issue" at bounding box center [370, 305] width 270 height 29
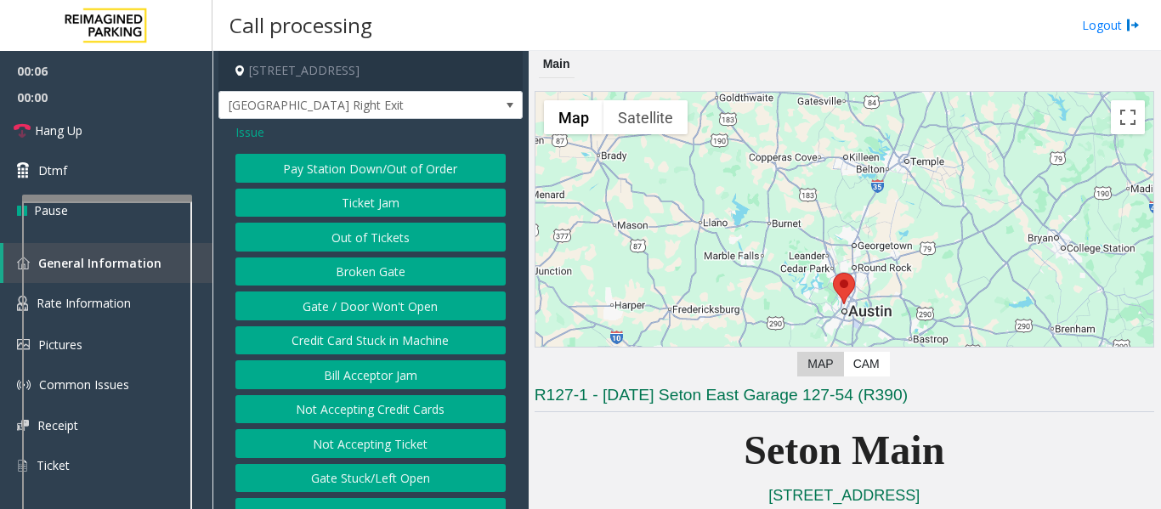
click at [412, 311] on button "Gate / Door Won't Open" at bounding box center [370, 305] width 270 height 29
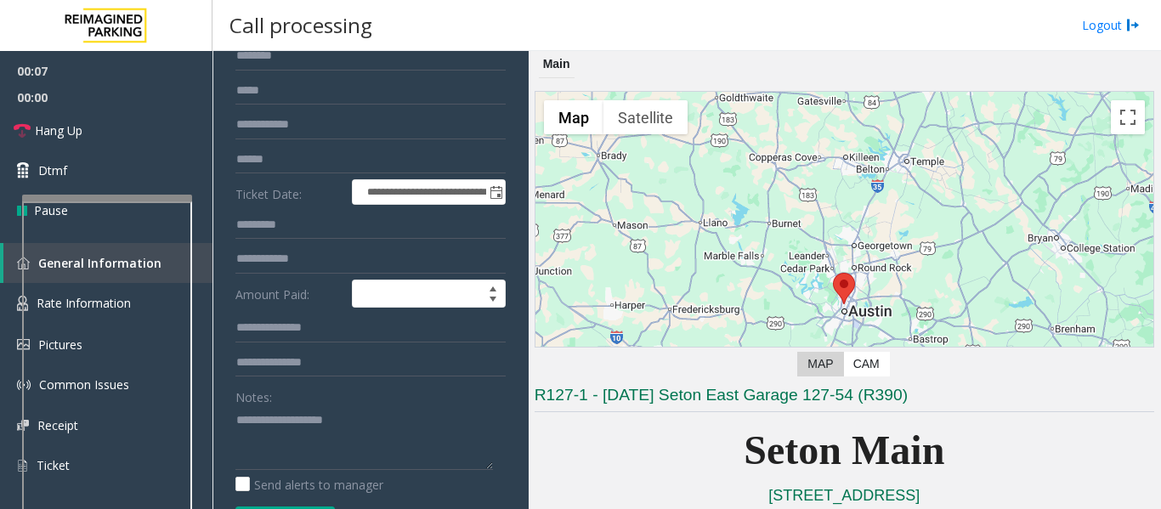
scroll to position [255, 0]
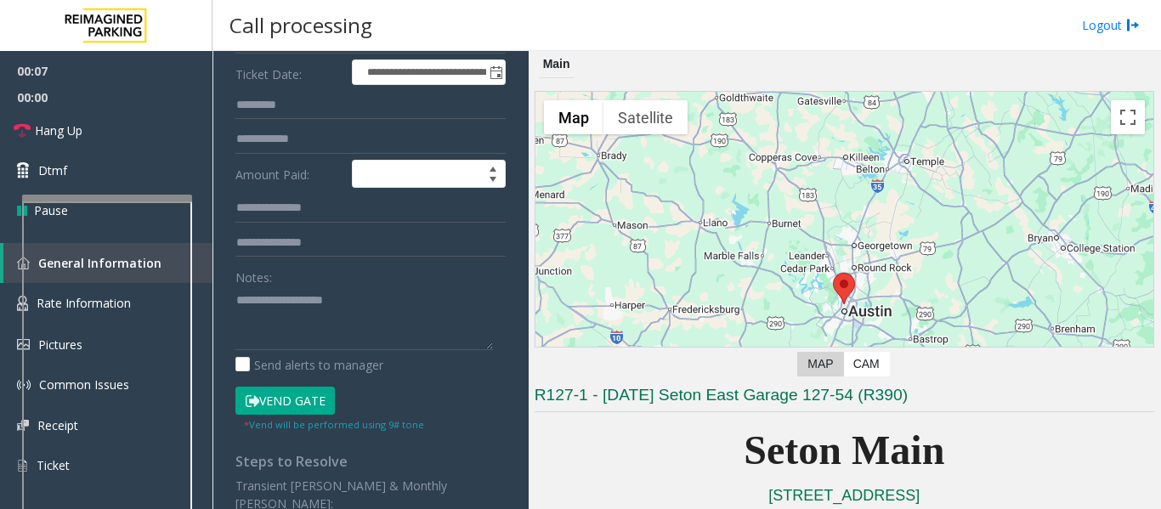
click at [290, 409] on button "Vend Gate" at bounding box center [284, 401] width 99 height 29
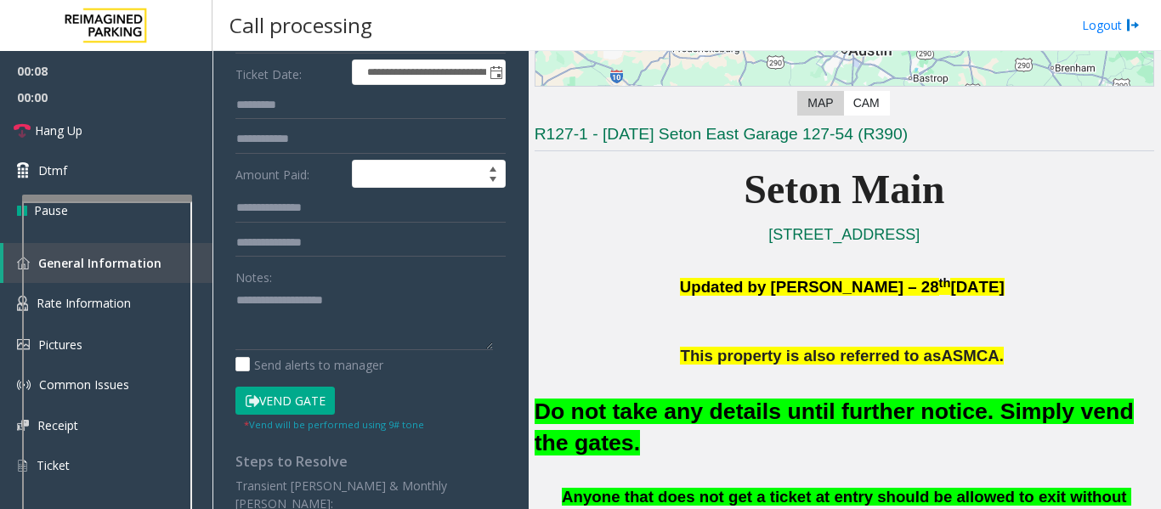
scroll to position [340, 0]
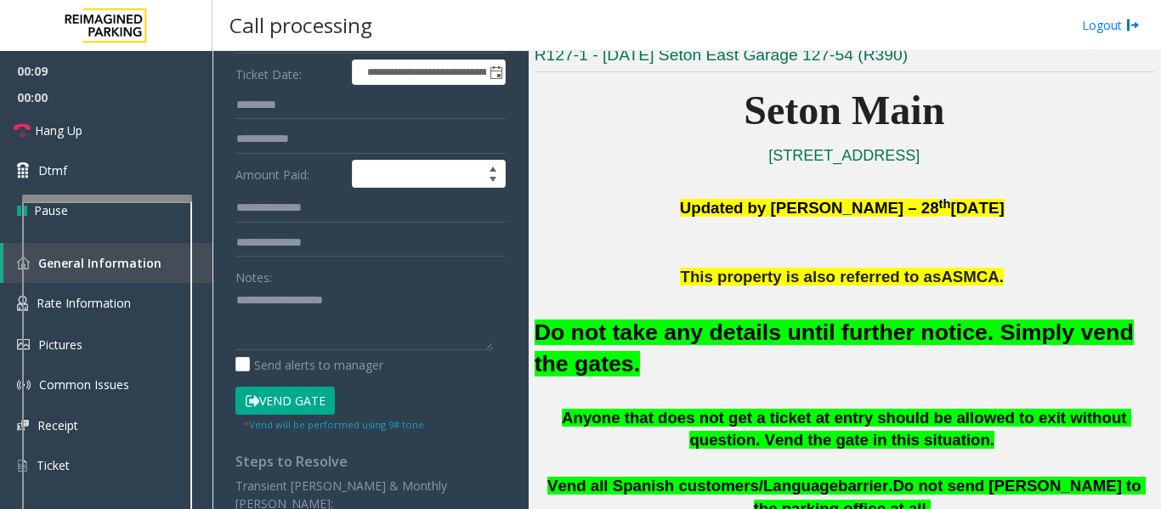
click at [828, 331] on font "Do not take any details until further notice. Simply vend the gates." at bounding box center [833, 347] width 599 height 57
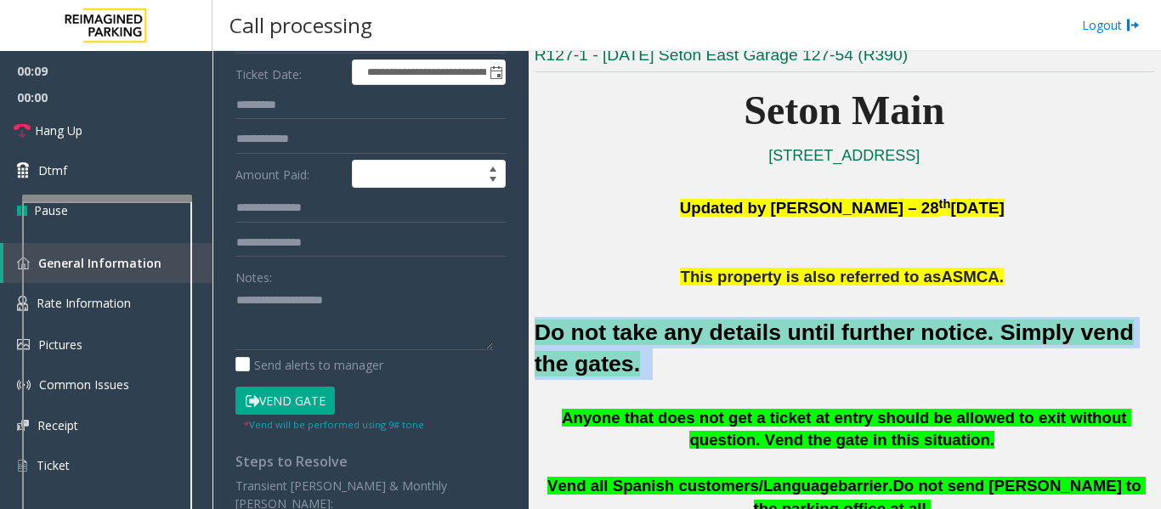
click at [828, 331] on font "Do not take any details until further notice. Simply vend the gates." at bounding box center [833, 347] width 599 height 57
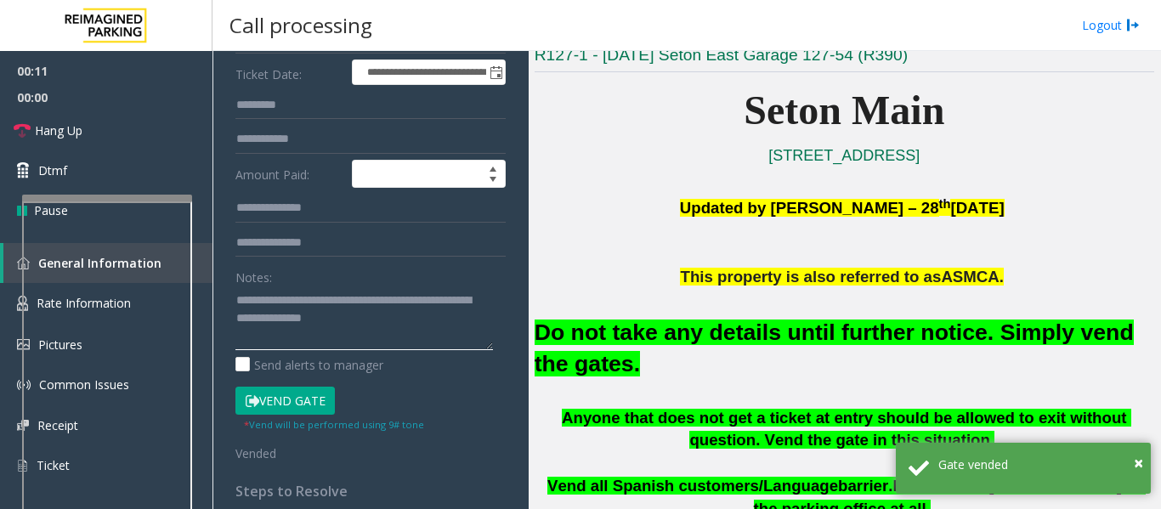
click at [417, 333] on textarea at bounding box center [363, 318] width 257 height 64
type textarea "**********"
click at [77, 134] on span "Hang Up" at bounding box center [59, 130] width 48 height 18
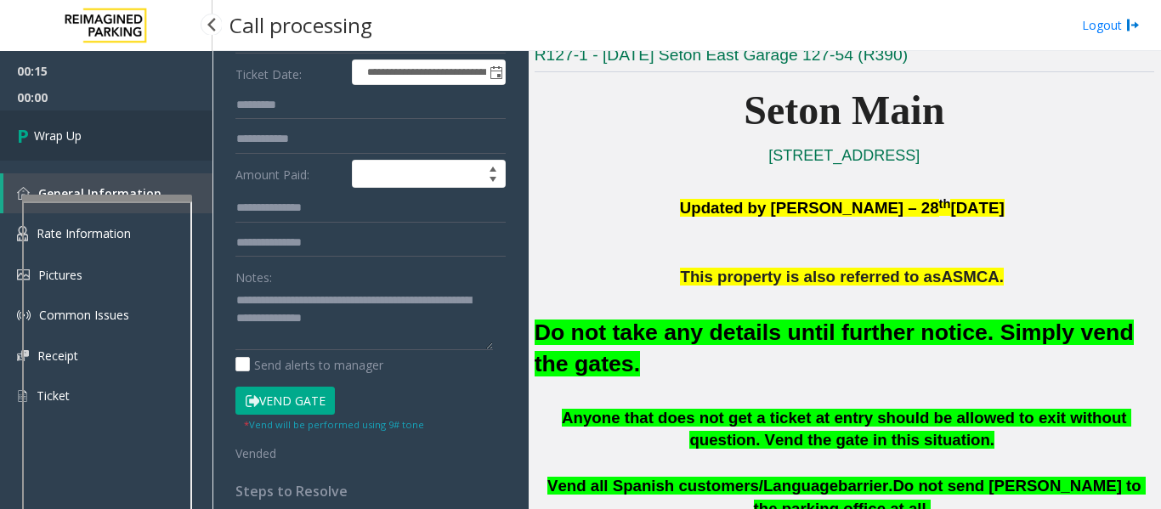
click at [59, 150] on link "Wrap Up" at bounding box center [106, 135] width 212 height 50
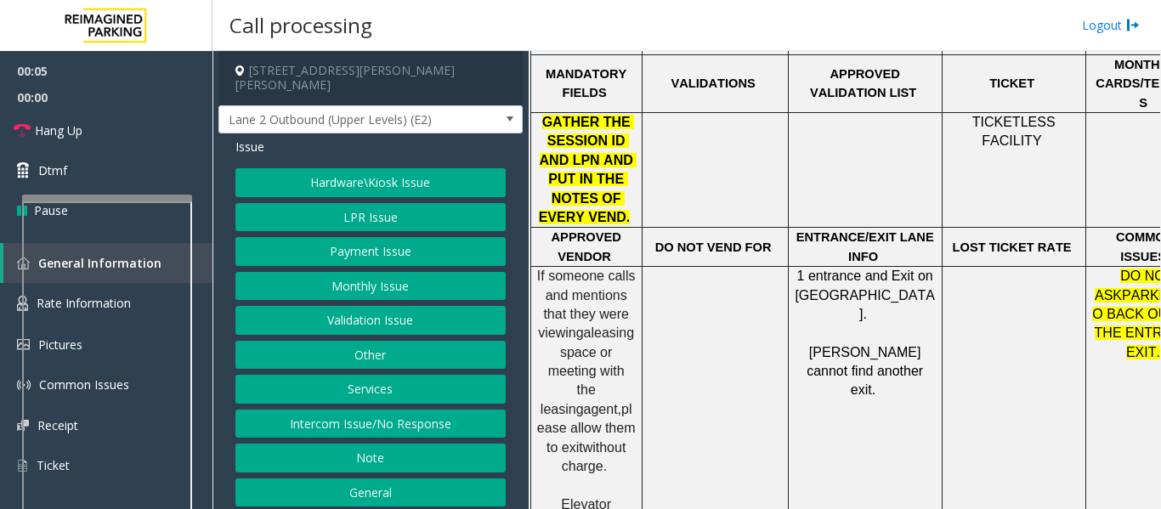
scroll to position [850, 0]
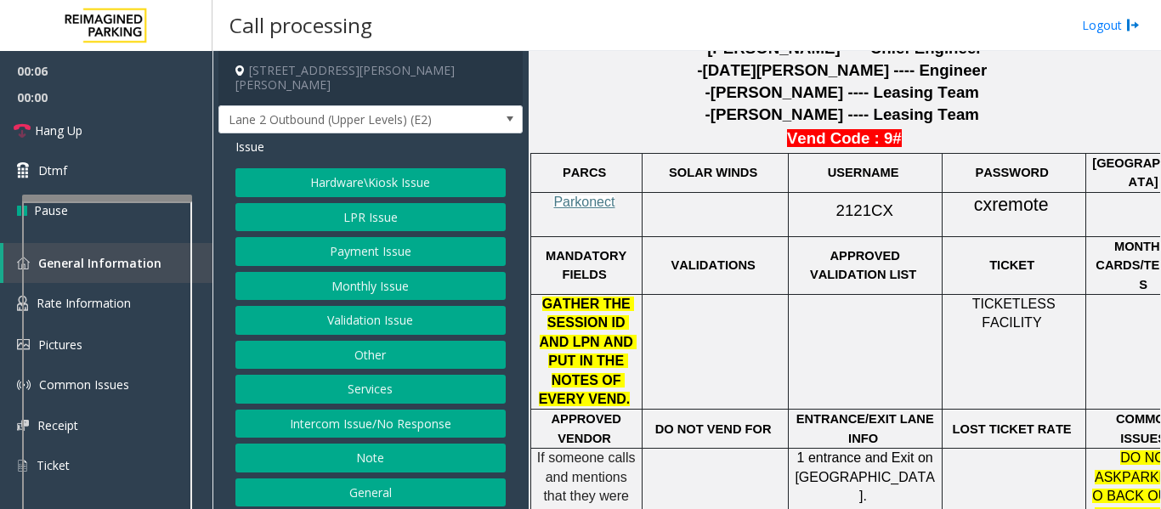
click at [593, 189] on div at bounding box center [585, 192] width 111 height 6
click at [595, 195] on span "Parkonect" at bounding box center [583, 202] width 61 height 14
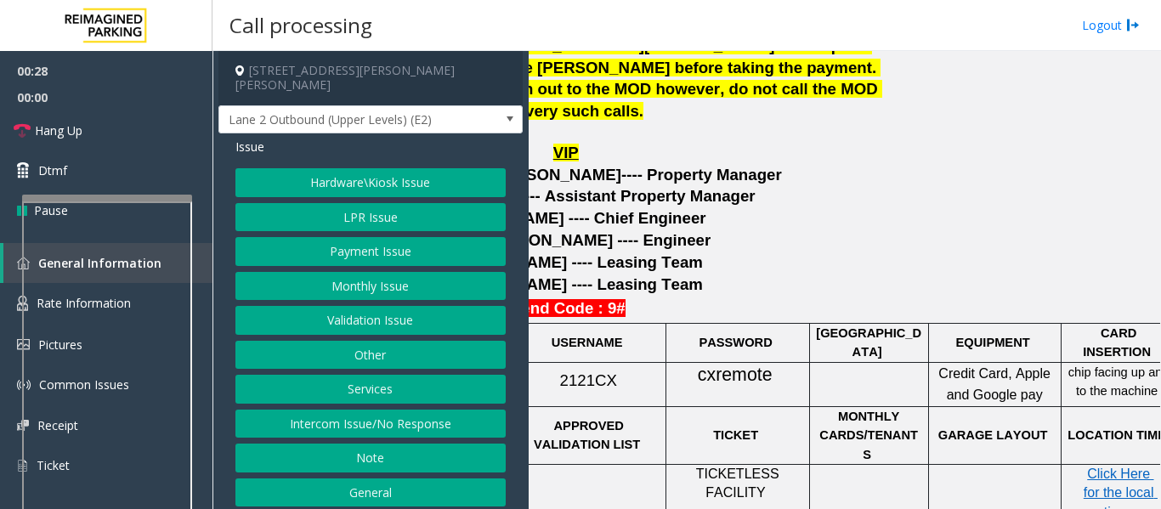
scroll to position [680, 313]
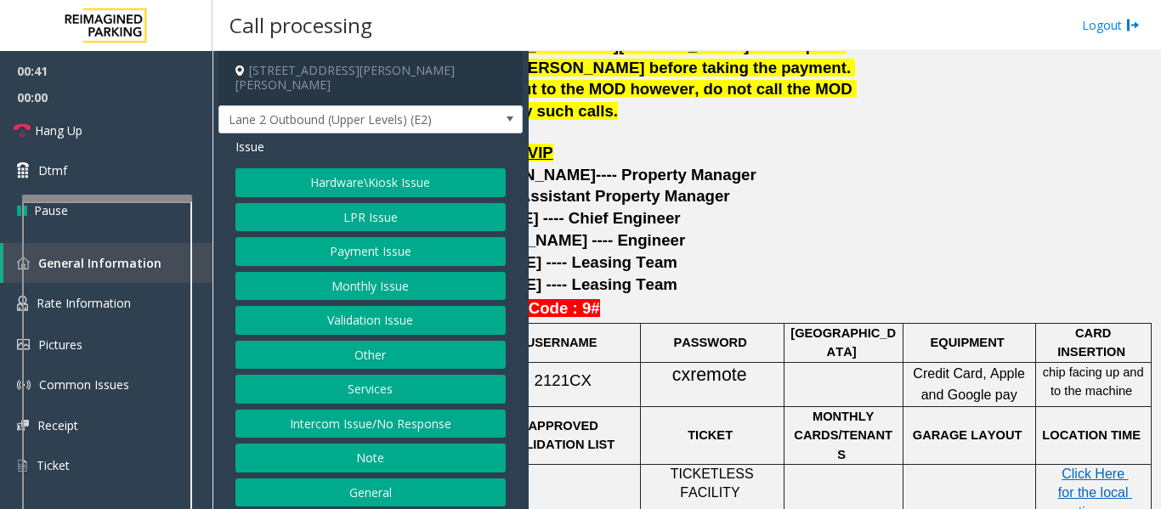
click at [396, 237] on button "Payment Issue" at bounding box center [370, 251] width 270 height 29
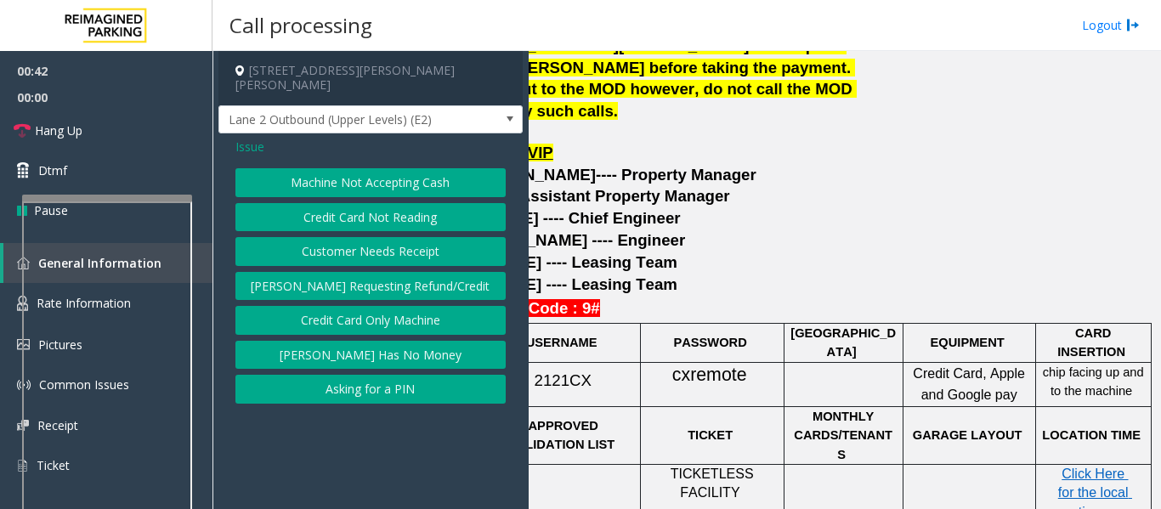
click at [404, 204] on button "Credit Card Not Reading" at bounding box center [370, 217] width 270 height 29
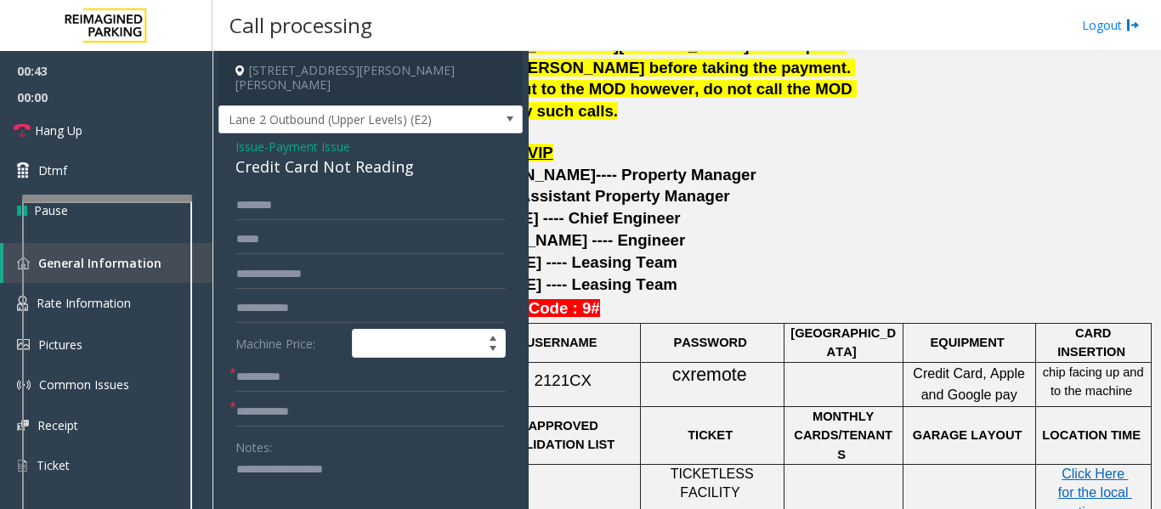
click at [274, 155] on div "Credit Card Not Reading" at bounding box center [370, 166] width 270 height 23
copy div "Credit Card Not Reading"
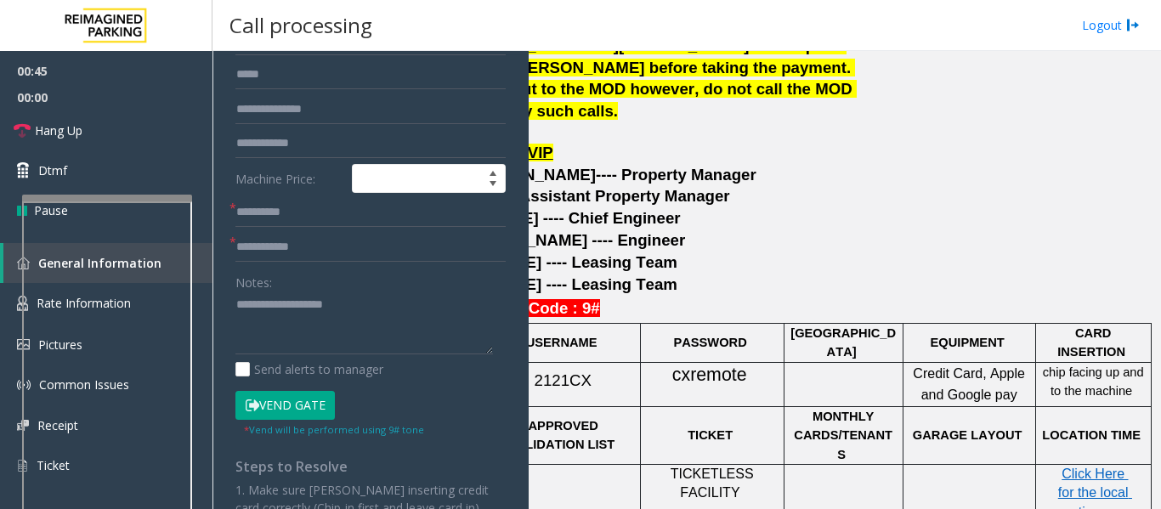
scroll to position [170, 0]
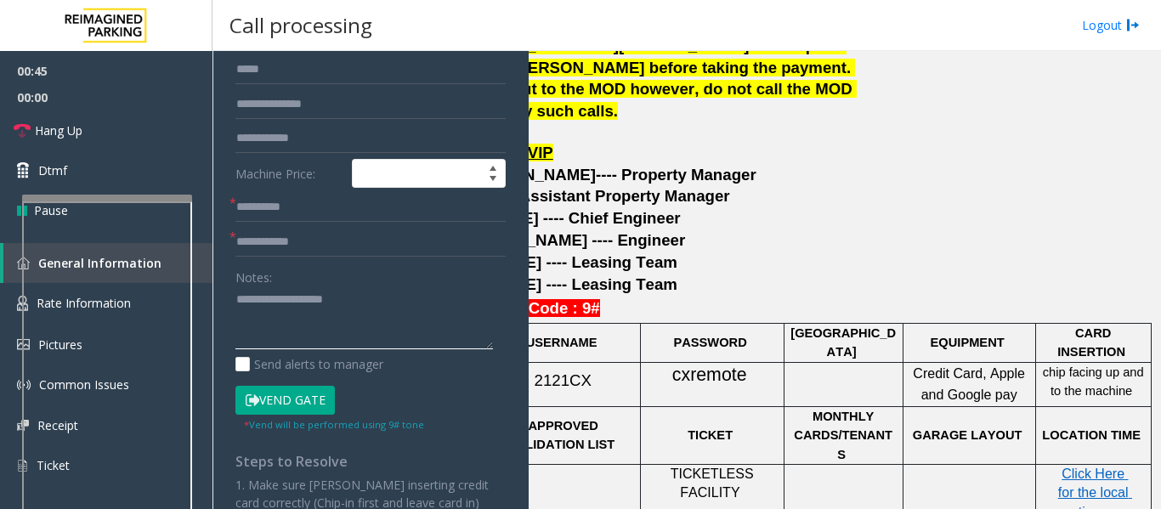
click at [255, 318] on textarea at bounding box center [363, 318] width 257 height 64
paste textarea "**********"
type textarea "**********"
click at [351, 194] on input "text" at bounding box center [370, 208] width 270 height 29
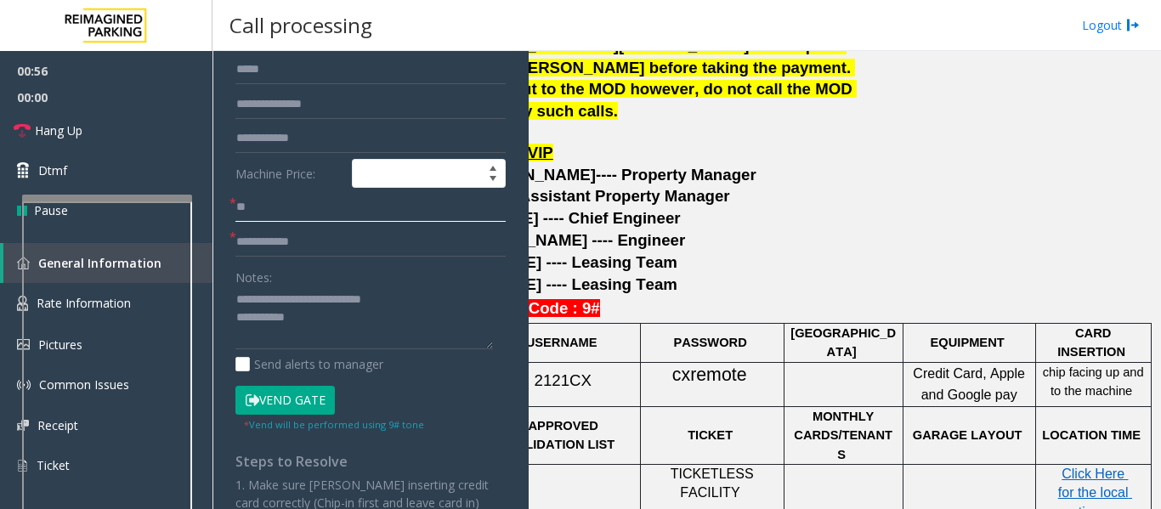
type input "**"
click at [332, 228] on input "text" at bounding box center [370, 242] width 270 height 29
type input "**"
click at [332, 302] on textarea at bounding box center [363, 318] width 257 height 64
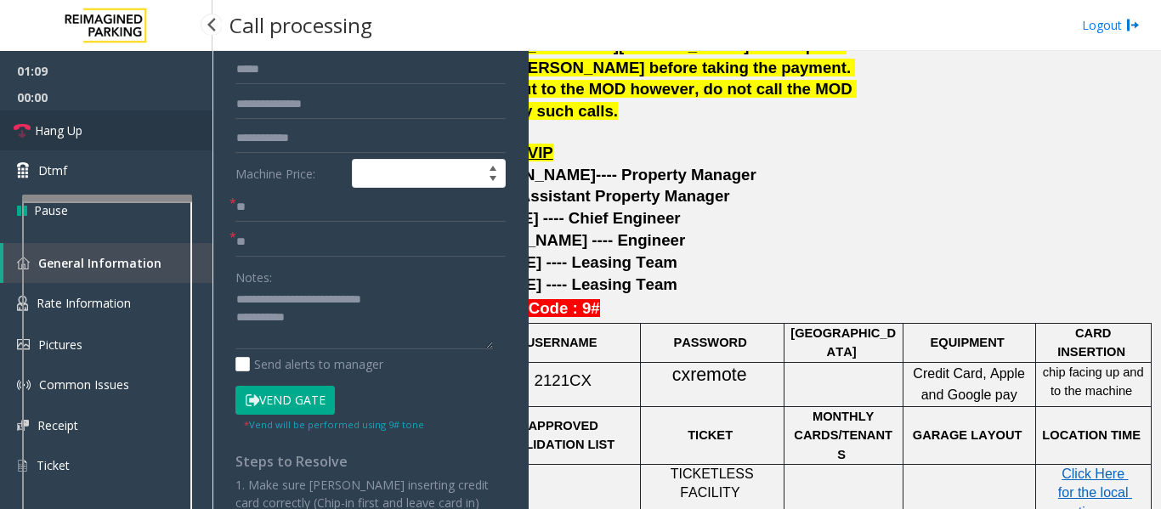
click at [83, 128] on link "Hang Up" at bounding box center [106, 130] width 212 height 40
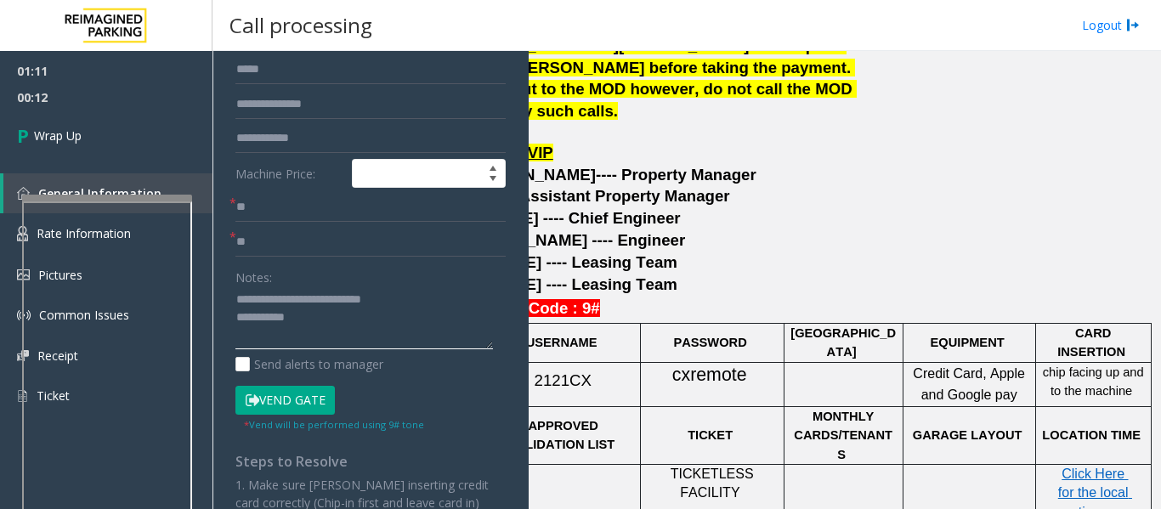
click at [333, 310] on textarea at bounding box center [363, 318] width 257 height 64
paste textarea "**********"
click at [254, 319] on textarea at bounding box center [363, 318] width 257 height 64
click at [306, 321] on textarea at bounding box center [363, 318] width 257 height 64
click at [250, 318] on textarea at bounding box center [363, 318] width 257 height 64
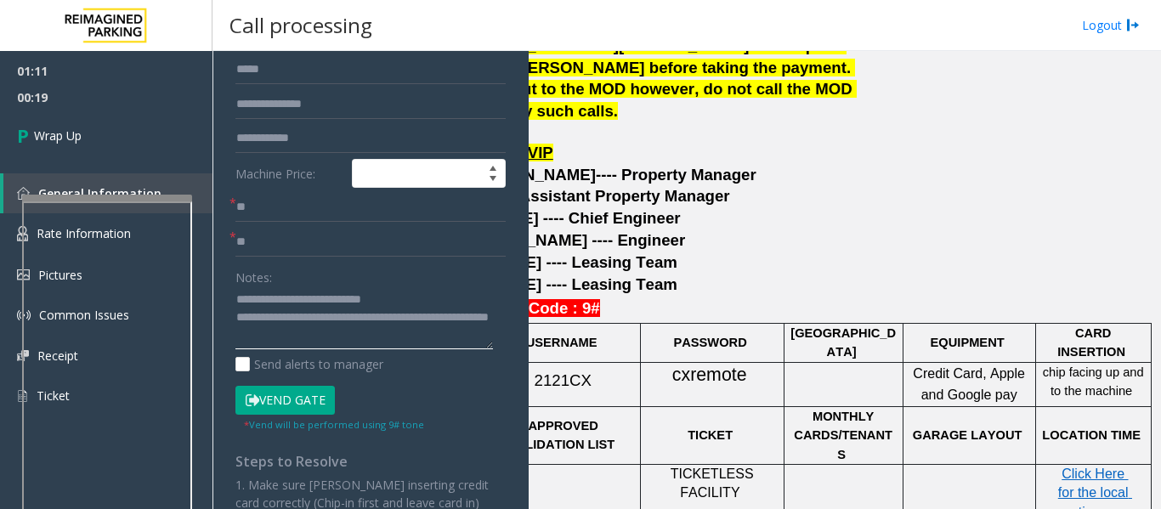
click at [251, 319] on textarea at bounding box center [363, 318] width 257 height 64
type textarea "**********"
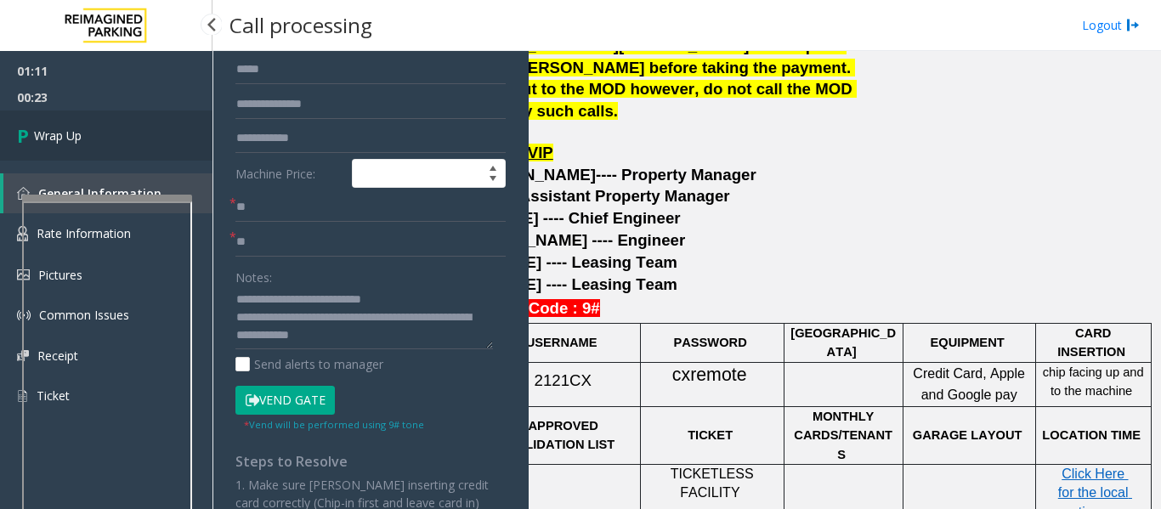
click at [170, 141] on link "Wrap Up" at bounding box center [106, 135] width 212 height 50
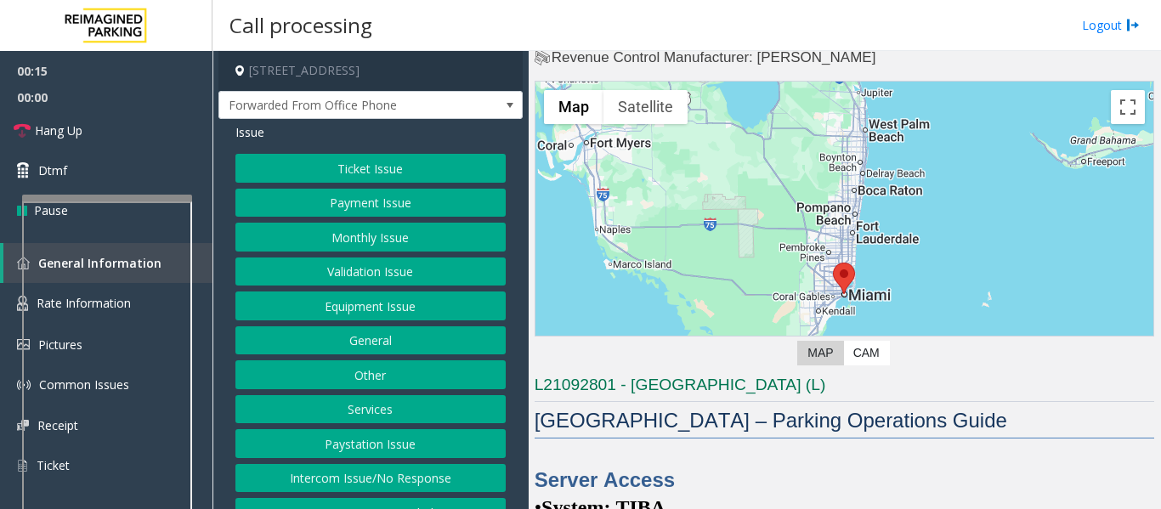
scroll to position [455, 0]
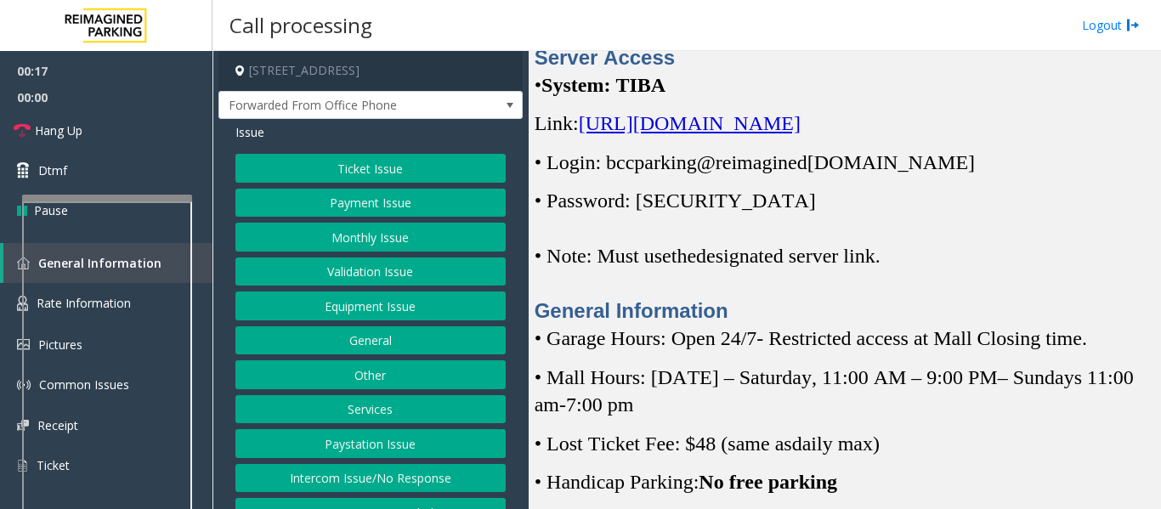
click at [794, 134] on span "[URL][DOMAIN_NAME]" at bounding box center [690, 123] width 222 height 22
click at [459, 245] on button "Monthly Issue" at bounding box center [370, 237] width 270 height 29
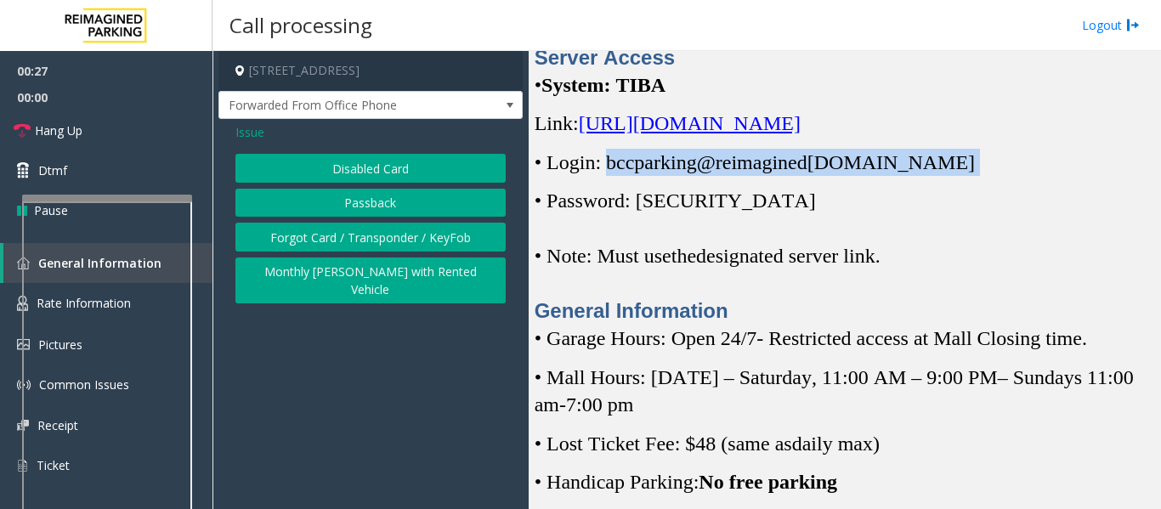
drag, startPoint x: 612, startPoint y: 188, endPoint x: 940, endPoint y: 191, distance: 328.8
click at [940, 176] on p "• Login: bccparking@re imagined [DOMAIN_NAME]" at bounding box center [843, 162] width 619 height 27
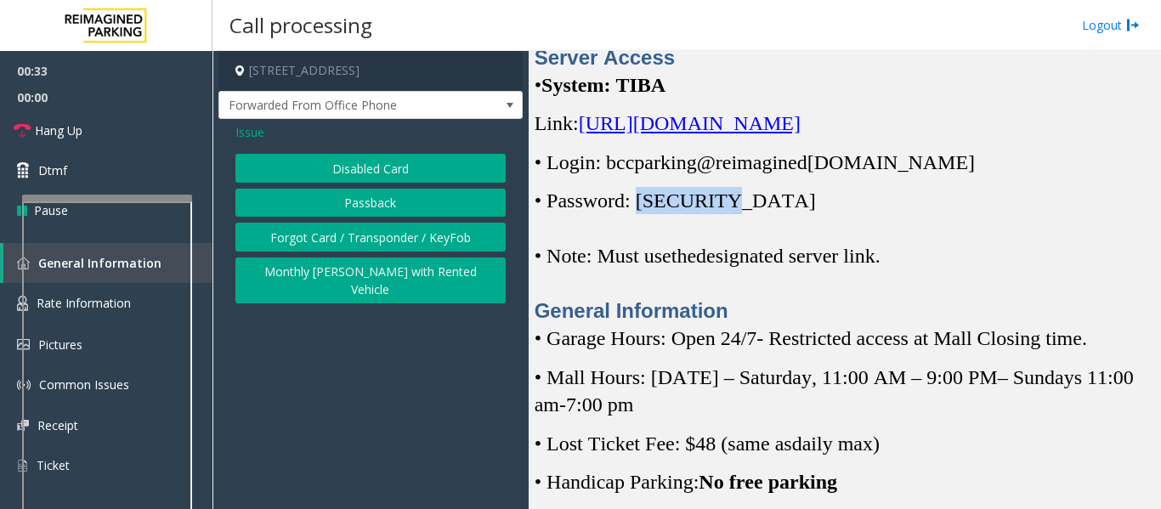
drag, startPoint x: 644, startPoint y: 229, endPoint x: 728, endPoint y: 227, distance: 84.1
click at [728, 214] on p "• Password: [SECURITY_DATA]" at bounding box center [843, 200] width 619 height 27
click at [455, 177] on button "Disabled Card" at bounding box center [370, 168] width 270 height 29
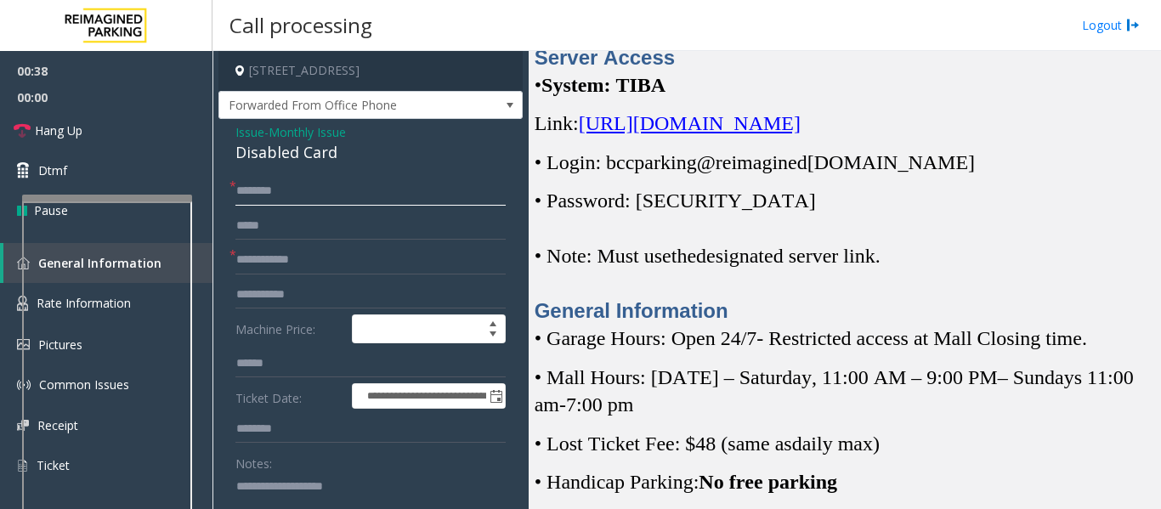
click at [313, 199] on input "text" at bounding box center [370, 191] width 270 height 29
click at [315, 154] on div "Disabled Card" at bounding box center [370, 152] width 270 height 23
copy div "Disabled Card"
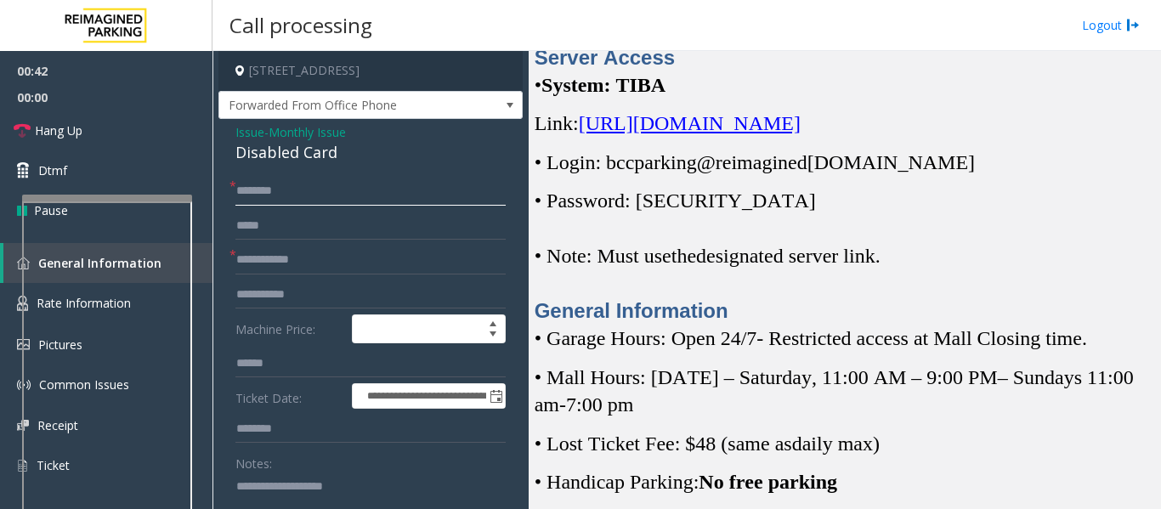
click at [321, 201] on input "text" at bounding box center [370, 191] width 270 height 29
click at [239, 186] on input "text" at bounding box center [370, 191] width 270 height 29
click at [288, 198] on input "******" at bounding box center [370, 191] width 270 height 29
type input "******"
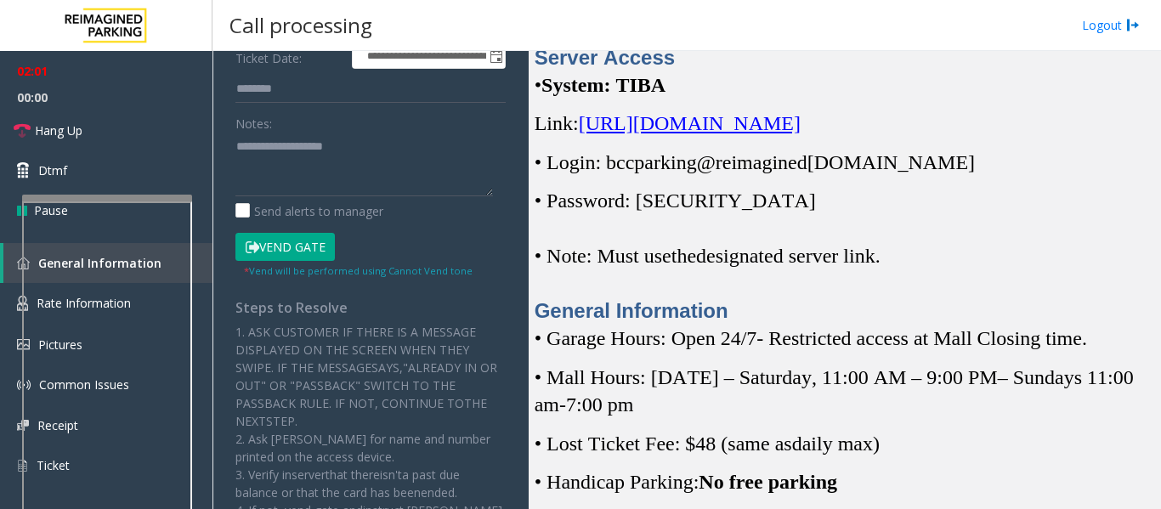
click at [308, 235] on button "Vend Gate" at bounding box center [284, 247] width 99 height 29
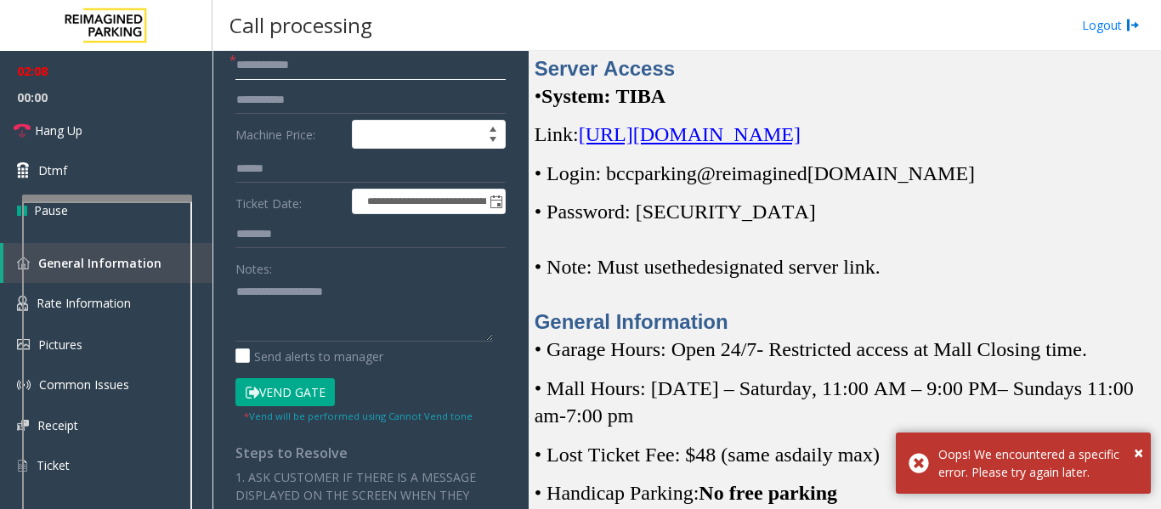
scroll to position [540, 0]
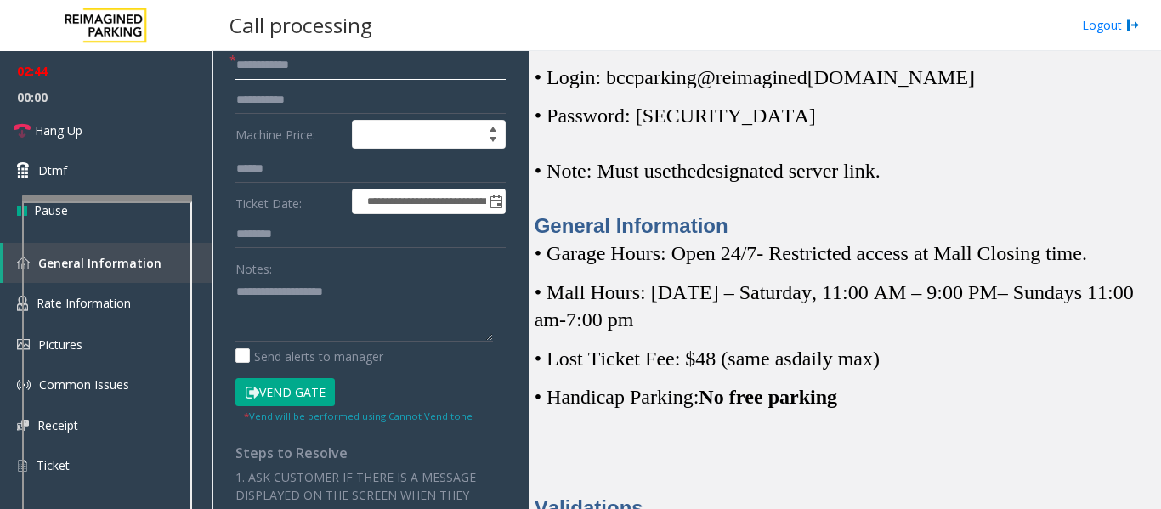
click at [381, 69] on input "text" at bounding box center [370, 65] width 270 height 29
paste input "********"
type input "********"
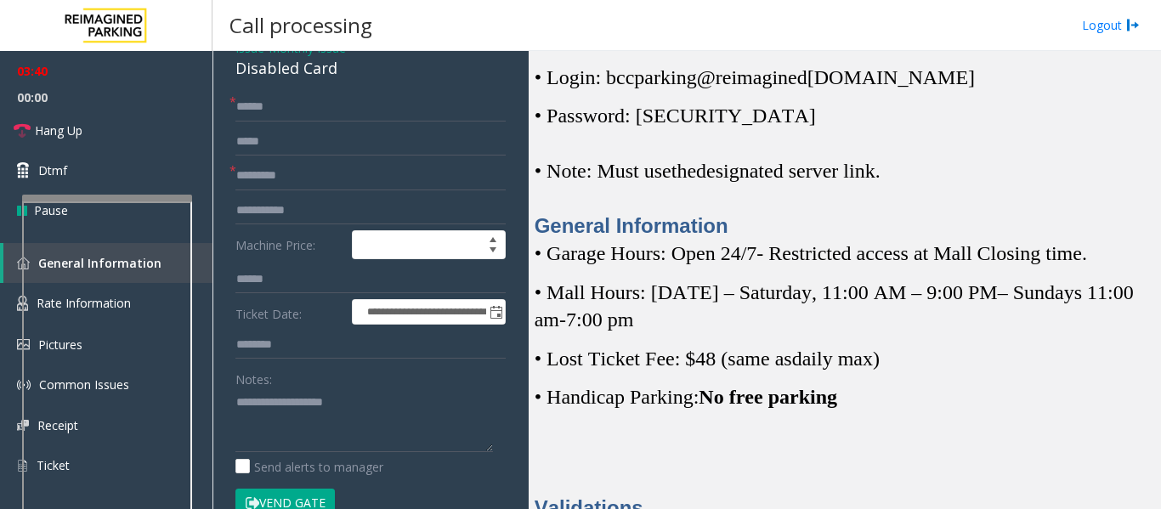
scroll to position [85, 0]
click at [296, 421] on textarea at bounding box center [363, 419] width 257 height 64
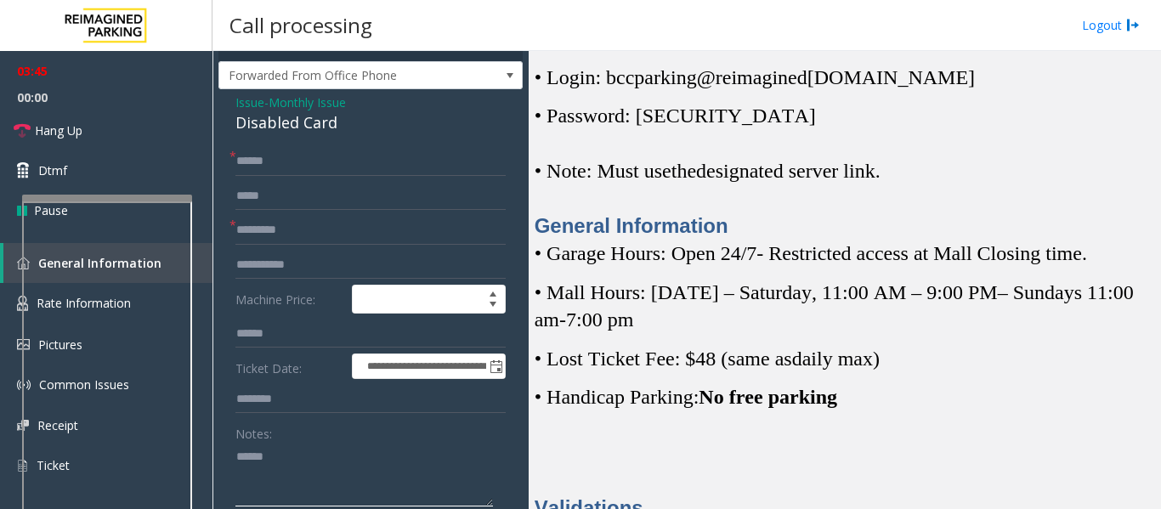
scroll to position [0, 0]
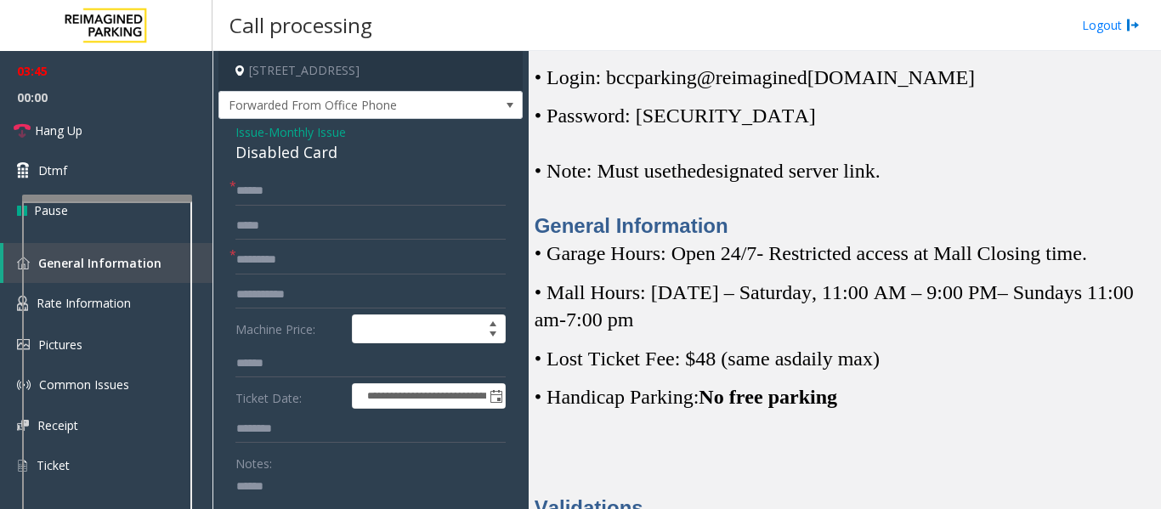
type textarea "******"
click at [249, 135] on span "Issue" at bounding box center [249, 132] width 29 height 18
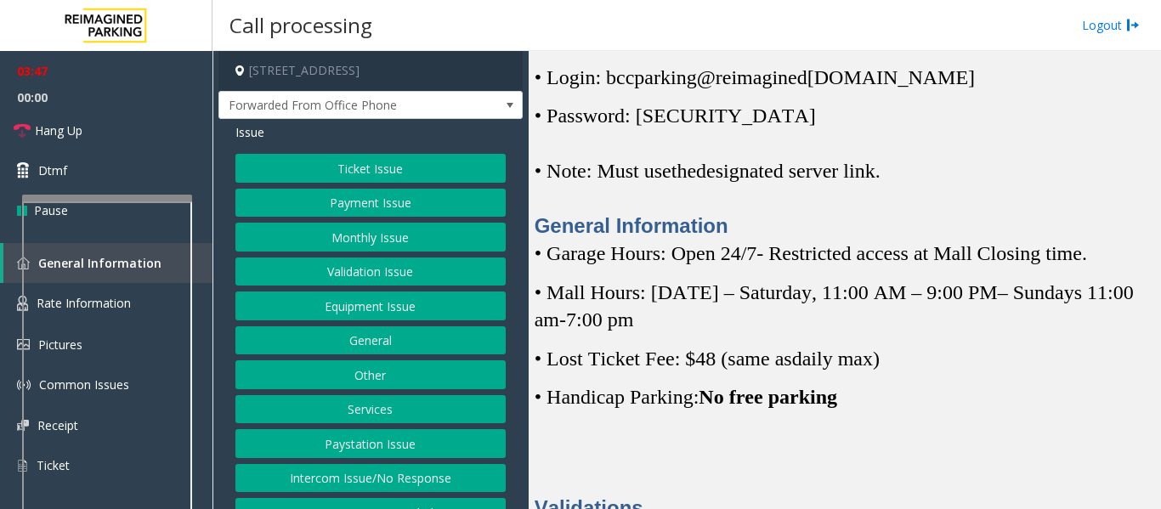
click at [366, 248] on button "Monthly Issue" at bounding box center [370, 237] width 270 height 29
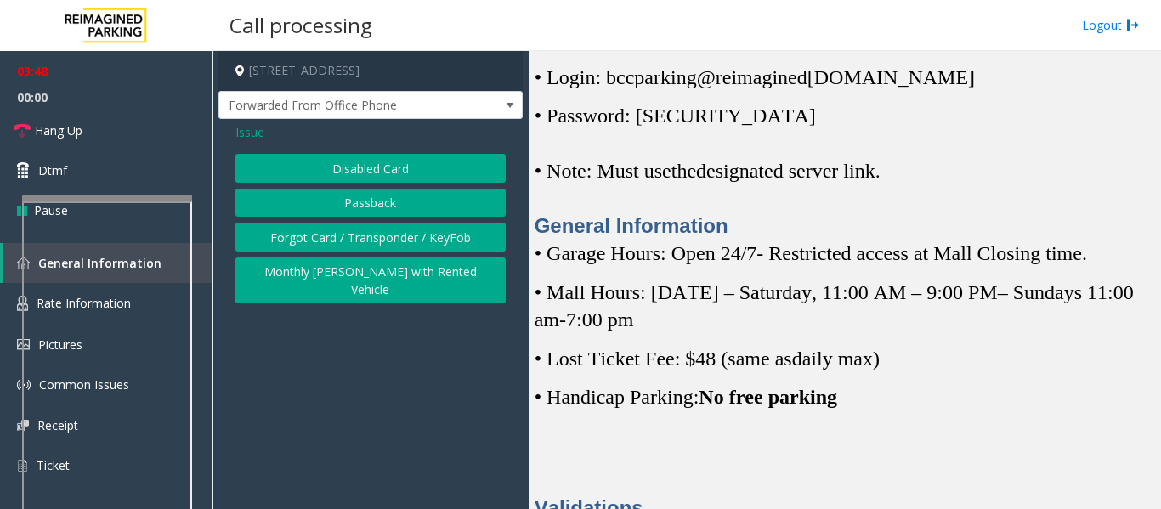
click at [389, 202] on button "Passback" at bounding box center [370, 203] width 270 height 29
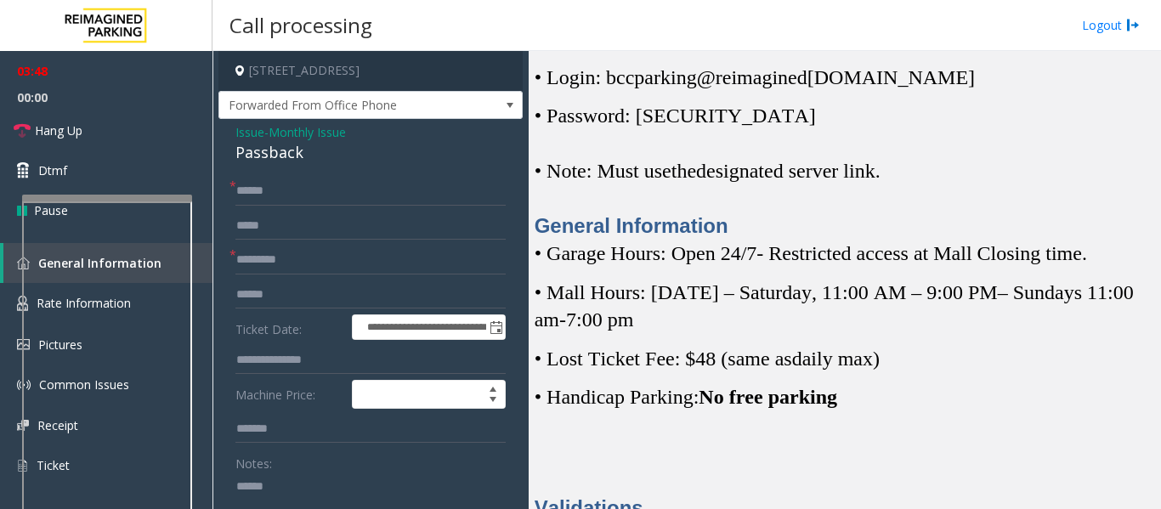
click at [235, 138] on span "Issue" at bounding box center [249, 132] width 29 height 18
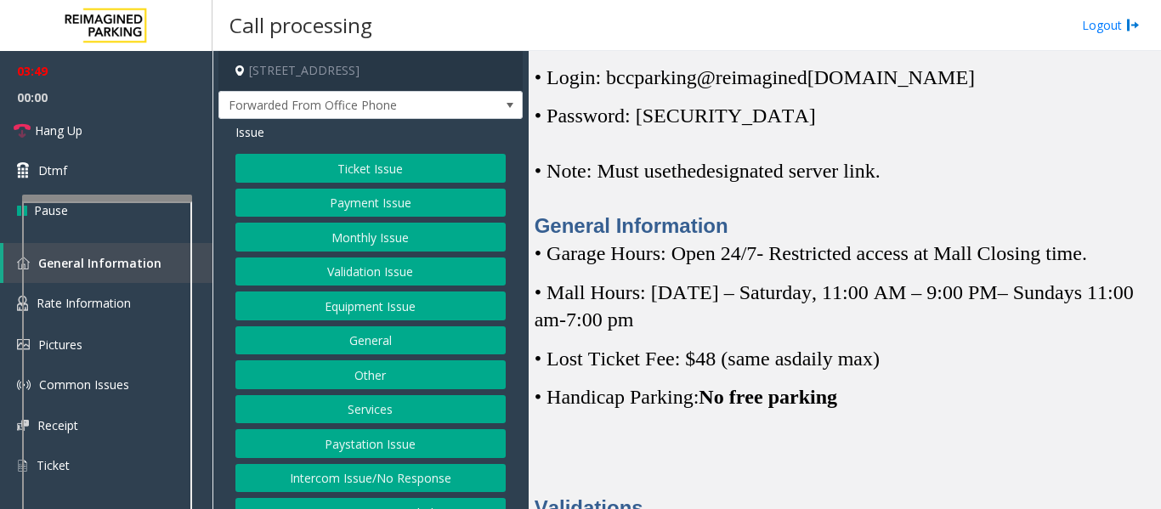
click at [341, 243] on button "Monthly Issue" at bounding box center [370, 237] width 270 height 29
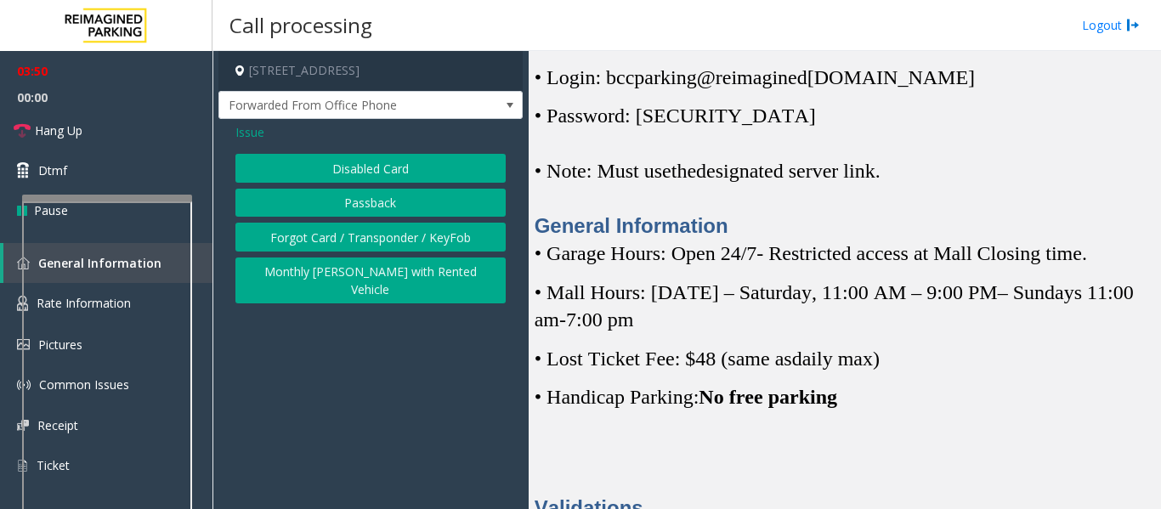
click at [362, 227] on button "Forgot Card / Transponder / KeyFob" at bounding box center [370, 237] width 270 height 29
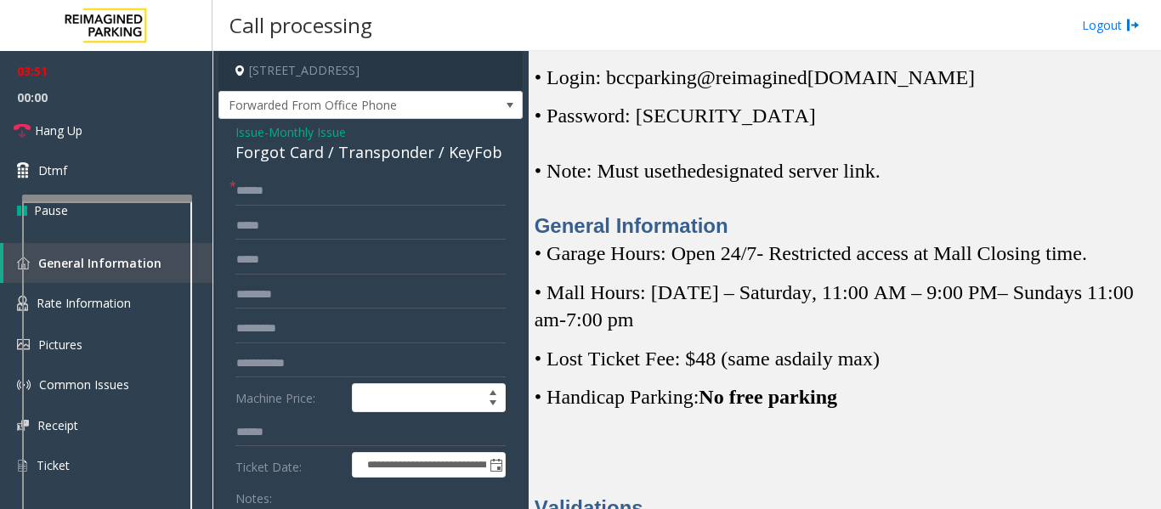
click at [312, 149] on div "Forgot Card / Transponder / KeyFob" at bounding box center [370, 152] width 270 height 23
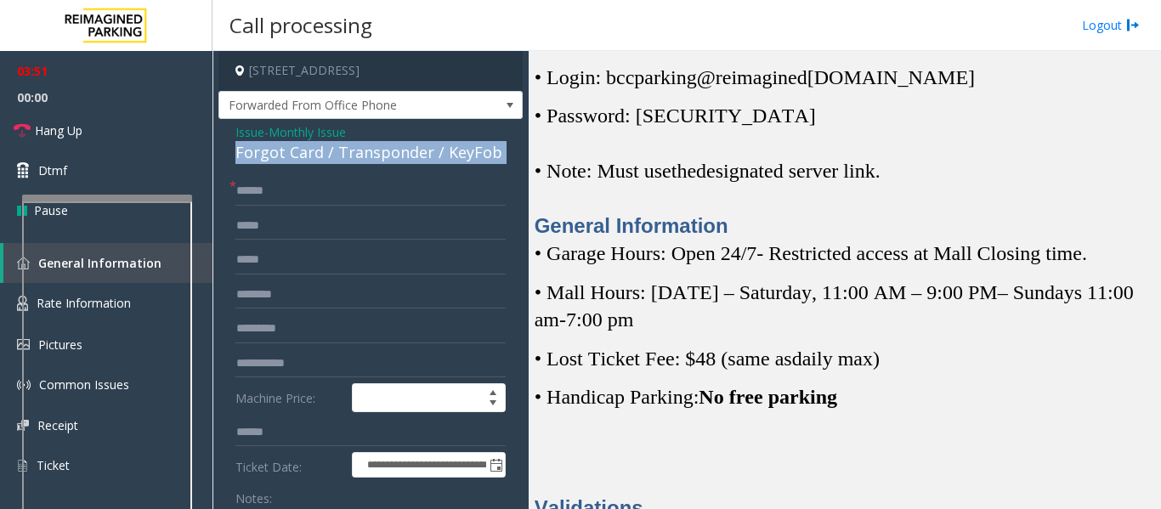
click at [312, 149] on div "Forgot Card / Transponder / KeyFob" at bounding box center [370, 152] width 270 height 23
copy div "Forgot Card / Transponder / KeyFob"
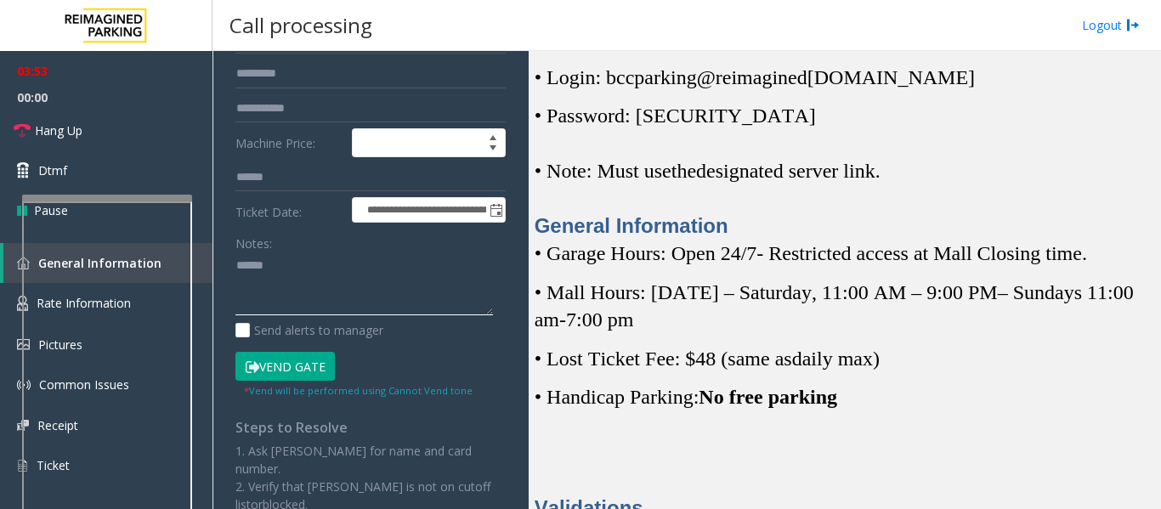
click at [336, 273] on textarea at bounding box center [363, 284] width 257 height 64
paste textarea "**********"
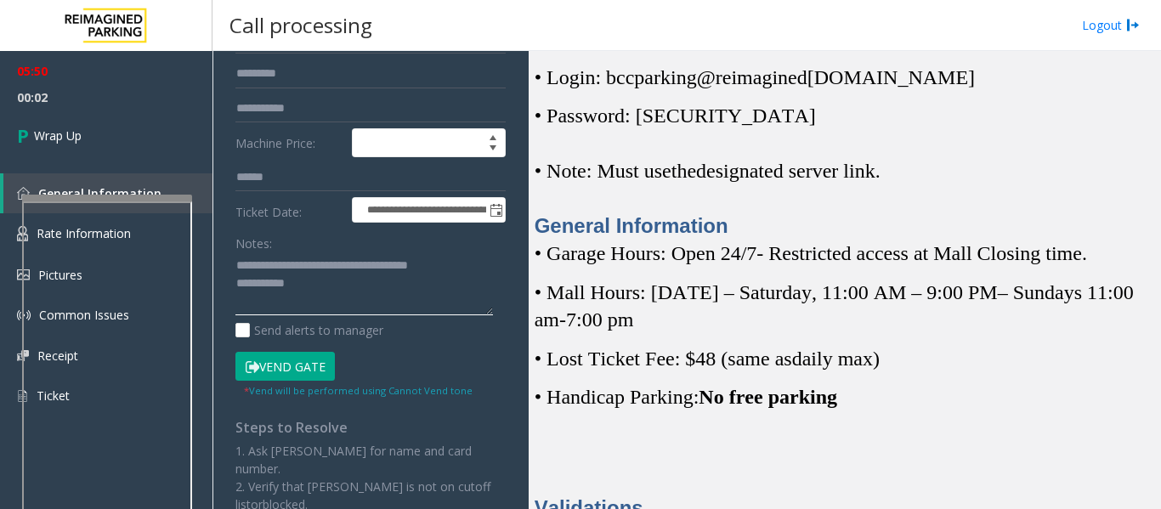
click at [325, 291] on textarea at bounding box center [363, 284] width 257 height 64
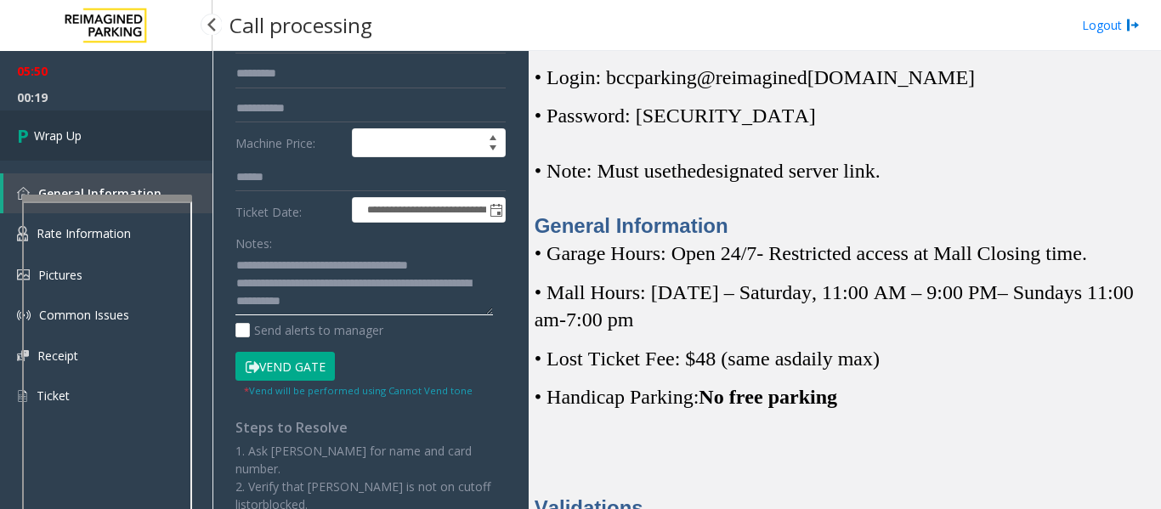
type textarea "**********"
click at [89, 132] on link "Wrap Up" at bounding box center [106, 135] width 212 height 50
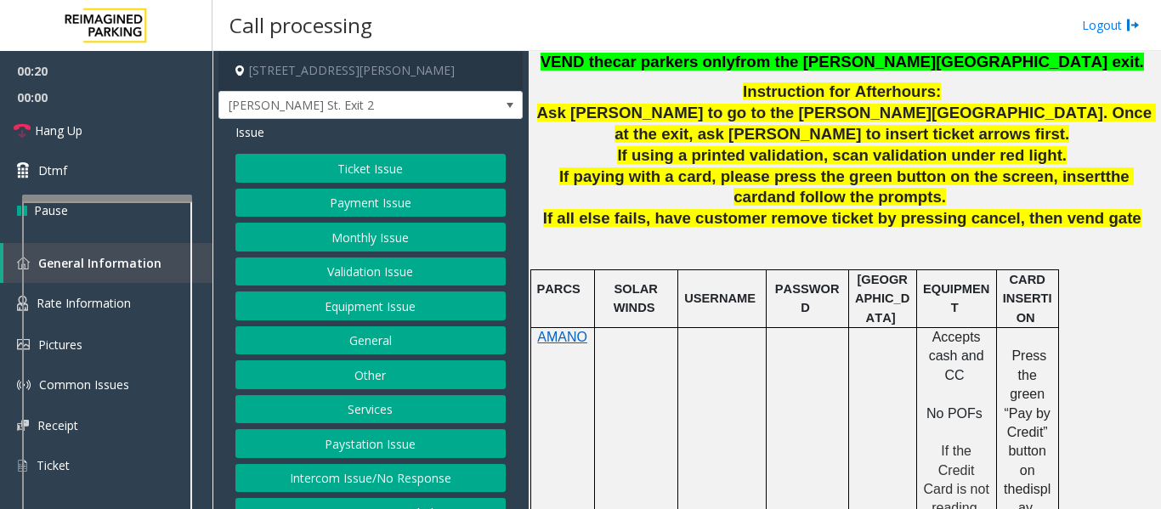
scroll to position [595, 0]
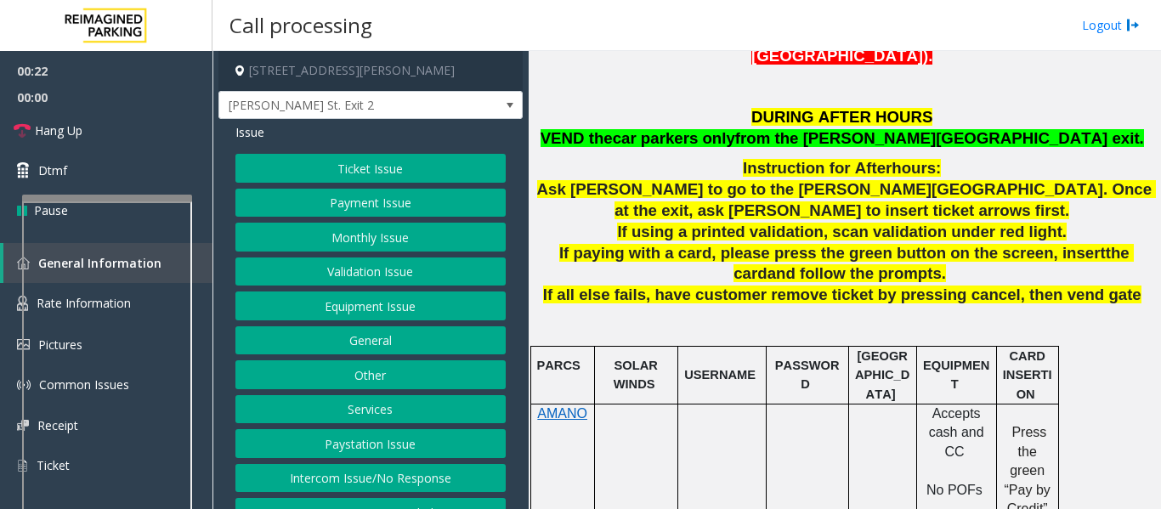
click at [340, 240] on button "Monthly Issue" at bounding box center [370, 237] width 270 height 29
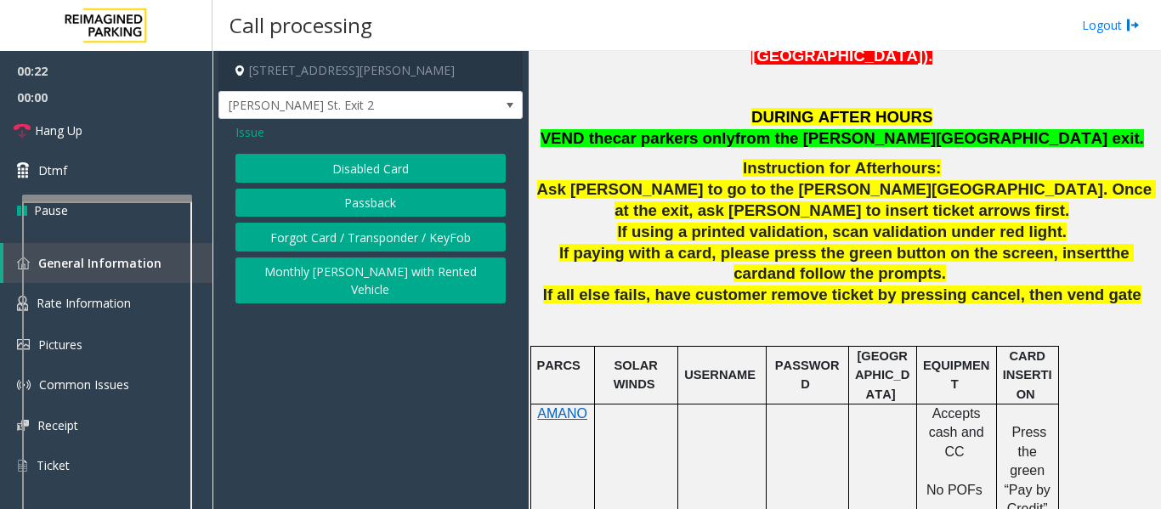
click at [365, 167] on button "Disabled Card" at bounding box center [370, 168] width 270 height 29
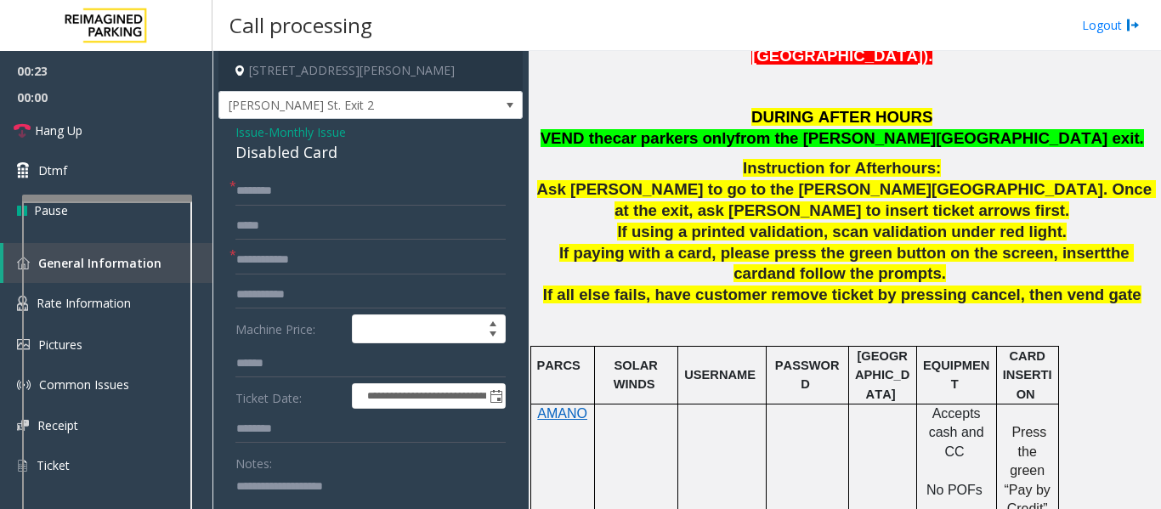
click at [319, 162] on div "Disabled Card" at bounding box center [370, 152] width 270 height 23
copy div "Disabled Card"
click at [241, 482] on textarea at bounding box center [363, 504] width 257 height 64
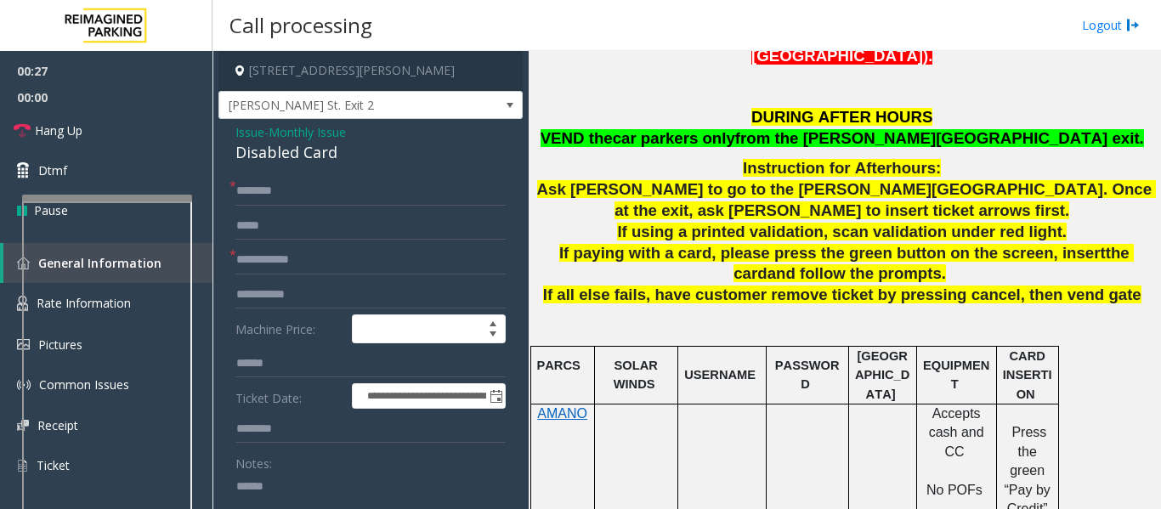
paste textarea "**********"
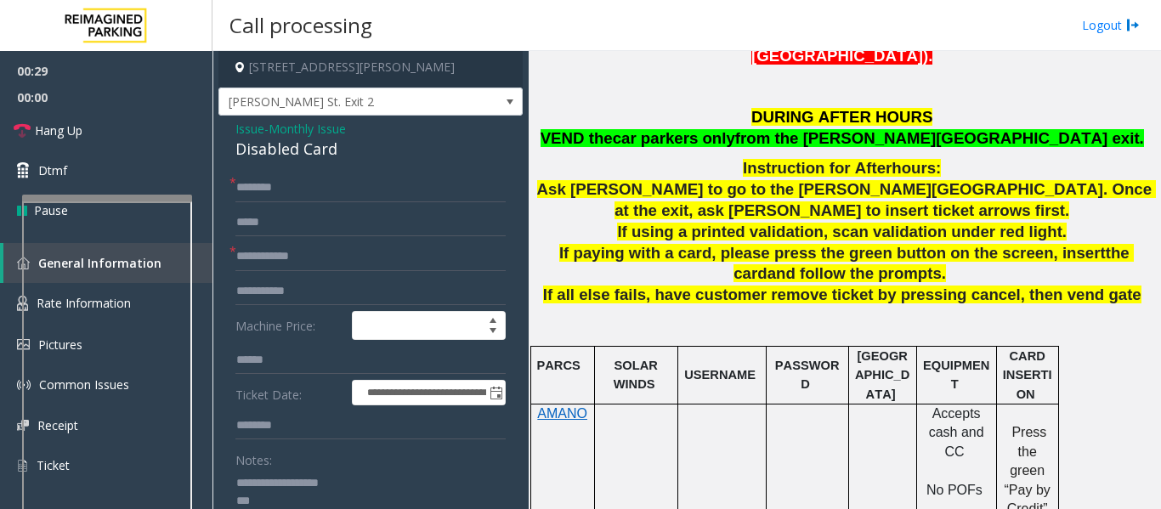
type textarea "**********"
click at [293, 260] on input "text" at bounding box center [370, 256] width 270 height 29
type input "*****"
click at [325, 180] on input "text" at bounding box center [370, 187] width 270 height 29
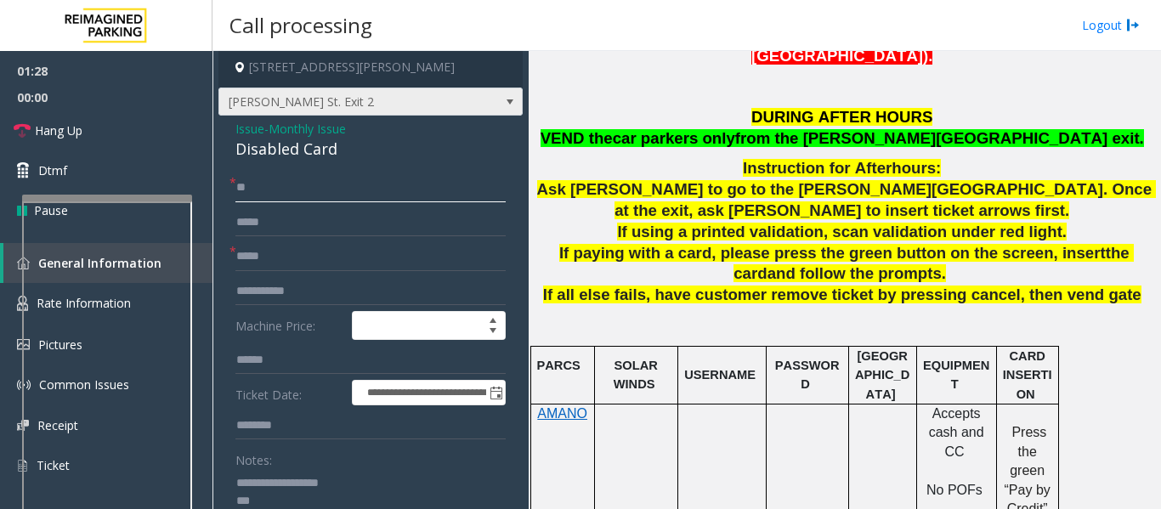
type input "*"
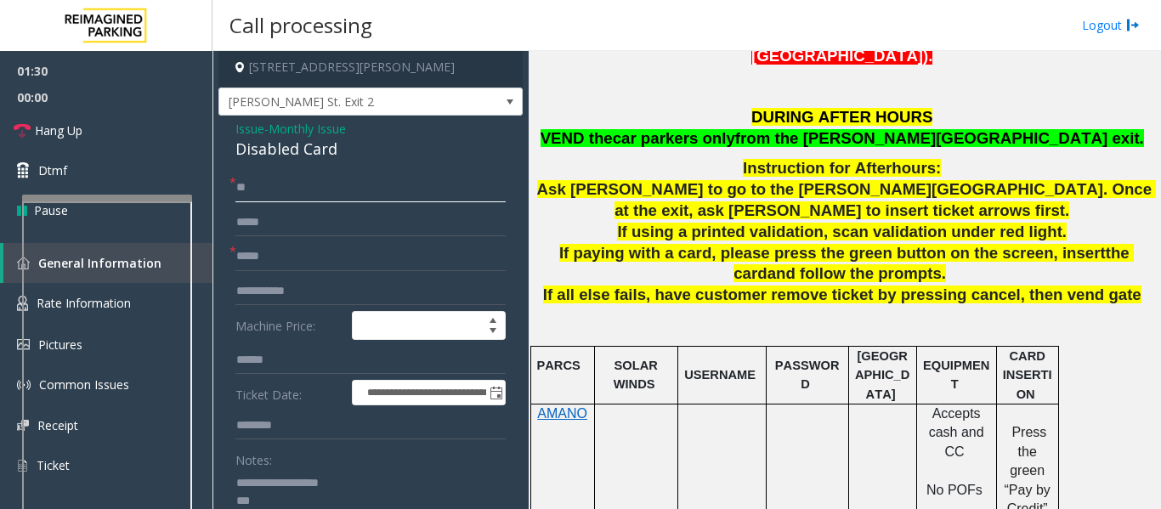
scroll to position [88, 0]
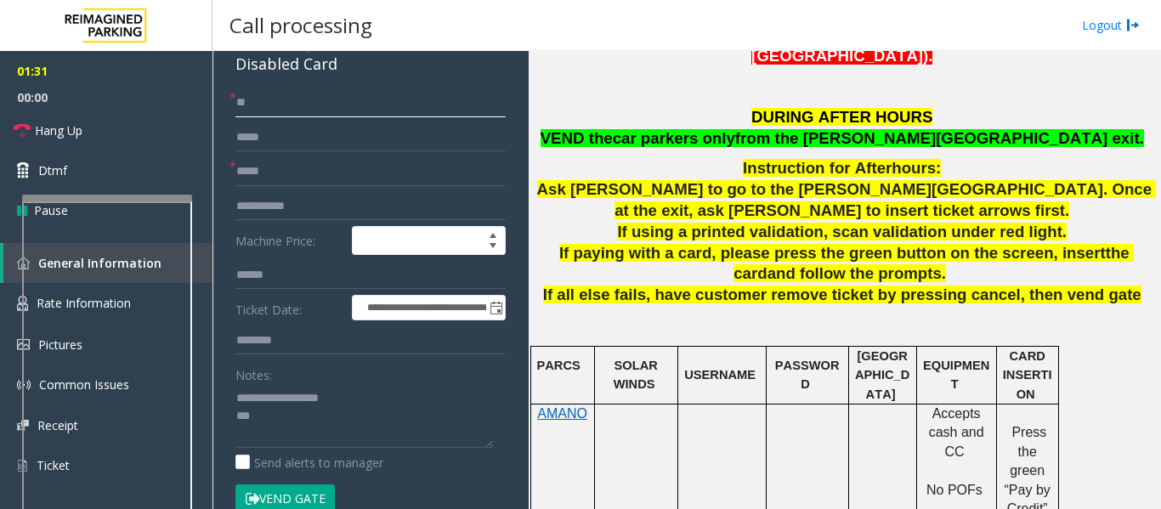
type input "**"
click at [281, 421] on textarea at bounding box center [363, 416] width 257 height 64
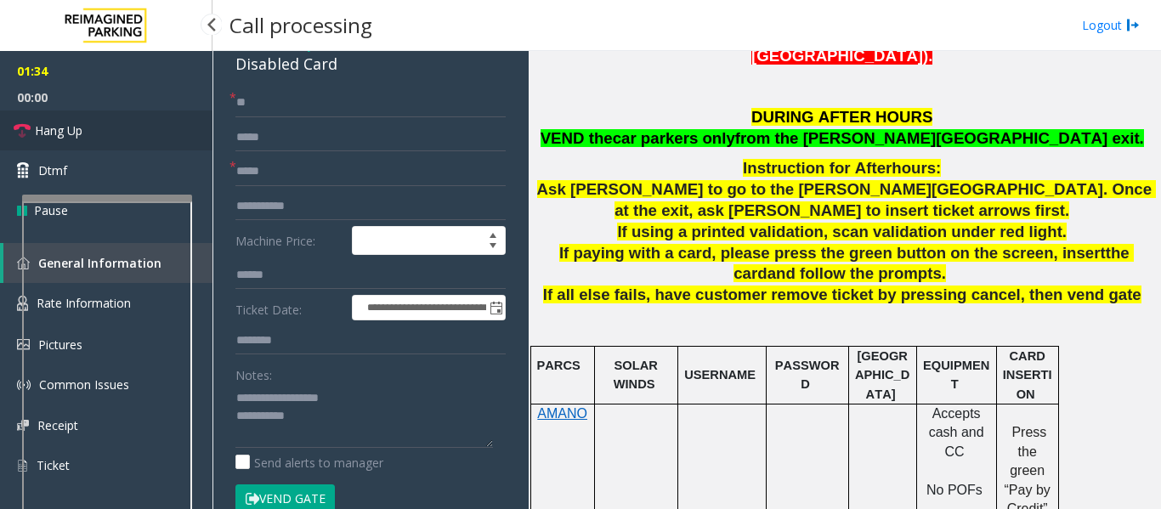
click at [124, 136] on link "Hang Up" at bounding box center [106, 130] width 212 height 40
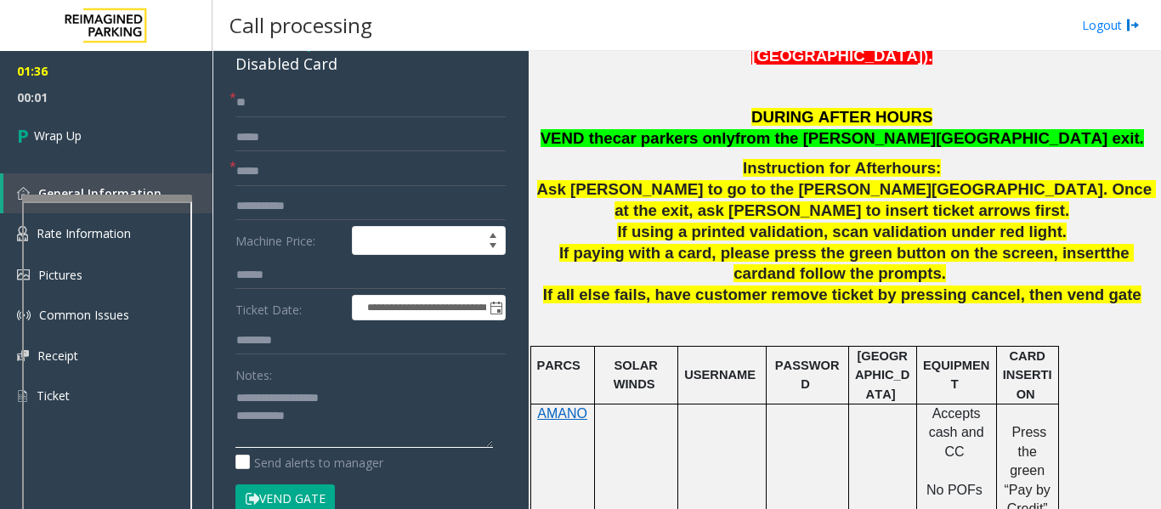
click at [434, 409] on textarea at bounding box center [363, 416] width 257 height 64
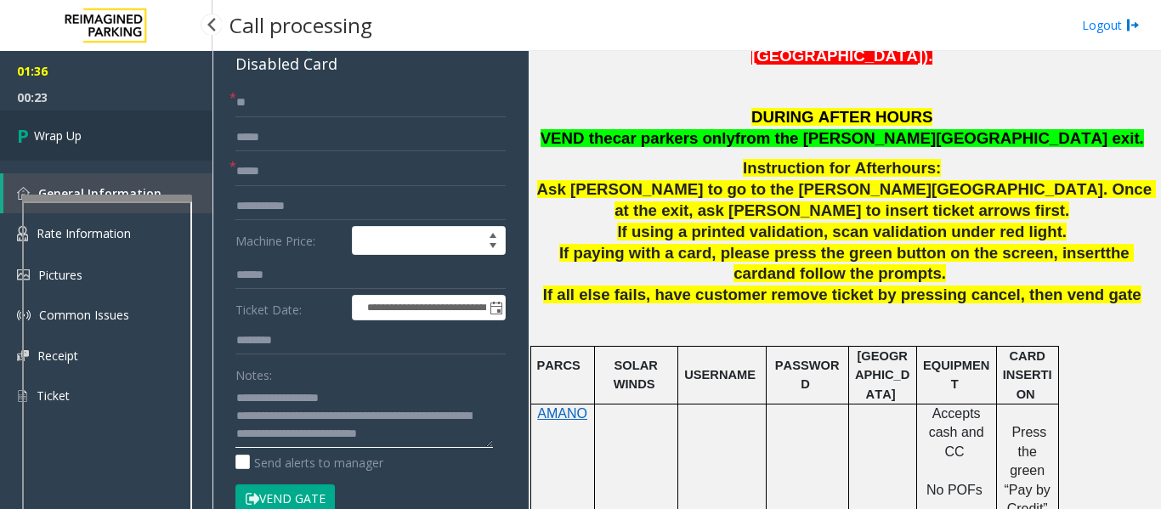
type textarea "**********"
click at [76, 144] on link "Wrap Up" at bounding box center [106, 135] width 212 height 50
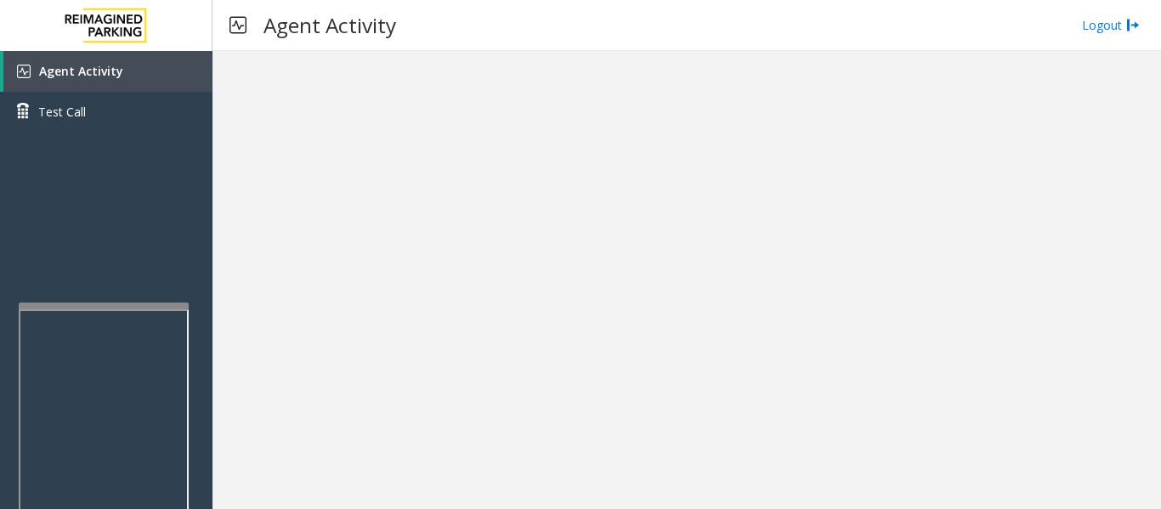
click at [162, 313] on div at bounding box center [104, 501] width 170 height 398
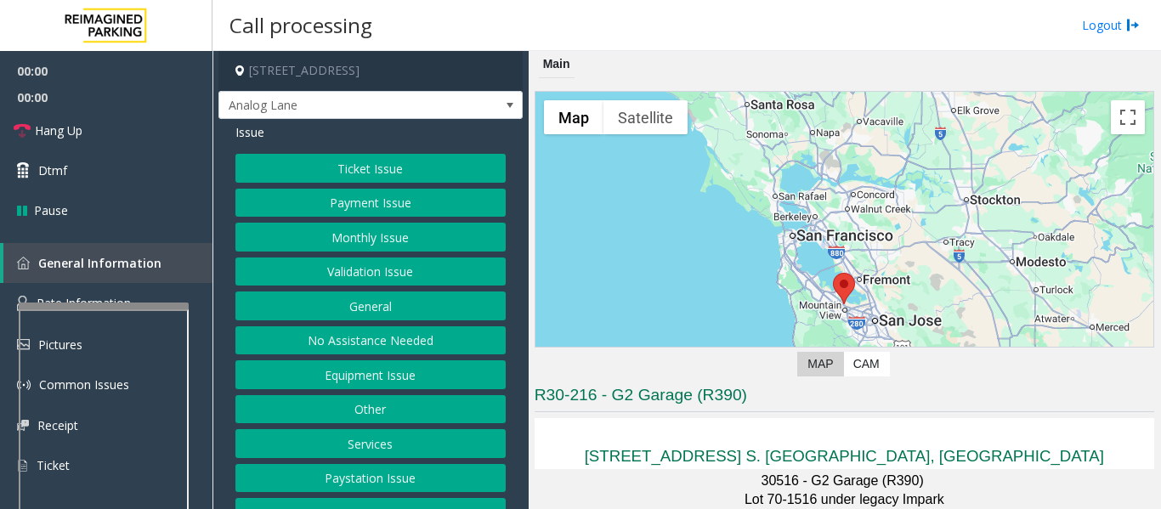
scroll to position [340, 0]
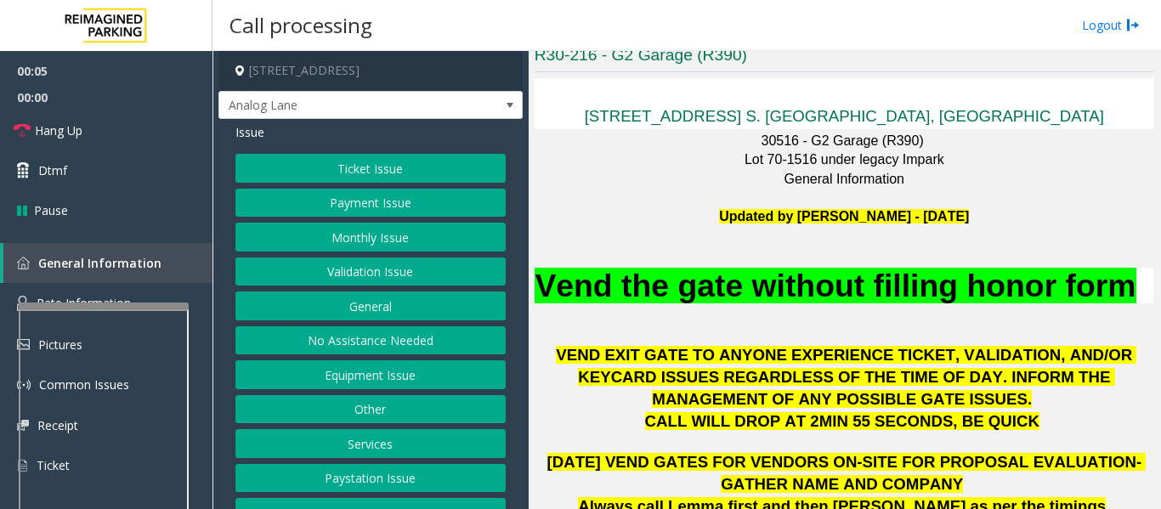
click at [349, 277] on button "Validation Issue" at bounding box center [370, 271] width 270 height 29
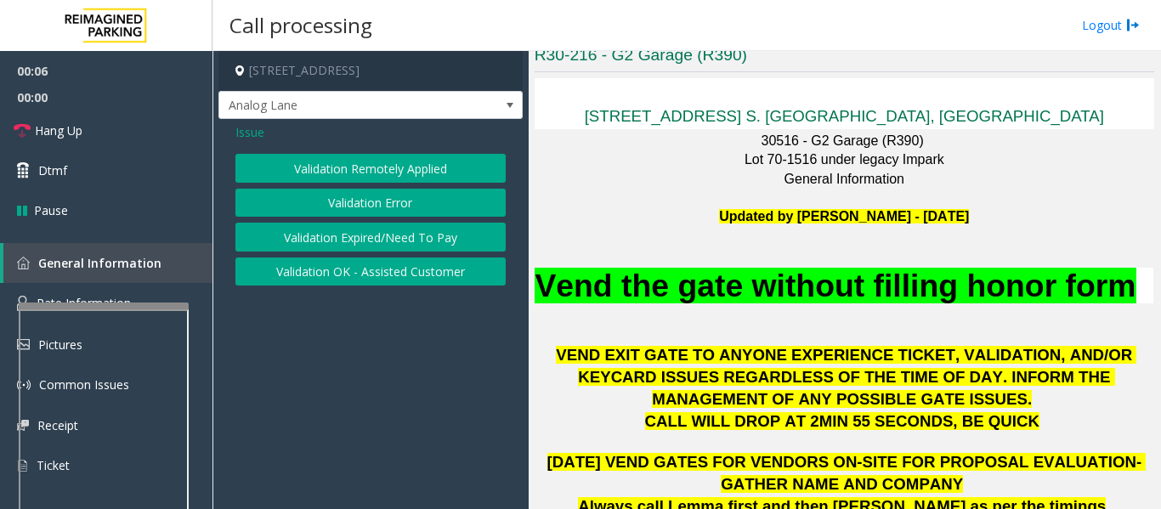
click at [375, 196] on button "Validation Error" at bounding box center [370, 203] width 270 height 29
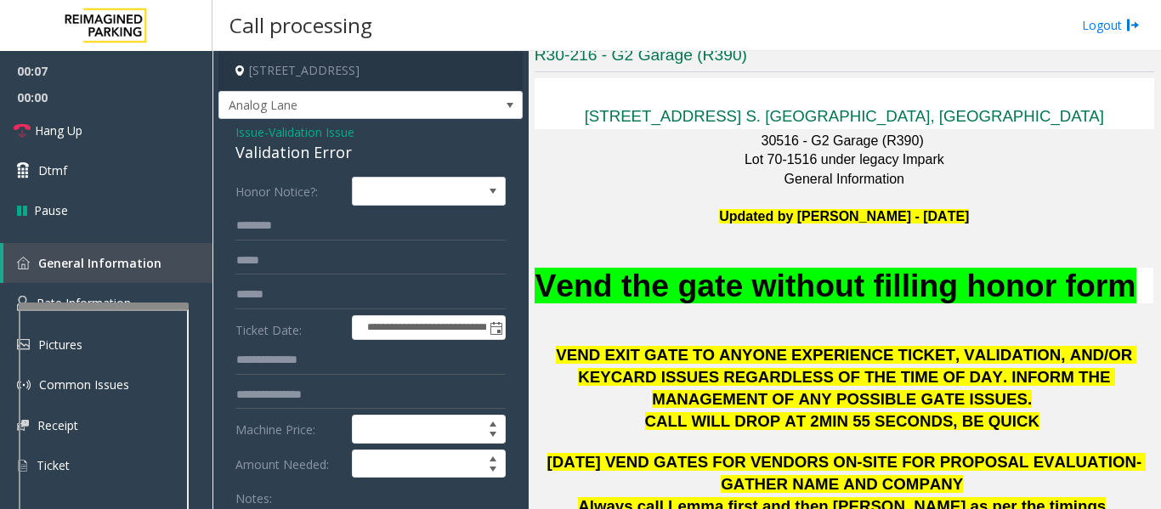
click at [313, 159] on div "Validation Error" at bounding box center [370, 152] width 270 height 23
copy div "Validation Error"
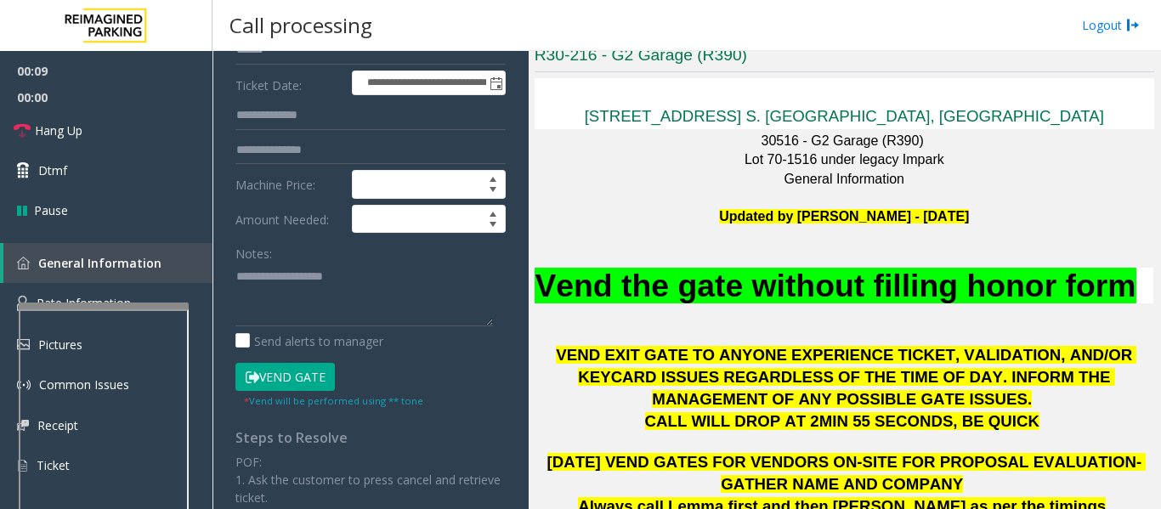
scroll to position [255, 0]
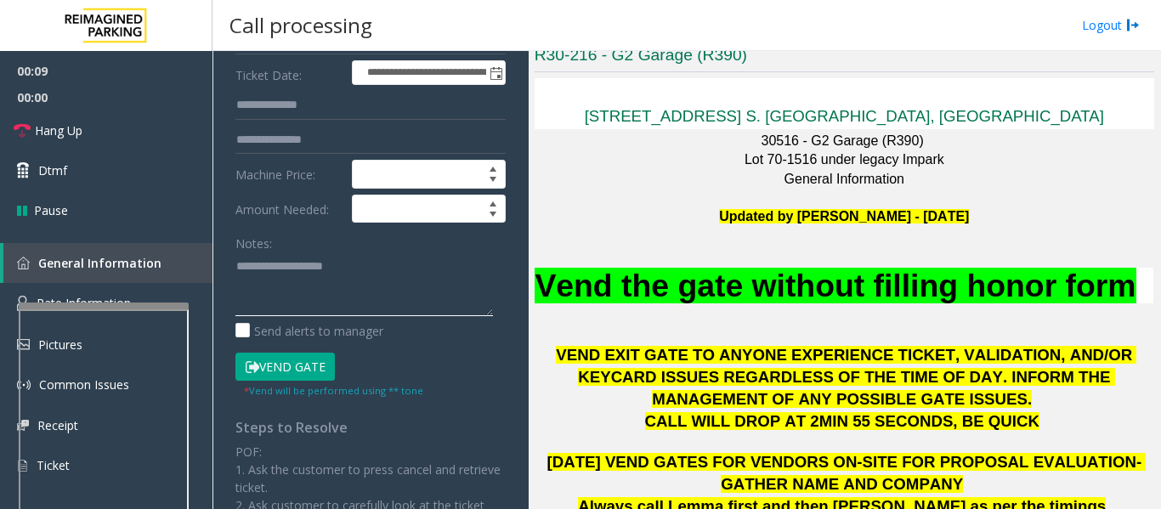
click at [319, 299] on textarea at bounding box center [363, 284] width 257 height 64
paste textarea "**********"
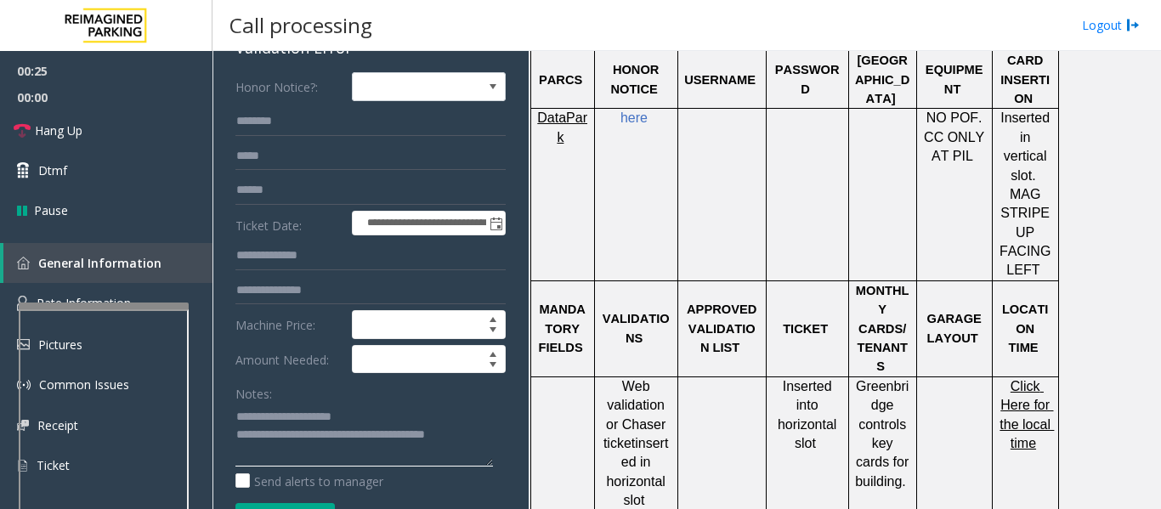
scroll to position [0, 0]
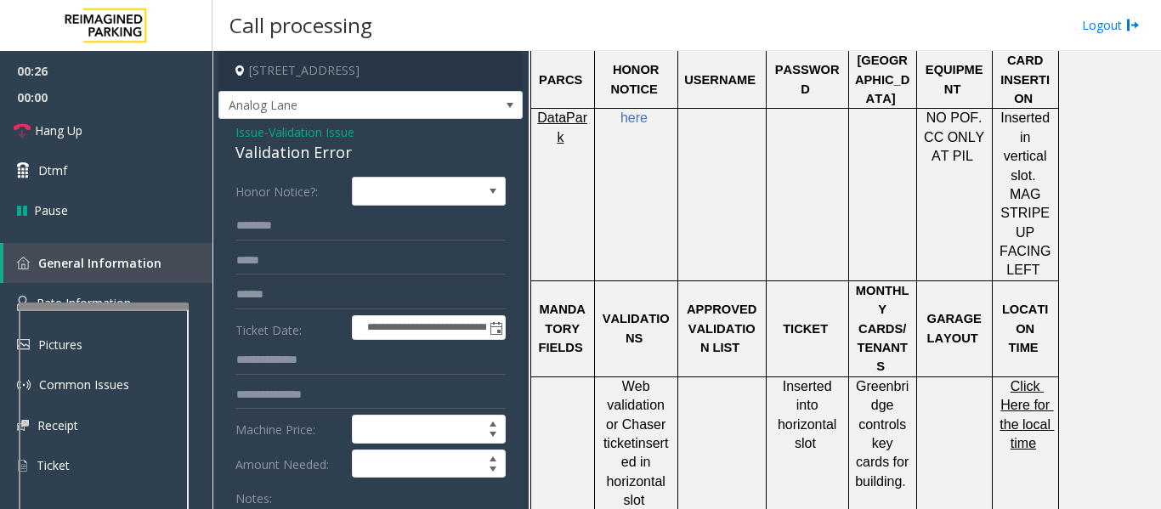
type textarea "**********"
click at [325, 237] on input "text" at bounding box center [370, 226] width 270 height 29
type input "*"
type input "*******"
click at [358, 291] on input "text" at bounding box center [370, 294] width 270 height 29
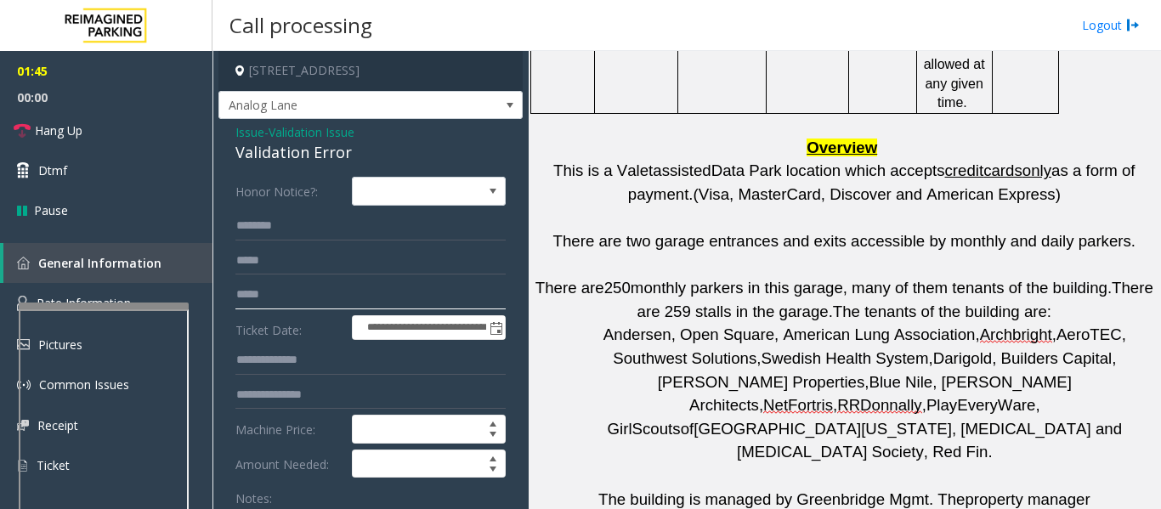
scroll to position [340, 0]
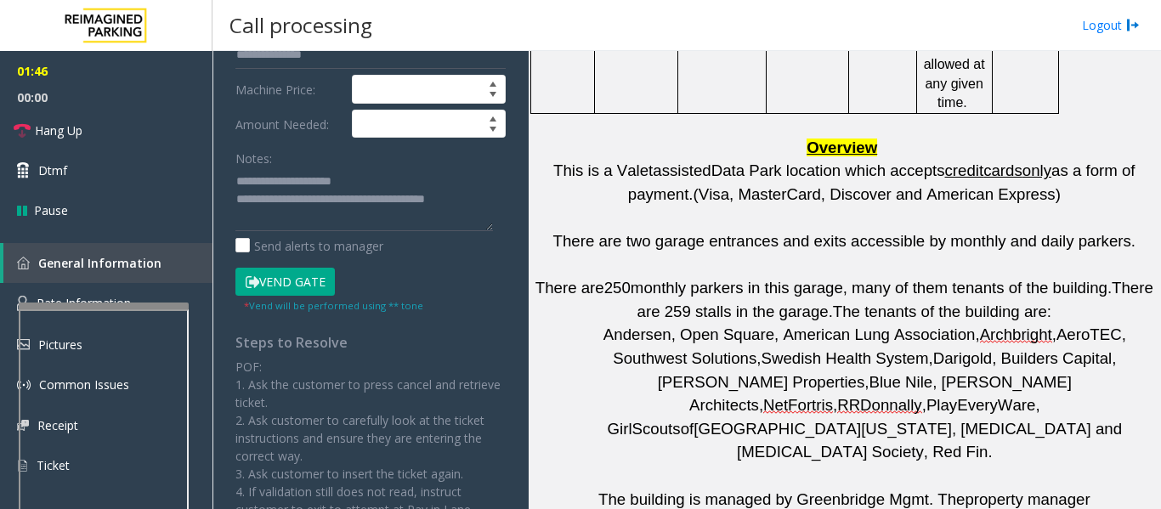
type input "*****"
click at [302, 286] on button "Vend Gate" at bounding box center [284, 282] width 99 height 29
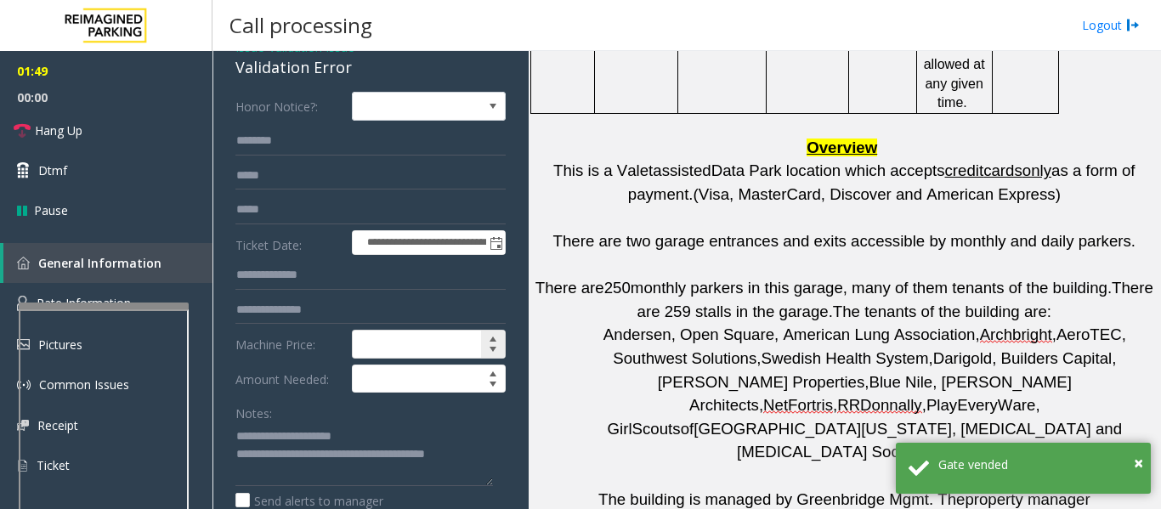
scroll to position [170, 0]
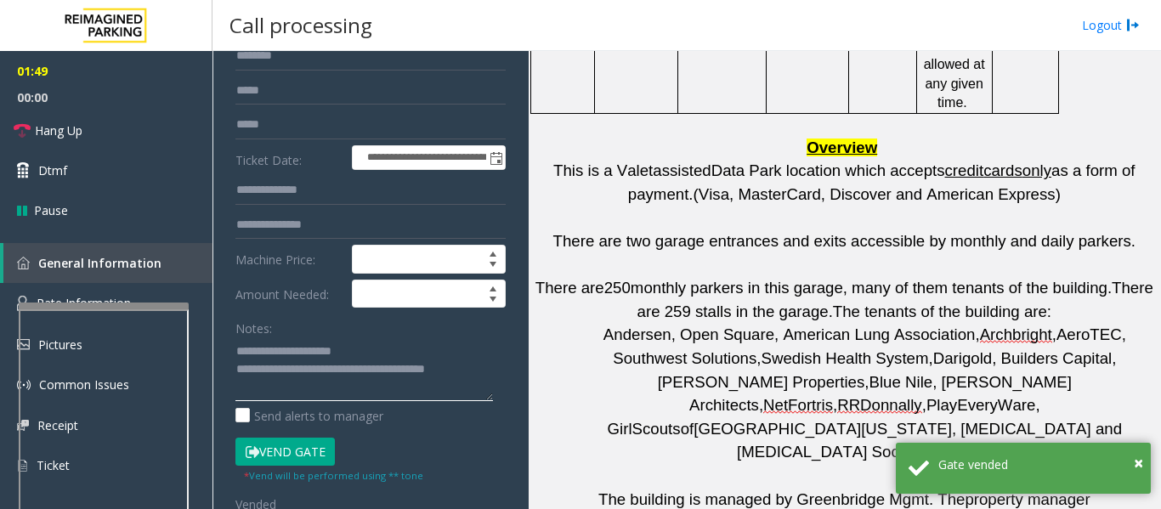
click at [372, 351] on textarea at bounding box center [363, 369] width 257 height 64
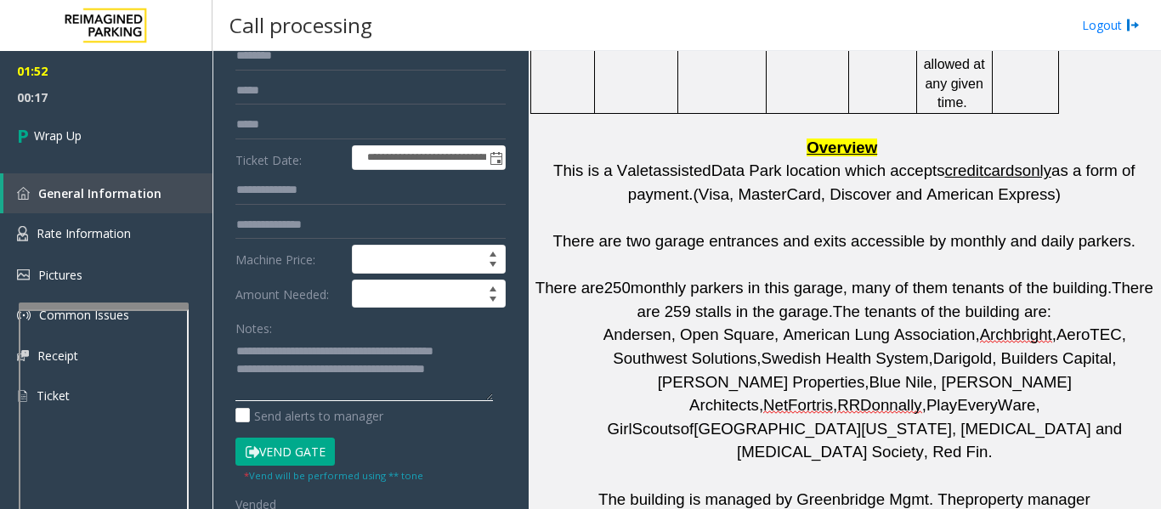
click at [405, 352] on textarea at bounding box center [363, 369] width 257 height 64
click at [370, 373] on textarea at bounding box center [363, 369] width 257 height 64
type textarea "**********"
click at [126, 121] on link "Wrap Up" at bounding box center [106, 135] width 212 height 50
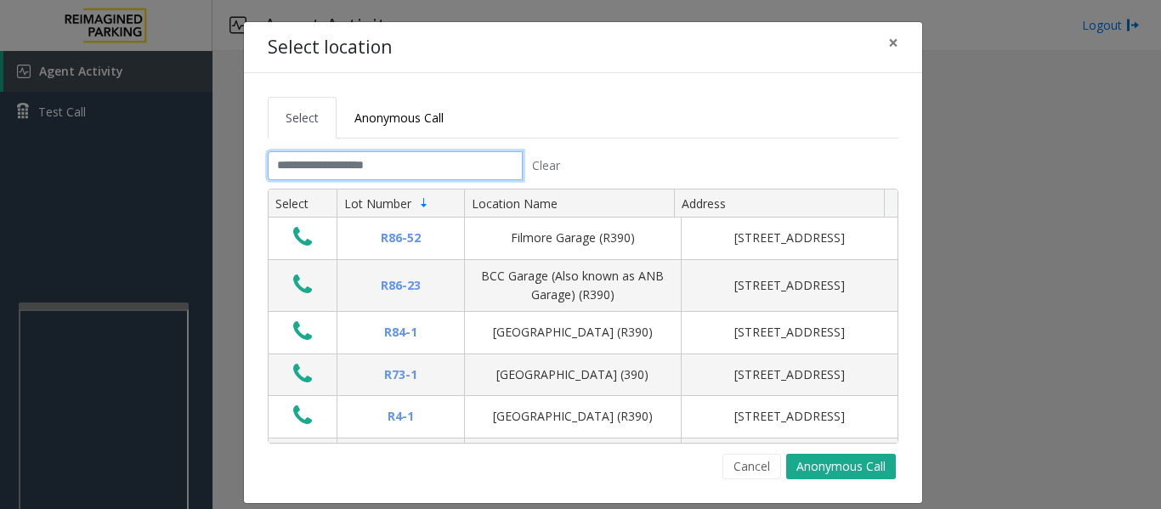
click at [397, 170] on input "text" at bounding box center [395, 165] width 255 height 29
click at [363, 150] on tabset "Select Anonymous Call Clear Select Lot Number Location Name Address R86-52 Film…" at bounding box center [583, 288] width 630 height 382
click at [356, 159] on input "text" at bounding box center [395, 165] width 255 height 29
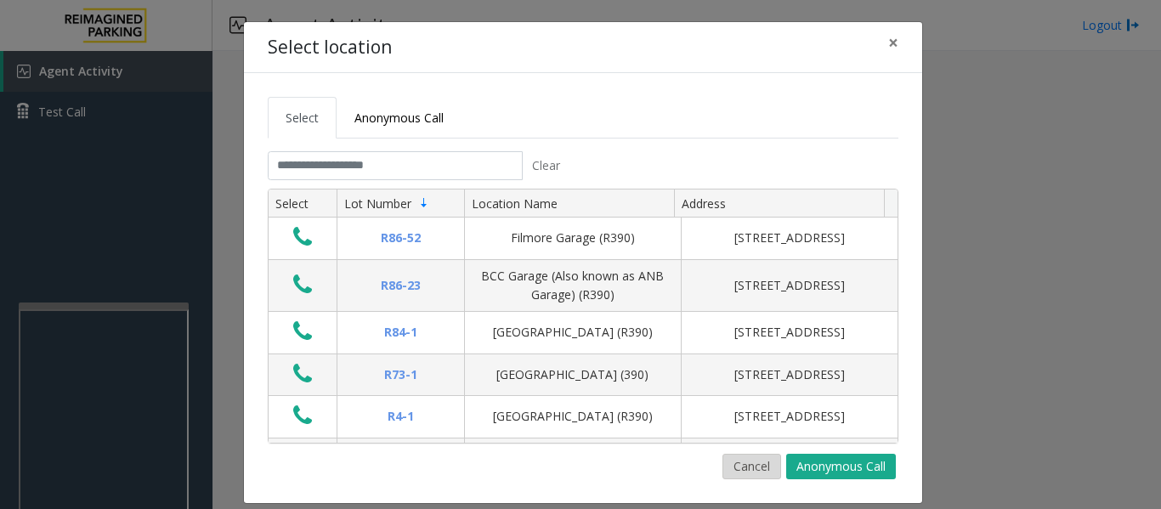
click at [722, 465] on button "Cancel" at bounding box center [751, 466] width 59 height 25
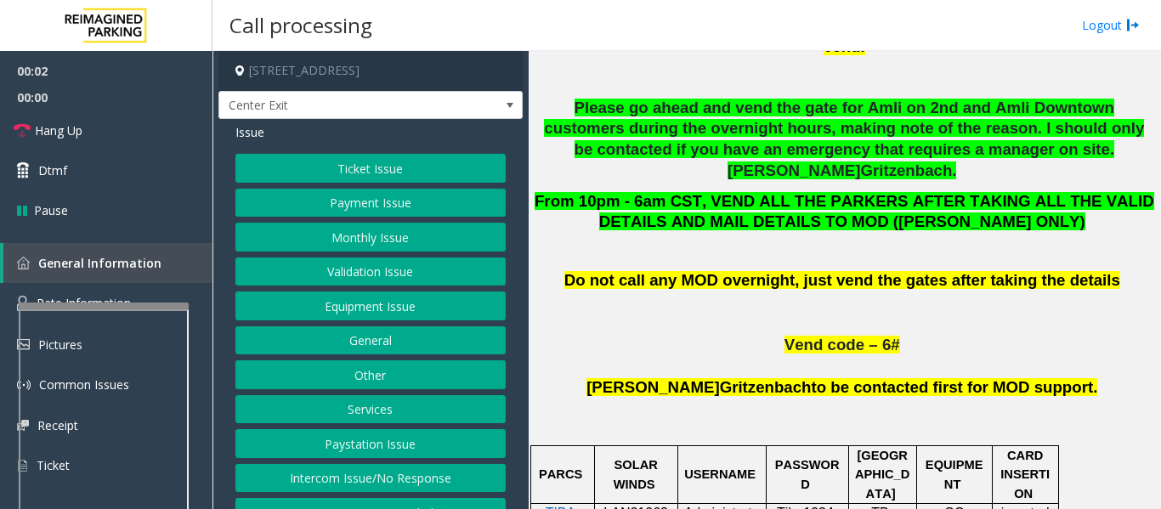
scroll to position [1019, 0]
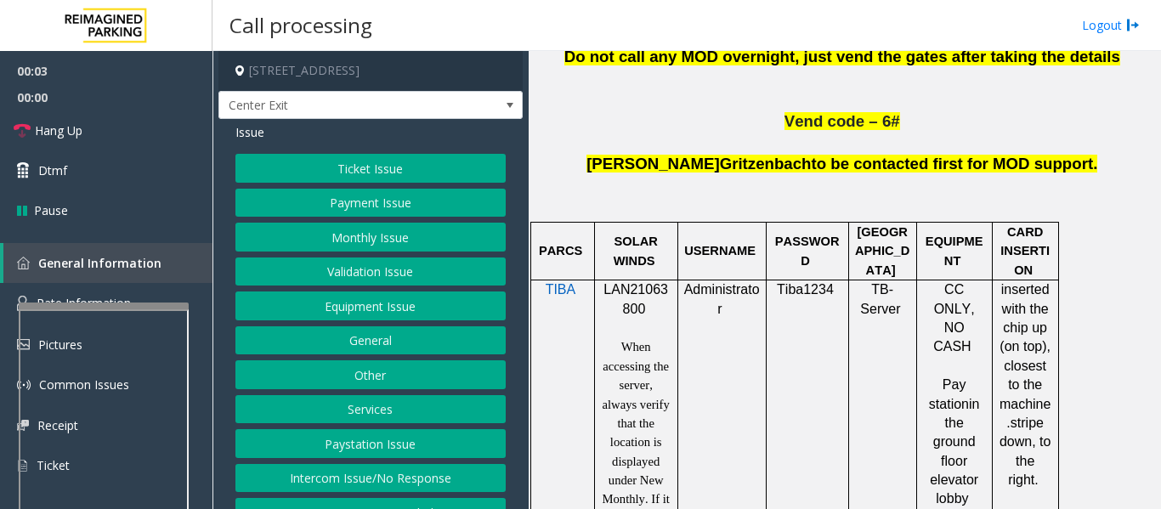
click at [647, 282] on span "LAN21063800" at bounding box center [635, 298] width 65 height 33
copy p "LAN21063800"
click at [339, 269] on button "Validation Issue" at bounding box center [370, 271] width 270 height 29
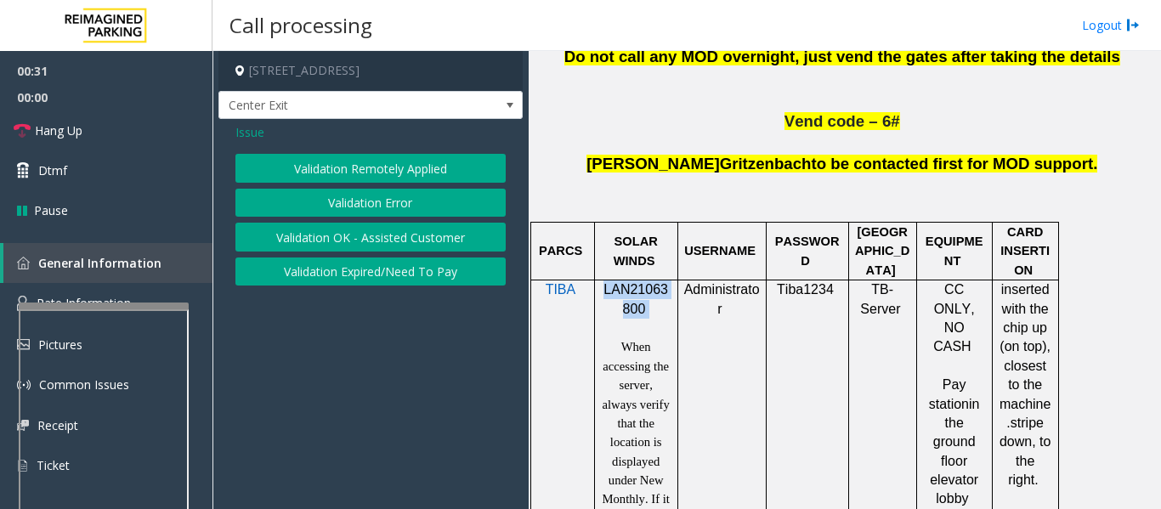
click at [381, 206] on button "Validation Error" at bounding box center [370, 203] width 270 height 29
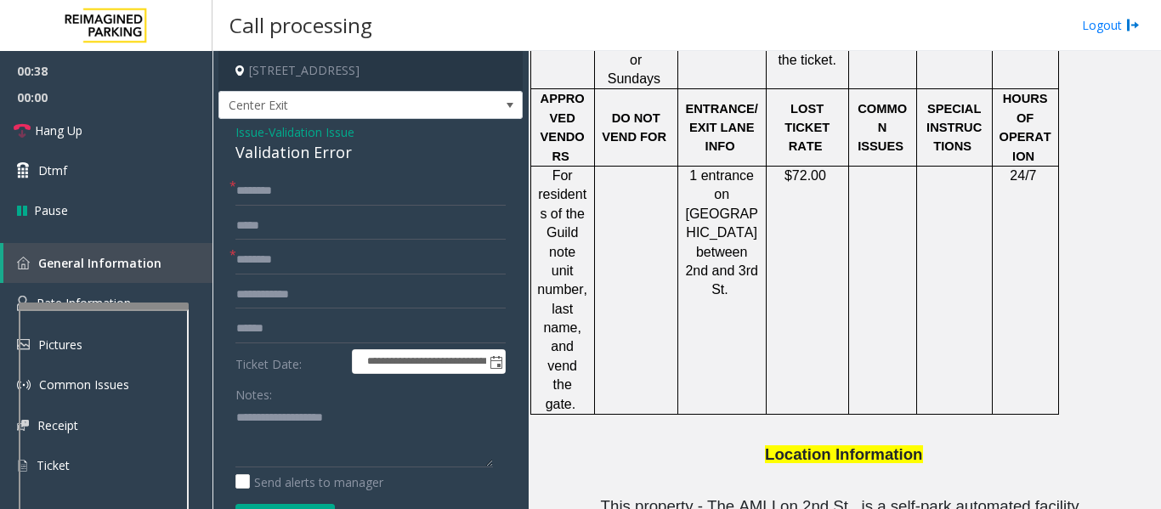
scroll to position [2124, 0]
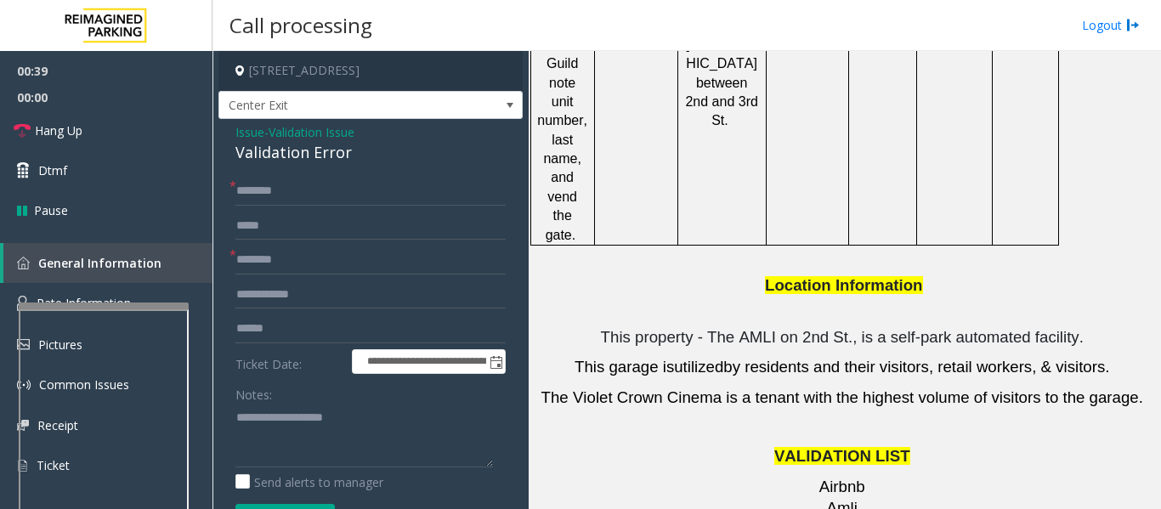
drag, startPoint x: 875, startPoint y: 360, endPoint x: 792, endPoint y: 359, distance: 83.3
click at [370, 263] on input "*******" at bounding box center [370, 260] width 270 height 29
type input "*******"
click at [251, 178] on input "text" at bounding box center [370, 191] width 270 height 29
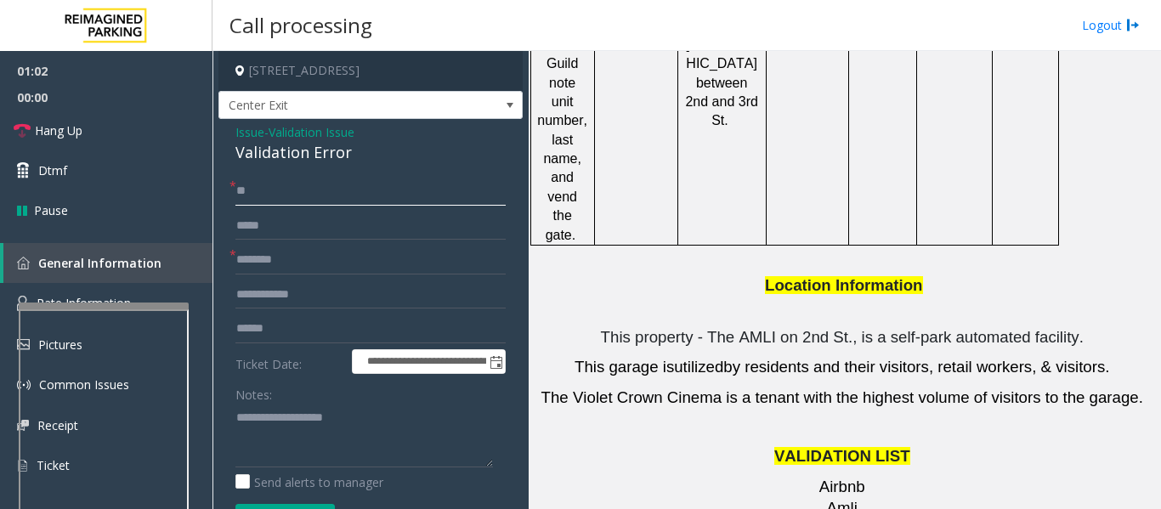
type input "**"
click at [275, 338] on input "text" at bounding box center [370, 328] width 270 height 29
type input "*******"
click at [302, 180] on input "**" at bounding box center [370, 191] width 270 height 29
click at [267, 200] on input "****" at bounding box center [370, 191] width 270 height 29
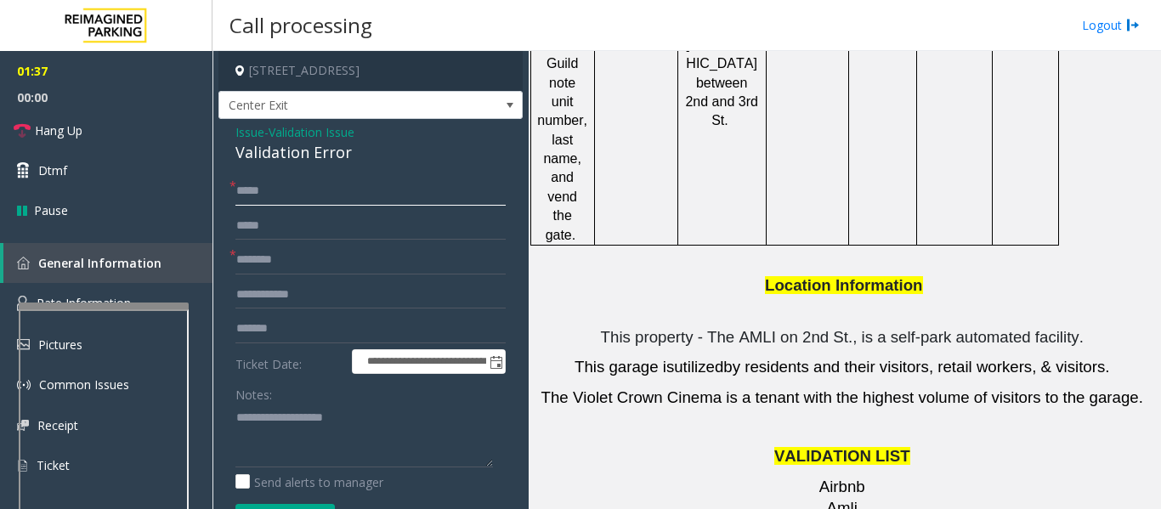
type input "*****"
click at [250, 432] on textarea at bounding box center [363, 436] width 257 height 64
click at [368, 437] on textarea at bounding box center [363, 436] width 257 height 64
click at [303, 161] on div "Validation Error" at bounding box center [370, 152] width 270 height 23
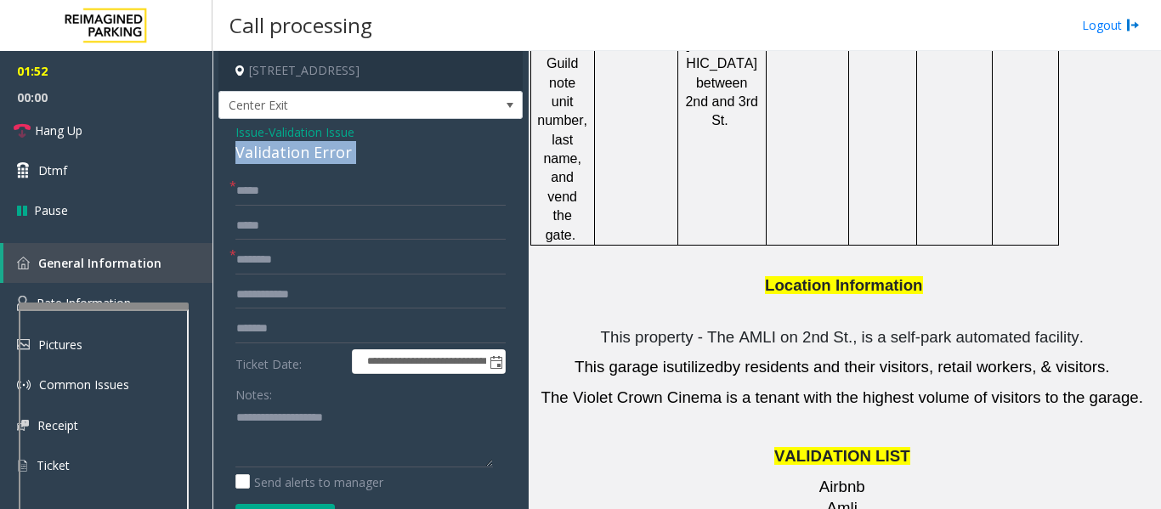
click at [303, 161] on div "Validation Error" at bounding box center [370, 152] width 270 height 23
click at [420, 436] on textarea at bounding box center [363, 436] width 257 height 64
click at [329, 151] on div "Validation Error" at bounding box center [370, 152] width 270 height 23
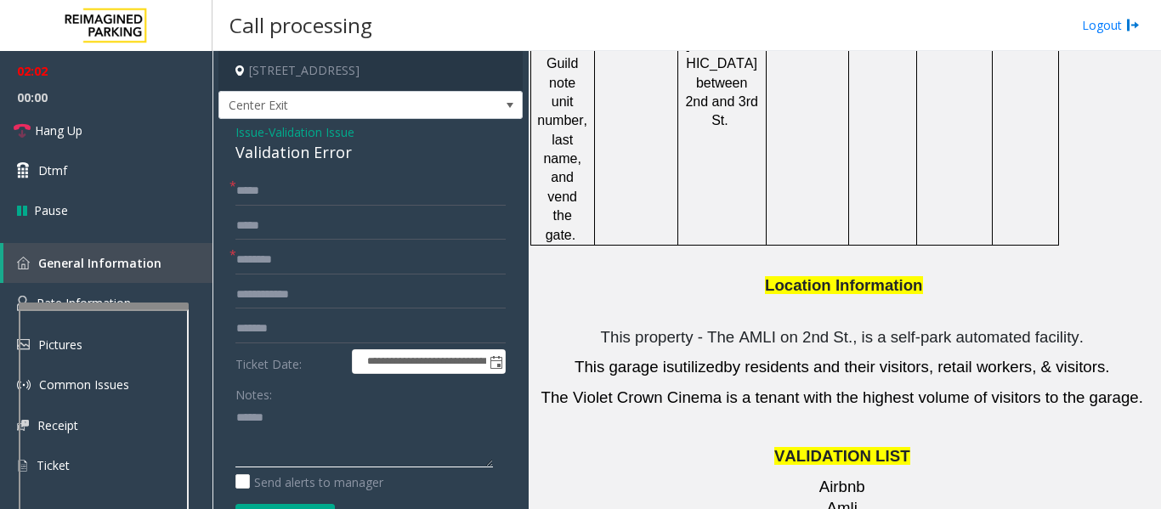
click at [339, 425] on textarea at bounding box center [363, 436] width 257 height 64
paste textarea "**********"
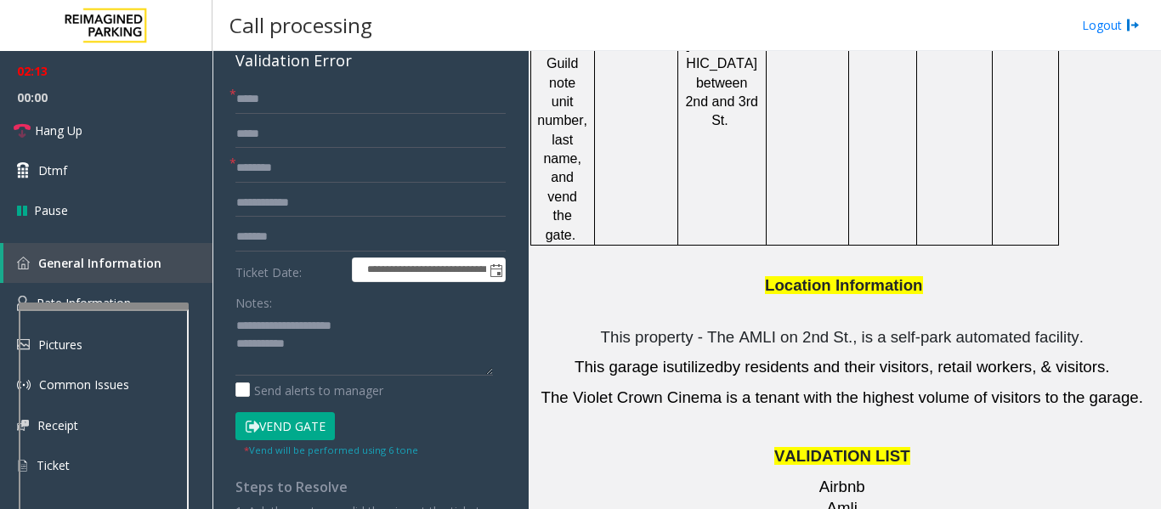
scroll to position [255, 0]
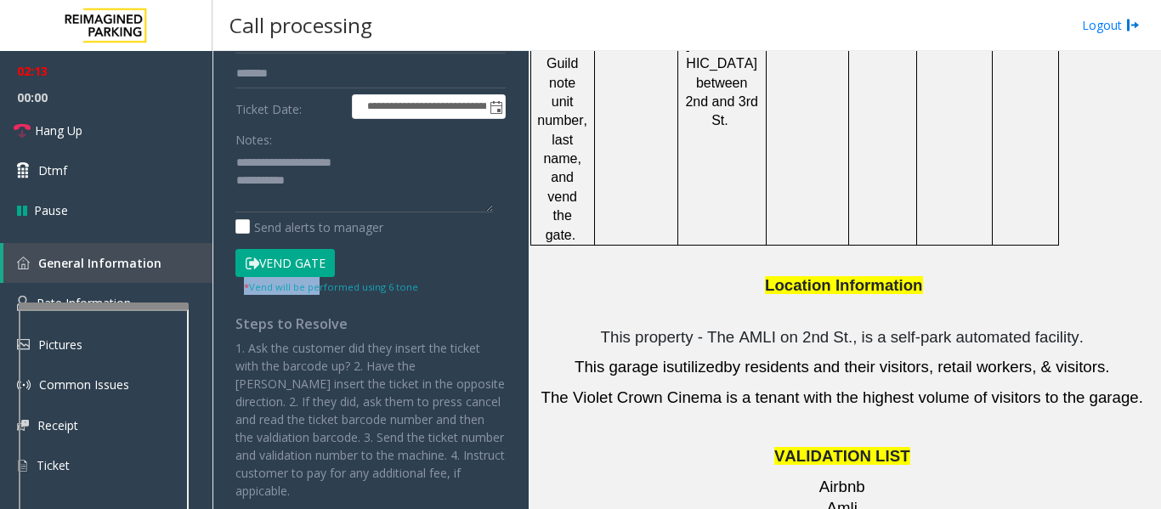
click at [315, 277] on div "Vend Gate * Vend will be performed using 6 tone" at bounding box center [370, 272] width 279 height 47
click at [325, 257] on button "Vend Gate" at bounding box center [284, 263] width 99 height 29
click at [377, 176] on textarea at bounding box center [363, 181] width 257 height 64
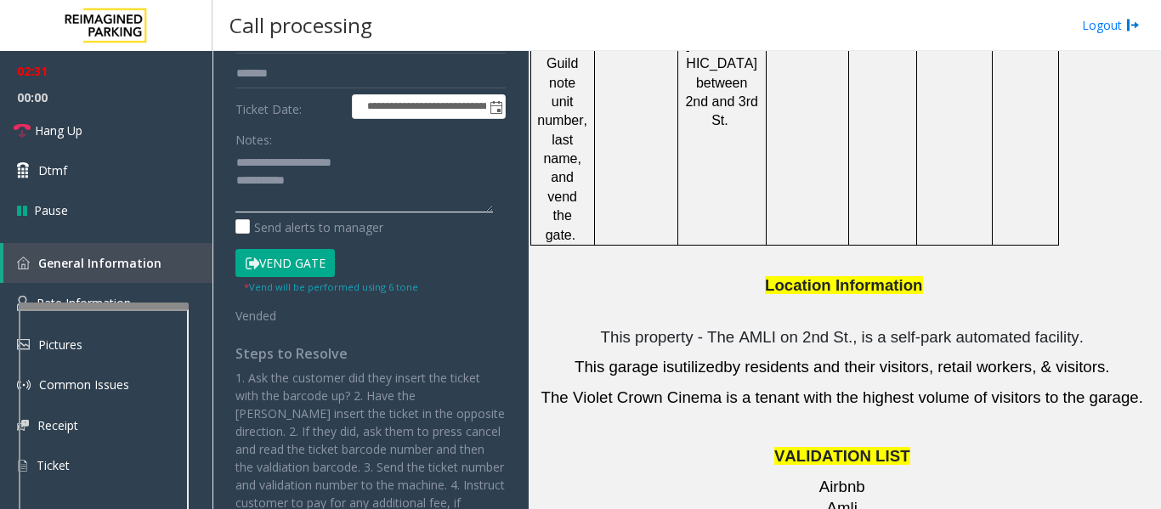
click at [353, 198] on textarea at bounding box center [363, 181] width 257 height 64
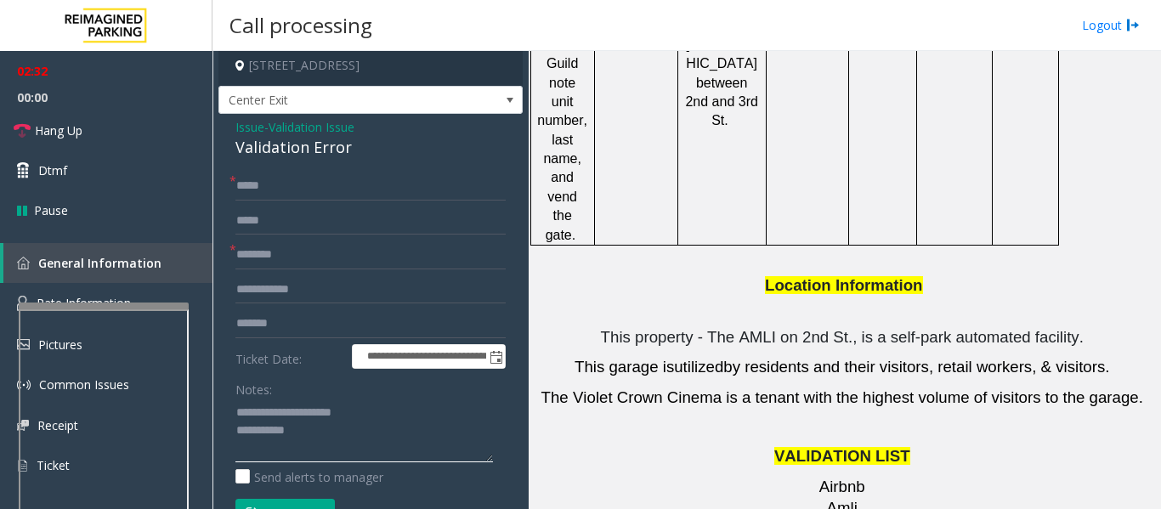
scroll to position [0, 0]
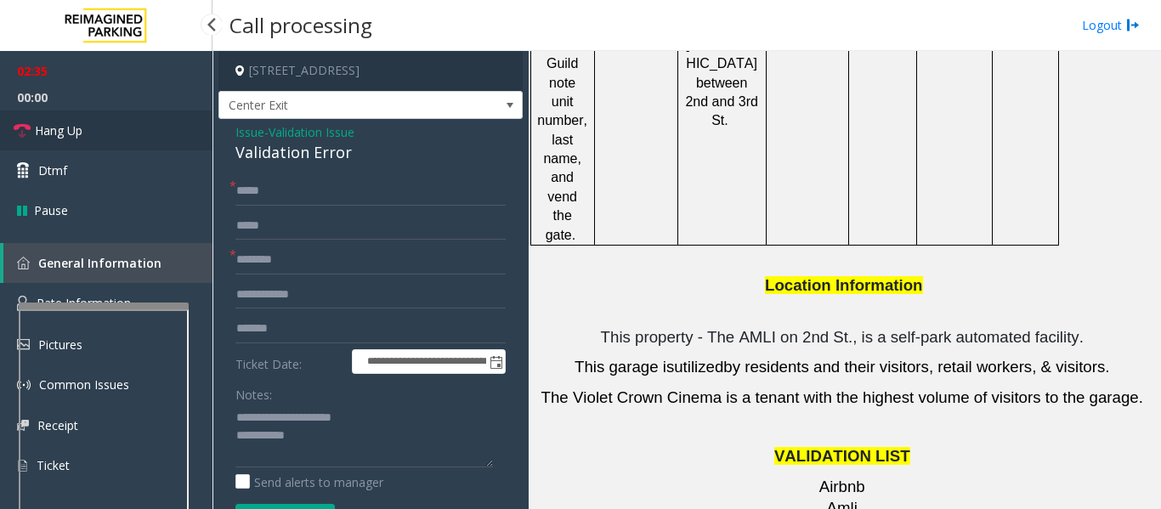
click at [40, 138] on span "Hang Up" at bounding box center [59, 130] width 48 height 18
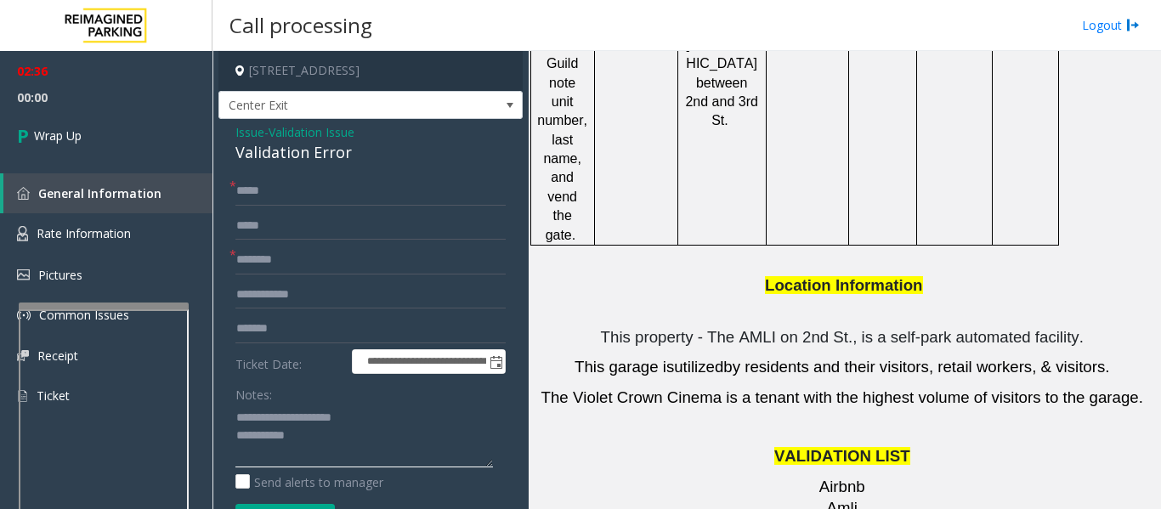
click at [338, 455] on textarea at bounding box center [363, 436] width 257 height 64
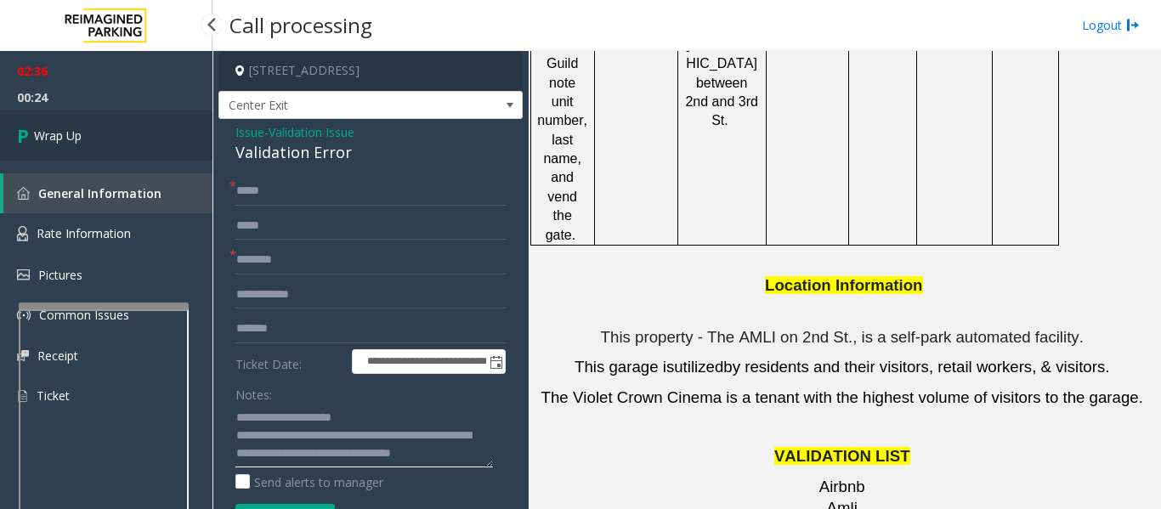
type textarea "**********"
click at [39, 146] on link "Wrap Up" at bounding box center [106, 135] width 212 height 50
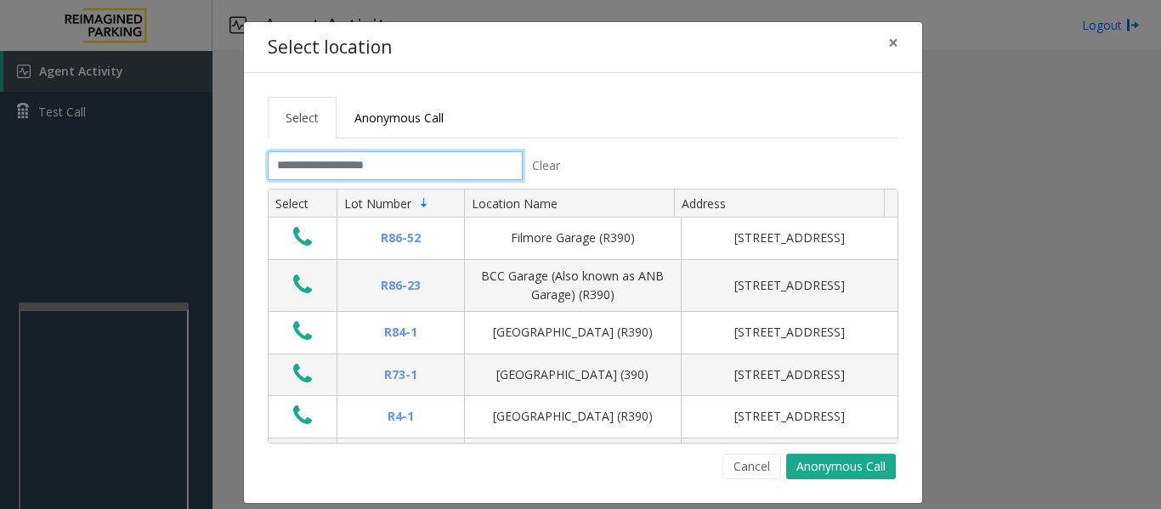
click at [445, 177] on input "text" at bounding box center [395, 165] width 255 height 29
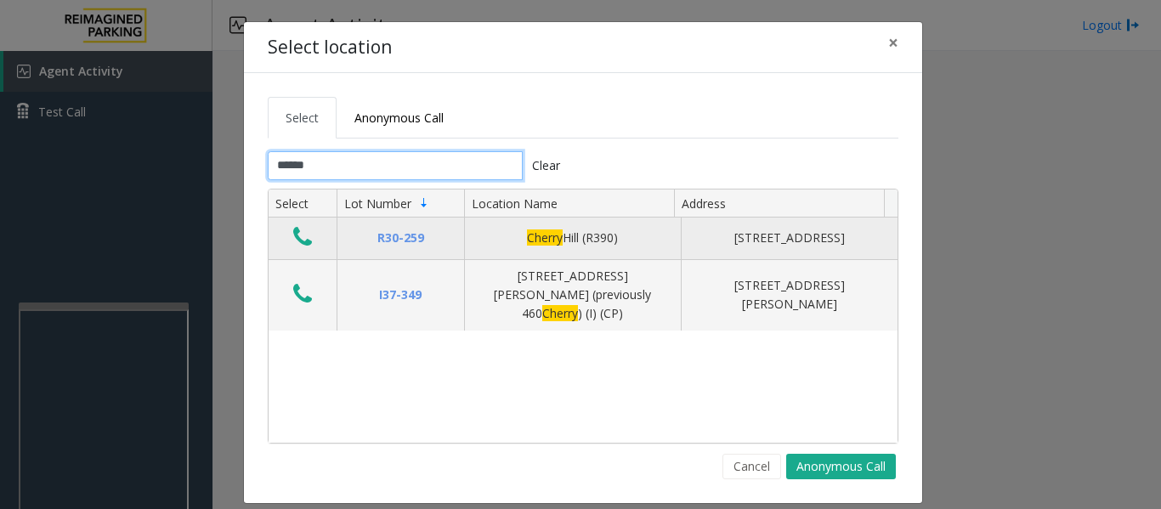
type input "******"
click at [293, 232] on icon "Data table" at bounding box center [302, 237] width 19 height 24
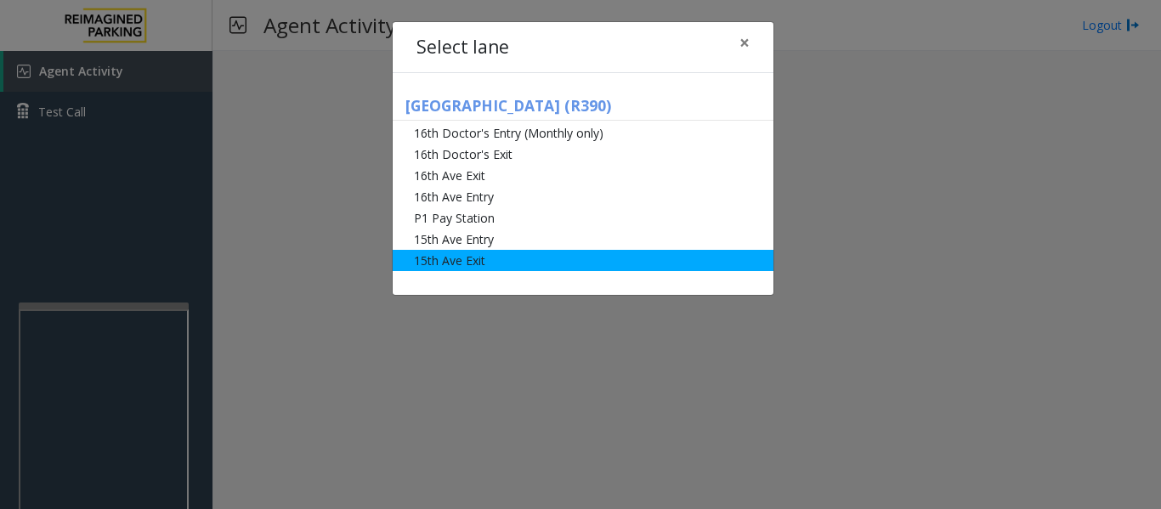
click at [434, 261] on li "15th Ave Exit" at bounding box center [583, 260] width 381 height 21
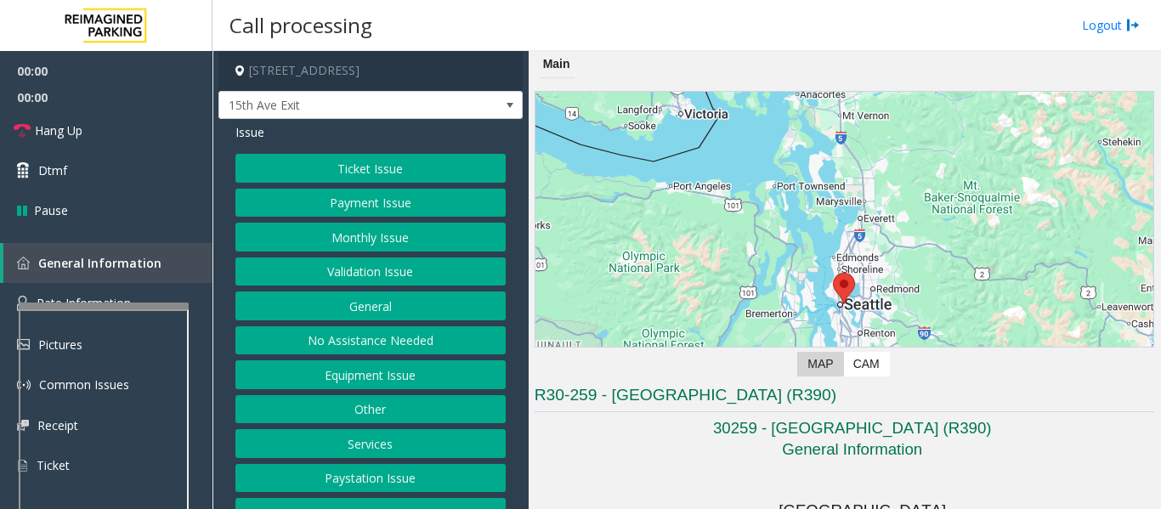
click at [415, 224] on button "Monthly Issue" at bounding box center [370, 237] width 270 height 29
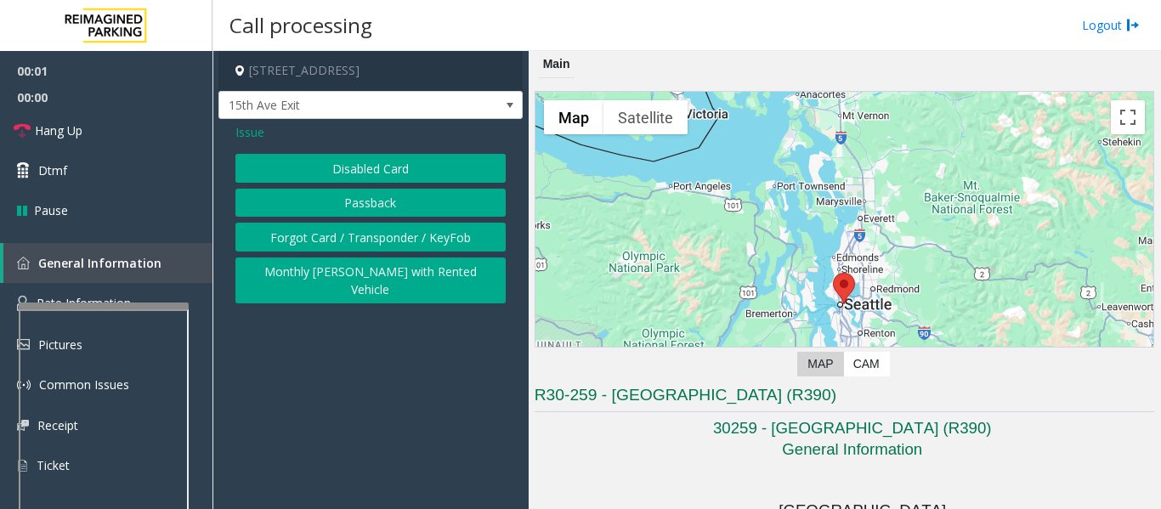
click at [426, 179] on button "Disabled Card" at bounding box center [370, 168] width 270 height 29
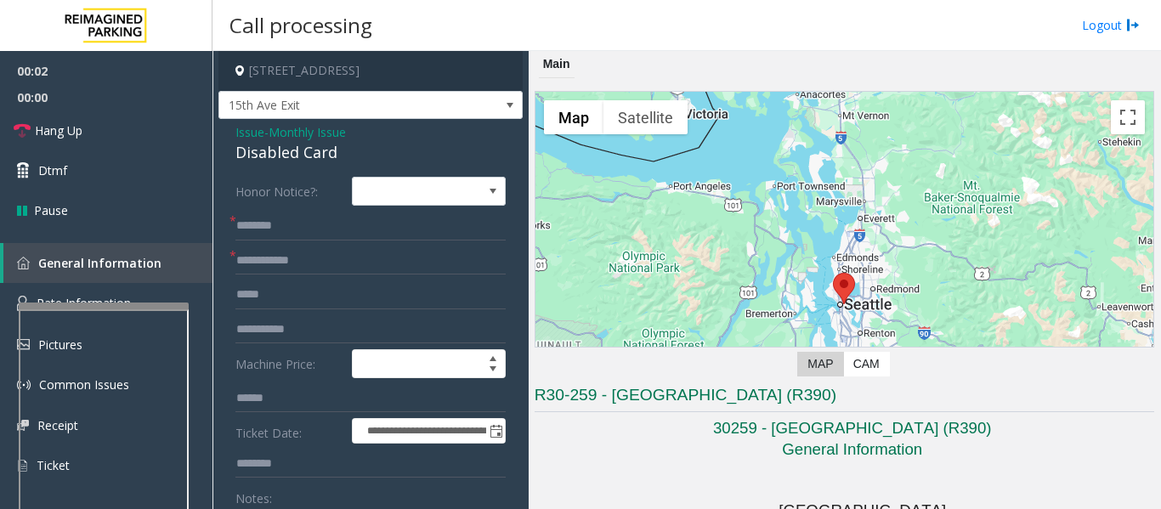
click at [323, 150] on div "Disabled Card" at bounding box center [370, 152] width 270 height 23
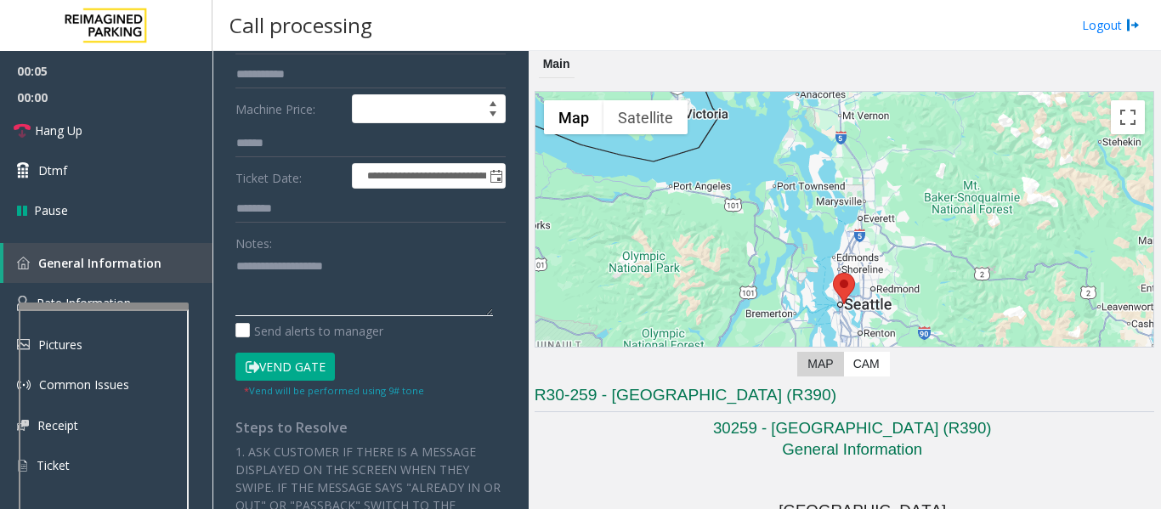
click at [332, 284] on textarea at bounding box center [363, 284] width 257 height 64
paste textarea "**********"
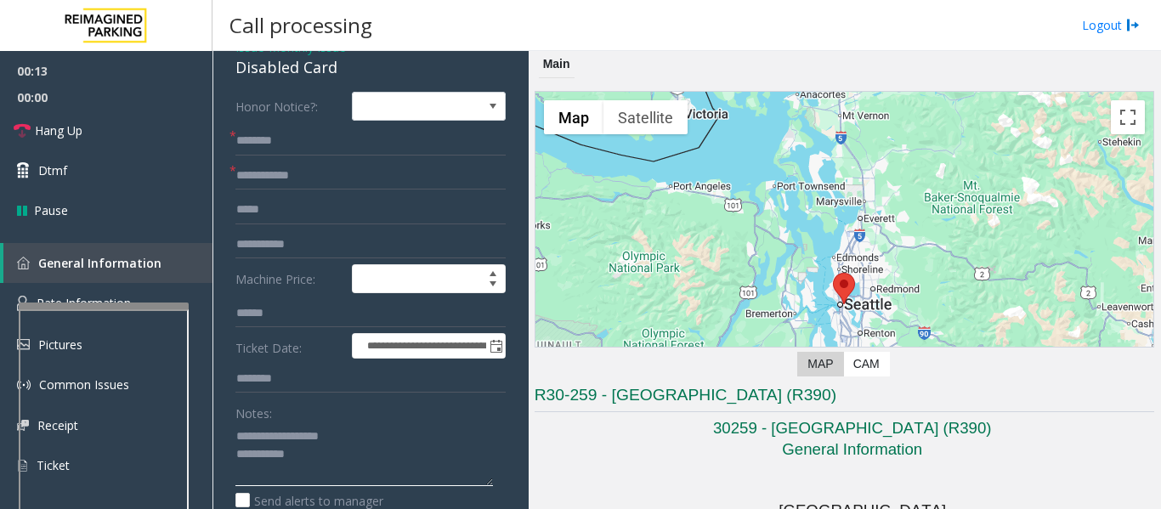
scroll to position [0, 0]
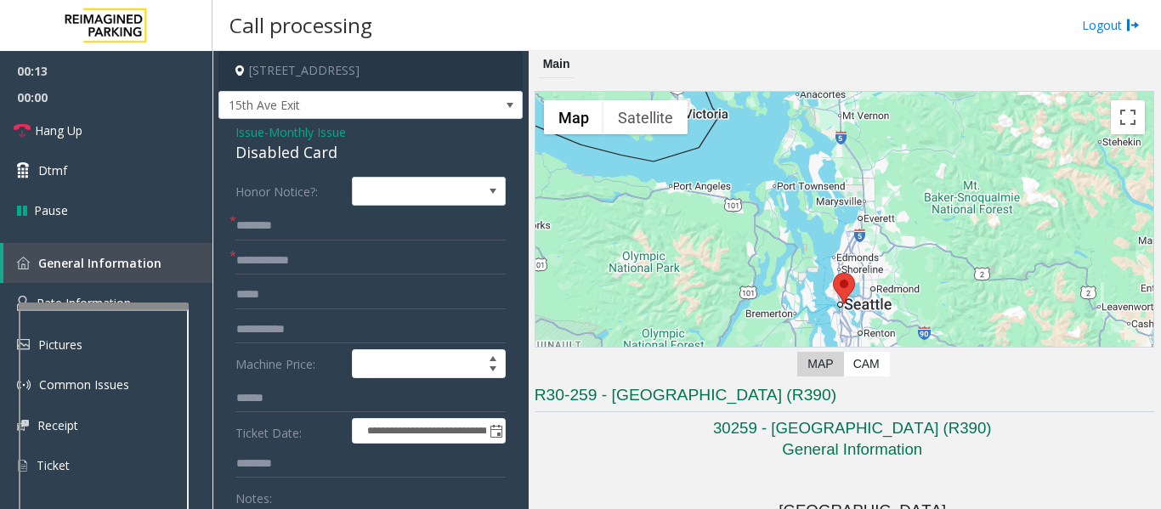
type textarea "**********"
click at [334, 255] on input "text" at bounding box center [370, 260] width 270 height 29
click at [352, 237] on input "text" at bounding box center [370, 226] width 270 height 29
type input "********"
click at [310, 256] on input "text" at bounding box center [370, 260] width 270 height 29
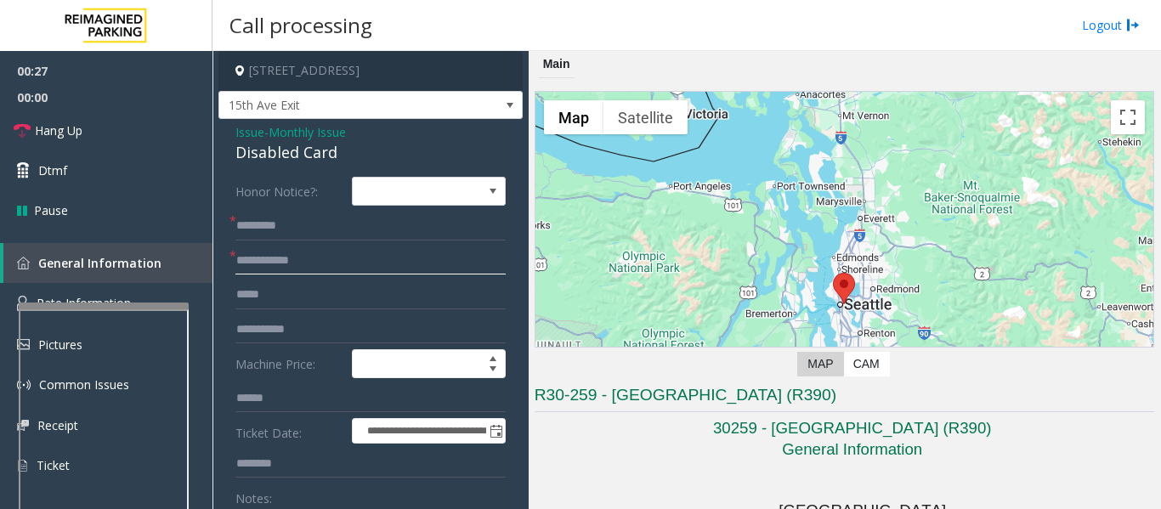
click at [325, 258] on input "text" at bounding box center [370, 260] width 270 height 29
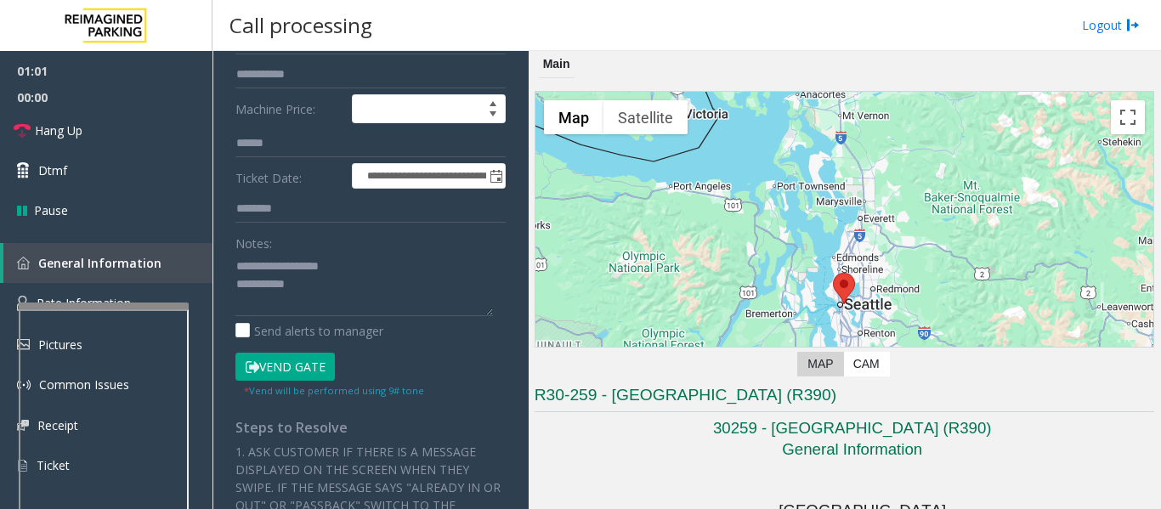
type input "**********"
drag, startPoint x: 301, startPoint y: 283, endPoint x: 337, endPoint y: 284, distance: 36.5
click at [303, 282] on textarea at bounding box center [363, 284] width 257 height 64
type textarea "**********"
click at [493, 285] on div "**********" at bounding box center [371, 423] width 296 height 1002
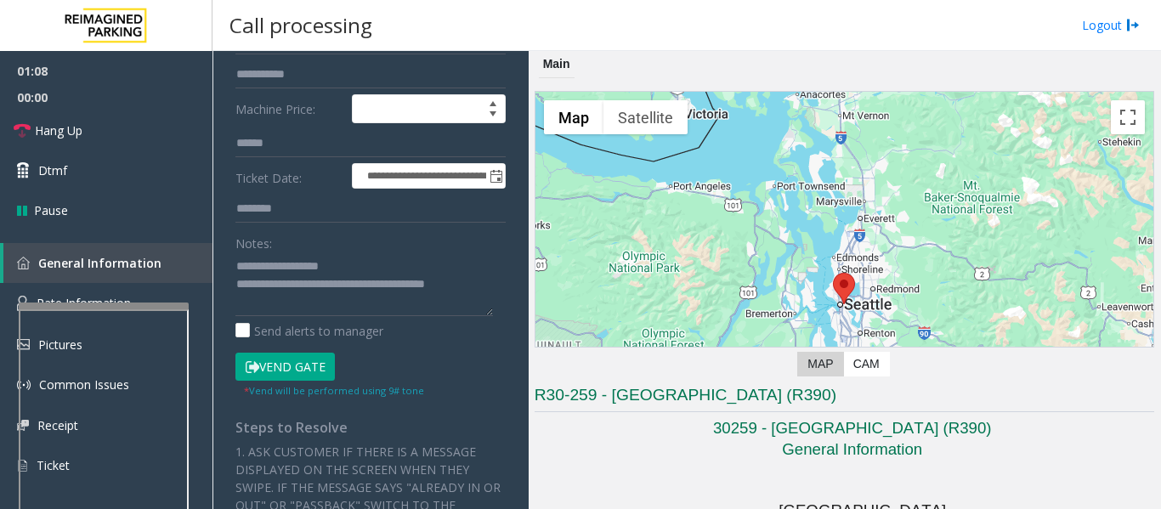
click at [313, 365] on button "Vend Gate" at bounding box center [284, 367] width 99 height 29
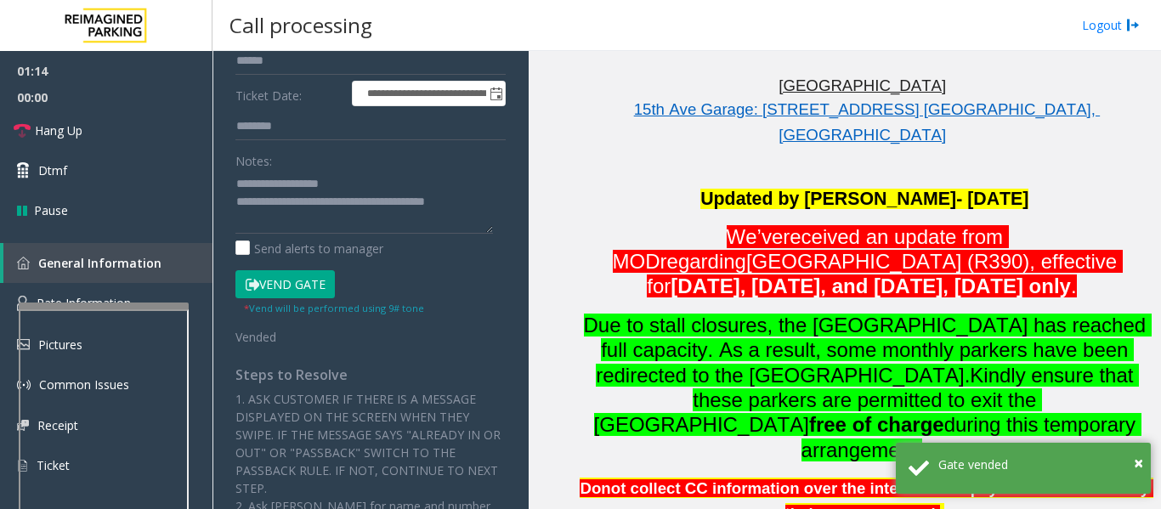
scroll to position [340, 0]
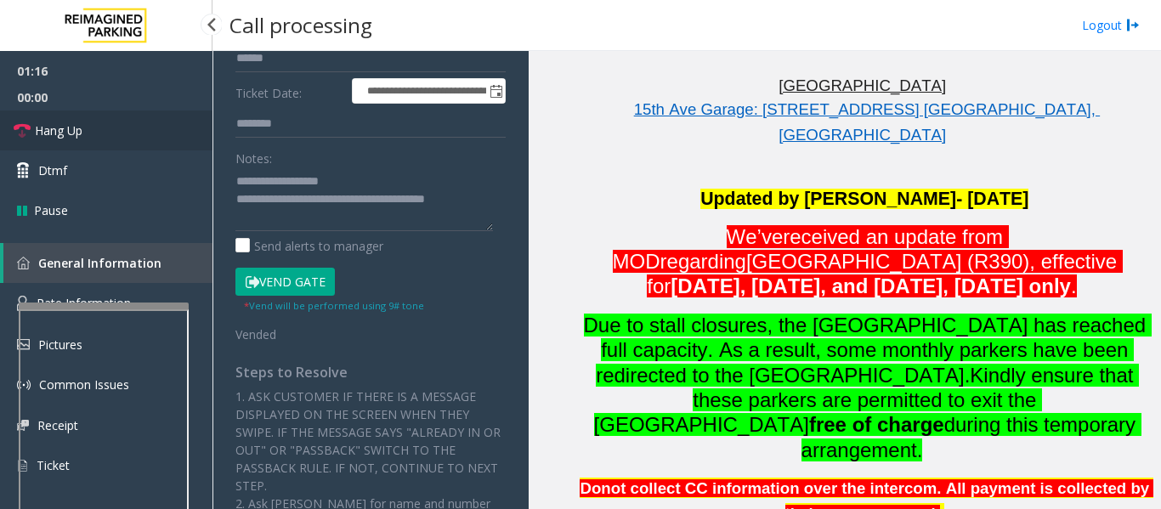
click at [101, 143] on link "Hang Up" at bounding box center [106, 130] width 212 height 40
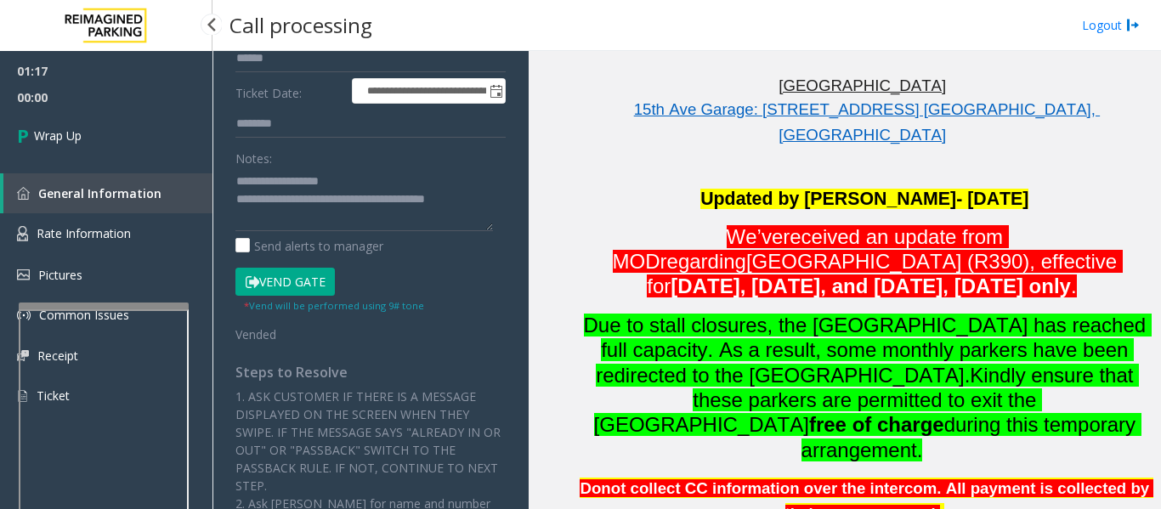
click at [138, 172] on div "01:17 00:00 Wrap Up General Information Rate Information Pictures Common Issues…" at bounding box center [106, 240] width 212 height 379
click at [138, 148] on link "Wrap Up" at bounding box center [106, 135] width 212 height 50
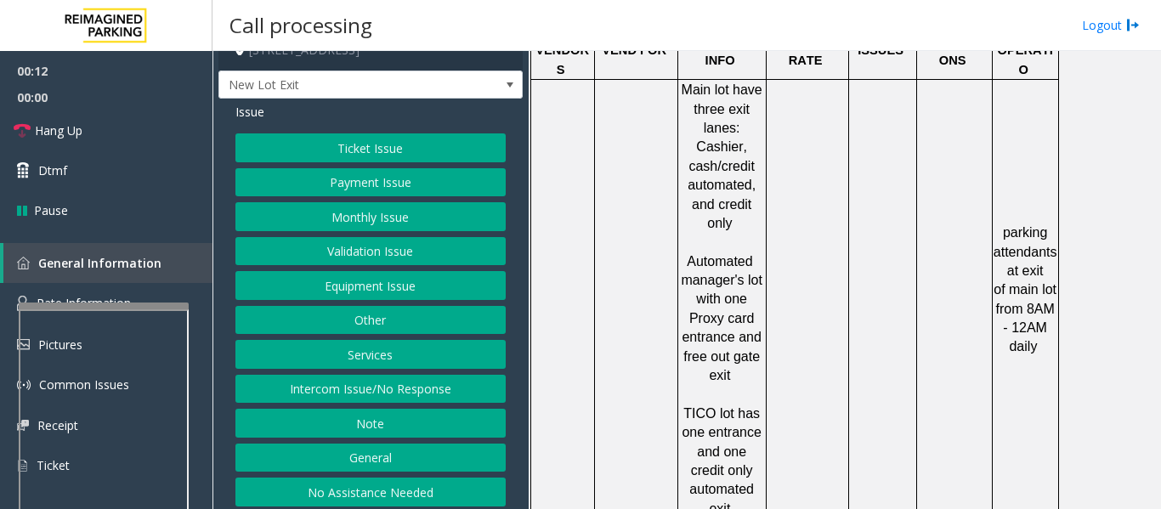
scroll to position [26, 0]
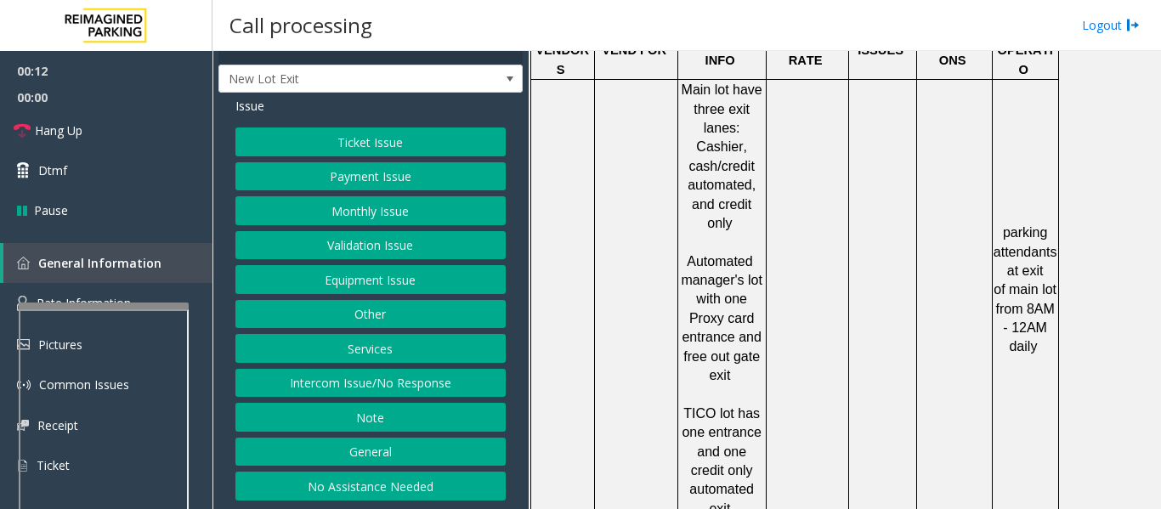
click at [381, 379] on button "Intercom Issue/No Response" at bounding box center [370, 383] width 270 height 29
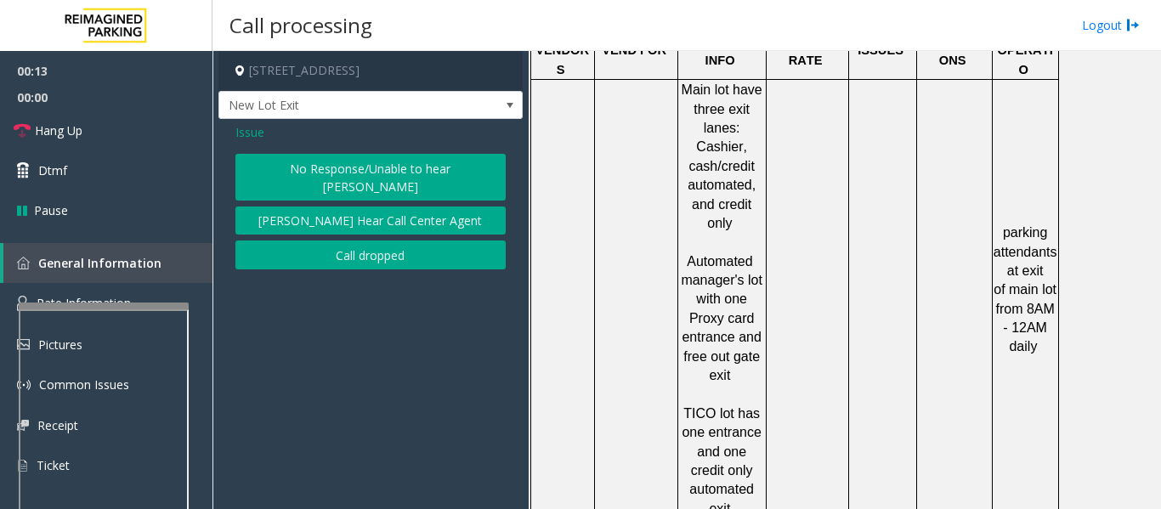
scroll to position [0, 0]
click at [393, 172] on button "No Response/Unable to hear parker" at bounding box center [370, 177] width 270 height 47
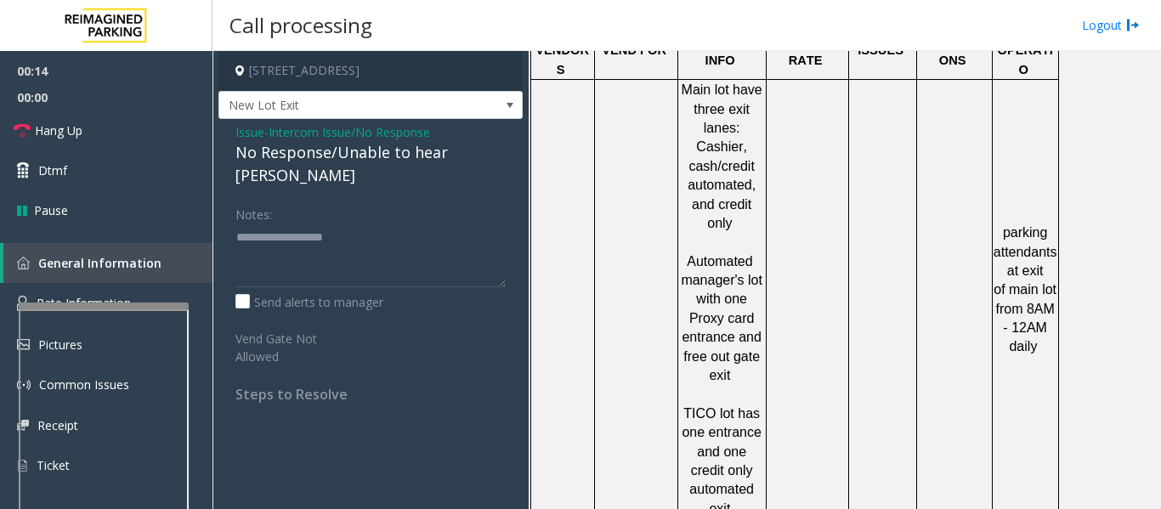
click at [383, 153] on div "No Response/Unable to hear parker" at bounding box center [370, 164] width 270 height 46
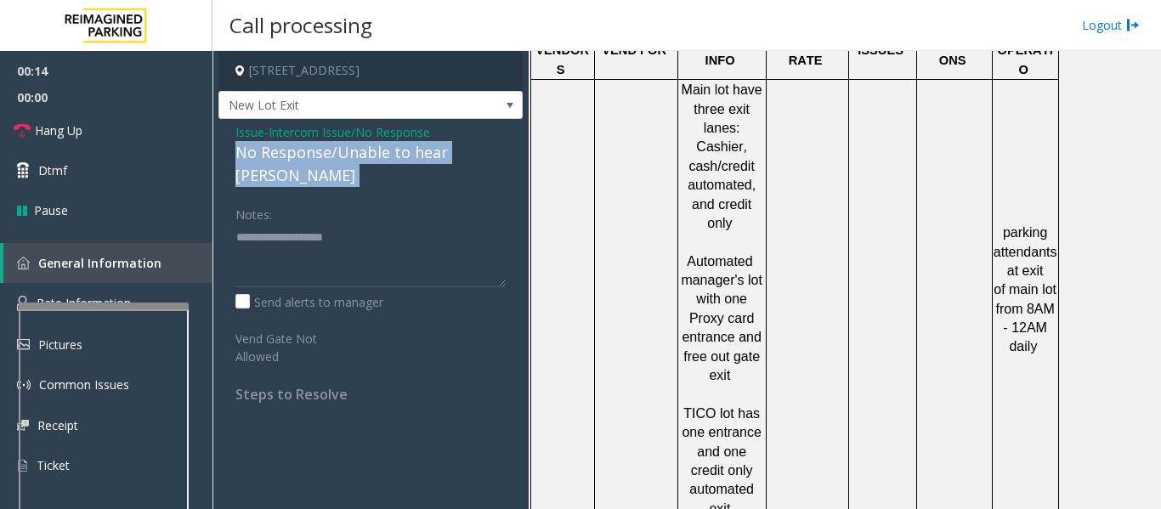
click at [383, 153] on div "No Response/Unable to hear parker" at bounding box center [370, 164] width 270 height 46
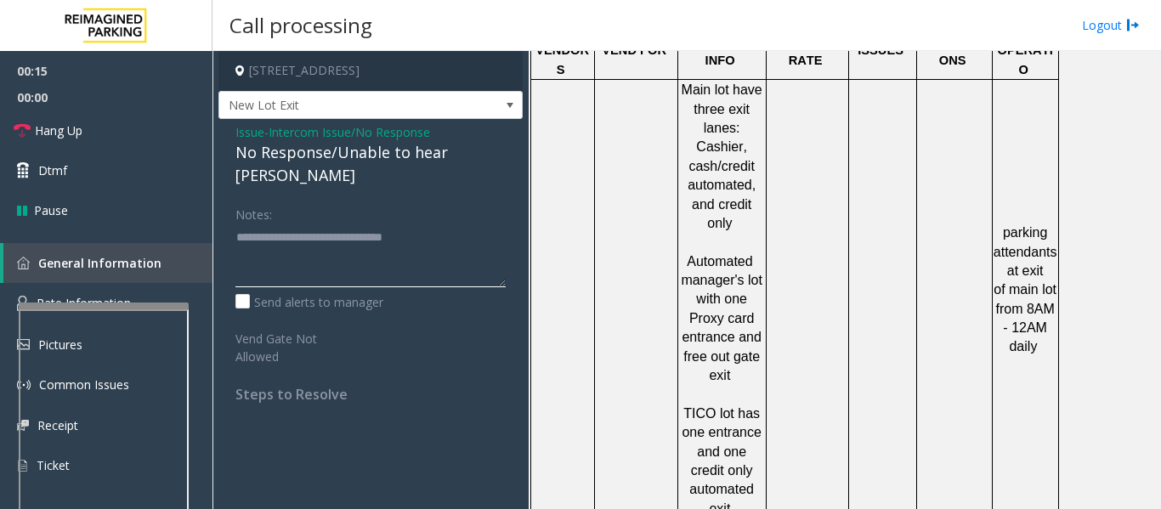
click at [500, 226] on textarea at bounding box center [370, 255] width 270 height 64
type textarea "**********"
click at [117, 130] on link "Hang Up" at bounding box center [106, 130] width 212 height 40
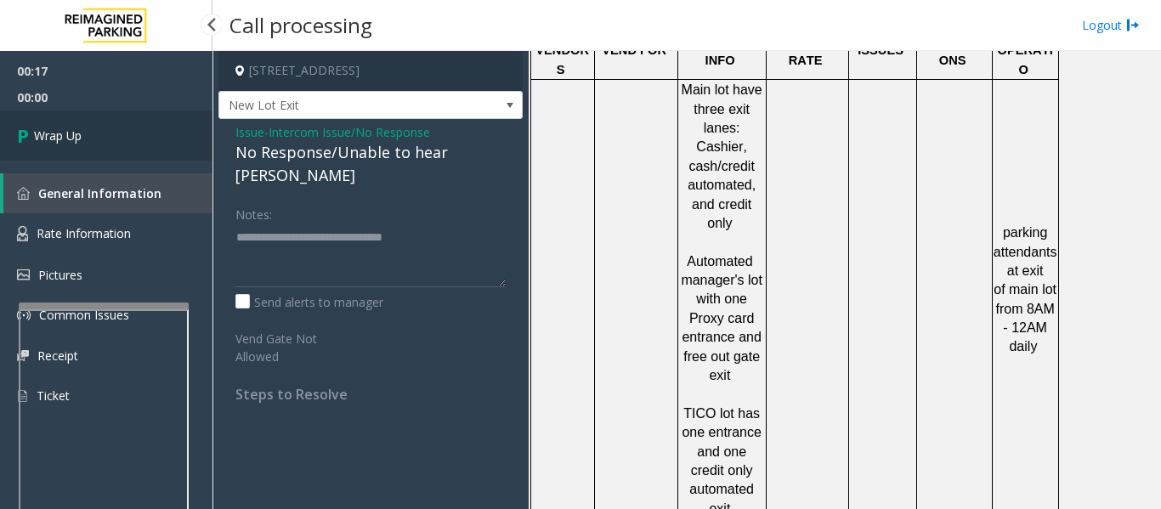
click at [157, 149] on link "Wrap Up" at bounding box center [106, 135] width 212 height 50
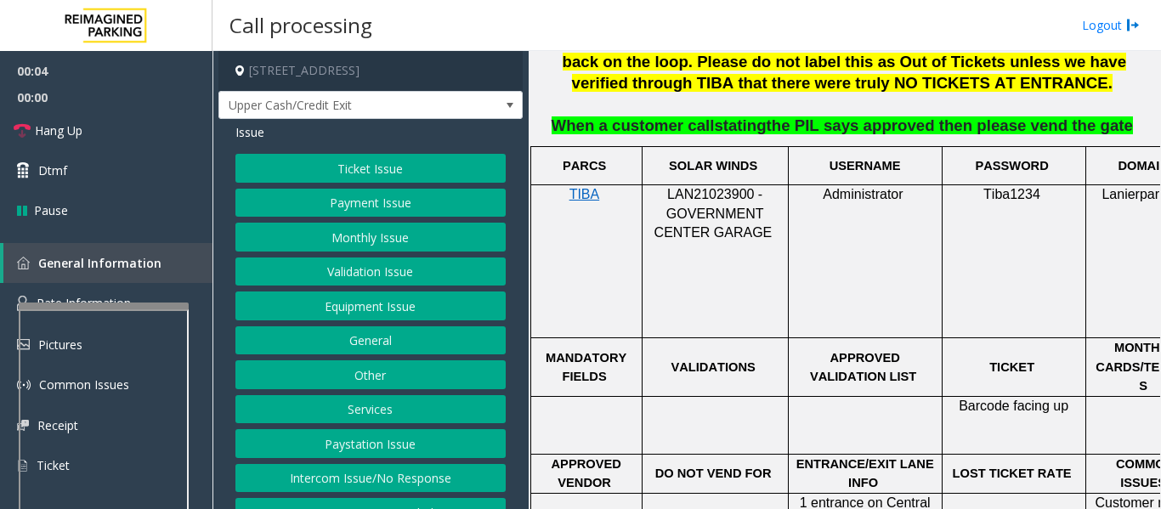
scroll to position [1104, 0]
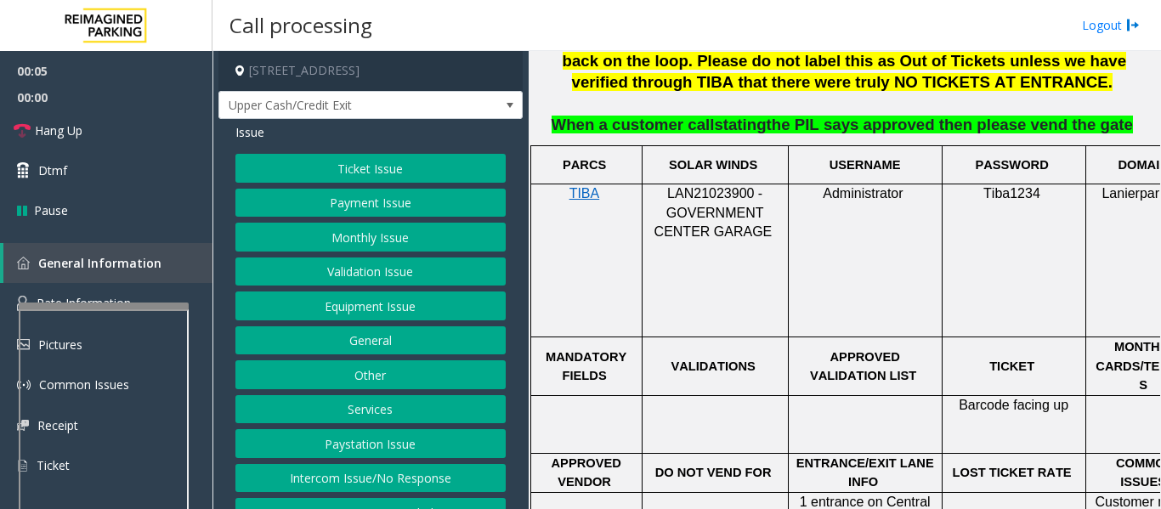
click at [714, 186] on span "LAN21023900 - GOVERNMENT CENTER GARAGE" at bounding box center [713, 212] width 118 height 53
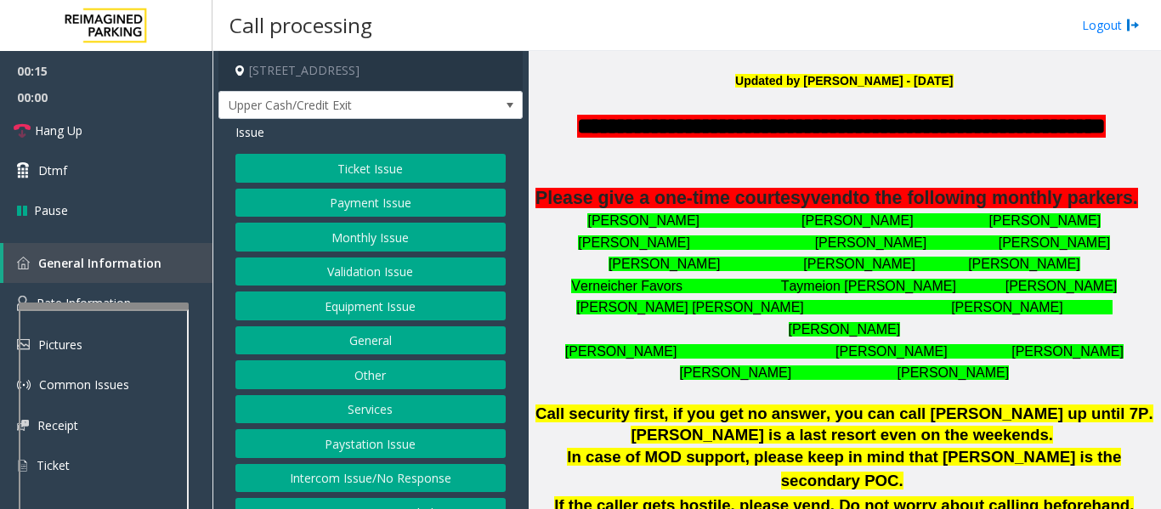
scroll to position [340, 0]
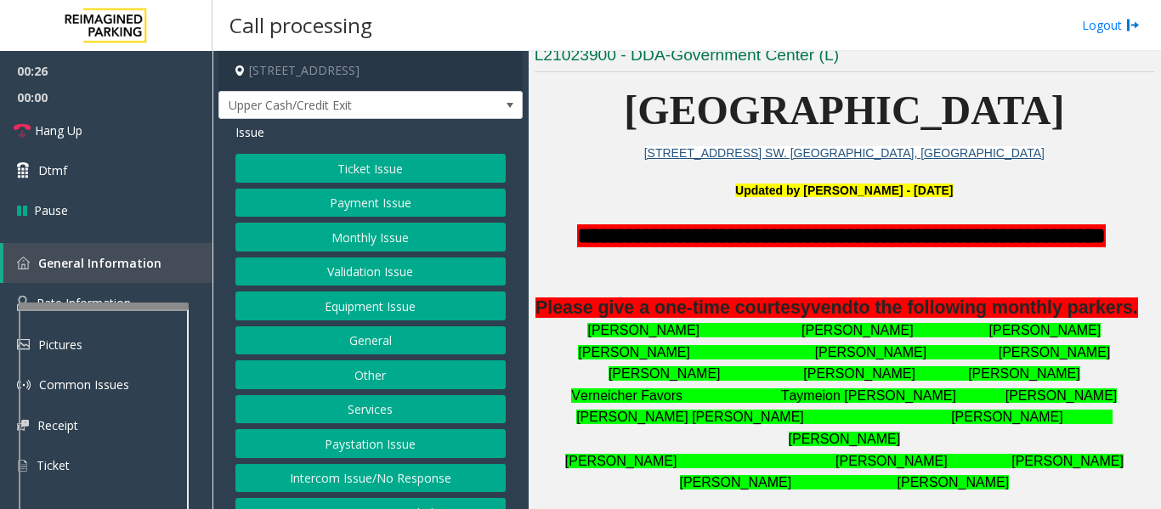
click at [449, 234] on button "Monthly Issue" at bounding box center [370, 237] width 270 height 29
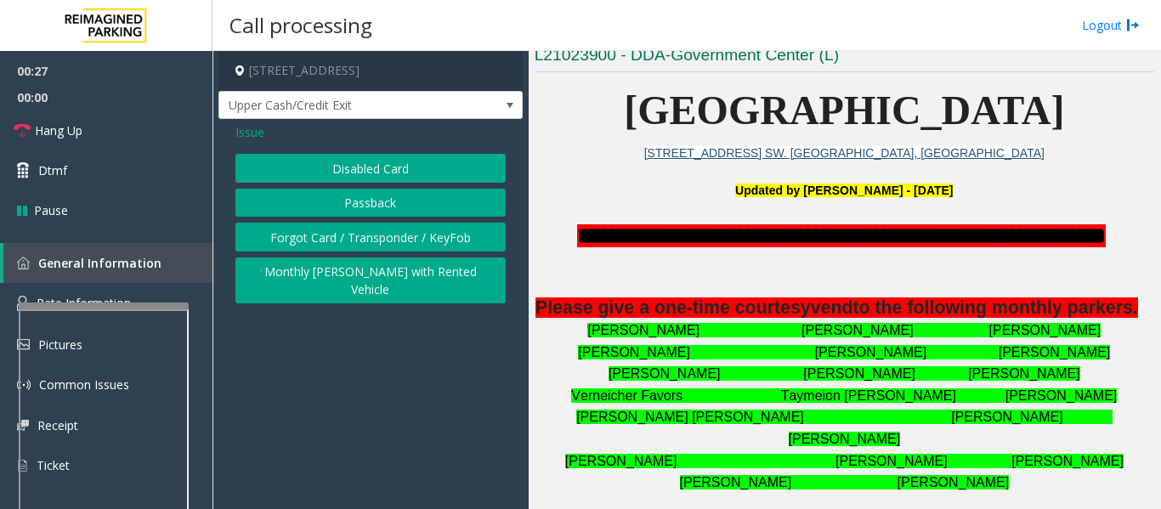
click at [395, 222] on div "Disabled Card Passback Forgot Card / Transponder / KeyFob Monthly Parker with R…" at bounding box center [370, 229] width 270 height 150
click at [394, 231] on button "Forgot Card / Transponder / KeyFob" at bounding box center [370, 237] width 270 height 29
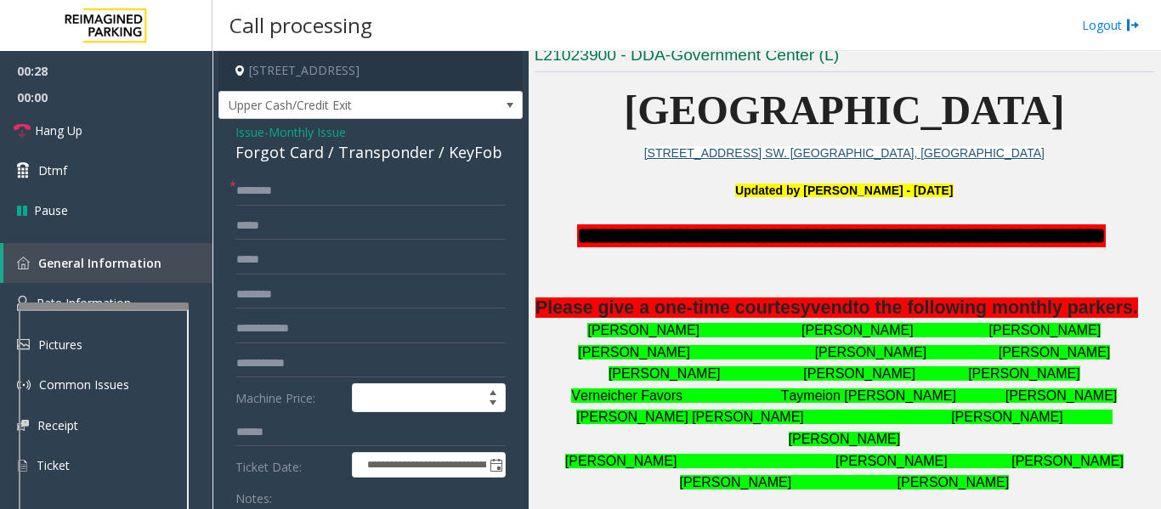
click at [327, 156] on div "Forgot Card / Transponder / KeyFob" at bounding box center [370, 152] width 270 height 23
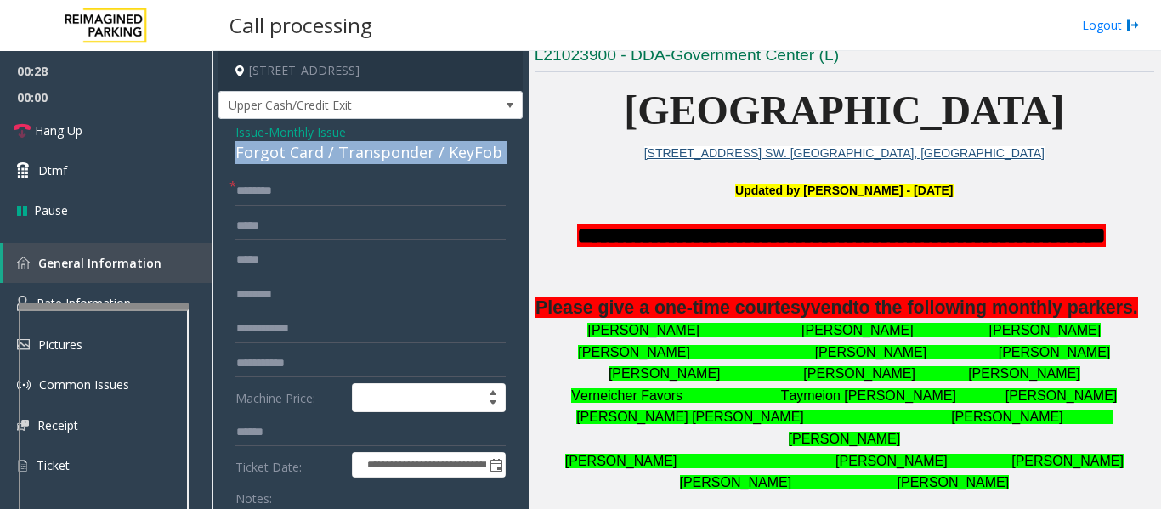
click at [327, 156] on div "Forgot Card / Transponder / KeyFob" at bounding box center [370, 152] width 270 height 23
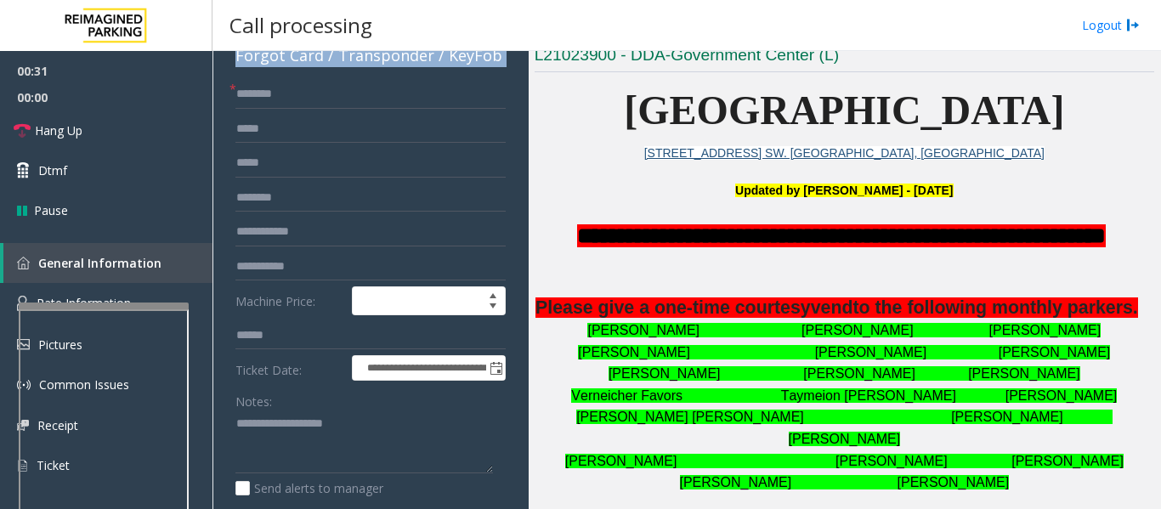
scroll to position [170, 0]
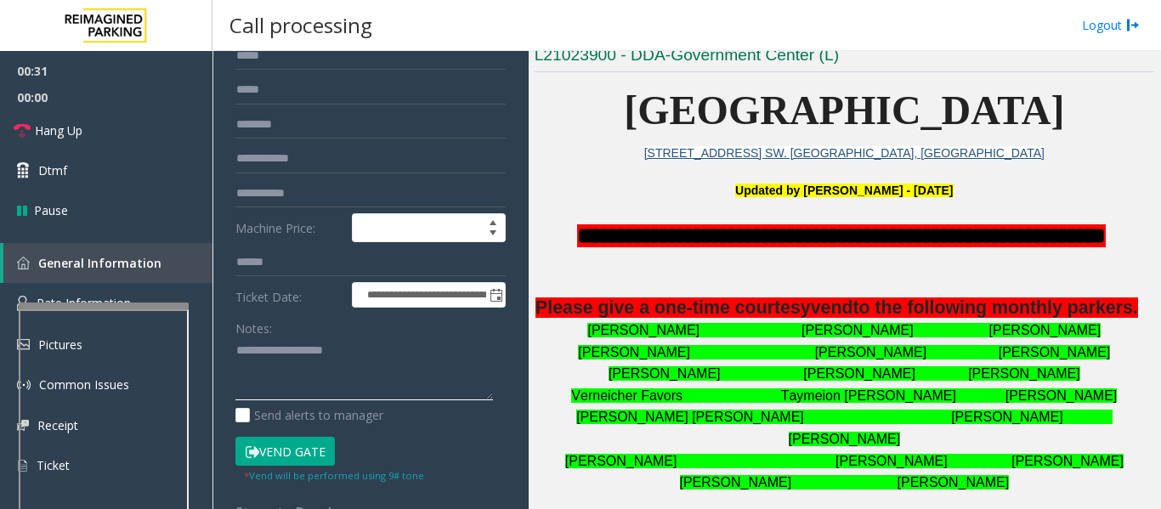
click at [361, 371] on textarea at bounding box center [363, 369] width 257 height 64
paste textarea "**********"
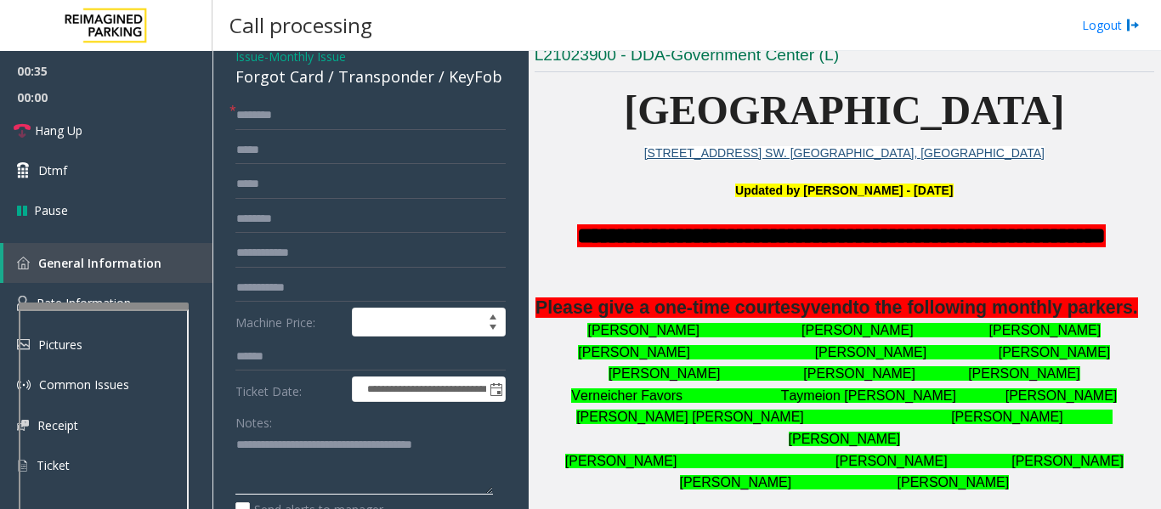
scroll to position [0, 0]
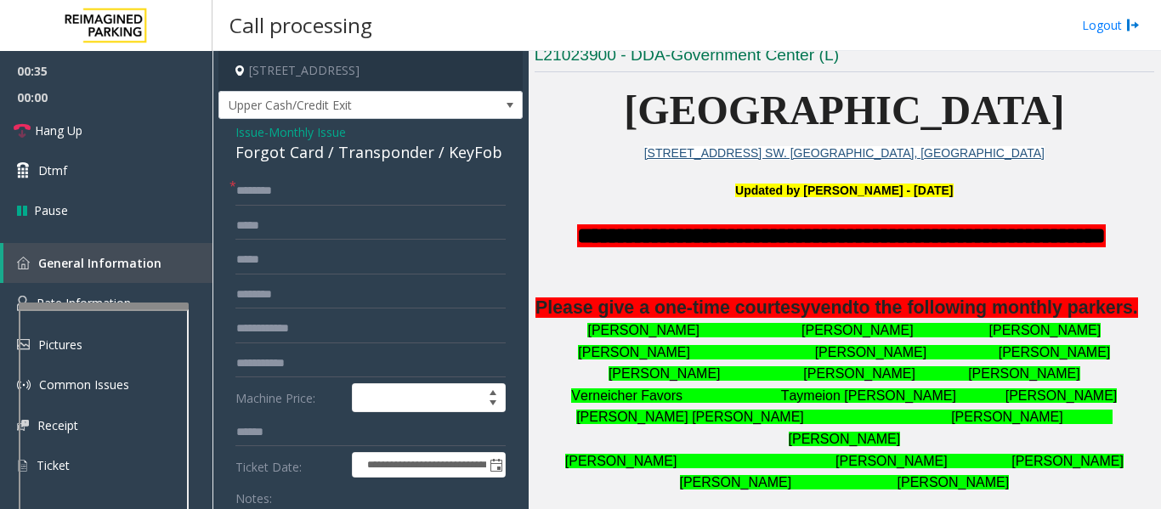
type textarea "**********"
click at [346, 203] on input "text" at bounding box center [370, 191] width 270 height 29
click at [394, 186] on input "******" at bounding box center [370, 191] width 270 height 29
type input "**********"
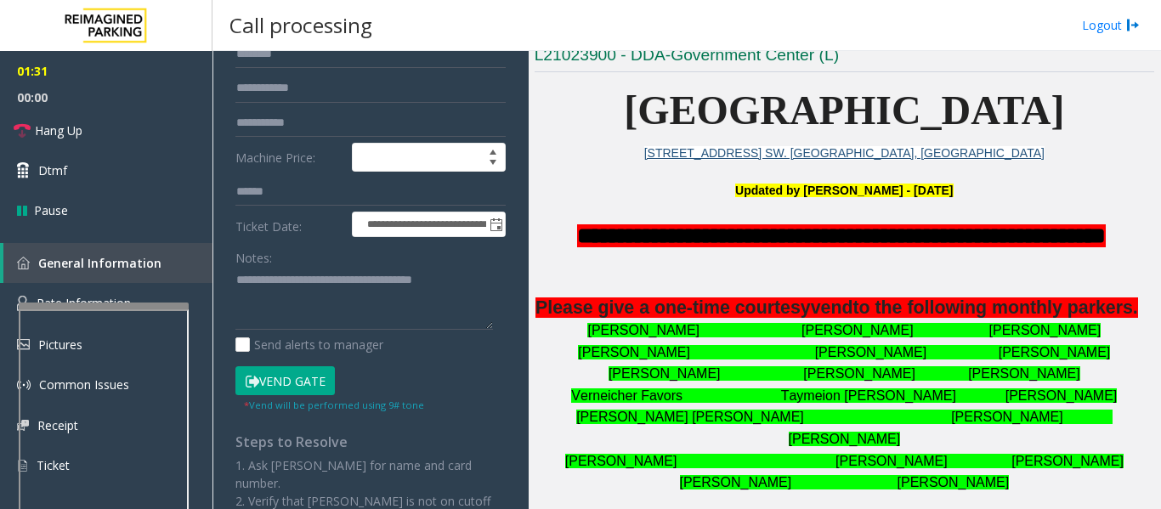
scroll to position [255, 0]
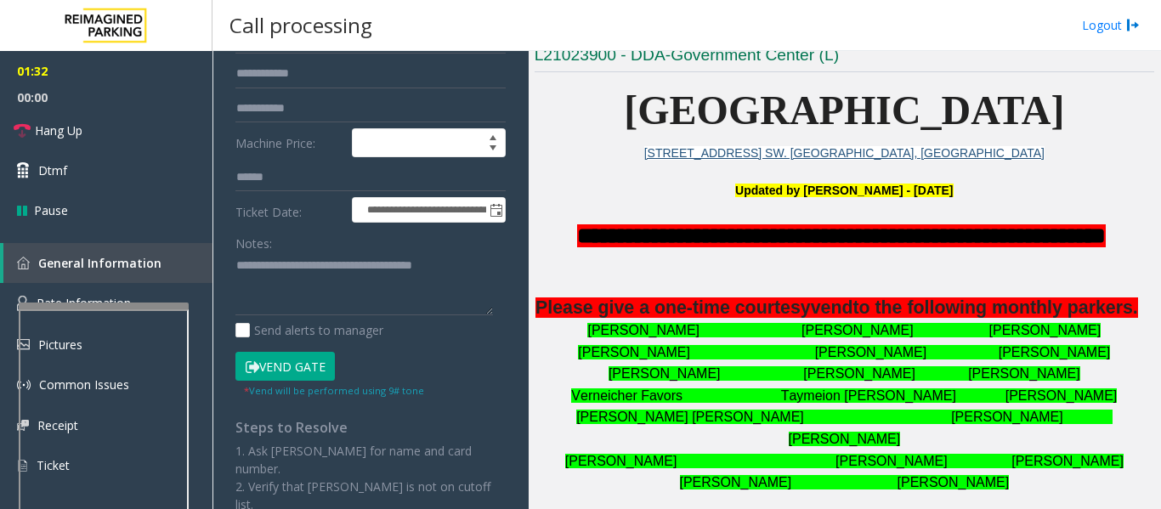
click at [291, 357] on button "Vend Gate" at bounding box center [284, 366] width 99 height 29
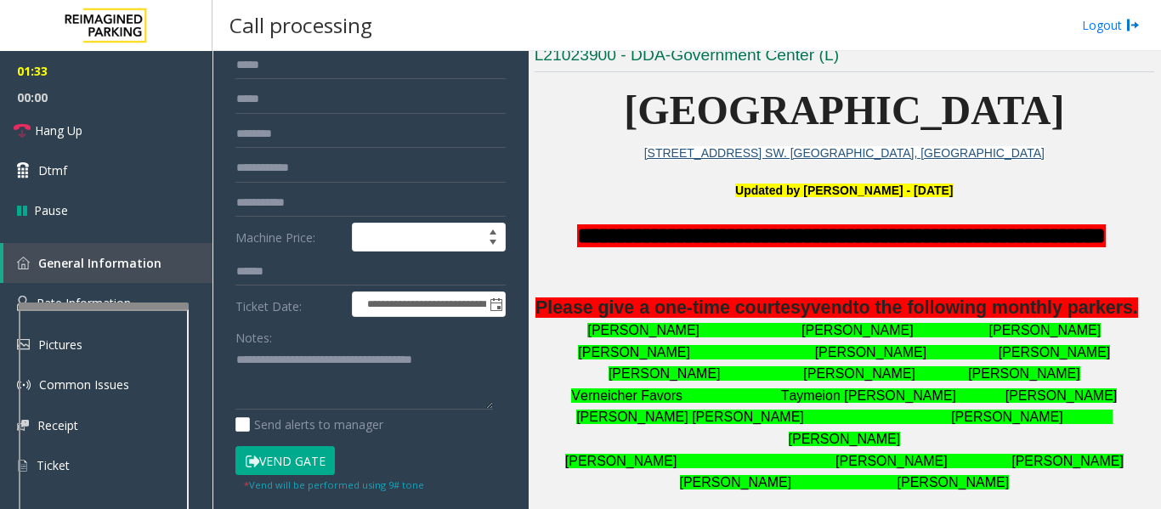
scroll to position [85, 0]
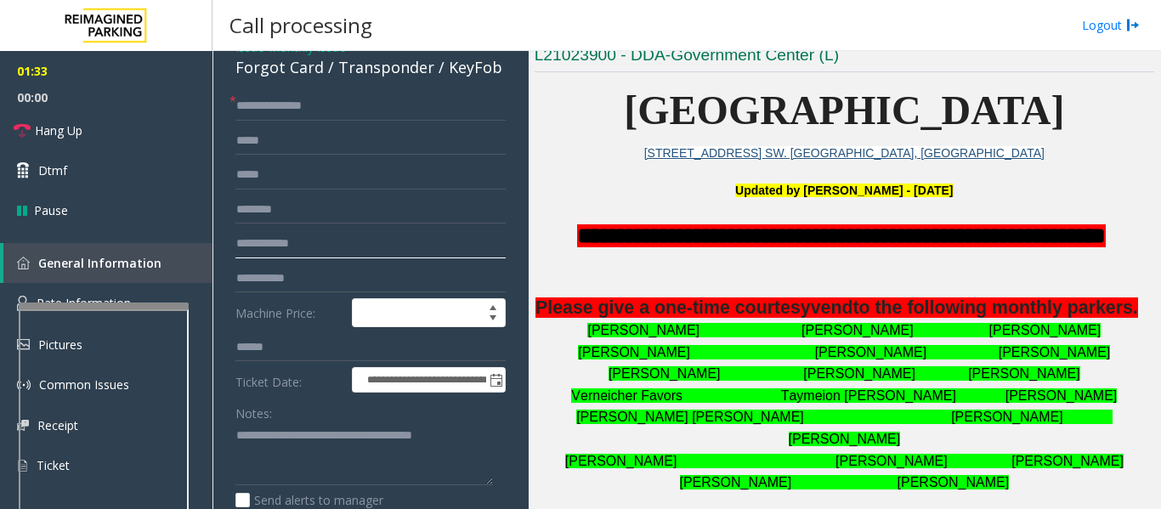
click at [306, 241] on input "text" at bounding box center [370, 243] width 270 height 29
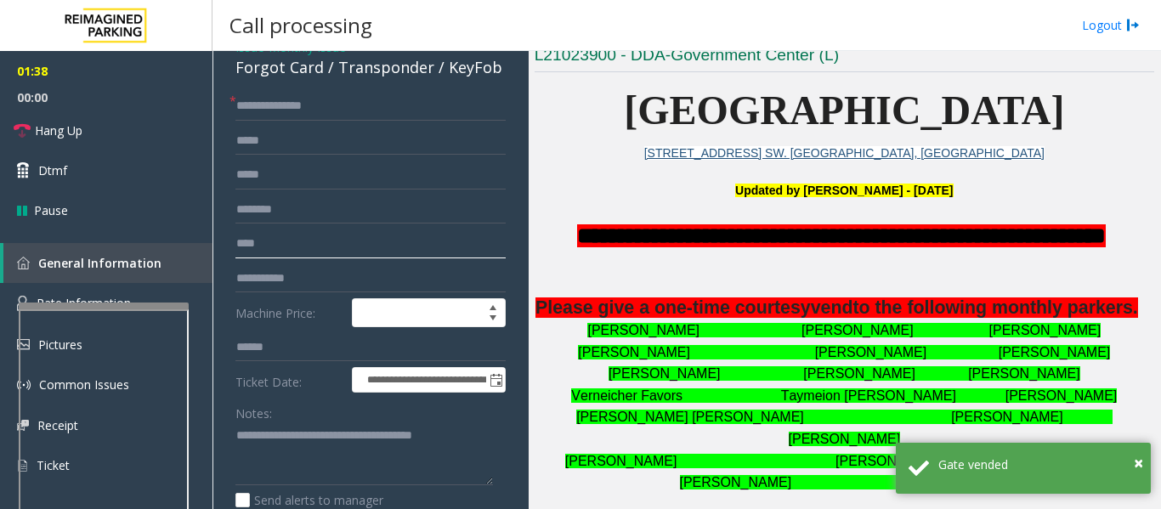
type input "****"
click at [262, 71] on div "Forgot Card / Transponder / KeyFob" at bounding box center [370, 67] width 270 height 23
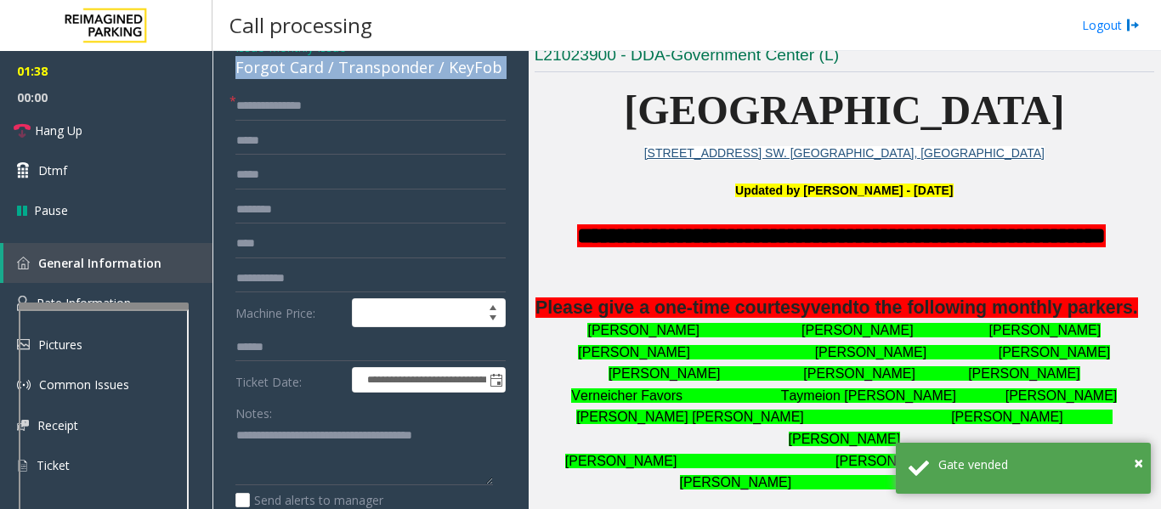
click at [262, 71] on div "Forgot Card / Transponder / KeyFob" at bounding box center [370, 67] width 270 height 23
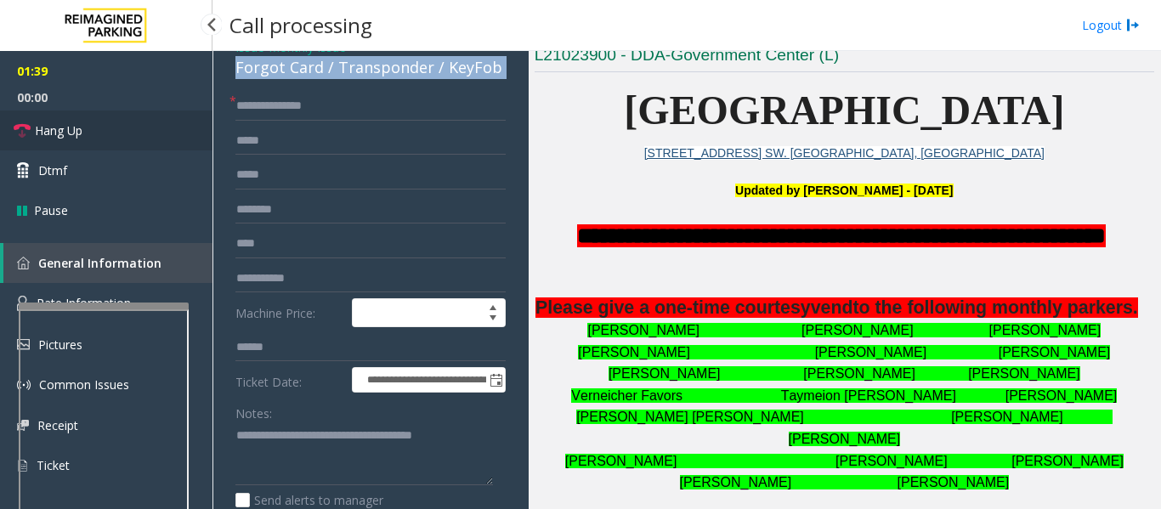
click at [105, 124] on link "Hang Up" at bounding box center [106, 130] width 212 height 40
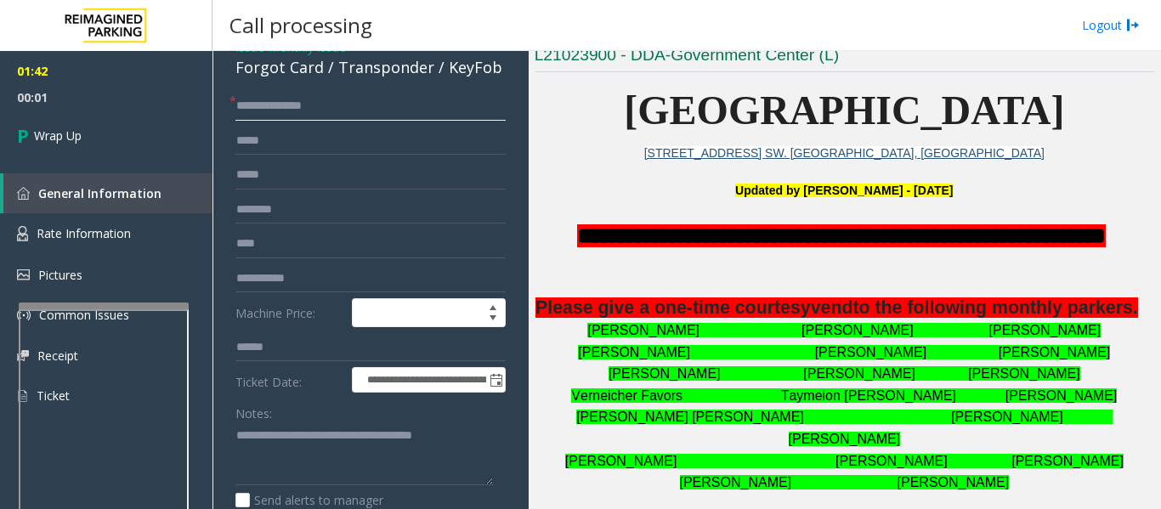
drag, startPoint x: 277, startPoint y: 107, endPoint x: 228, endPoint y: 116, distance: 50.0
click at [228, 116] on div "**********" at bounding box center [371, 500] width 296 height 817
click at [332, 115] on input "********" at bounding box center [370, 106] width 270 height 29
paste input "*******"
type input "**********"
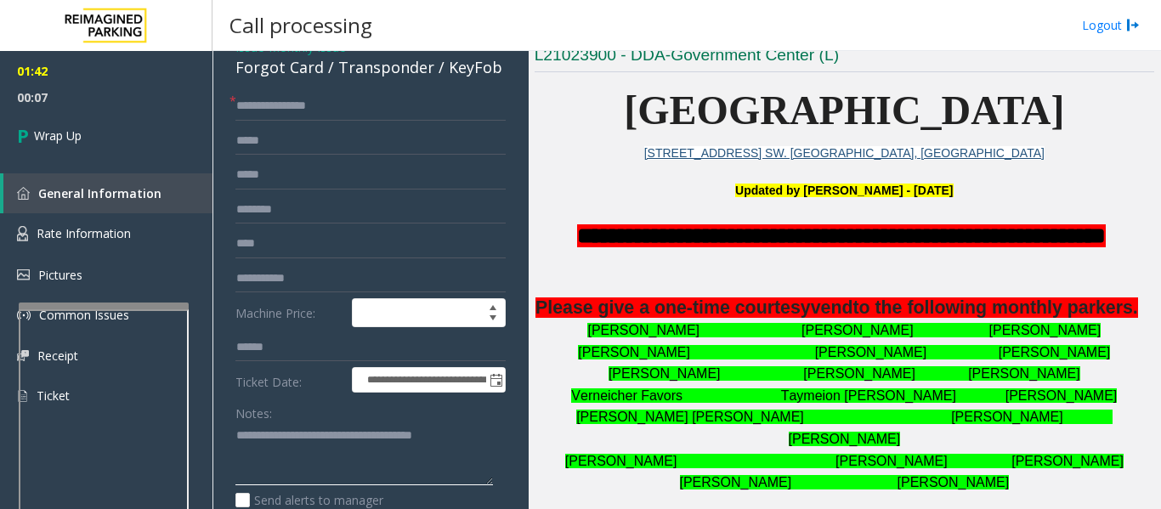
click at [285, 473] on textarea at bounding box center [363, 454] width 257 height 64
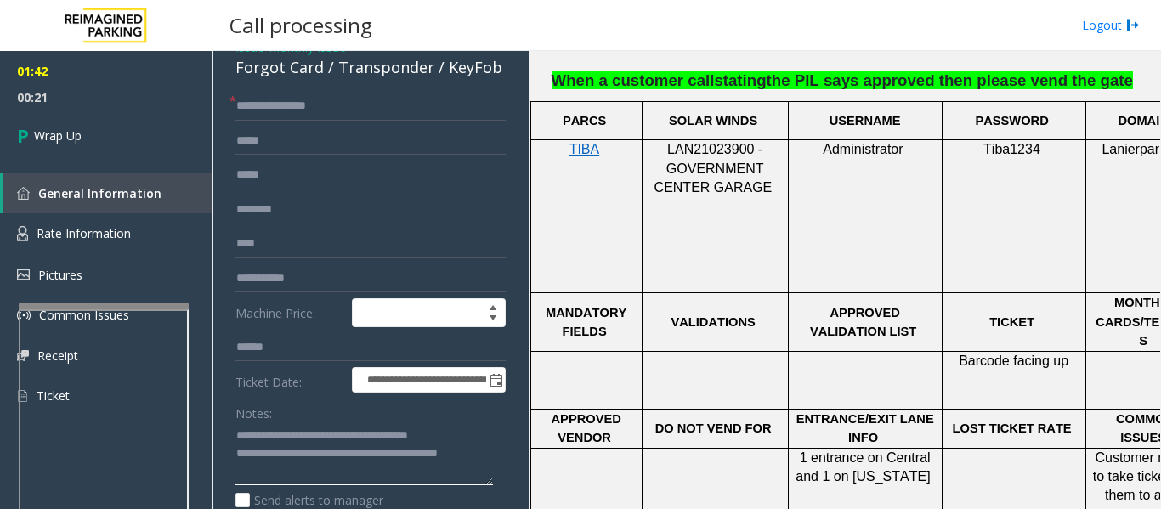
scroll to position [1359, 0]
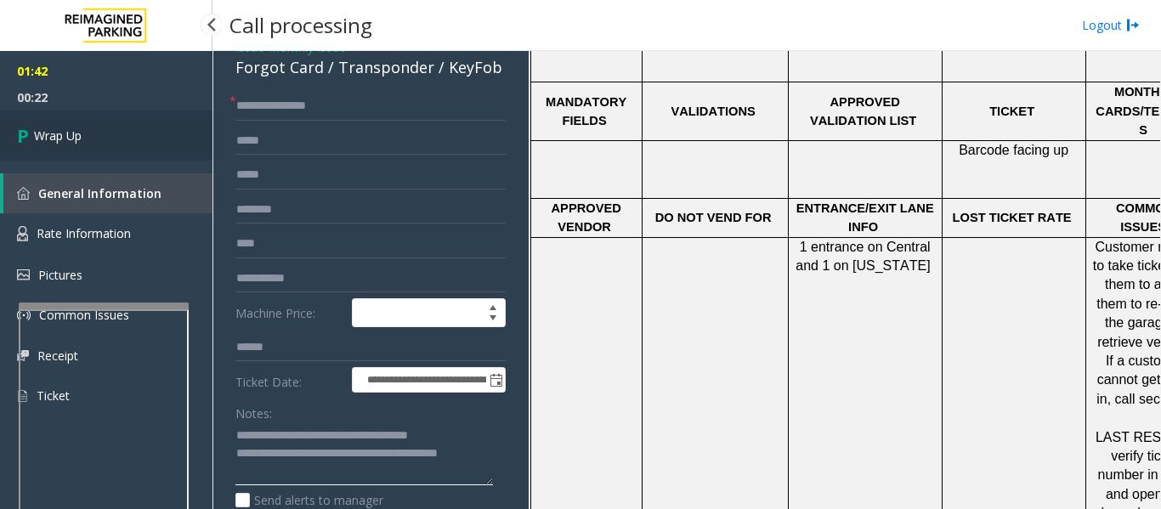
type textarea "**********"
click at [56, 145] on link "Wrap Up" at bounding box center [106, 135] width 212 height 50
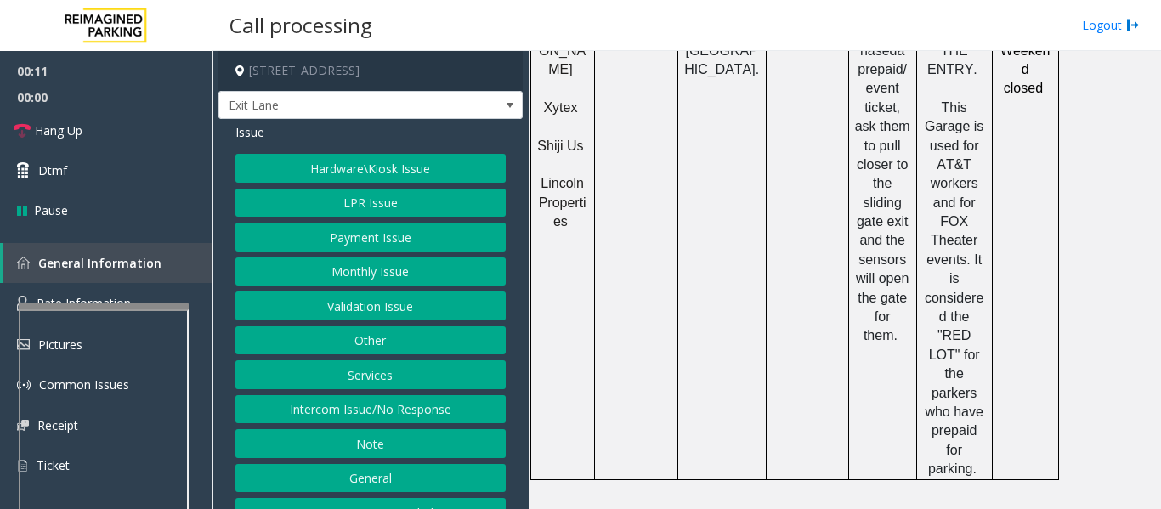
scroll to position [1359, 0]
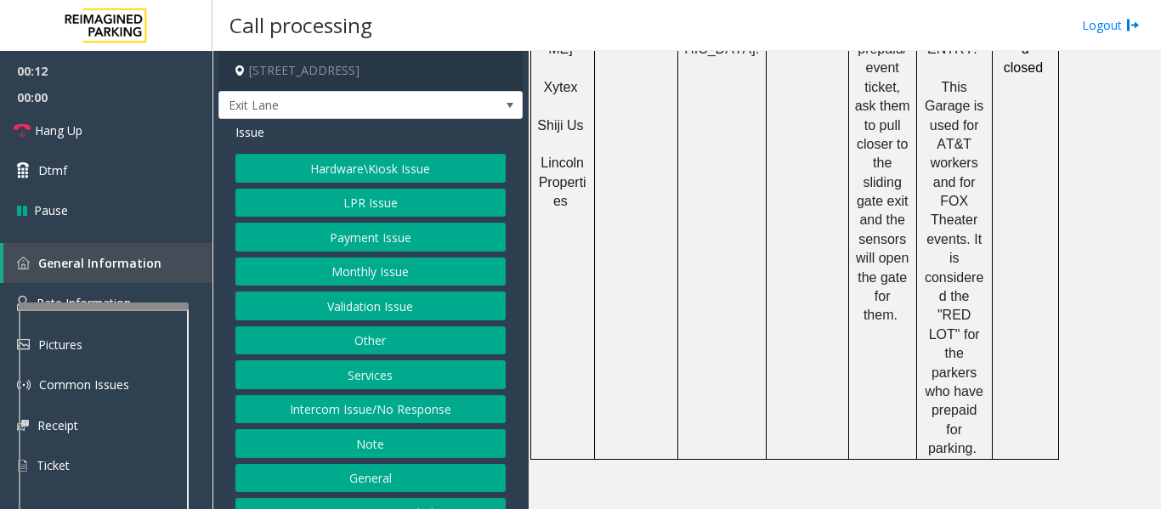
click at [442, 414] on button "Intercom Issue/No Response" at bounding box center [370, 409] width 270 height 29
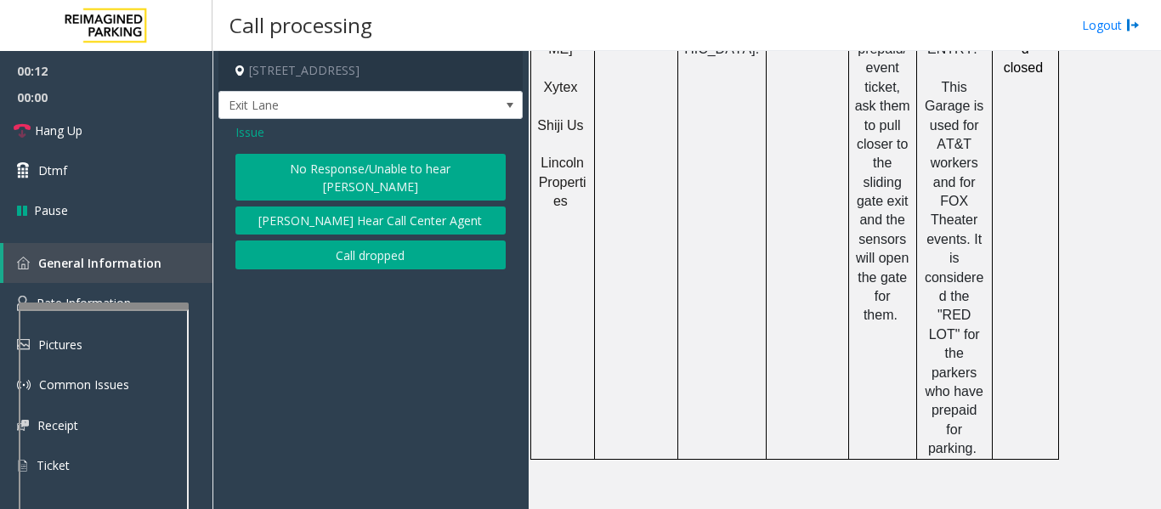
click at [396, 177] on button "No Response/Unable to hear parker" at bounding box center [370, 177] width 270 height 47
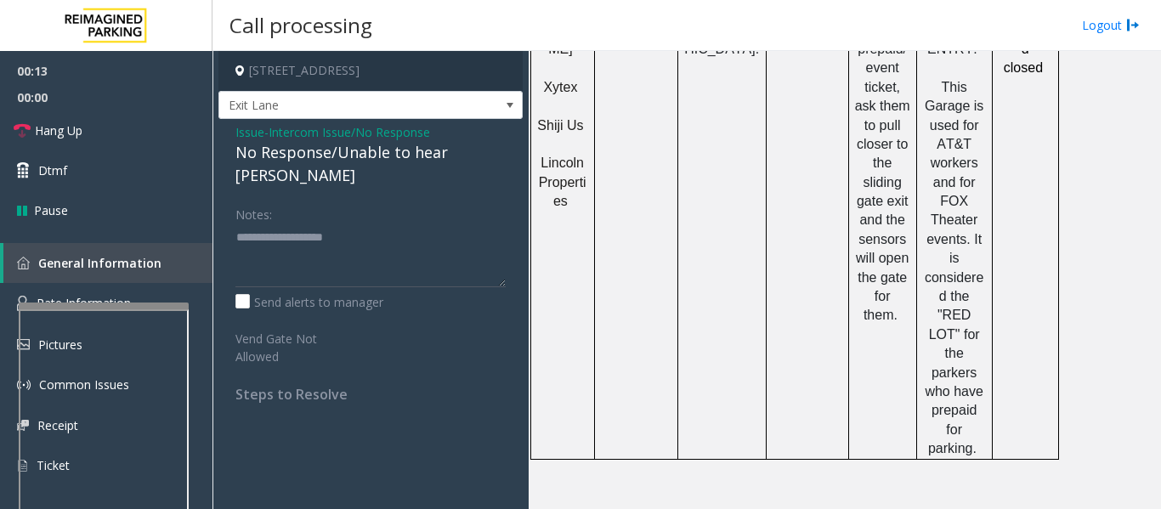
click at [381, 157] on div "No Response/Unable to hear parker" at bounding box center [370, 164] width 270 height 46
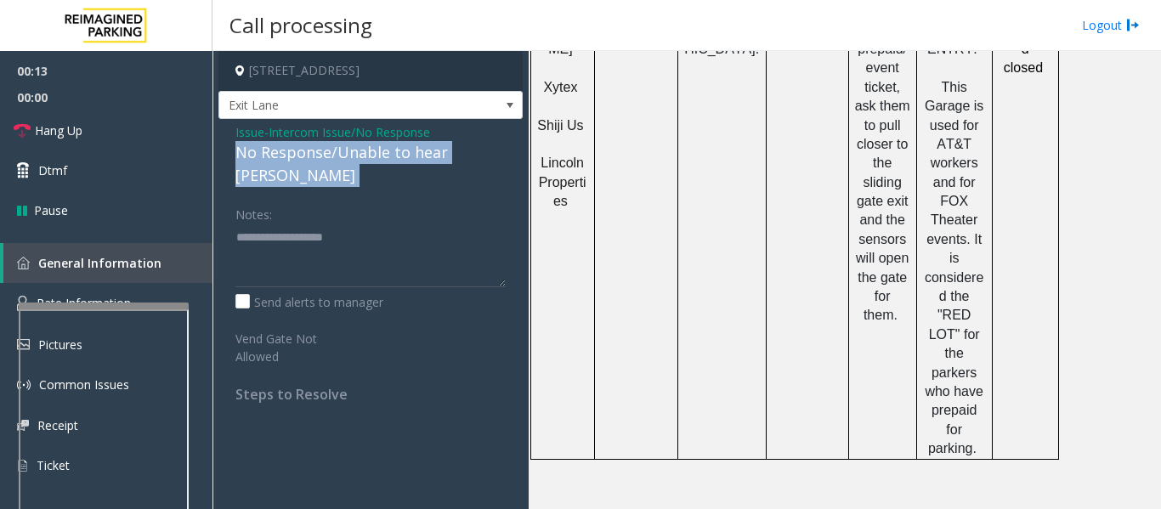
click at [381, 157] on div "No Response/Unable to hear parker" at bounding box center [370, 164] width 270 height 46
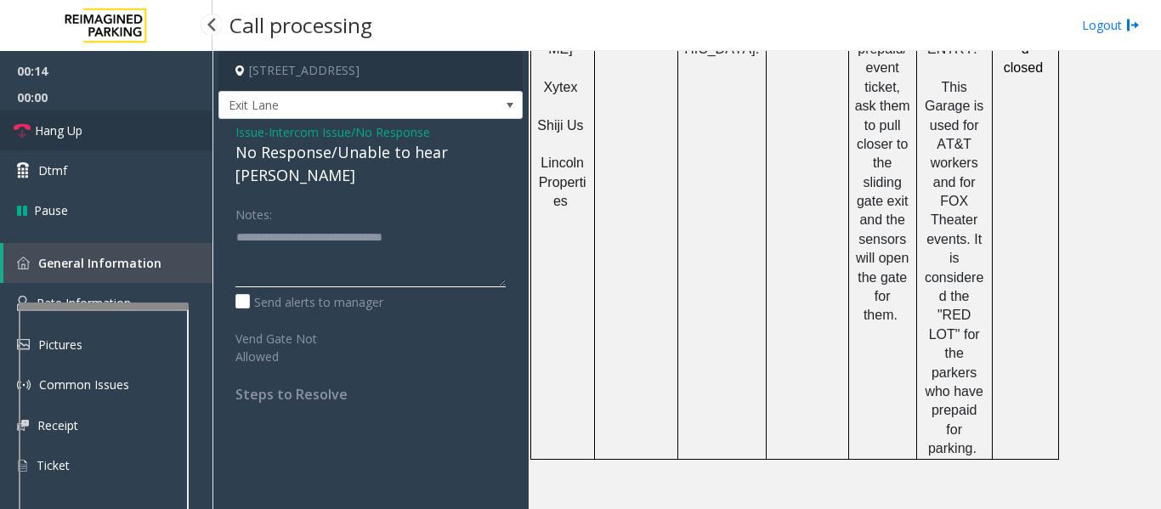
type textarea "**********"
click at [30, 127] on icon at bounding box center [22, 130] width 17 height 17
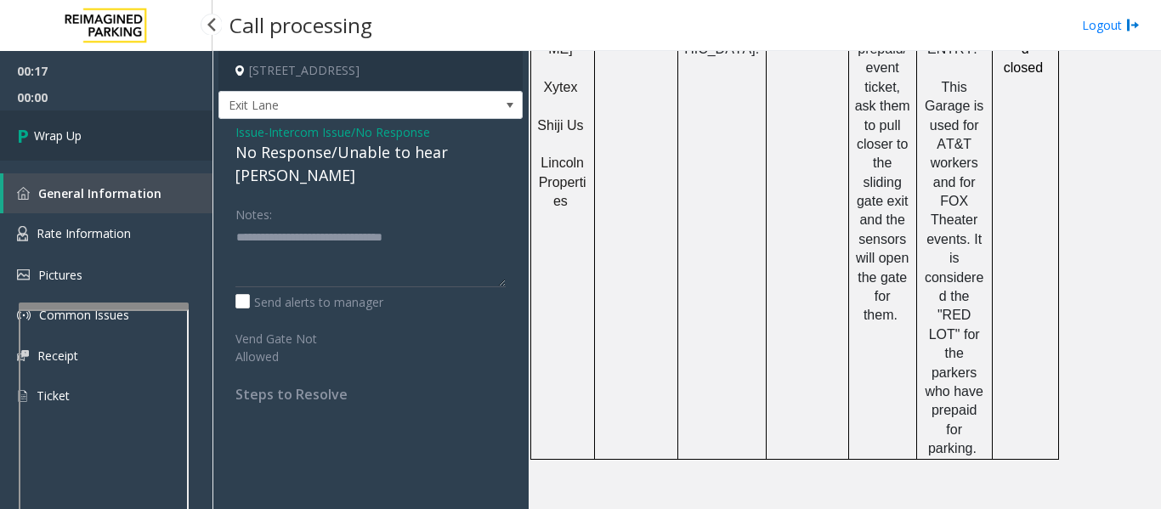
click at [71, 137] on span "Wrap Up" at bounding box center [58, 136] width 48 height 18
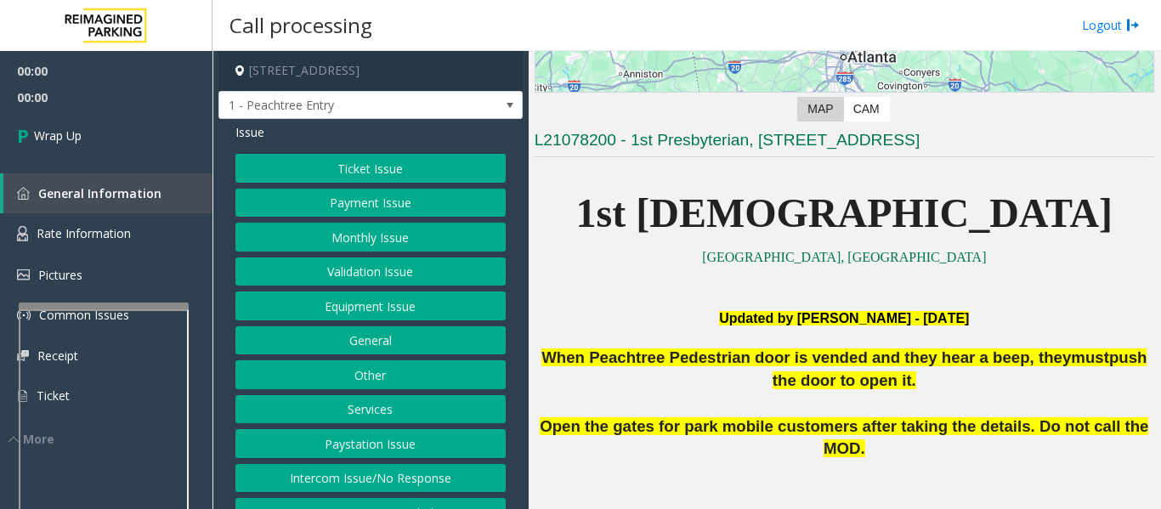
scroll to position [41, 0]
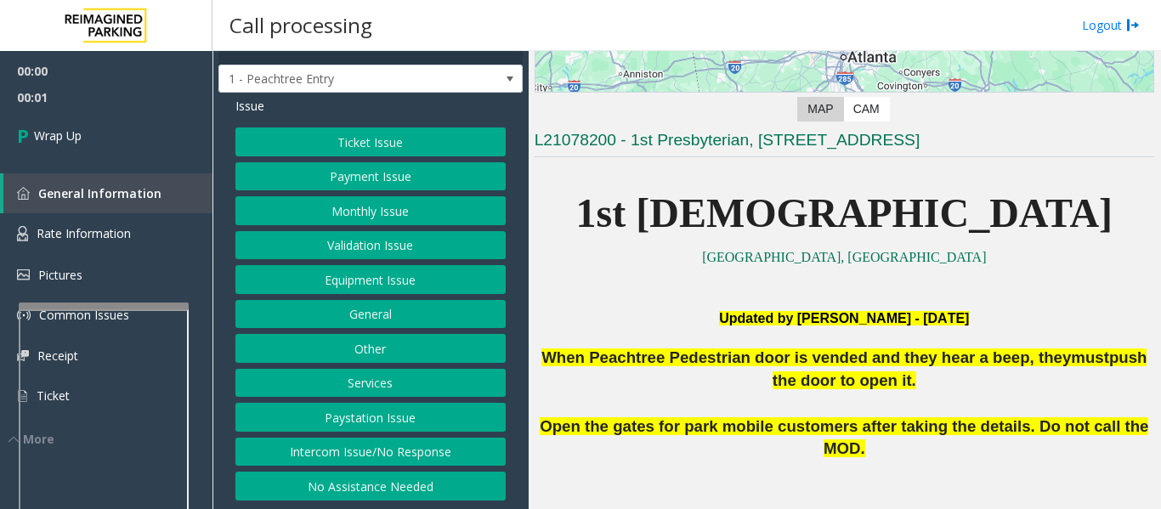
click at [364, 449] on button "Intercom Issue/No Response" at bounding box center [370, 452] width 270 height 29
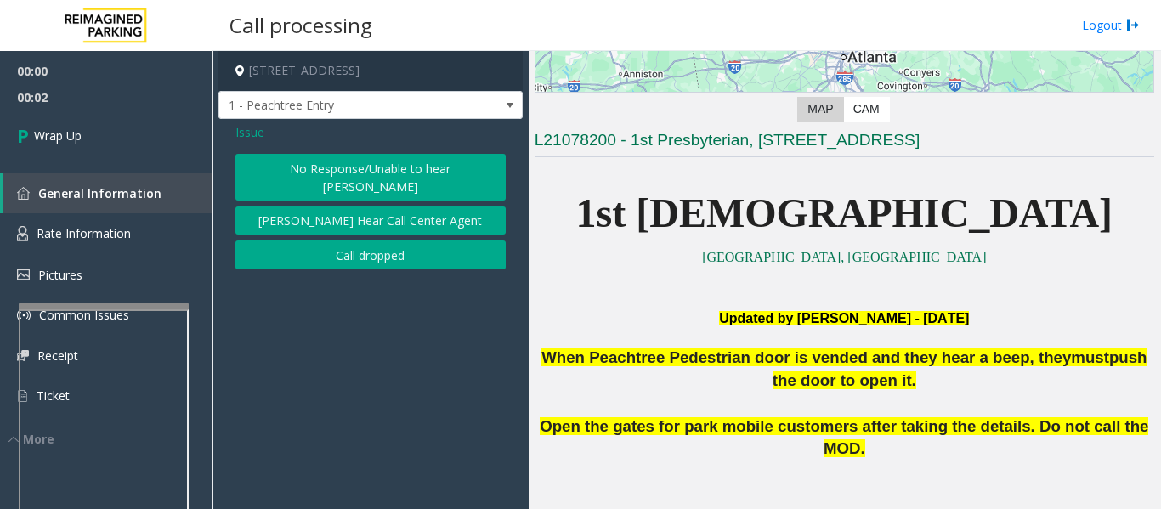
click at [378, 244] on button "Call dropped" at bounding box center [370, 254] width 270 height 29
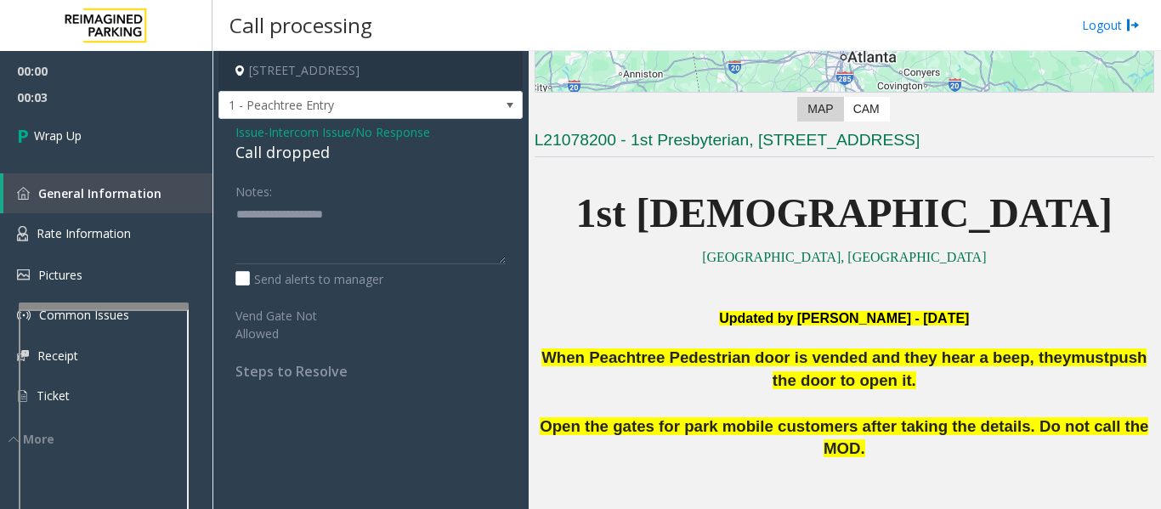
click at [309, 150] on div "Call dropped" at bounding box center [370, 152] width 270 height 23
type textarea "**********"
click at [144, 140] on link "Wrap Up" at bounding box center [106, 135] width 212 height 50
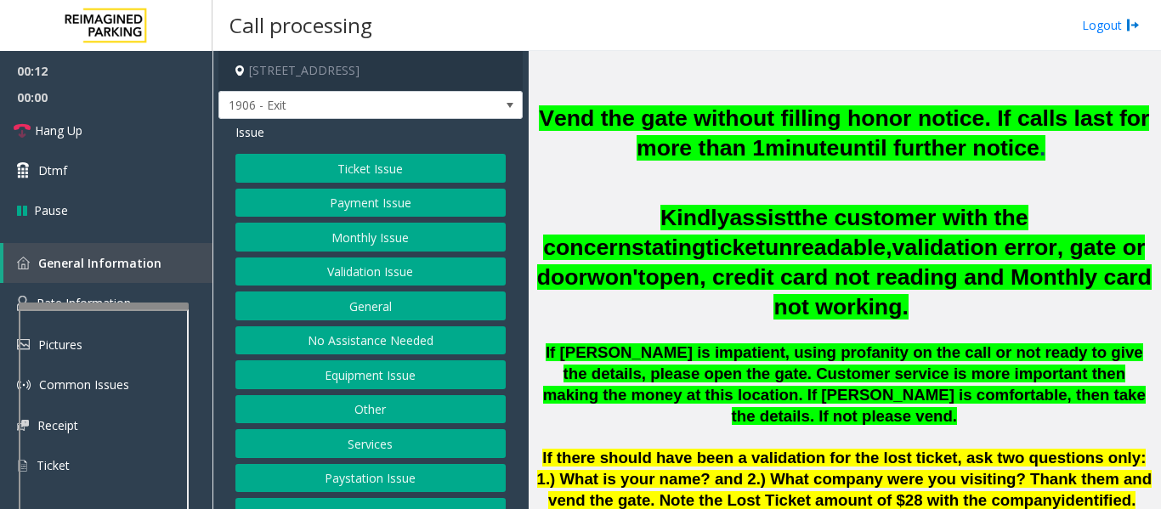
scroll to position [680, 0]
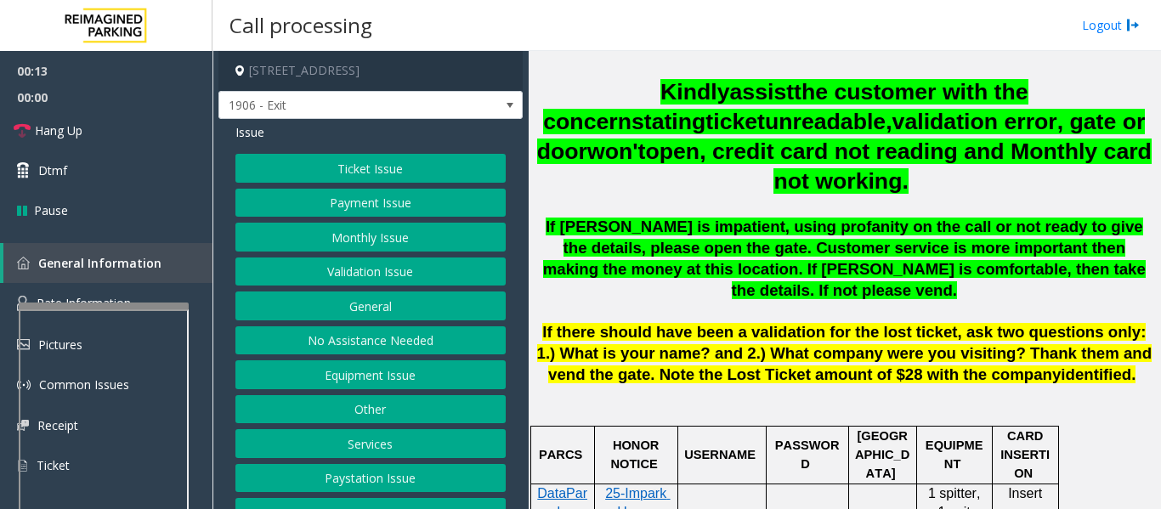
click at [393, 174] on button "Ticket Issue" at bounding box center [370, 168] width 270 height 29
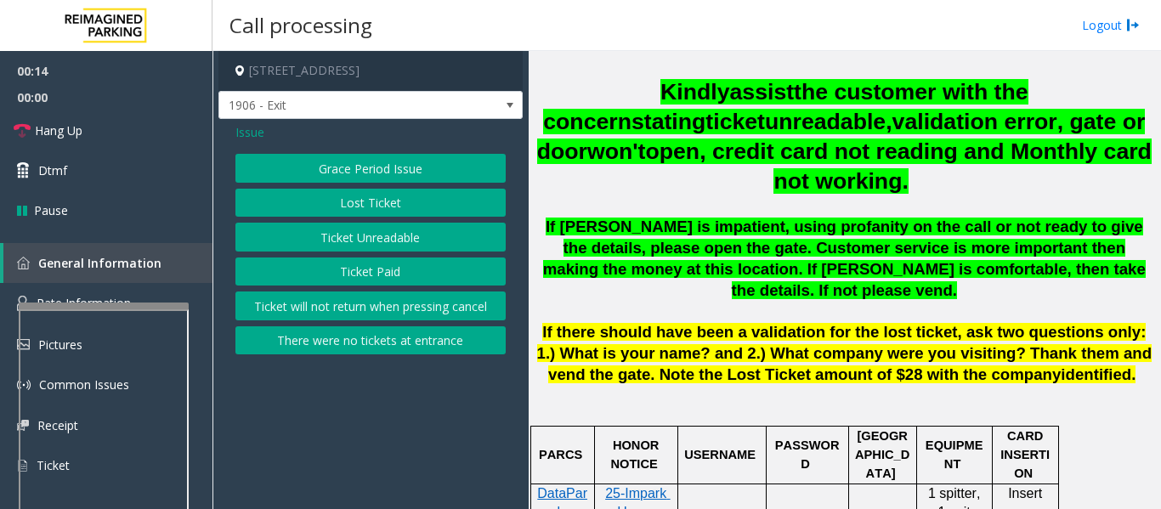
click at [387, 228] on button "Ticket Unreadable" at bounding box center [370, 237] width 270 height 29
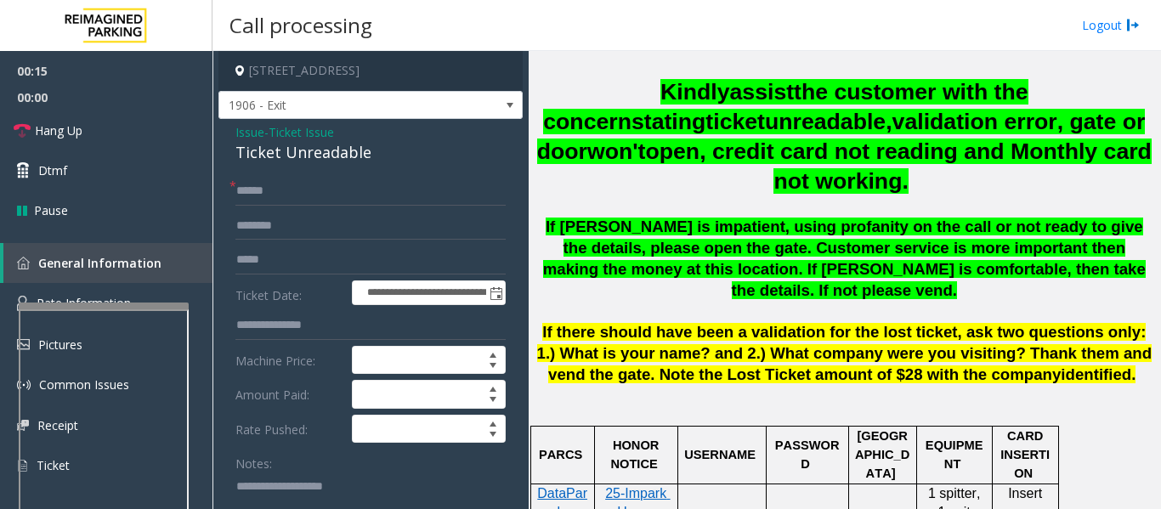
click at [324, 153] on div "Ticket Unreadable" at bounding box center [370, 152] width 270 height 23
click at [308, 485] on textarea at bounding box center [363, 504] width 257 height 64
paste textarea "**********"
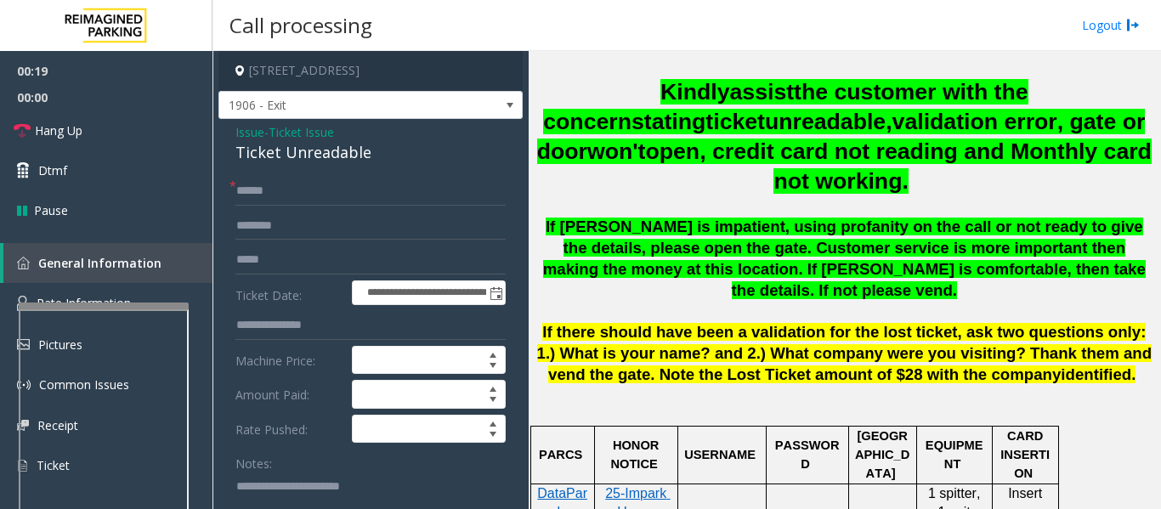
scroll to position [3, 0]
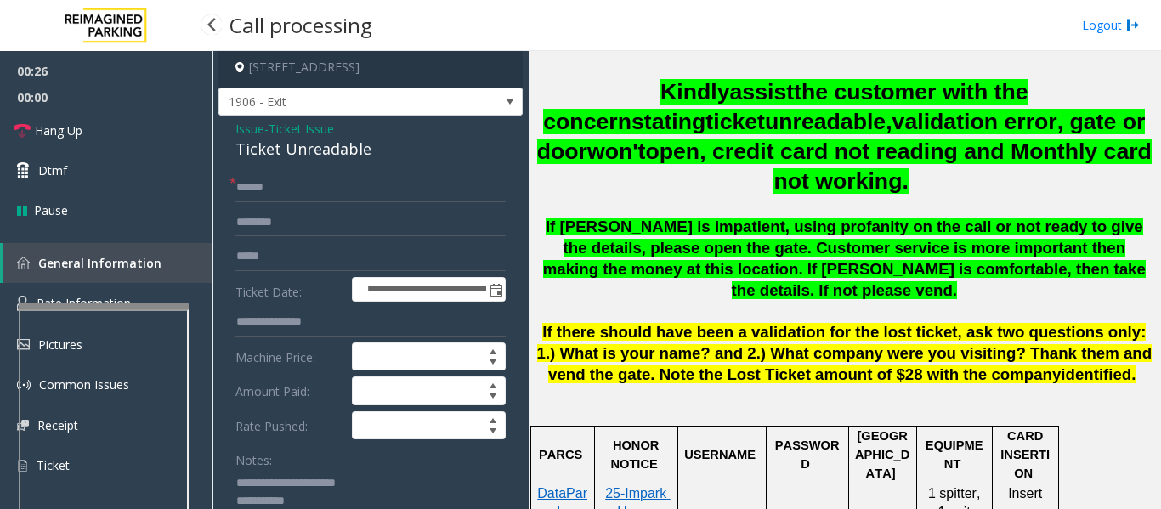
type textarea "**********"
click at [305, 175] on input "text" at bounding box center [370, 187] width 270 height 29
click at [387, 191] on input "text" at bounding box center [370, 187] width 270 height 29
type input "*****"
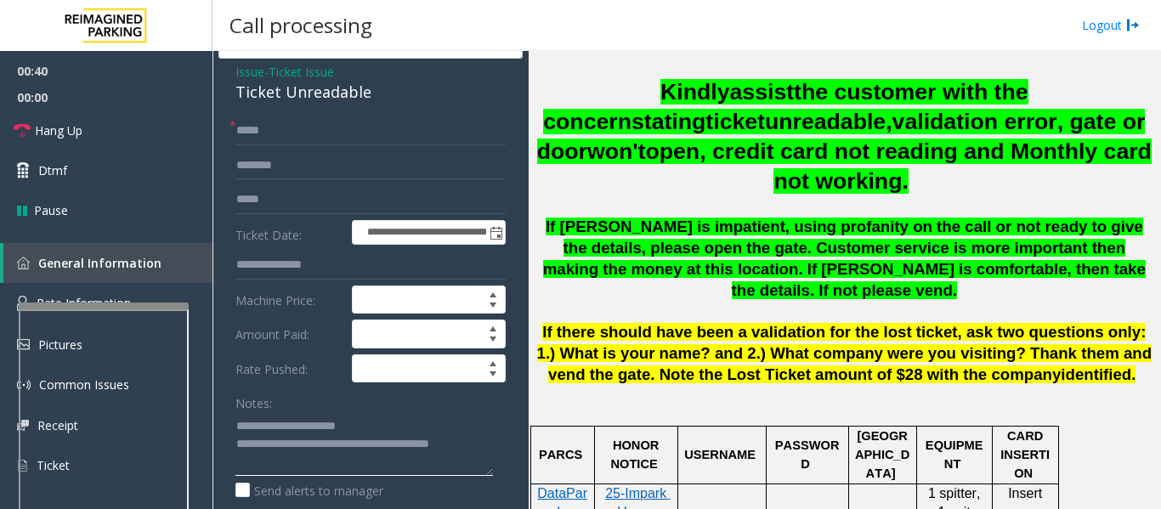
scroll to position [0, 0]
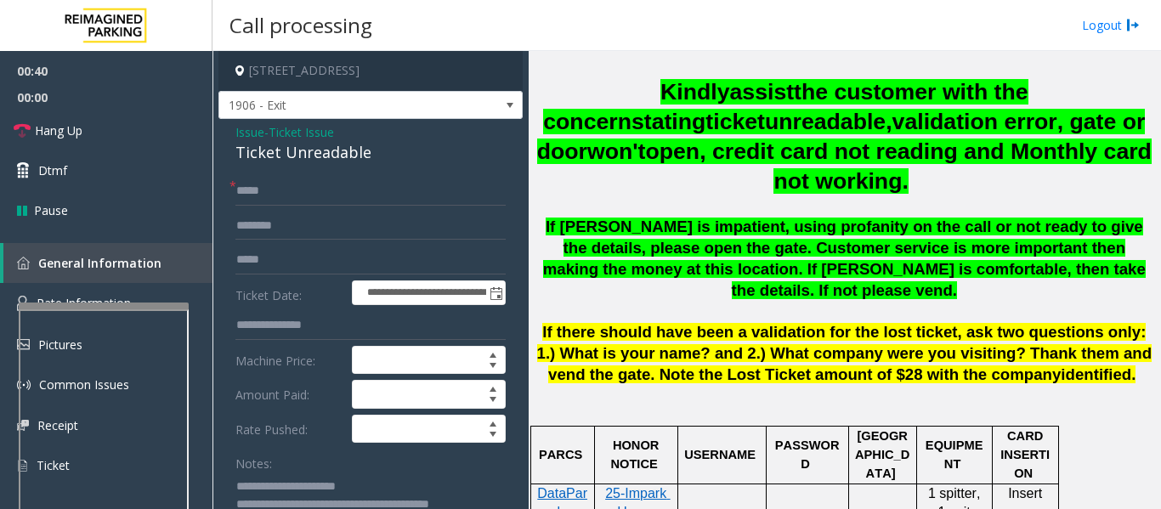
type textarea "**********"
click at [290, 229] on input "text" at bounding box center [370, 226] width 270 height 29
type input "*"
type input "*****"
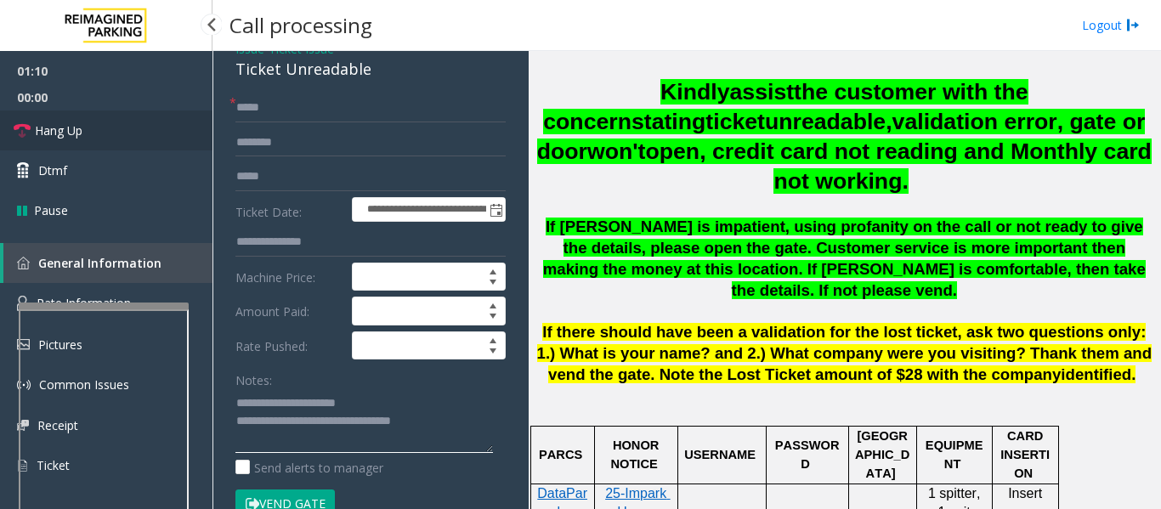
type textarea "**********"
click at [143, 123] on link "Hang Up" at bounding box center [106, 130] width 212 height 40
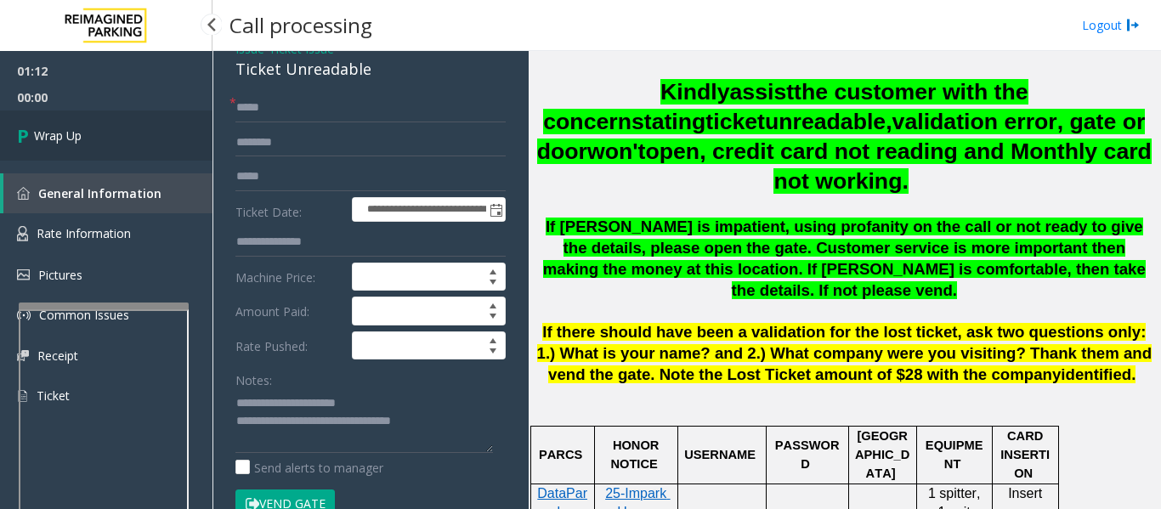
click at [44, 131] on span "Wrap Up" at bounding box center [58, 136] width 48 height 18
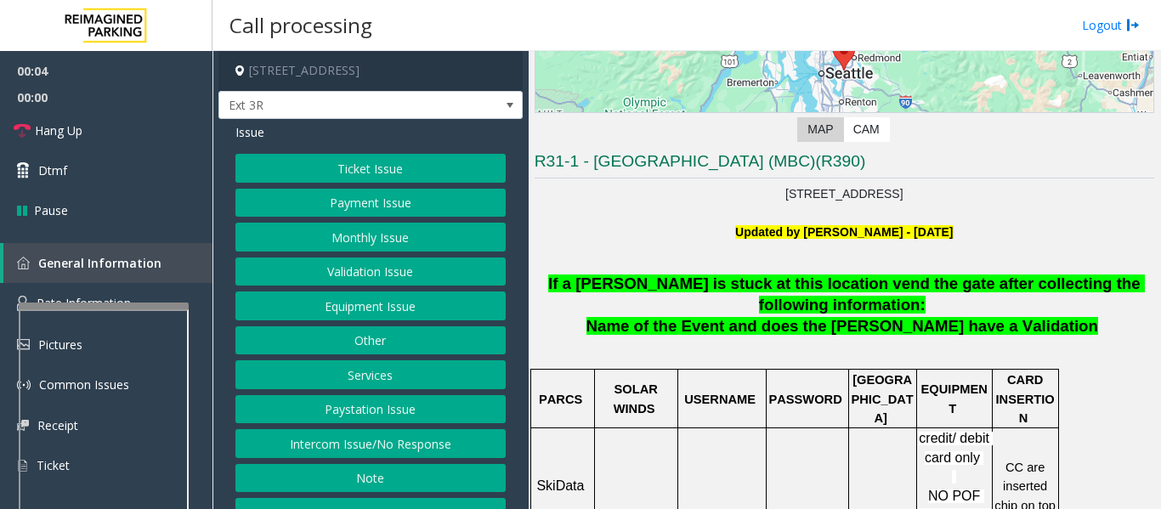
scroll to position [510, 0]
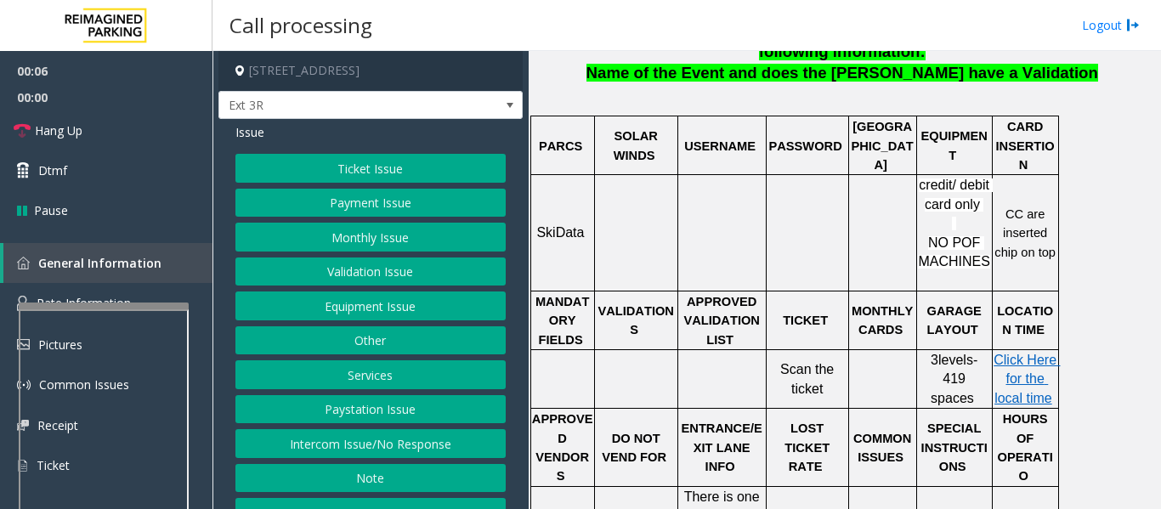
click at [357, 163] on button "Ticket Issue" at bounding box center [370, 168] width 270 height 29
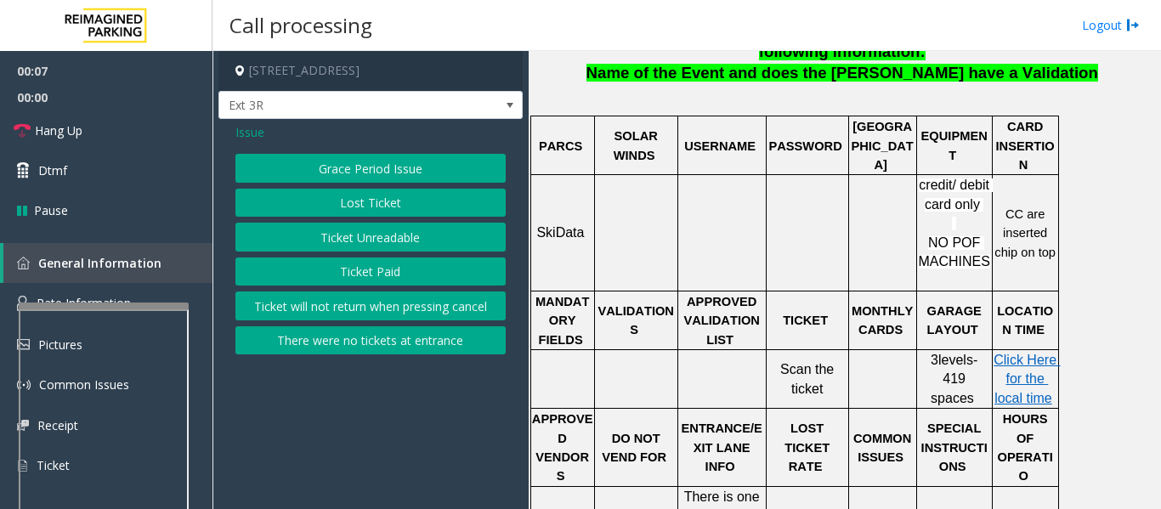
click at [347, 234] on button "Ticket Unreadable" at bounding box center [370, 237] width 270 height 29
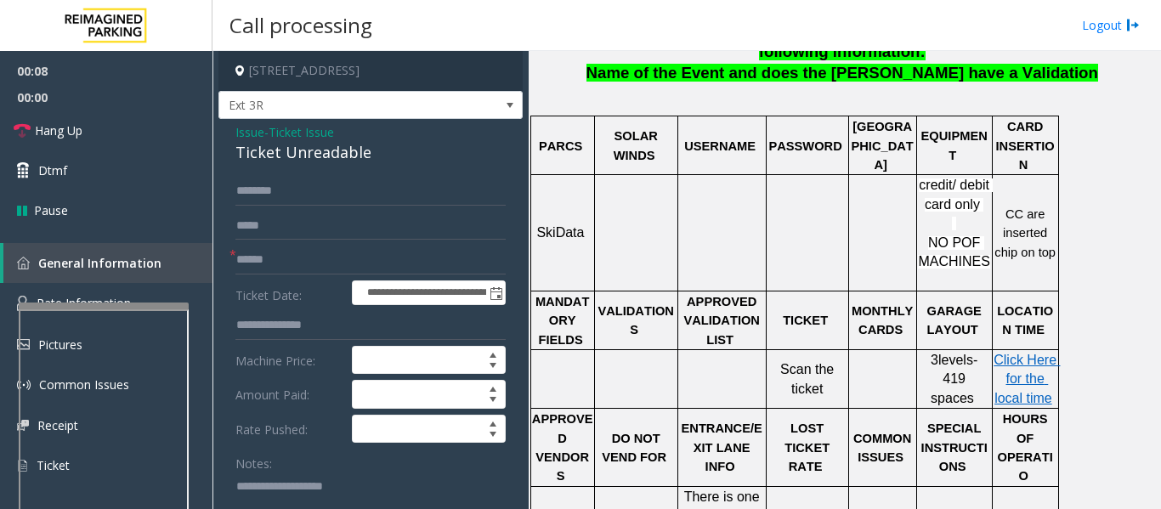
click at [279, 163] on div "Ticket Unreadable" at bounding box center [370, 152] width 270 height 23
click at [279, 161] on div "Ticket Unreadable" at bounding box center [370, 152] width 270 height 23
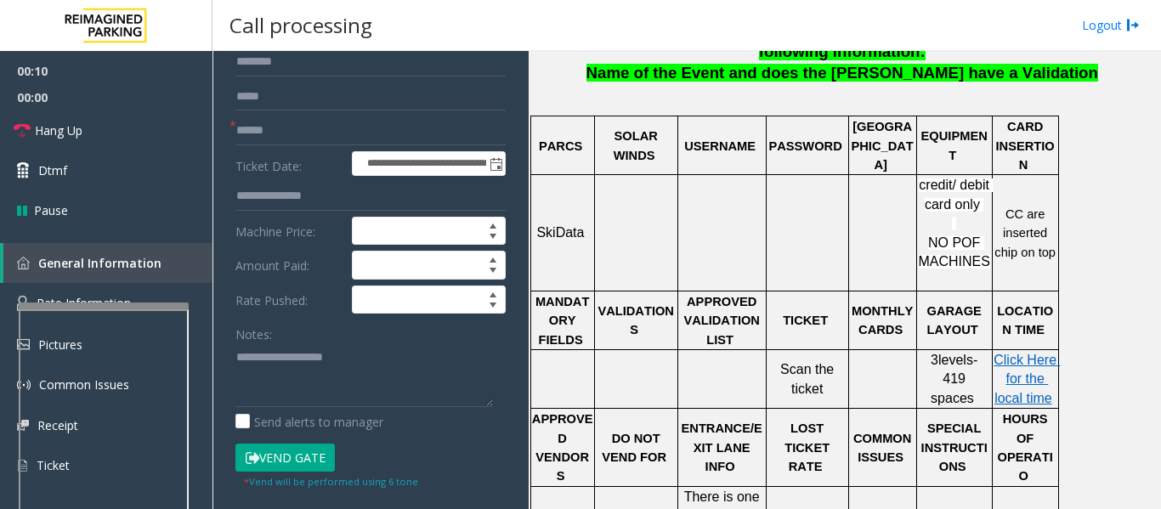
scroll to position [331, 0]
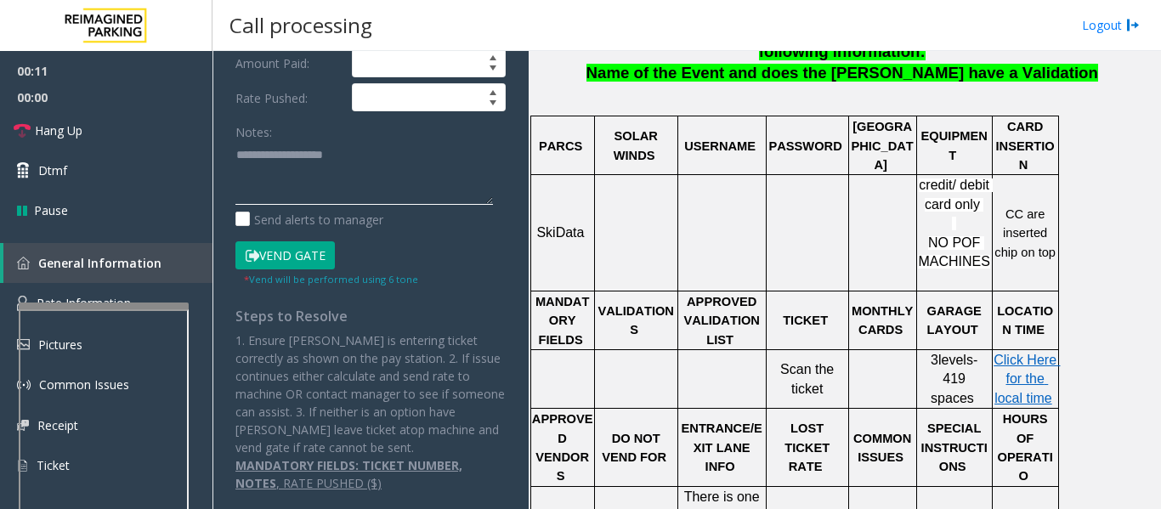
click at [324, 195] on textarea at bounding box center [363, 173] width 257 height 64
paste textarea "**********"
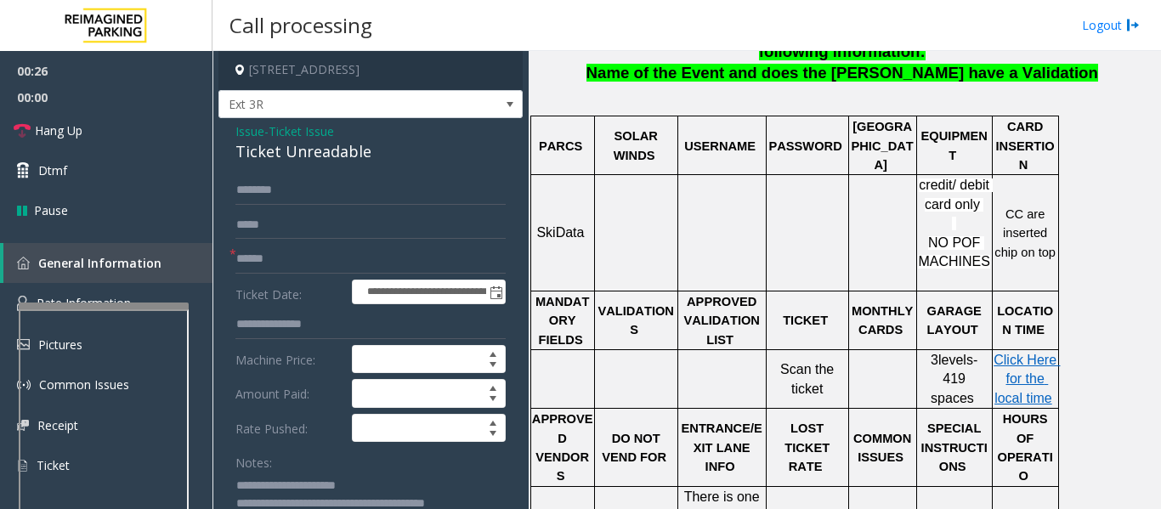
scroll to position [0, 0]
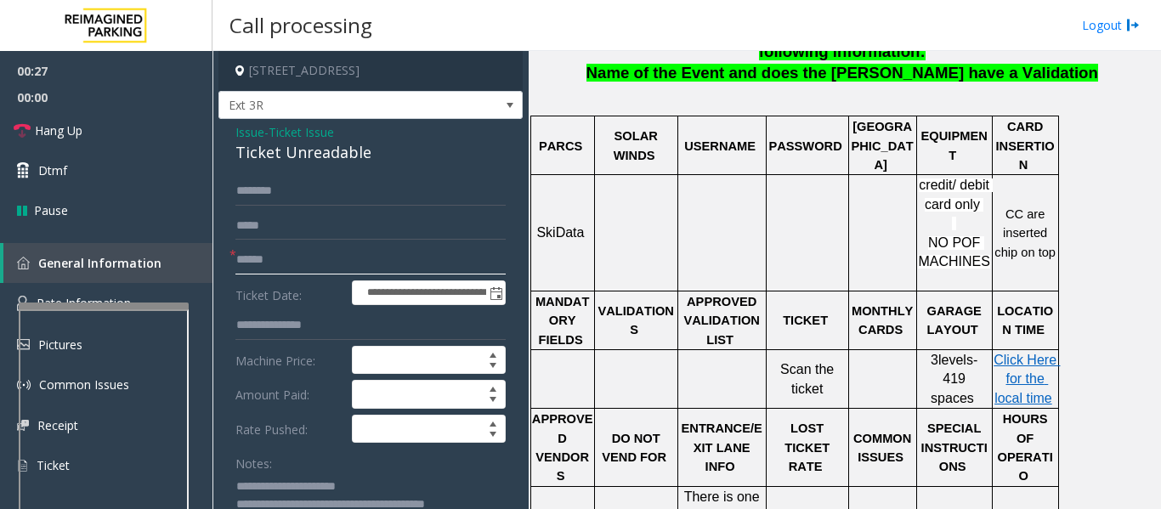
drag, startPoint x: 329, startPoint y: 256, endPoint x: 347, endPoint y: 258, distance: 18.9
click at [329, 256] on input "text" at bounding box center [370, 260] width 270 height 29
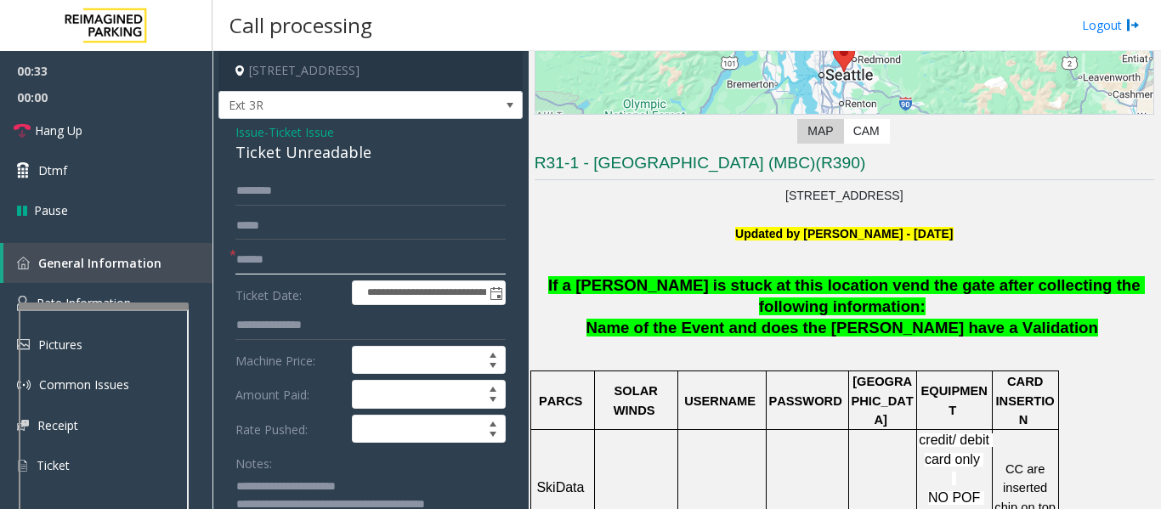
scroll to position [255, 0]
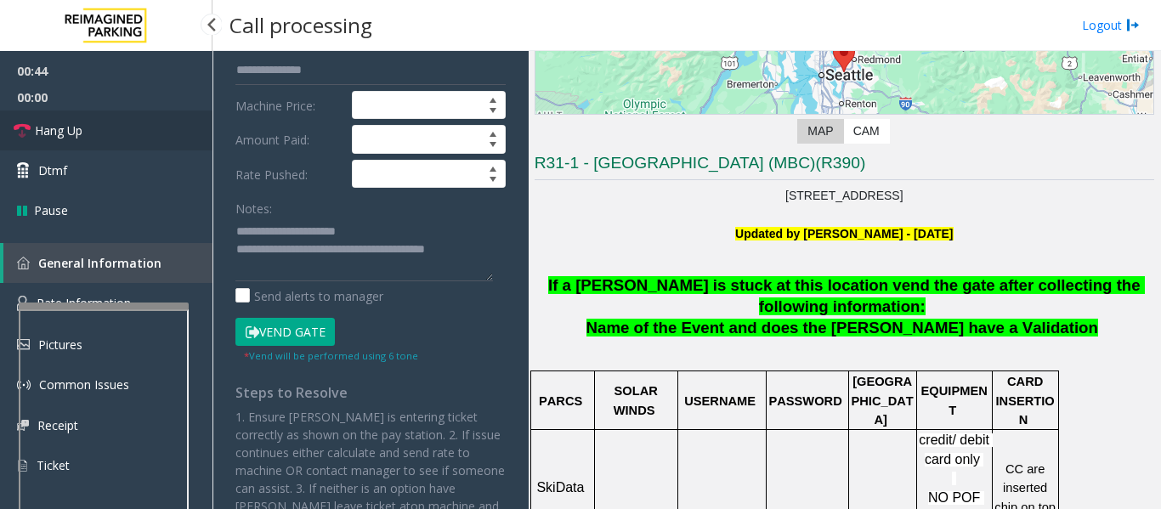
click at [165, 131] on link "Hang Up" at bounding box center [106, 130] width 212 height 40
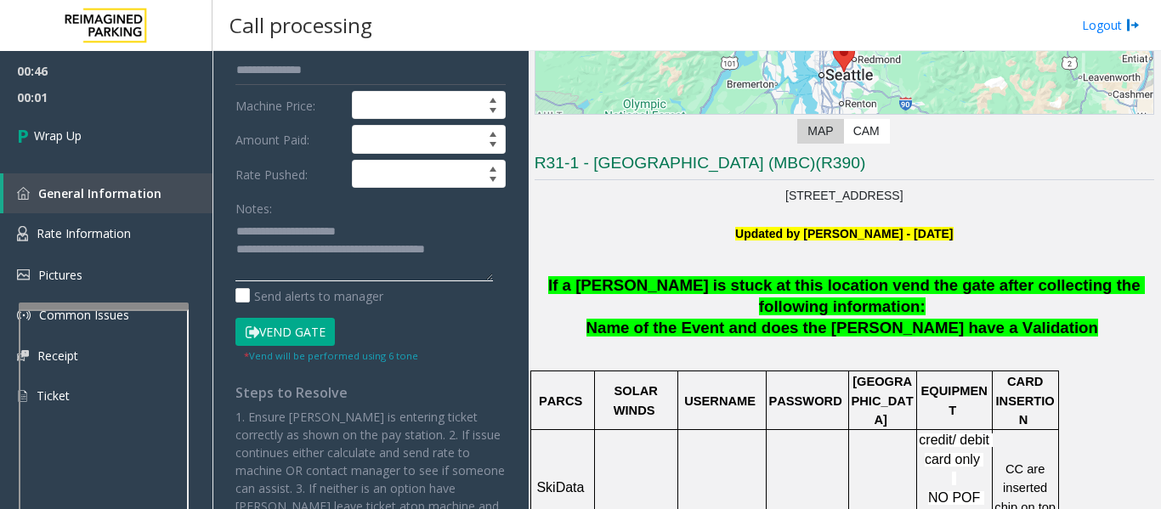
drag, startPoint x: 299, startPoint y: 253, endPoint x: 609, endPoint y: 246, distance: 310.2
click at [609, 246] on div "**********" at bounding box center [685, 280] width 947 height 458
click at [427, 265] on textarea at bounding box center [363, 249] width 257 height 64
click at [424, 267] on textarea at bounding box center [363, 249] width 257 height 64
type textarea "**********"
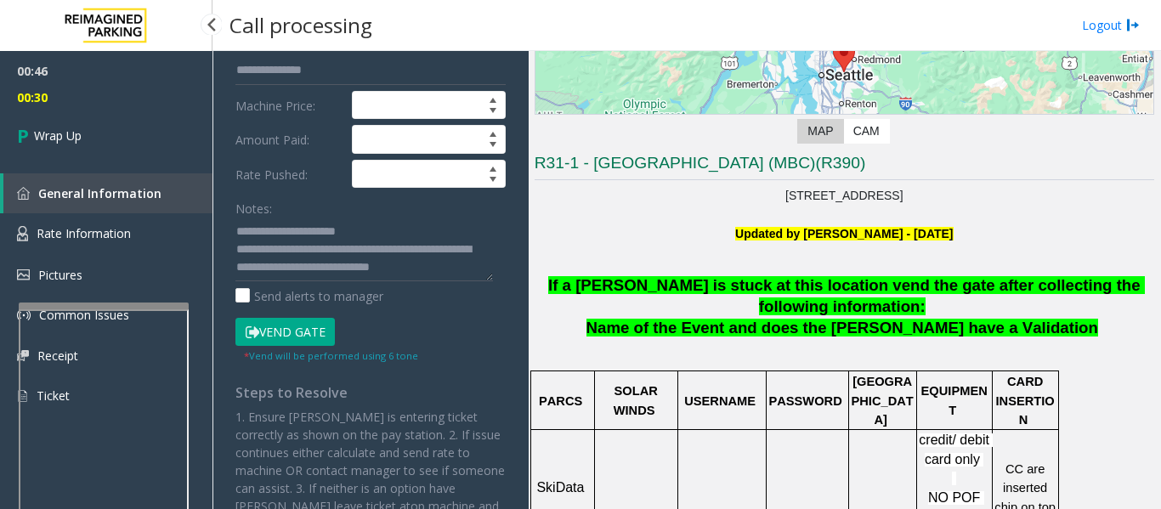
click at [116, 99] on span "00:30" at bounding box center [106, 97] width 212 height 26
click at [126, 124] on link "Wrap Up" at bounding box center [106, 135] width 212 height 50
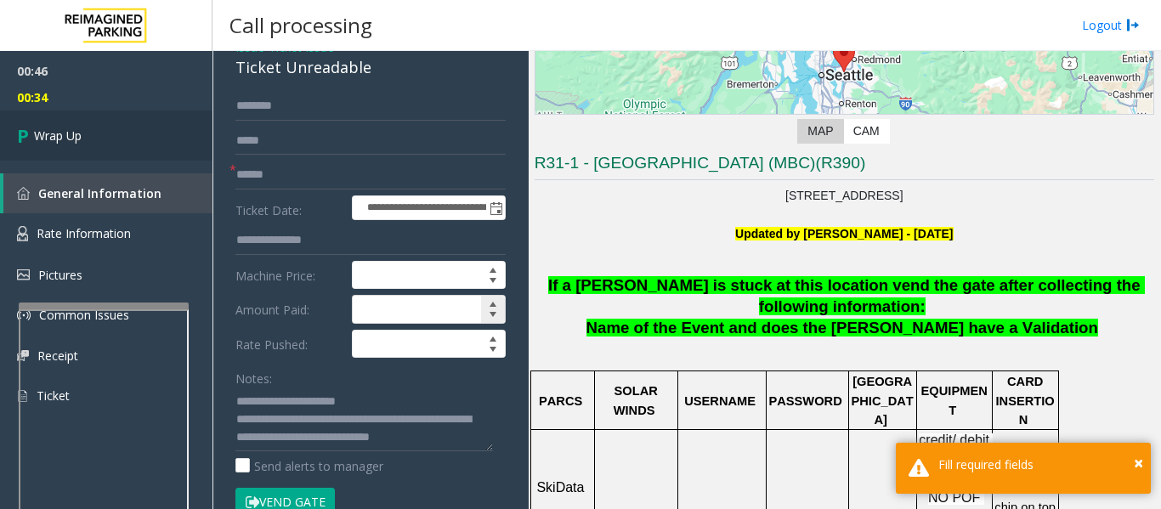
scroll to position [0, 0]
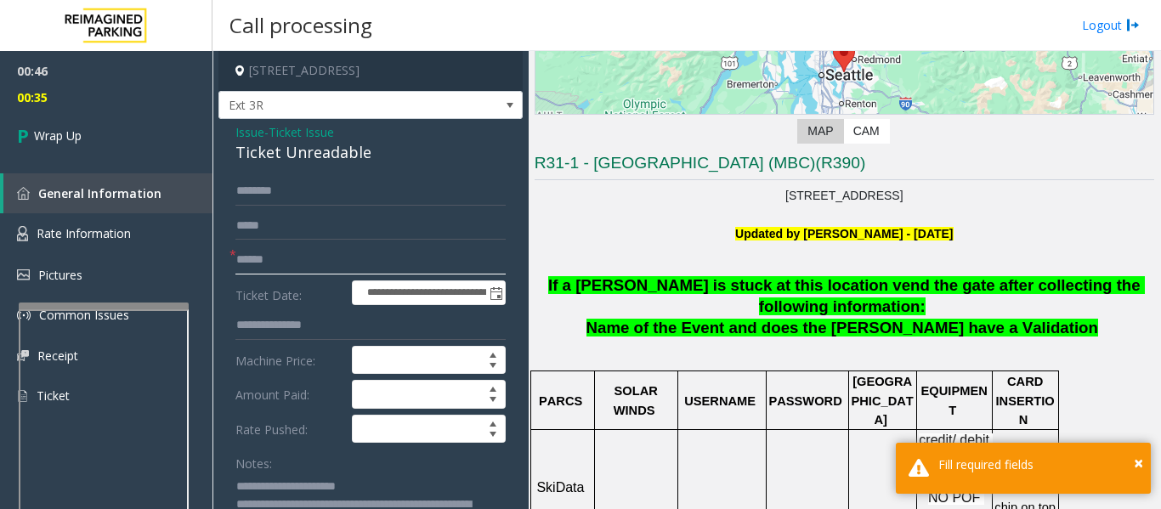
click at [334, 249] on input "text" at bounding box center [370, 260] width 270 height 29
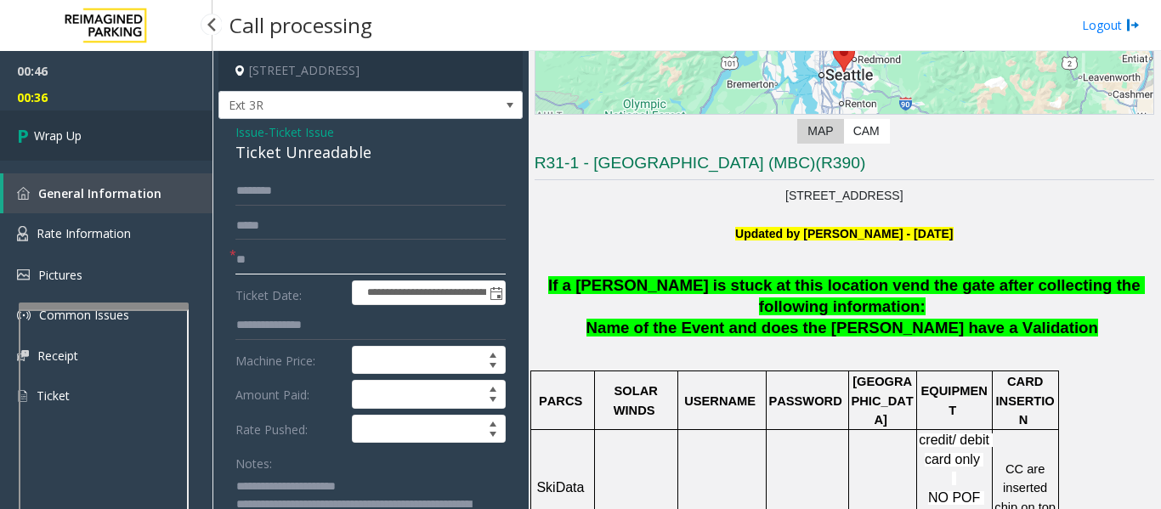
type input "**"
click at [76, 133] on span "Wrap Up" at bounding box center [58, 136] width 48 height 18
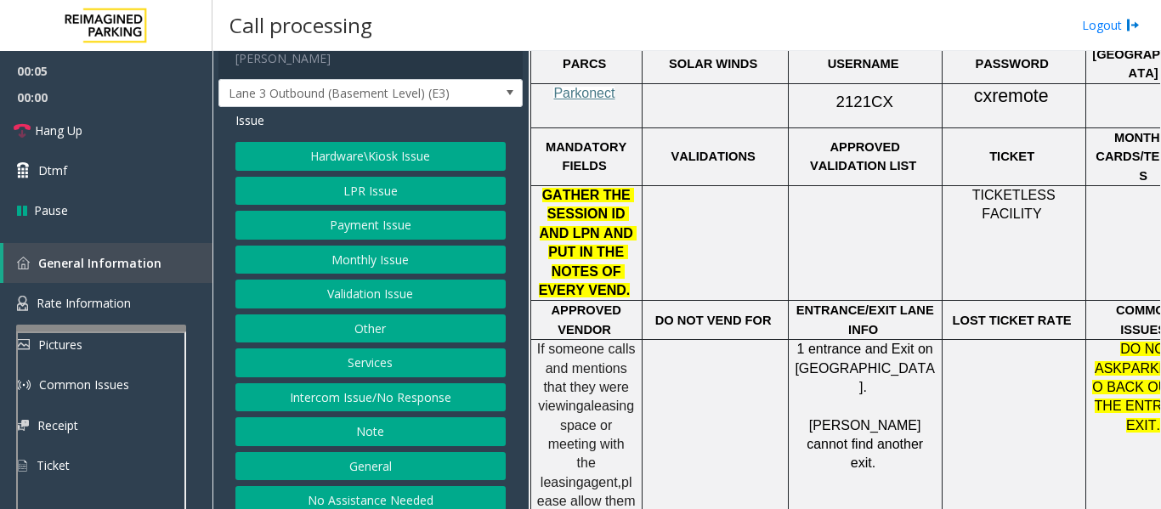
scroll to position [680, 0]
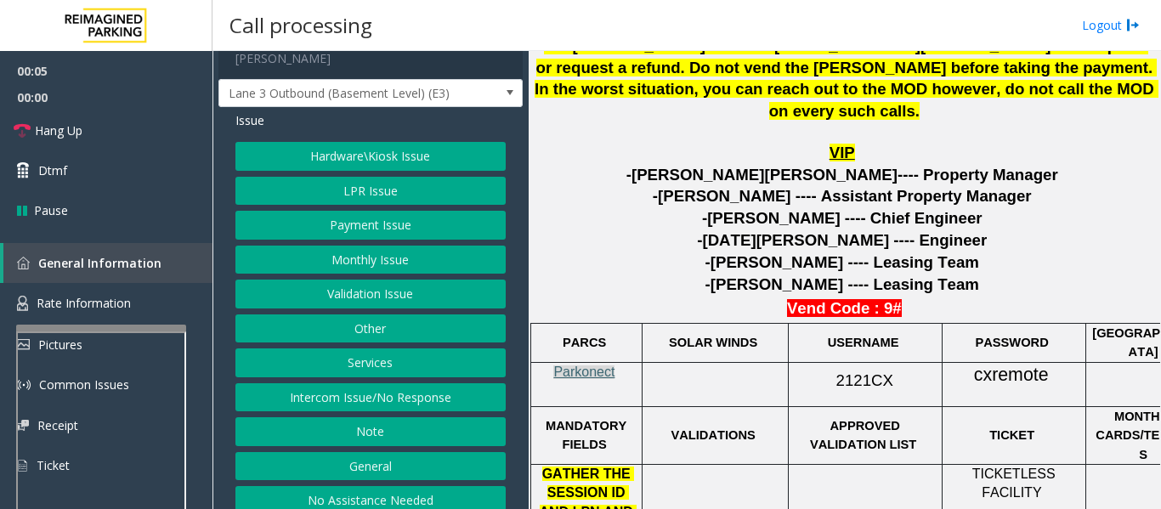
click at [577, 364] on span "Parkonect" at bounding box center [583, 371] width 61 height 14
click at [386, 177] on button "LPR Issue" at bounding box center [370, 191] width 270 height 29
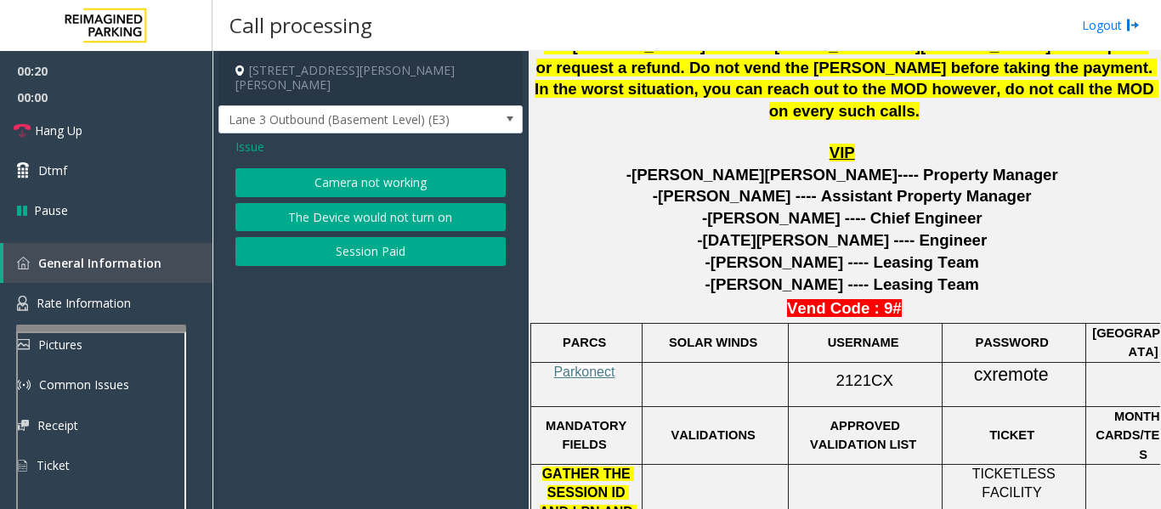
click at [377, 168] on button "Camera not working" at bounding box center [370, 182] width 270 height 29
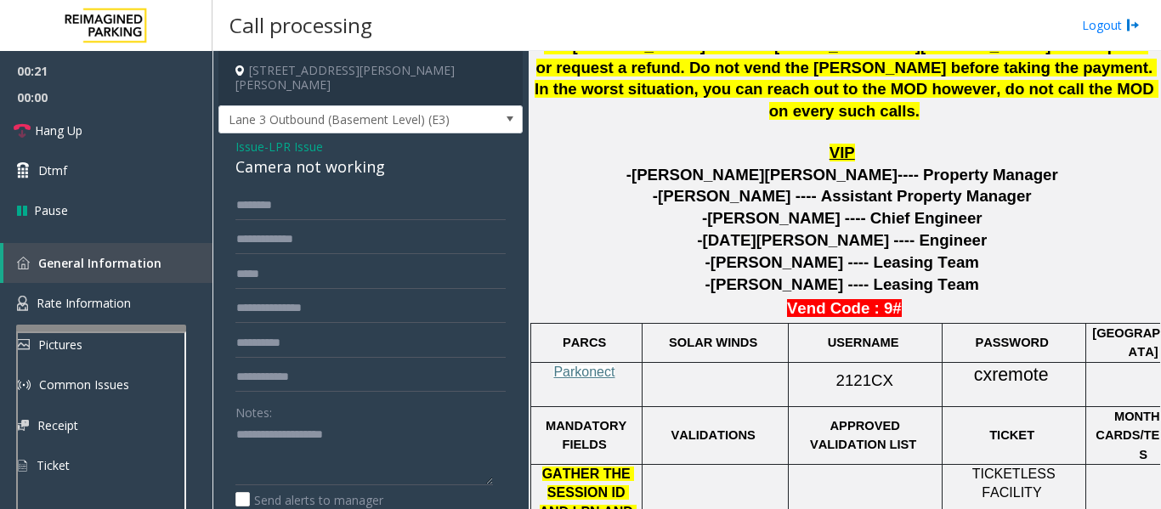
click at [311, 155] on div "Camera not working" at bounding box center [370, 166] width 270 height 23
copy div "Camera not working"
click at [336, 421] on textarea at bounding box center [363, 453] width 257 height 64
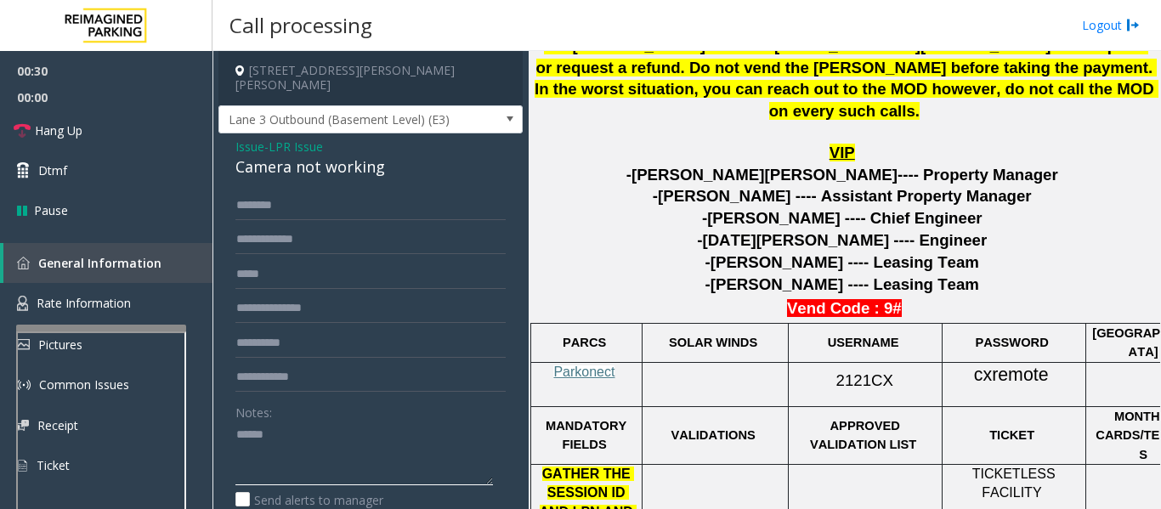
paste textarea "**********"
type textarea "**********"
click at [271, 191] on input "text" at bounding box center [370, 205] width 270 height 29
click at [326, 191] on input "text" at bounding box center [370, 205] width 270 height 29
click at [295, 226] on input "text" at bounding box center [370, 240] width 270 height 29
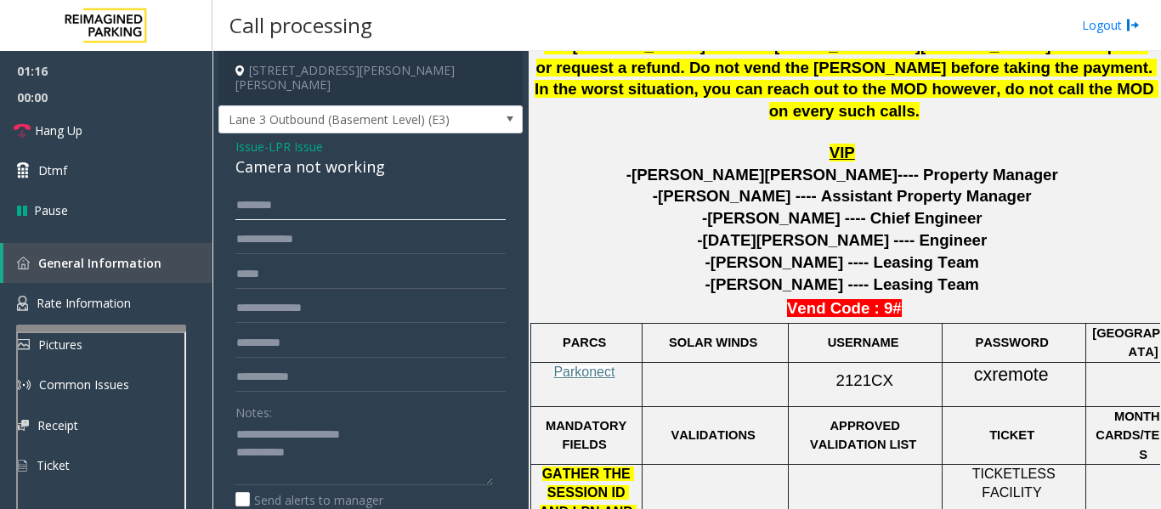
click at [316, 191] on input "*******" at bounding box center [370, 205] width 270 height 29
type input "*******"
click at [316, 238] on input "text" at bounding box center [370, 240] width 270 height 29
click at [874, 371] on span "2121CX" at bounding box center [864, 380] width 57 height 18
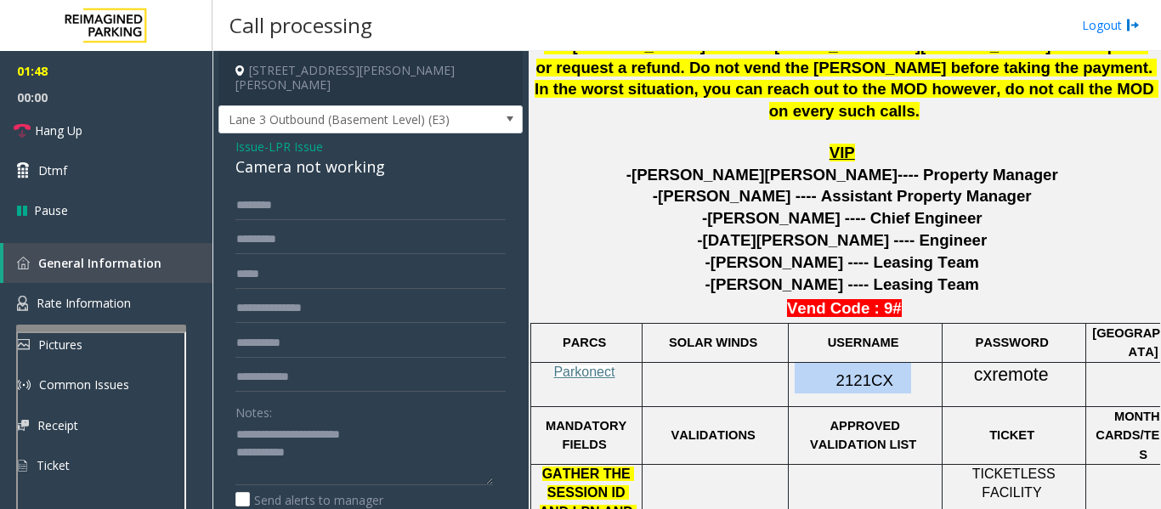
click at [874, 371] on span "2121CX" at bounding box center [864, 380] width 57 height 18
click at [281, 226] on input "*********" at bounding box center [370, 240] width 270 height 29
type input "*********"
click at [1005, 362] on td "cxremote" at bounding box center [1013, 384] width 144 height 44
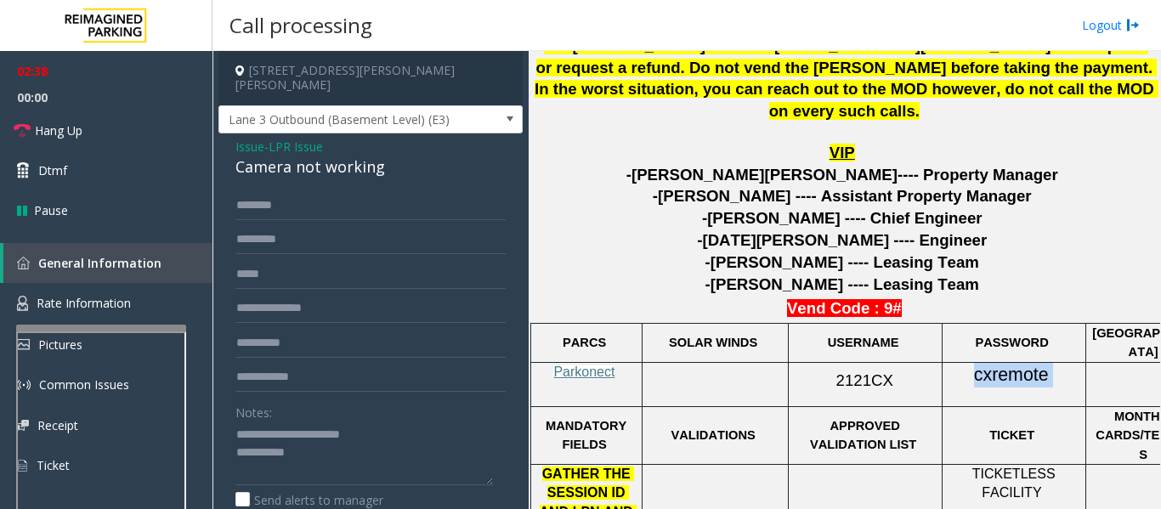
click at [1005, 362] on td "cxremote" at bounding box center [1013, 384] width 144 height 44
click at [405, 444] on textarea at bounding box center [363, 453] width 257 height 64
click at [382, 433] on textarea at bounding box center [363, 453] width 257 height 64
click at [340, 229] on input "*********" at bounding box center [370, 240] width 270 height 29
click at [285, 227] on input "*********" at bounding box center [370, 240] width 270 height 29
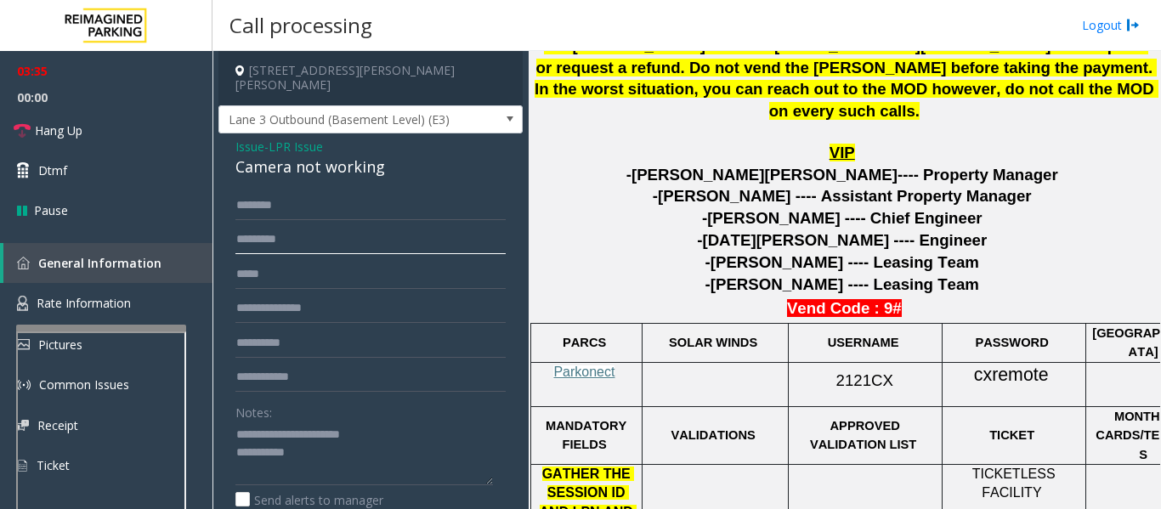
click at [300, 227] on input "*********" at bounding box center [370, 240] width 270 height 29
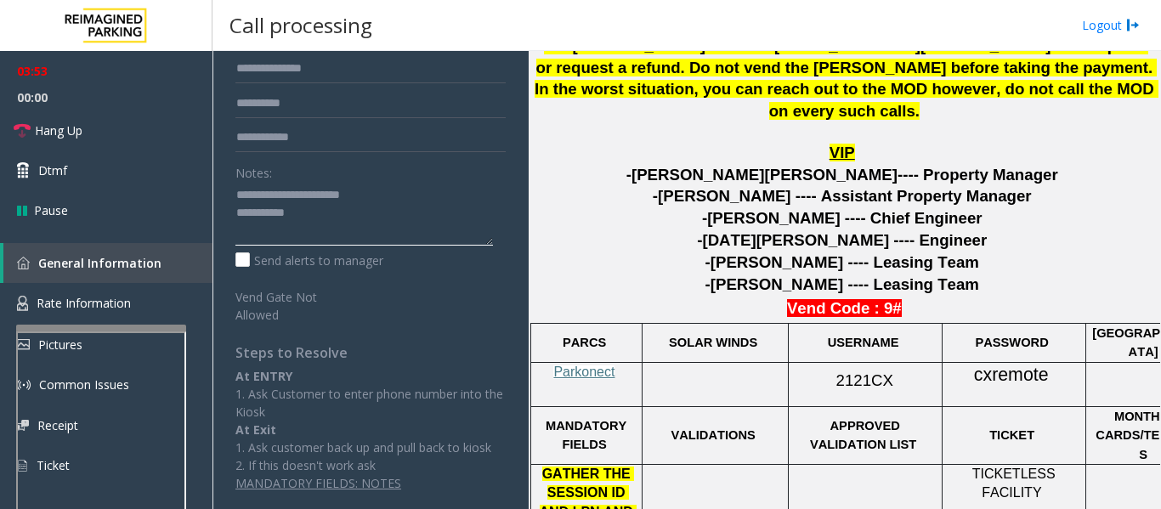
click at [359, 212] on textarea at bounding box center [363, 214] width 257 height 64
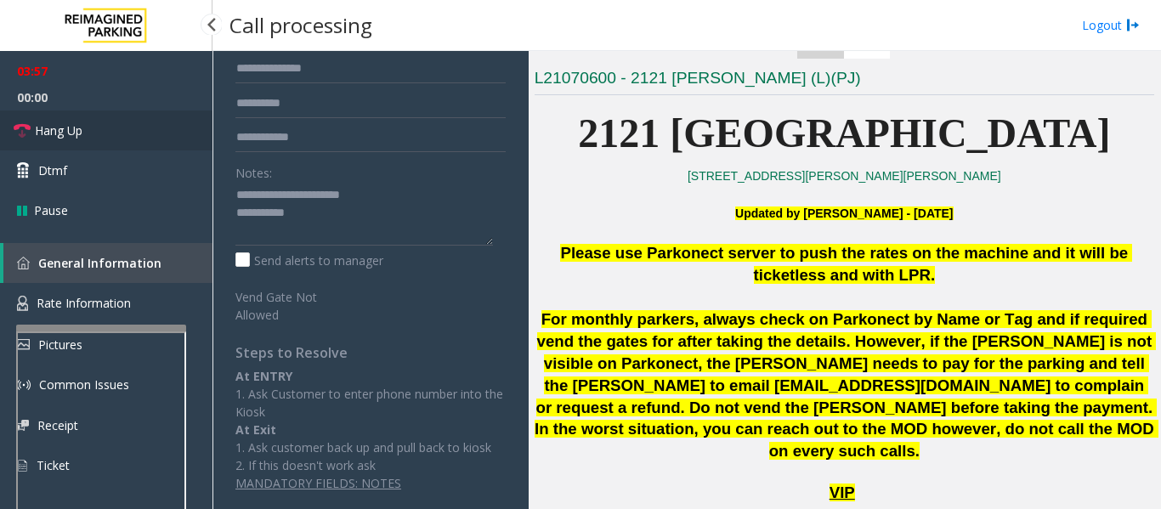
click at [157, 135] on link "Hang Up" at bounding box center [106, 130] width 212 height 40
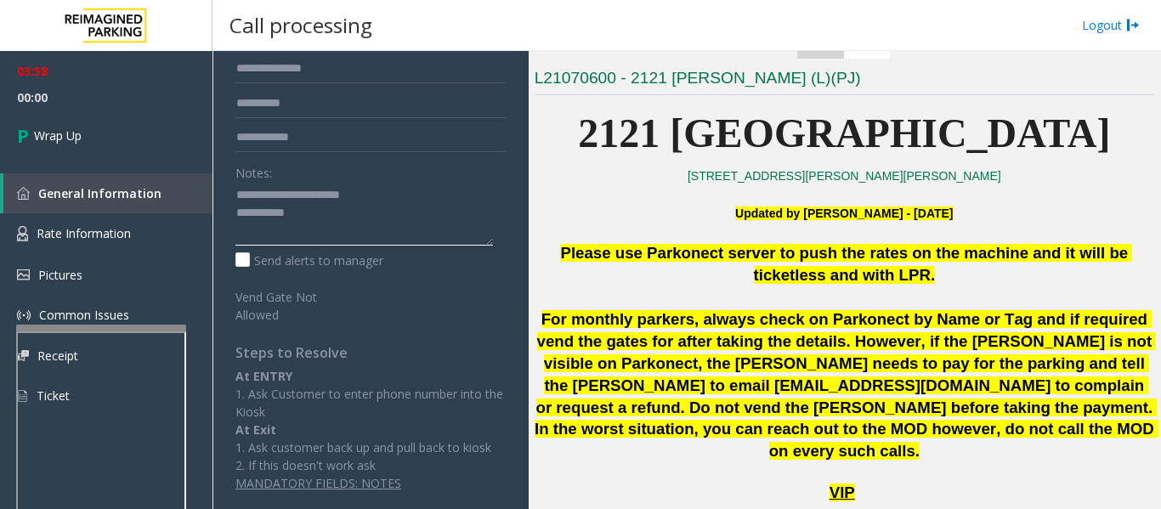
click at [332, 208] on textarea at bounding box center [363, 214] width 257 height 64
click at [244, 199] on textarea at bounding box center [363, 214] width 257 height 64
click at [442, 182] on textarea at bounding box center [363, 214] width 257 height 64
click at [450, 183] on textarea at bounding box center [363, 214] width 257 height 64
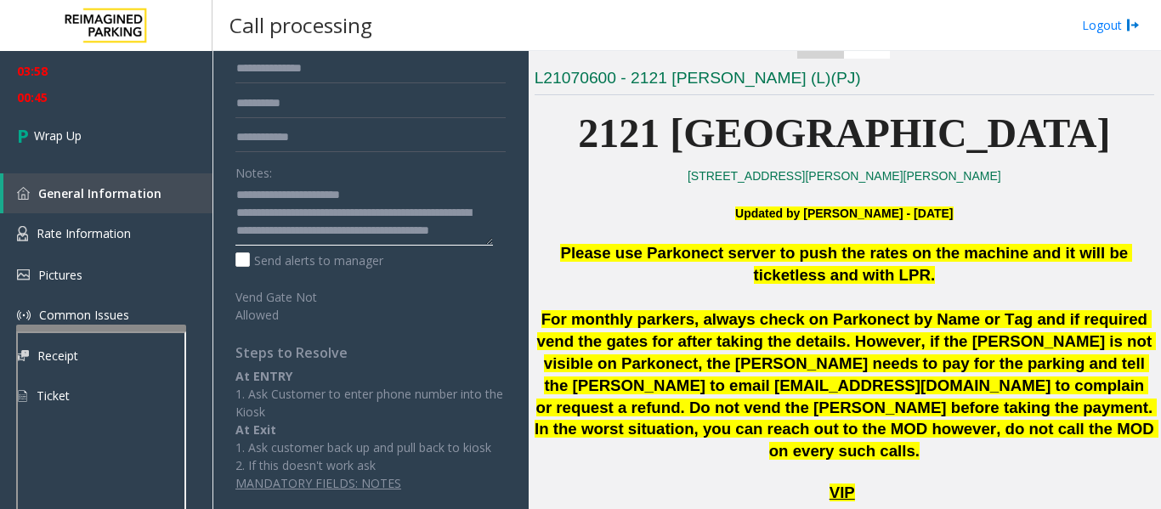
click at [238, 202] on textarea at bounding box center [363, 214] width 257 height 64
drag, startPoint x: 263, startPoint y: 201, endPoint x: 200, endPoint y: 203, distance: 62.9
click at [200, 203] on app-root "03:58 00:52 Wrap Up General Information Rate Information Pictures Common Issues…" at bounding box center [580, 254] width 1161 height 509
type textarea "**********"
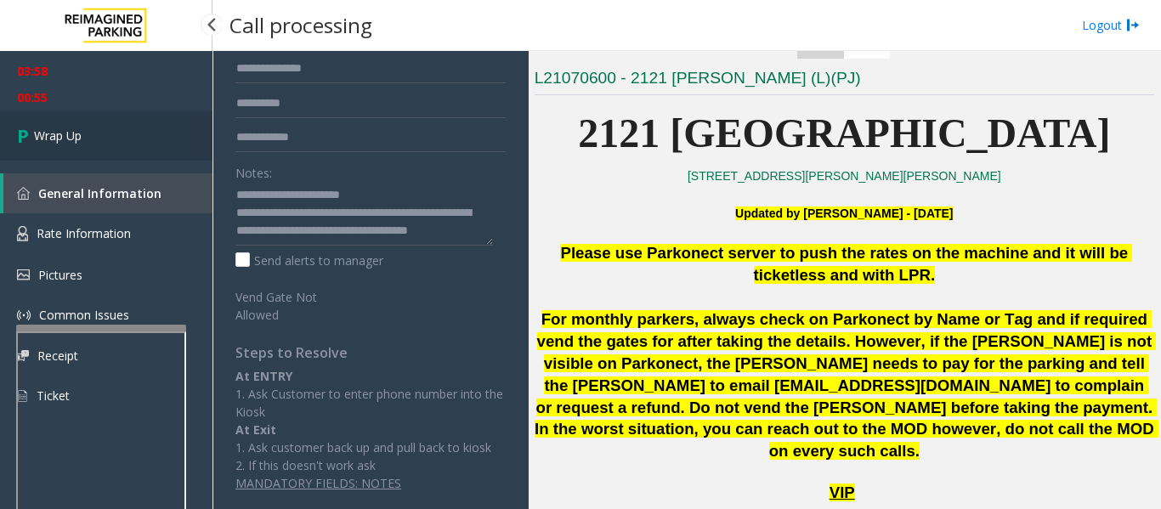
click at [25, 128] on icon at bounding box center [25, 135] width 17 height 28
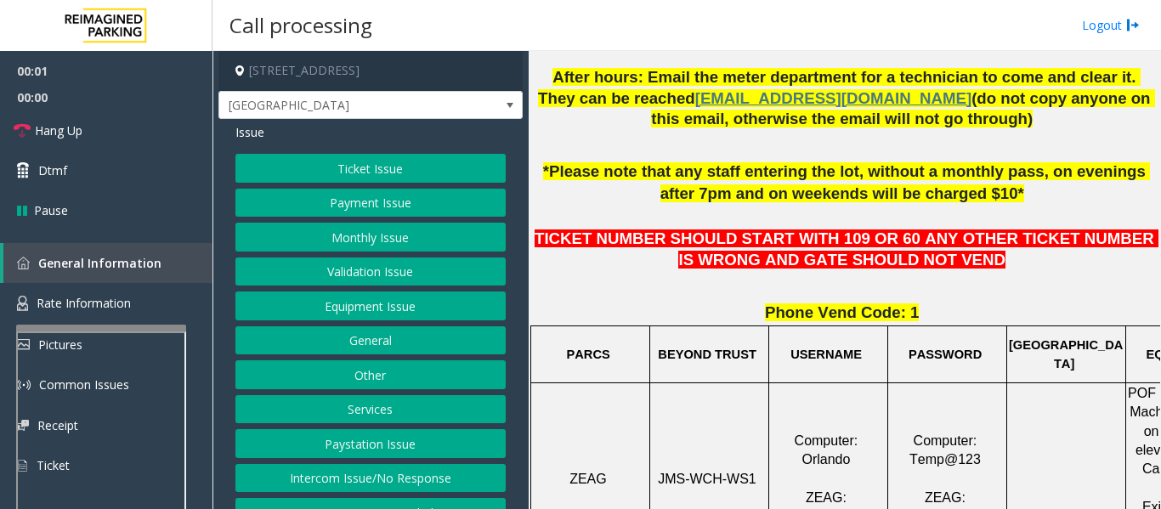
scroll to position [595, 0]
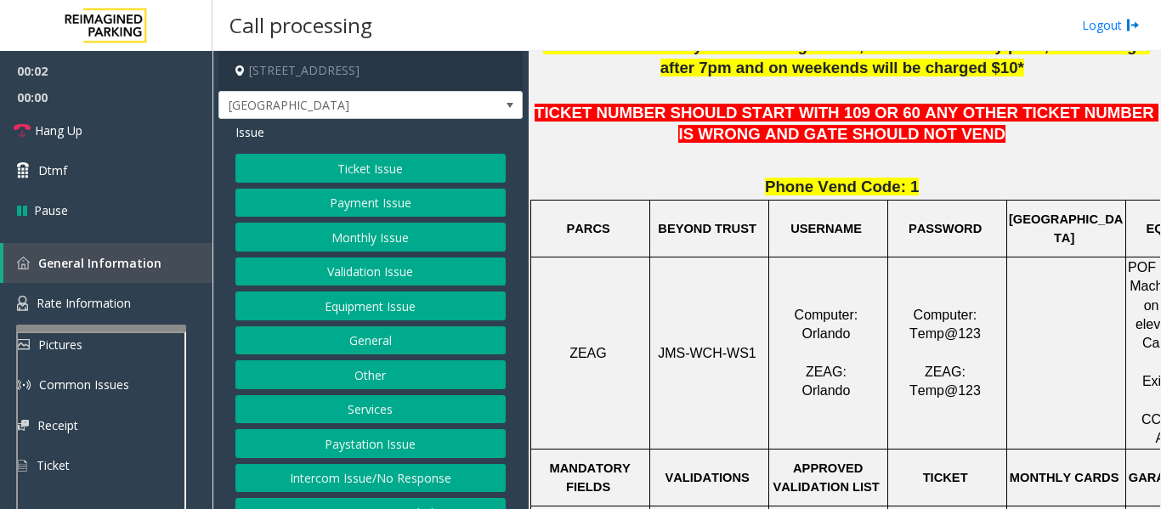
click at [700, 356] on span "JMS-WCH-WS1" at bounding box center [707, 353] width 99 height 14
copy p "JMS-WCH-WS1"
click at [714, 346] on span "JMS-WCH-WS1" at bounding box center [707, 353] width 99 height 14
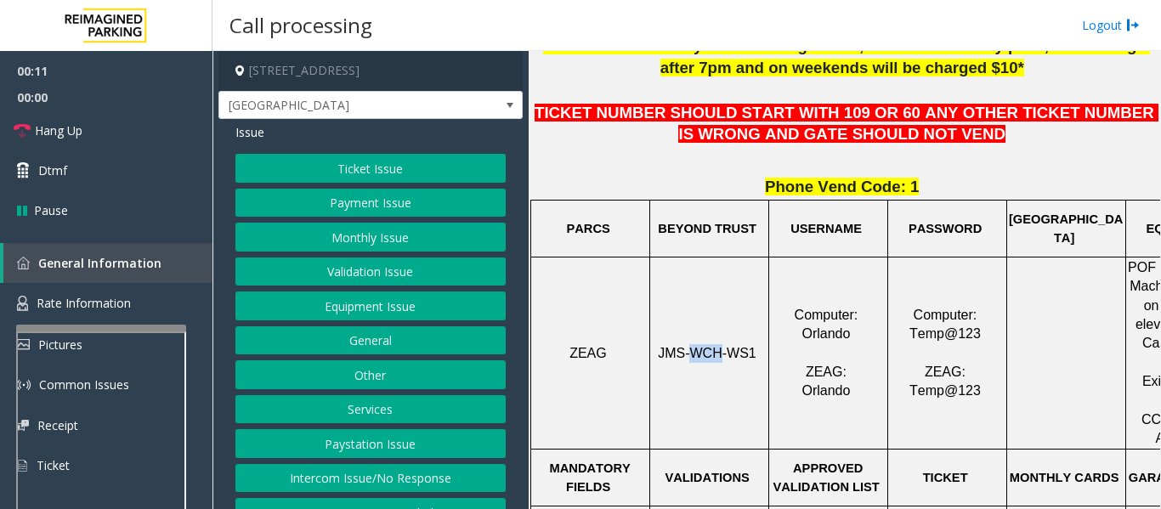
click at [714, 346] on span "JMS-WCH-WS1" at bounding box center [707, 353] width 99 height 14
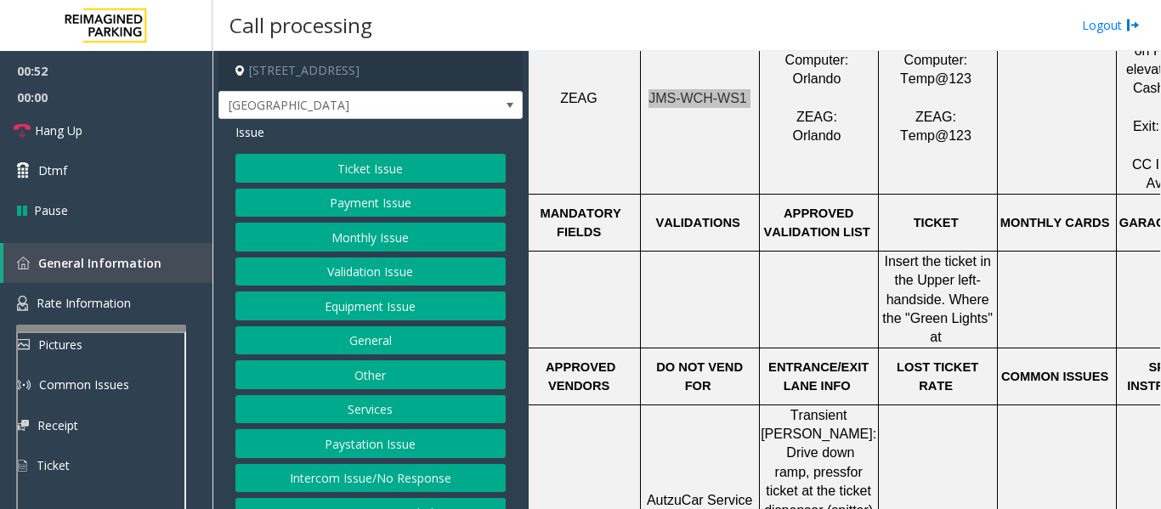
scroll to position [595, 9]
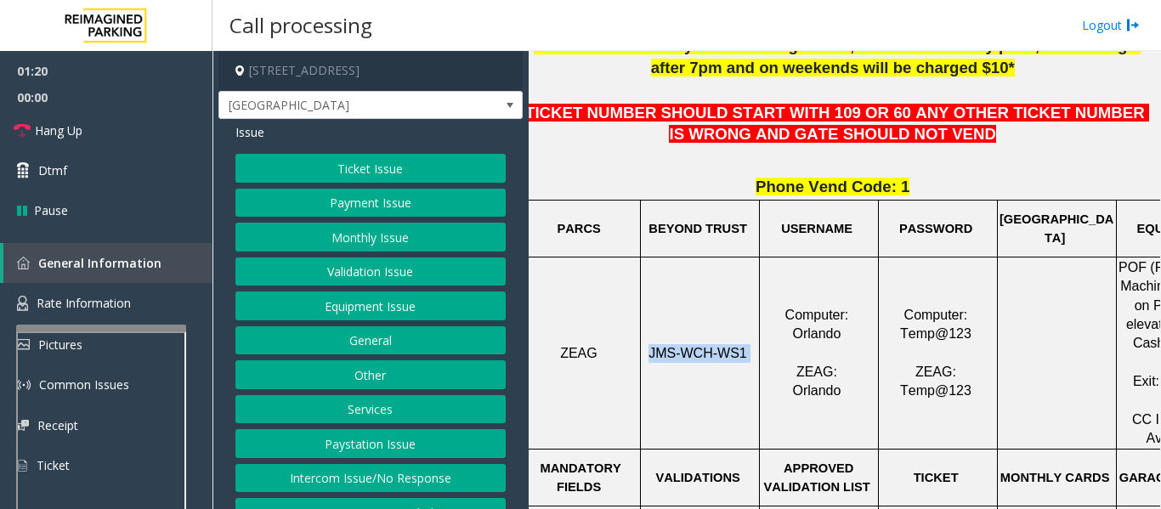
click at [323, 178] on button "Ticket Issue" at bounding box center [370, 168] width 270 height 29
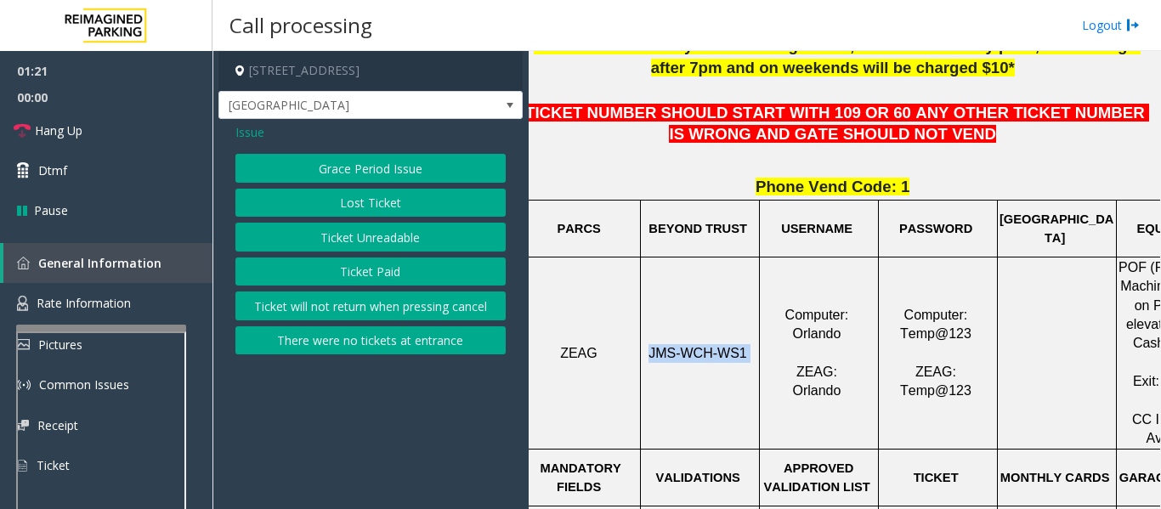
click at [333, 241] on button "Ticket Unreadable" at bounding box center [370, 237] width 270 height 29
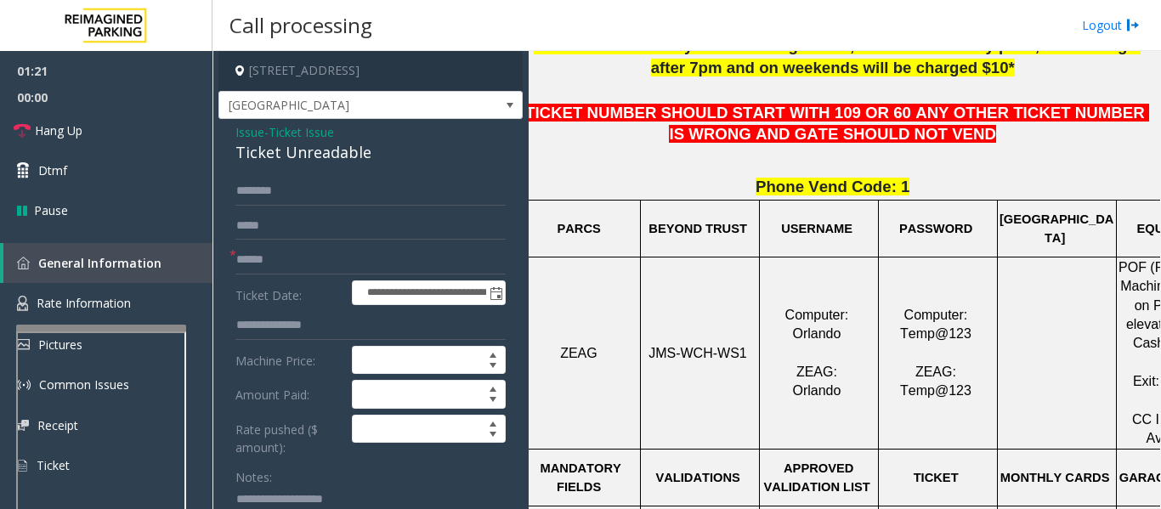
click at [304, 155] on div "Ticket Unreadable" at bounding box center [370, 152] width 270 height 23
copy div "Ticket Unreadable"
click at [329, 199] on input "text" at bounding box center [370, 191] width 270 height 29
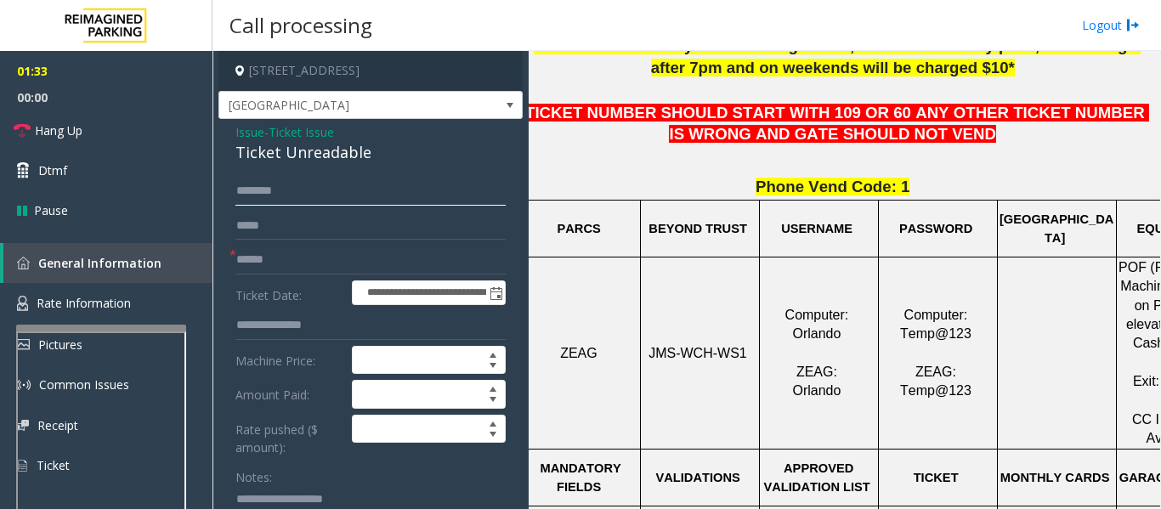
type input "*******"
click at [305, 266] on input "text" at bounding box center [370, 260] width 270 height 29
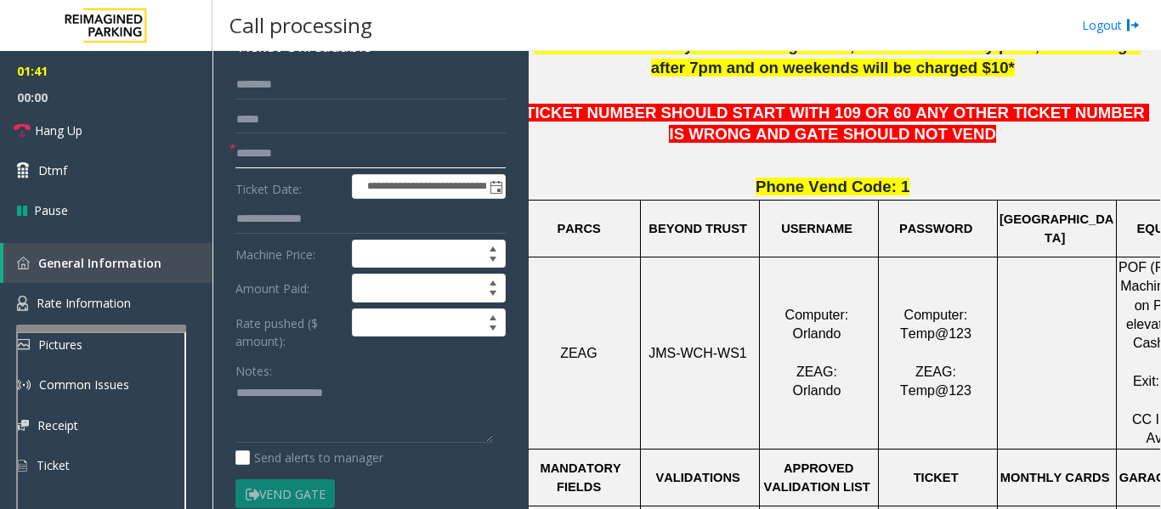
scroll to position [255, 0]
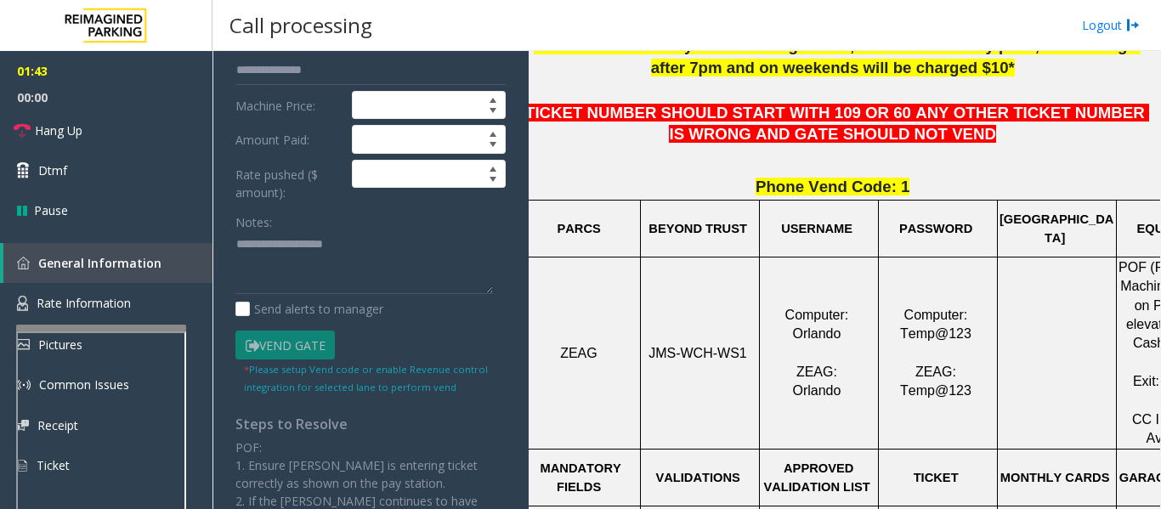
type input "********"
click at [314, 252] on textarea at bounding box center [363, 263] width 257 height 64
paste textarea "**********"
click at [65, 120] on link "Hang Up" at bounding box center [106, 130] width 212 height 40
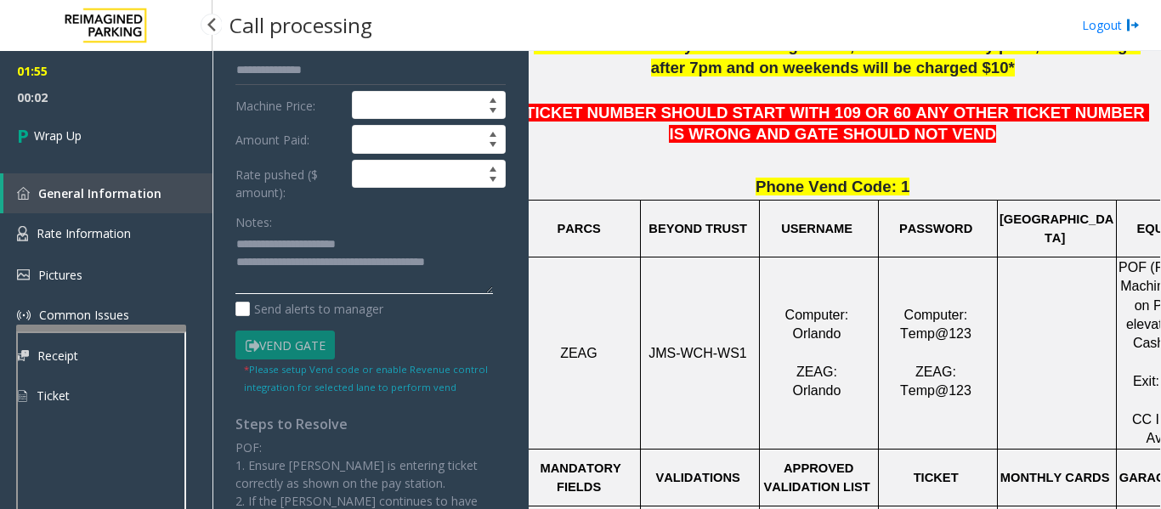
type textarea "**********"
click at [0, 91] on span "00:02" at bounding box center [106, 97] width 212 height 26
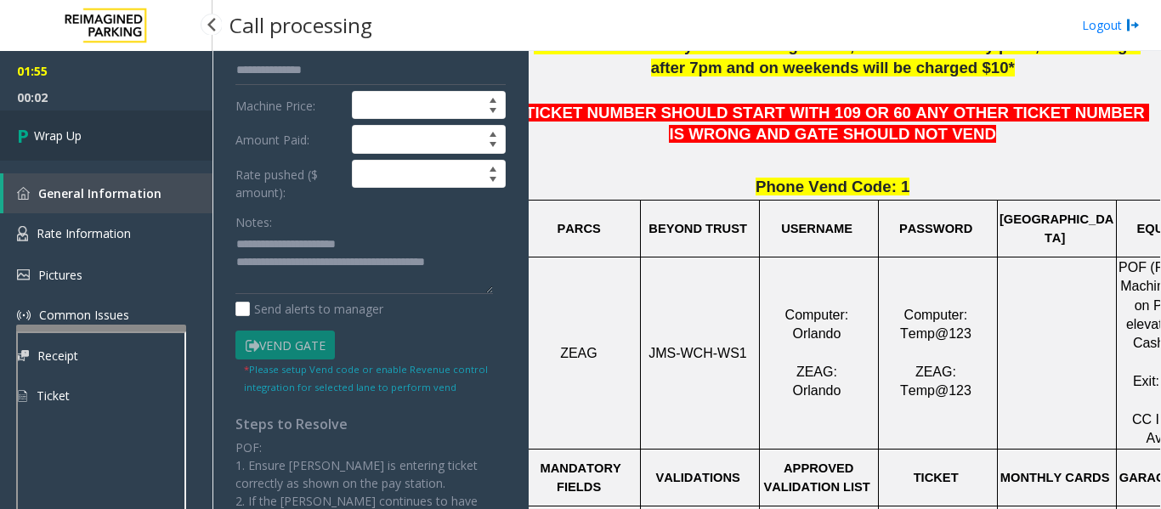
click at [48, 127] on span "Wrap Up" at bounding box center [58, 136] width 48 height 18
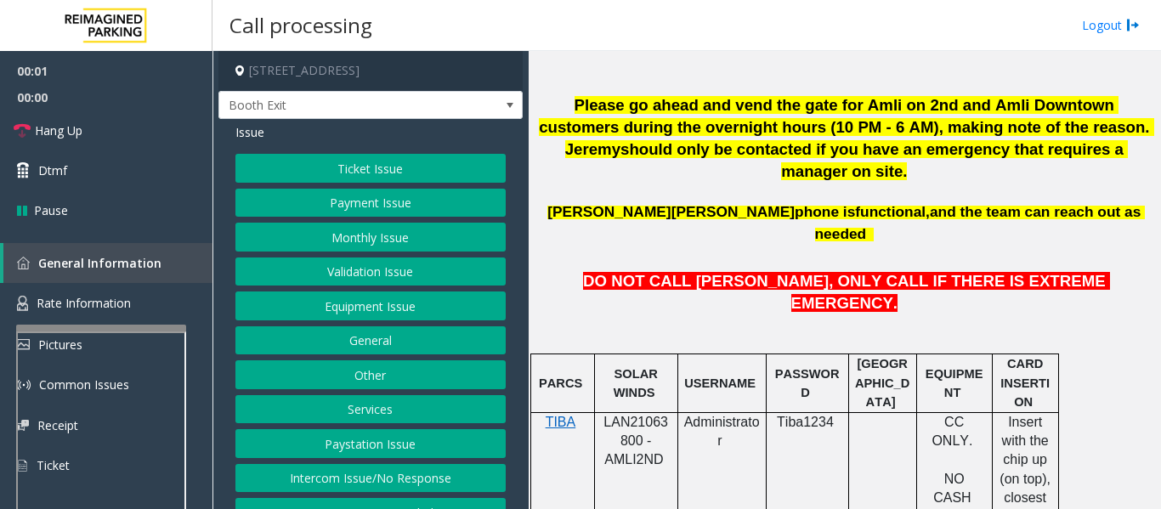
scroll to position [850, 0]
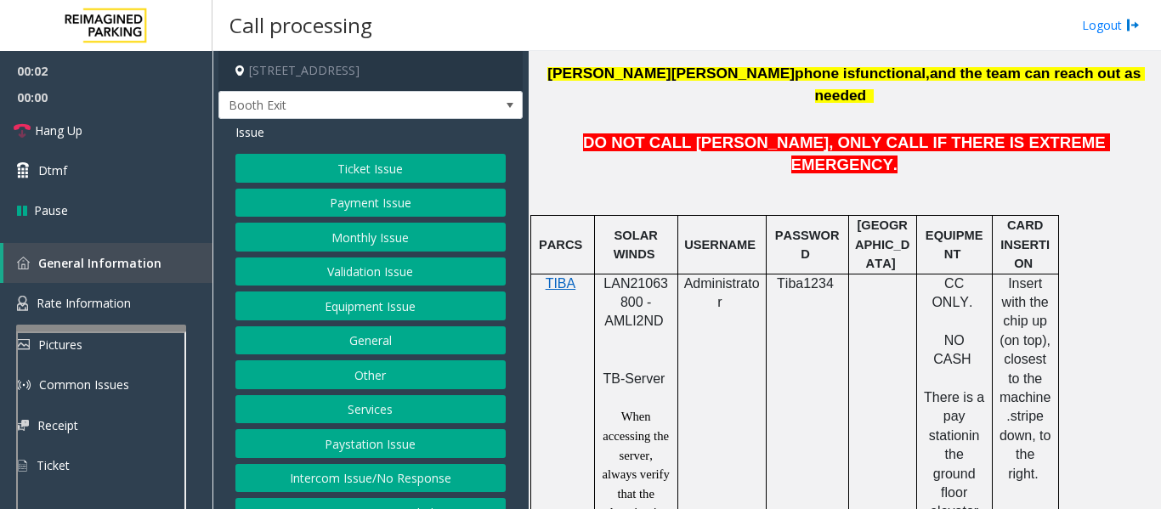
click at [627, 276] on span "LAN21063800 - AMLI2ND" at bounding box center [635, 302] width 65 height 53
copy span "LAN21063800"
click at [445, 279] on button "Validation Issue" at bounding box center [370, 271] width 270 height 29
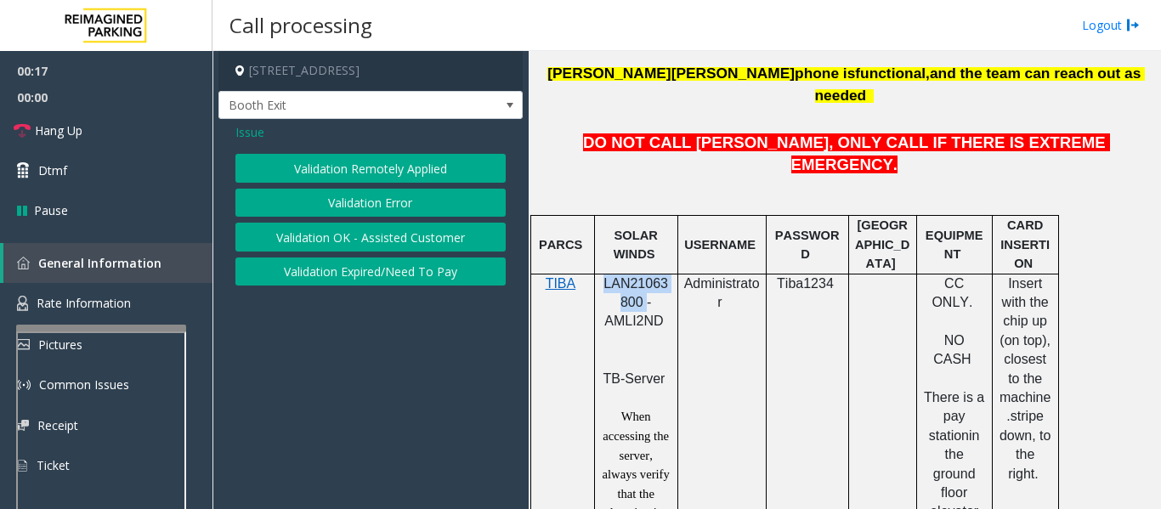
click at [414, 196] on button "Validation Error" at bounding box center [370, 203] width 270 height 29
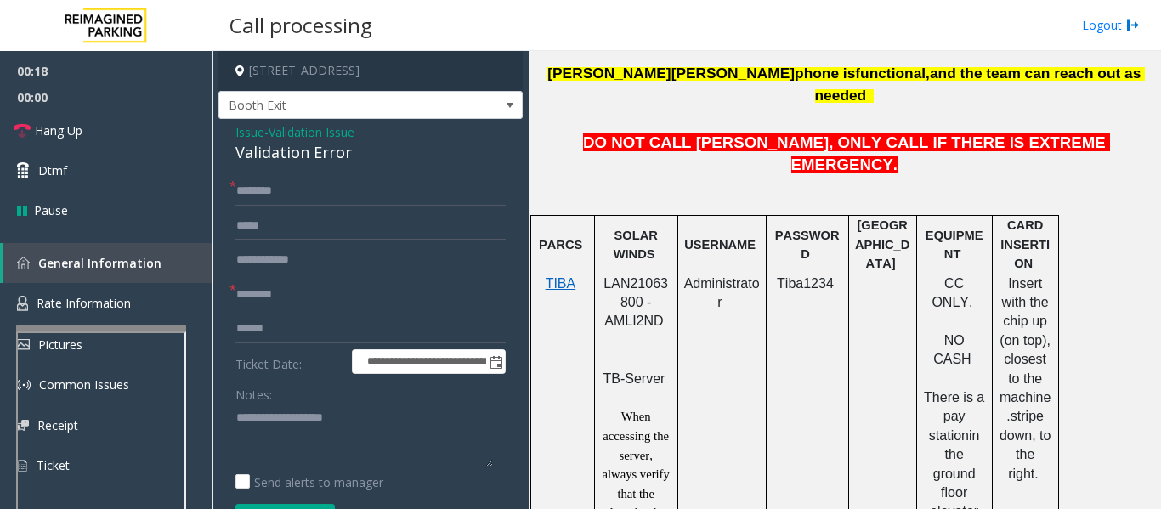
click at [300, 151] on div "Validation Error" at bounding box center [370, 152] width 270 height 23
copy div "Validation Error"
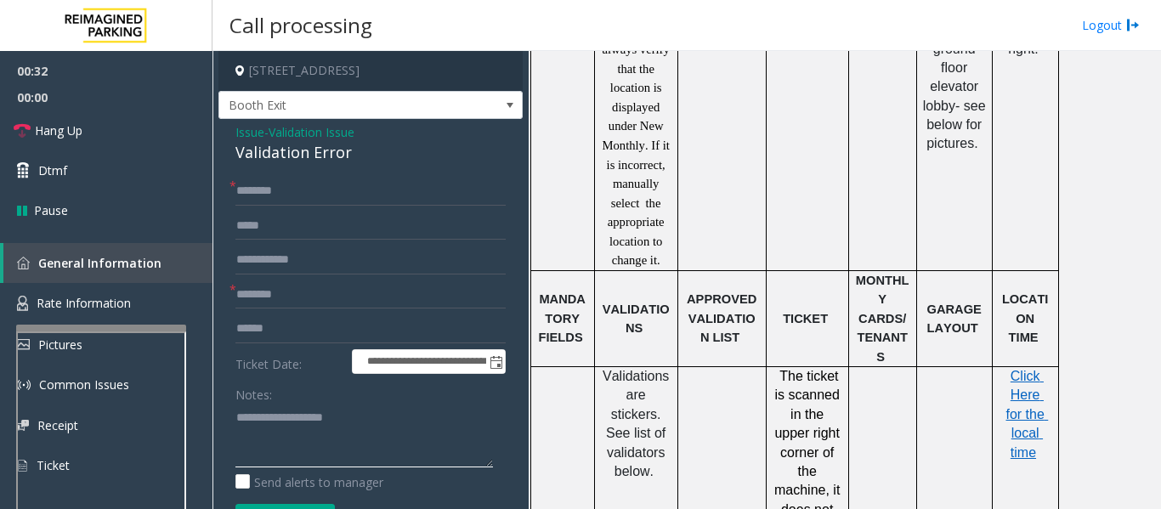
click at [372, 432] on textarea at bounding box center [363, 436] width 257 height 64
click at [254, 140] on span "Issue" at bounding box center [249, 132] width 29 height 18
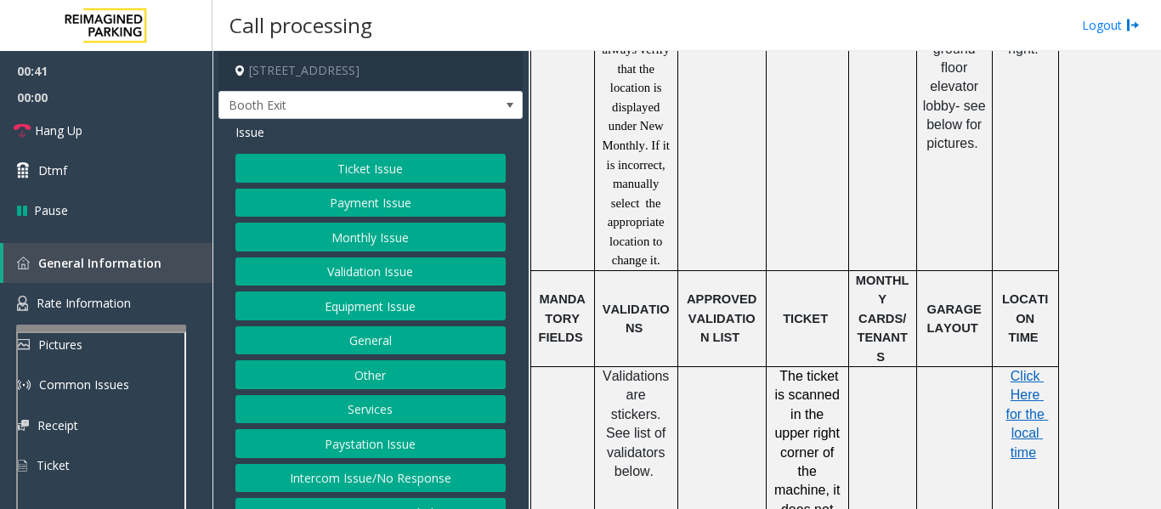
click at [373, 299] on button "Equipment Issue" at bounding box center [370, 305] width 270 height 29
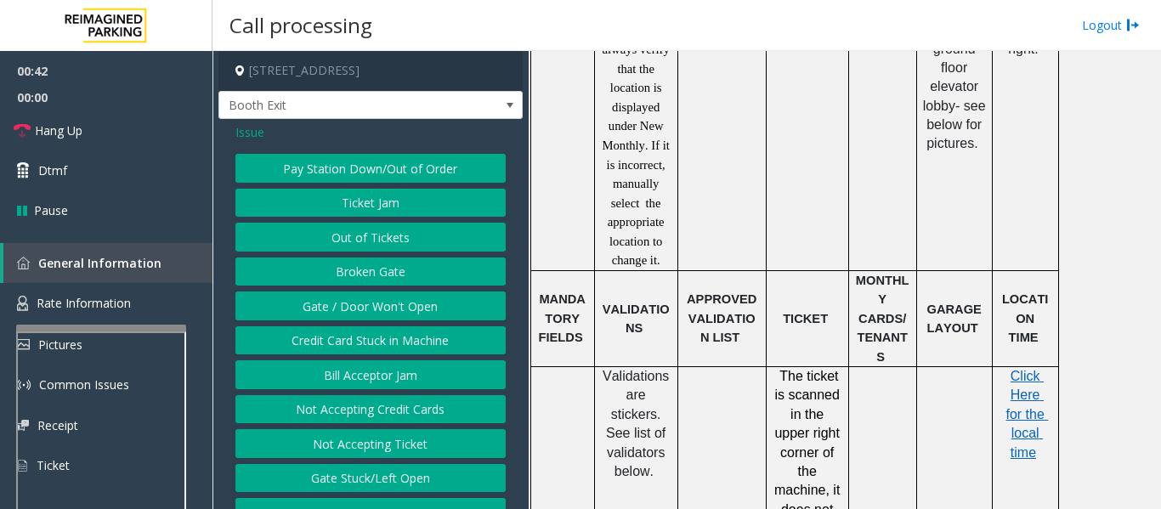
click at [263, 127] on span "Issue" at bounding box center [249, 132] width 29 height 18
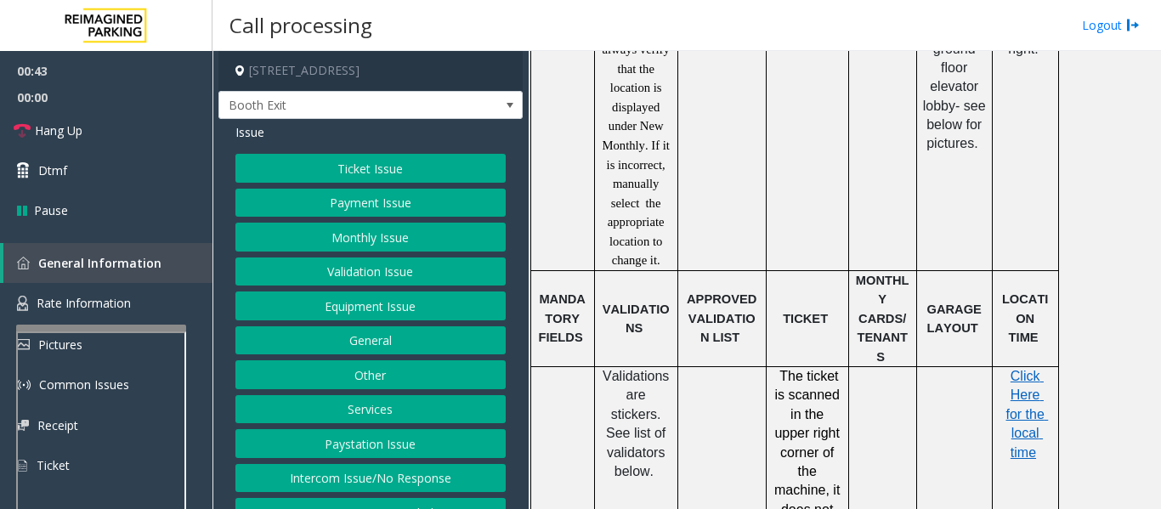
click at [369, 280] on button "Validation Issue" at bounding box center [370, 271] width 270 height 29
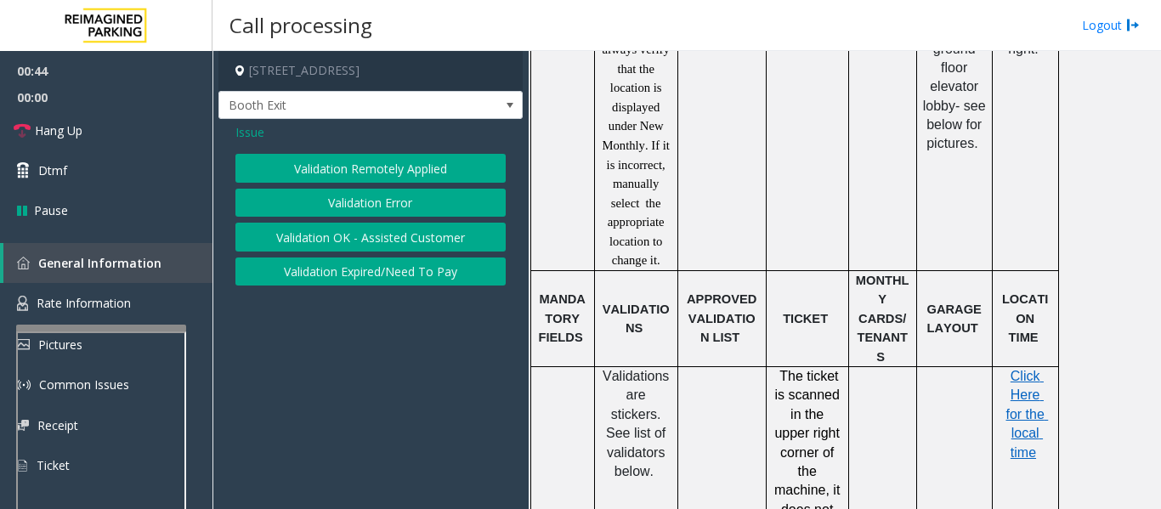
click at [366, 277] on button "Validation Expired/Need To Pay" at bounding box center [370, 271] width 270 height 29
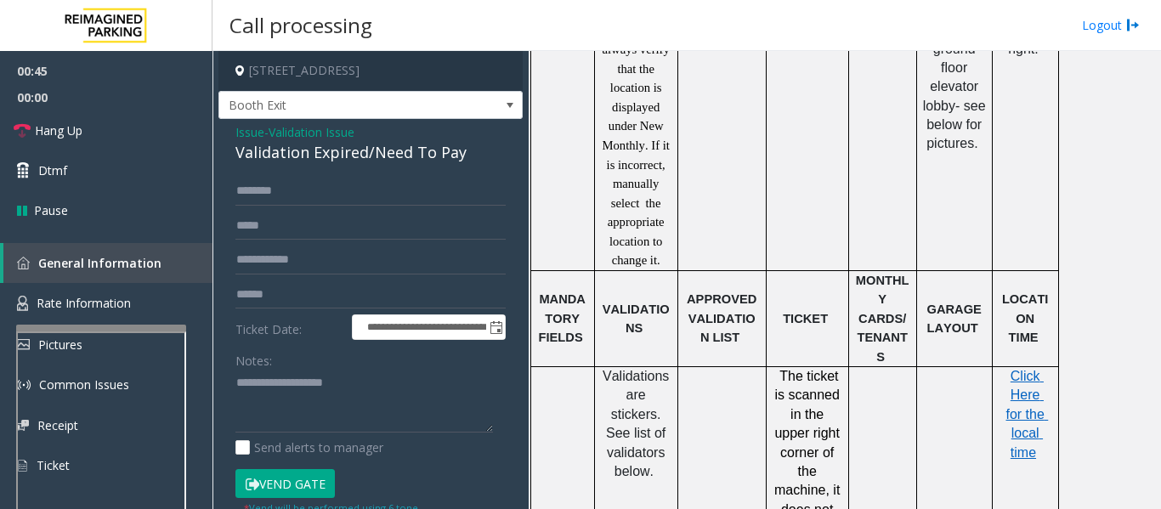
click at [251, 156] on div "Validation Expired/Need To Pay" at bounding box center [370, 152] width 270 height 23
copy div "Validation Expired/Need To Pay"
click at [312, 376] on textarea at bounding box center [363, 402] width 257 height 64
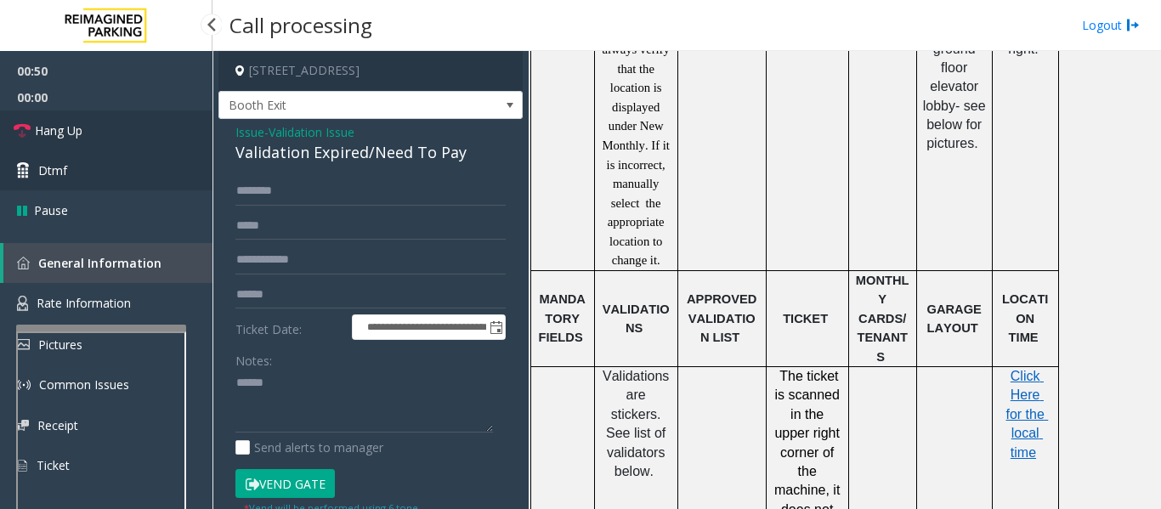
drag, startPoint x: 53, startPoint y: 128, endPoint x: 73, endPoint y: 153, distance: 32.0
click at [53, 128] on span "Hang Up" at bounding box center [59, 130] width 48 height 18
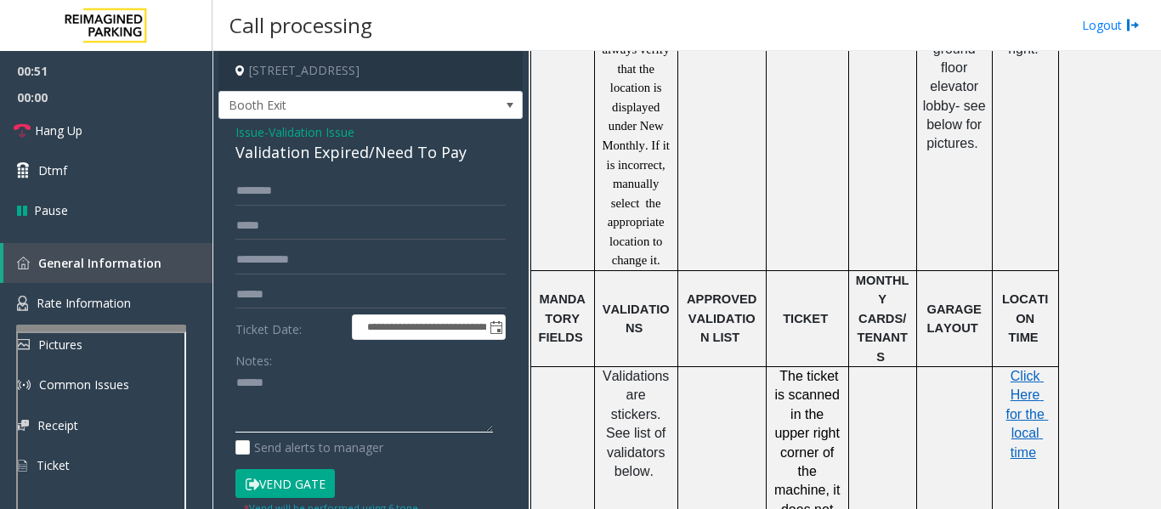
click at [302, 393] on textarea at bounding box center [363, 402] width 257 height 64
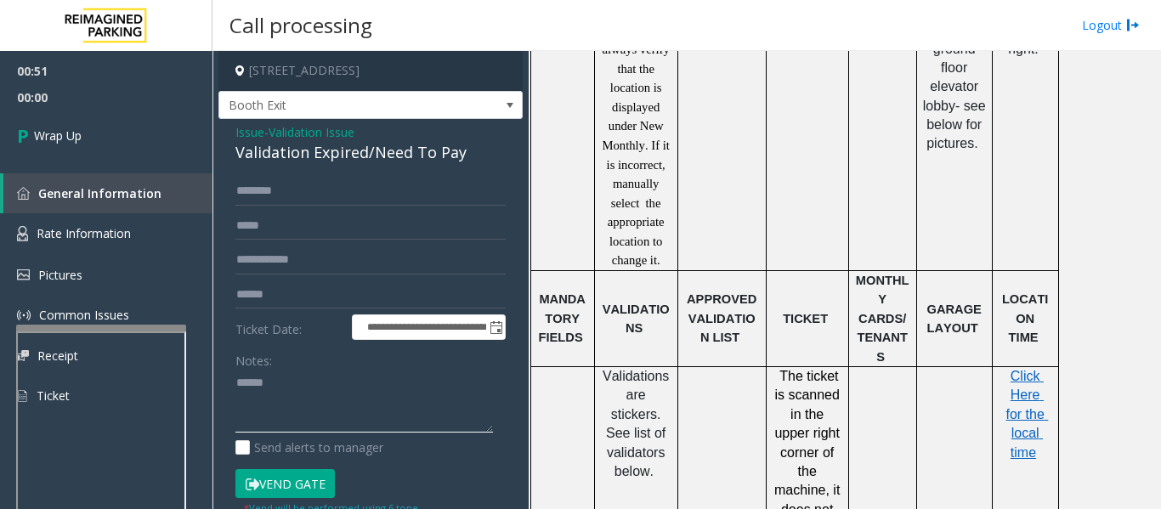
paste textarea "**********"
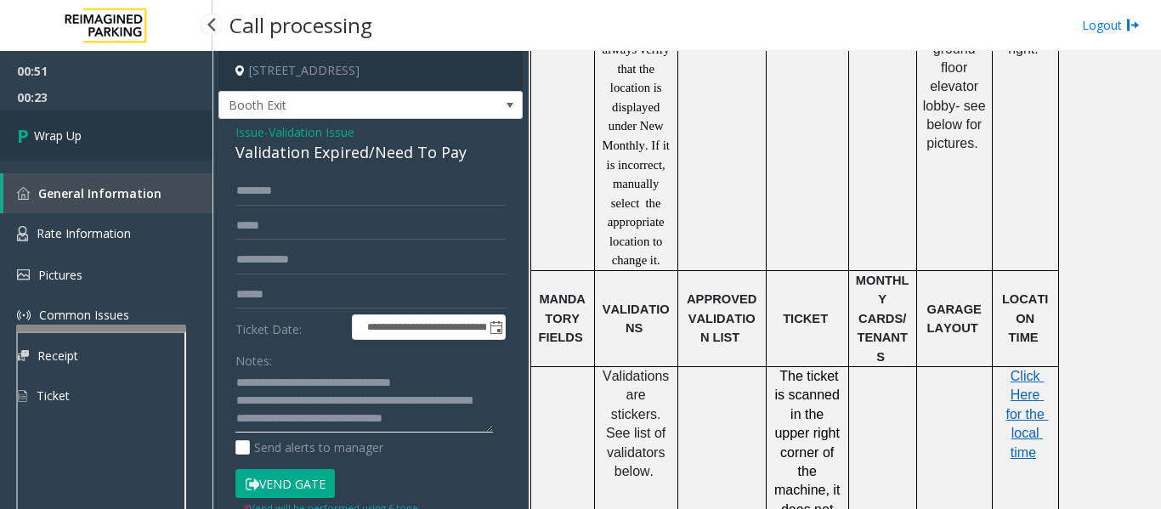
type textarea "**********"
click at [175, 149] on link "Wrap Up" at bounding box center [106, 135] width 212 height 50
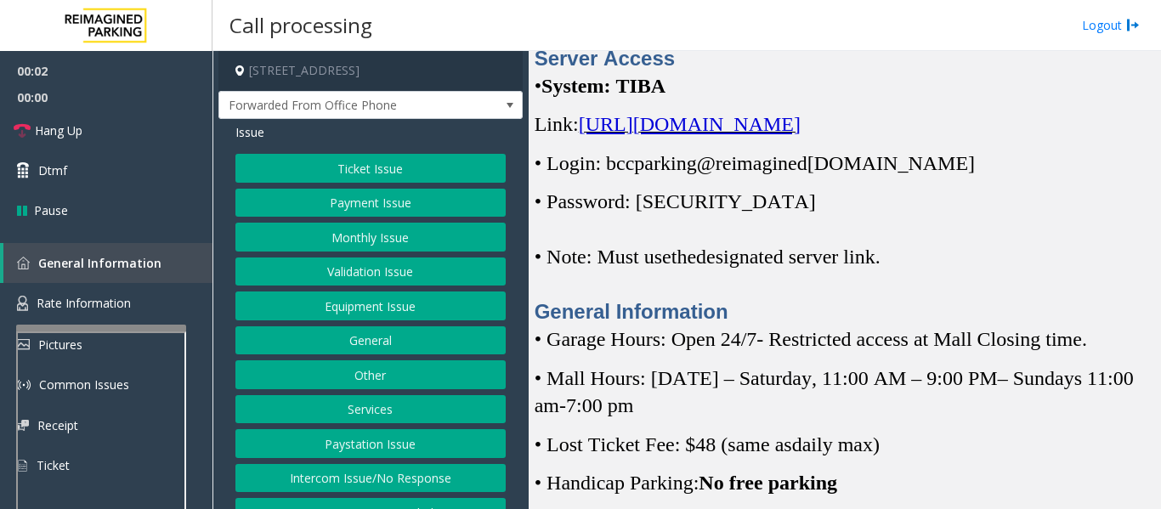
scroll to position [425, 0]
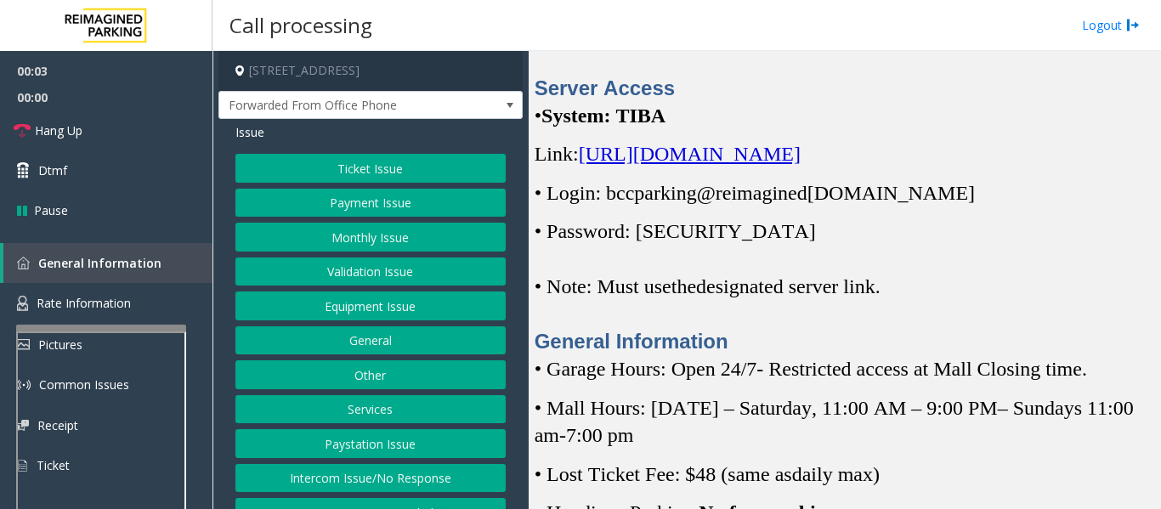
click at [707, 165] on span "[URL][DOMAIN_NAME]" at bounding box center [690, 154] width 222 height 22
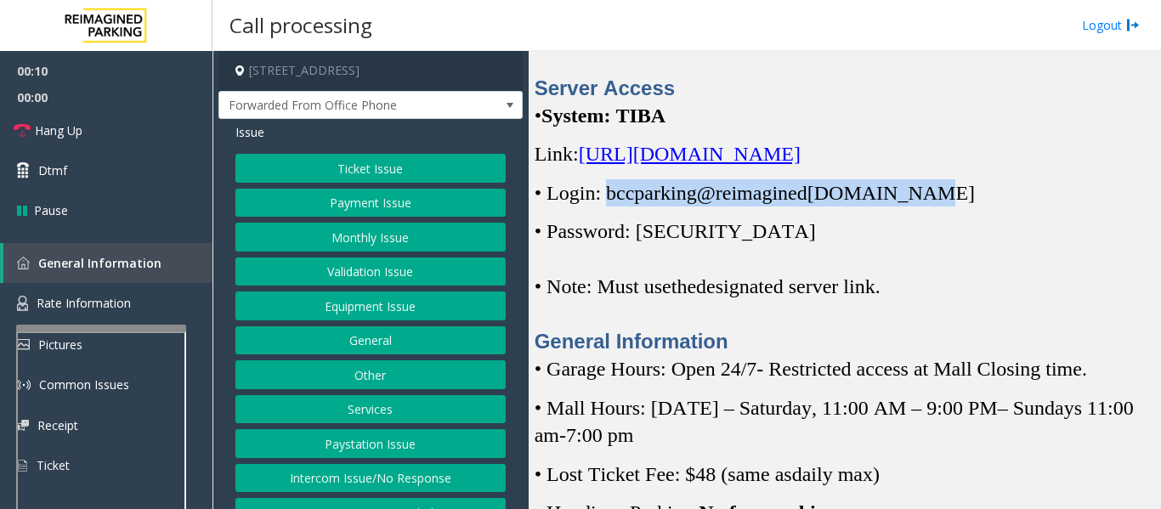
drag, startPoint x: 609, startPoint y: 217, endPoint x: 930, endPoint y: 217, distance: 321.1
click at [930, 206] on p "• Login: bccparking@re imagined [DOMAIN_NAME]" at bounding box center [843, 192] width 619 height 27
copy span "bccparking@re imagined [DOMAIN_NAME]"
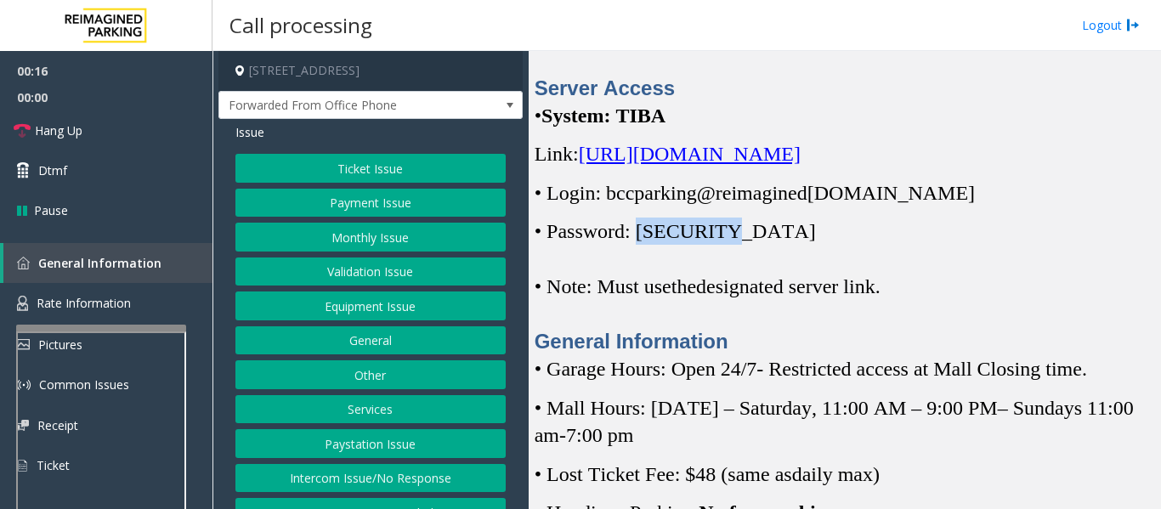
drag, startPoint x: 644, startPoint y: 258, endPoint x: 726, endPoint y: 261, distance: 81.6
click at [726, 242] on span "• Password: [SECURITY_DATA]" at bounding box center [674, 231] width 281 height 22
copy span "Parking1!"
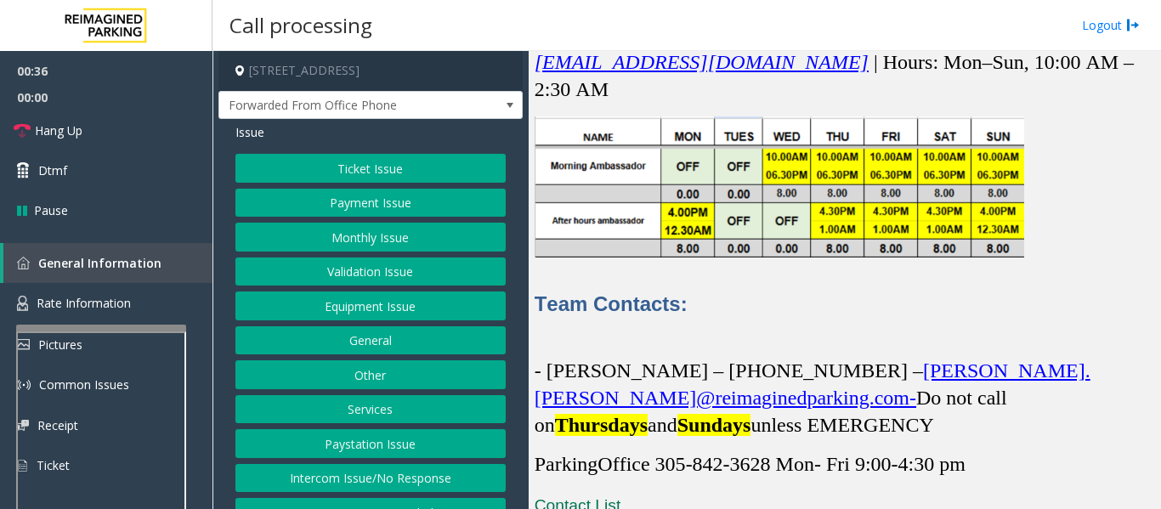
scroll to position [5097, 0]
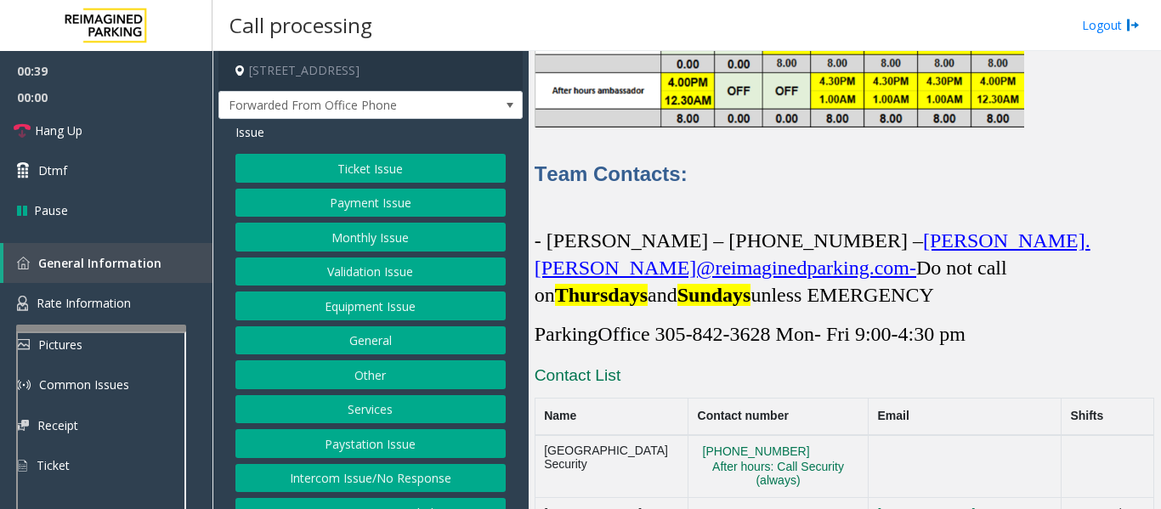
click at [976, 215] on p at bounding box center [843, 201] width 619 height 27
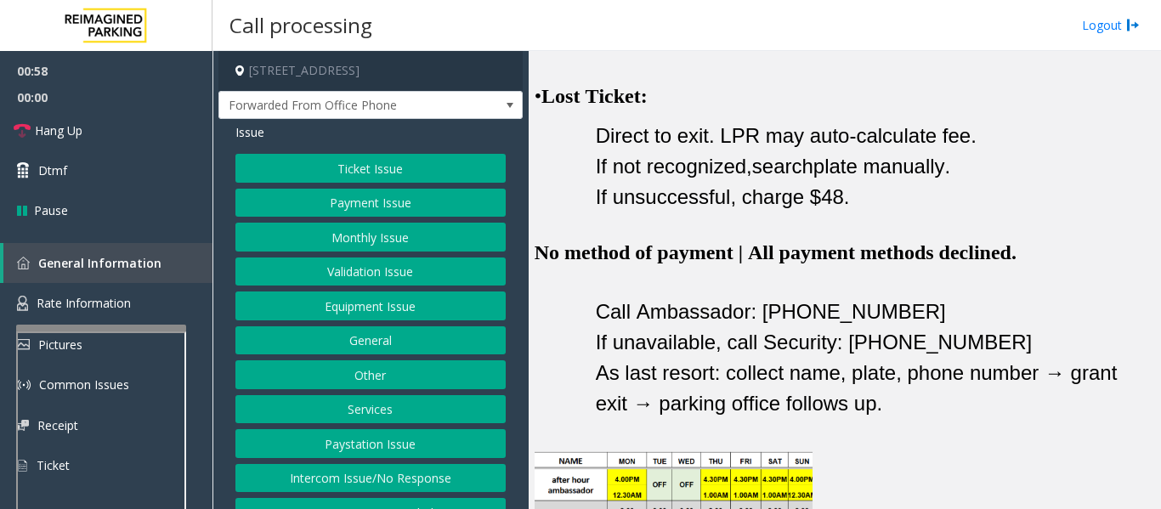
click at [371, 198] on button "Payment Issue" at bounding box center [370, 203] width 270 height 29
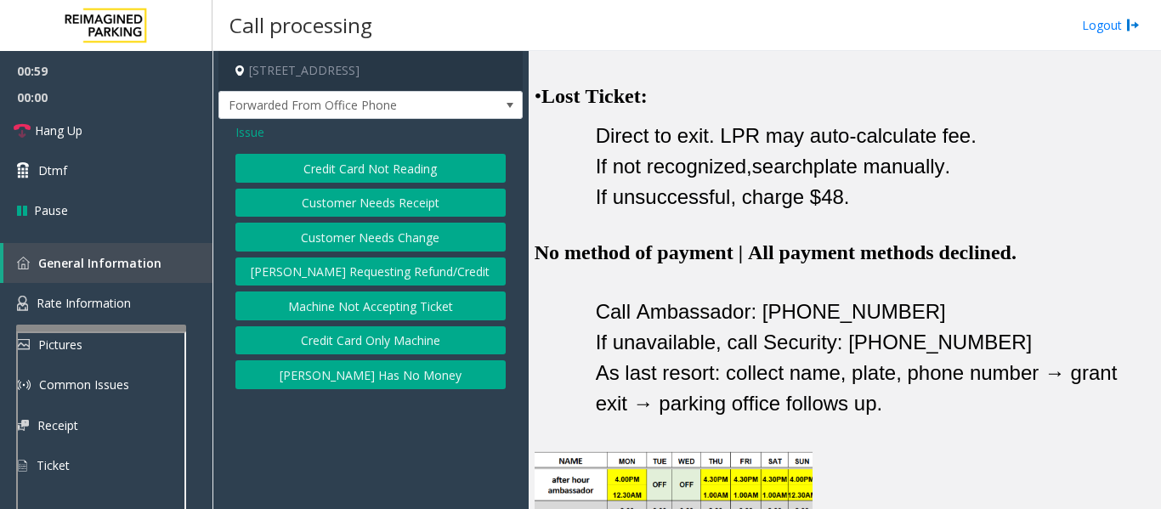
click at [406, 174] on button "Credit Card Not Reading" at bounding box center [370, 168] width 270 height 29
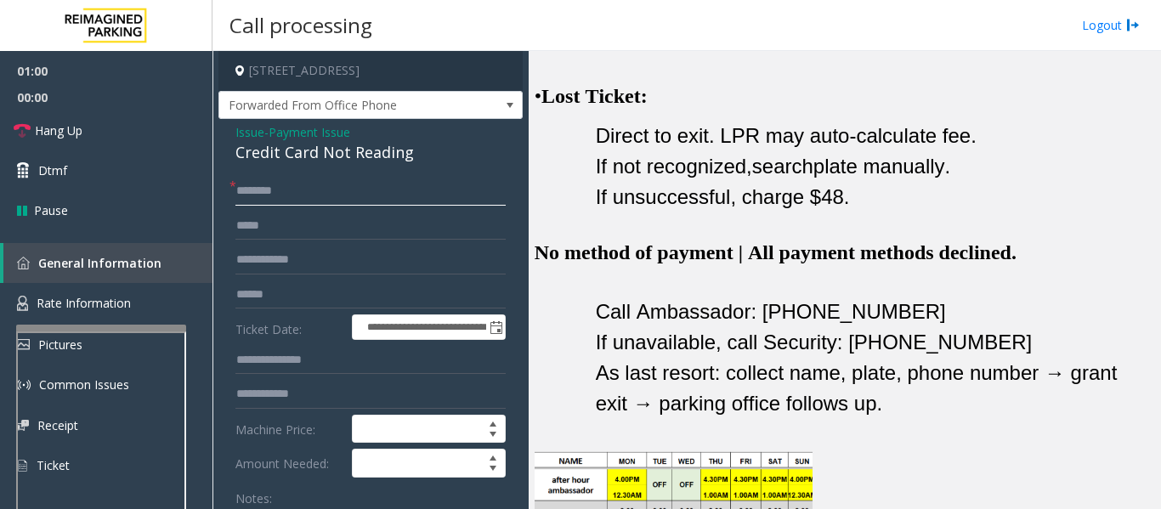
click at [325, 196] on input "text" at bounding box center [370, 191] width 270 height 29
click at [378, 292] on input "text" at bounding box center [370, 294] width 270 height 29
type input "*********"
click at [302, 191] on input "text" at bounding box center [370, 191] width 270 height 29
type input "*"
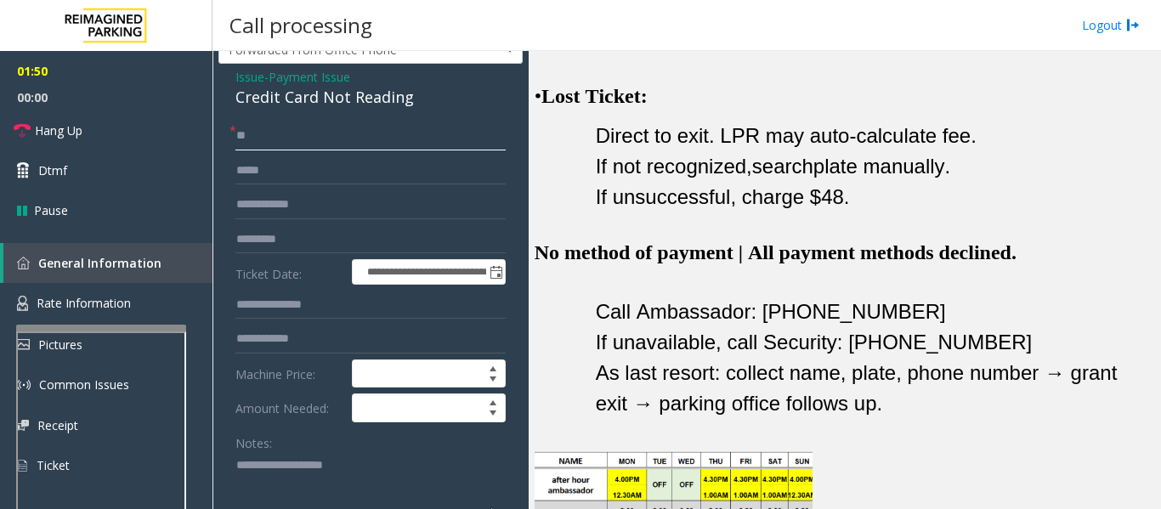
scroll to position [85, 0]
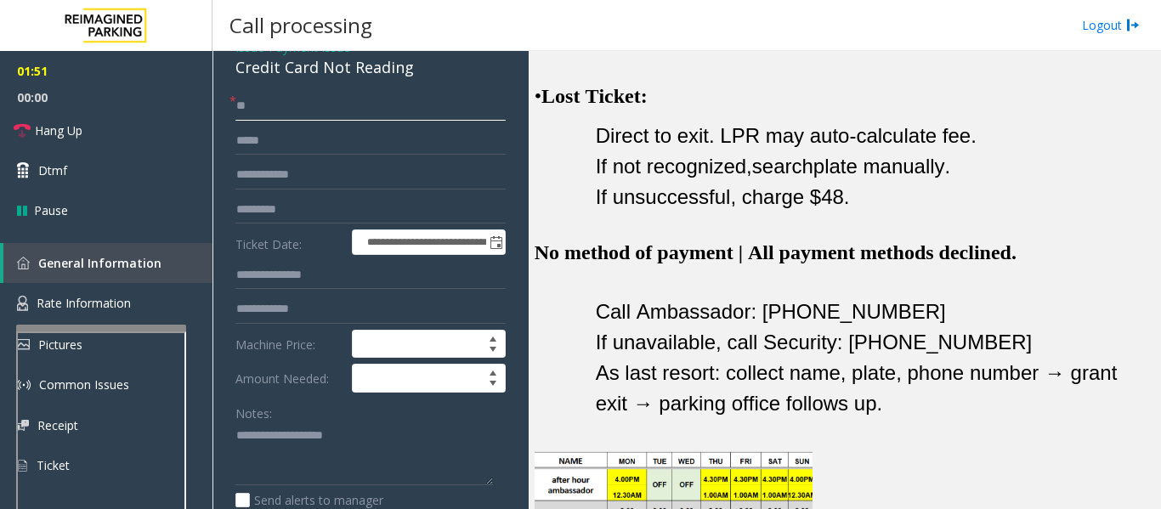
type input "**"
click at [301, 441] on textarea at bounding box center [363, 454] width 257 height 64
click at [85, 125] on link "Hang Up" at bounding box center [106, 130] width 212 height 40
click at [278, 71] on div "Credit Card Not Reading" at bounding box center [370, 67] width 270 height 23
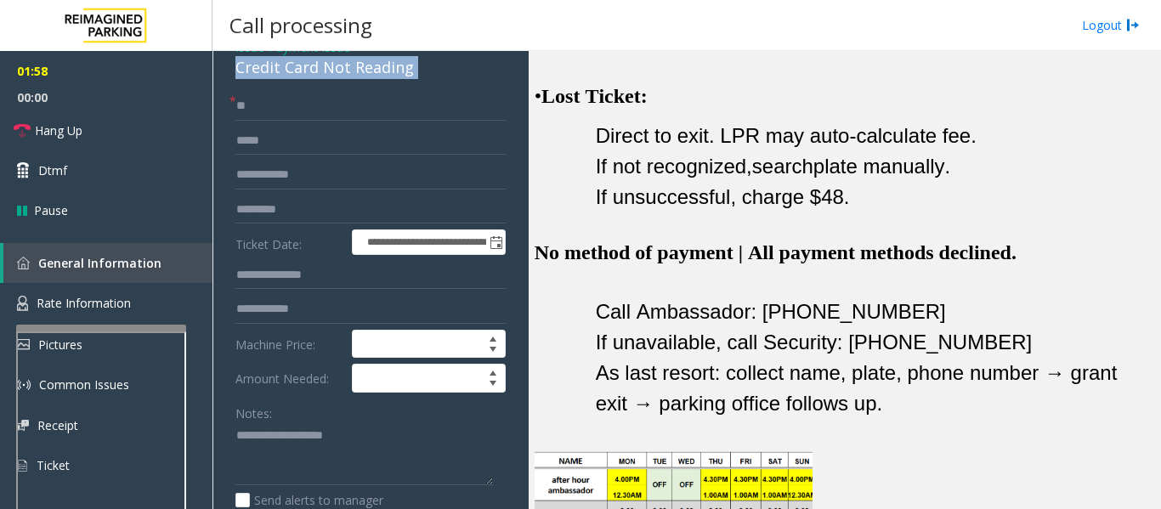
click at [278, 71] on div "Credit Card Not Reading" at bounding box center [370, 67] width 270 height 23
copy div "Credit Card Not Reading"
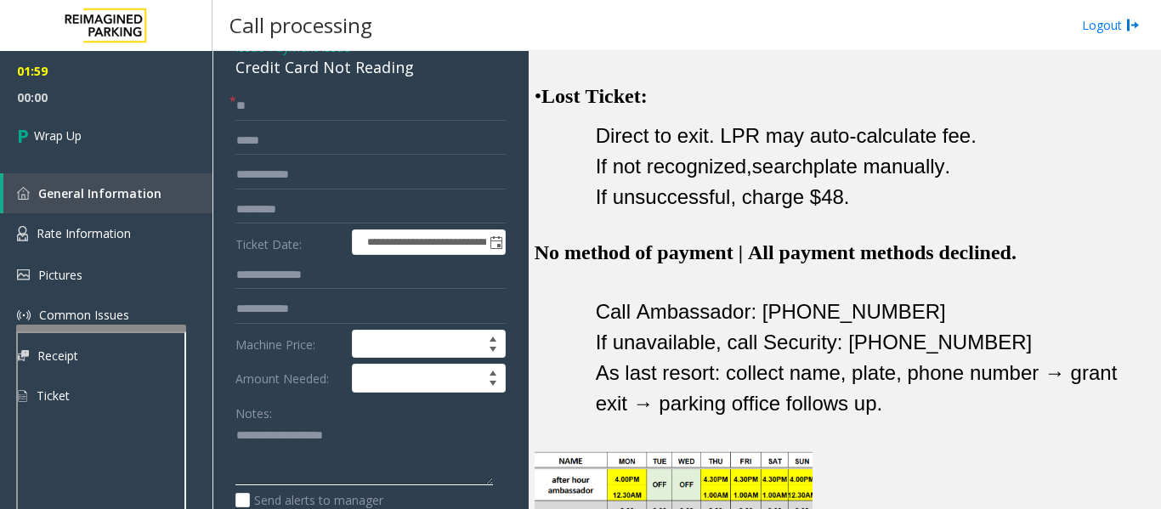
click at [302, 427] on textarea at bounding box center [363, 454] width 257 height 64
paste textarea "**********"
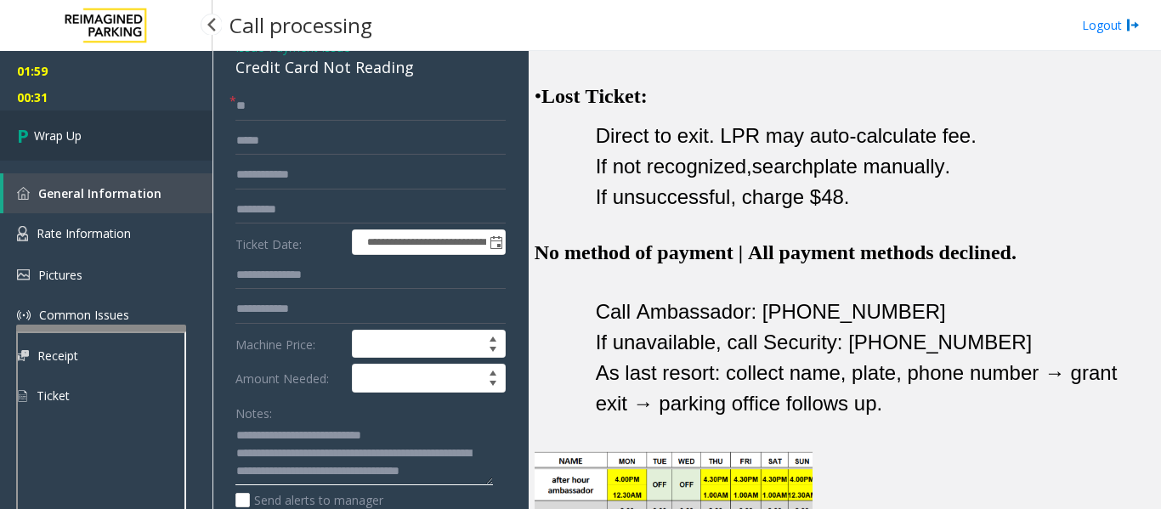
type textarea "**********"
click at [18, 135] on icon at bounding box center [25, 135] width 17 height 28
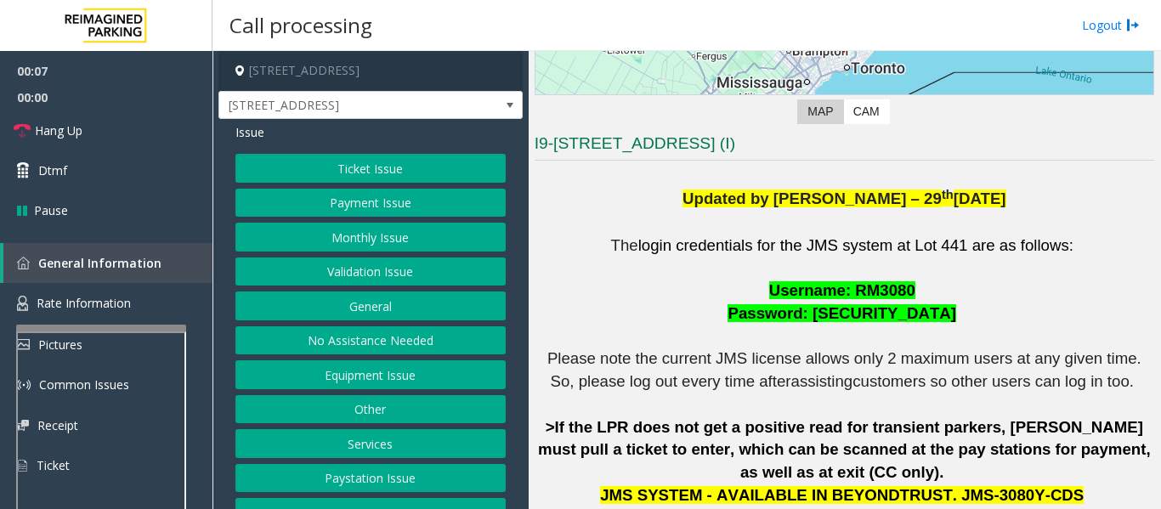
scroll to position [340, 0]
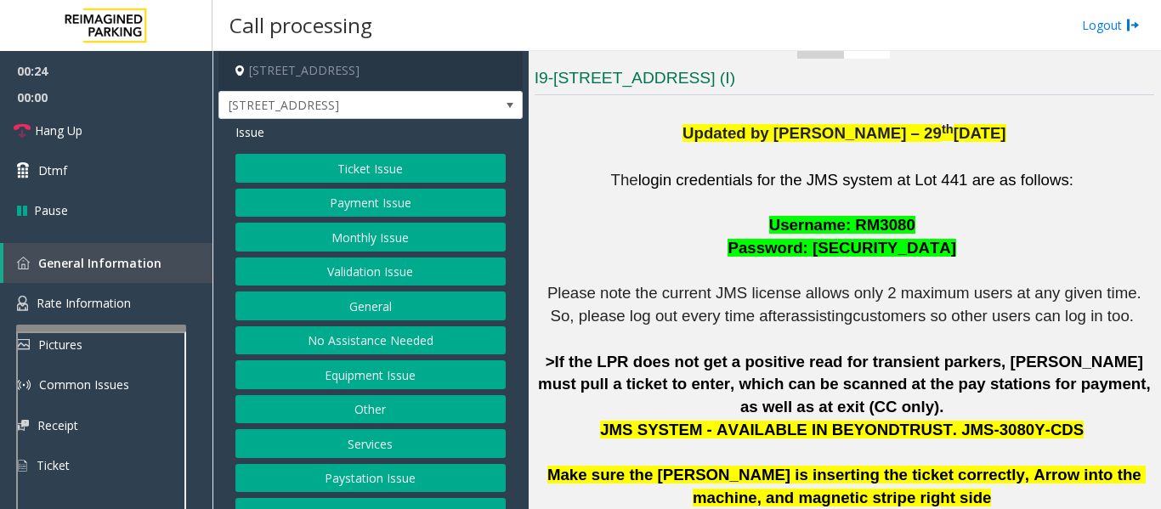
click at [343, 251] on button "Monthly Issue" at bounding box center [370, 237] width 270 height 29
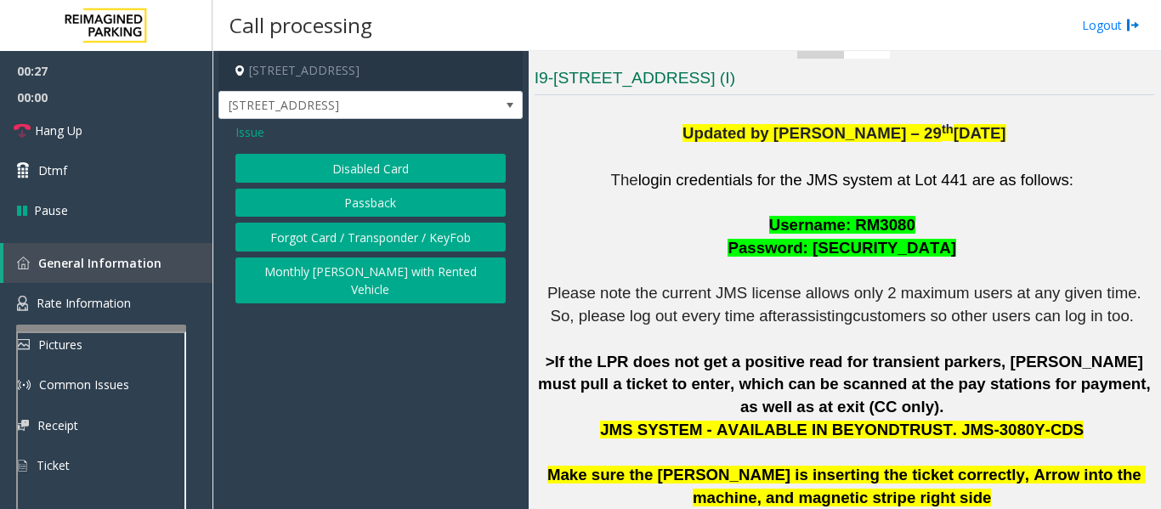
click at [355, 237] on button "Forgot Card / Transponder / KeyFob" at bounding box center [370, 237] width 270 height 29
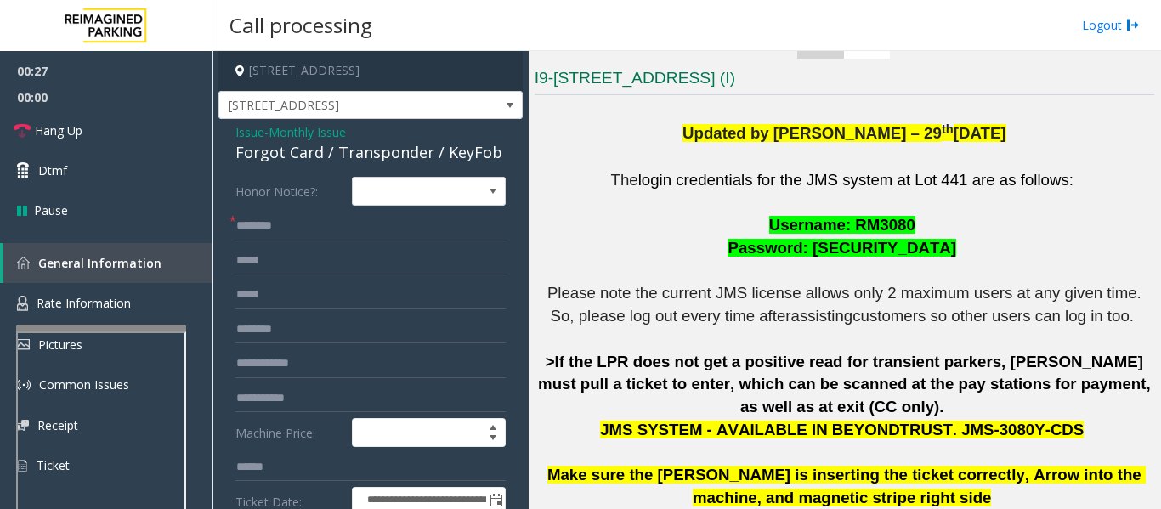
click at [376, 153] on div "Forgot Card / Transponder / KeyFob" at bounding box center [370, 152] width 270 height 23
copy div "Transponder"
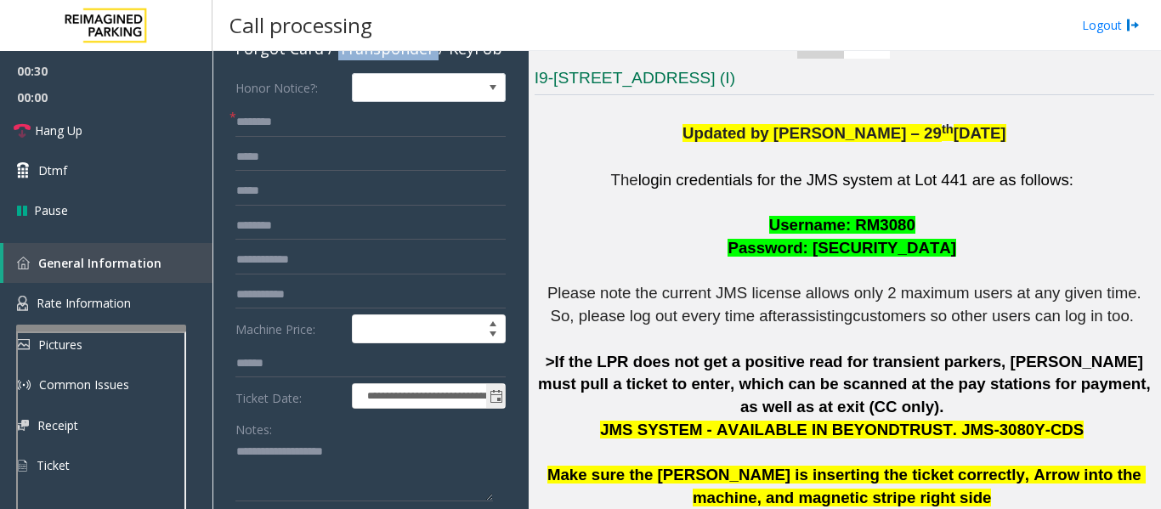
scroll to position [255, 0]
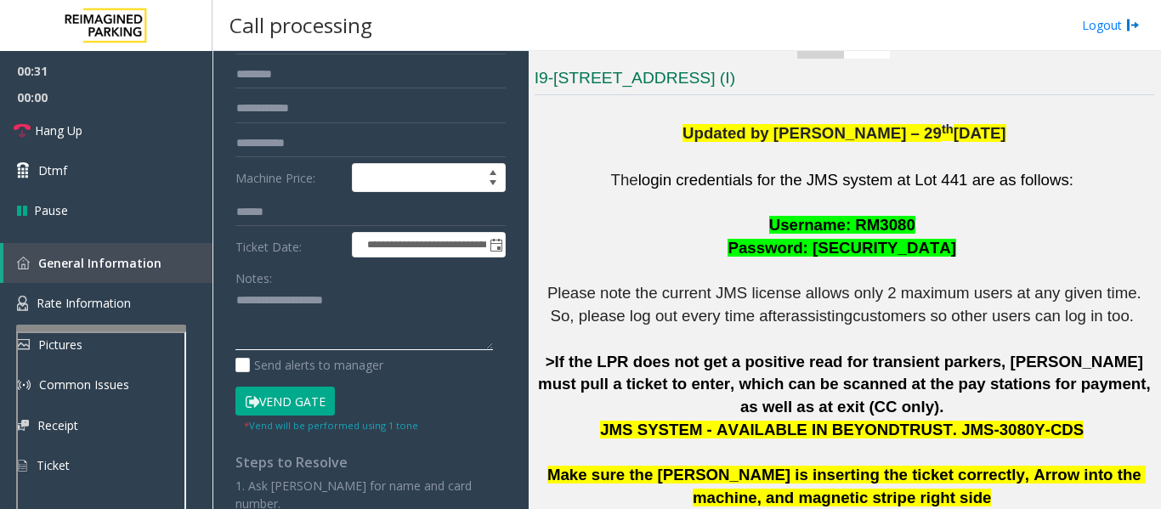
click at [368, 316] on textarea at bounding box center [363, 319] width 257 height 64
paste textarea "**********"
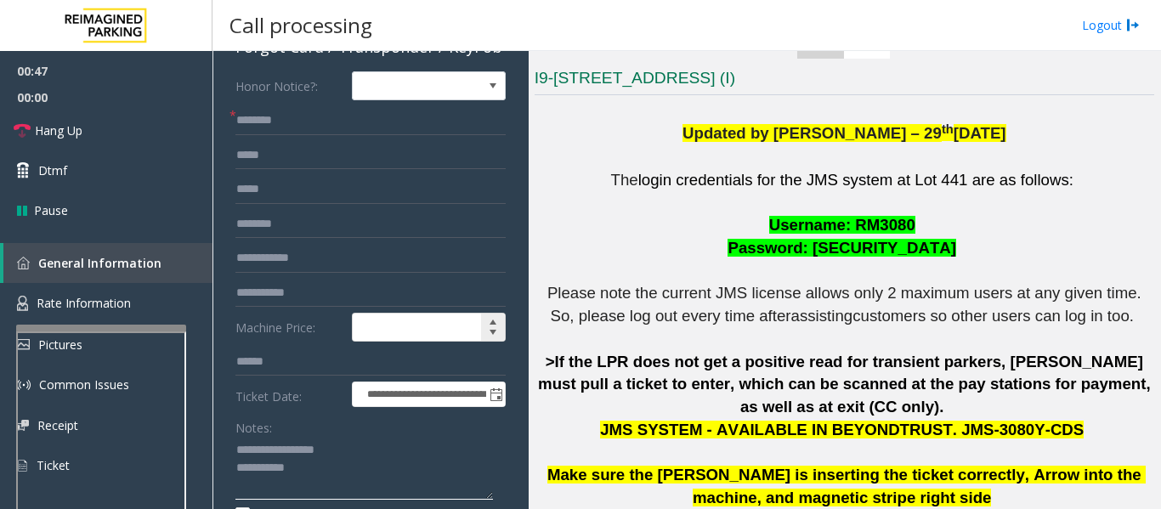
scroll to position [0, 0]
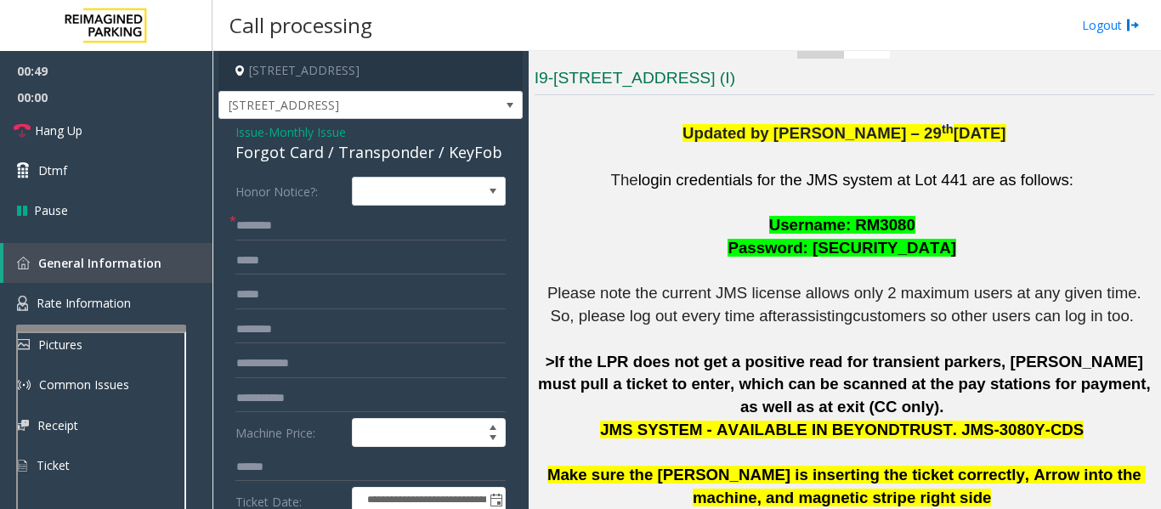
type textarea "**********"
click at [327, 221] on input "text" at bounding box center [370, 226] width 270 height 29
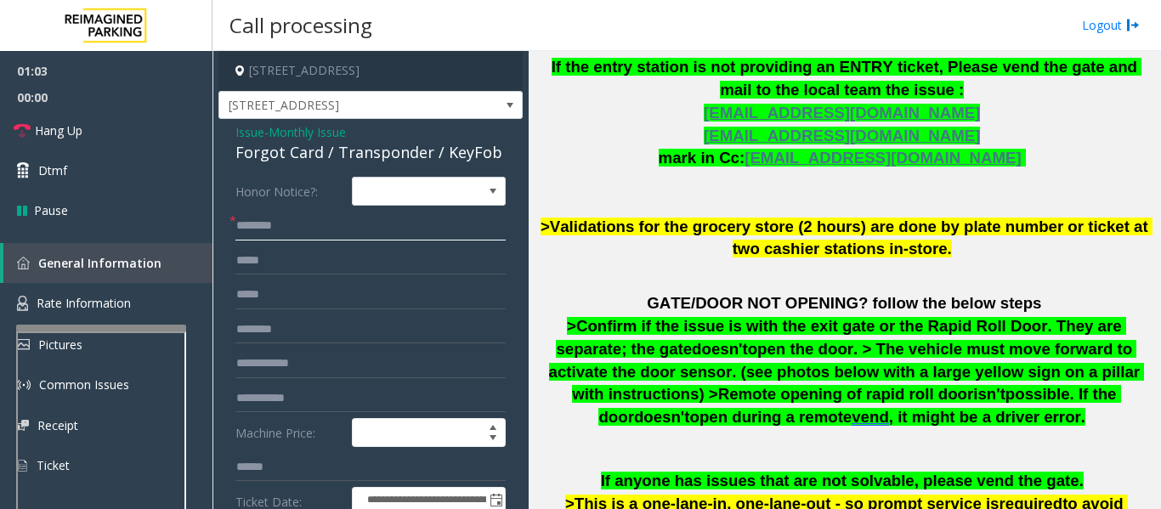
scroll to position [1019, 0]
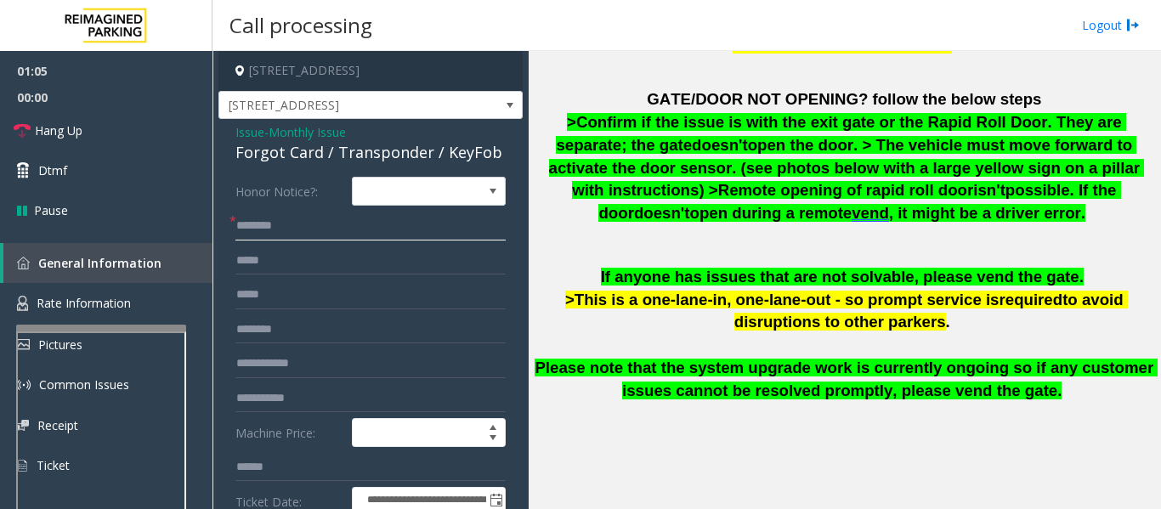
click at [361, 236] on input "text" at bounding box center [370, 226] width 270 height 29
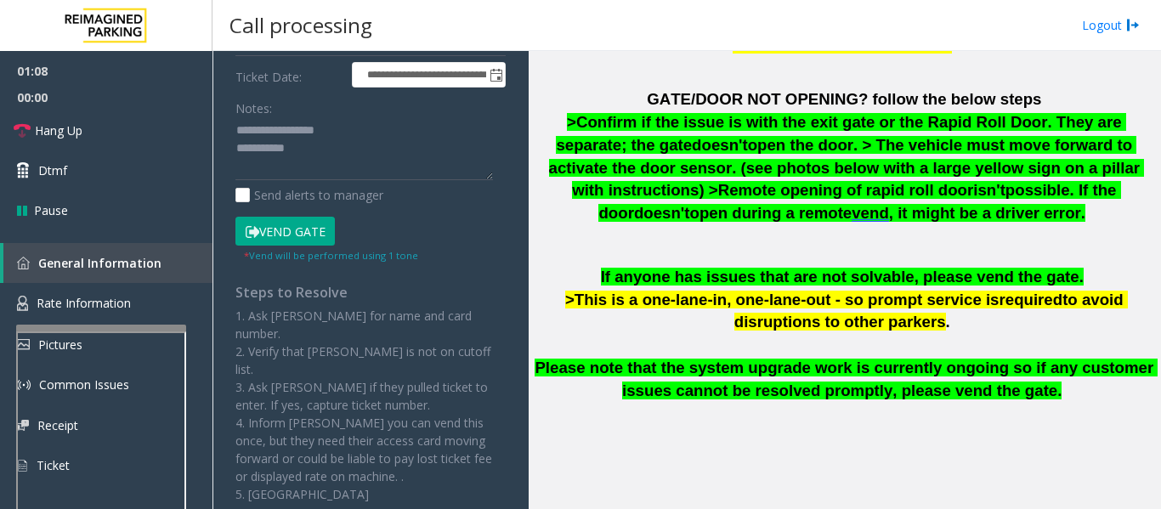
type input "**"
click at [376, 157] on textarea at bounding box center [363, 149] width 257 height 64
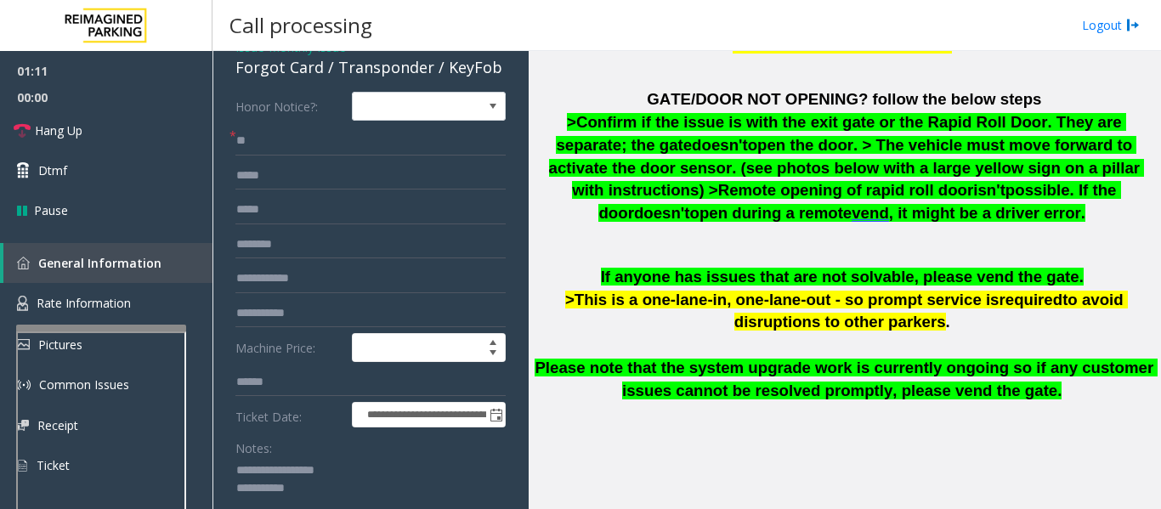
scroll to position [255, 0]
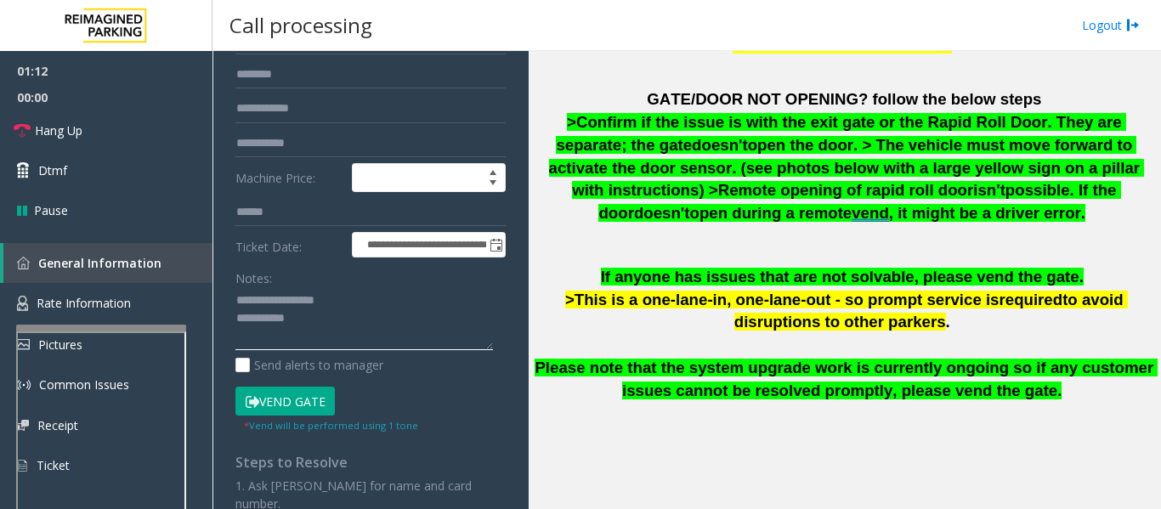
click at [357, 327] on textarea at bounding box center [363, 319] width 257 height 64
click at [403, 325] on textarea at bounding box center [363, 319] width 257 height 64
click at [84, 135] on link "Hang Up" at bounding box center [106, 130] width 212 height 40
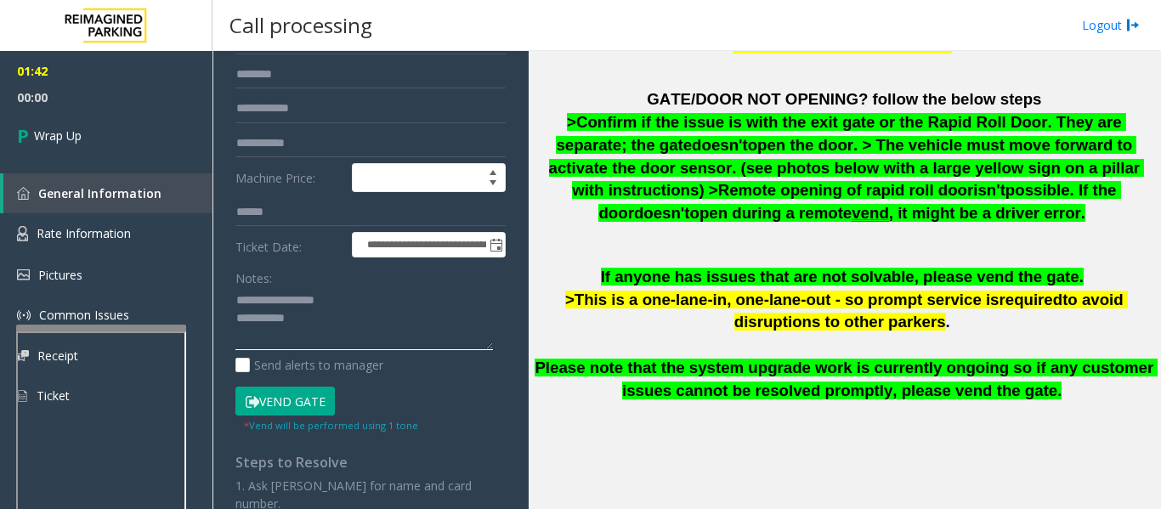
click at [337, 337] on textarea at bounding box center [363, 319] width 257 height 64
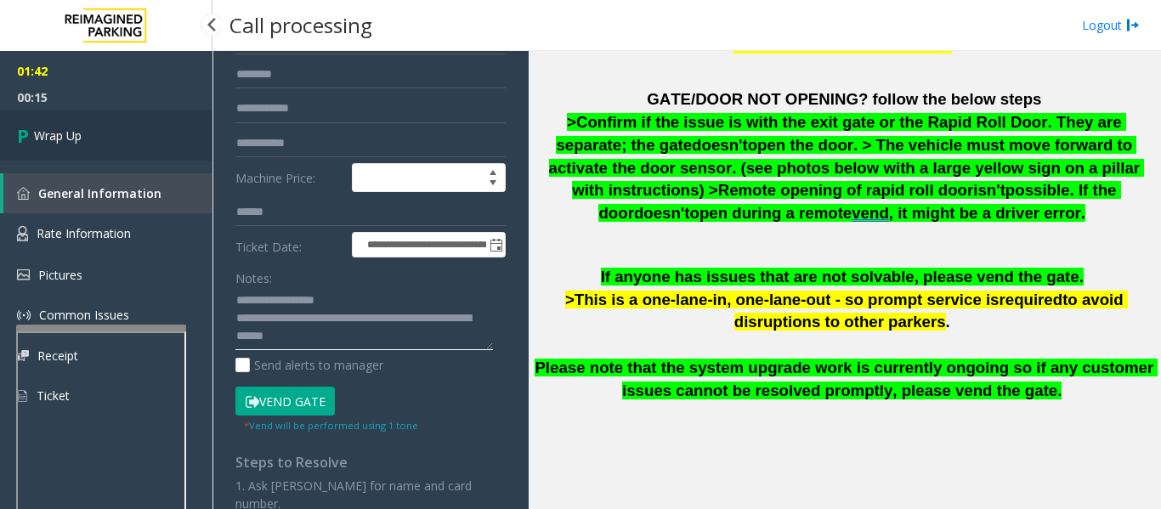
type textarea "**********"
click at [98, 149] on link "Wrap Up" at bounding box center [106, 135] width 212 height 50
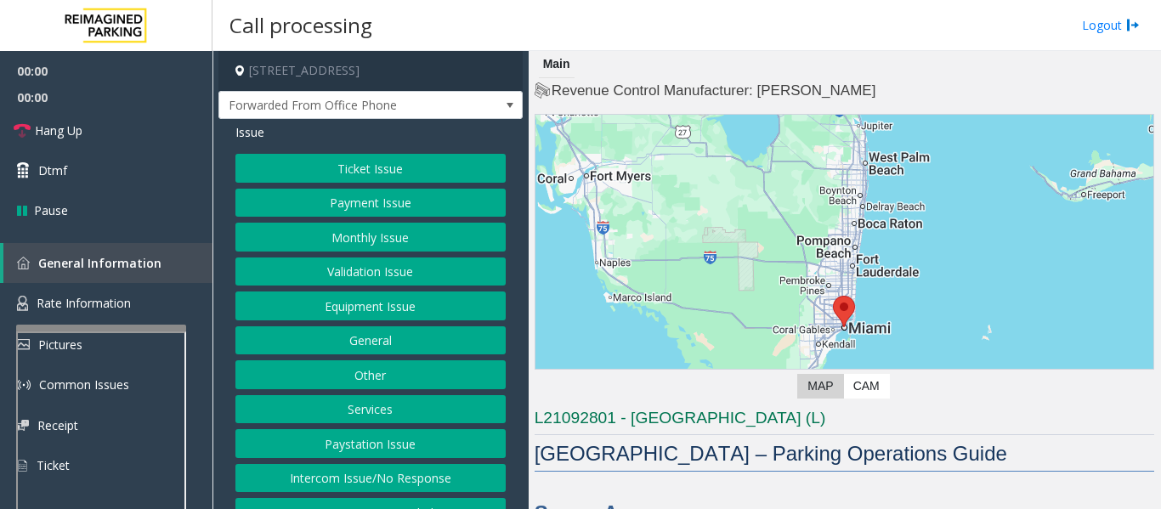
scroll to position [340, 0]
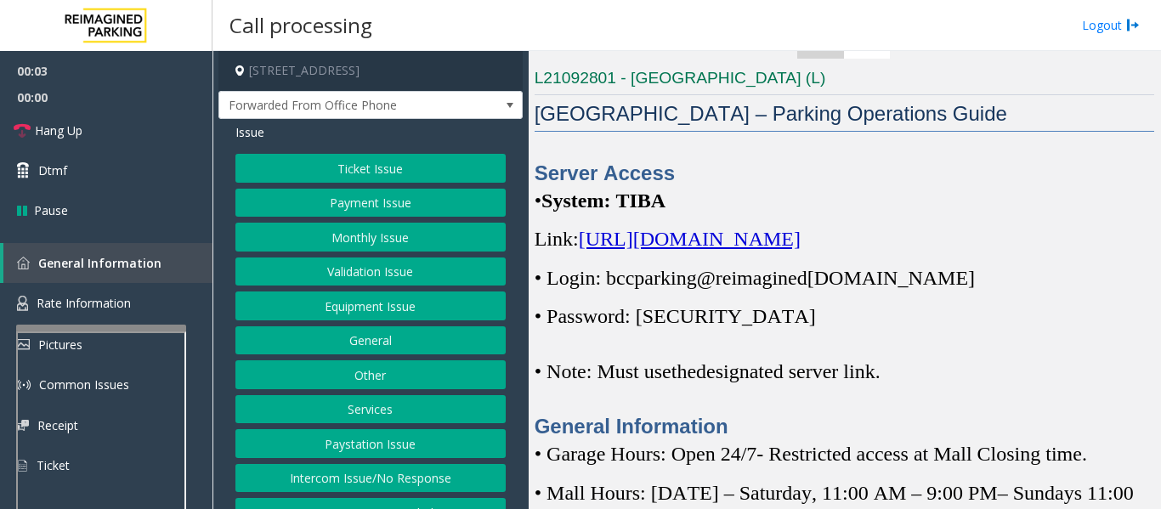
click at [791, 250] on span "[URL][DOMAIN_NAME]" at bounding box center [690, 239] width 222 height 22
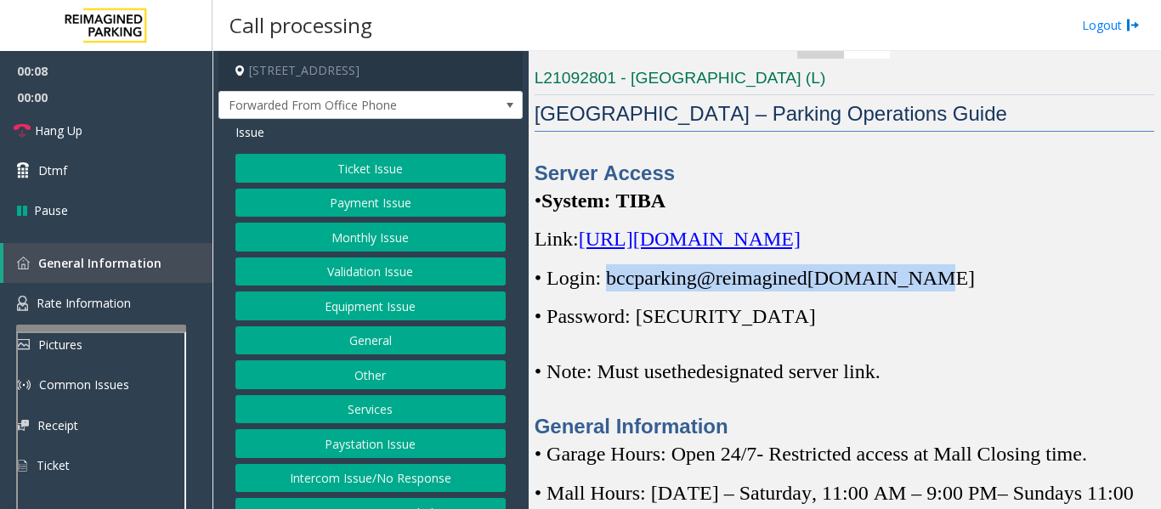
drag, startPoint x: 609, startPoint y: 305, endPoint x: 924, endPoint y: 296, distance: 315.3
click at [924, 289] on span "• Login: bccparking@re imagined [DOMAIN_NAME]" at bounding box center [754, 278] width 440 height 22
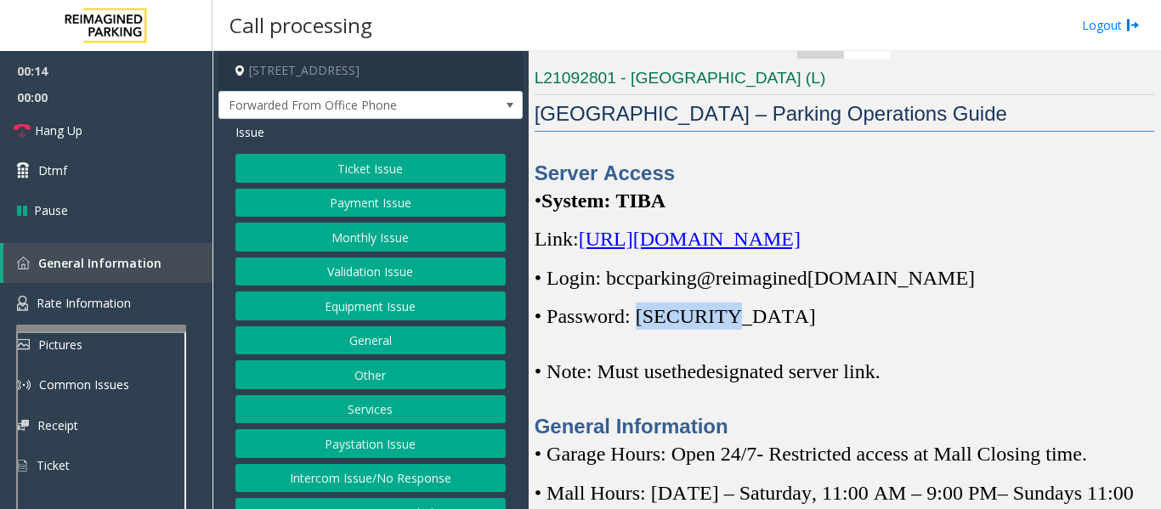
drag, startPoint x: 647, startPoint y: 344, endPoint x: 726, endPoint y: 344, distance: 79.0
click at [726, 327] on span "• Password: [SECURITY_DATA]" at bounding box center [674, 316] width 281 height 22
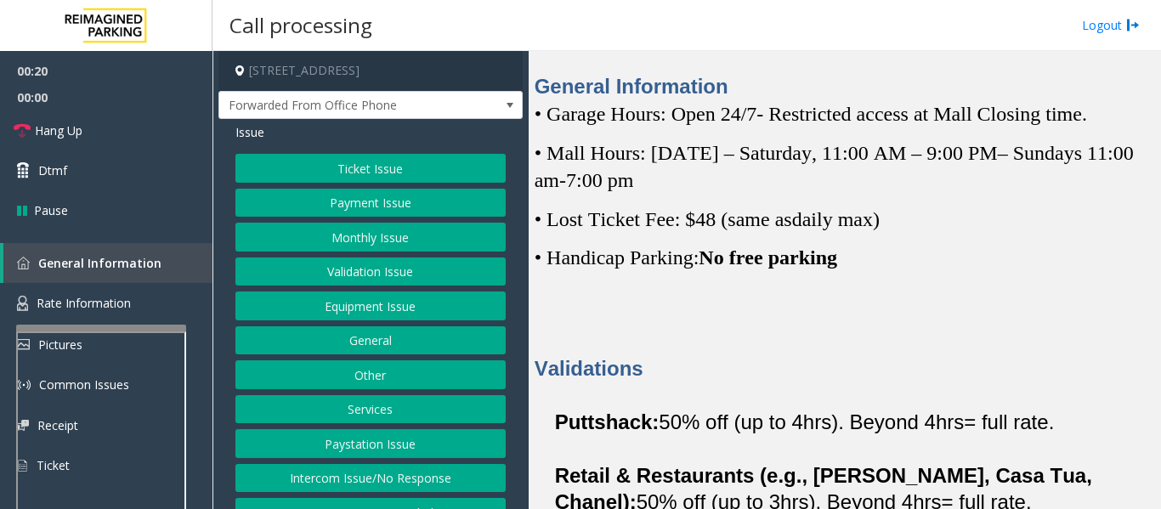
scroll to position [1019, 0]
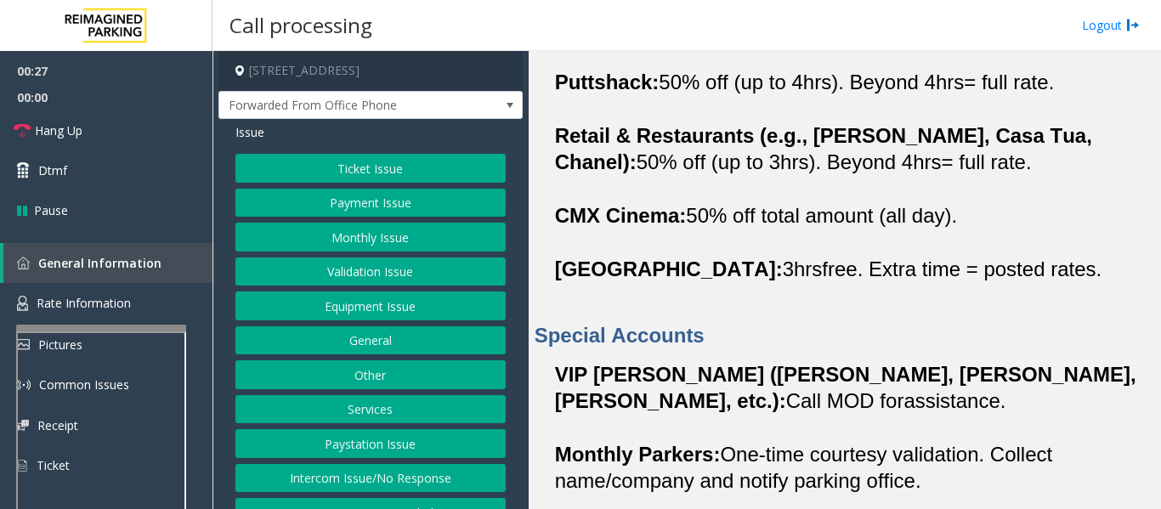
click at [777, 282] on p "[GEOGRAPHIC_DATA]: 3 hrs free. Extra time = posted rates." at bounding box center [854, 269] width 599 height 26
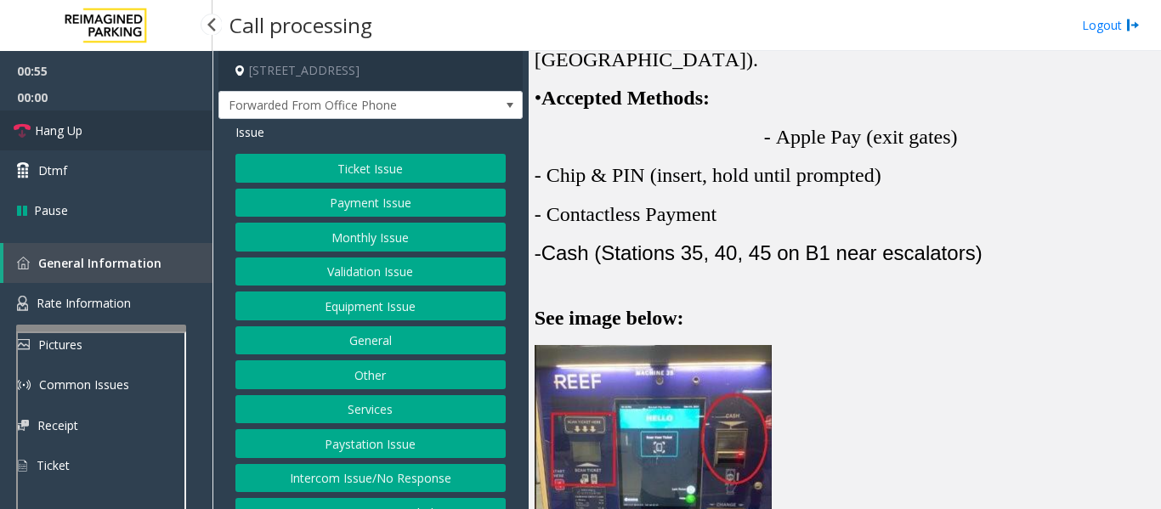
click at [107, 124] on link "Hang Up" at bounding box center [106, 130] width 212 height 40
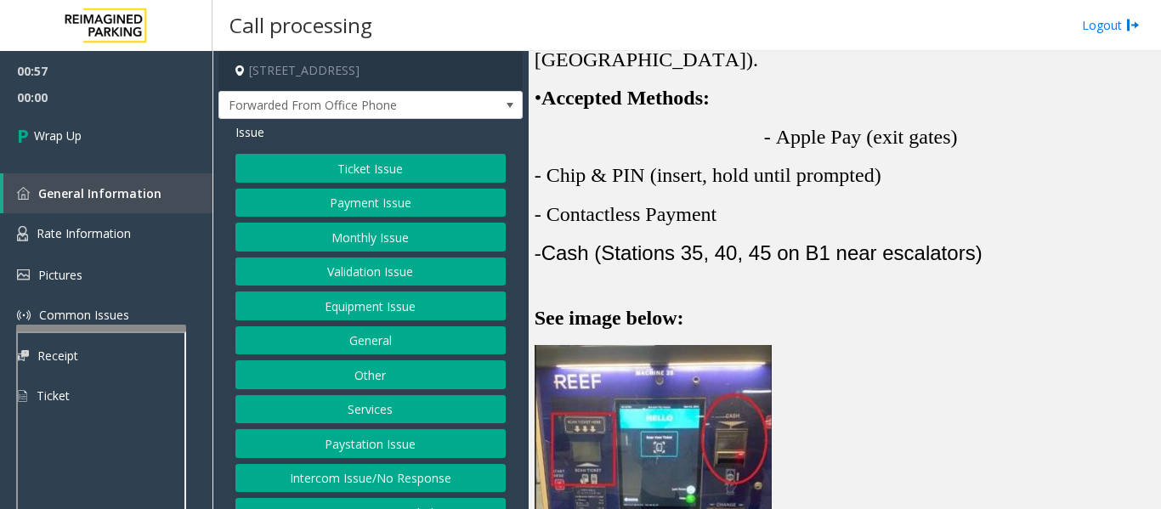
click at [311, 212] on button "Payment Issue" at bounding box center [370, 203] width 270 height 29
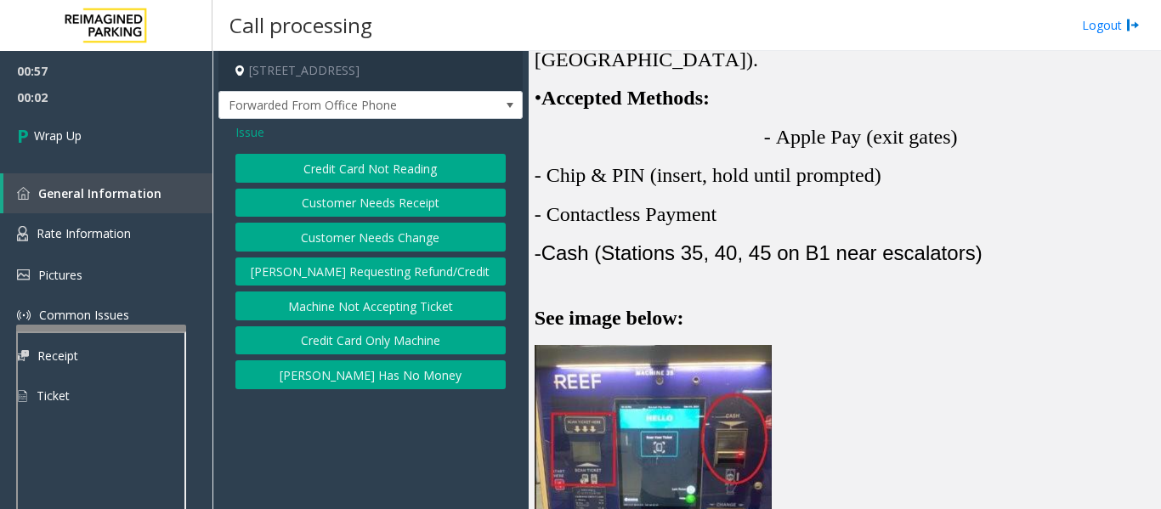
click at [328, 344] on button "Credit Card Only Machine" at bounding box center [370, 340] width 270 height 29
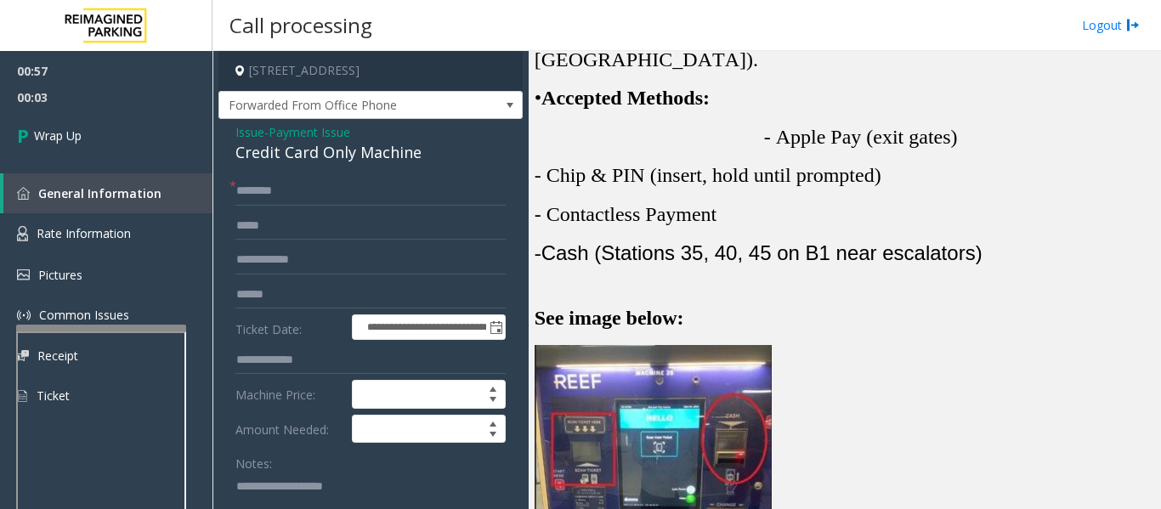
click at [267, 150] on div "Credit Card Only Machine" at bounding box center [370, 152] width 270 height 23
click at [268, 193] on input "text" at bounding box center [370, 191] width 270 height 29
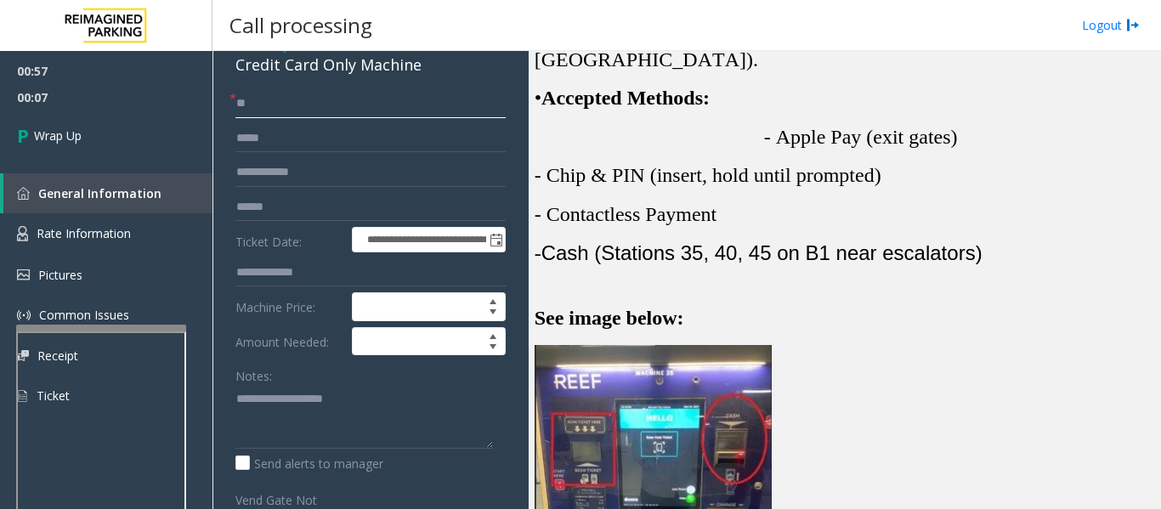
scroll to position [170, 0]
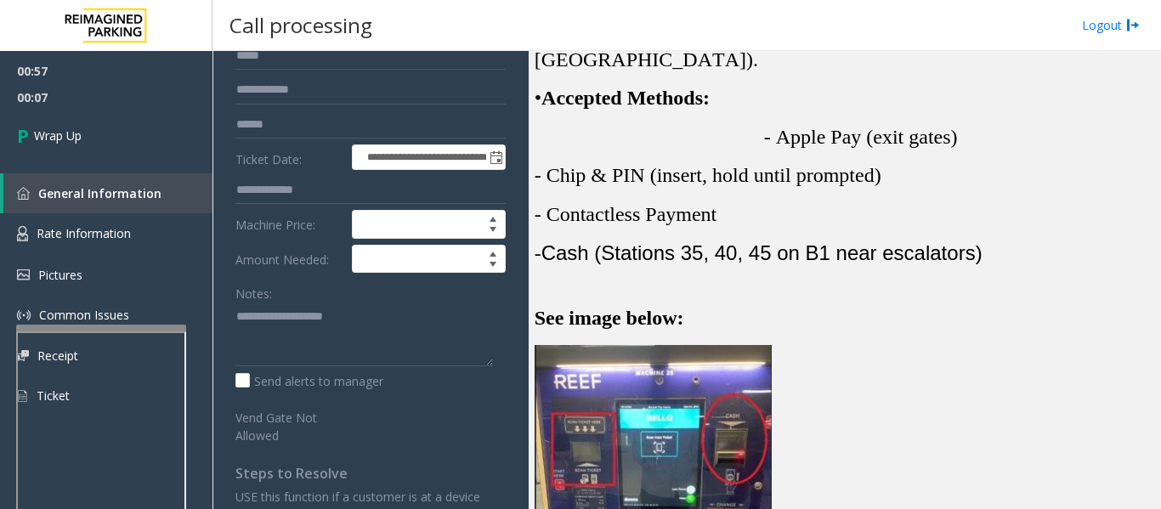
type input "**"
click at [263, 320] on textarea at bounding box center [363, 334] width 257 height 64
paste textarea "**********"
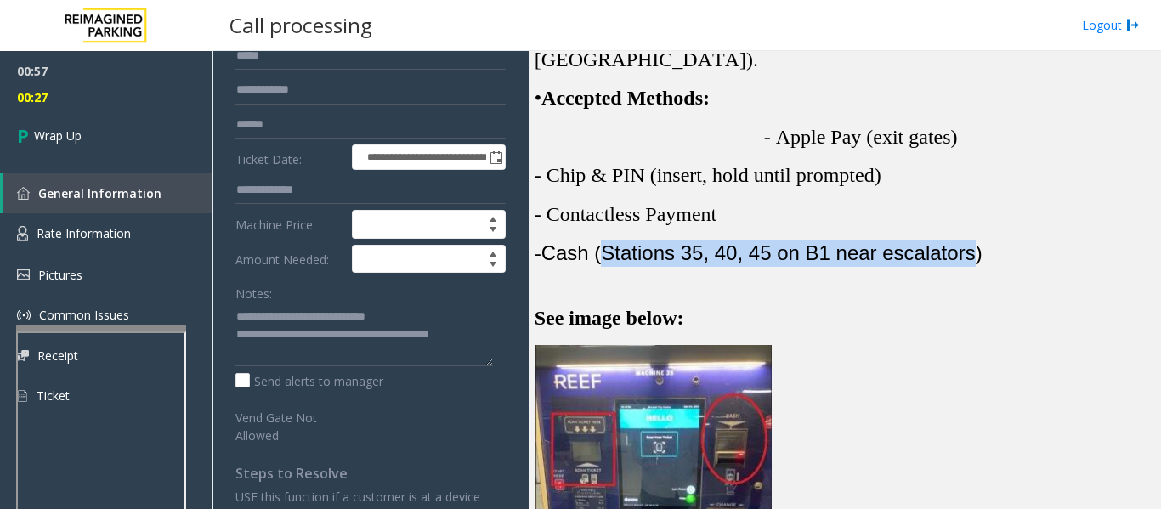
drag, startPoint x: 616, startPoint y: 280, endPoint x: 986, endPoint y: 291, distance: 370.6
click at [986, 267] on p "- Cash (Stations 35, 40, 45 on B1 near escalators)" at bounding box center [843, 253] width 619 height 27
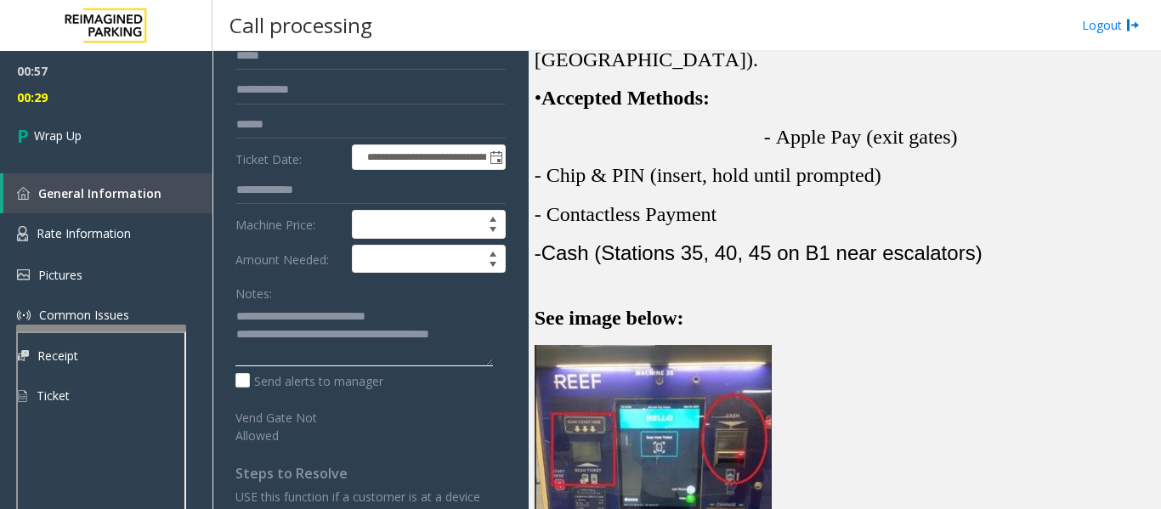
click at [491, 341] on textarea at bounding box center [363, 334] width 257 height 64
paste textarea "**********"
type textarea "**********"
click at [54, 167] on div "00:57 00:41 Wrap Up General Information Rate Information Pictures Common Issues…" at bounding box center [106, 240] width 212 height 379
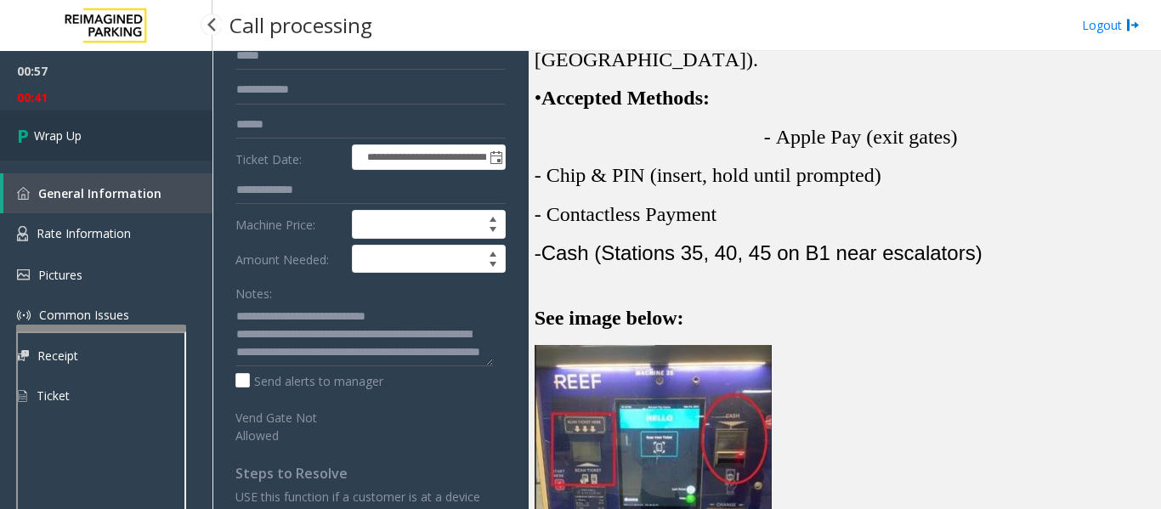
click at [81, 144] on span "Wrap Up" at bounding box center [58, 136] width 48 height 18
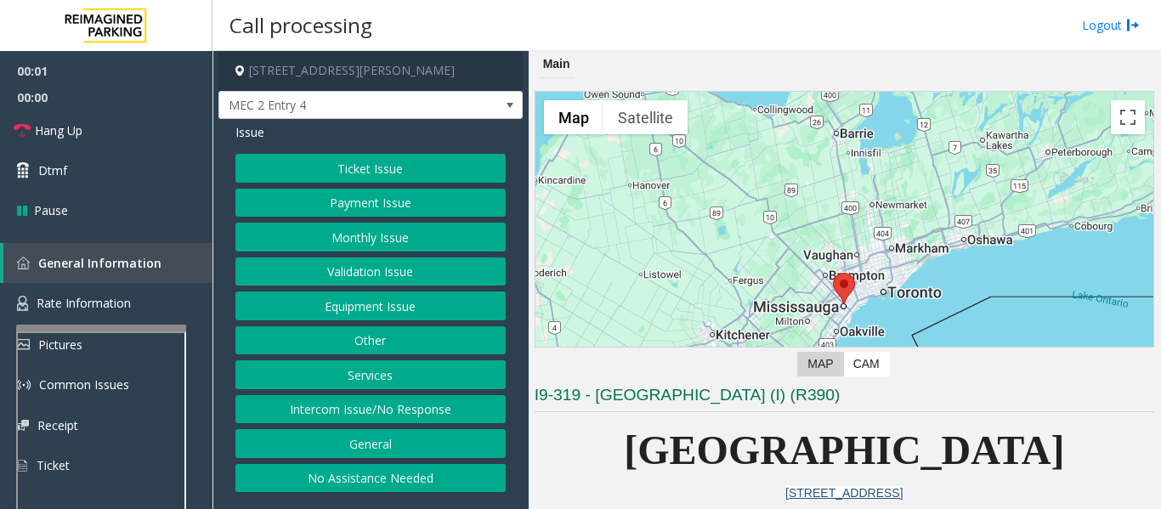
scroll to position [425, 0]
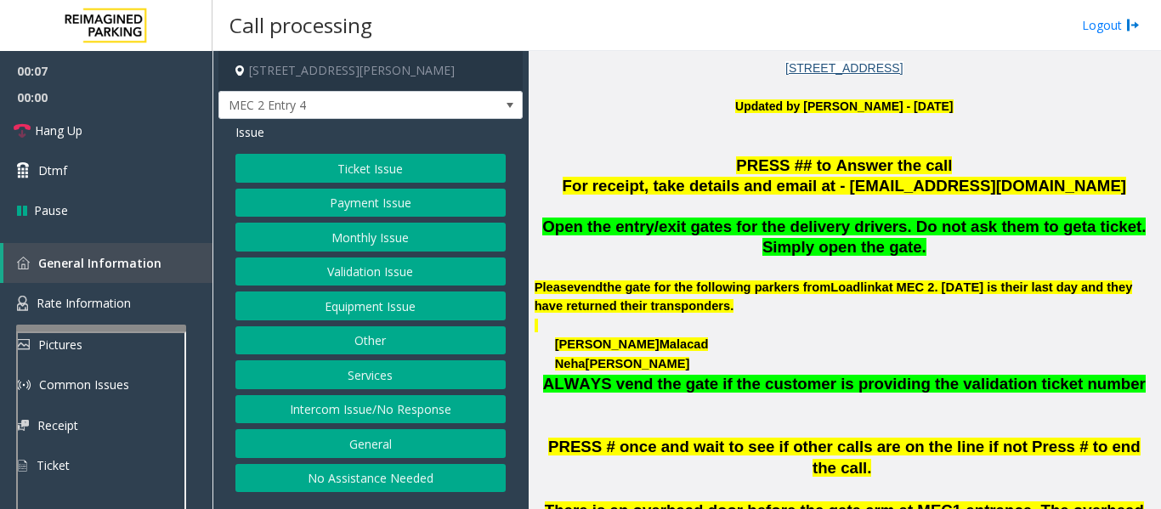
click at [350, 304] on button "Equipment Issue" at bounding box center [370, 305] width 270 height 29
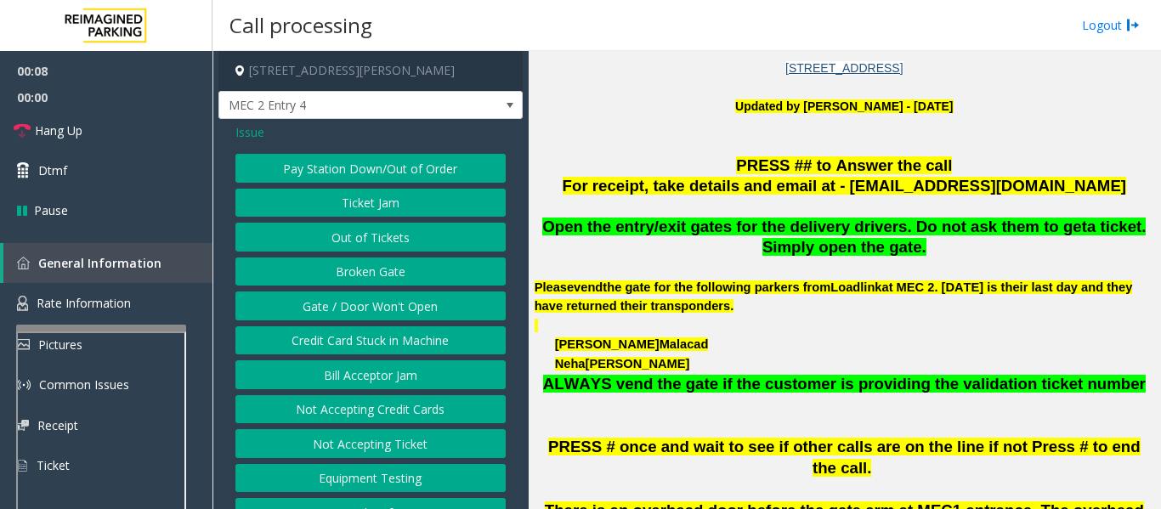
click at [350, 304] on button "Gate / Door Won't Open" at bounding box center [370, 305] width 270 height 29
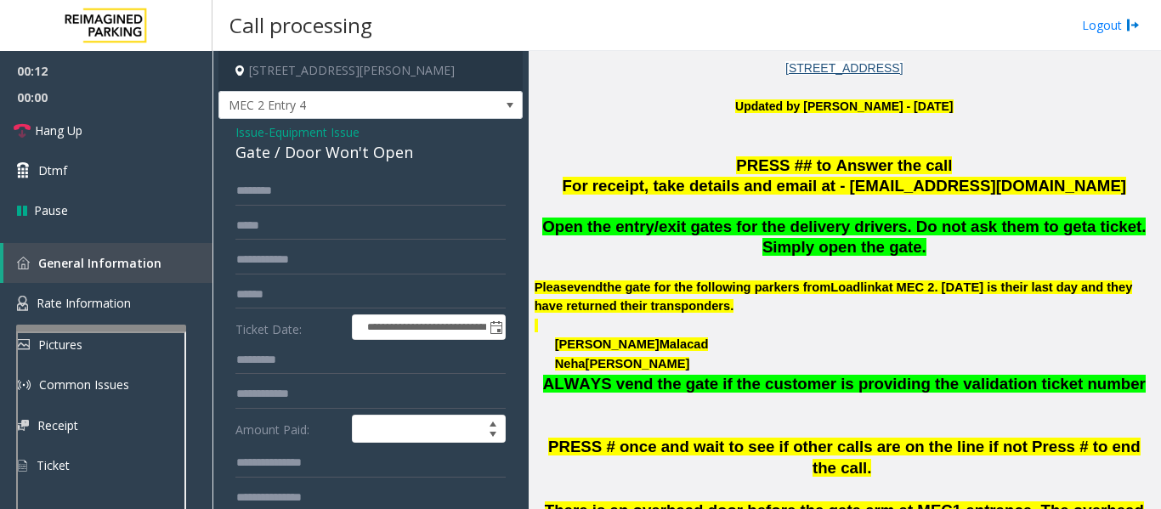
click at [265, 149] on div "Gate / Door Won't Open" at bounding box center [370, 152] width 270 height 23
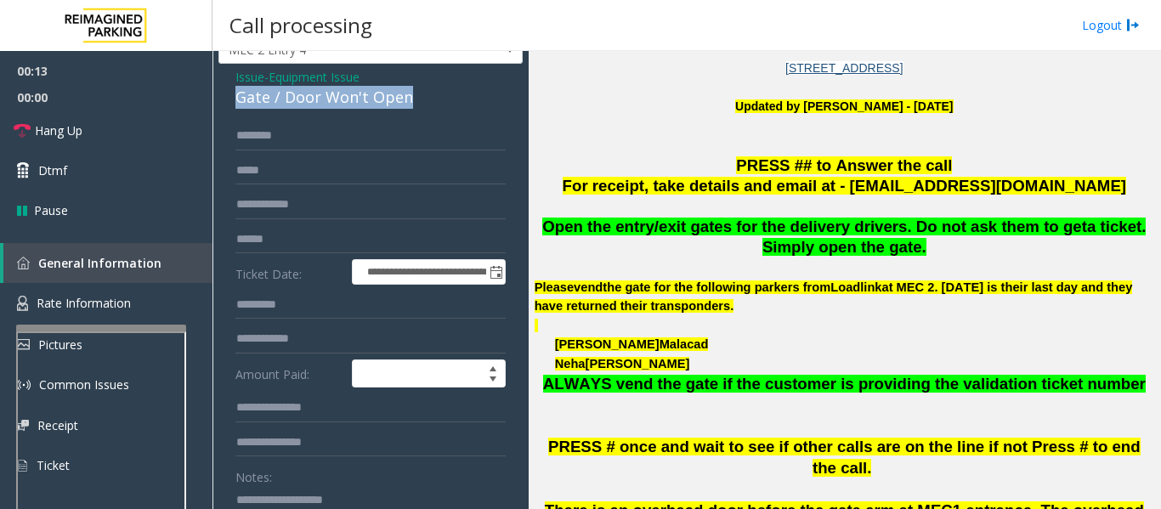
scroll to position [85, 0]
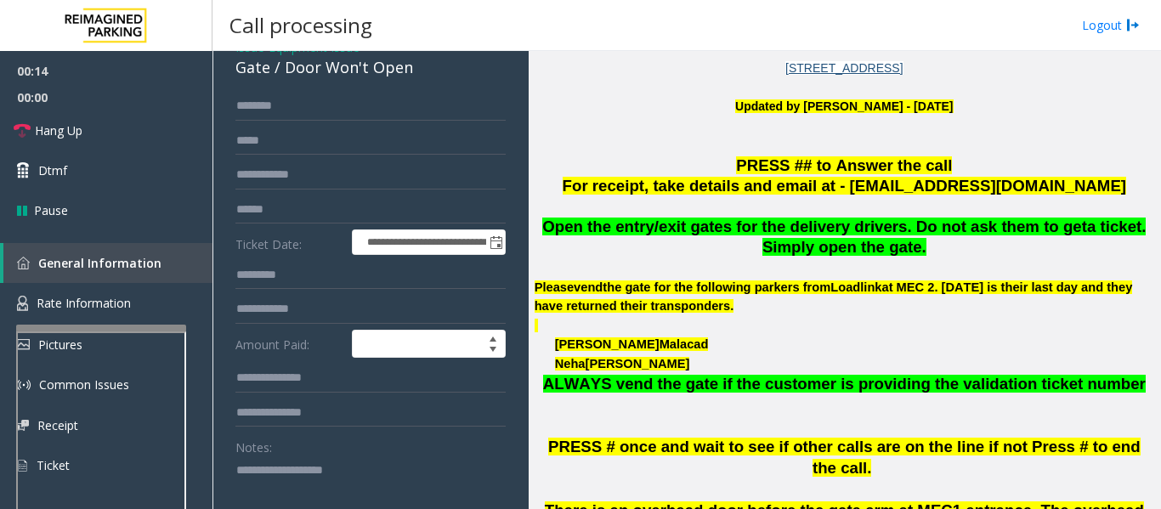
click at [293, 490] on textarea at bounding box center [363, 488] width 257 height 64
click at [143, 133] on link "Hang Up" at bounding box center [106, 130] width 212 height 40
click at [310, 489] on textarea at bounding box center [363, 488] width 257 height 64
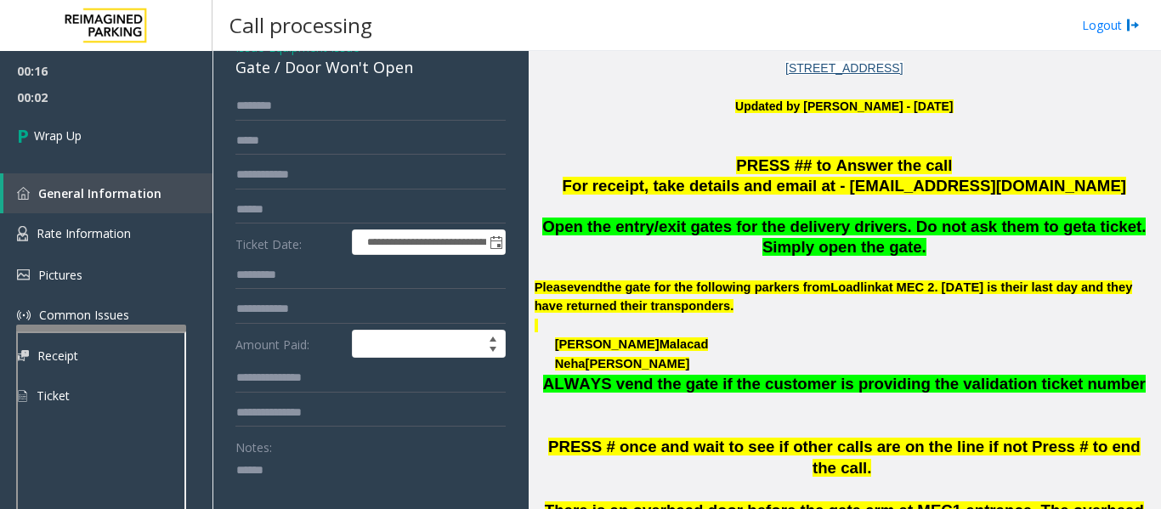
paste textarea "**********"
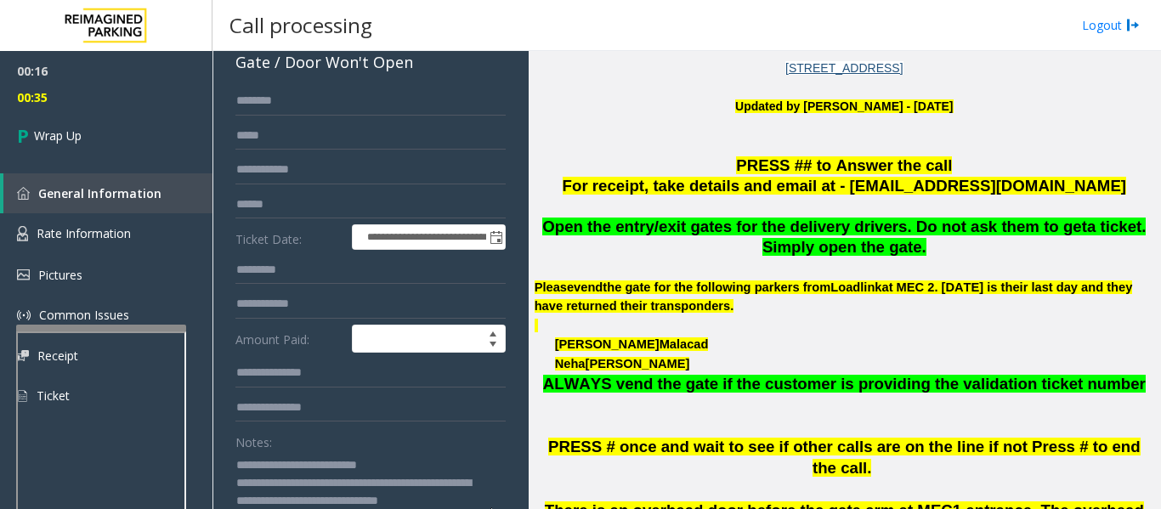
scroll to position [95, 0]
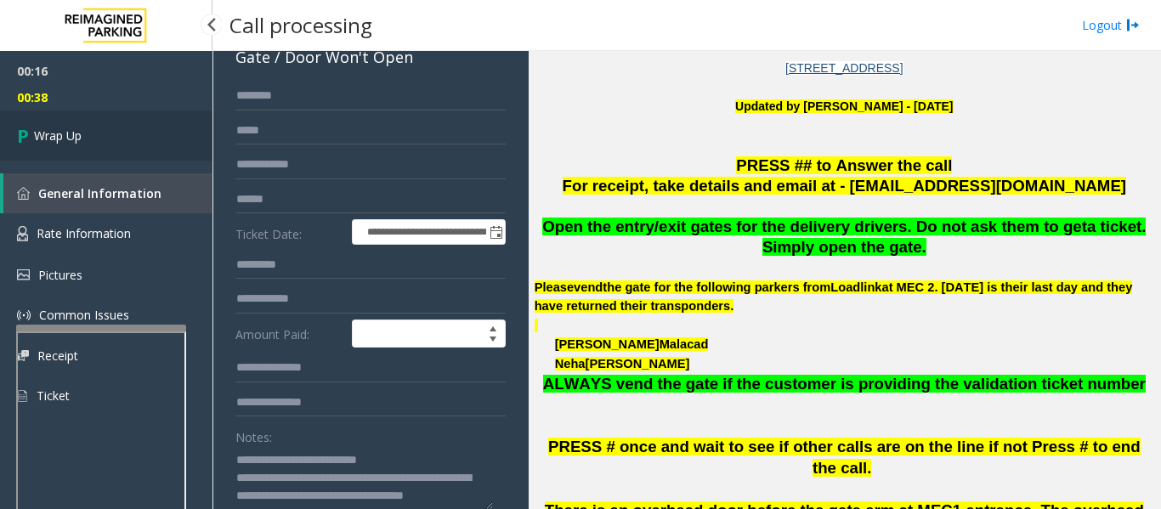
type textarea "**********"
click at [90, 126] on link "Wrap Up" at bounding box center [106, 135] width 212 height 50
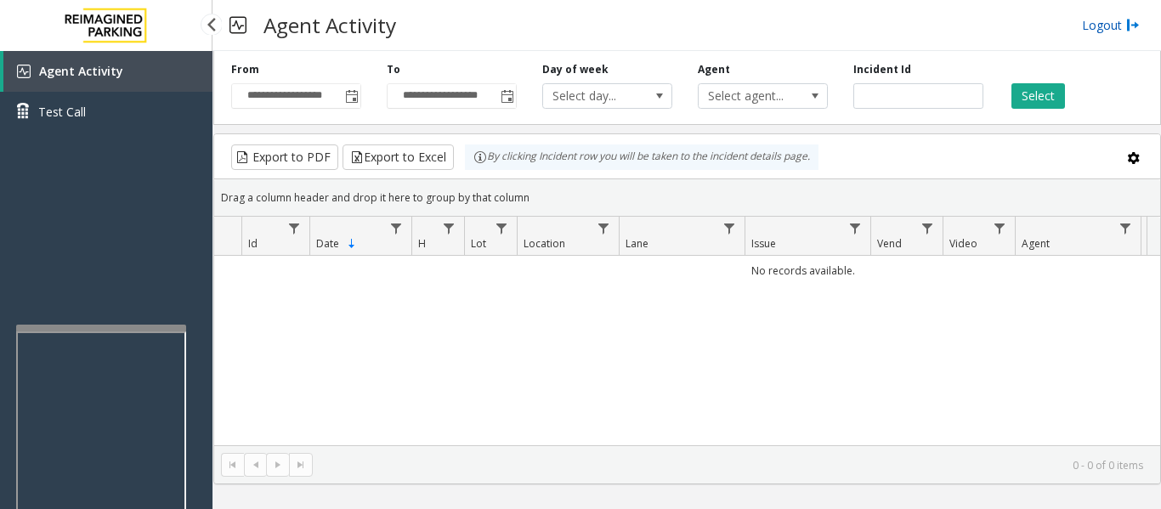
click at [1083, 31] on link "Logout" at bounding box center [1111, 25] width 58 height 18
